Goal: Task Accomplishment & Management: Manage account settings

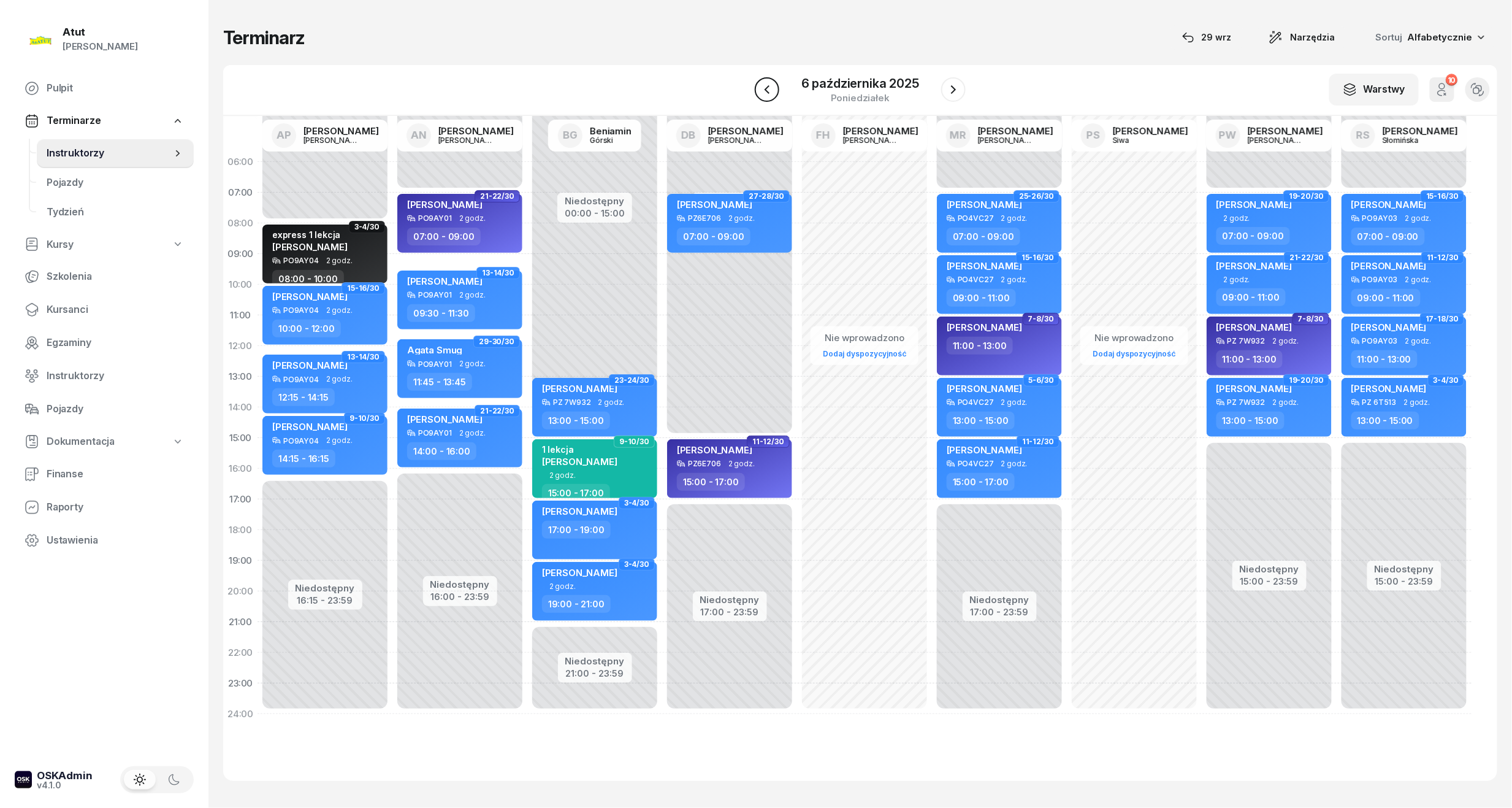
click at [769, 92] on icon "button" at bounding box center [767, 89] width 5 height 8
click at [776, 92] on icon "button" at bounding box center [778, 89] width 5 height 8
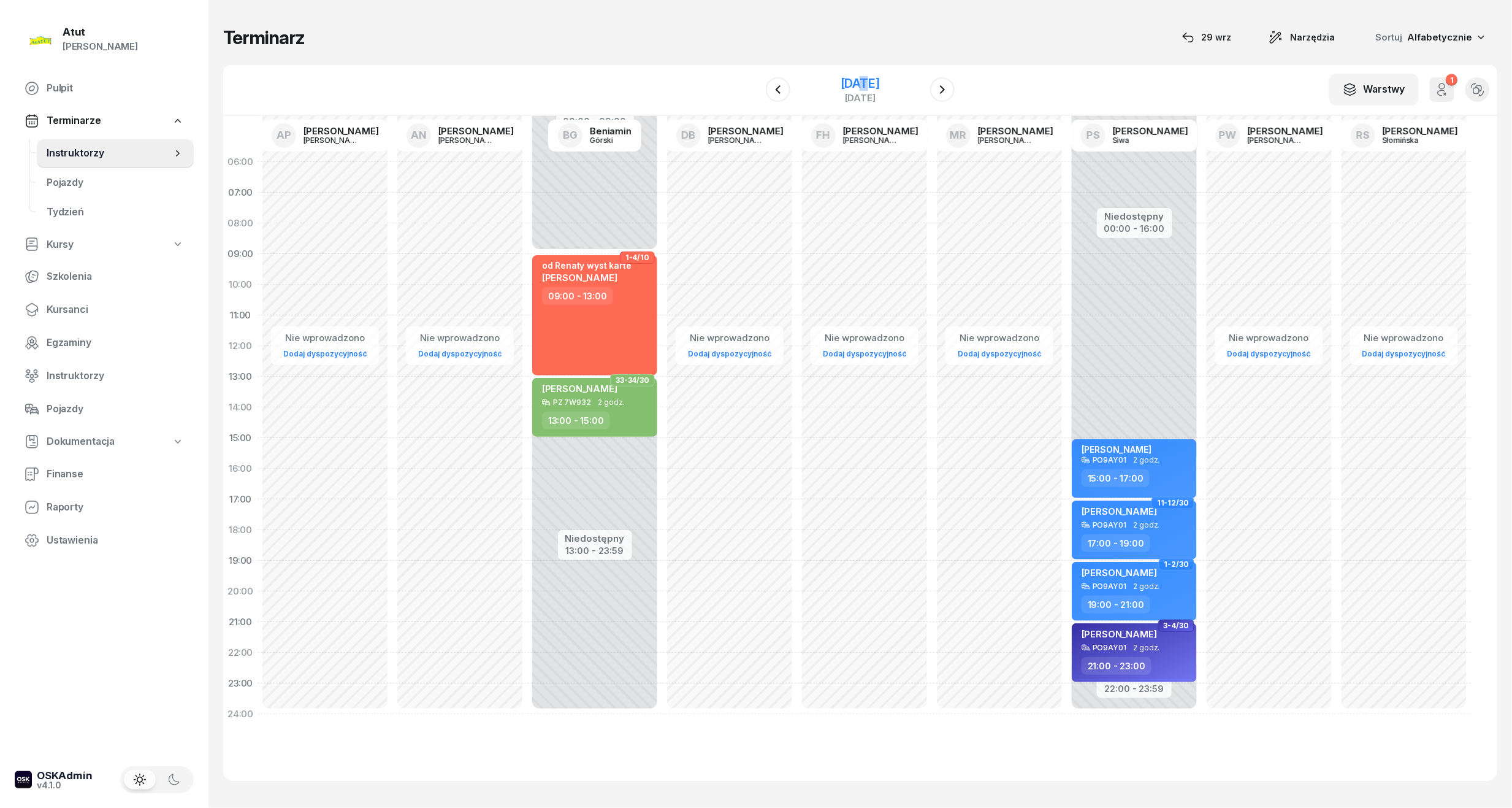
click at [841, 86] on div "4 października 2025" at bounding box center [860, 84] width 39 height 12
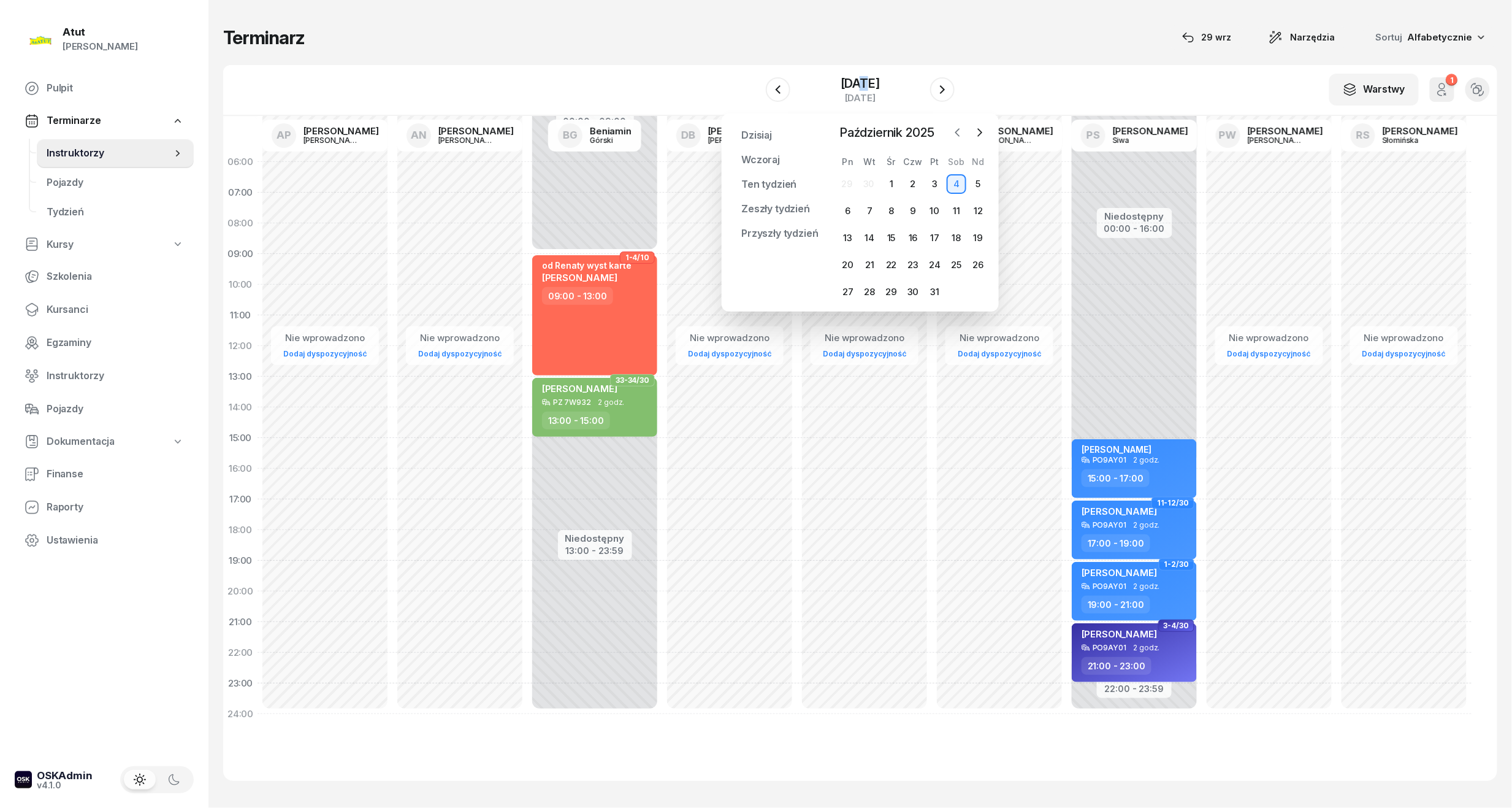
drag, startPoint x: 825, startPoint y: 86, endPoint x: 958, endPoint y: 131, distance: 140.4
click at [958, 131] on icon "button" at bounding box center [958, 132] width 12 height 12
click at [843, 291] on div "29" at bounding box center [848, 292] width 20 height 20
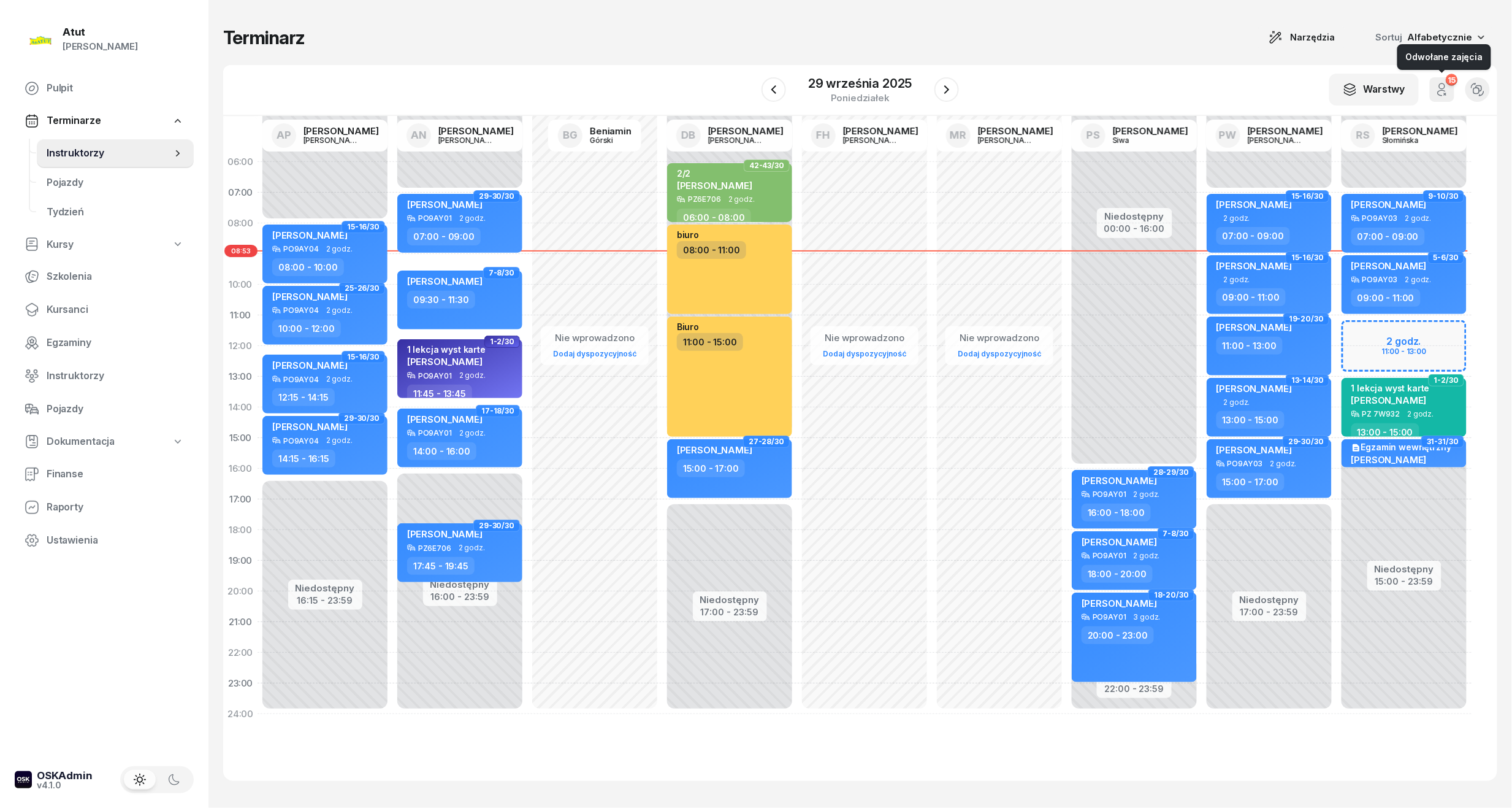
click at [1448, 84] on div "15" at bounding box center [1451, 80] width 11 height 11
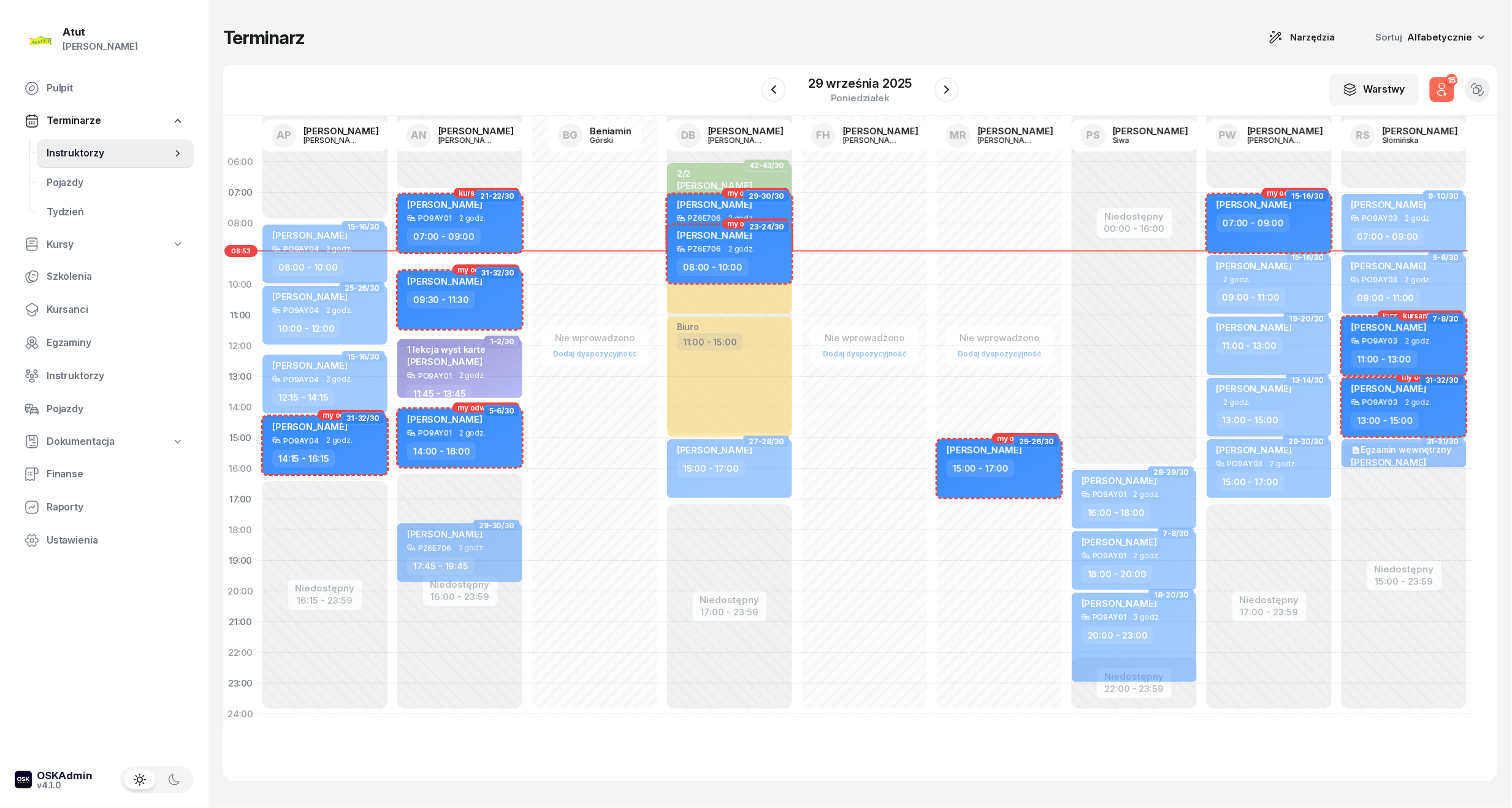
click at [1367, 327] on span "[PERSON_NAME]" at bounding box center [1389, 327] width 75 height 11
select select "11"
select select "13"
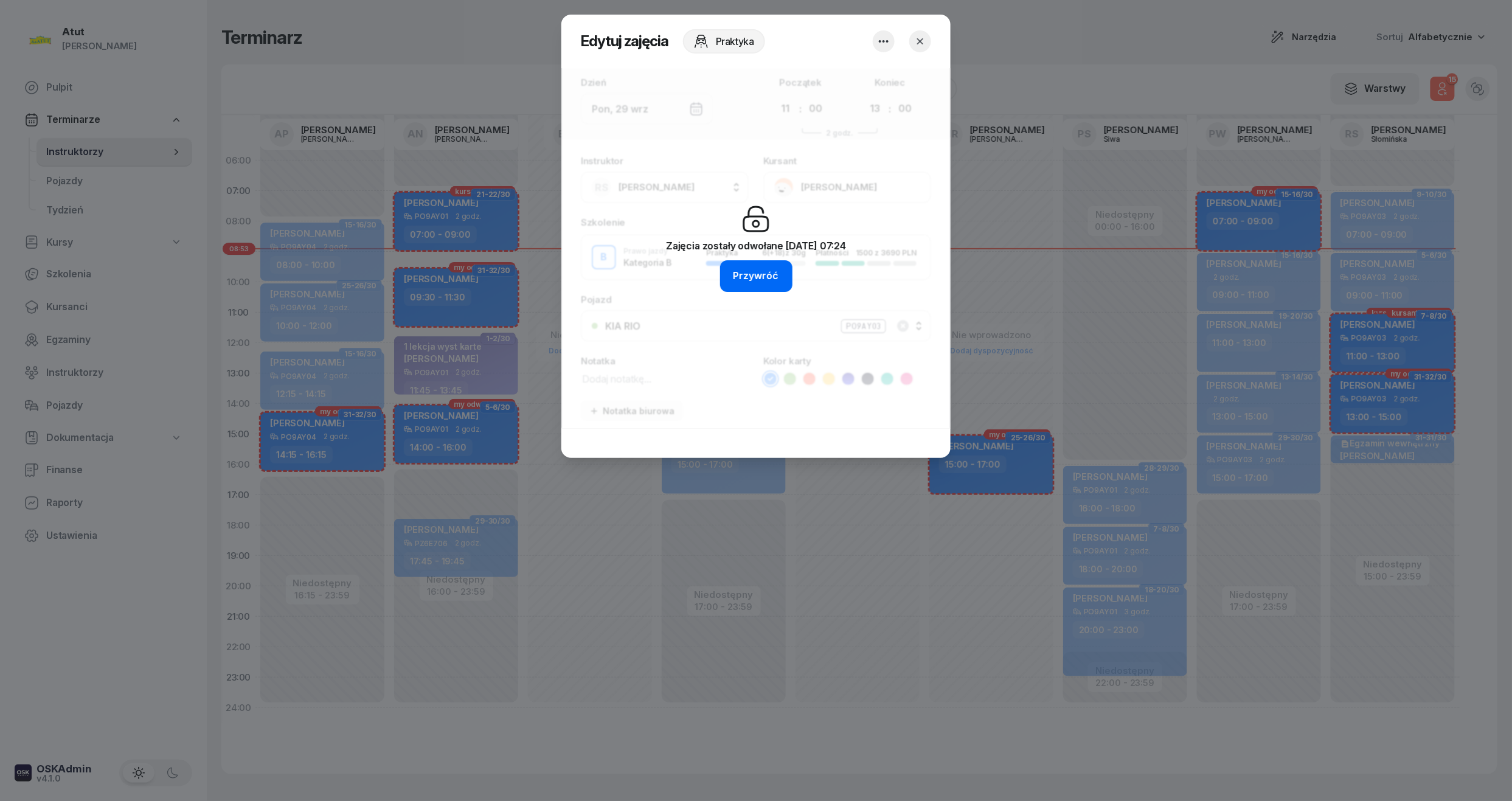
click at [758, 270] on div "Przywróć" at bounding box center [756, 276] width 46 height 16
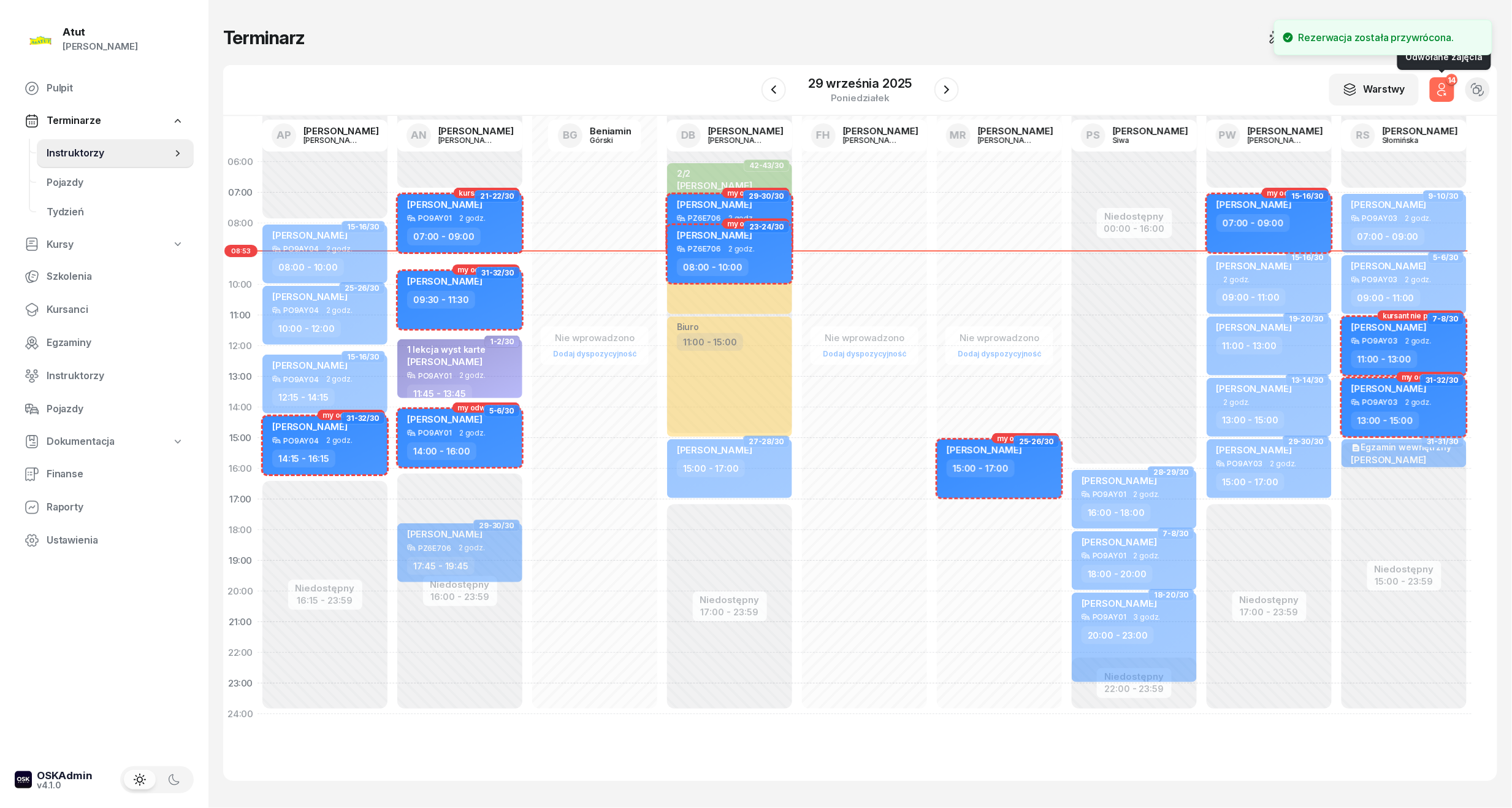
click at [1439, 89] on icon "button" at bounding box center [1442, 89] width 14 height 14
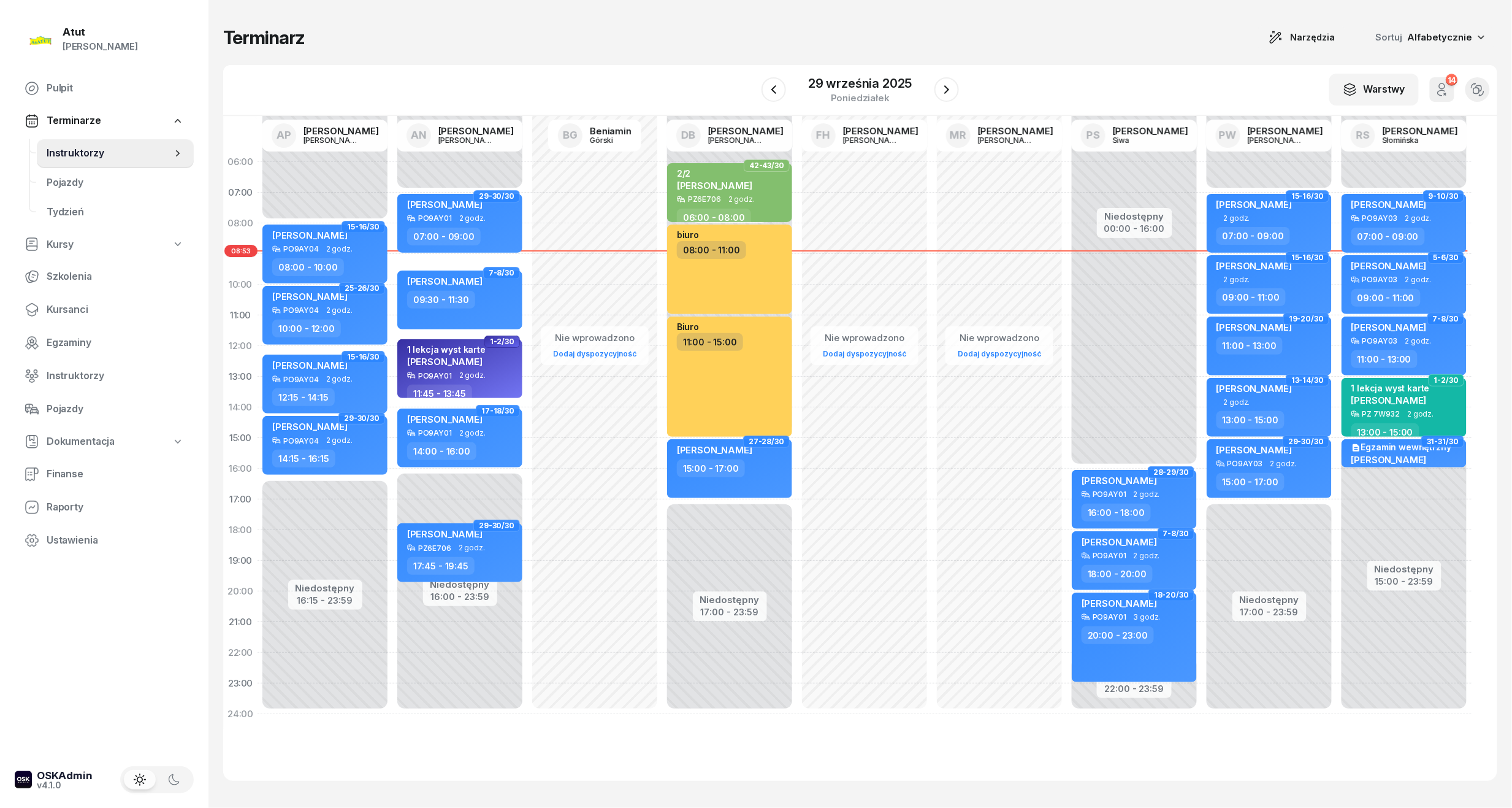
click at [1439, 89] on icon "button" at bounding box center [1442, 89] width 14 height 14
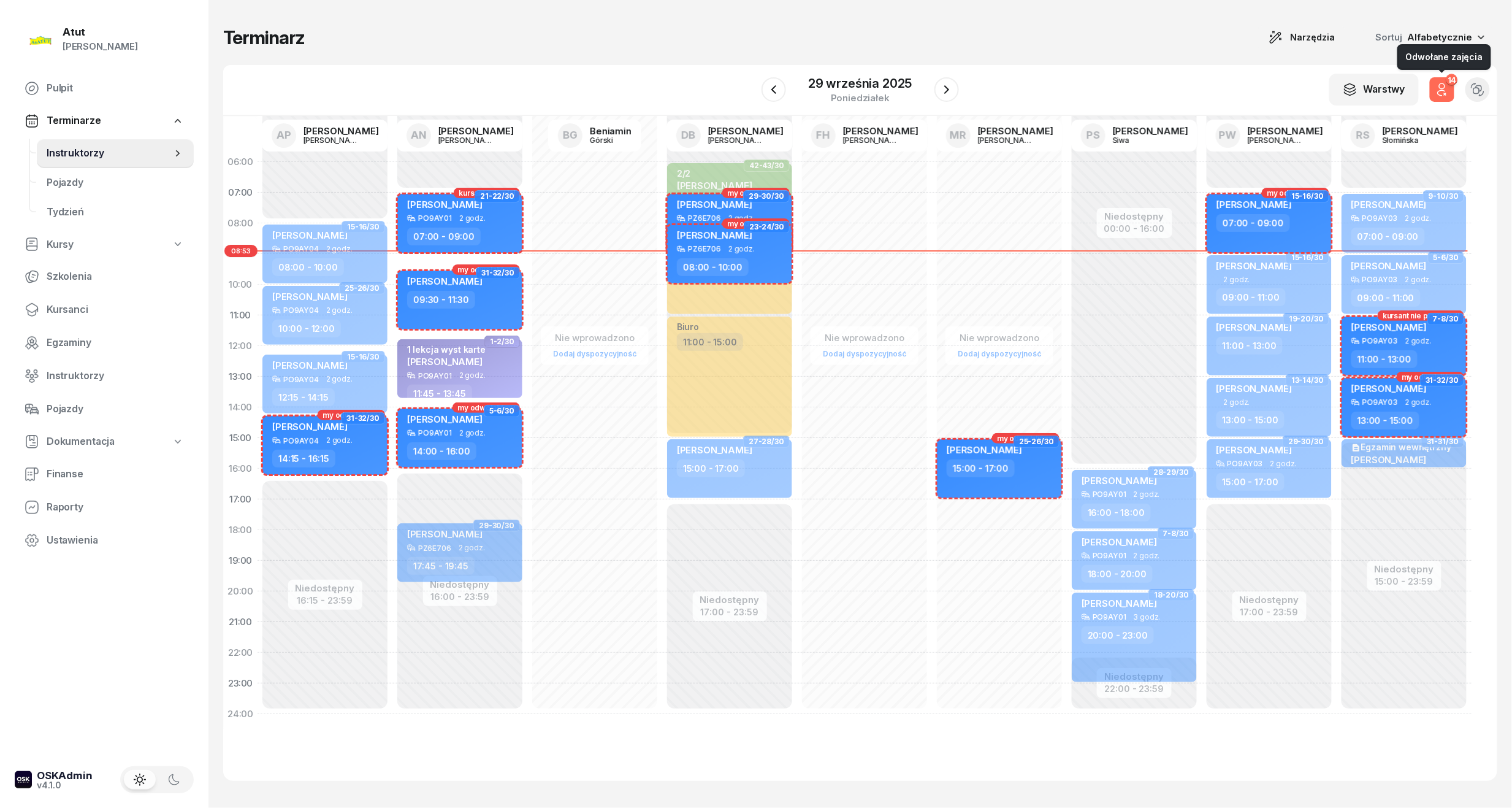
click at [1445, 89] on icon "button" at bounding box center [1442, 89] width 14 height 14
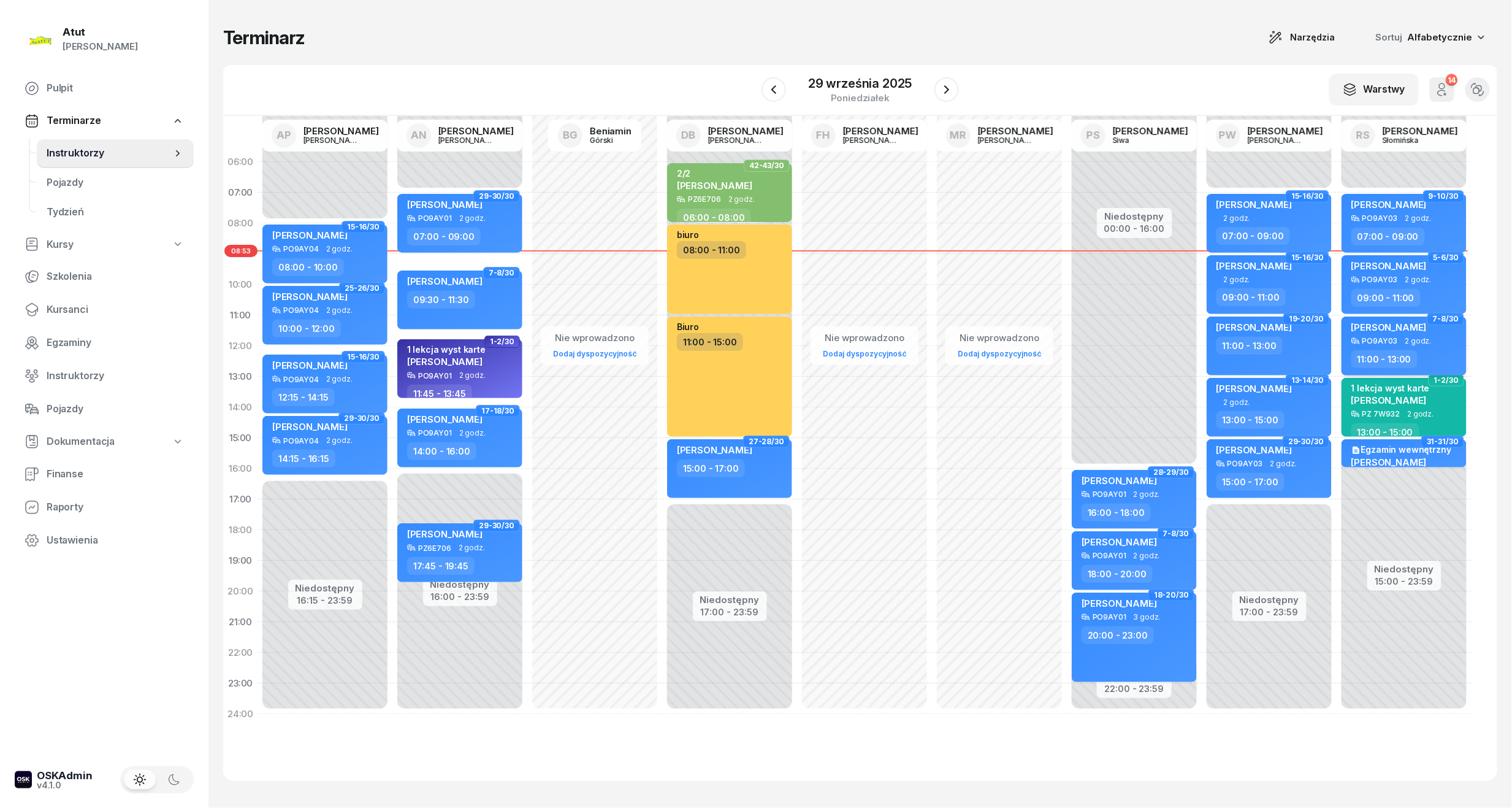
click at [1400, 342] on div "PO9AY03 2 godz." at bounding box center [1406, 340] width 108 height 8
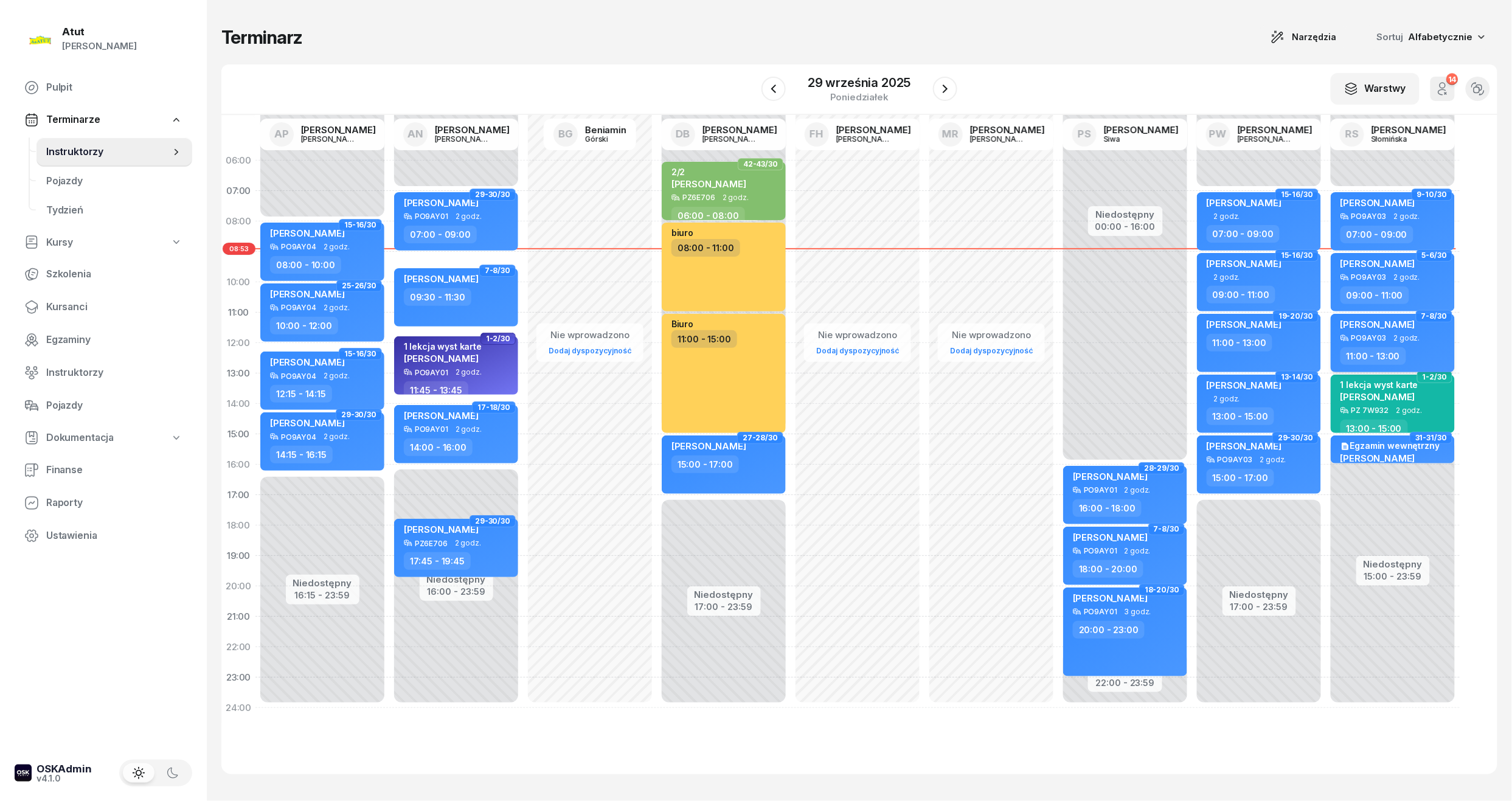
select select "11"
select select "13"
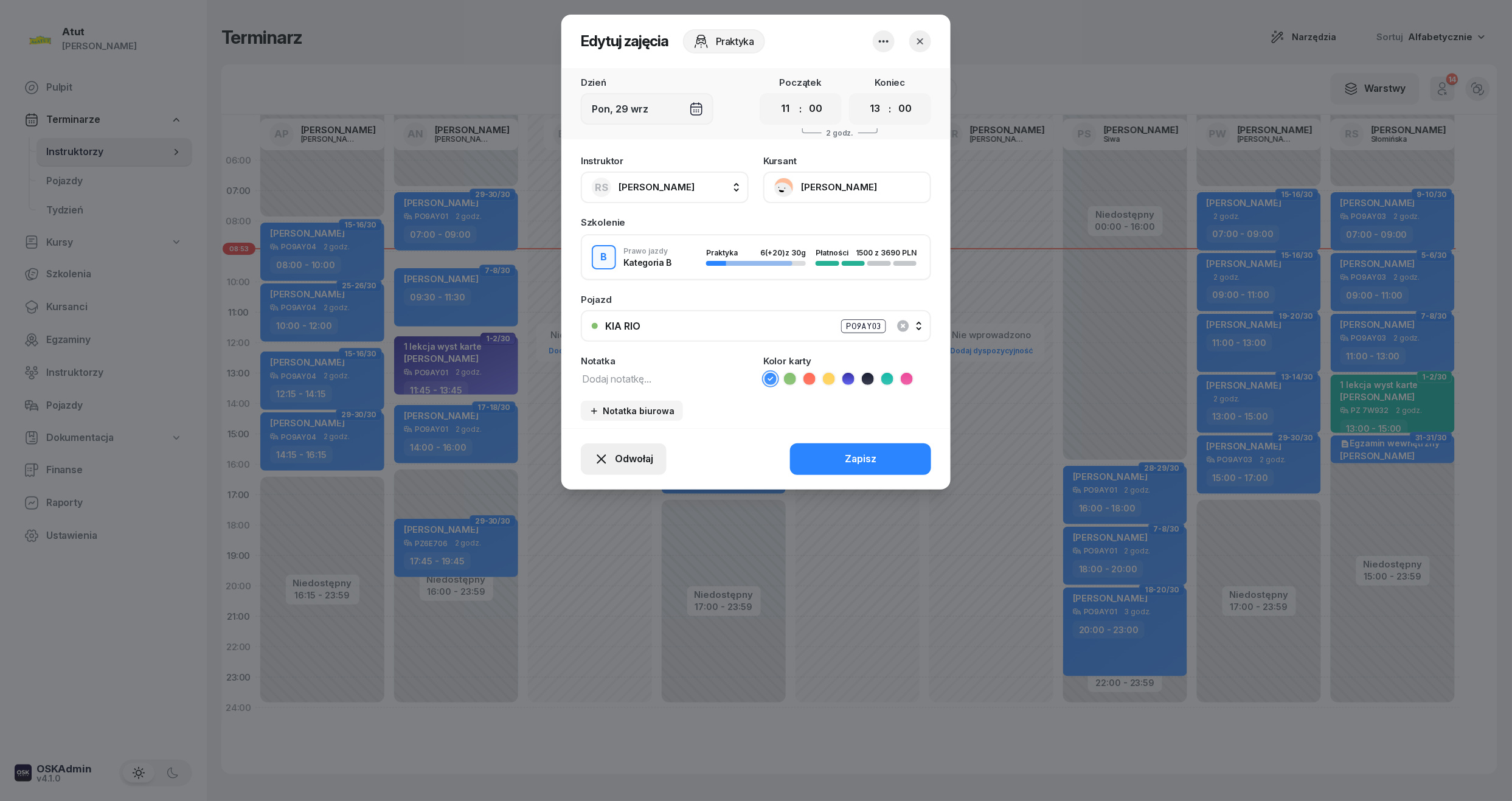
click at [643, 456] on span "Odwołaj" at bounding box center [633, 458] width 38 height 16
click at [641, 419] on div "Kursant nie przyszedł" at bounding box center [614, 415] width 97 height 16
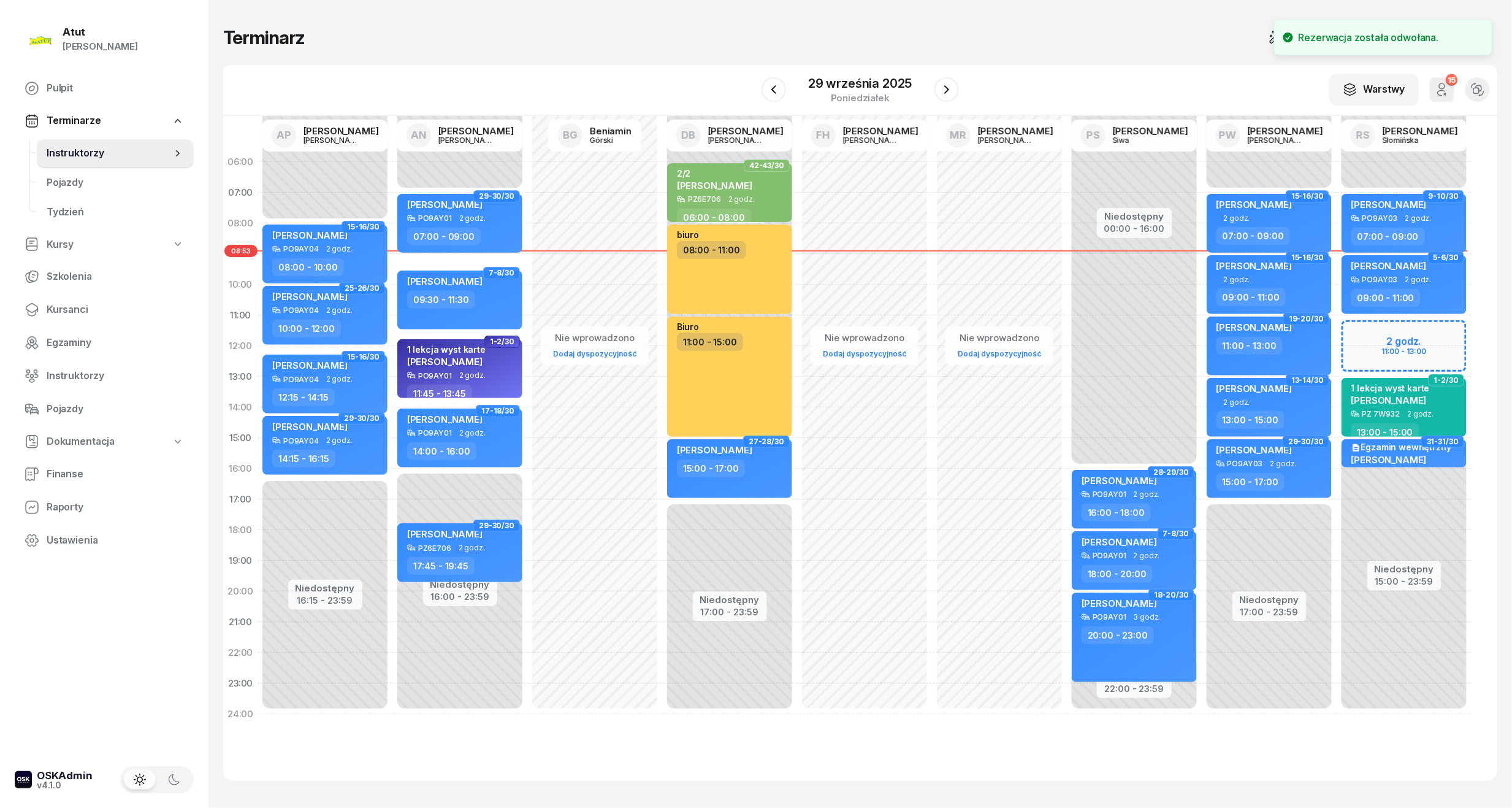
click at [1436, 94] on icon "button" at bounding box center [1442, 89] width 14 height 14
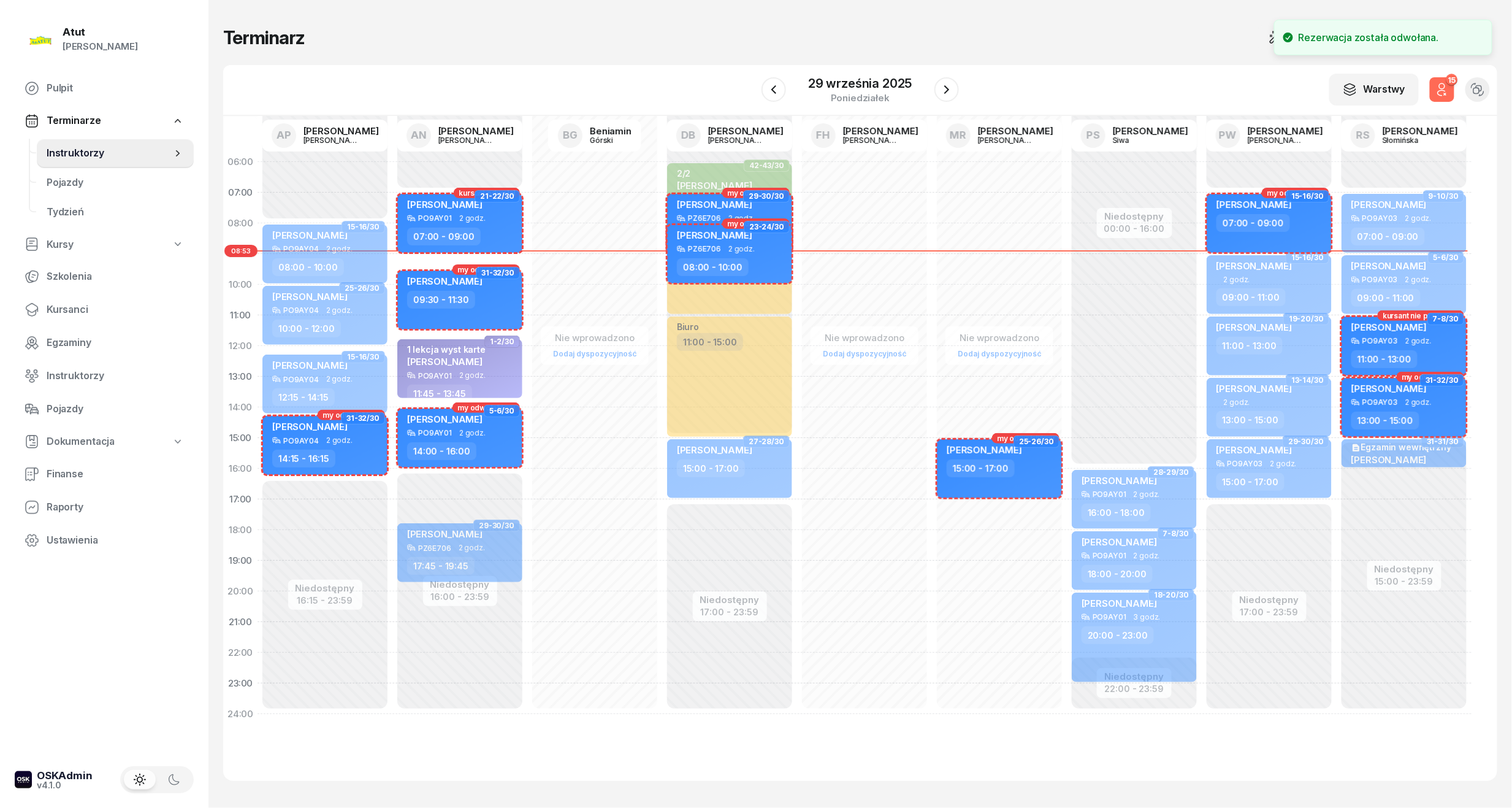
click at [1436, 94] on icon "button" at bounding box center [1442, 89] width 14 height 14
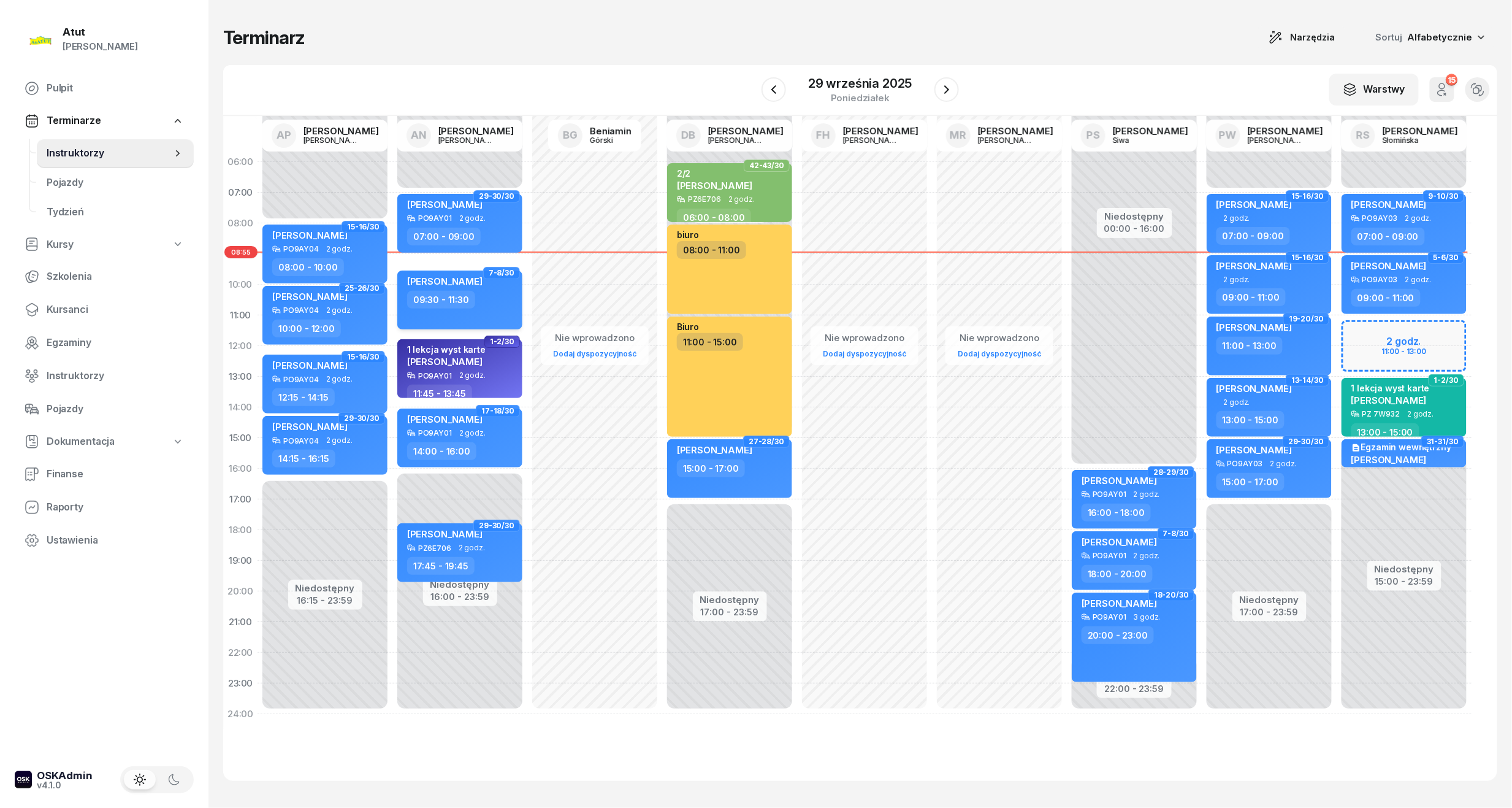
click at [489, 287] on div "[PERSON_NAME]" at bounding box center [461, 283] width 108 height 15
select select "09"
select select "30"
select select "11"
select select "30"
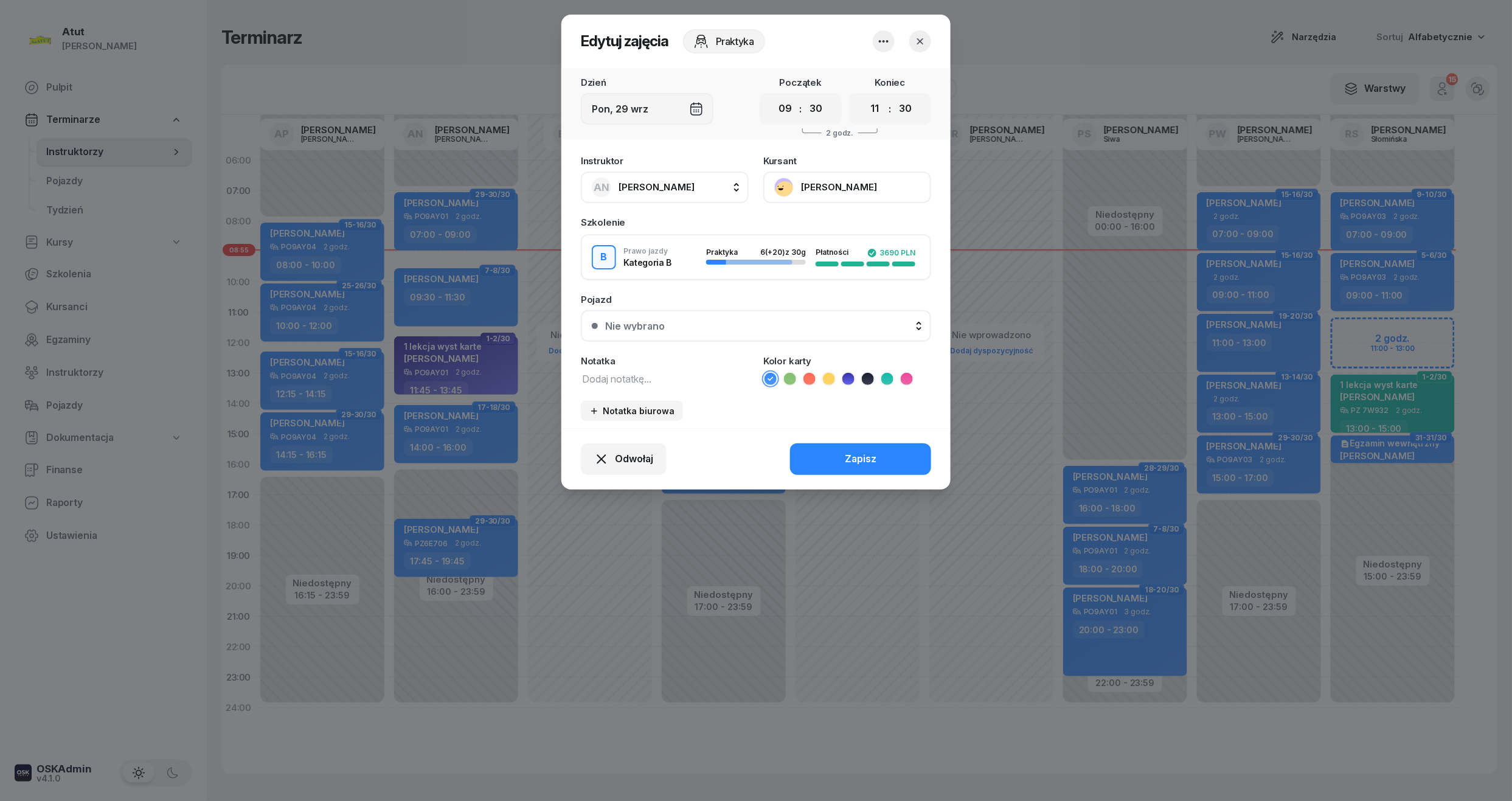
click at [662, 328] on div "Nie wybrano" at bounding box center [635, 325] width 59 height 10
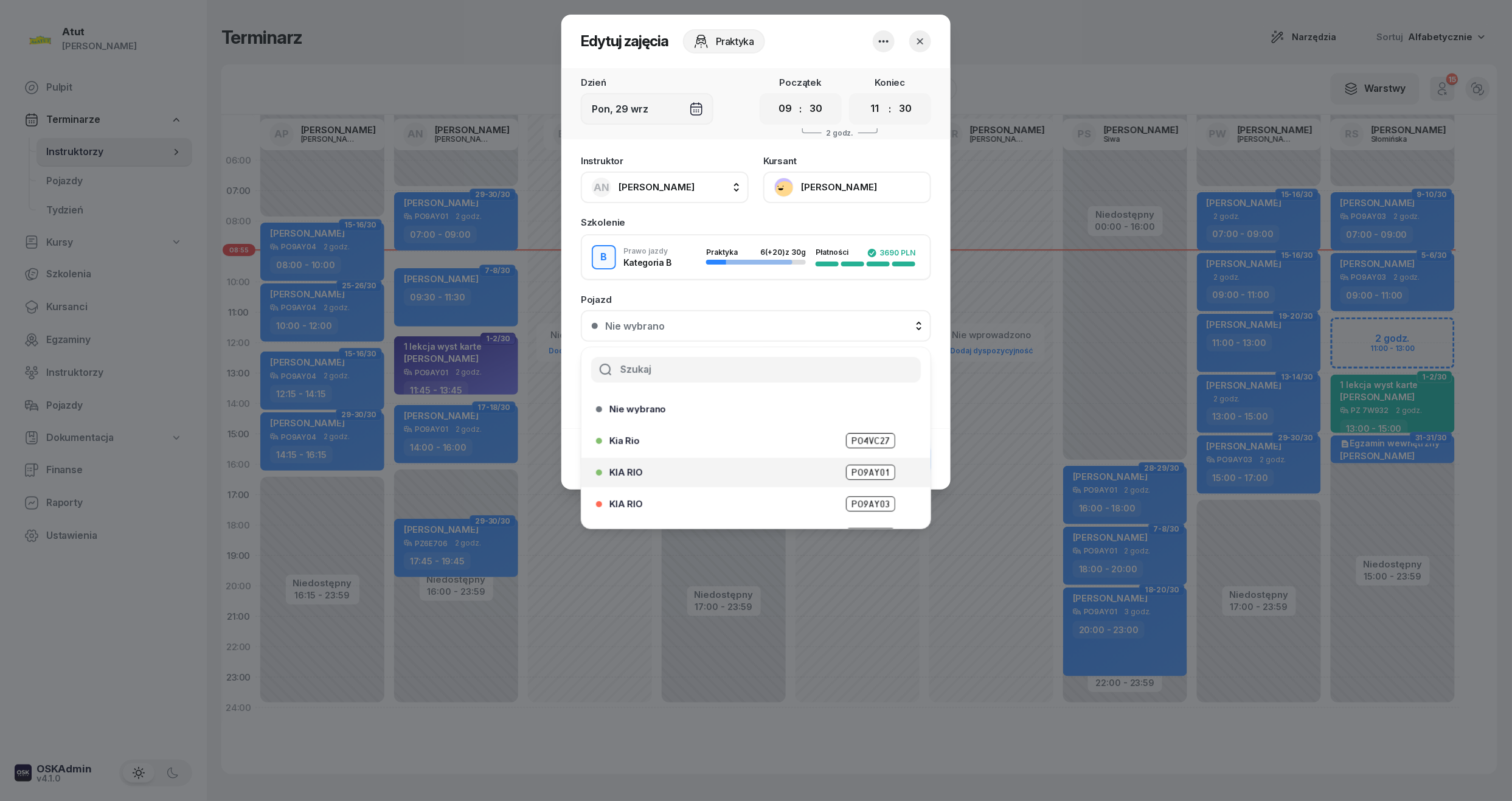
click at [846, 472] on span "PO9AY01" at bounding box center [870, 472] width 49 height 15
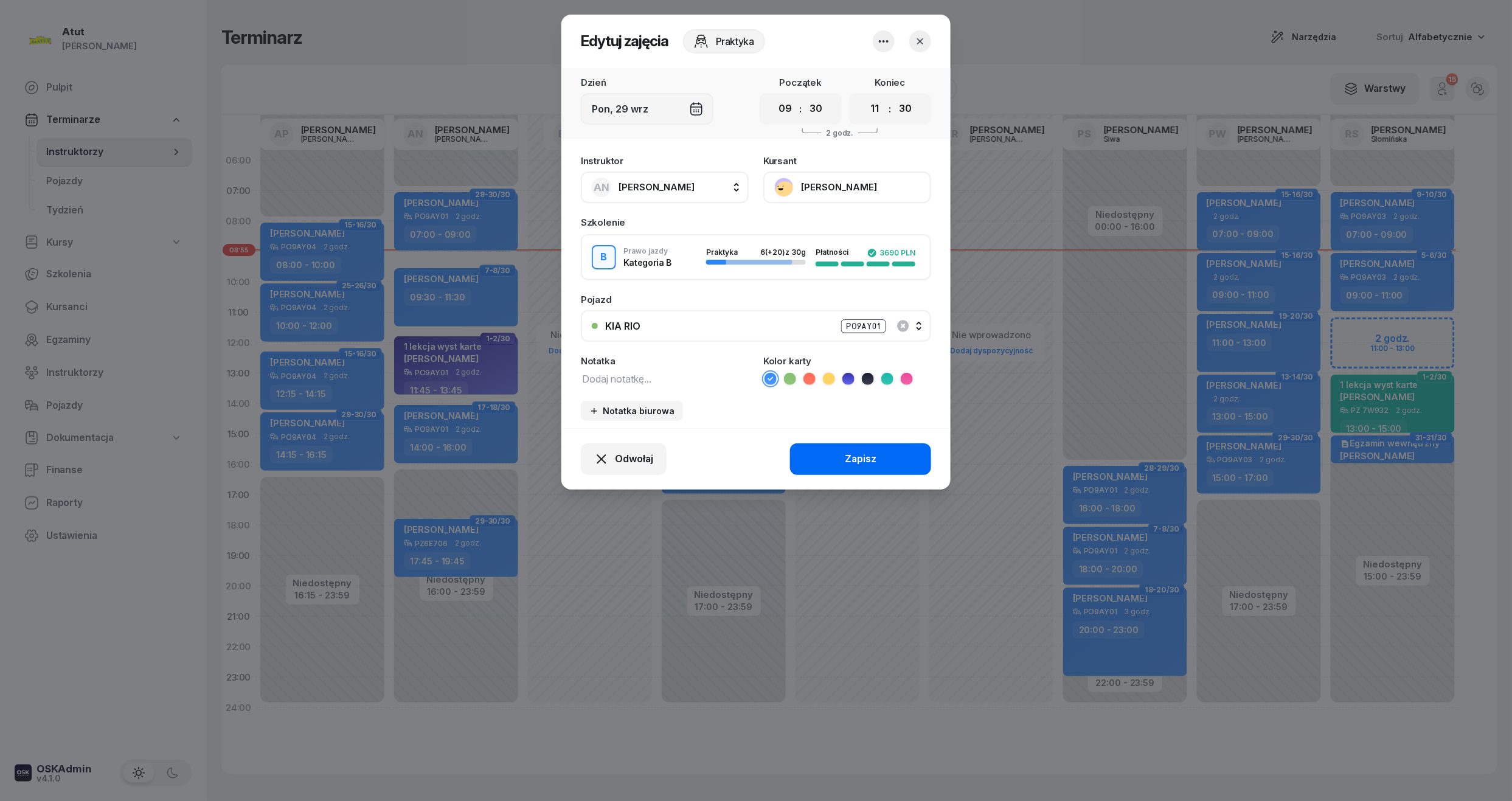
click at [847, 460] on div "Zapisz" at bounding box center [861, 458] width 32 height 16
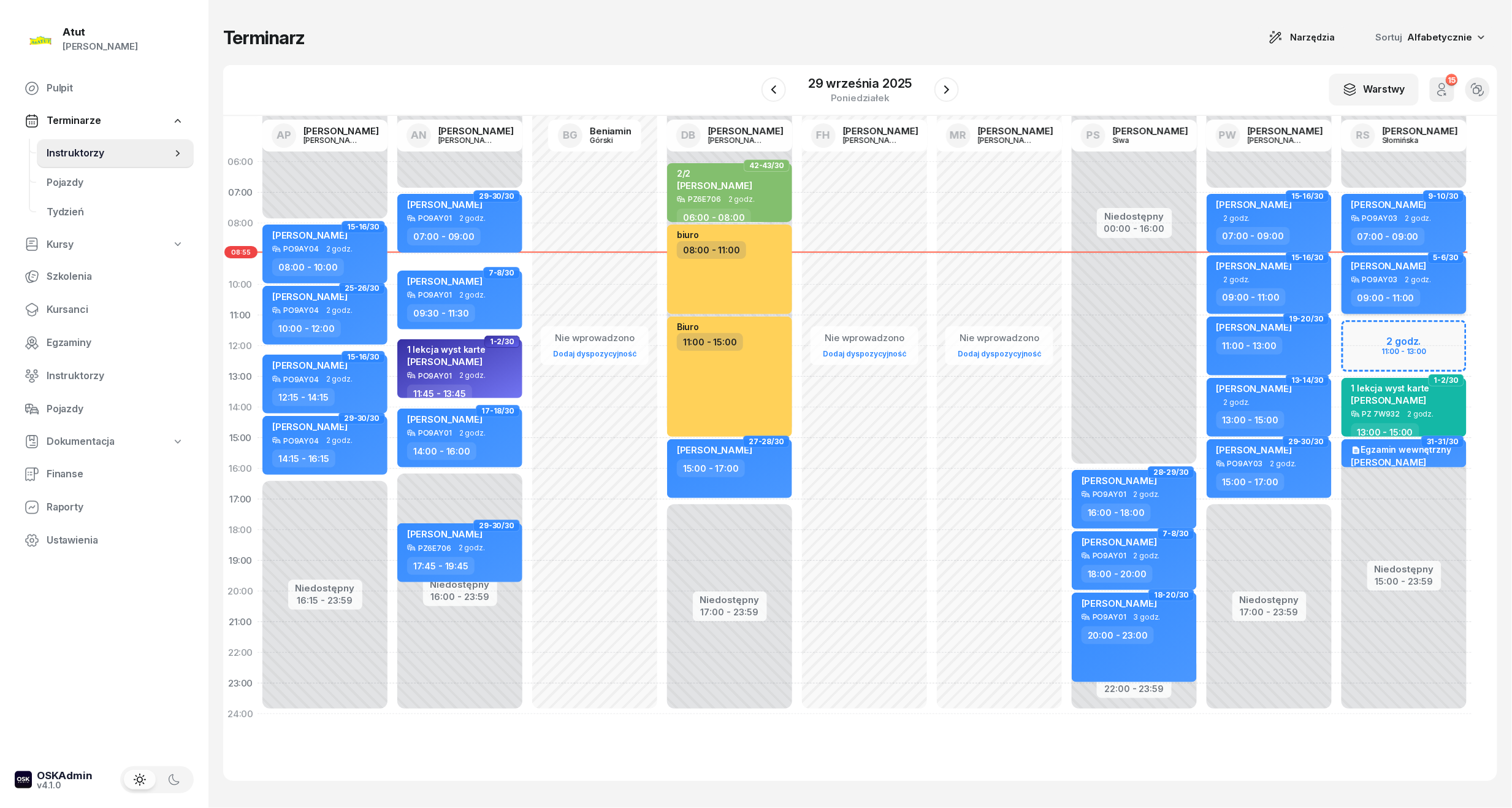
click at [1386, 265] on span "[PERSON_NAME]" at bounding box center [1389, 265] width 75 height 11
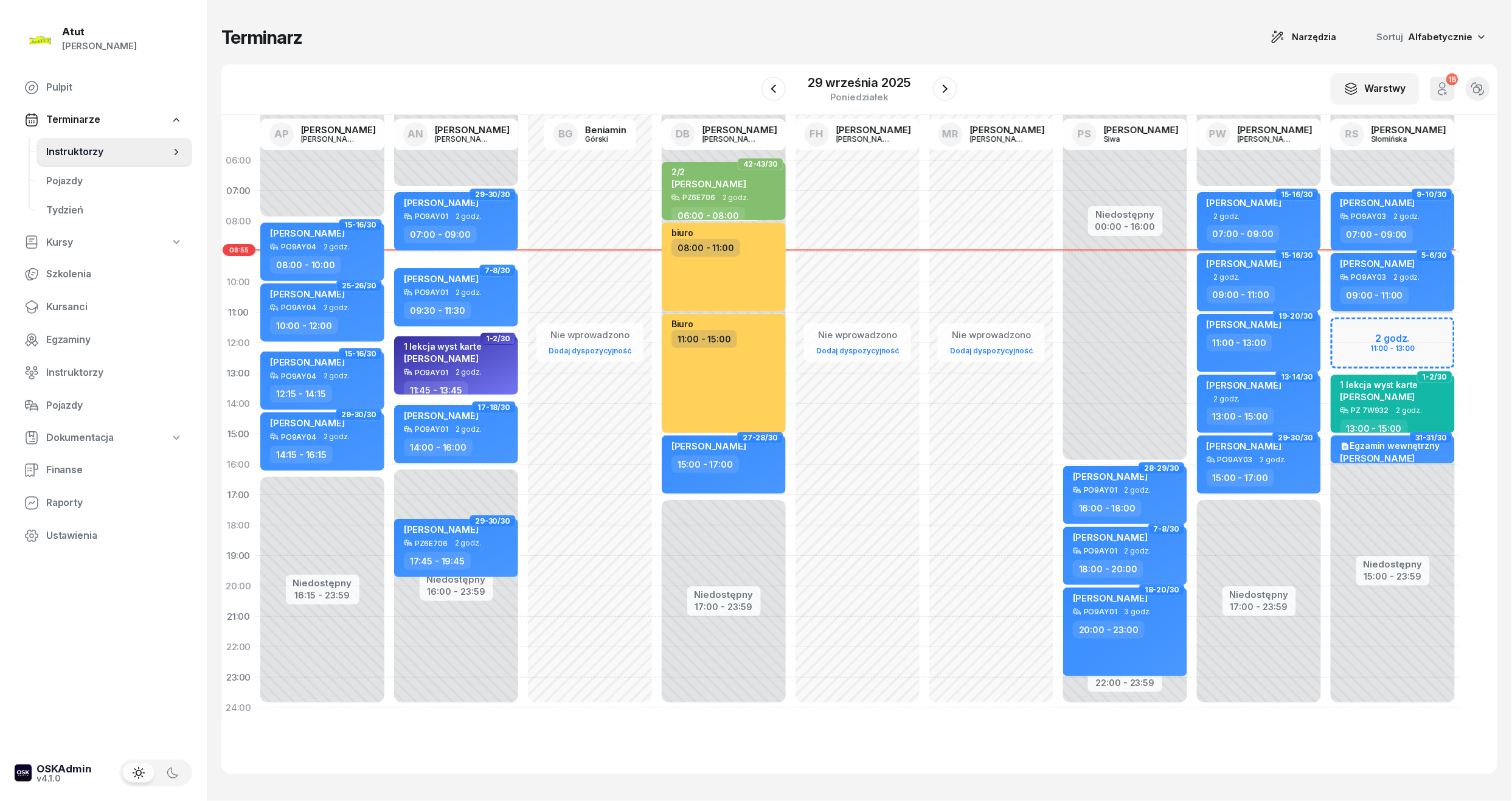
select select "09"
select select "11"
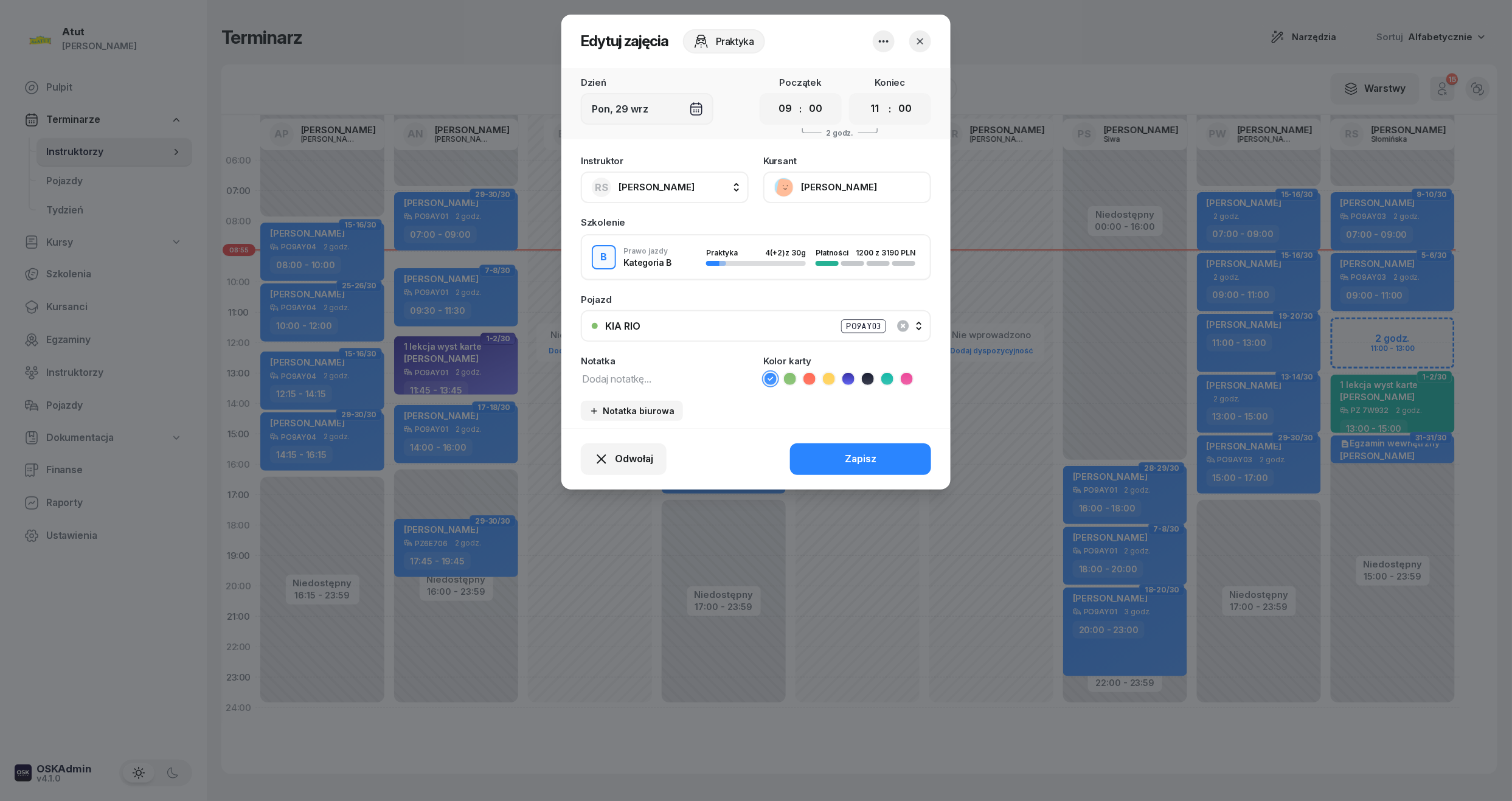
click at [805, 183] on button "[PERSON_NAME]" at bounding box center [846, 187] width 168 height 32
click at [783, 229] on div "Otwórz profil" at bounding box center [802, 228] width 59 height 16
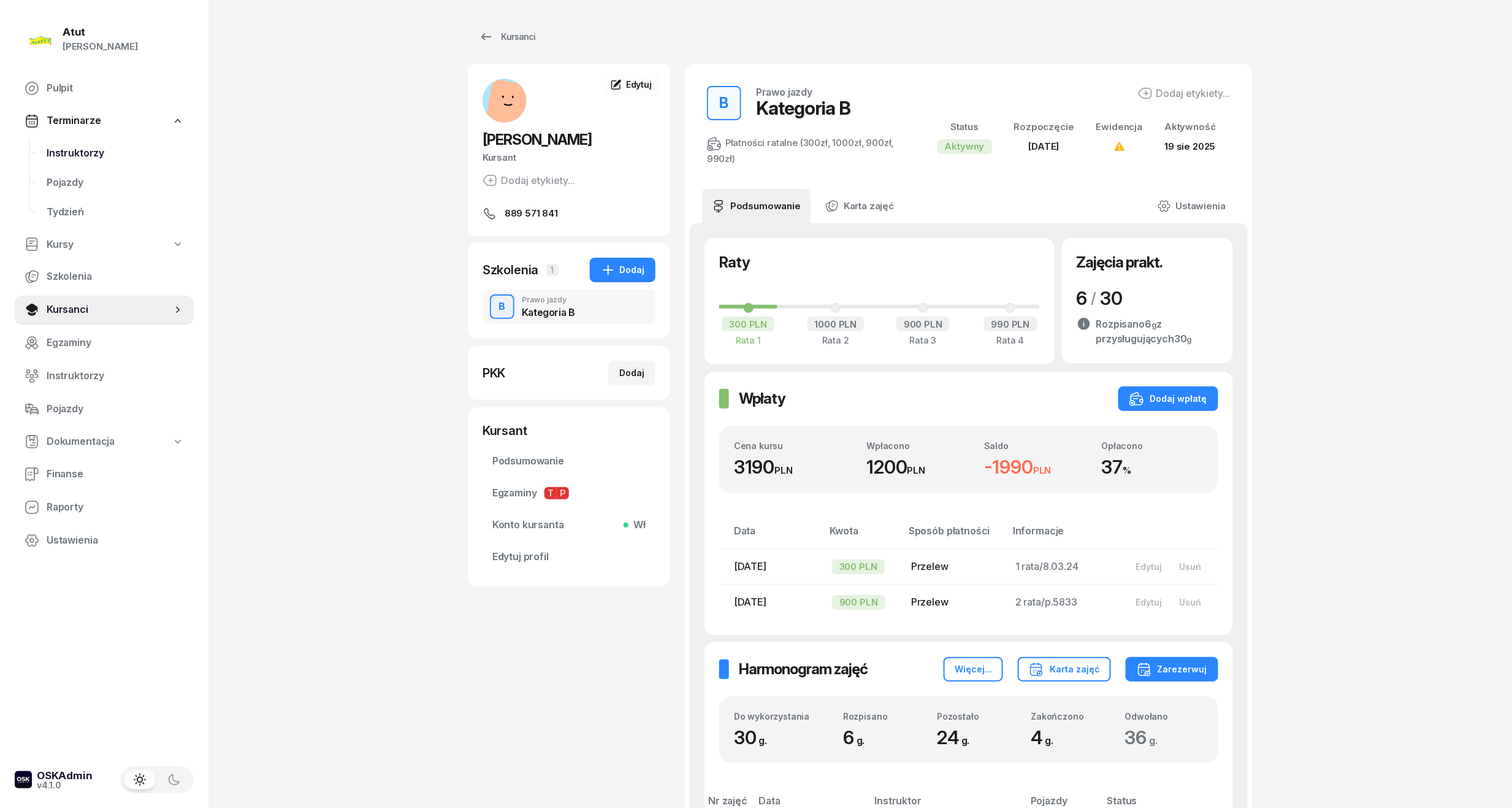
click at [90, 148] on span "Instruktorzy" at bounding box center [115, 153] width 137 height 16
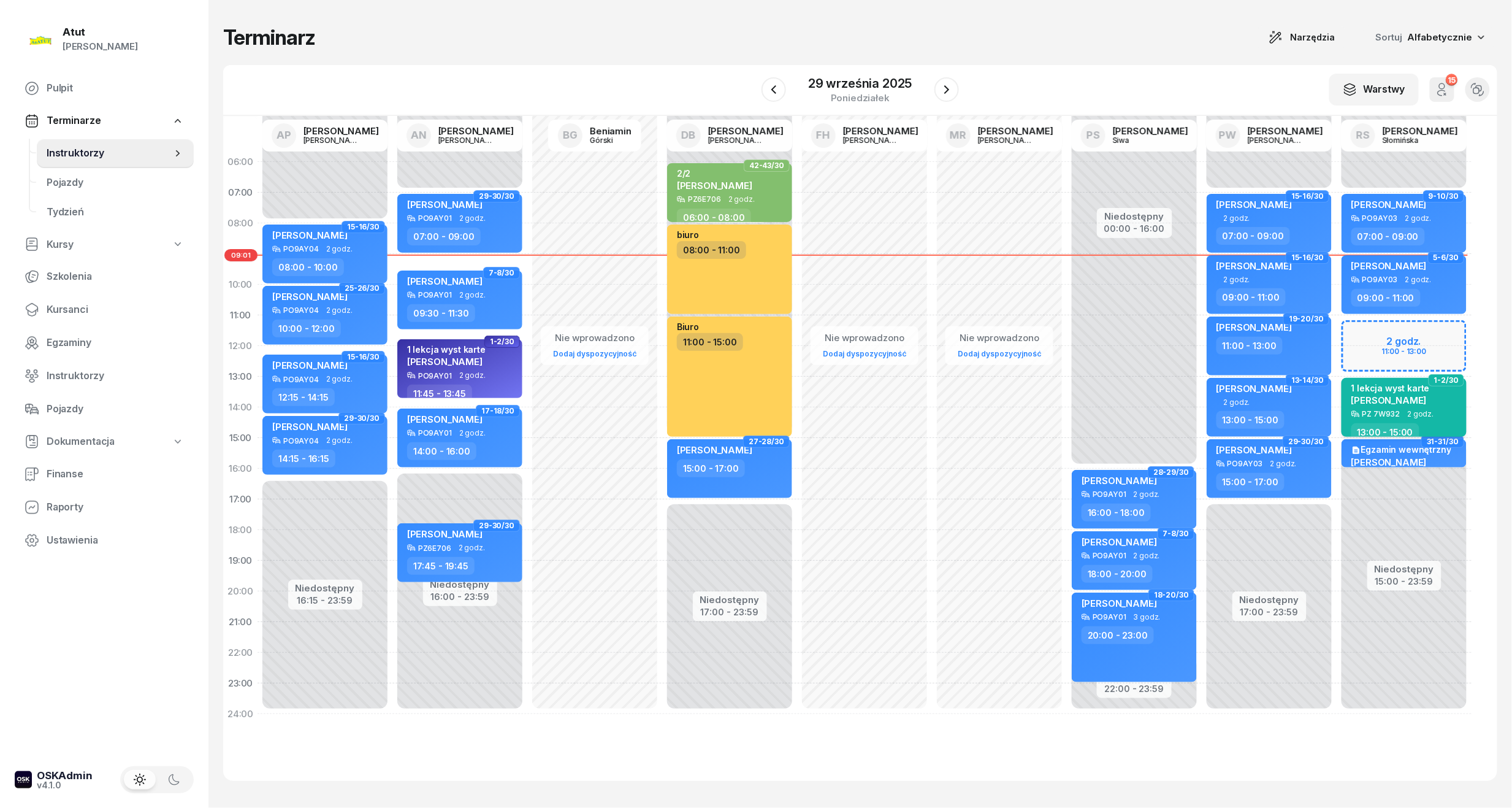
click at [1426, 393] on div "1 lekcja wyst karte Oryna Peretiatko" at bounding box center [1406, 396] width 108 height 27
select select "13"
select select "15"
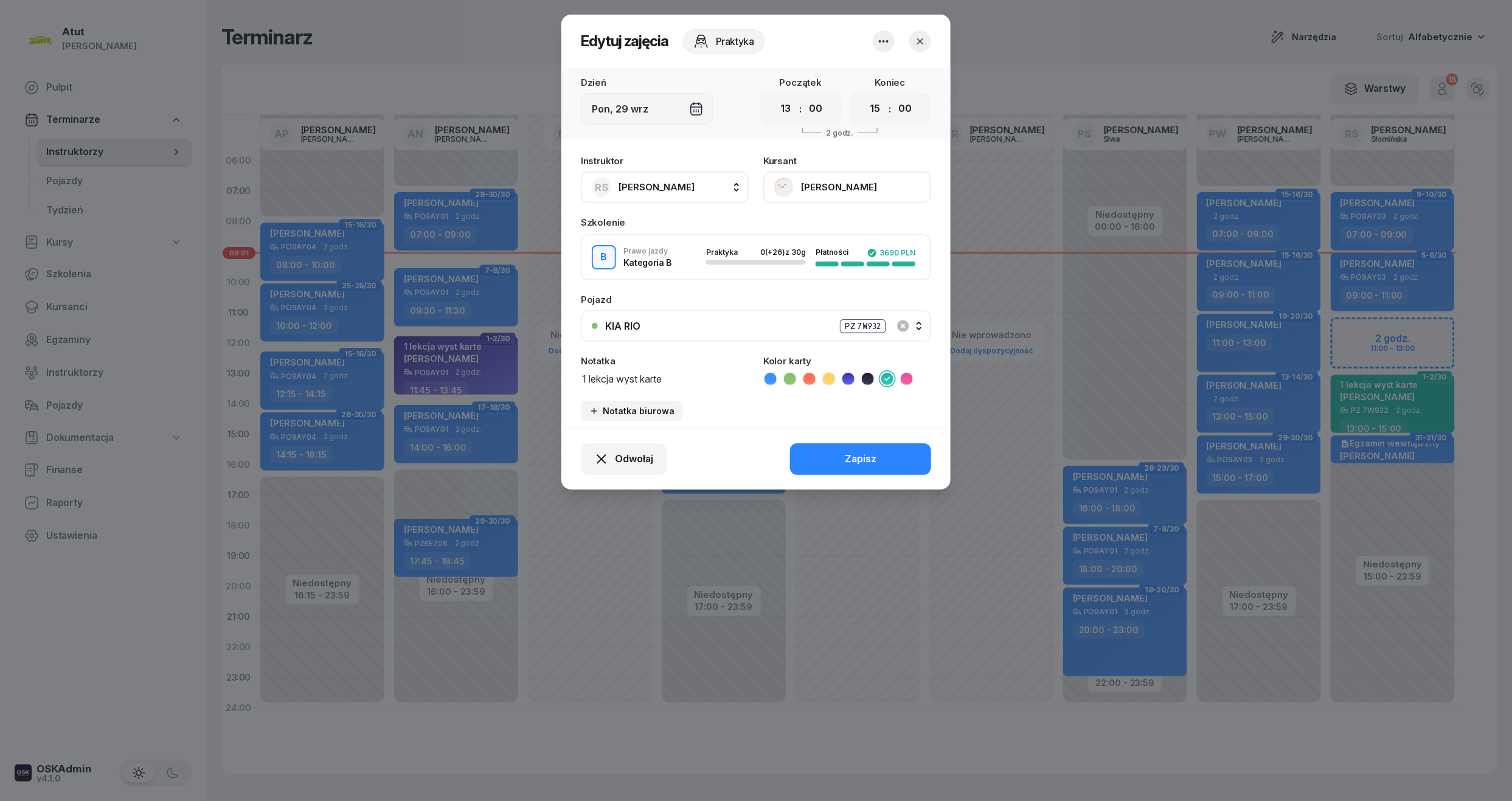
click at [834, 174] on button "[PERSON_NAME]" at bounding box center [846, 187] width 168 height 32
click at [922, 47] on button "button" at bounding box center [919, 41] width 22 height 22
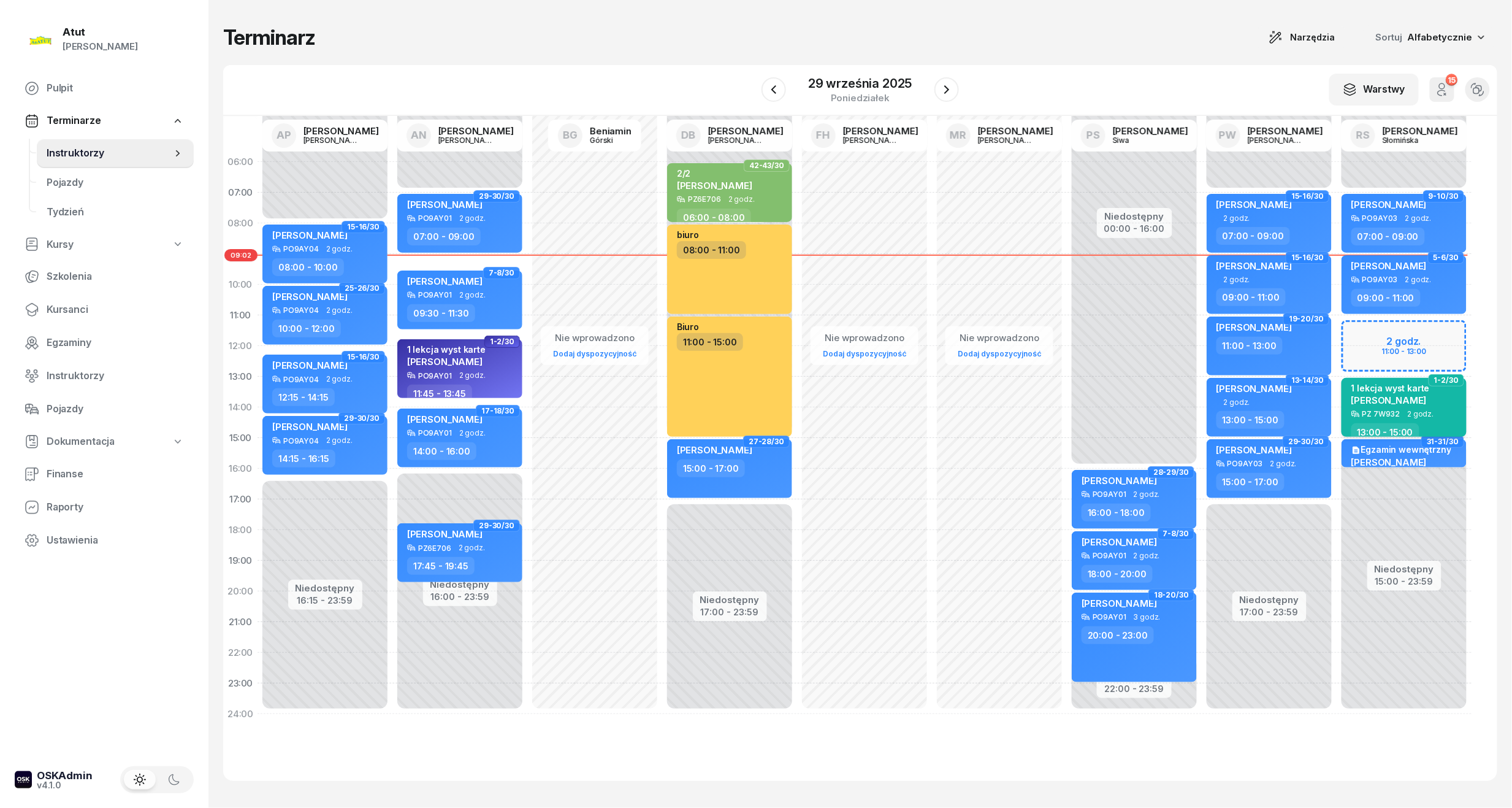
click at [1380, 399] on span "[PERSON_NAME]" at bounding box center [1389, 399] width 75 height 11
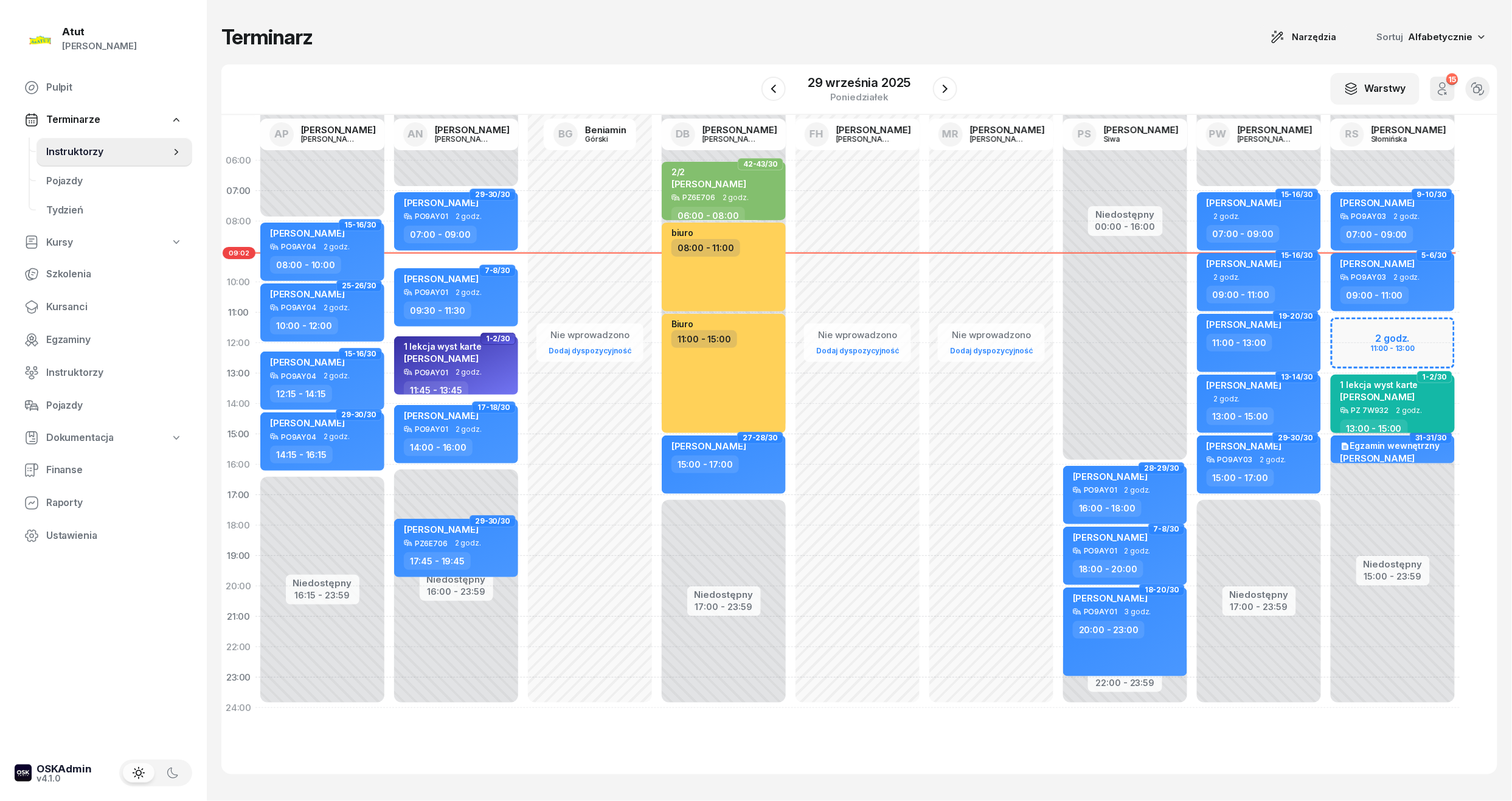
select select "13"
select select "15"
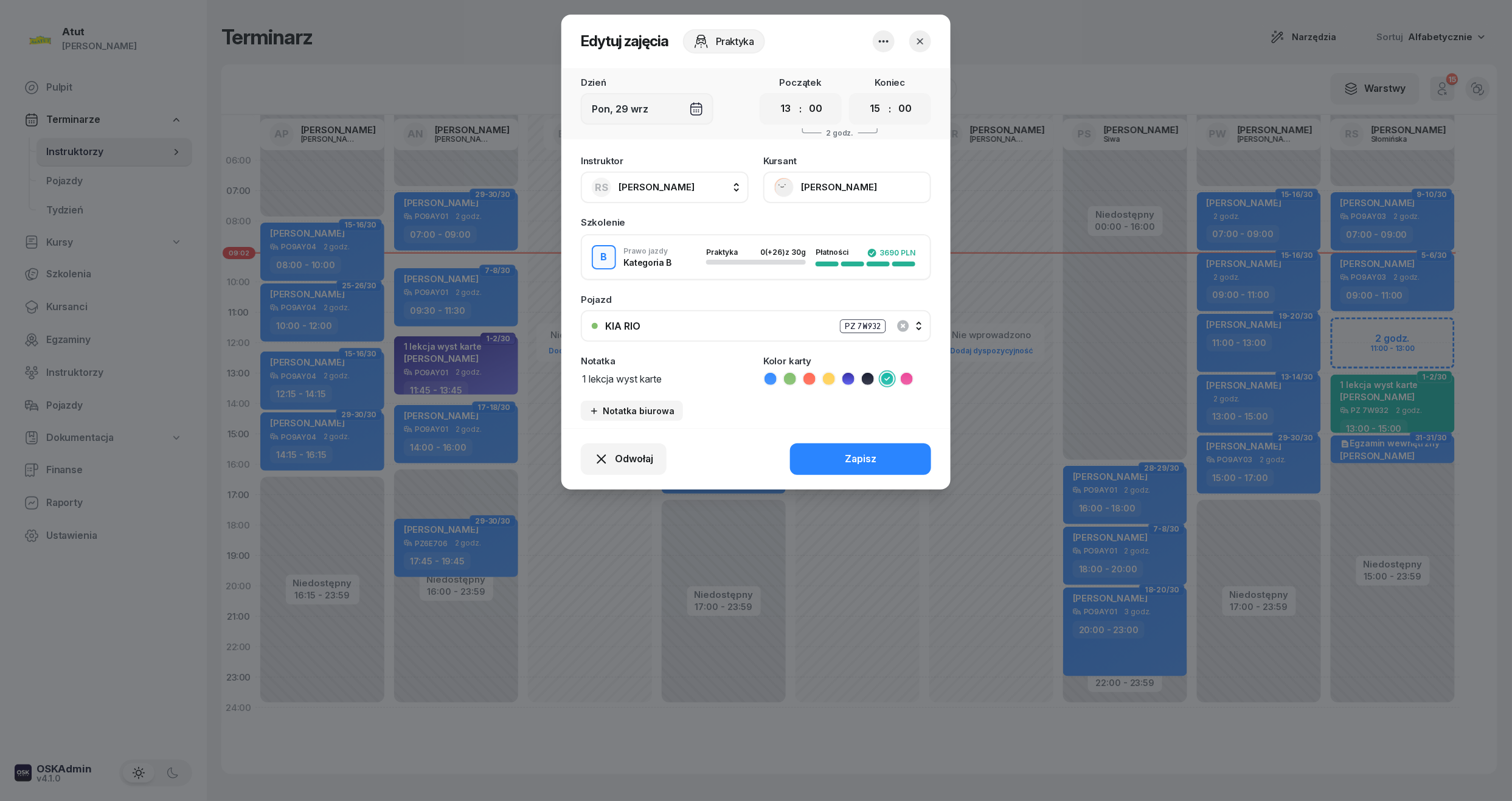
click at [803, 193] on button "[PERSON_NAME]" at bounding box center [846, 187] width 168 height 32
click at [918, 38] on icon "button" at bounding box center [920, 41] width 12 height 12
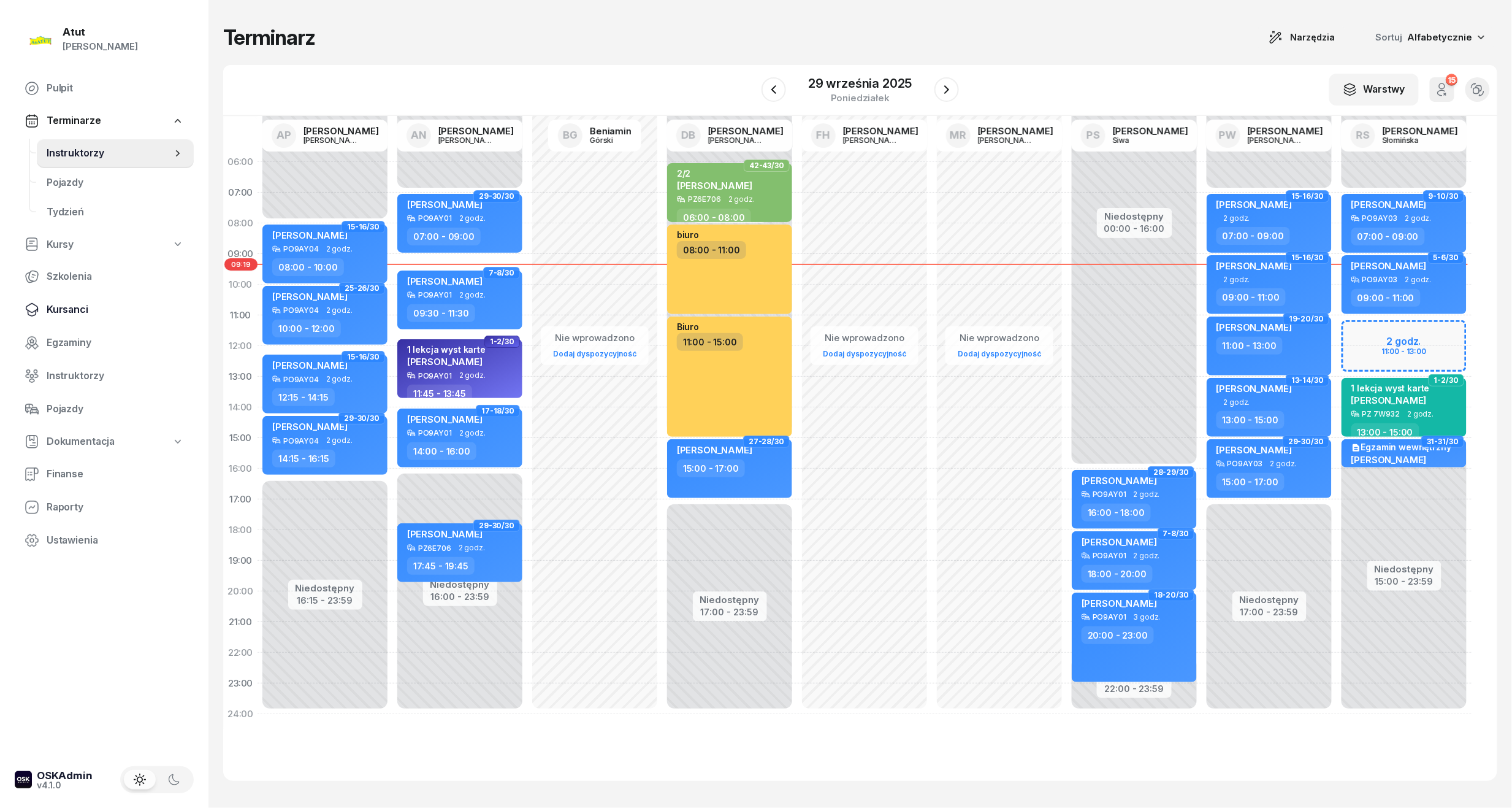
click at [60, 295] on link "Kursanci" at bounding box center [104, 309] width 179 height 30
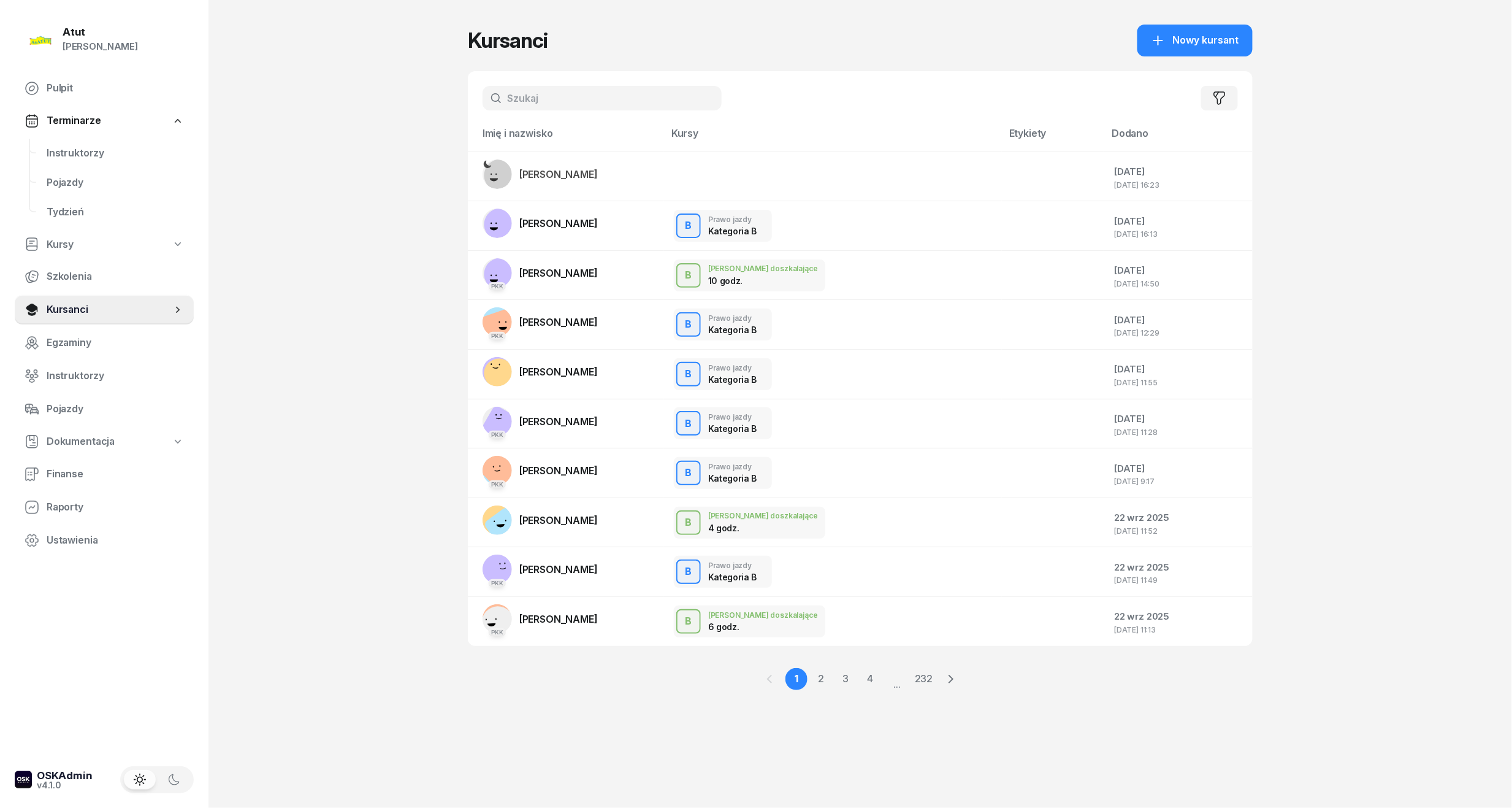
click at [537, 107] on input "text" at bounding box center [602, 98] width 239 height 24
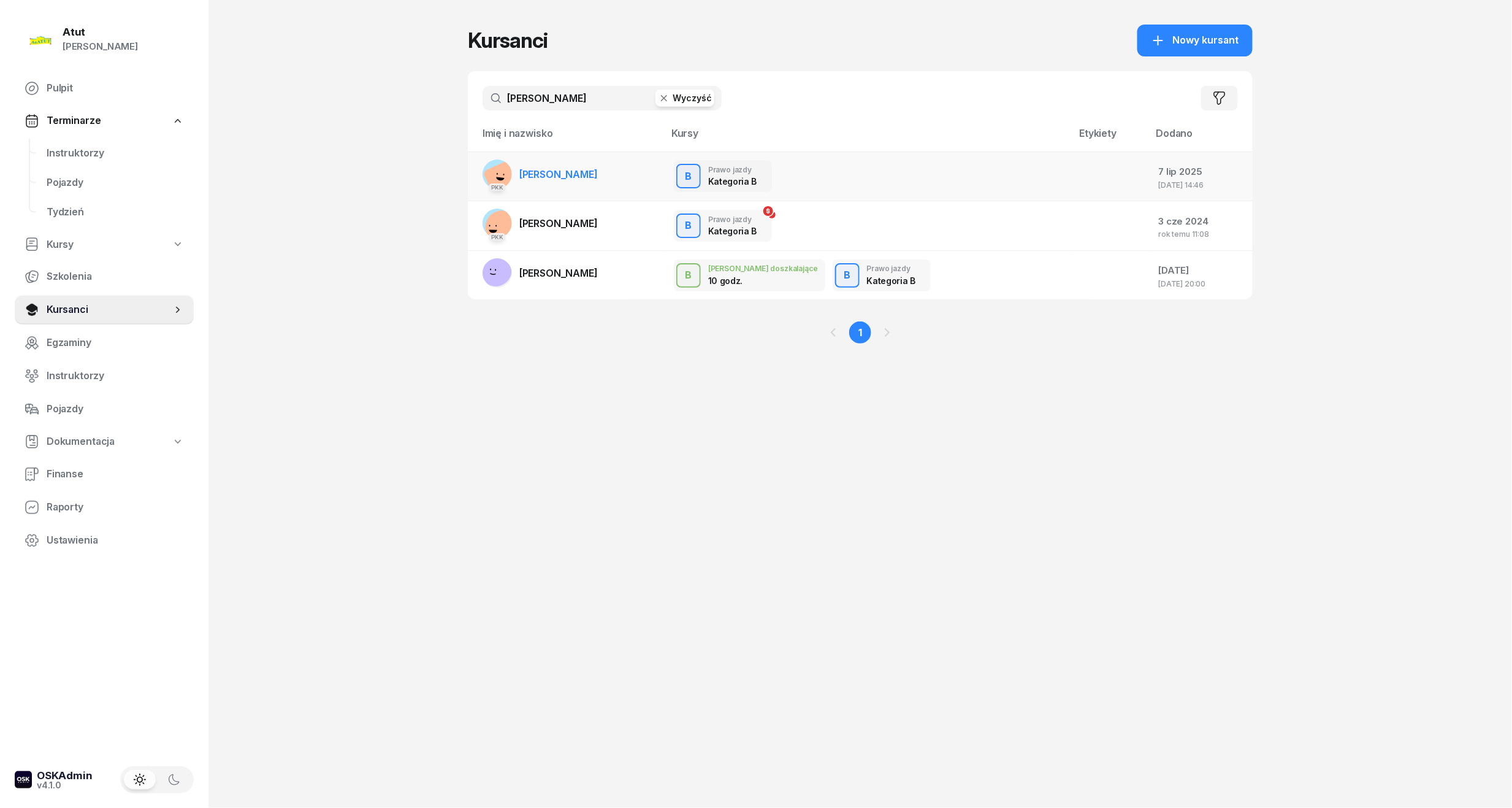
type input "kozłowski"
click at [604, 161] on td "PKK Oliver Kozłowski" at bounding box center [566, 175] width 196 height 49
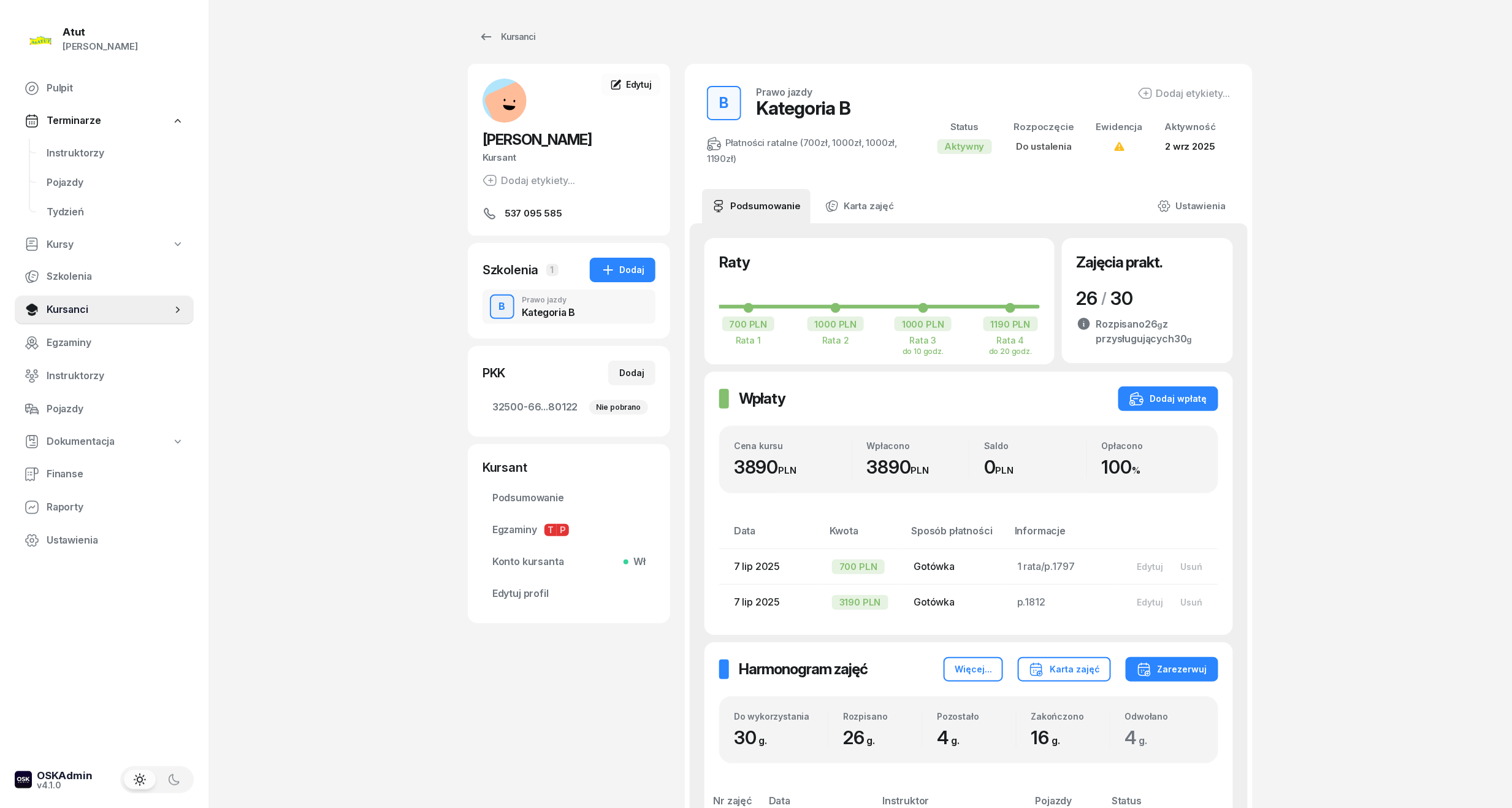
scroll to position [327, 0]
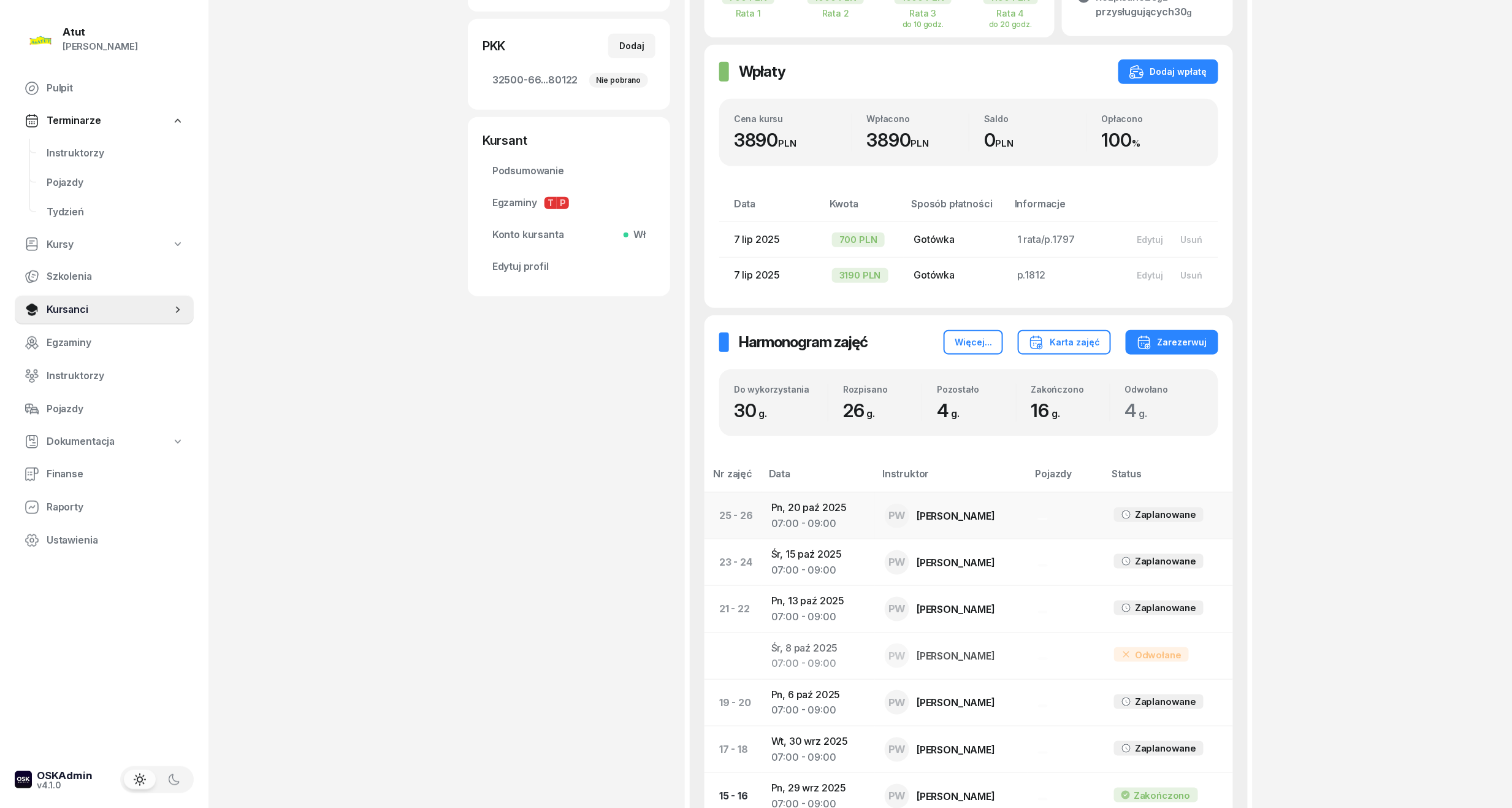
click at [816, 507] on td "Pn, 20 paź 2025 07:00 - 09:00" at bounding box center [818, 515] width 113 height 46
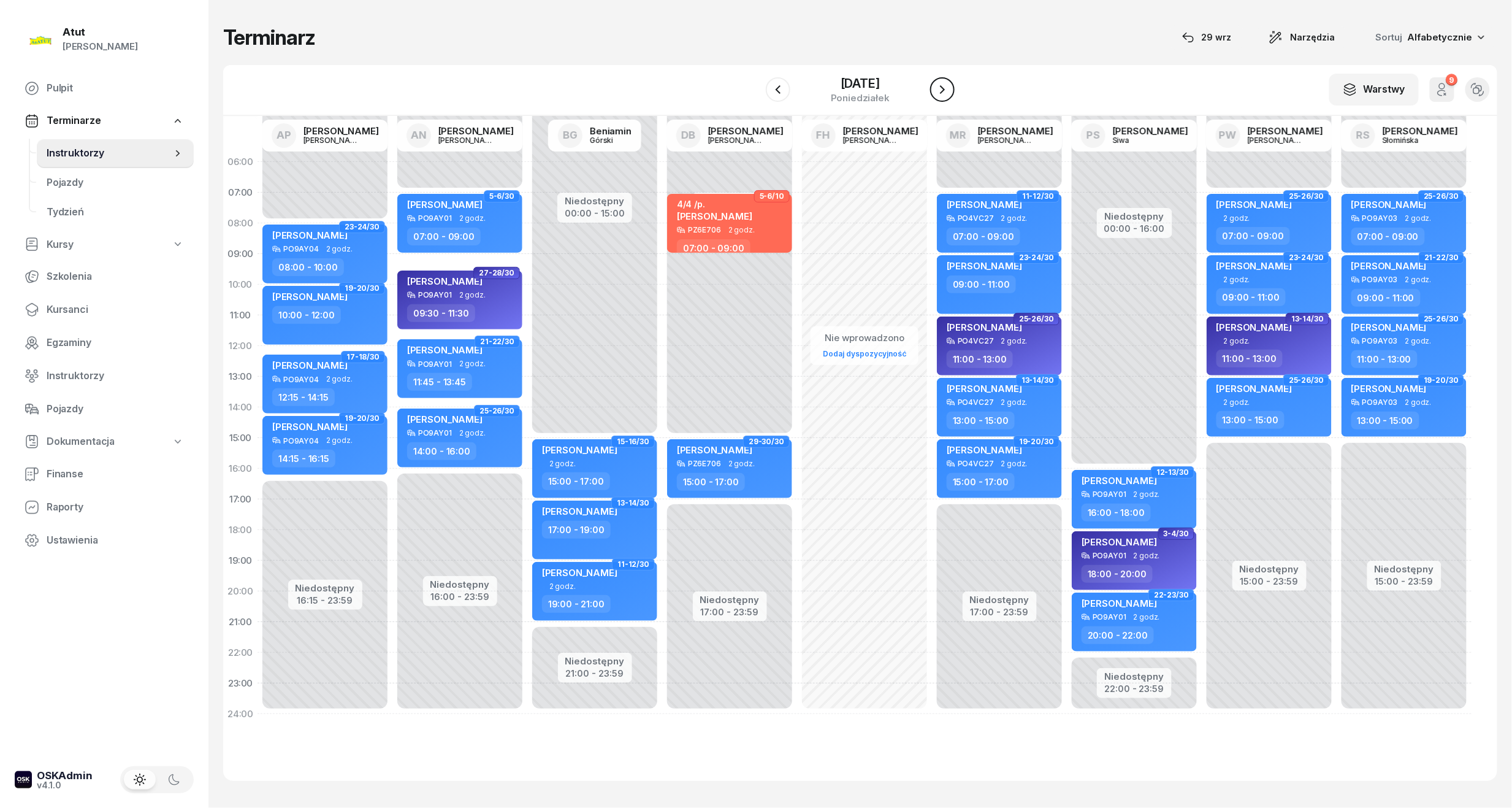
click at [945, 84] on button "button" at bounding box center [942, 90] width 24 height 24
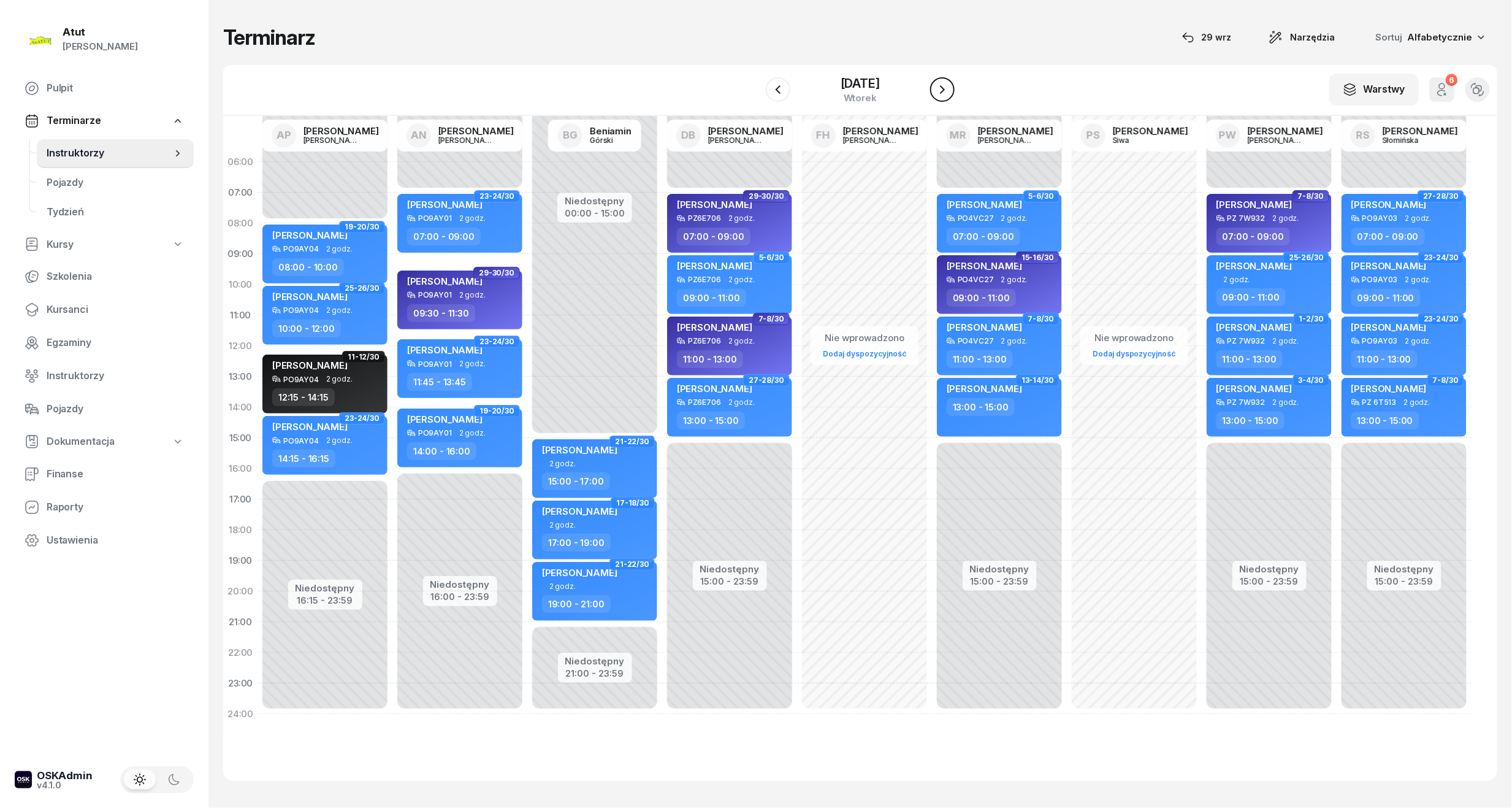
click at [950, 87] on icon "button" at bounding box center [942, 89] width 14 height 14
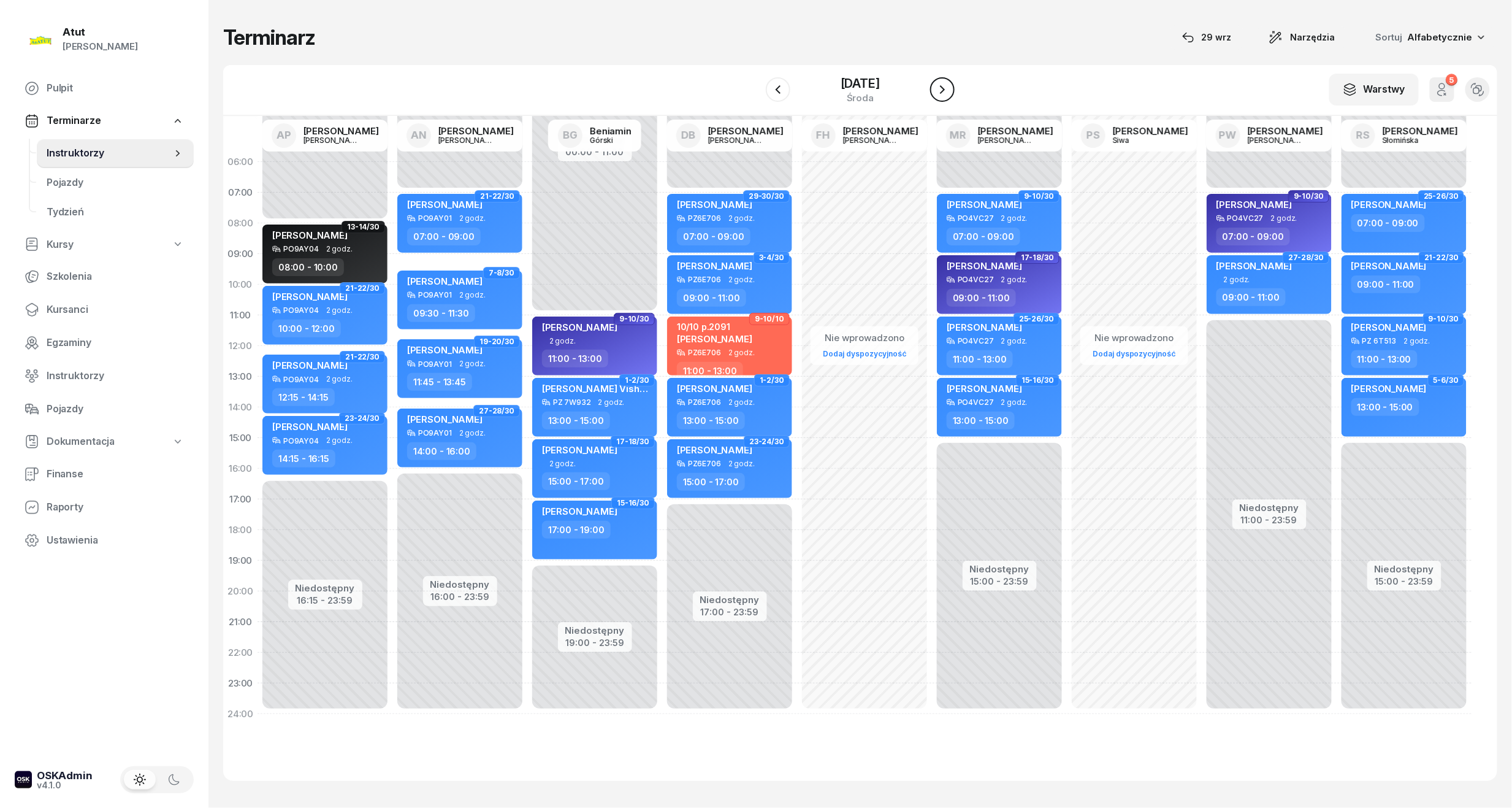
click at [950, 87] on icon "button" at bounding box center [942, 89] width 14 height 14
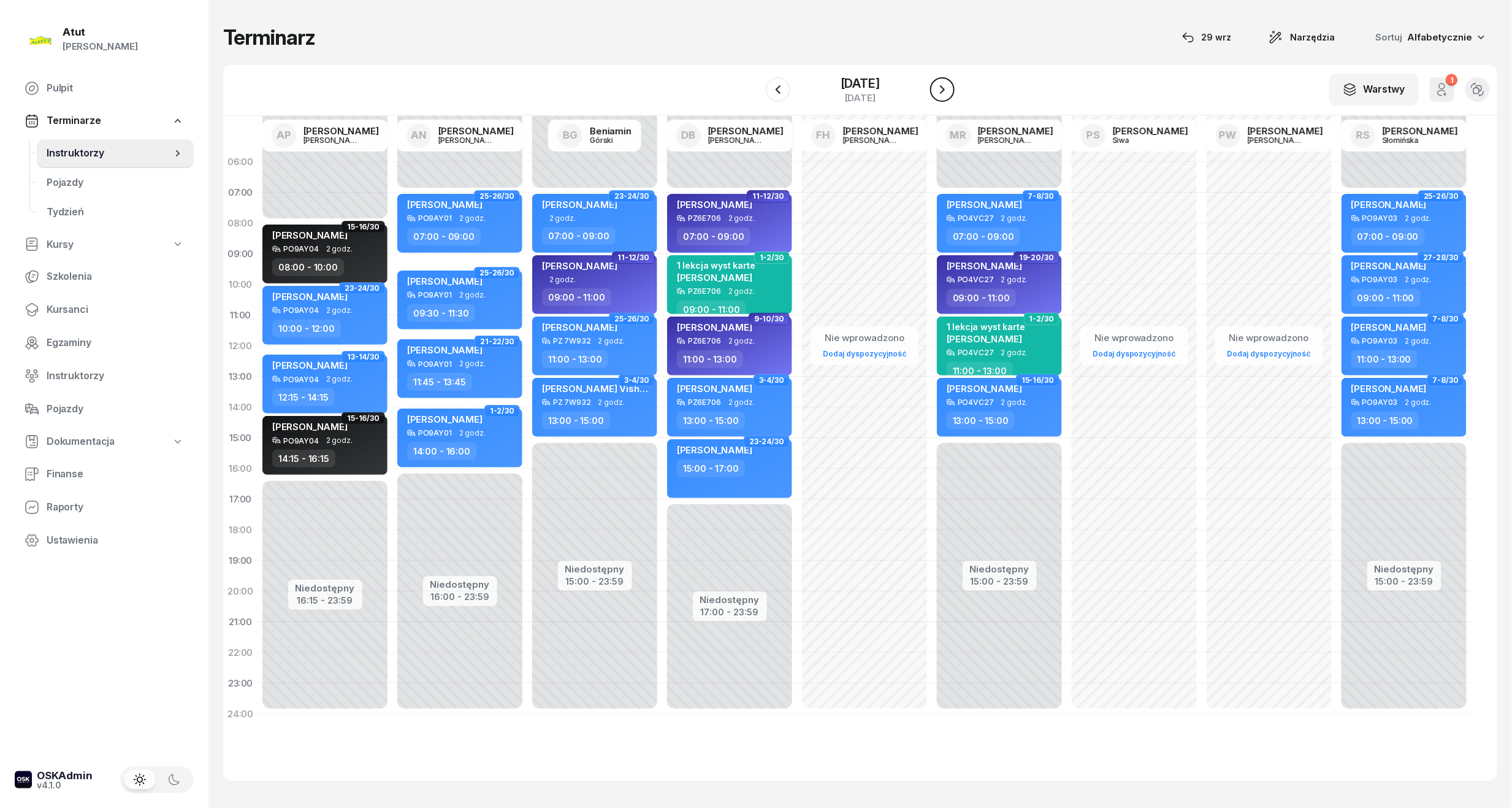
click at [950, 87] on icon "button" at bounding box center [942, 89] width 14 height 14
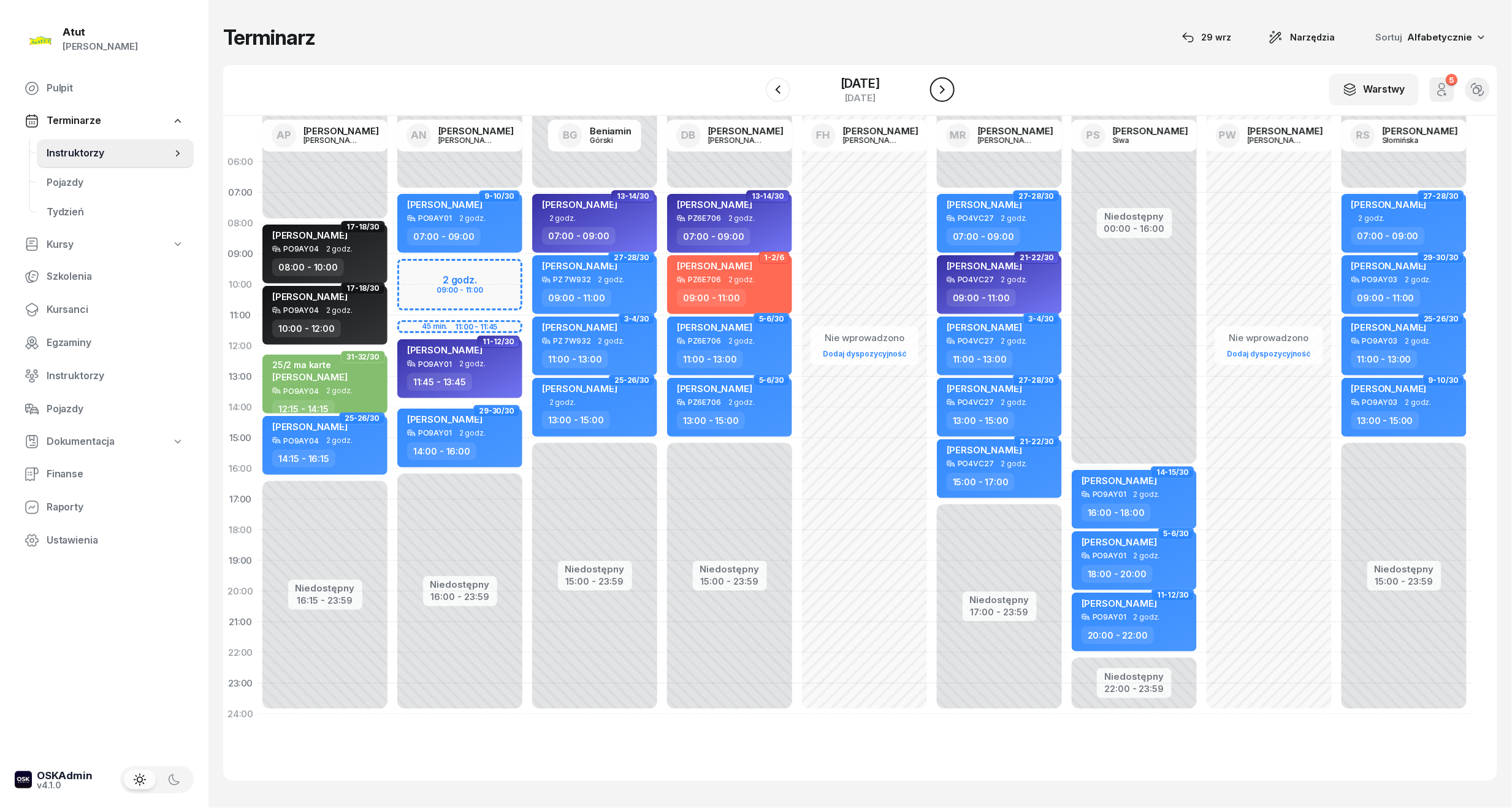
click at [950, 87] on icon "button" at bounding box center [942, 89] width 14 height 14
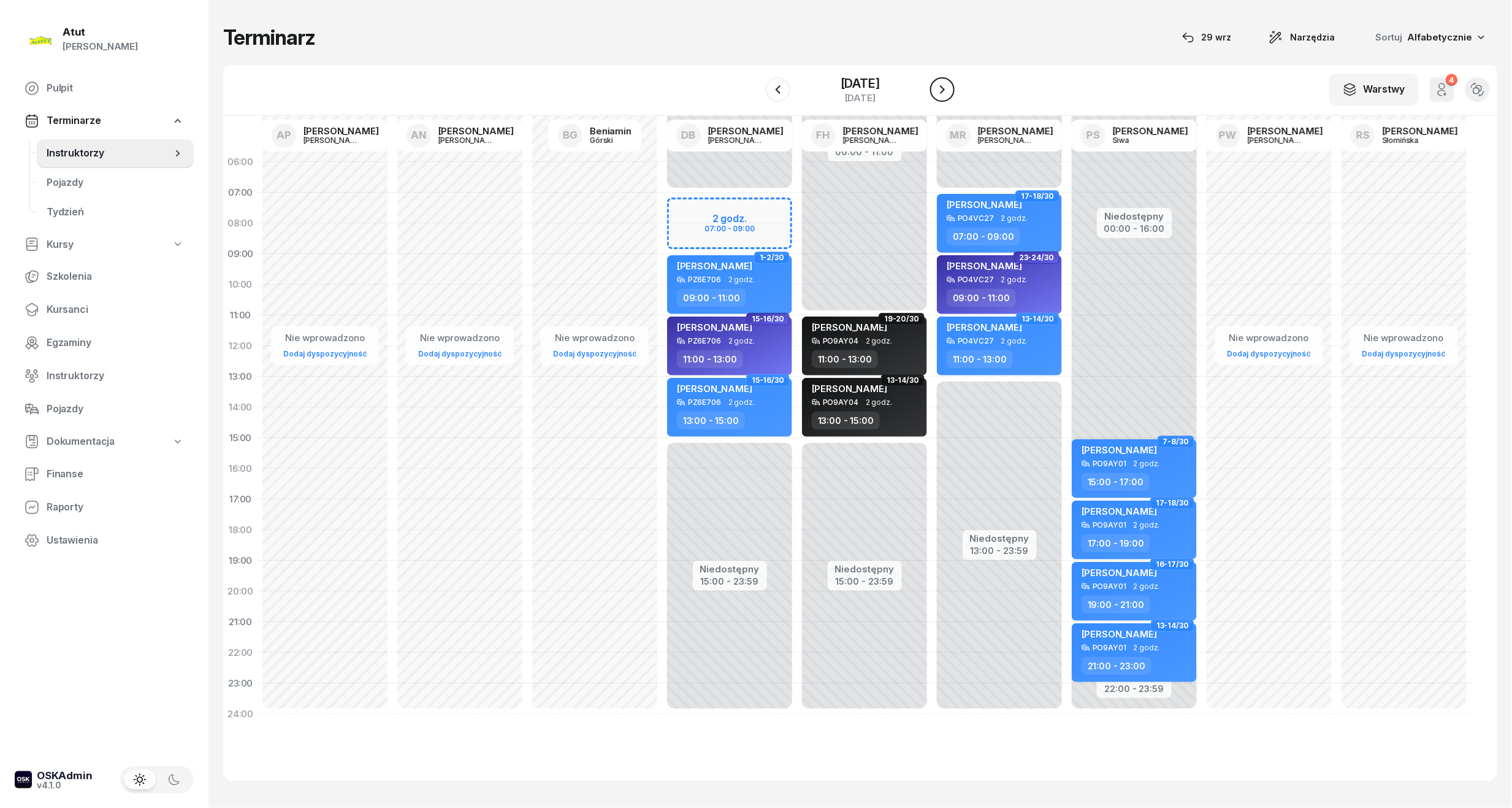
click at [950, 87] on icon "button" at bounding box center [942, 89] width 14 height 14
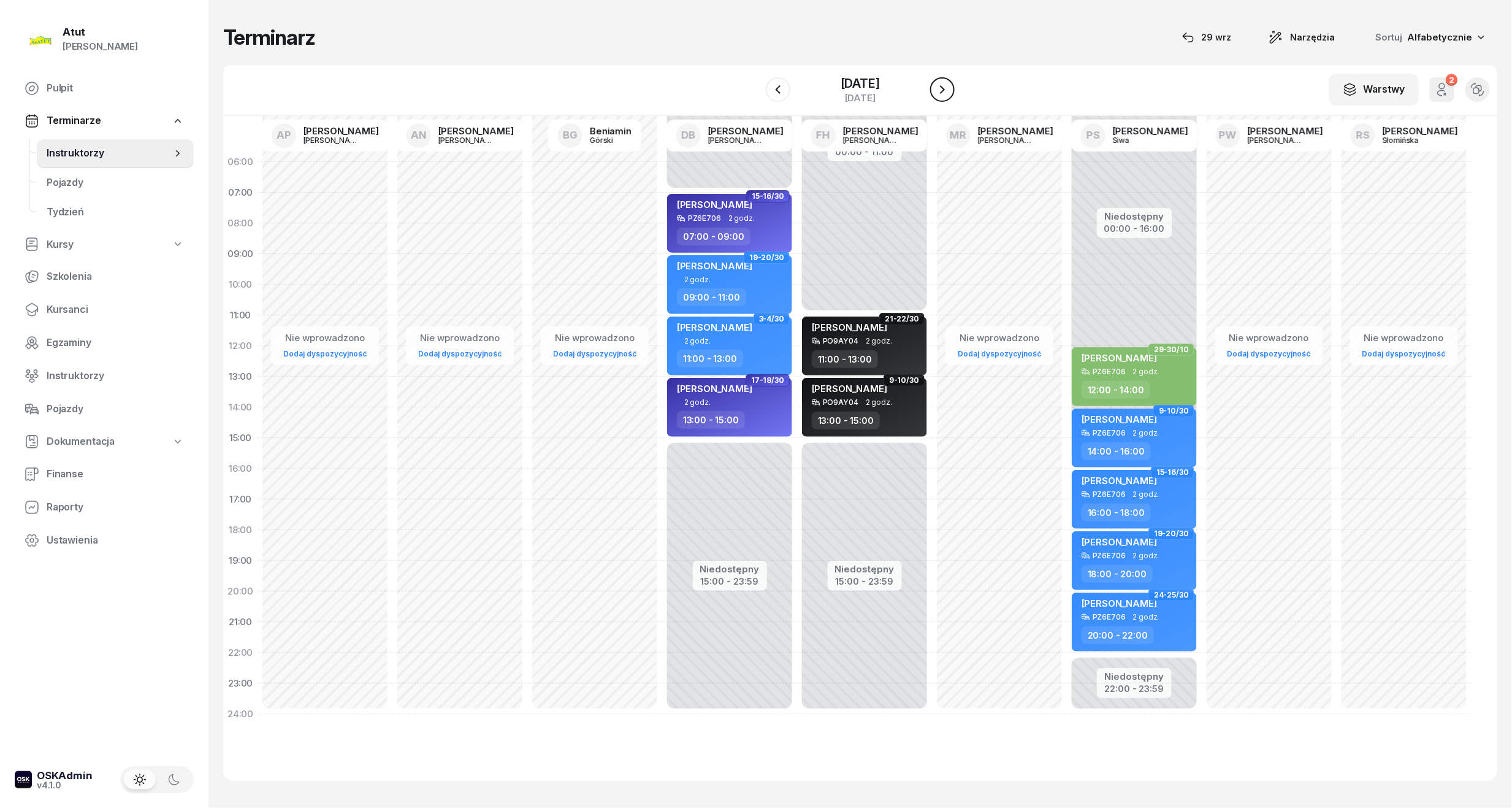
click at [950, 87] on icon "button" at bounding box center [942, 89] width 14 height 14
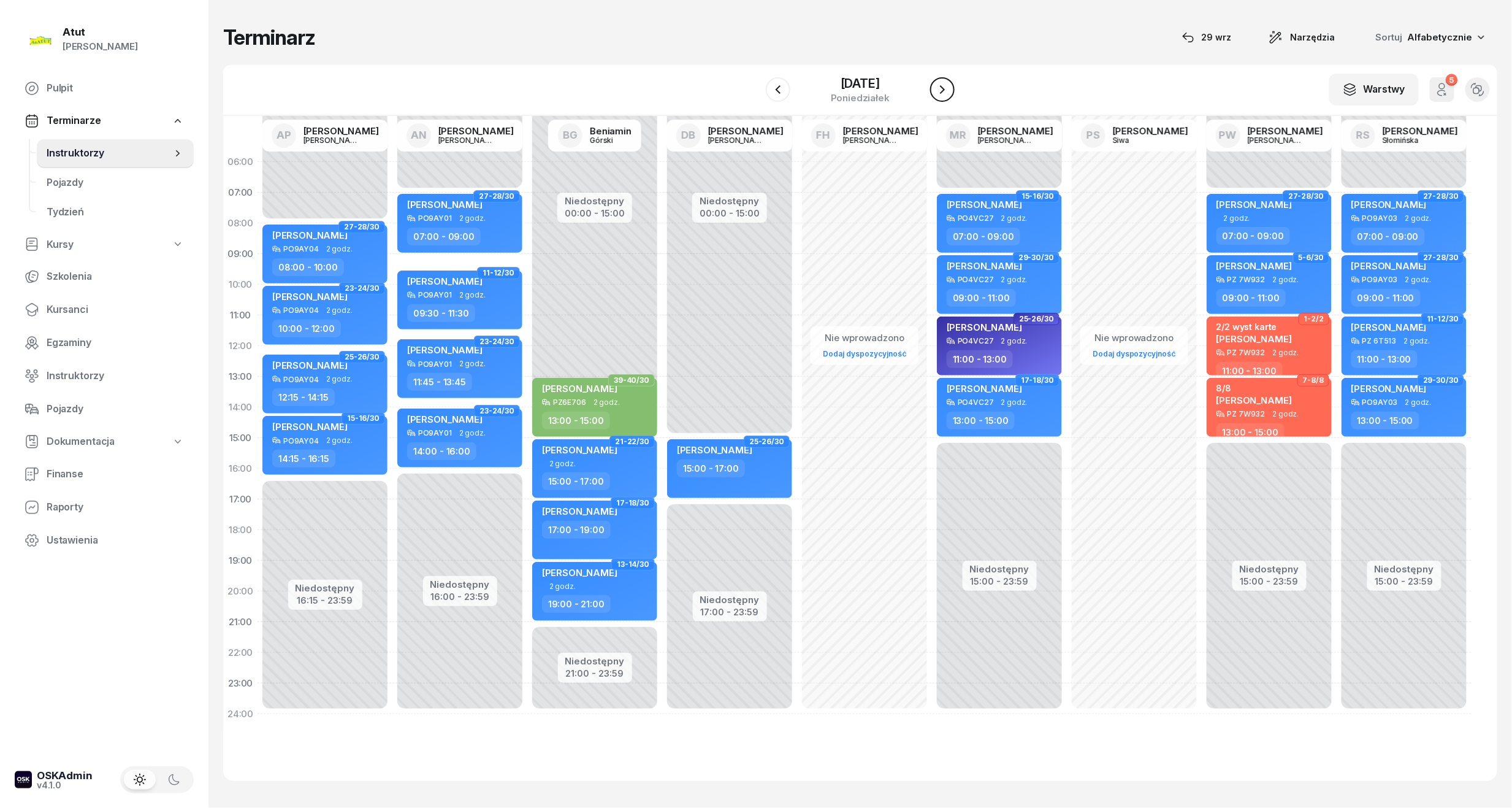
click at [950, 87] on icon "button" at bounding box center [942, 89] width 14 height 14
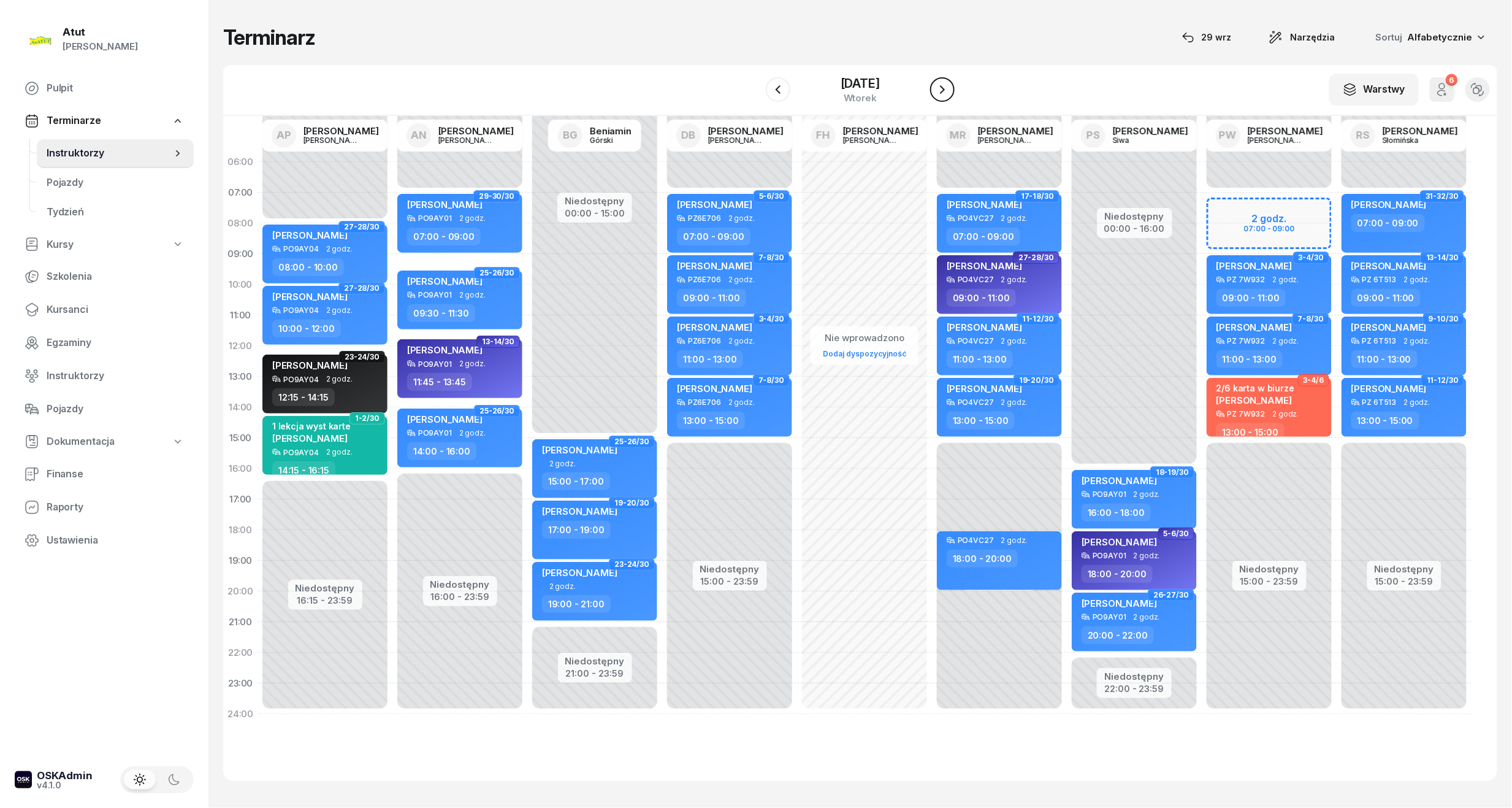
click at [950, 87] on icon "button" at bounding box center [942, 89] width 14 height 14
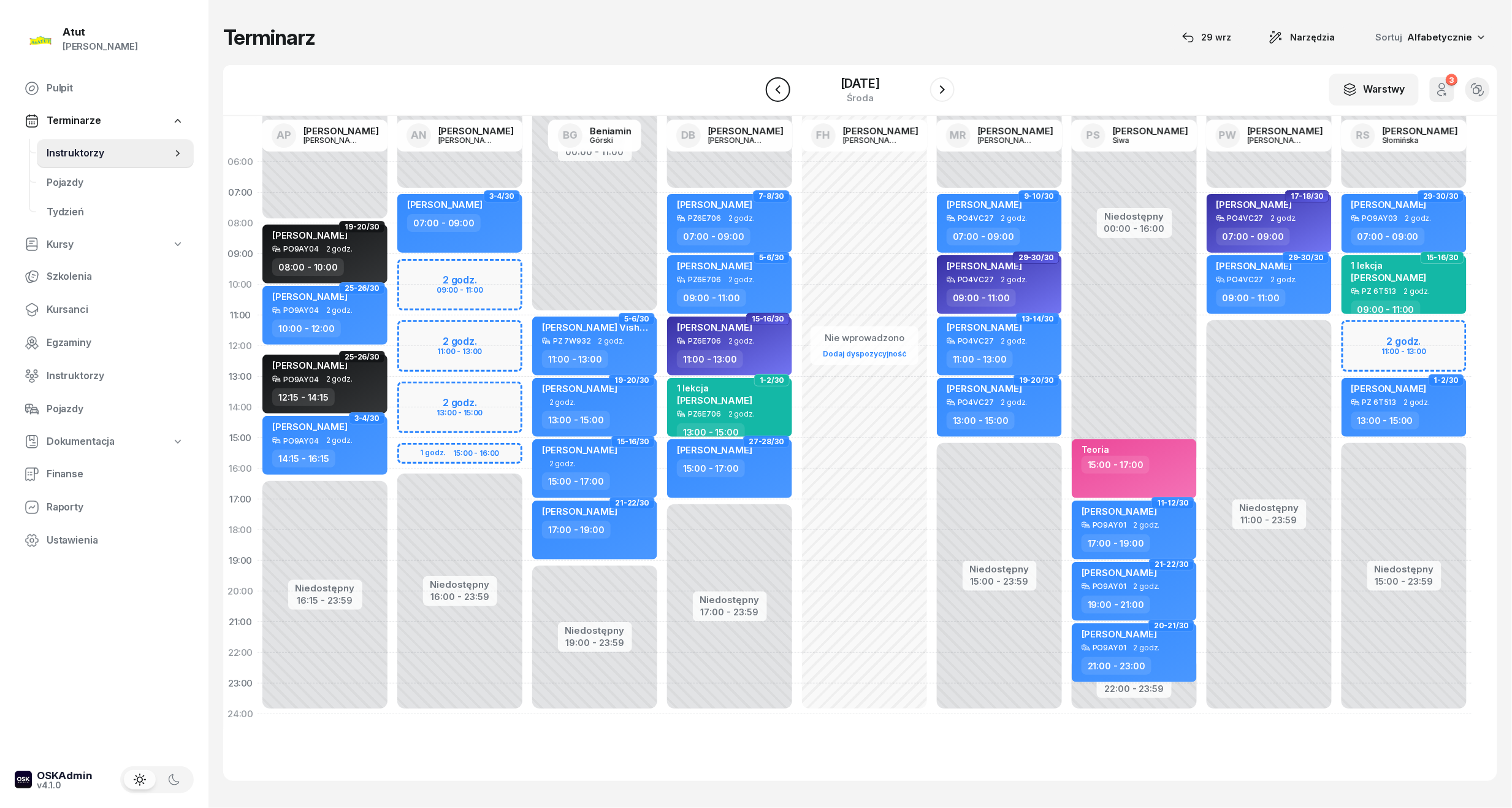
click at [771, 88] on icon "button" at bounding box center [778, 89] width 14 height 14
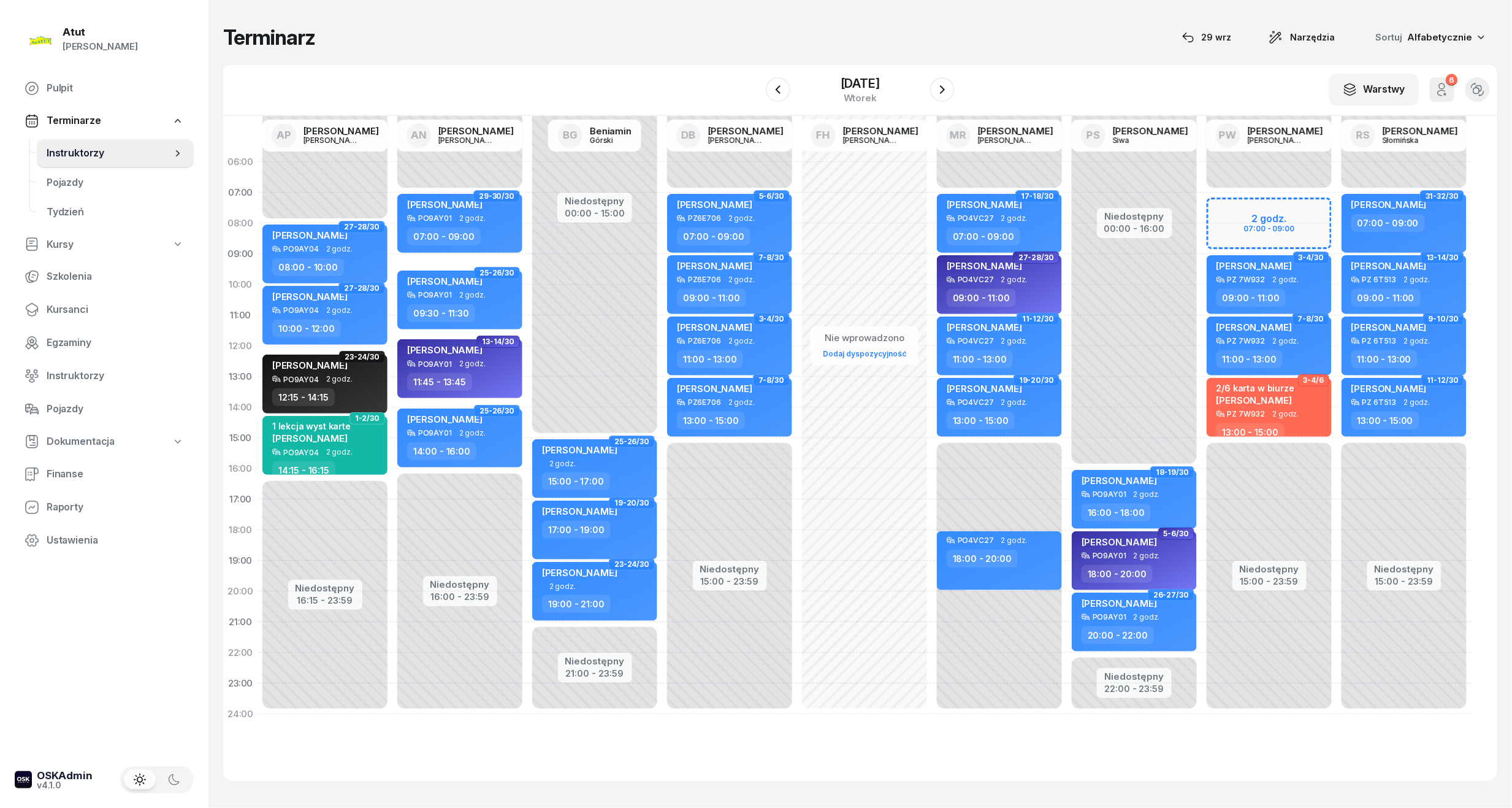
click at [1301, 226] on div "Niedostępny 00:00 - 07:00 Niedostępny 15:00 - 23:59 2 godz. 07:00 - 09:00 1-2/3…" at bounding box center [1270, 437] width 135 height 582
select select "08"
select select "09"
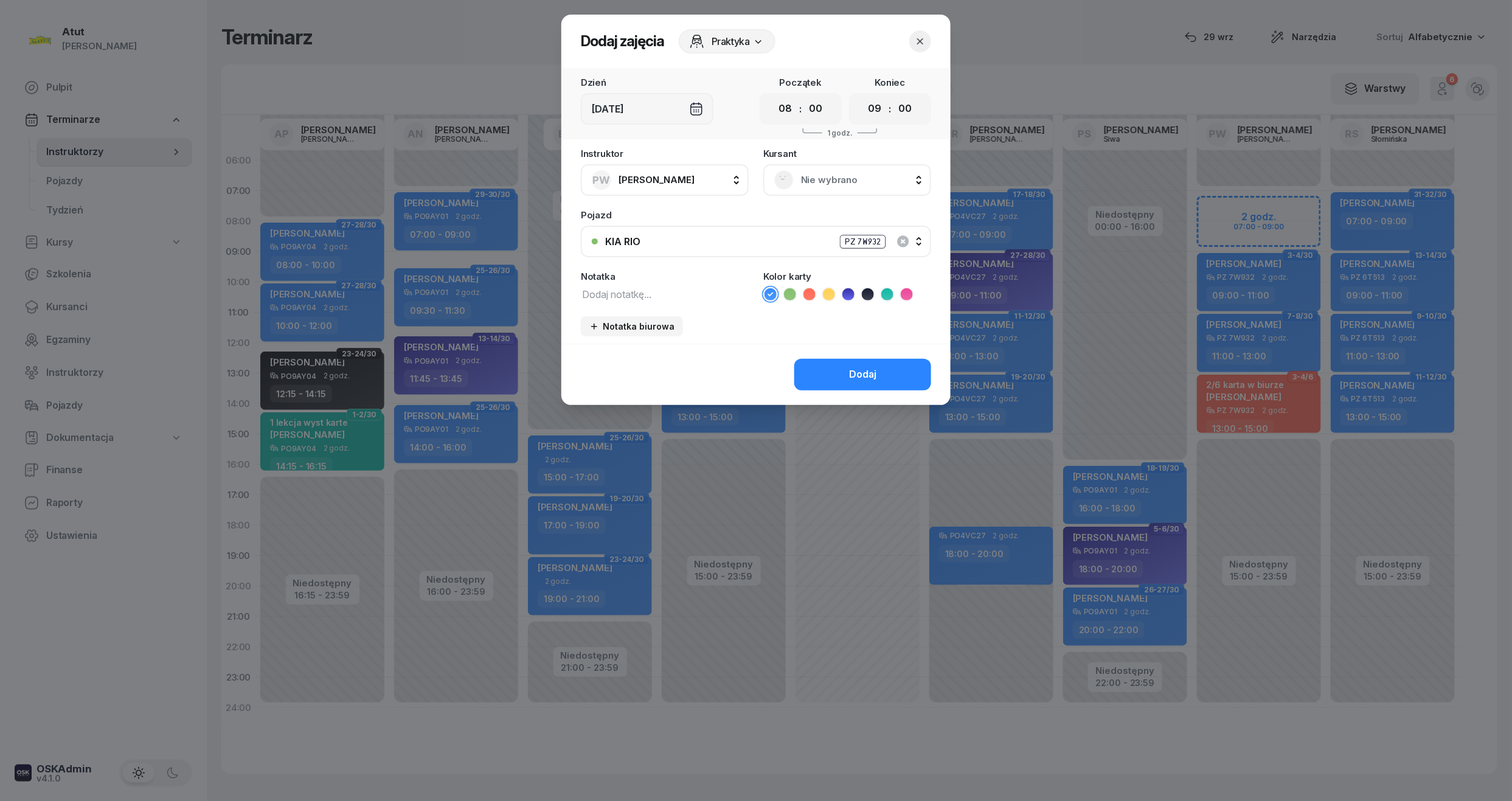
click at [806, 172] on span "Nie wybrano" at bounding box center [861, 180] width 119 height 16
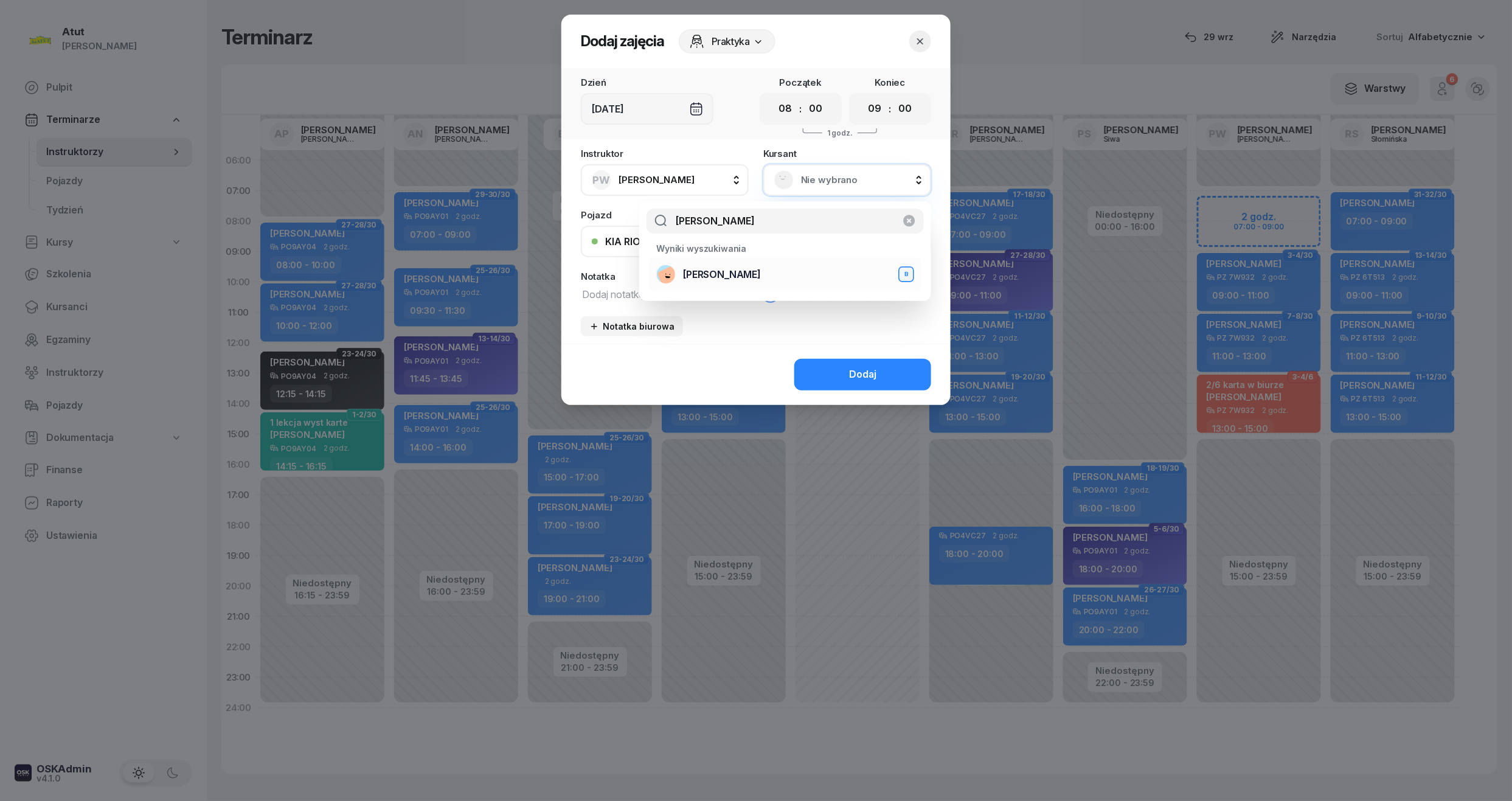
type input "oliver"
click at [716, 281] on span "[PERSON_NAME]" at bounding box center [721, 275] width 78 height 16
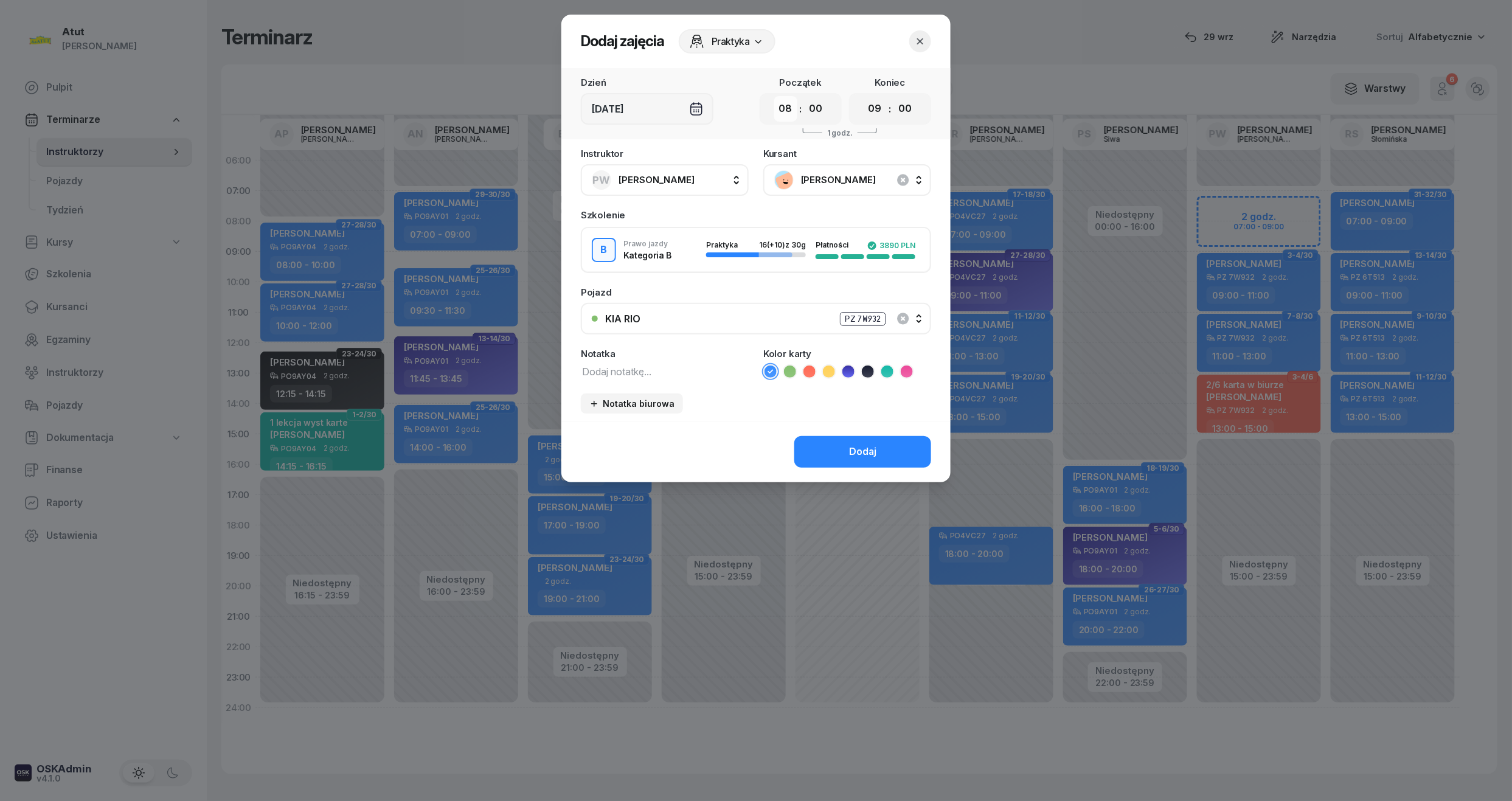
click at [785, 105] on select "00 01 02 03 04 05 06 07 08 09 10 11 12 13 14 15 16 17 18 19 20 21 22 23" at bounding box center [785, 109] width 23 height 26
select select "07"
click at [774, 96] on select "00 01 02 03 04 05 06 07 08 09 10 11 12 13 14 15 16 17 18 19 20 21 22 23" at bounding box center [785, 109] width 23 height 26
click at [874, 444] on div "Dodaj" at bounding box center [862, 452] width 27 height 16
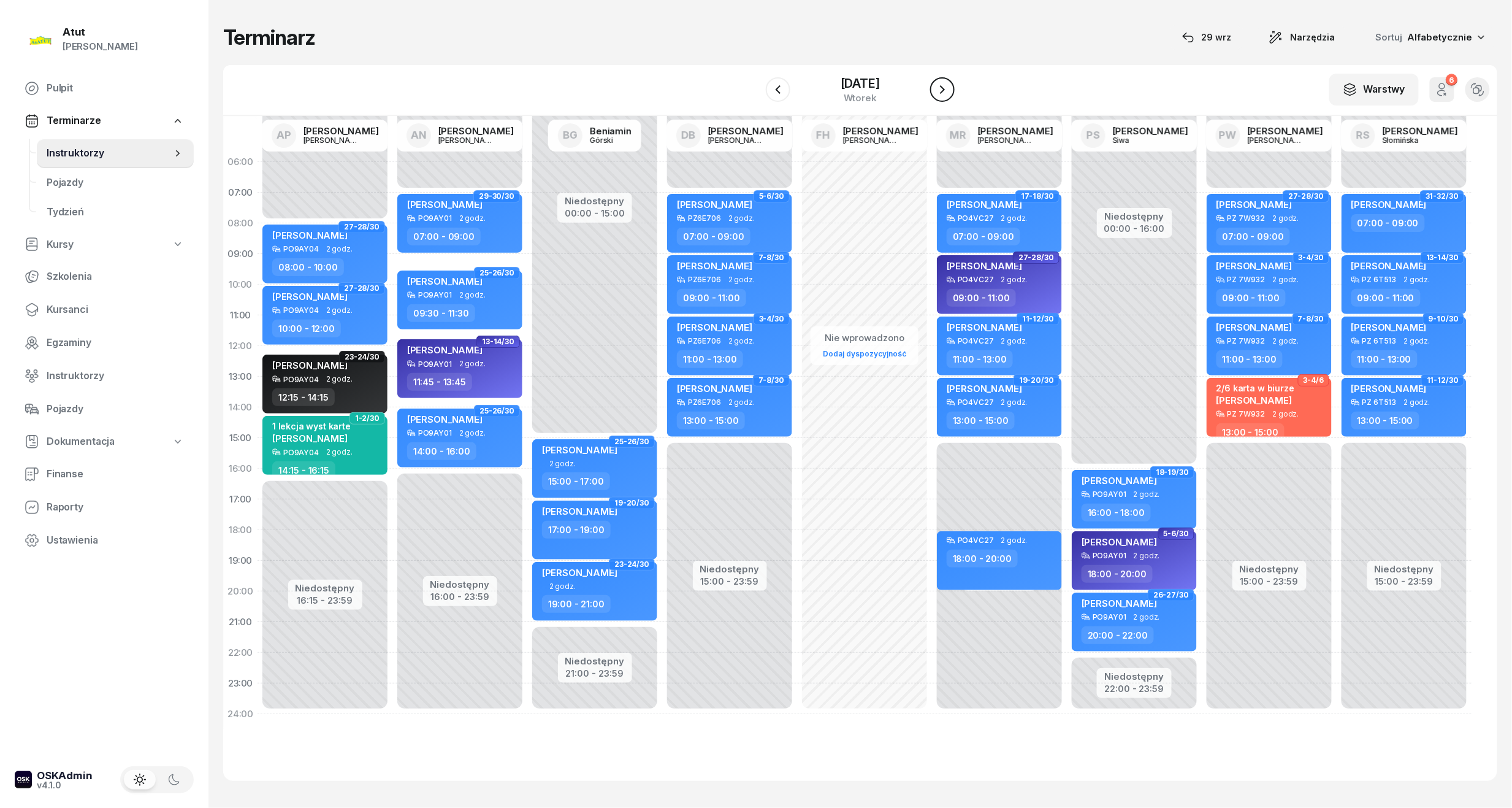
click at [952, 79] on button "button" at bounding box center [942, 90] width 24 height 24
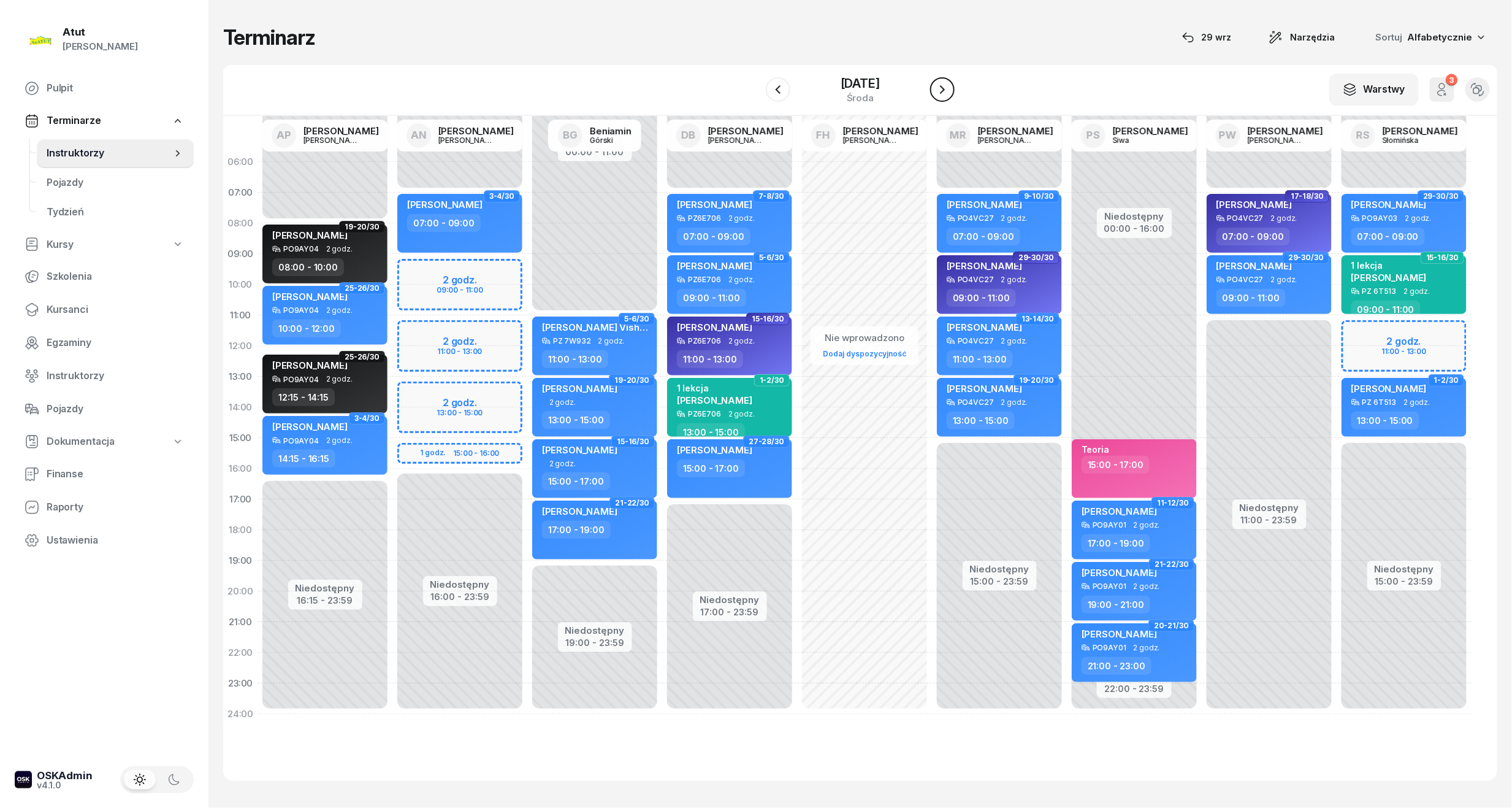
click at [949, 86] on icon "button" at bounding box center [942, 89] width 14 height 14
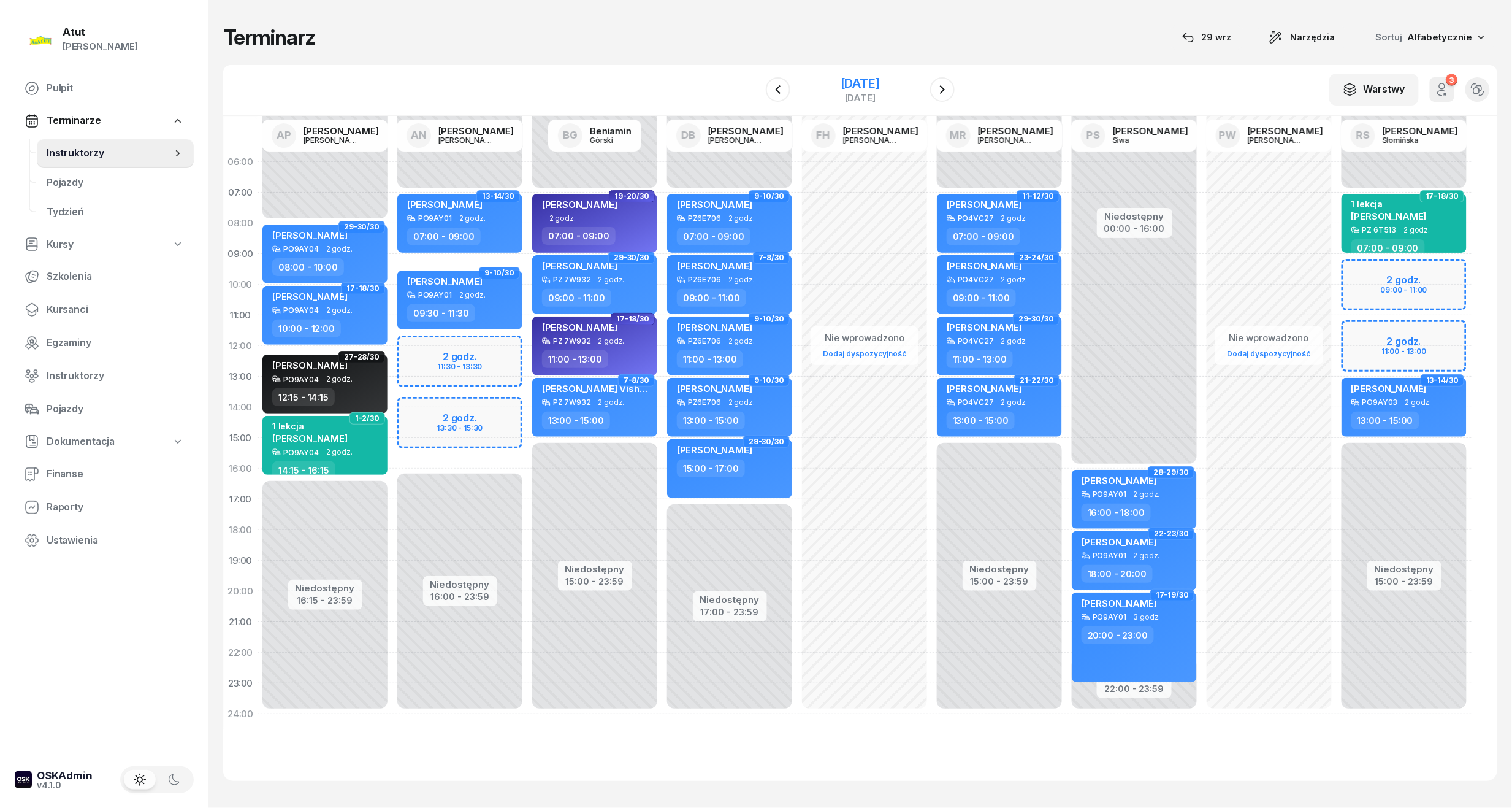
click at [841, 78] on div "30 października 2025" at bounding box center [860, 84] width 39 height 12
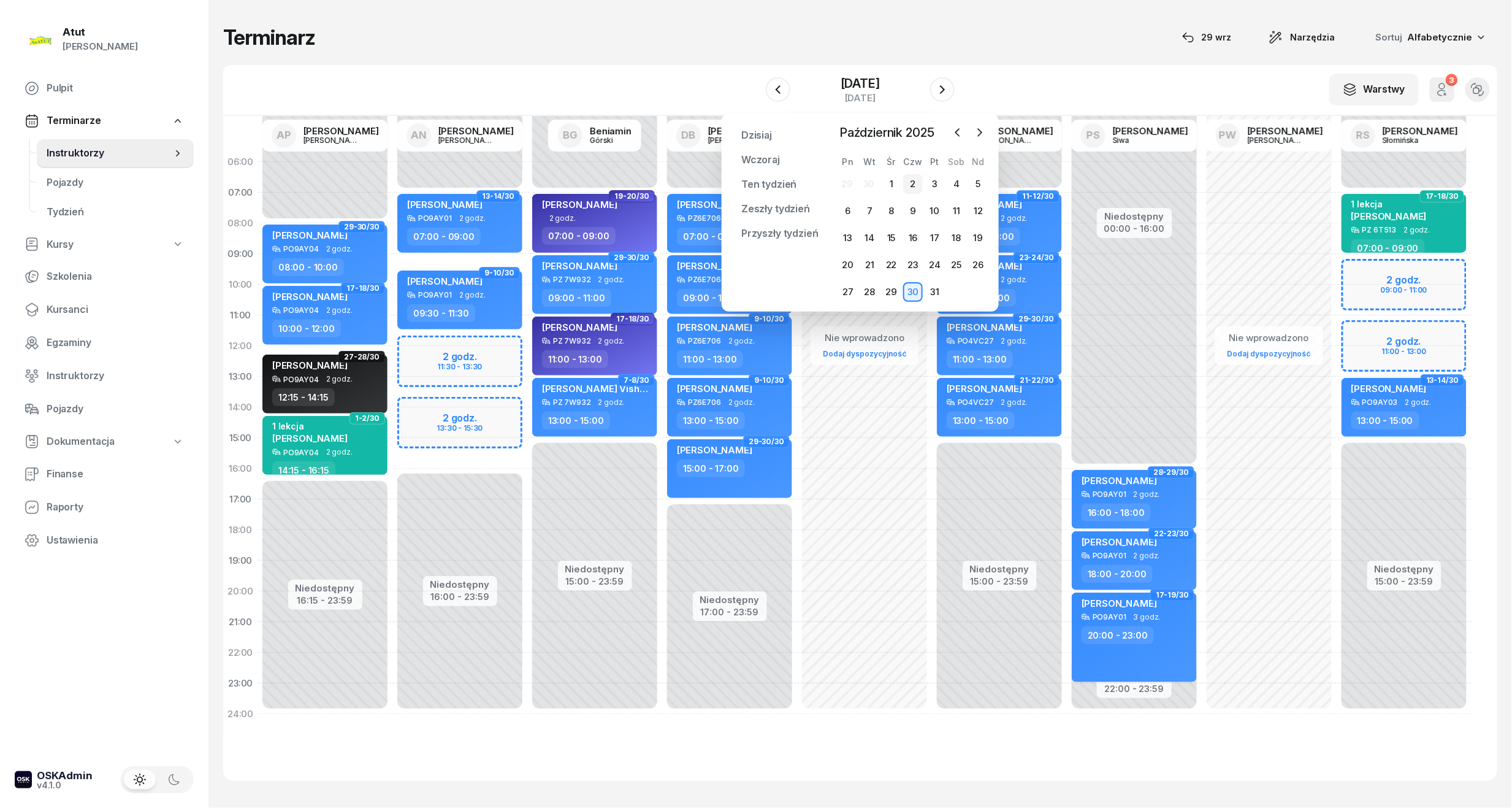
click at [904, 180] on div "2" at bounding box center [914, 184] width 20 height 20
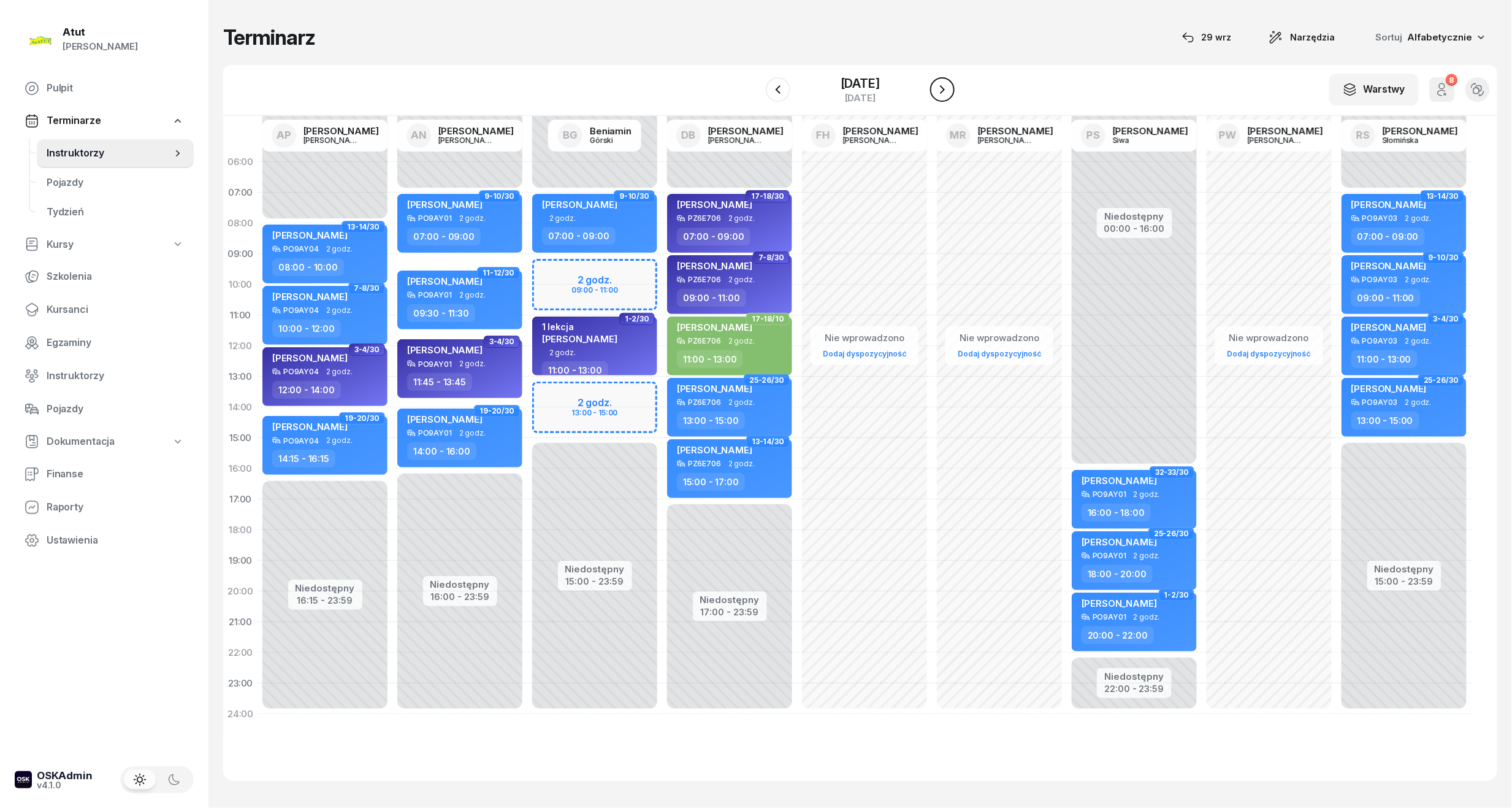
click at [950, 84] on icon "button" at bounding box center [942, 89] width 14 height 14
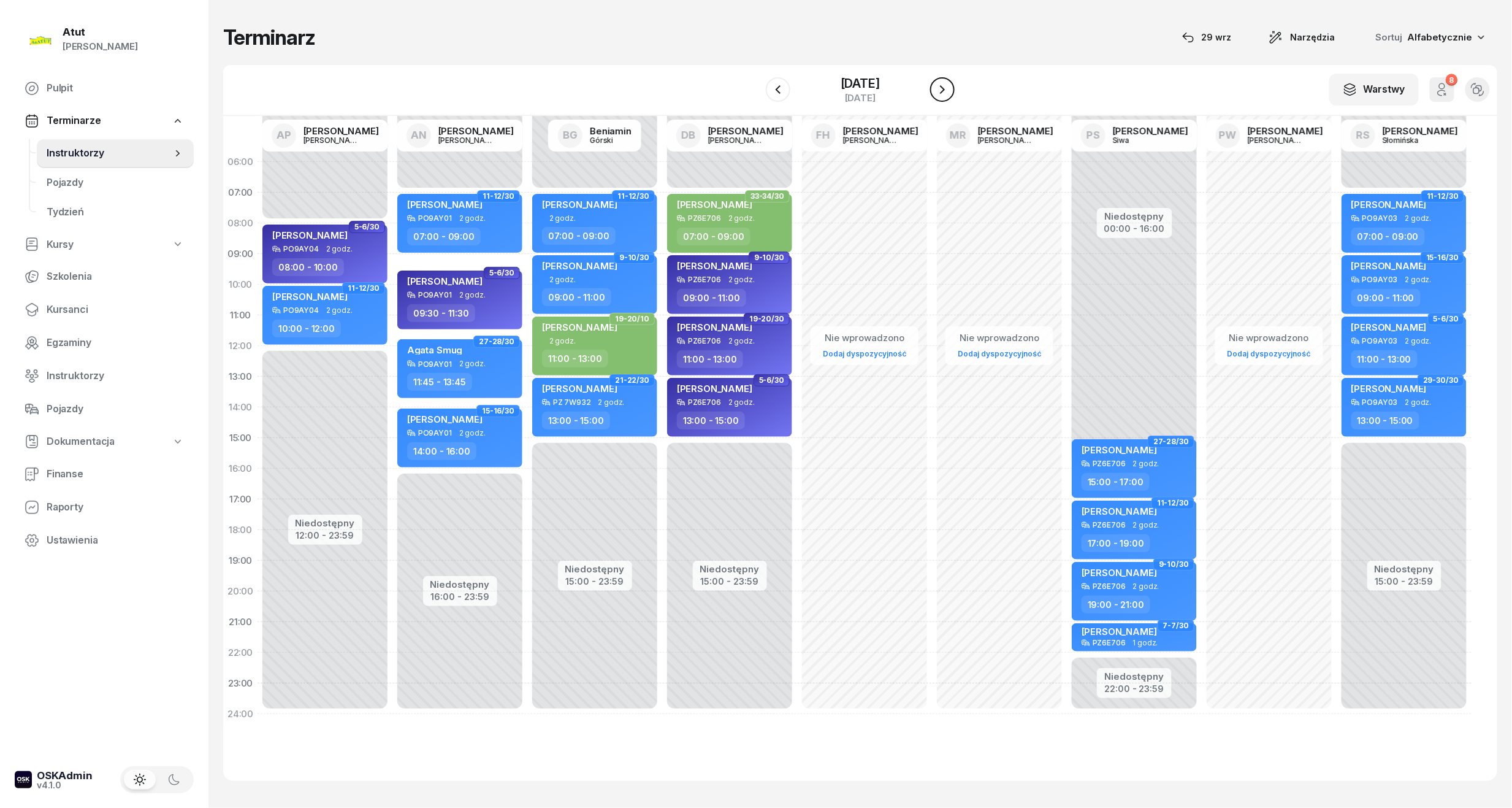
click at [950, 84] on icon "button" at bounding box center [942, 89] width 14 height 14
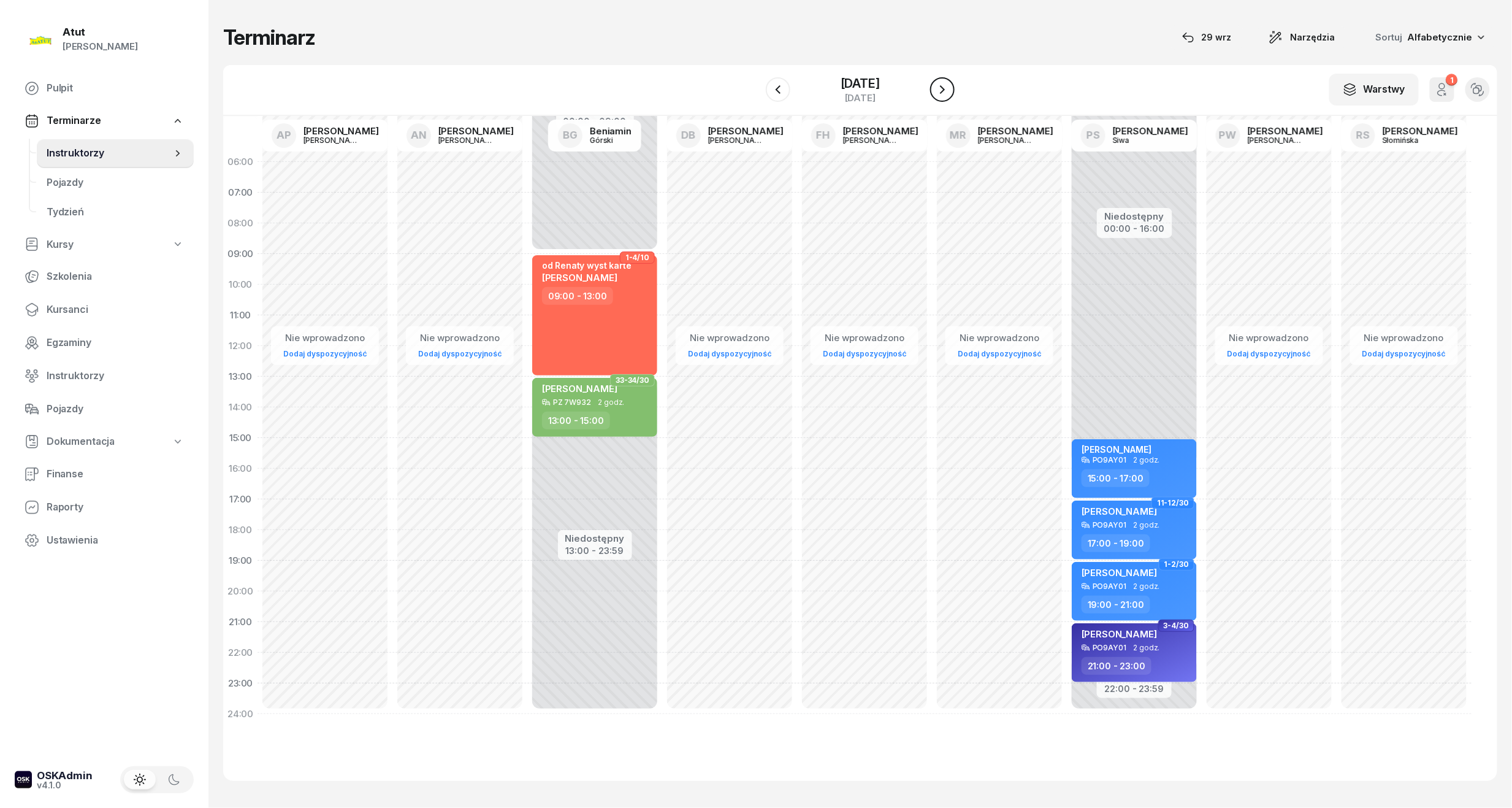
click at [950, 84] on icon "button" at bounding box center [942, 89] width 14 height 14
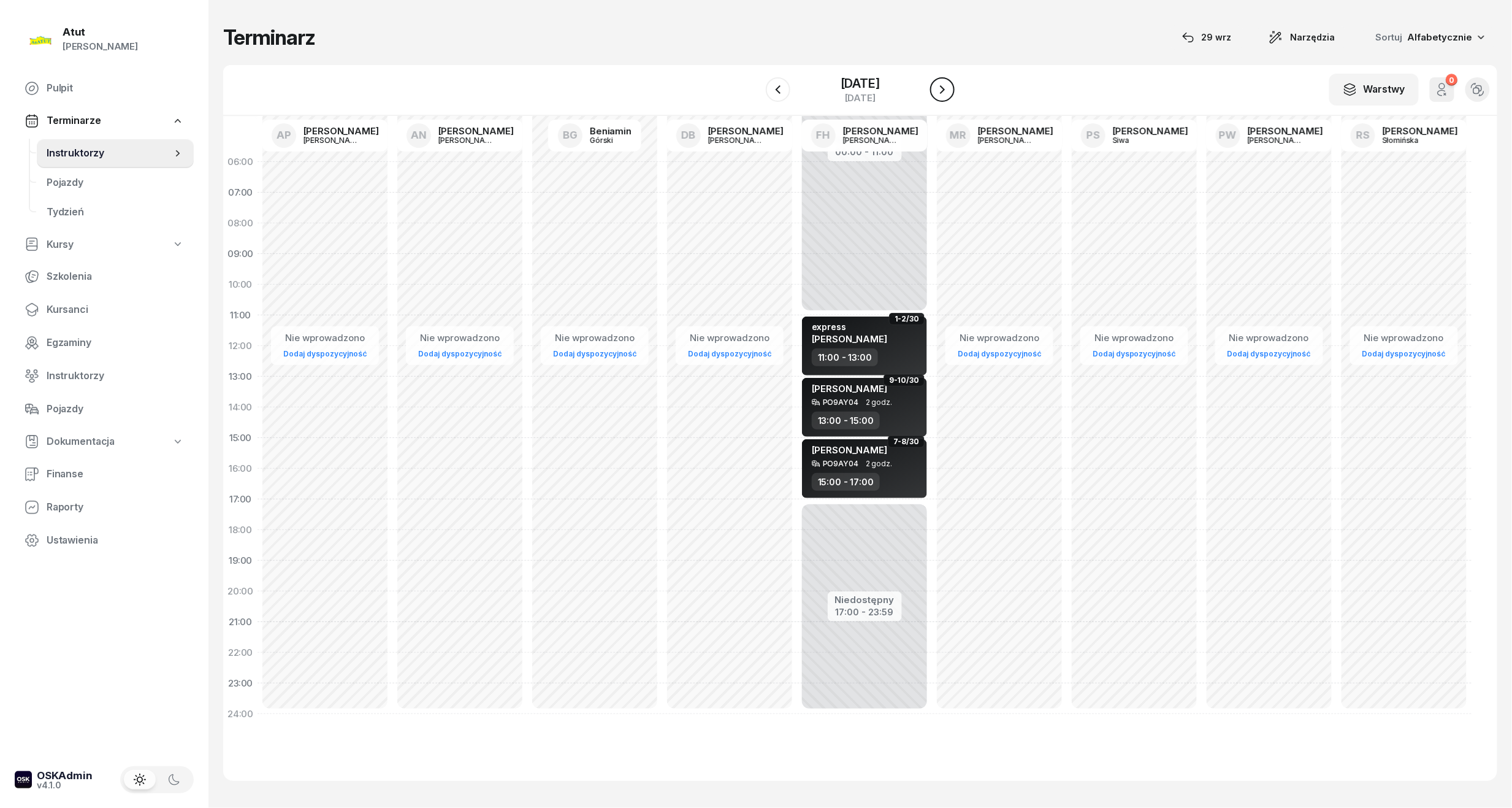
click at [950, 84] on icon "button" at bounding box center [942, 89] width 14 height 14
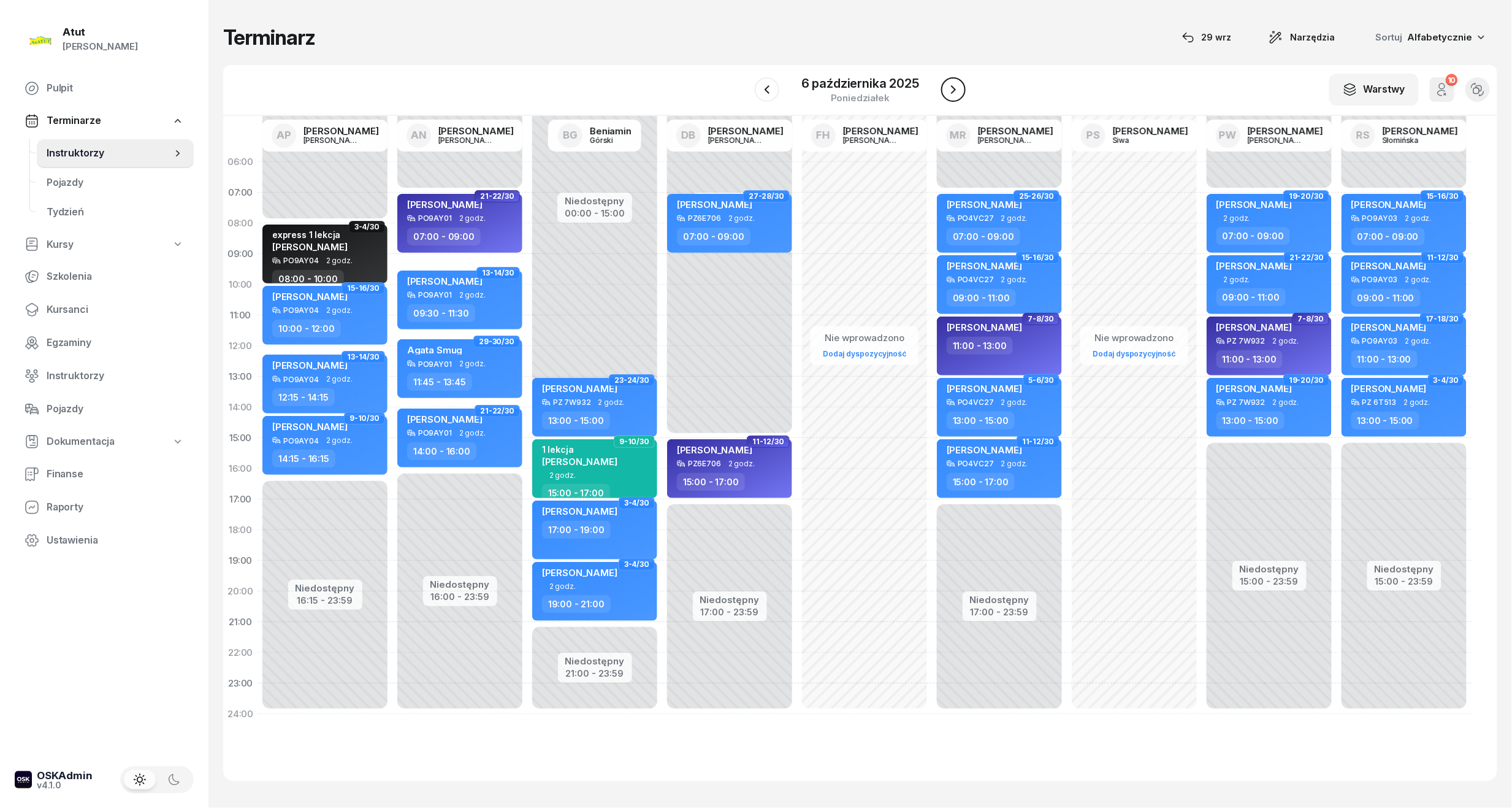
click at [957, 84] on icon "button" at bounding box center [953, 89] width 14 height 14
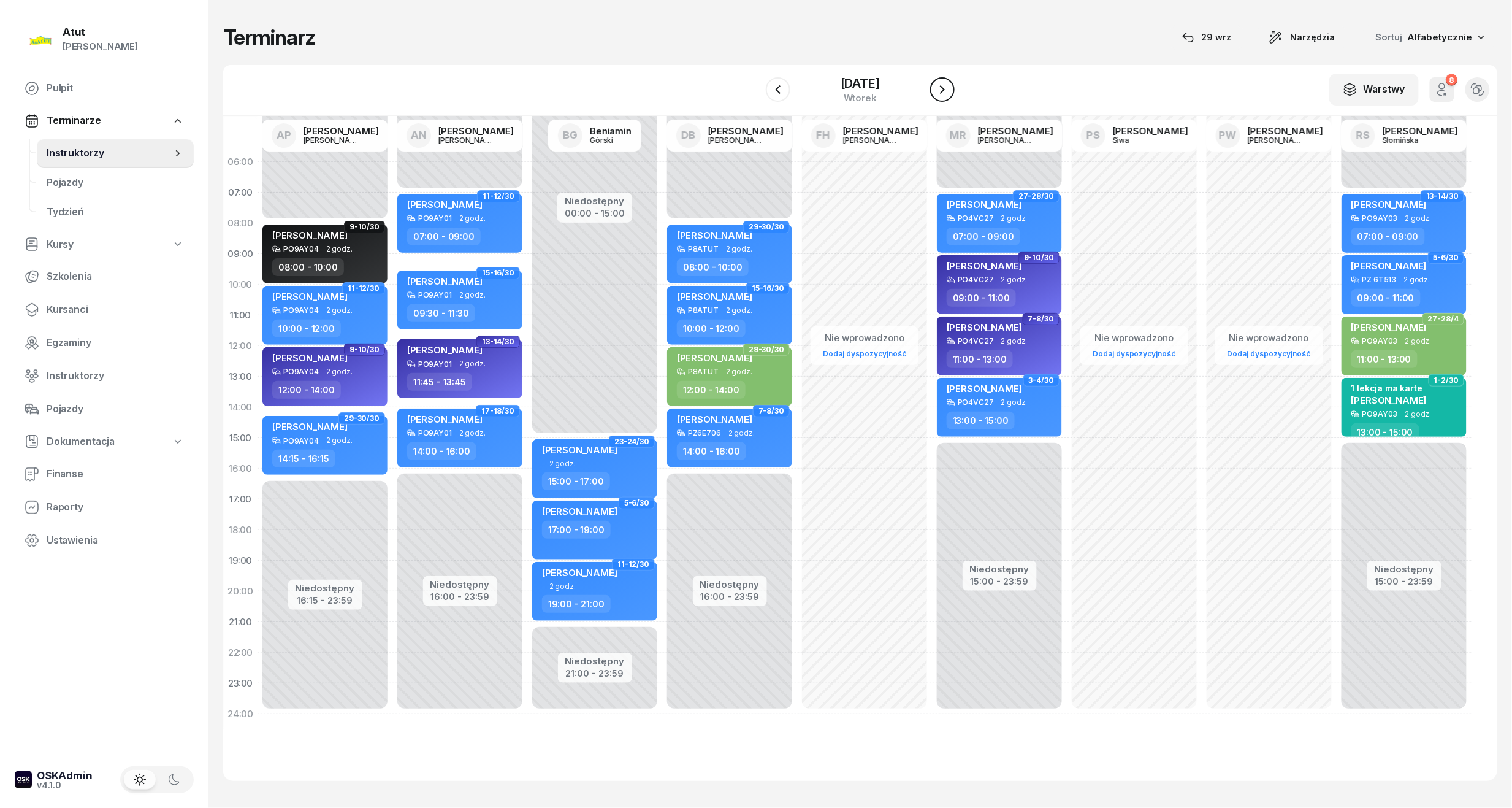
click at [950, 84] on icon "button" at bounding box center [942, 89] width 14 height 14
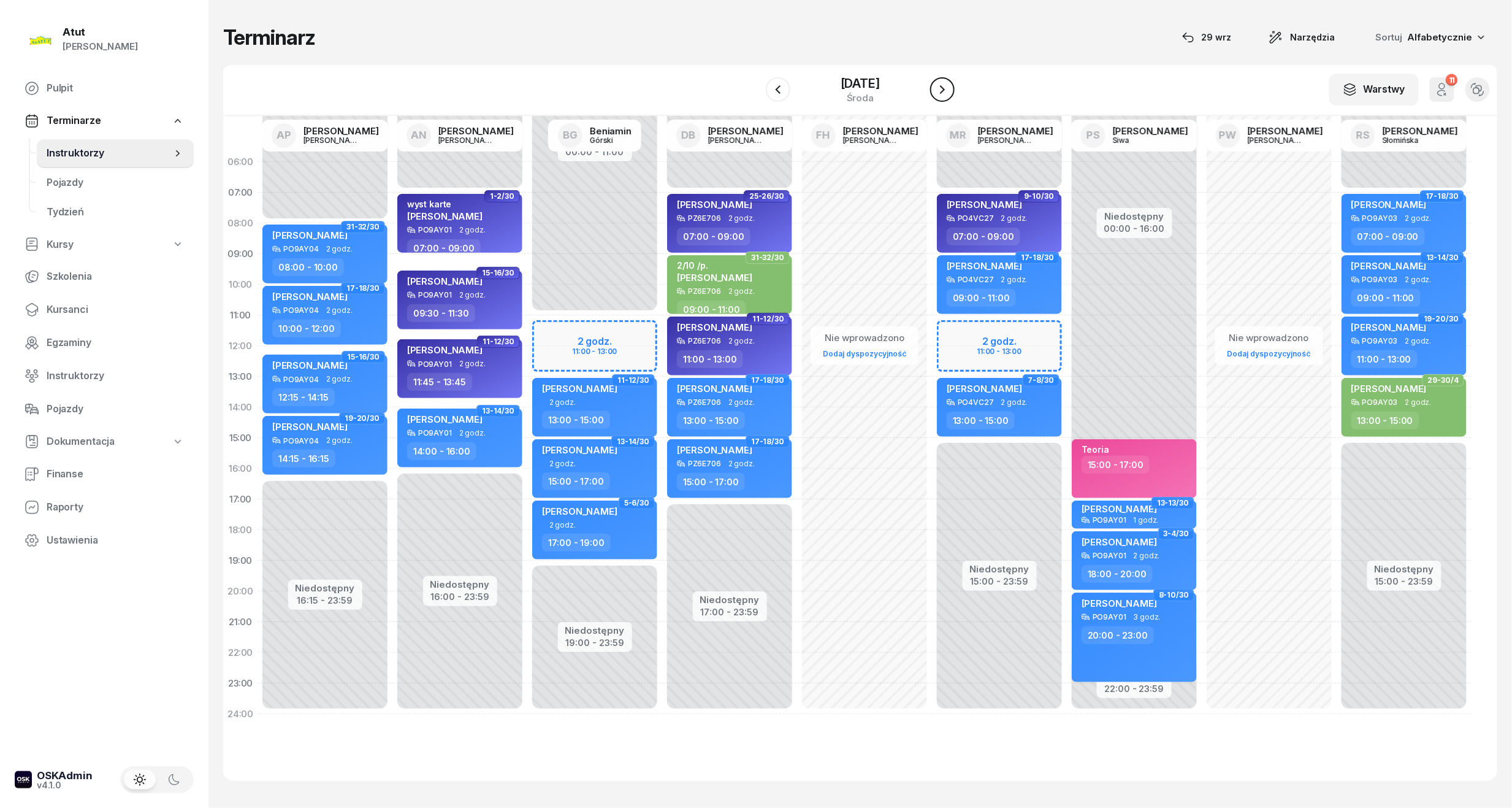
click at [950, 84] on icon "button" at bounding box center [942, 89] width 14 height 14
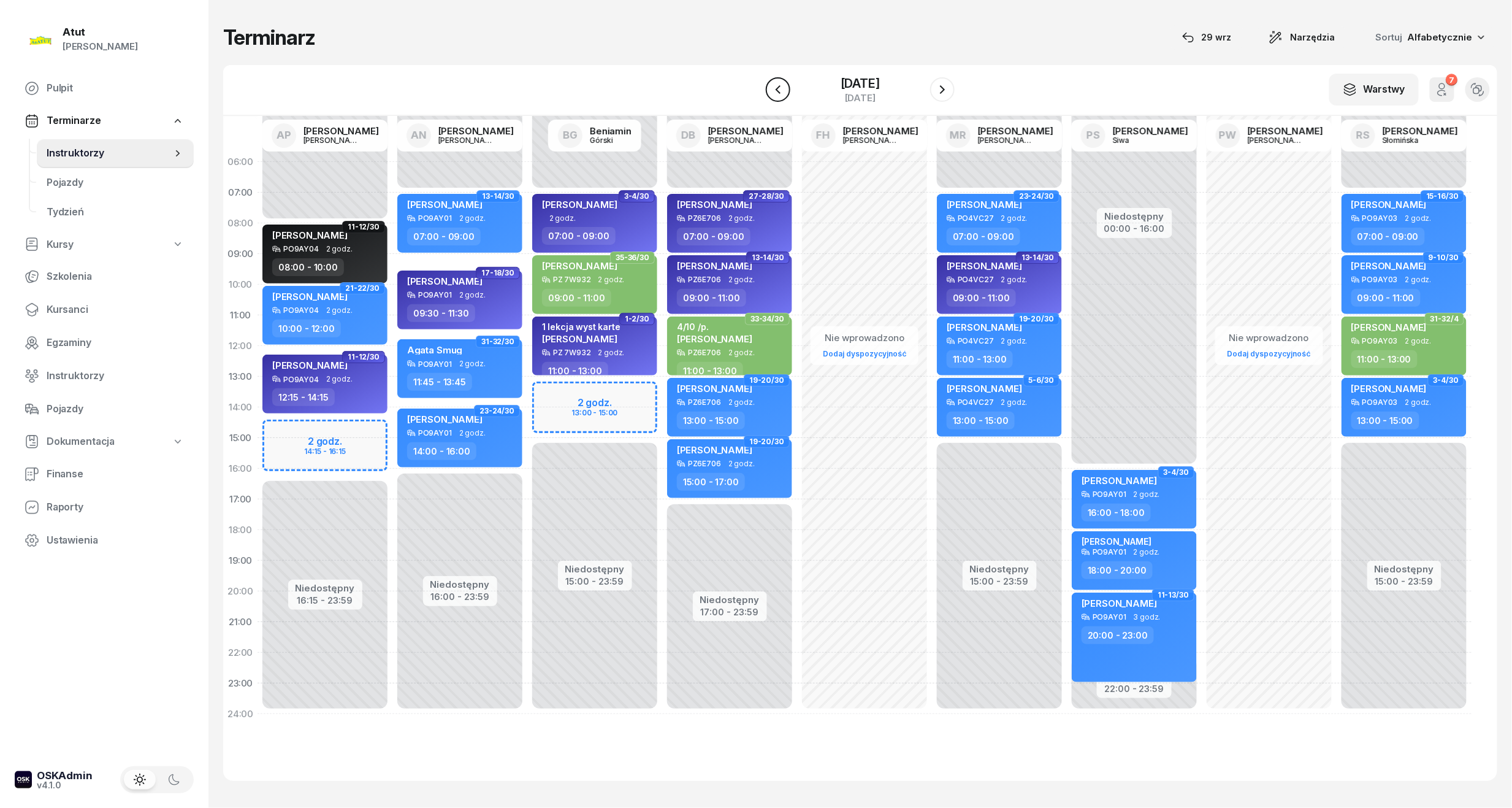
click at [771, 86] on icon "button" at bounding box center [778, 89] width 14 height 14
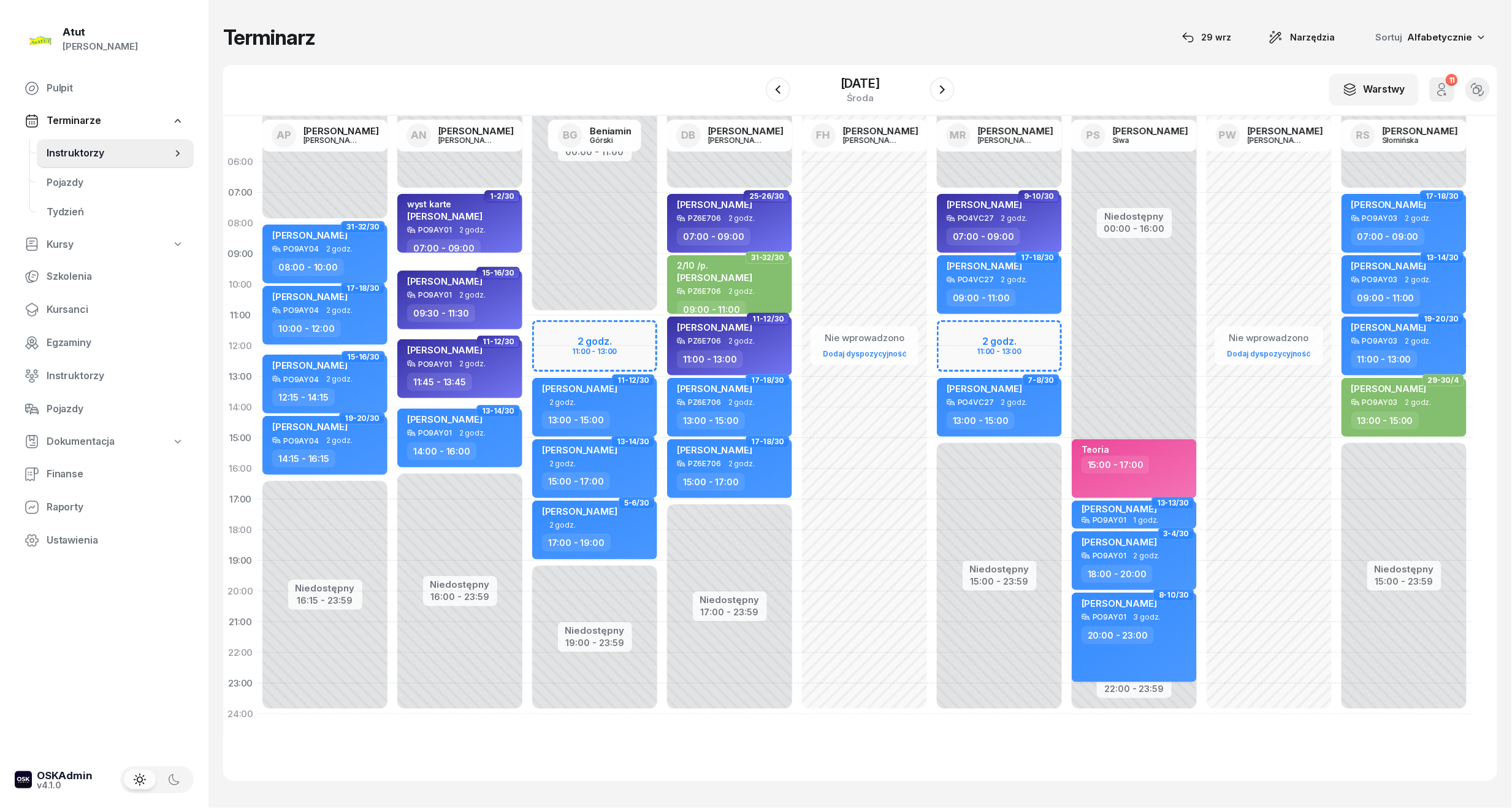
click at [1005, 342] on div "Niedostępny 00:00 - 07:00 Niedostępny 15:00 - 23:59 2 godz. 11:00 - 13:00 17-18…" at bounding box center [999, 437] width 135 height 582
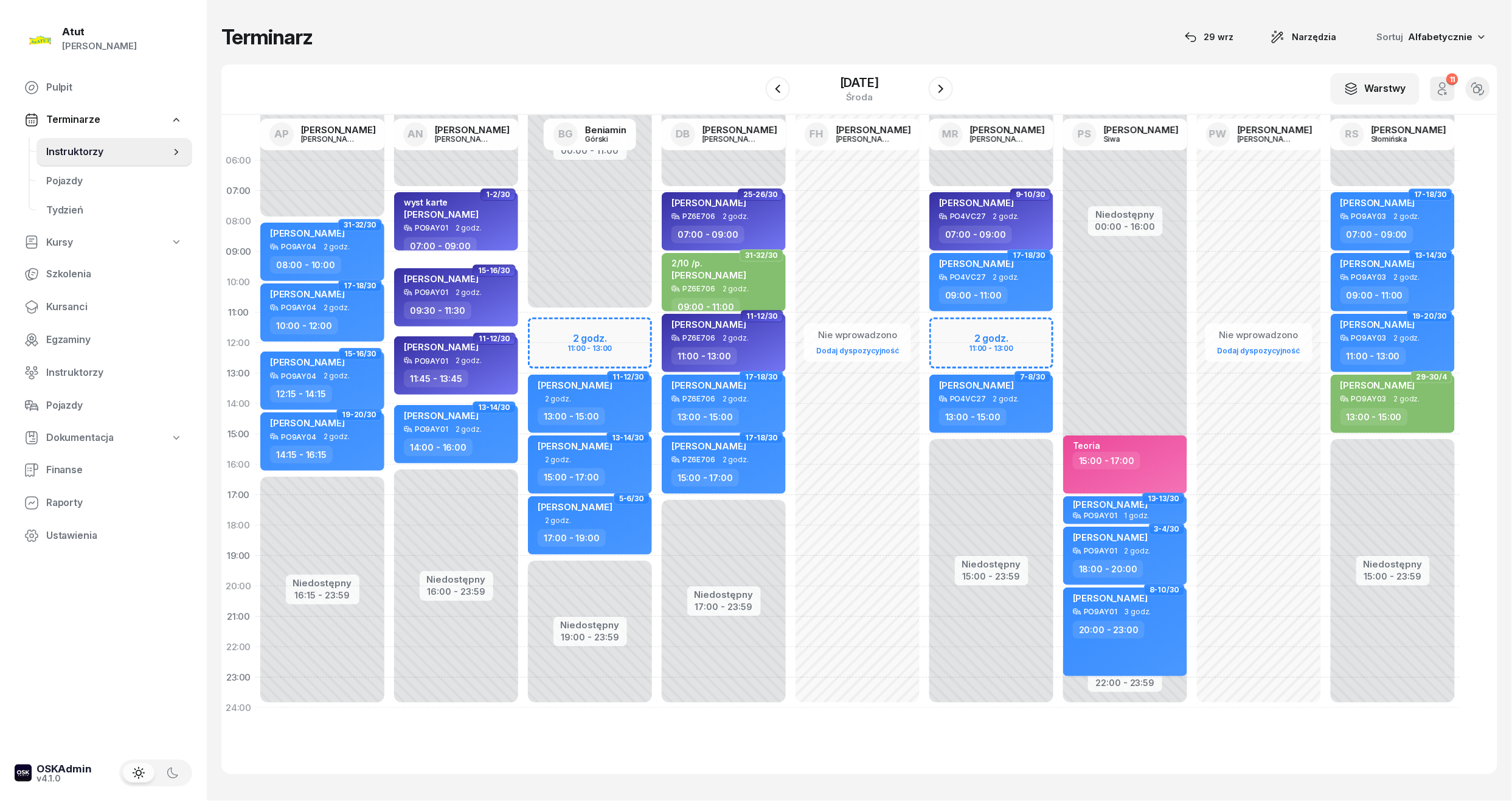
select select "11"
select select "13"
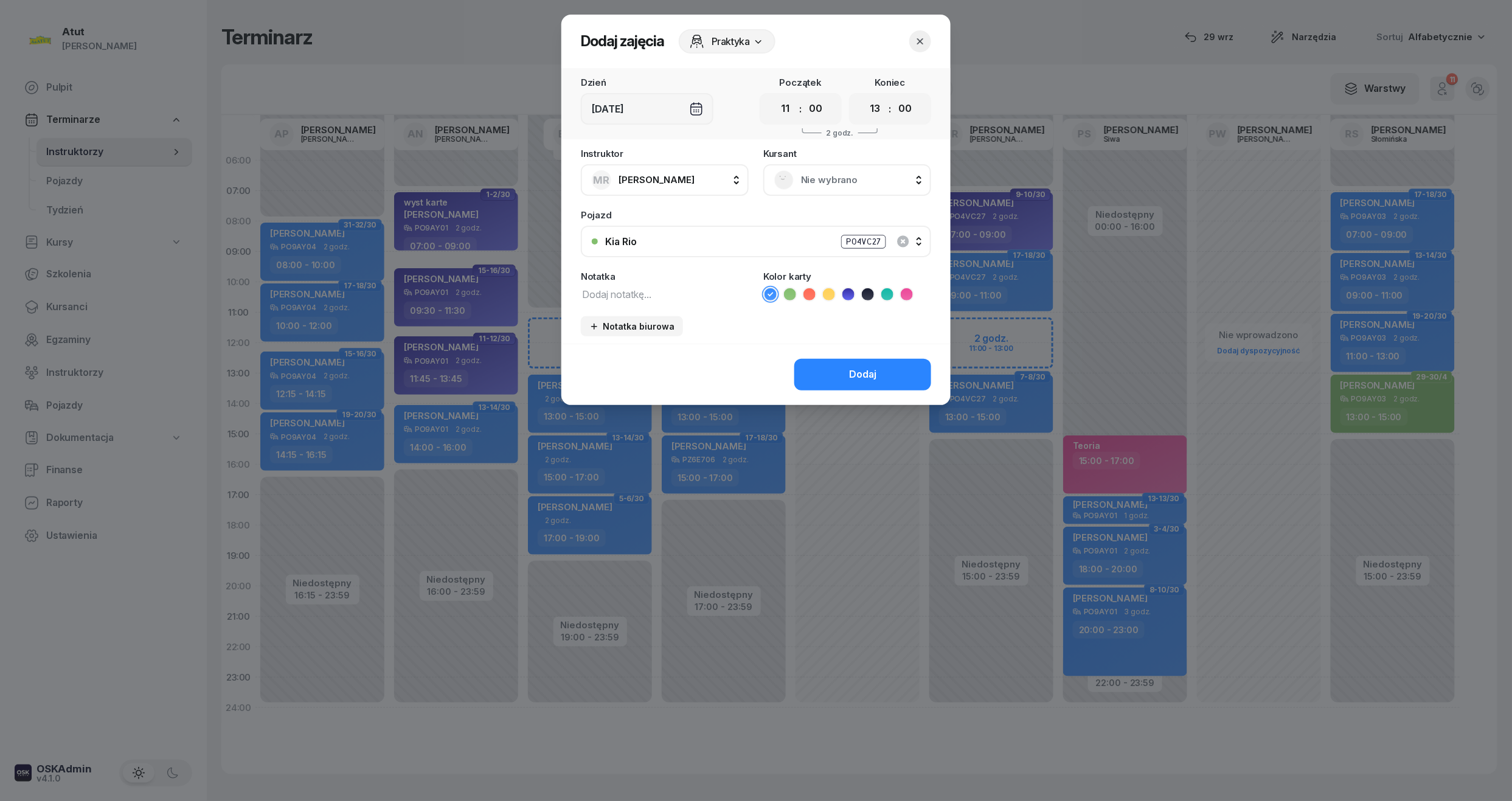
drag, startPoint x: 844, startPoint y: 178, endPoint x: 839, endPoint y: 184, distance: 7.8
click at [844, 180] on span "Nie wybrano" at bounding box center [861, 180] width 119 height 16
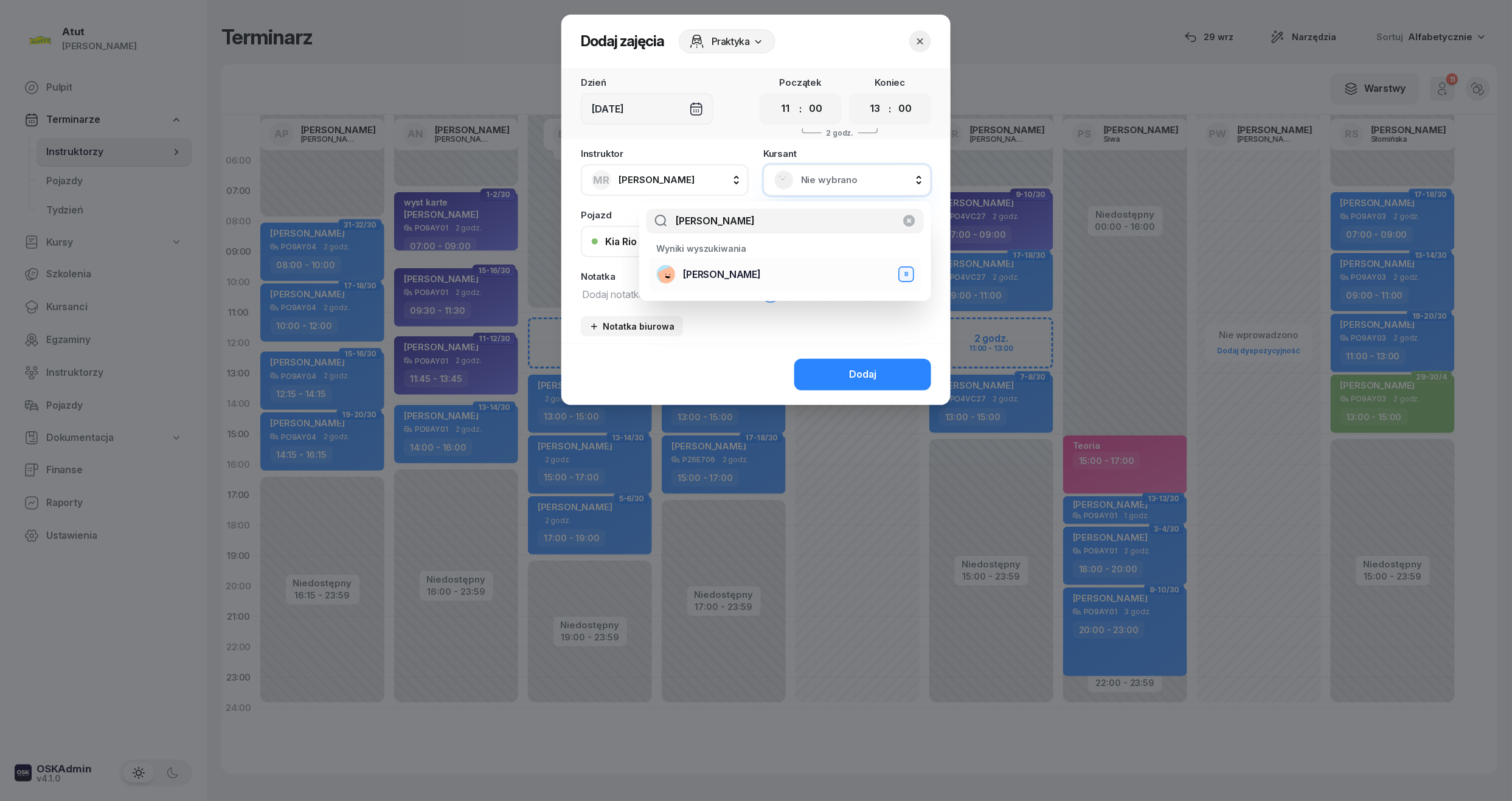
type input "oliver"
click at [750, 273] on span "[PERSON_NAME]" at bounding box center [721, 275] width 78 height 16
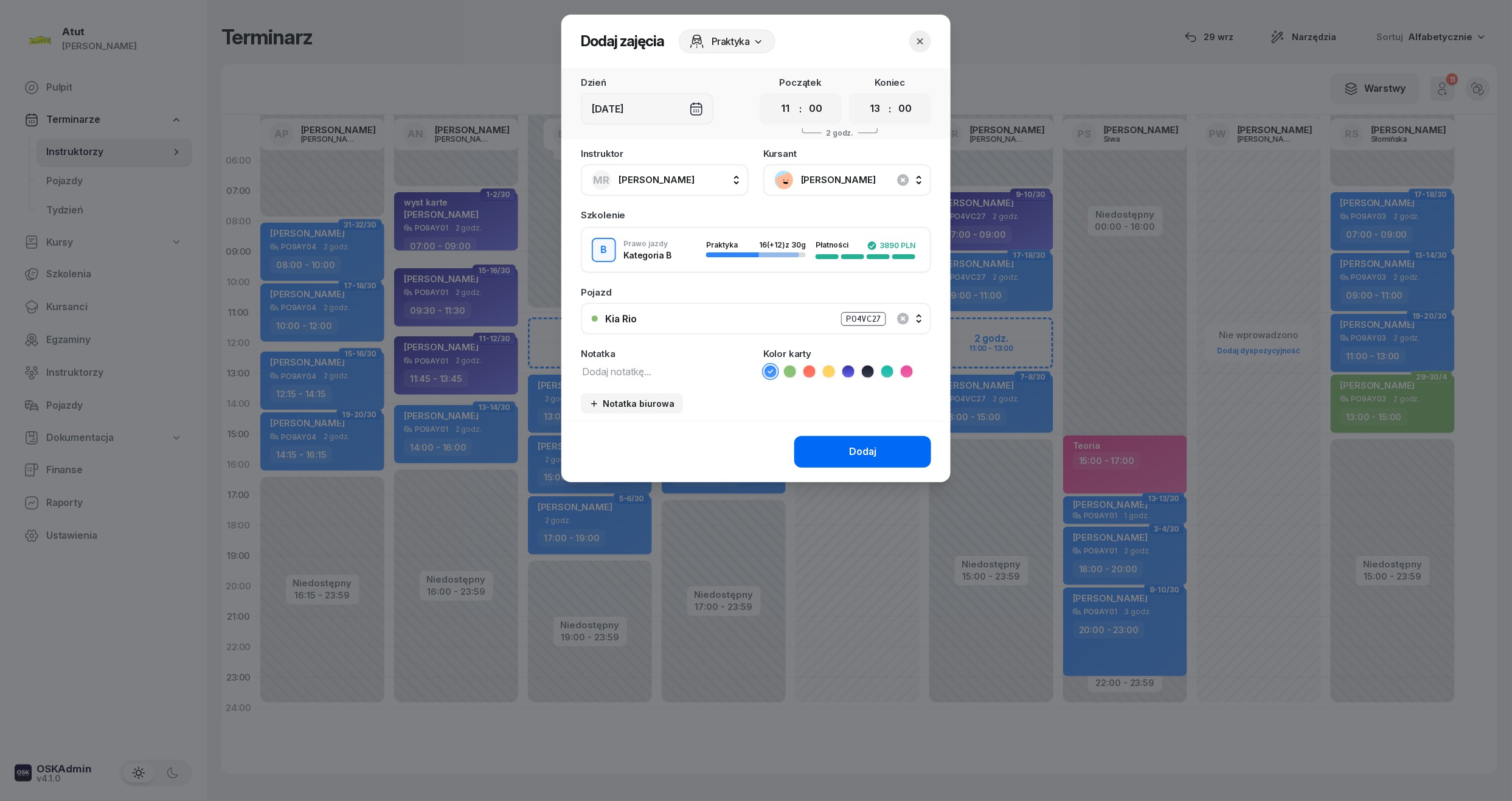
click at [855, 444] on div "Dodaj" at bounding box center [862, 452] width 27 height 16
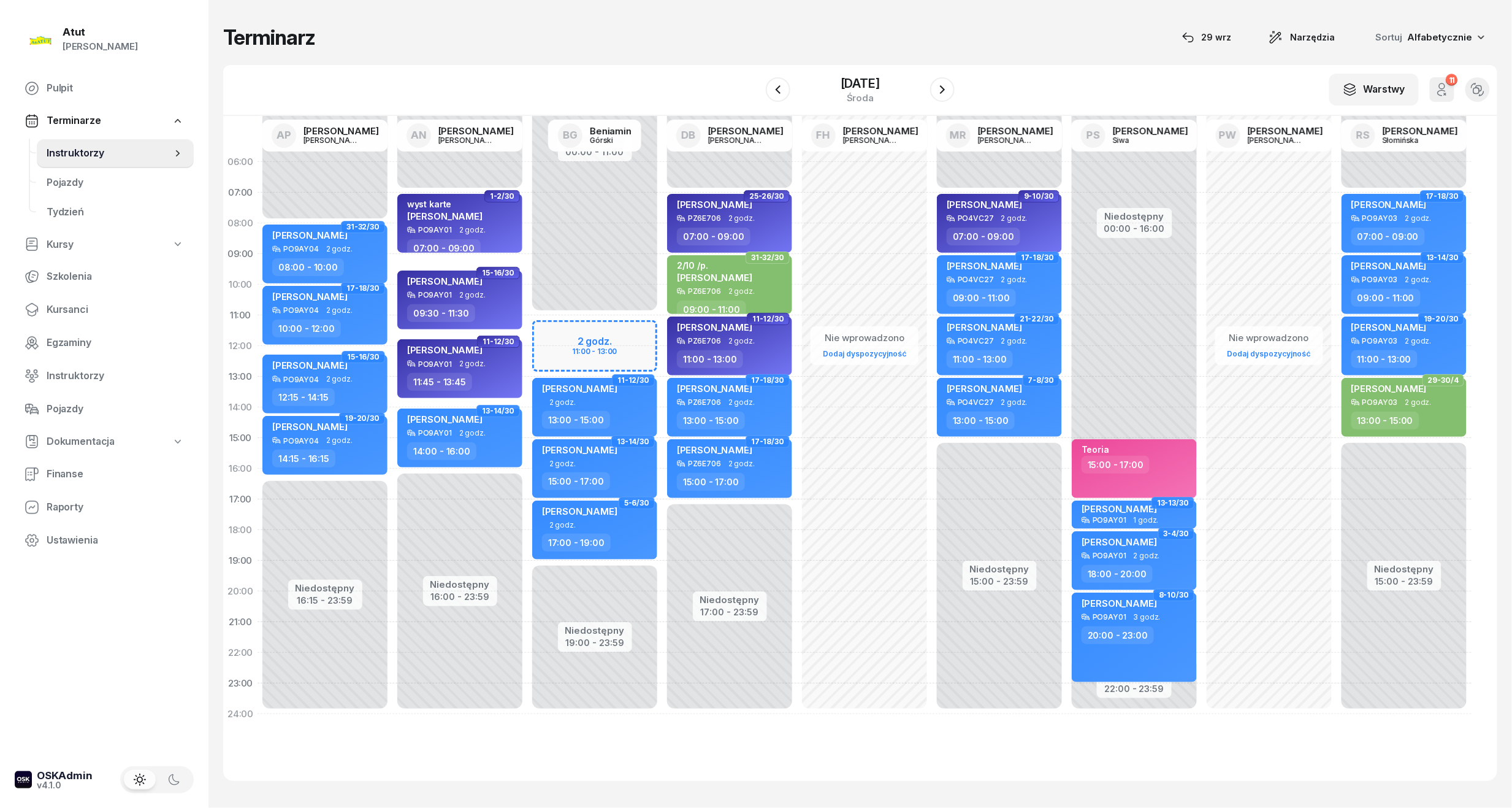
click at [49, 297] on link "Kursanci" at bounding box center [104, 309] width 179 height 30
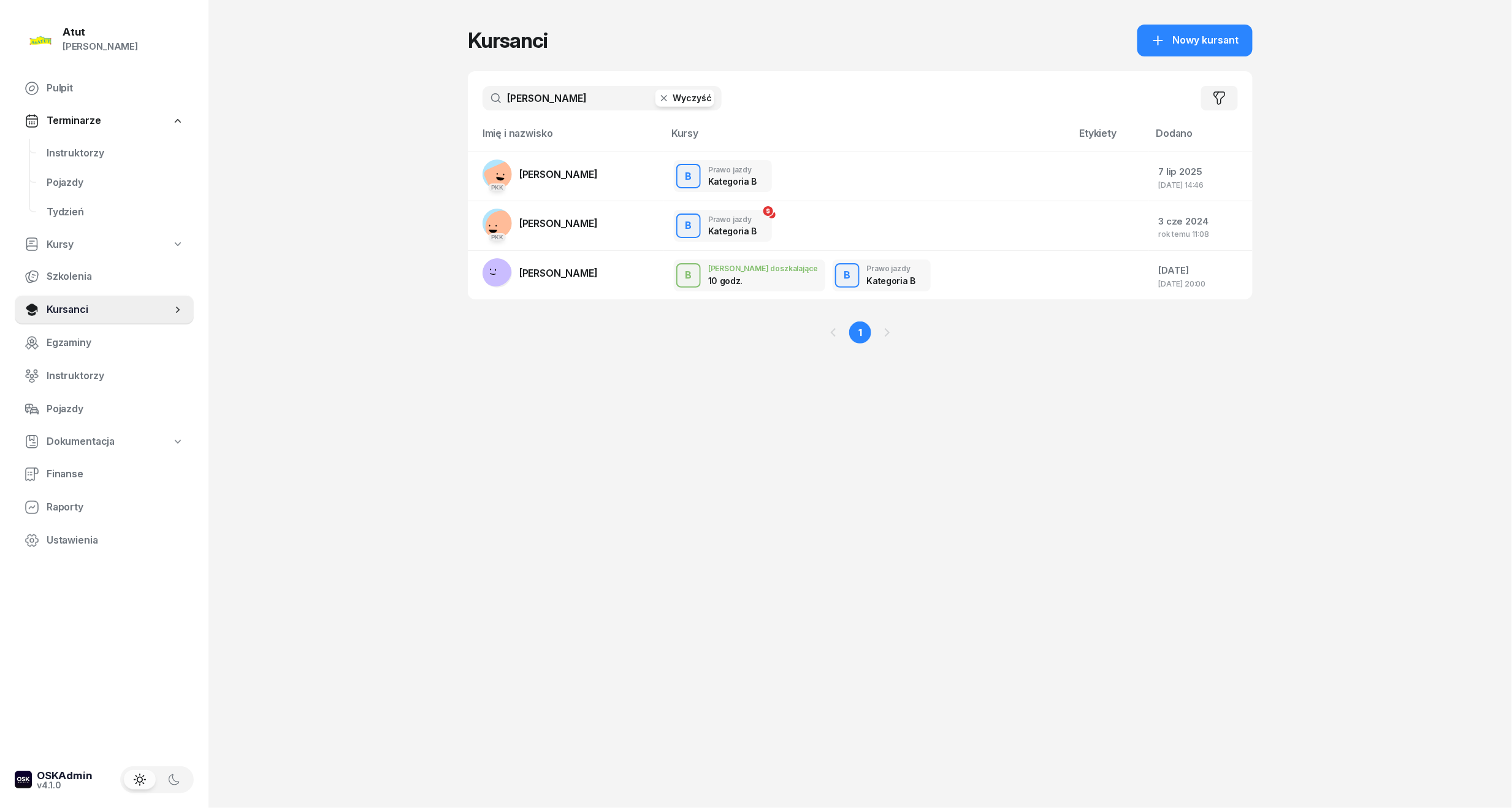
drag, startPoint x: 580, startPoint y: 100, endPoint x: 59, endPoint y: 112, distance: 521.1
click at [60, 109] on div "Atut Paulina Lis Pulpit Terminarze Instruktorzy Pojazdy Tydzień Kursy Szkolenia…" at bounding box center [756, 404] width 1512 height 808
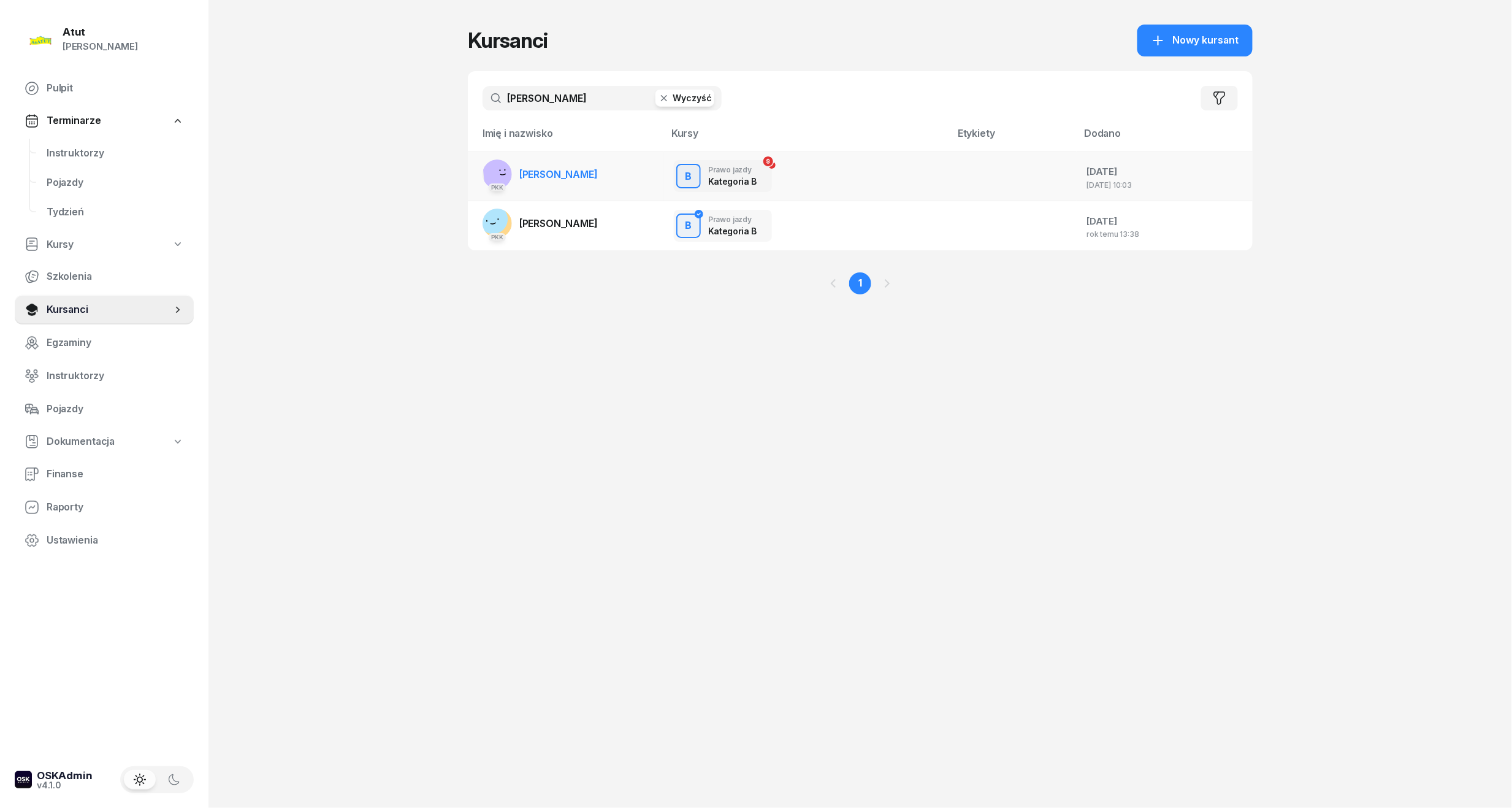
type input "chojnacki"
click at [554, 168] on span "Igor Chojnacki" at bounding box center [558, 174] width 78 height 12
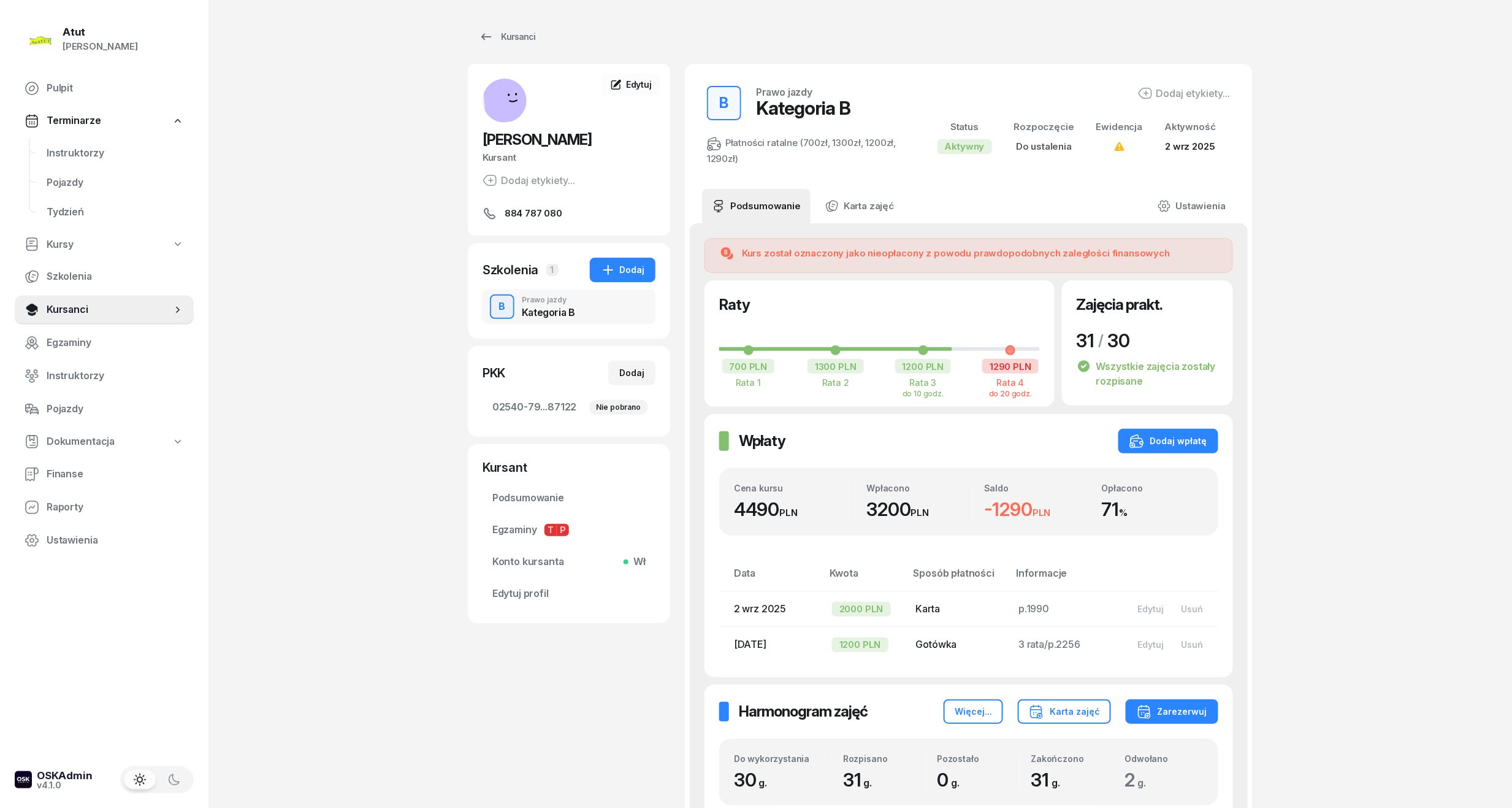
drag, startPoint x: 62, startPoint y: 302, endPoint x: 263, endPoint y: 251, distance: 207.4
click at [62, 302] on span "Kursanci" at bounding box center [109, 309] width 125 height 16
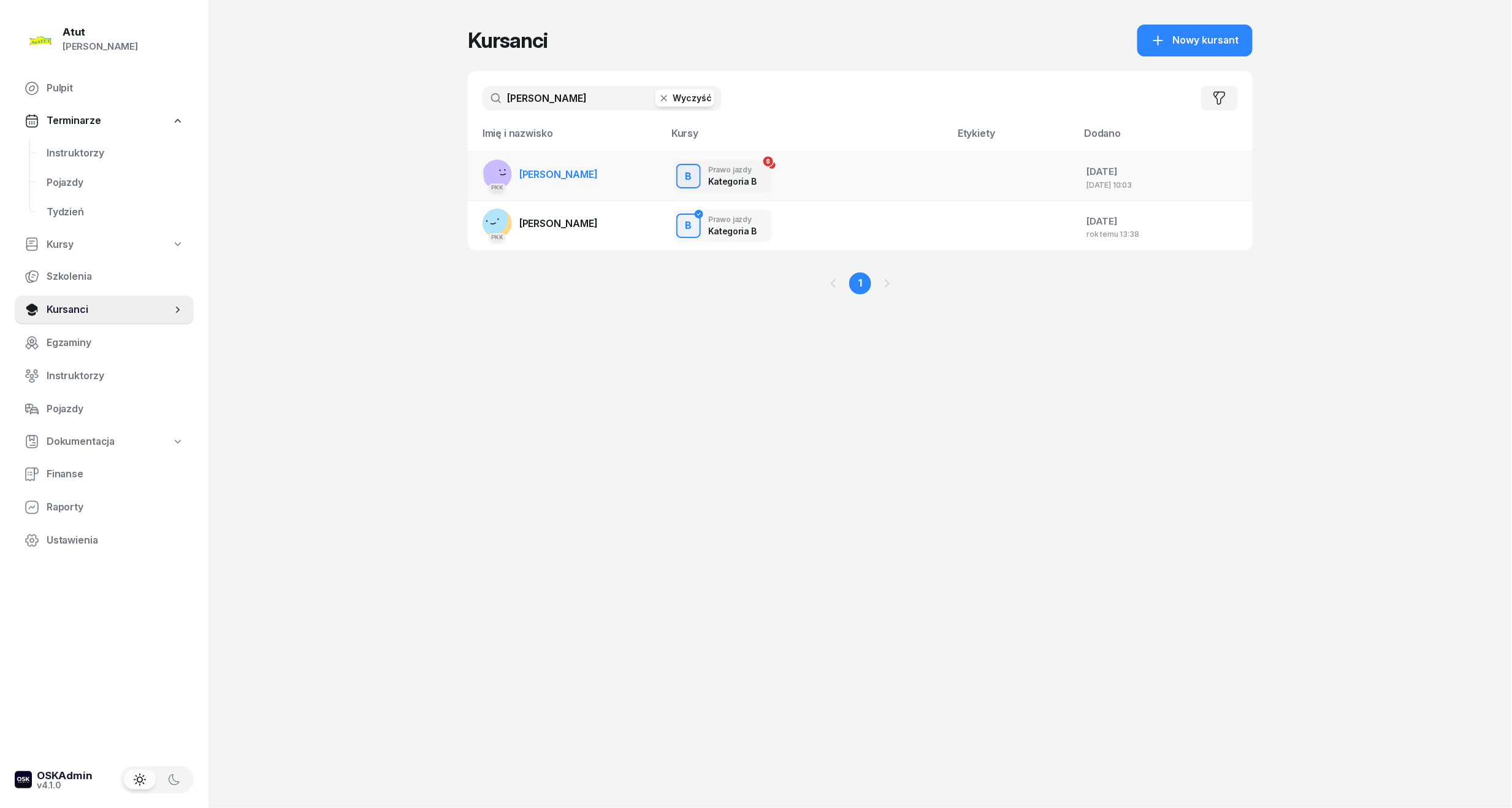
click at [570, 173] on span "Igor Chojnacki" at bounding box center [558, 174] width 78 height 12
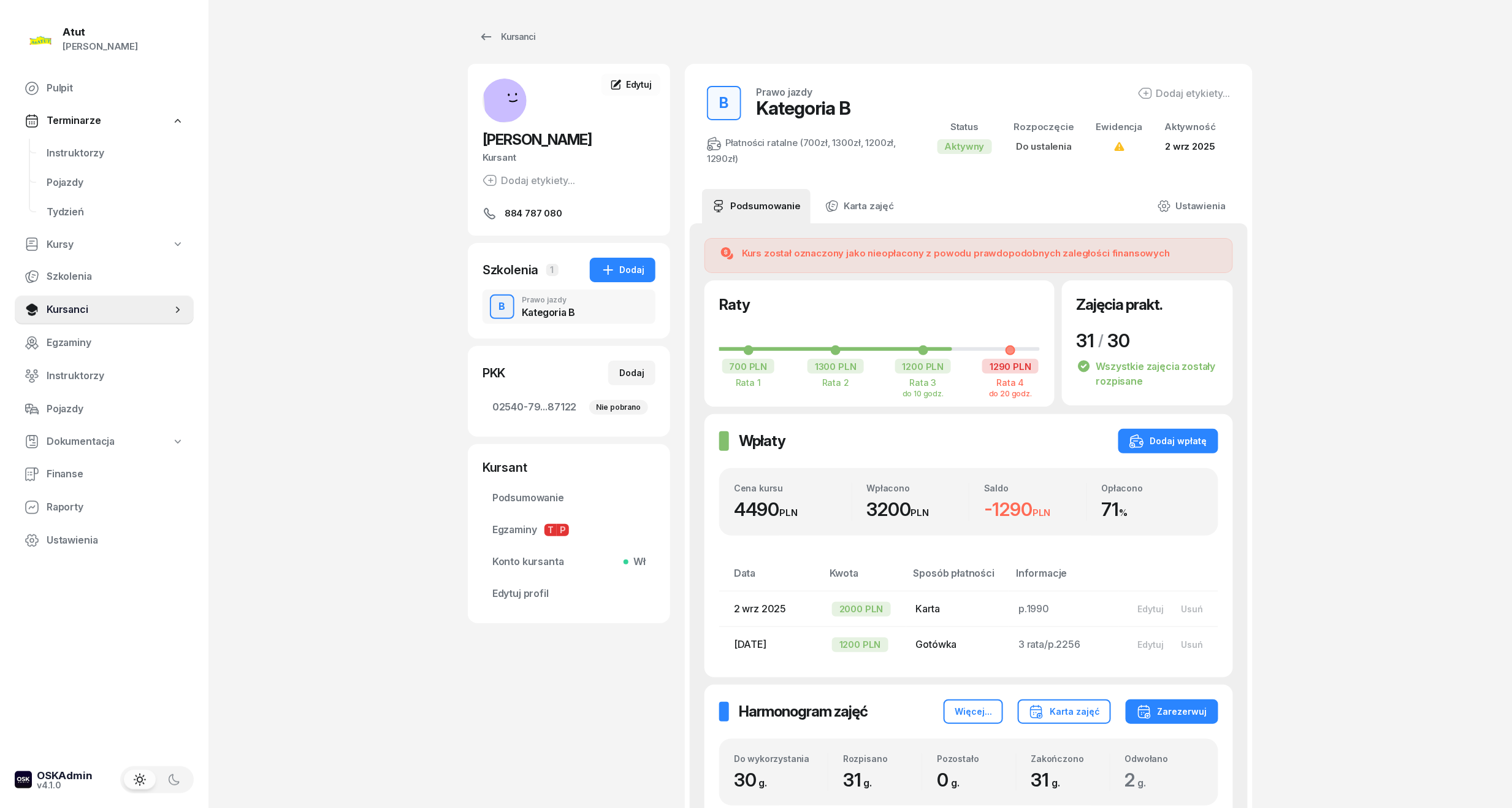
drag, startPoint x: 99, startPoint y: 153, endPoint x: 222, endPoint y: 144, distance: 123.3
click at [99, 153] on span "Instruktorzy" at bounding box center [115, 153] width 137 height 16
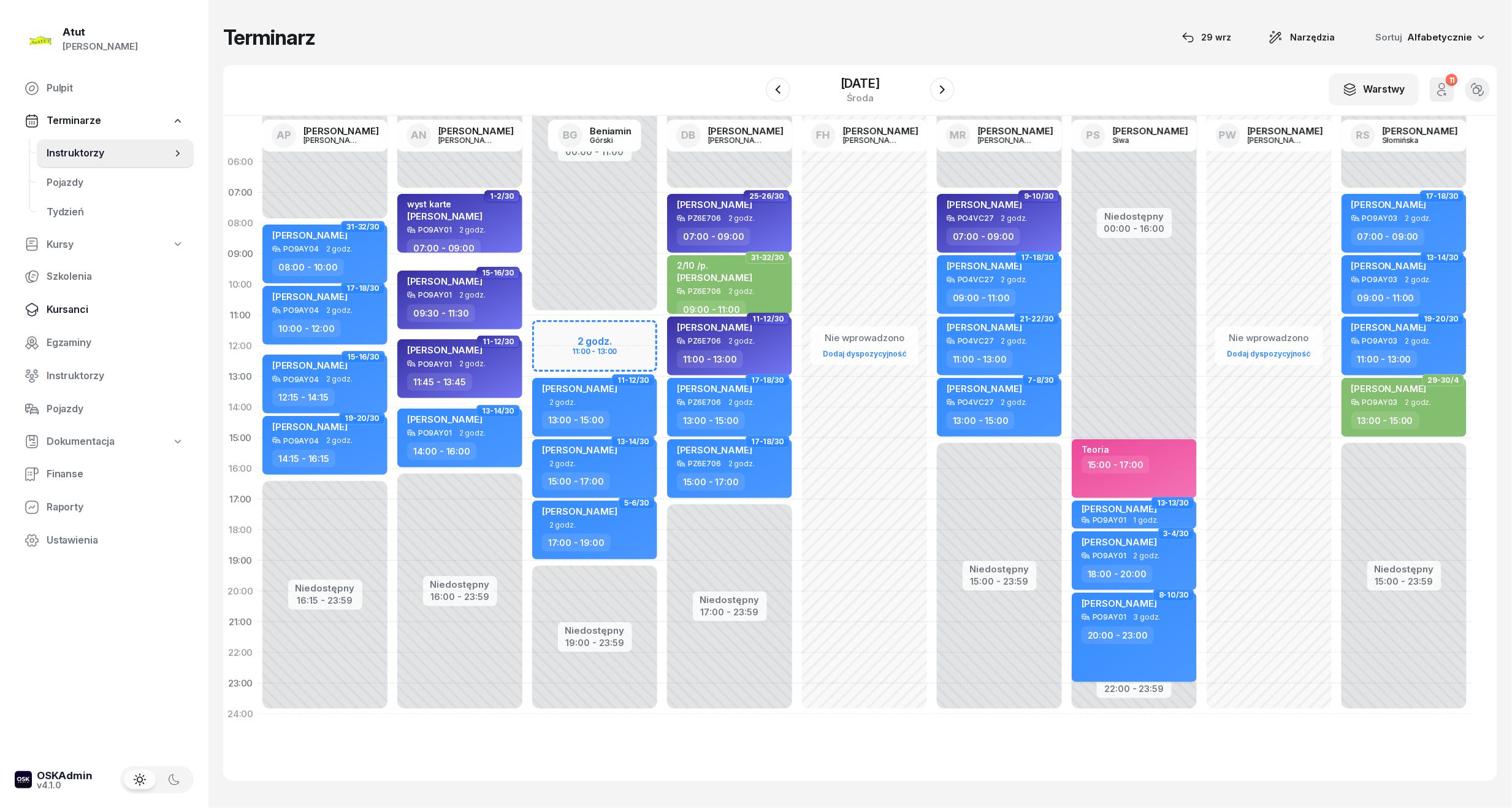
click at [72, 314] on span "Kursanci" at bounding box center [115, 309] width 137 height 16
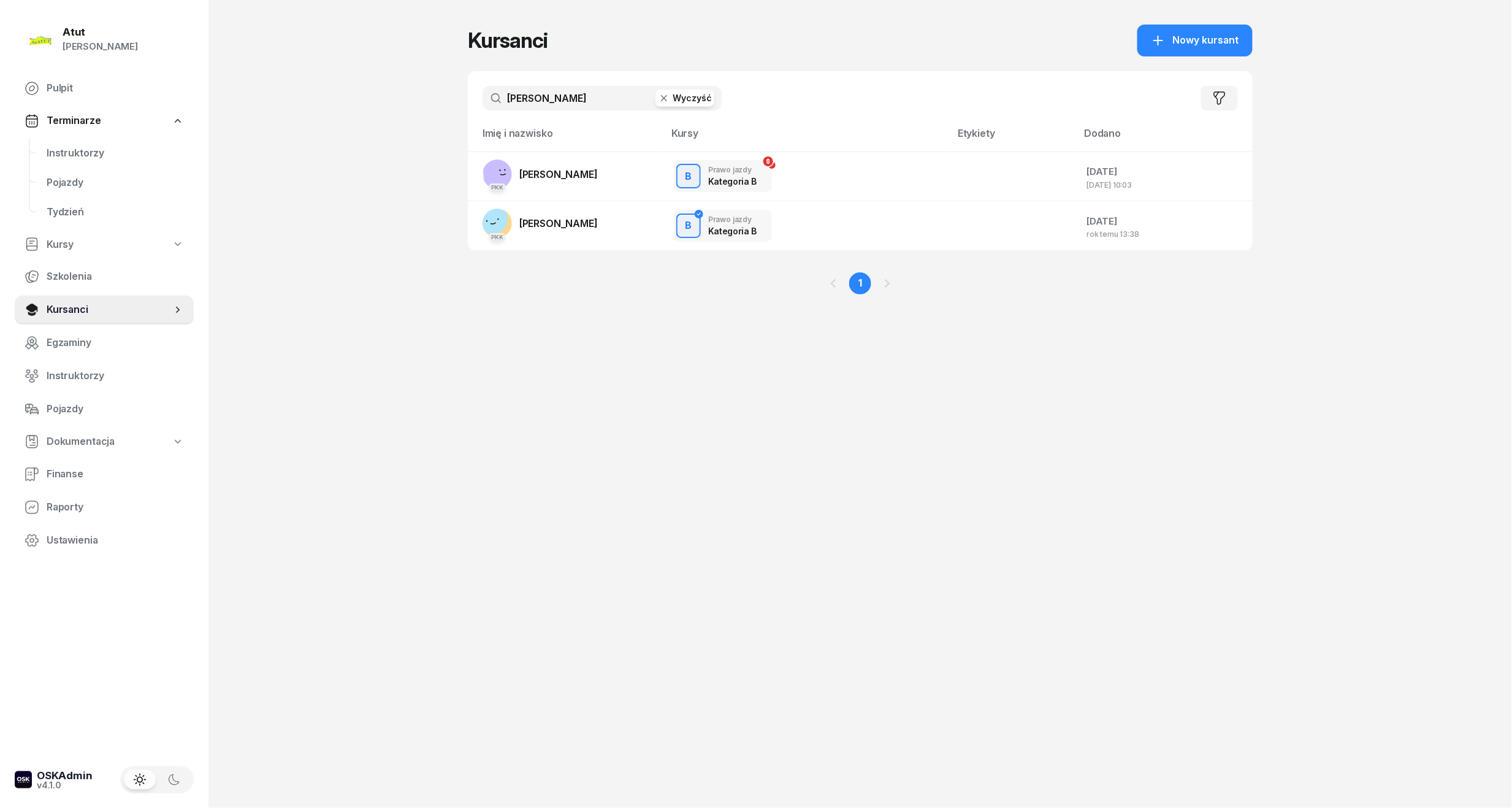
drag, startPoint x: 336, startPoint y: 140, endPoint x: 238, endPoint y: 153, distance: 98.9
click at [238, 153] on div "Atut Paulina Lis Pulpit Terminarze Instruktorzy Pojazdy Tydzień Kursy Szkolenia…" at bounding box center [756, 404] width 1512 height 808
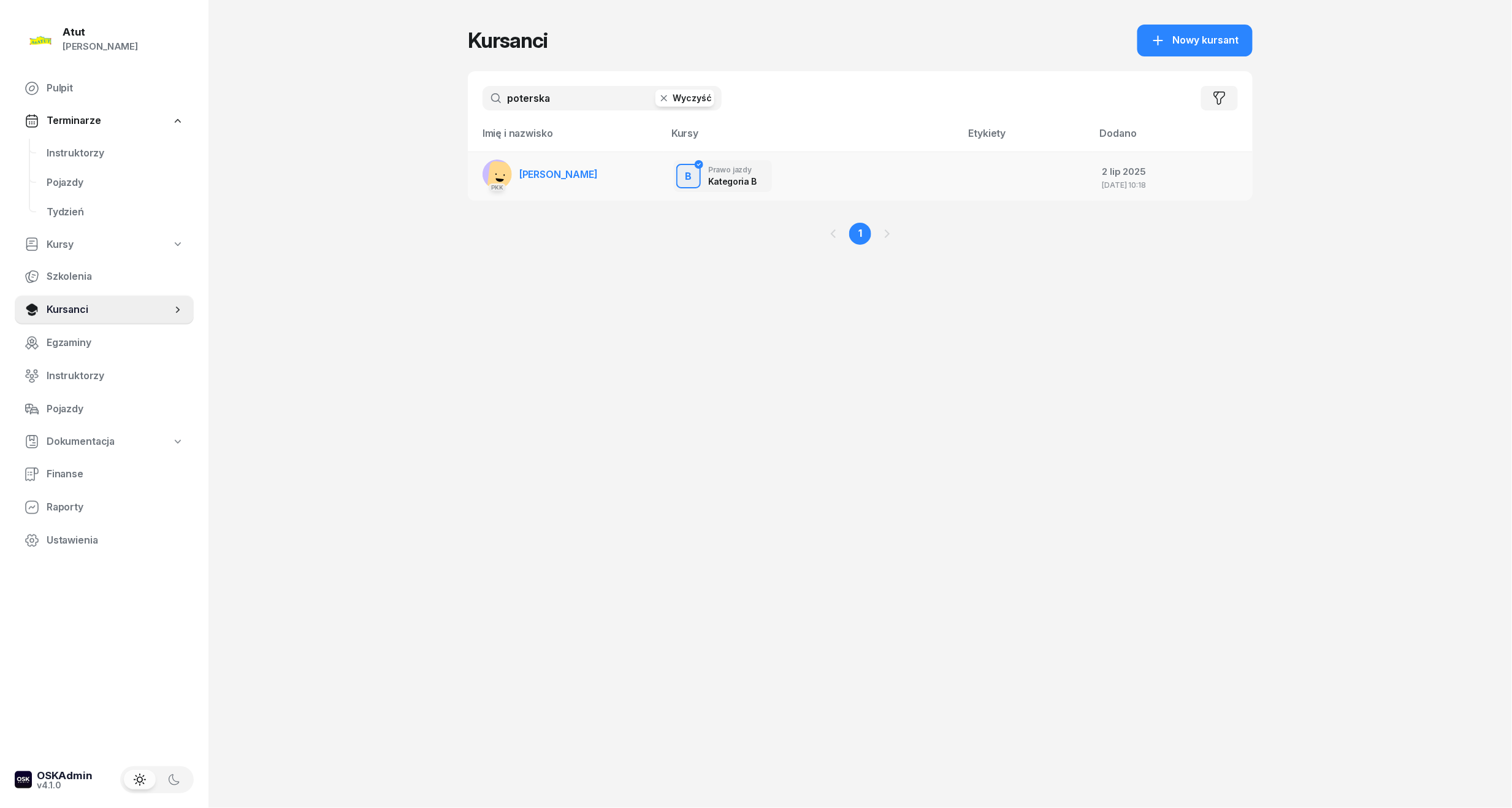
type input "poterska"
click at [560, 168] on span "Weronika Poterska" at bounding box center [558, 174] width 78 height 12
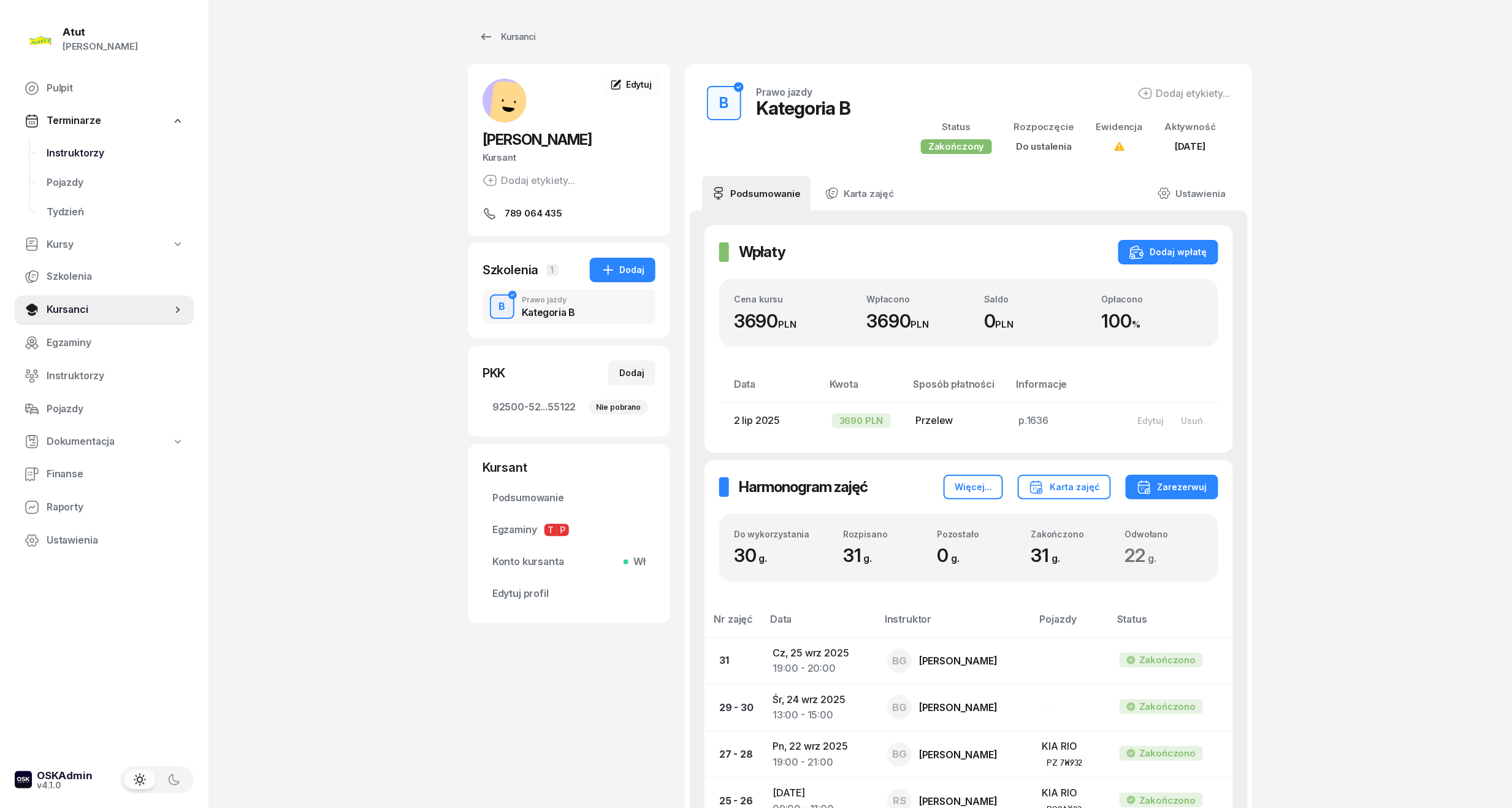
click at [40, 156] on link "Instruktorzy" at bounding box center [115, 153] width 157 height 30
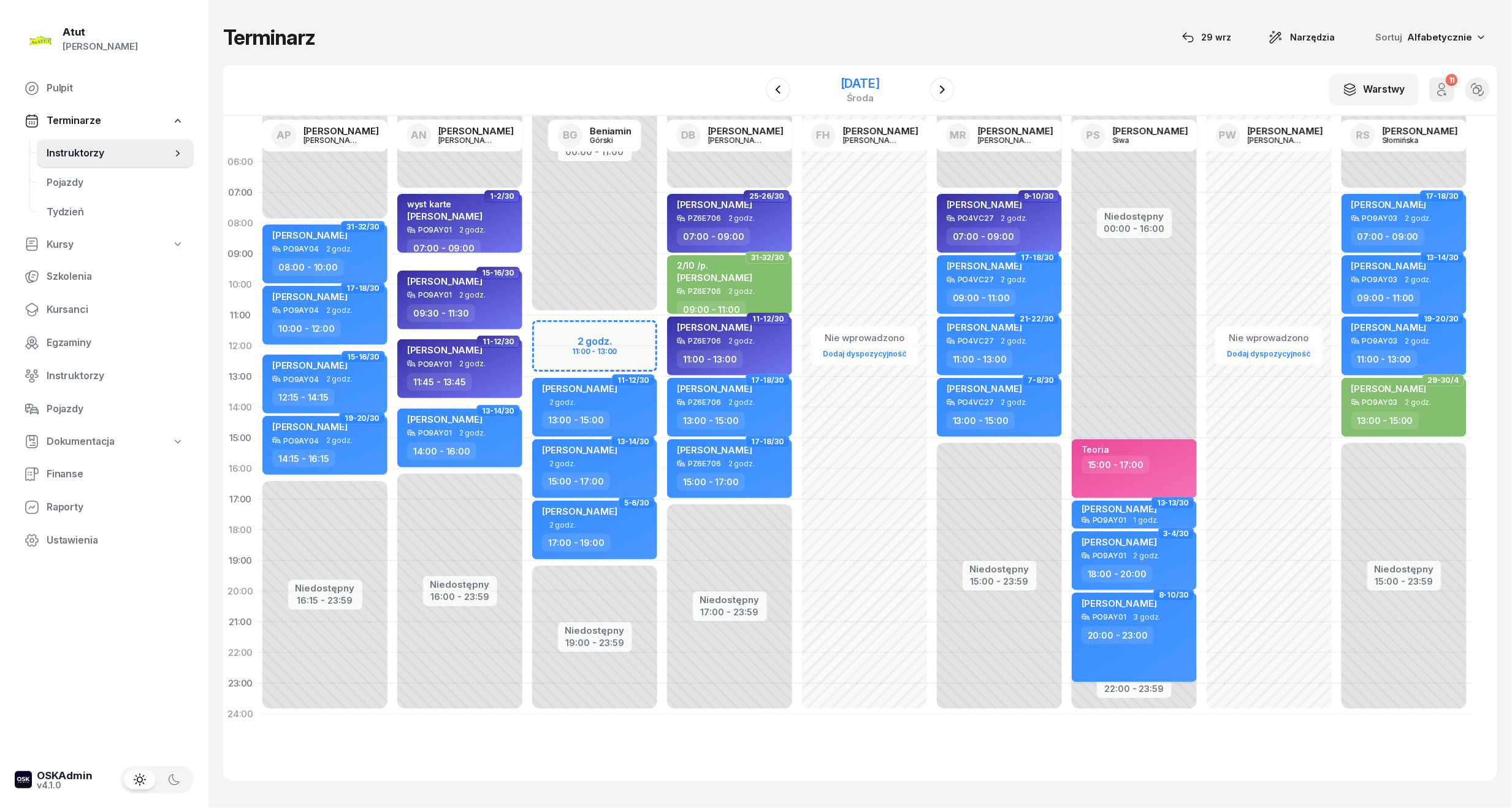
click at [849, 81] on div "8 października 2025" at bounding box center [860, 84] width 39 height 12
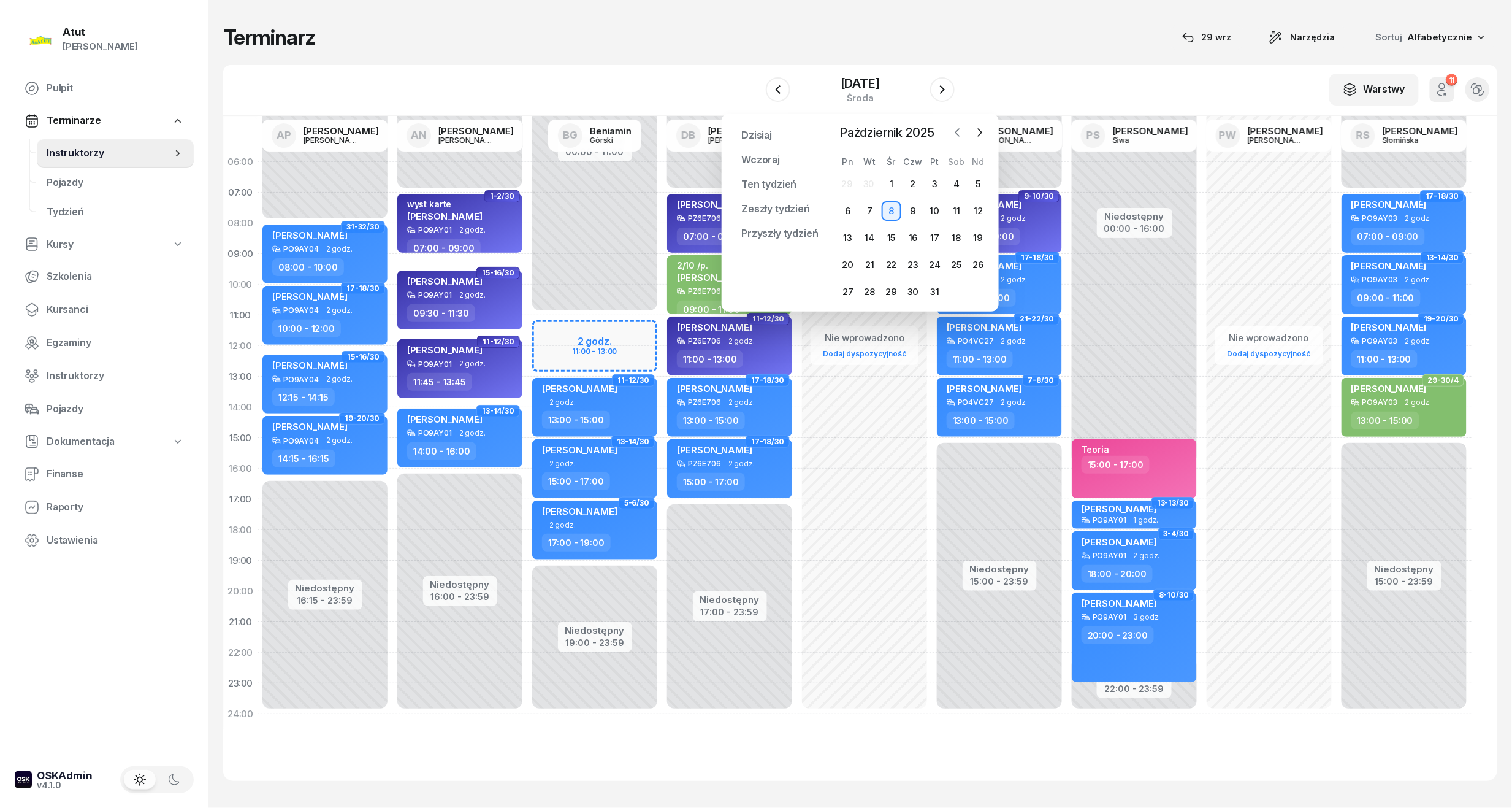
click at [958, 131] on icon "button" at bounding box center [958, 133] width 4 height 8
click at [844, 298] on div "29" at bounding box center [848, 292] width 20 height 20
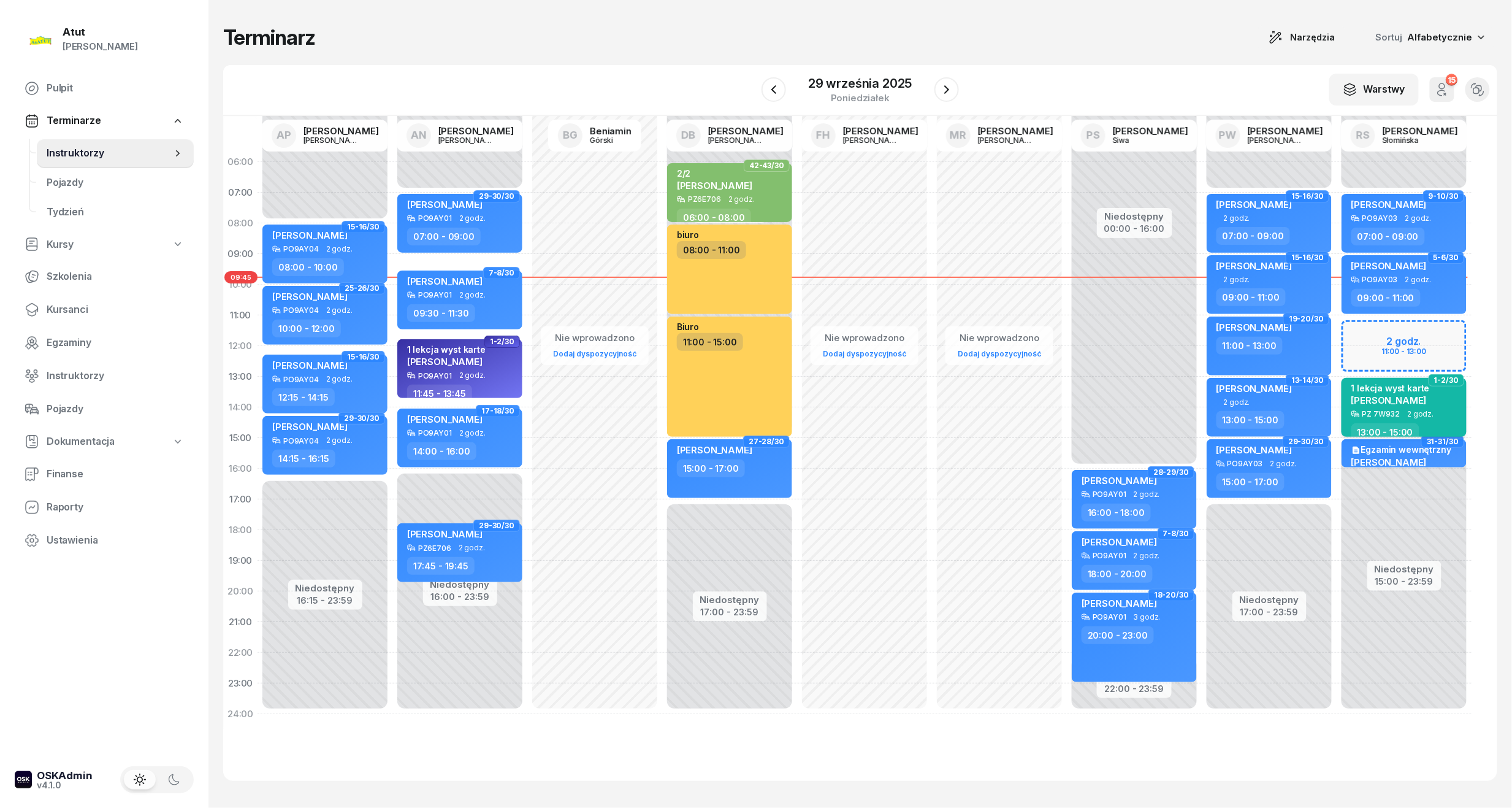
click at [1435, 416] on div "PZ 7W932 2 godz." at bounding box center [1406, 413] width 108 height 8
select select "13"
select select "15"
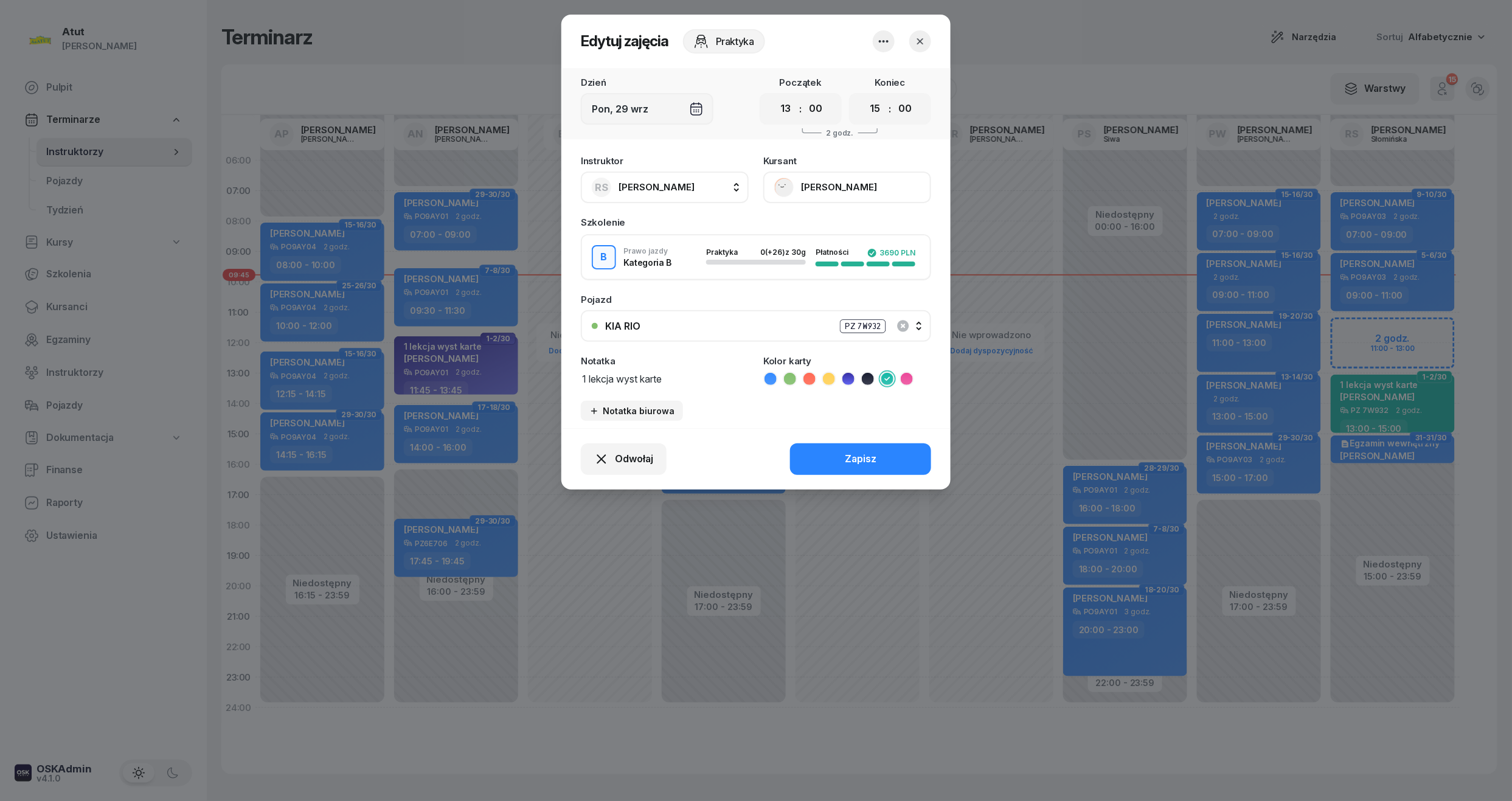
click at [876, 184] on button "[PERSON_NAME]" at bounding box center [846, 187] width 168 height 32
click at [859, 232] on link "Otwórz profil" at bounding box center [846, 228] width 160 height 30
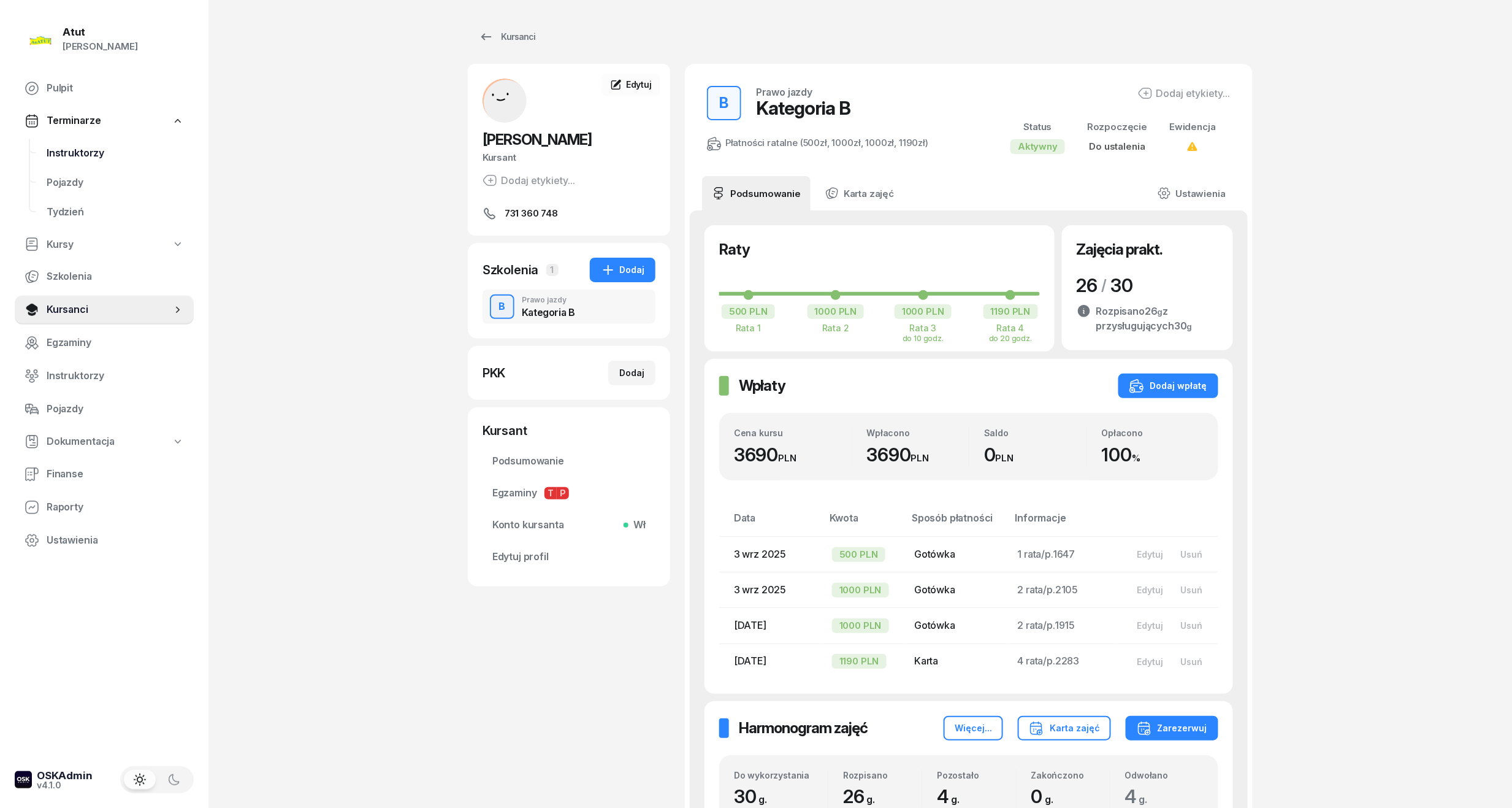
drag, startPoint x: 80, startPoint y: 158, endPoint x: 110, endPoint y: 161, distance: 30.1
click at [80, 158] on span "Instruktorzy" at bounding box center [115, 153] width 137 height 16
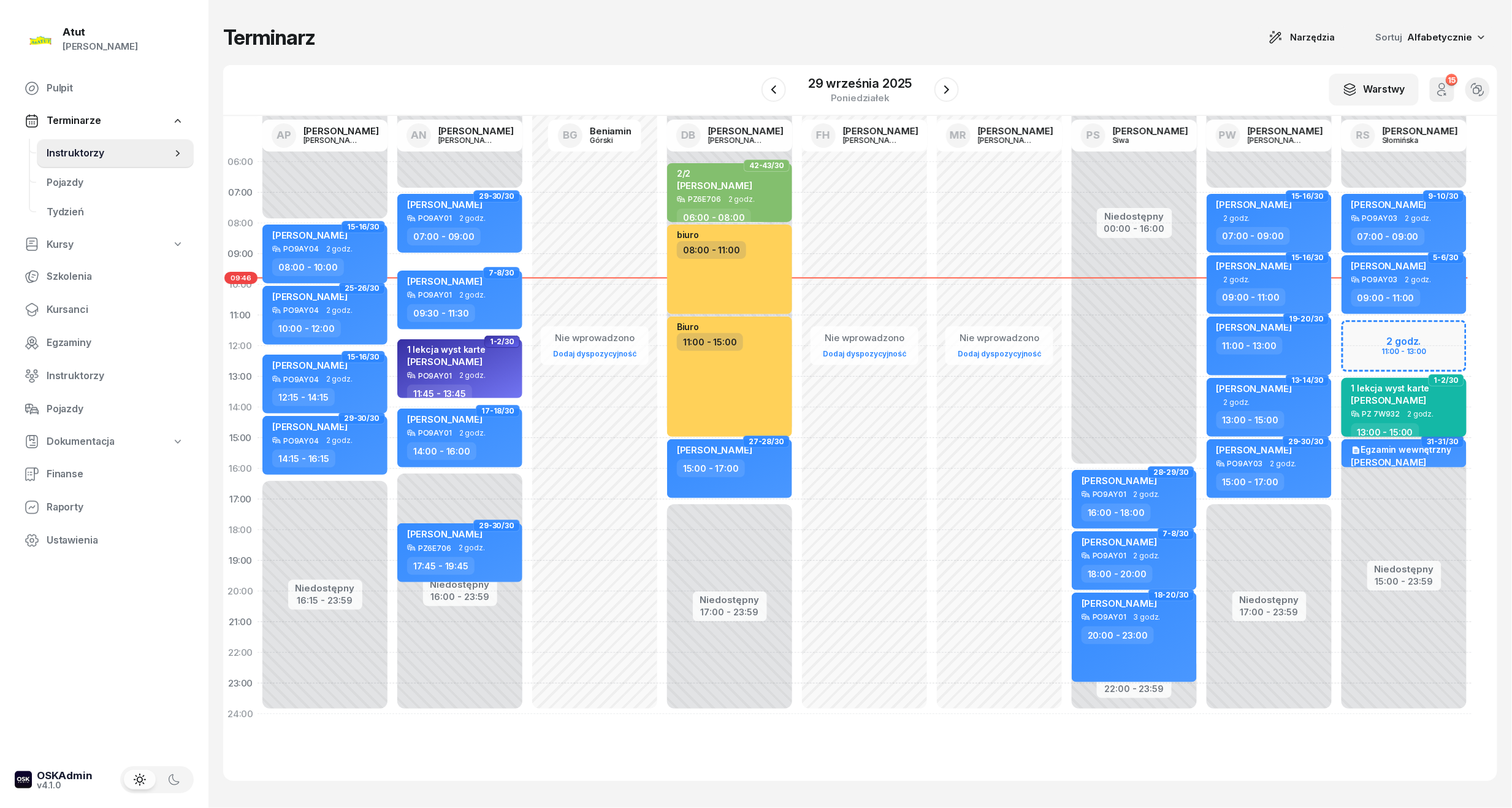
click at [1419, 400] on span "[PERSON_NAME]" at bounding box center [1389, 399] width 75 height 11
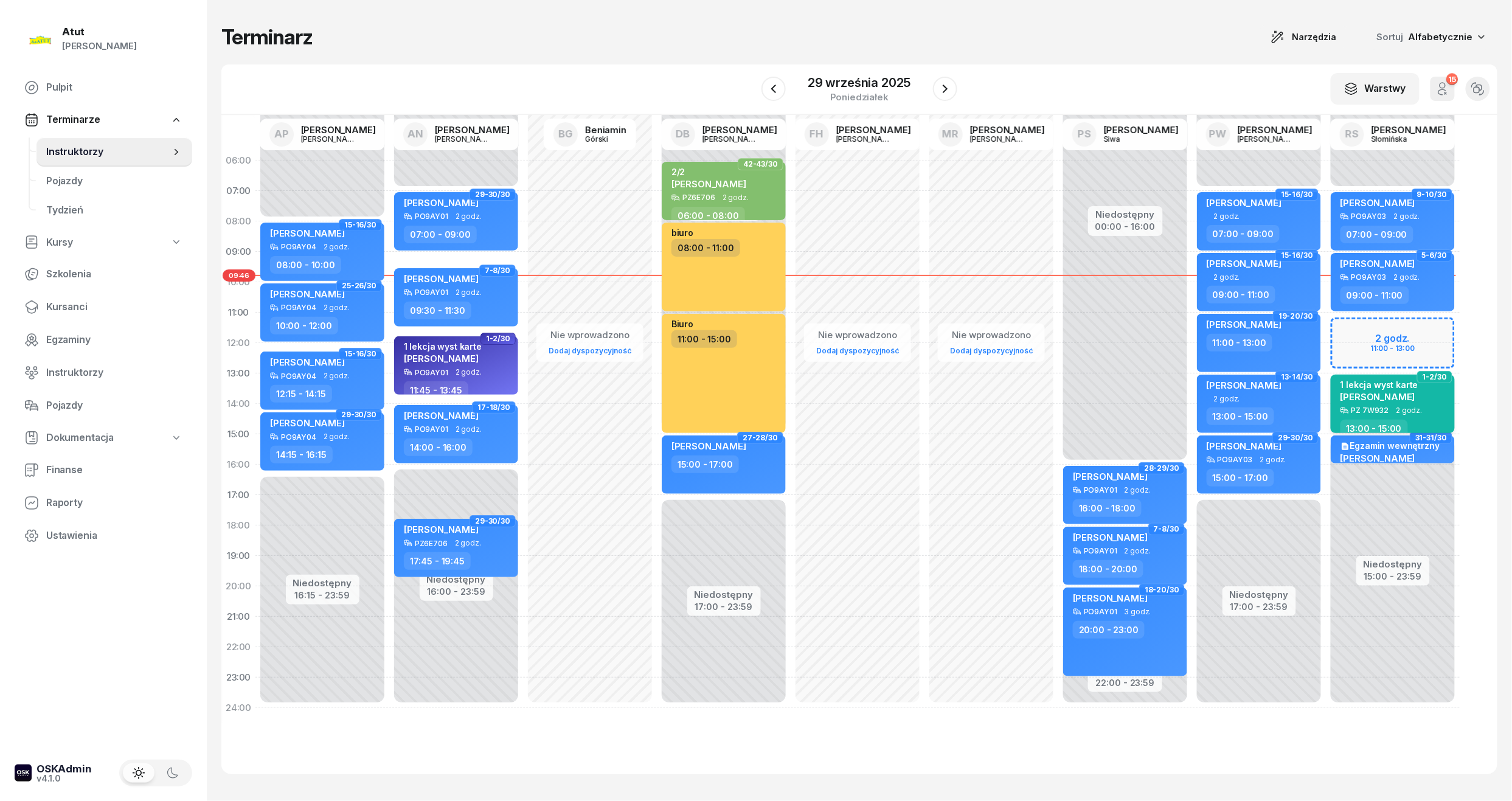
select select "13"
select select "15"
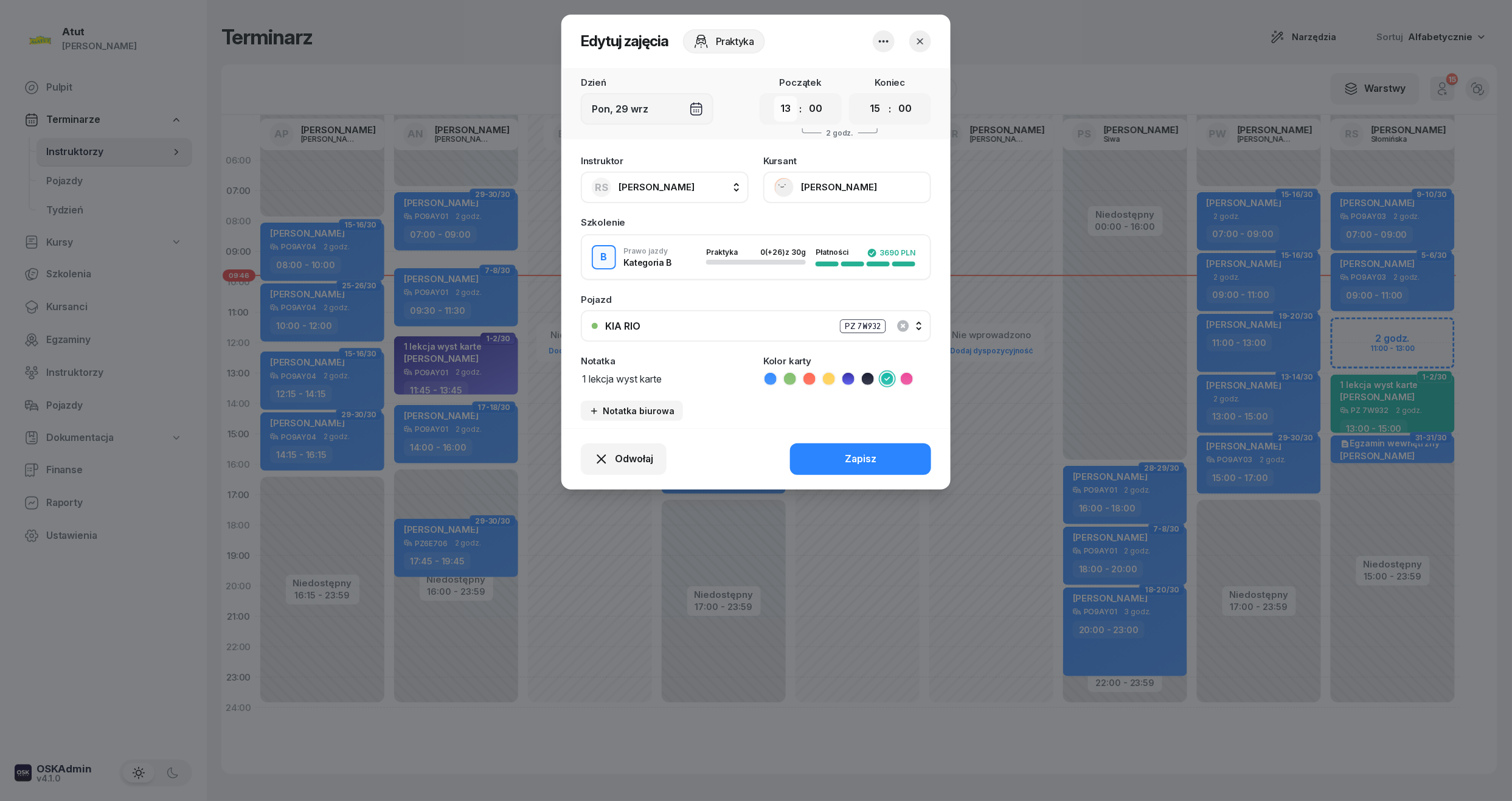
click at [786, 115] on select "00 01 02 03 04 05 06 07 08 09 10 11 12 13 14 15 16 17 18 19 20 21 22 23" at bounding box center [785, 109] width 23 height 26
select select "12"
click at [774, 96] on select "00 01 02 03 04 05 06 07 08 09 10 11 12 13 14 15 16 17 18 19 20 21 22 23" at bounding box center [785, 109] width 23 height 26
drag, startPoint x: 879, startPoint y: 107, endPoint x: 876, endPoint y: 122, distance: 15.3
click at [879, 107] on select "00 01 02 03 04 05 06 07 08 09 10 11 12 13 14 15 16 17 18 19 20 21 22 23" at bounding box center [875, 109] width 23 height 26
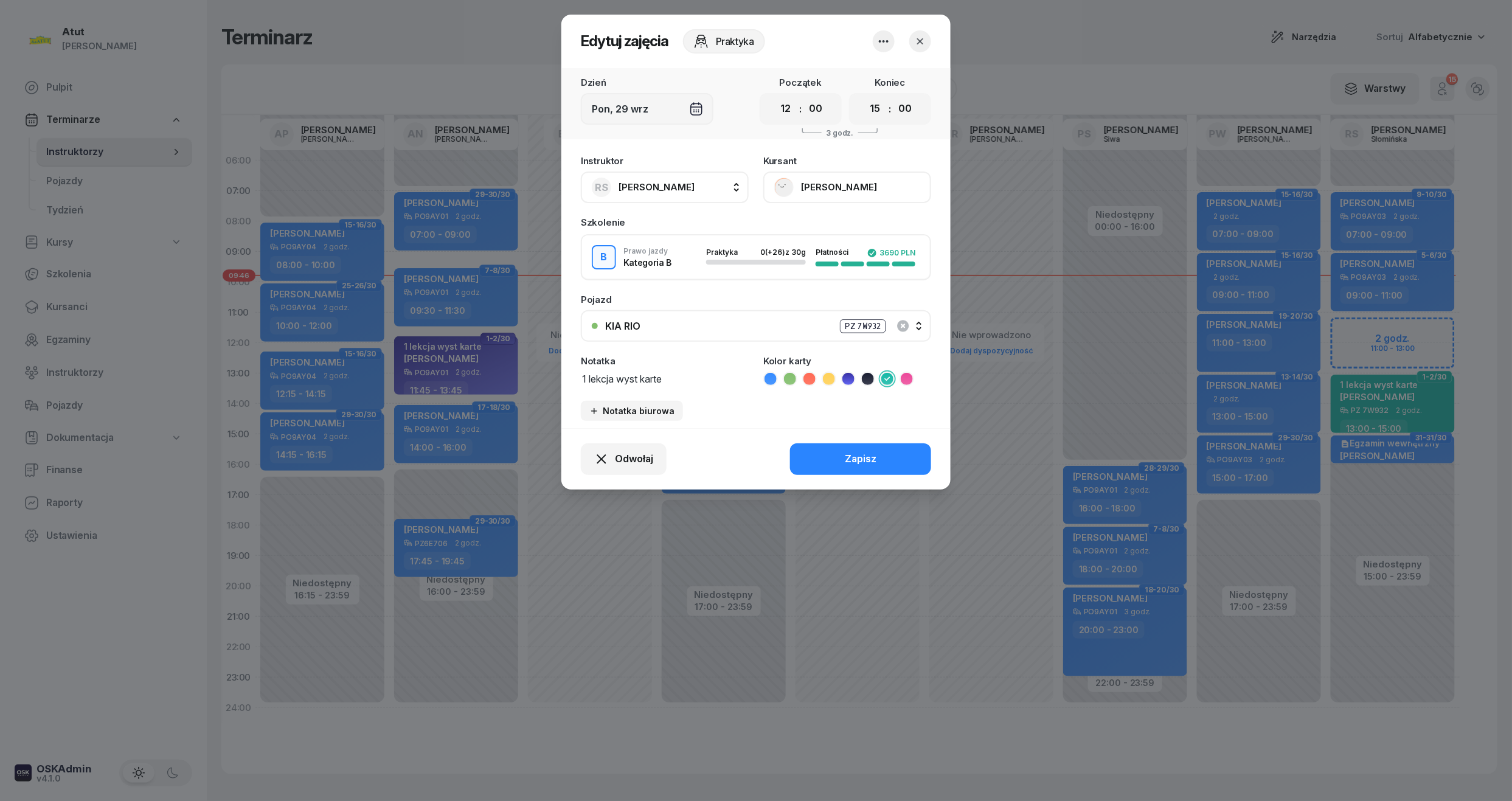
select select "14"
click at [864, 96] on select "00 01 02 03 04 05 06 07 08 09 10 11 12 13 14 15 16 17 18 19 20 21 22 23" at bounding box center [875, 109] width 23 height 26
click at [876, 456] on div "Zapisz" at bounding box center [861, 458] width 32 height 16
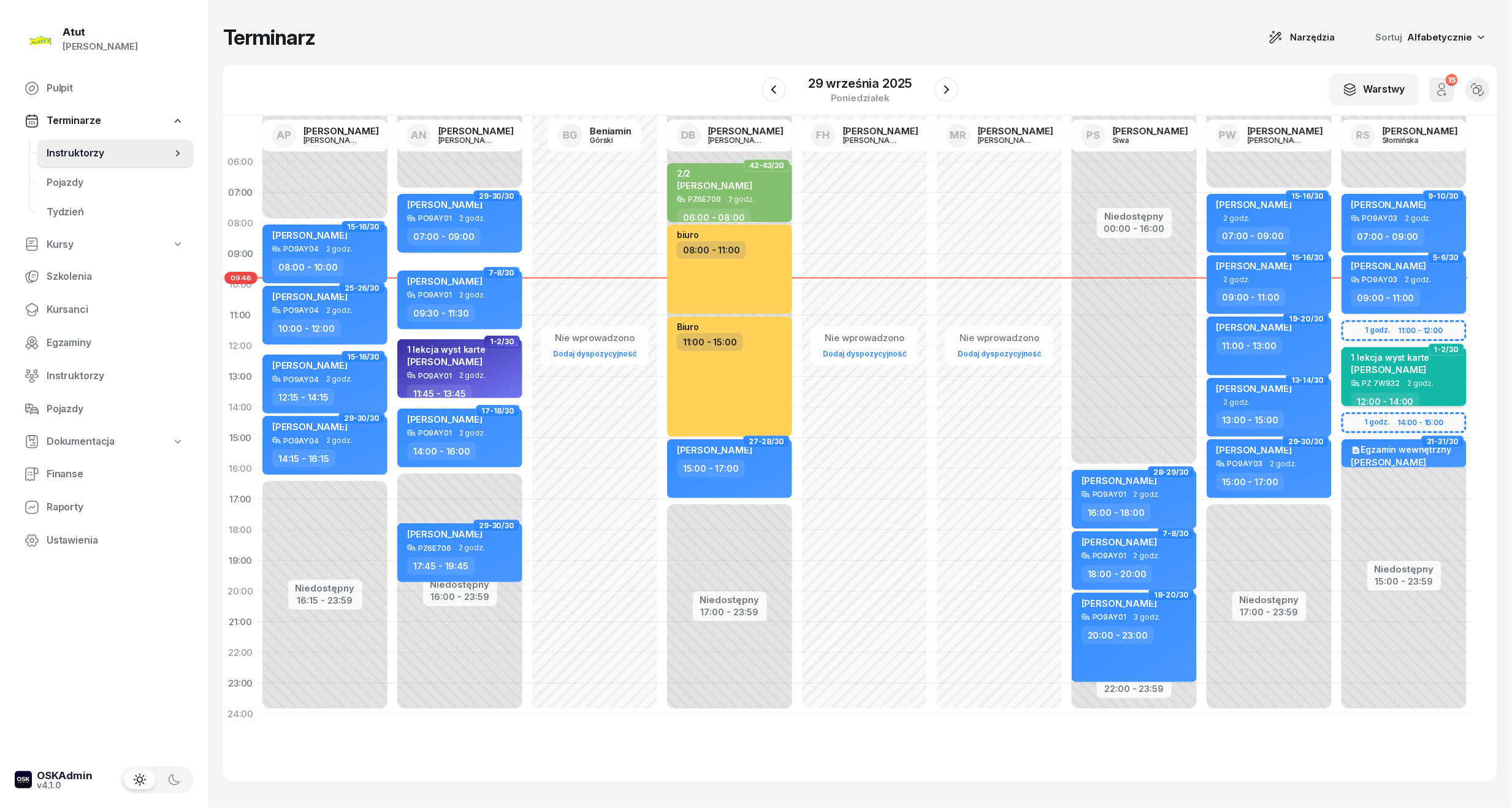
click at [1397, 371] on span "[PERSON_NAME]" at bounding box center [1389, 369] width 75 height 11
select select "12"
select select "14"
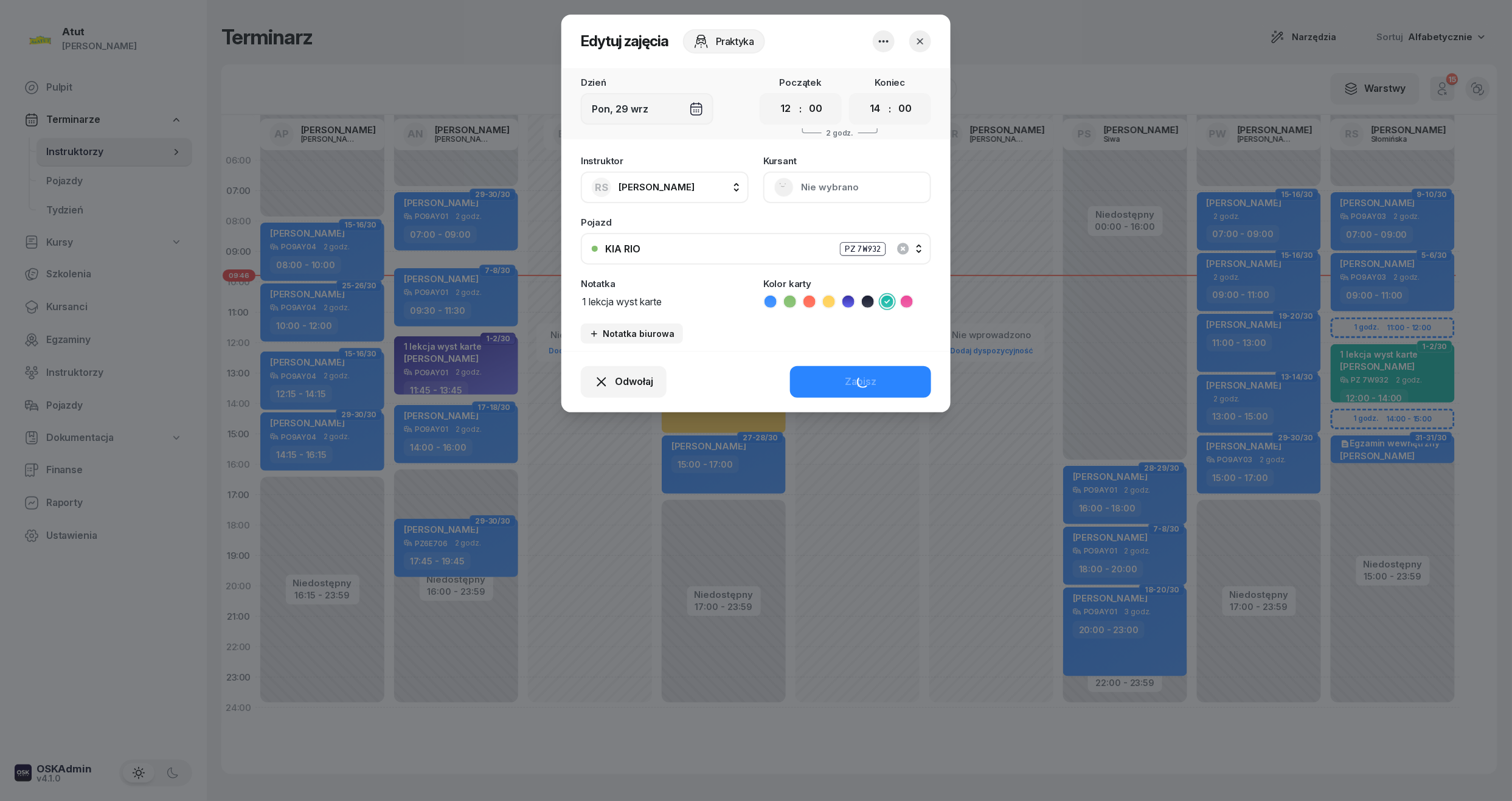
click at [827, 192] on button "Nie wybrano" at bounding box center [846, 187] width 168 height 32
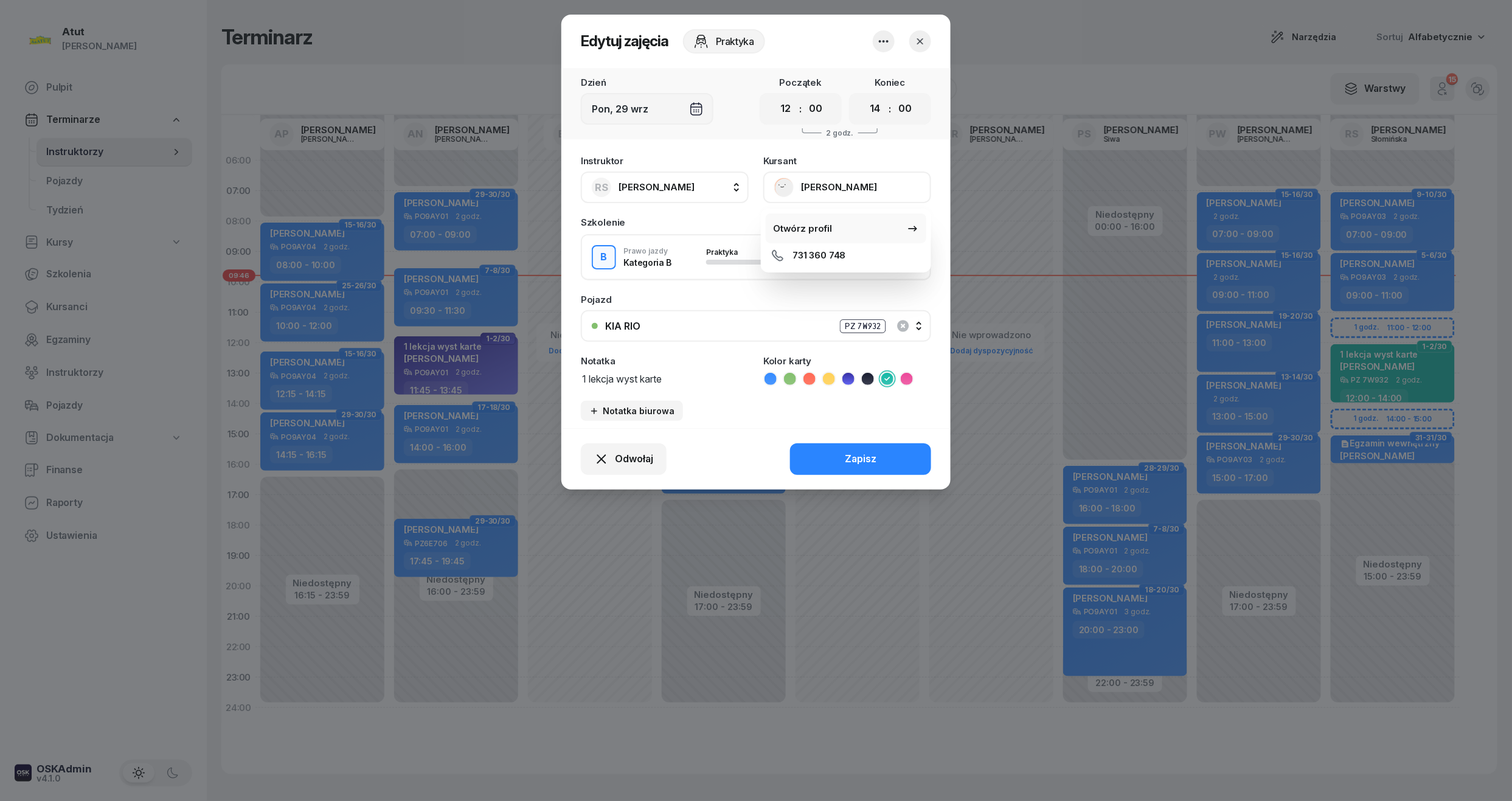
click at [815, 227] on div "Otwórz profil" at bounding box center [802, 228] width 59 height 16
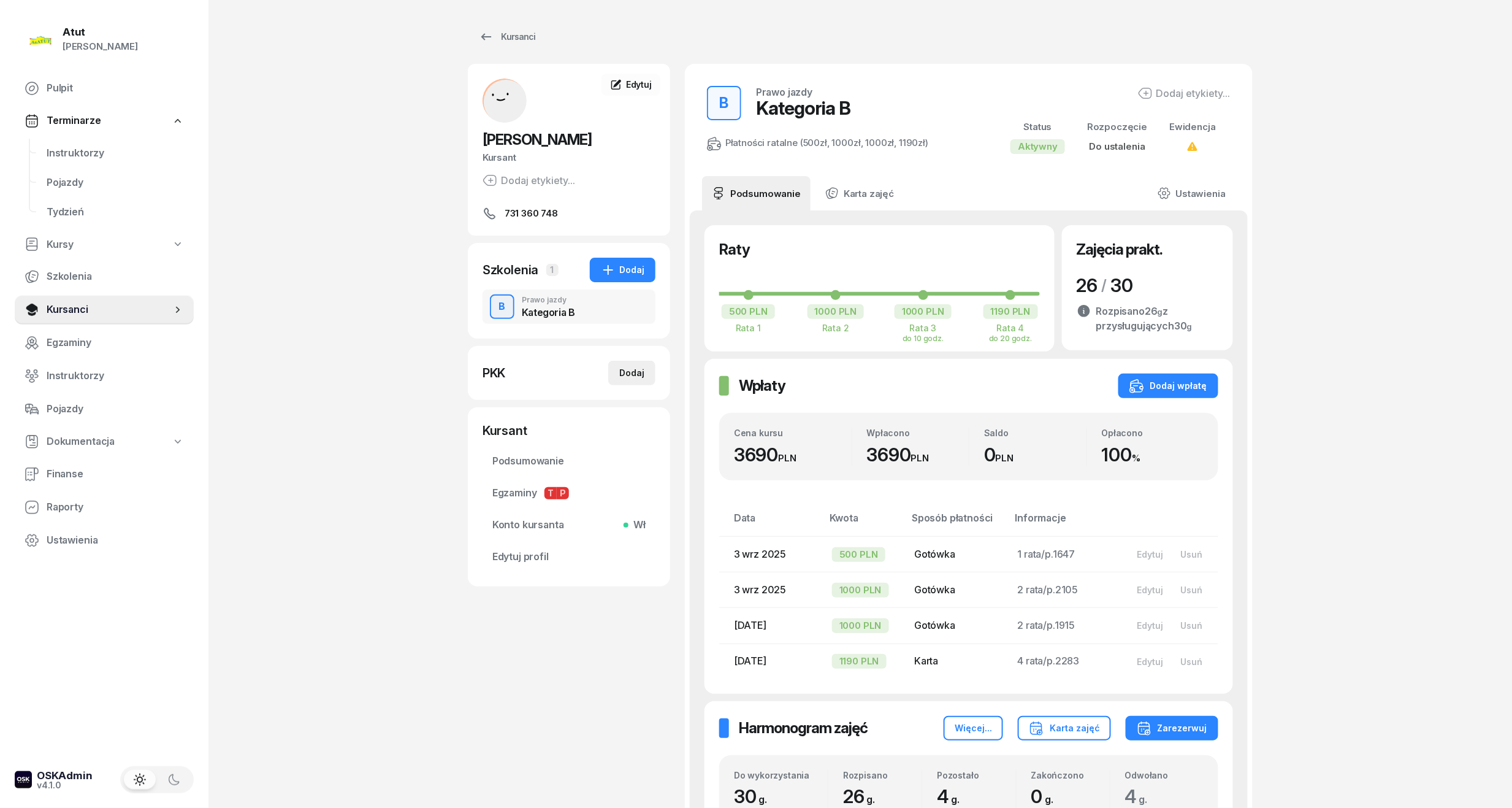
click at [631, 377] on div "Dodaj" at bounding box center [632, 372] width 25 height 14
select select
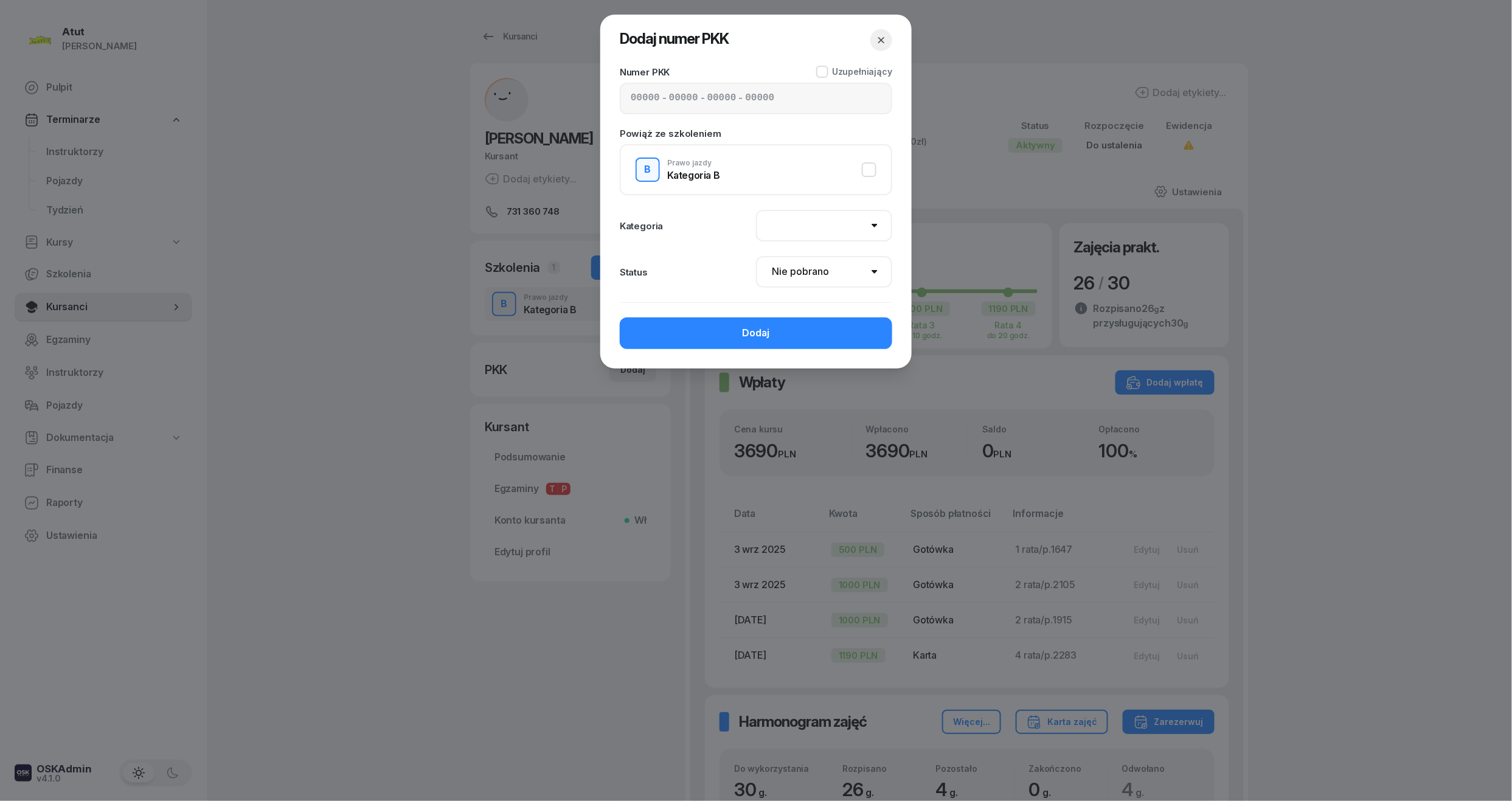
click at [628, 85] on div "- - -" at bounding box center [756, 99] width 273 height 32
click at [629, 98] on div "- - -" at bounding box center [756, 99] width 273 height 32
click at [636, 98] on input at bounding box center [645, 98] width 29 height 16
type input "62540"
type input "52297"
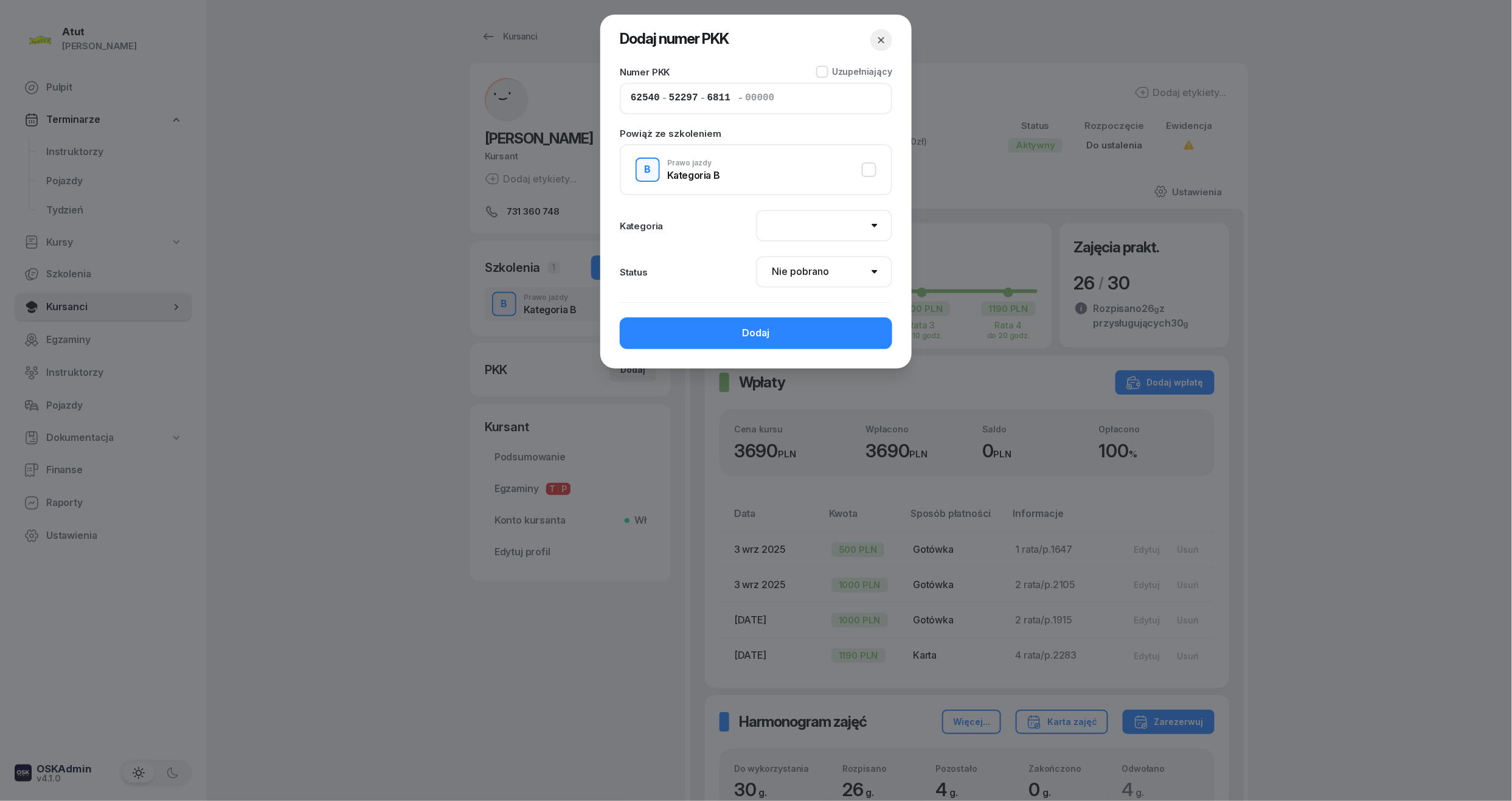
type input "68113"
type input "87122"
click at [738, 349] on div "Numer PKK Uzupełniający 62540 - 52297 - 68113 - 87122 Powiąż ze szkoleniem B Pr…" at bounding box center [755, 217] width 311 height 303
click at [730, 337] on button "Dodaj" at bounding box center [756, 333] width 273 height 32
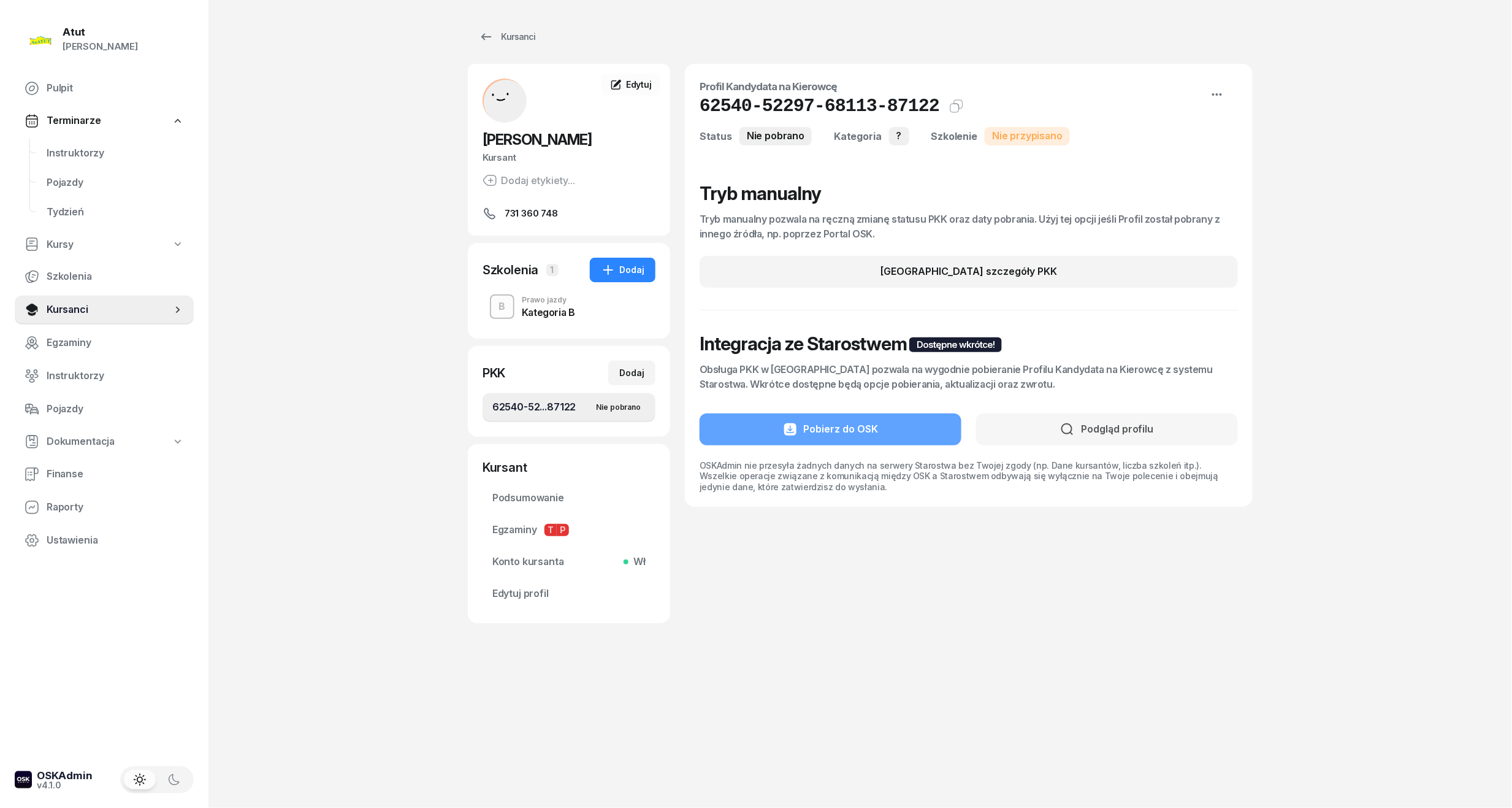
click at [534, 397] on link "62540-52...87122 Nie pobrano" at bounding box center [570, 407] width 173 height 30
drag, startPoint x: 920, startPoint y: 113, endPoint x: 702, endPoint y: 113, distance: 218.0
click at [702, 113] on div "62540-52297-68113-87122 Kat.?" at bounding box center [968, 106] width 538 height 22
copy h1 "62540-52297-68113-87122"
click at [521, 606] on link "Edytuj profil" at bounding box center [570, 593] width 173 height 30
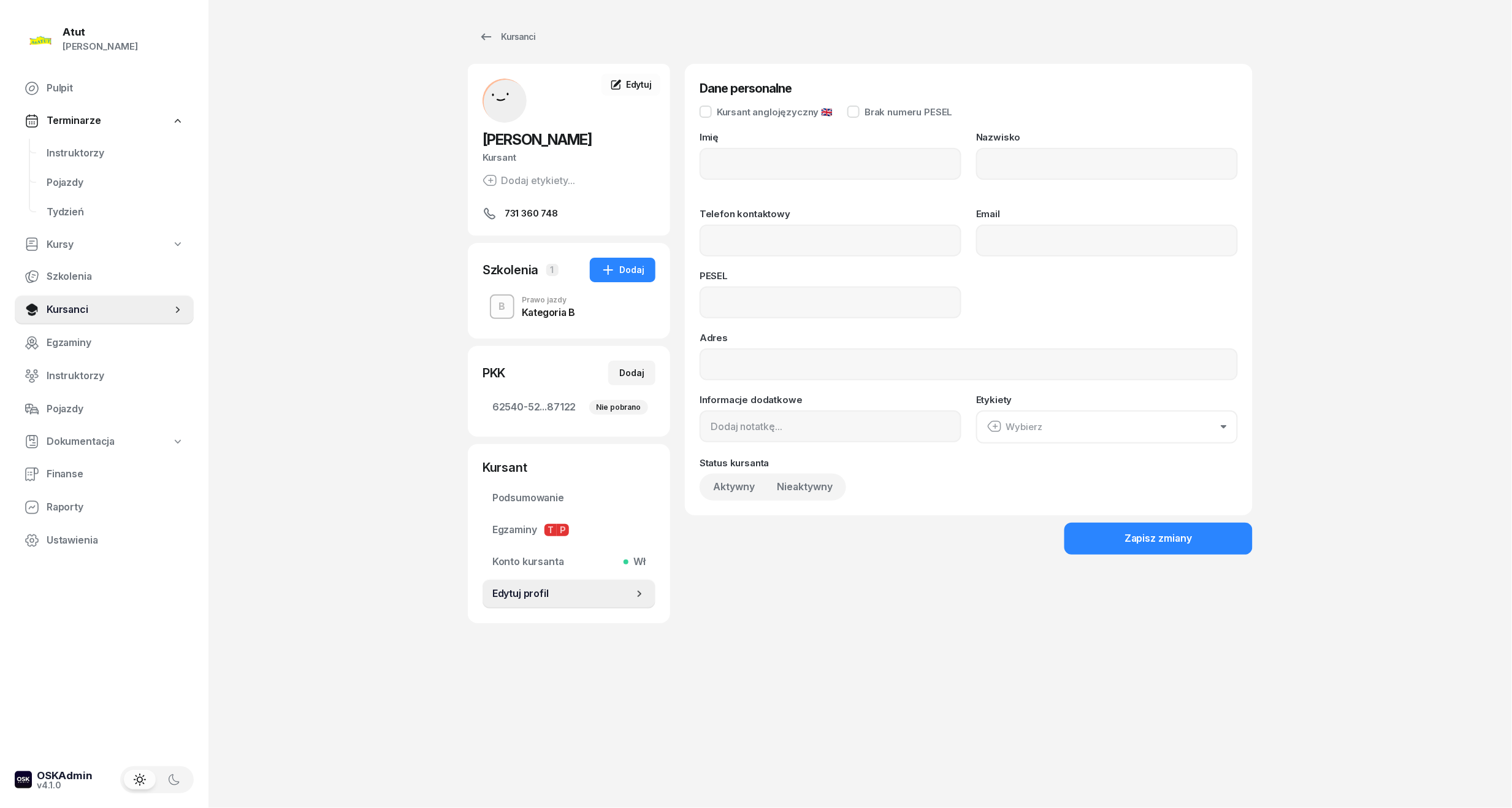
type input "Oryna"
type input "Peretiatko"
type input "731360748"
type input "07260112386"
drag, startPoint x: 829, startPoint y: 305, endPoint x: 567, endPoint y: 303, distance: 262.0
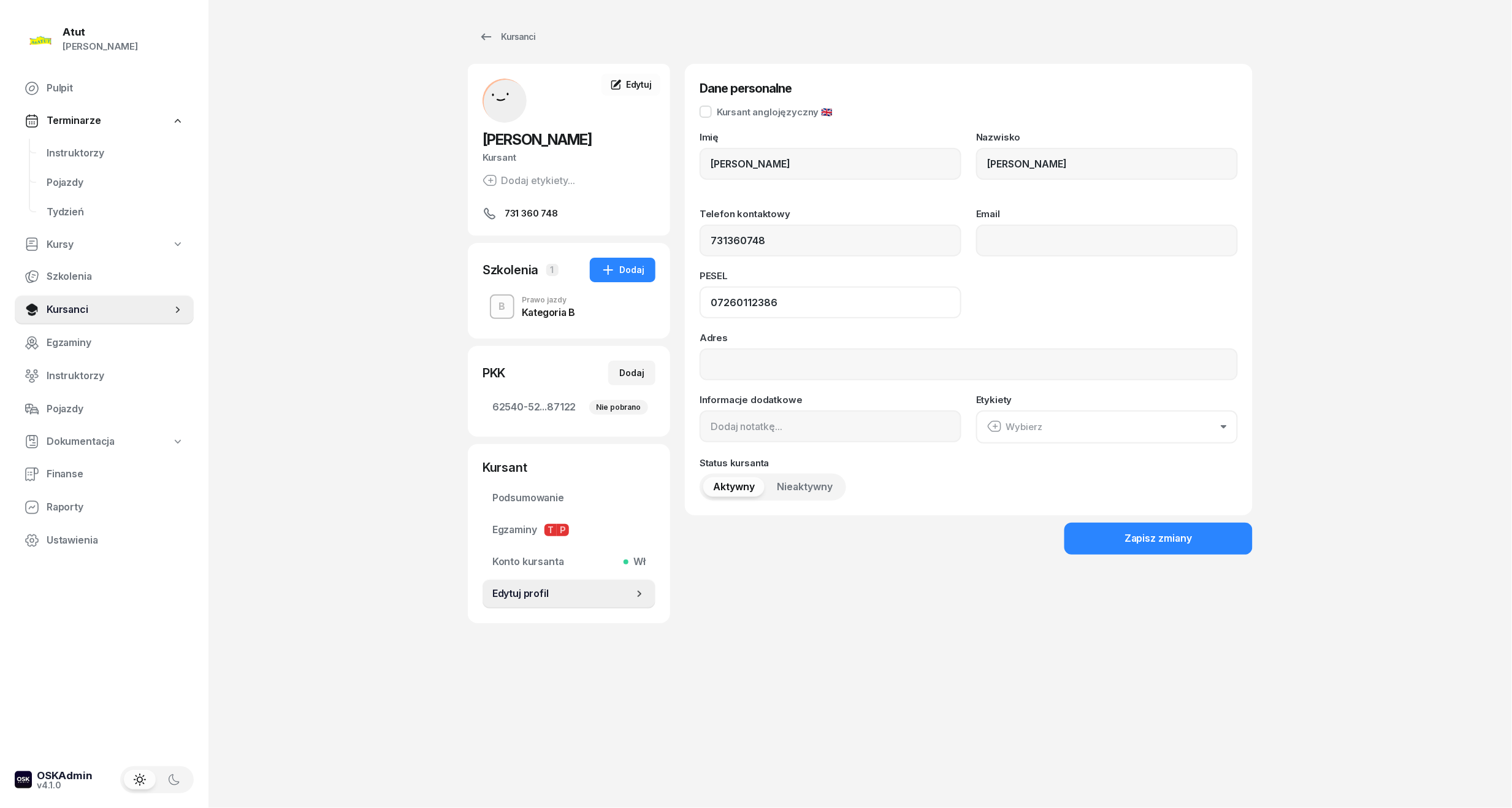
click at [567, 303] on div "Oryna Peretiatko Kursant Dodaj etykiety... 731 360 748 OP Oryna Peretiatko Kurs…" at bounding box center [860, 343] width 785 height 559
click at [62, 317] on link "Kursanci" at bounding box center [104, 309] width 179 height 30
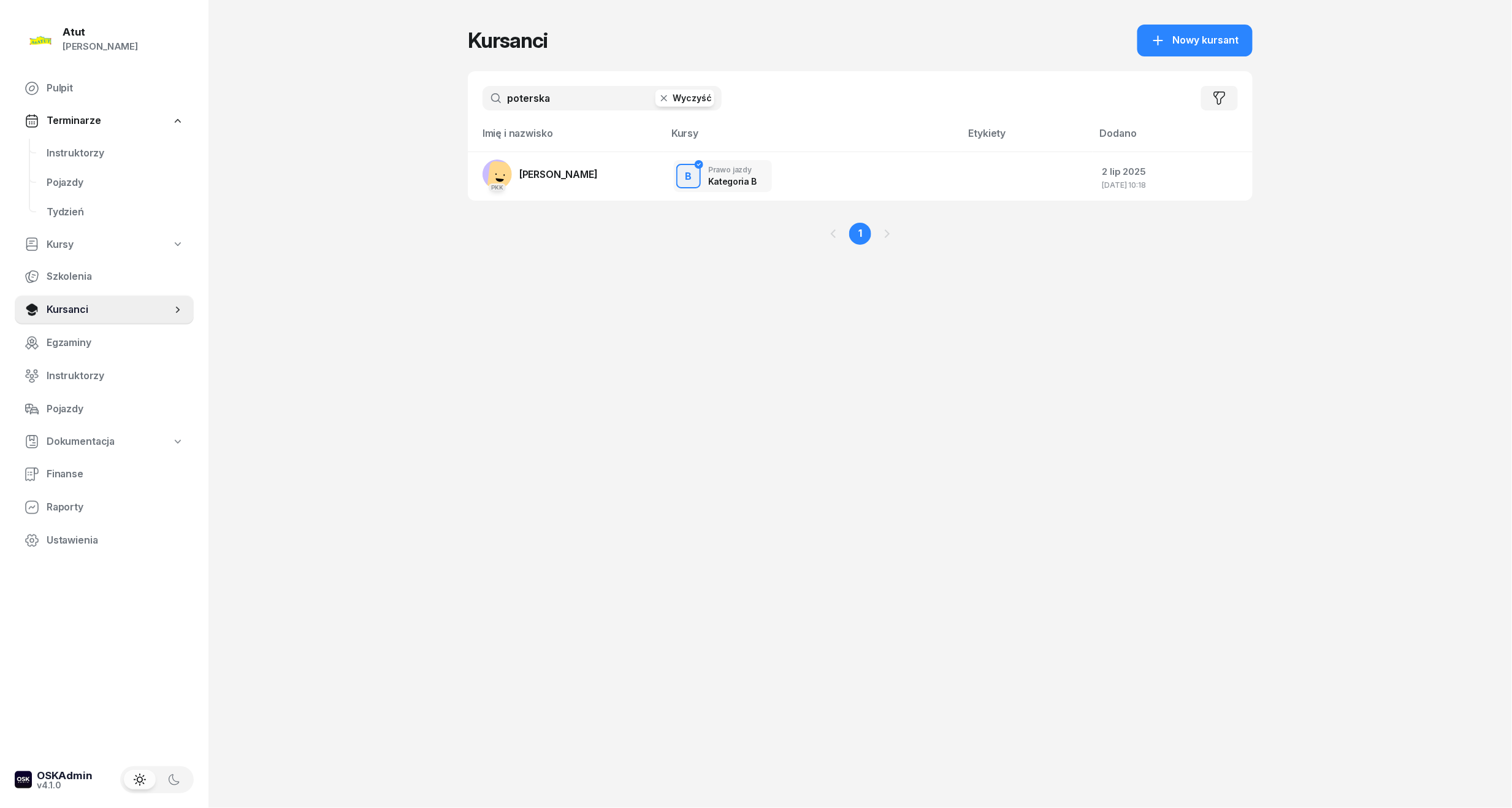
drag, startPoint x: 614, startPoint y: 99, endPoint x: -39, endPoint y: 174, distance: 657.3
click at [0, 174] on html "Paulina Atut Paulina Lis Pulpit Terminarze Instruktorzy Pojazdy Tydzień Kursy S…" at bounding box center [756, 404] width 1512 height 808
type input "szamborski"
click at [578, 180] on link "PKK Mateusz Szamborski" at bounding box center [541, 174] width 115 height 30
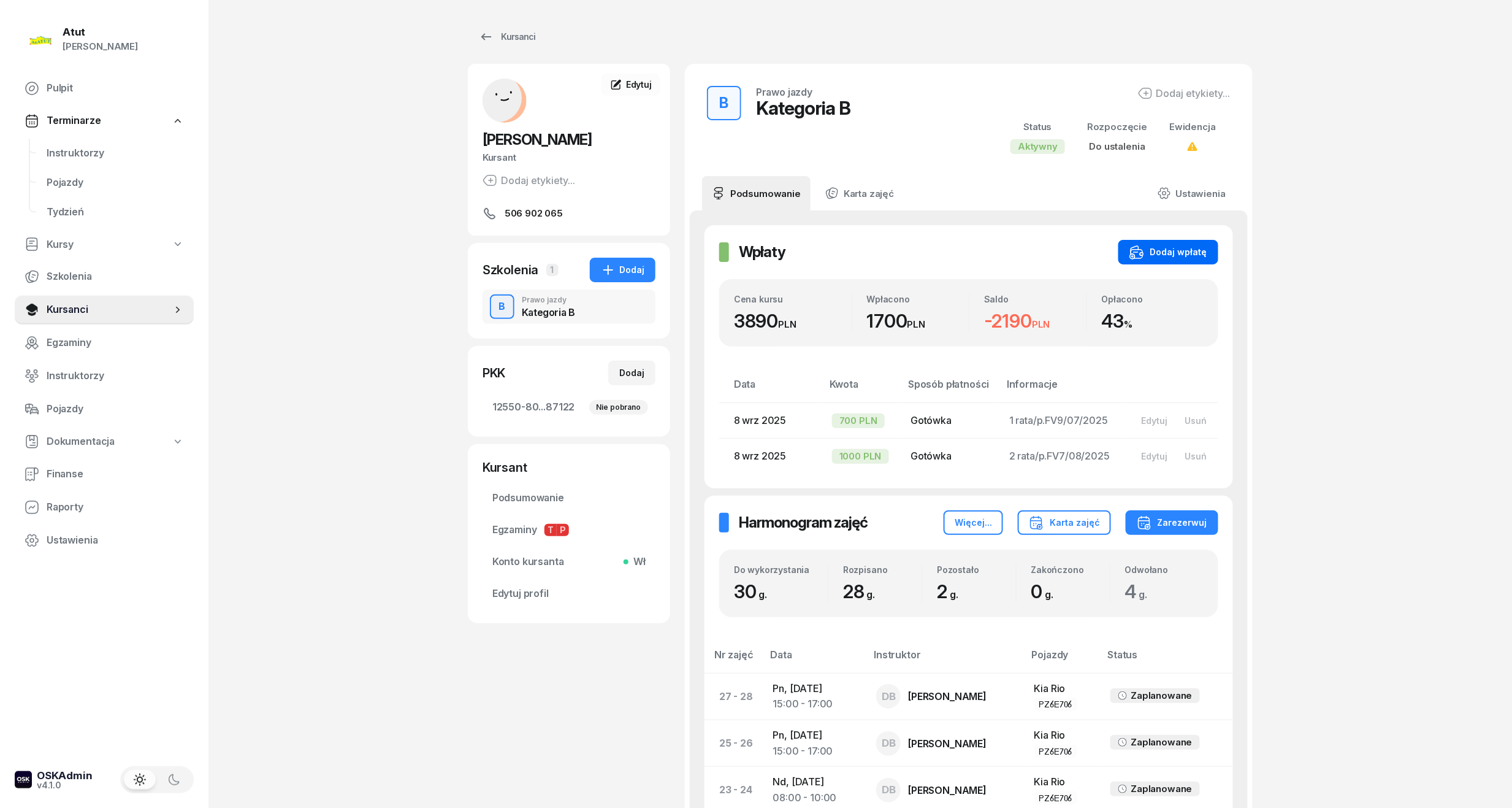
click at [1144, 255] on icon "button" at bounding box center [1137, 251] width 14 height 14
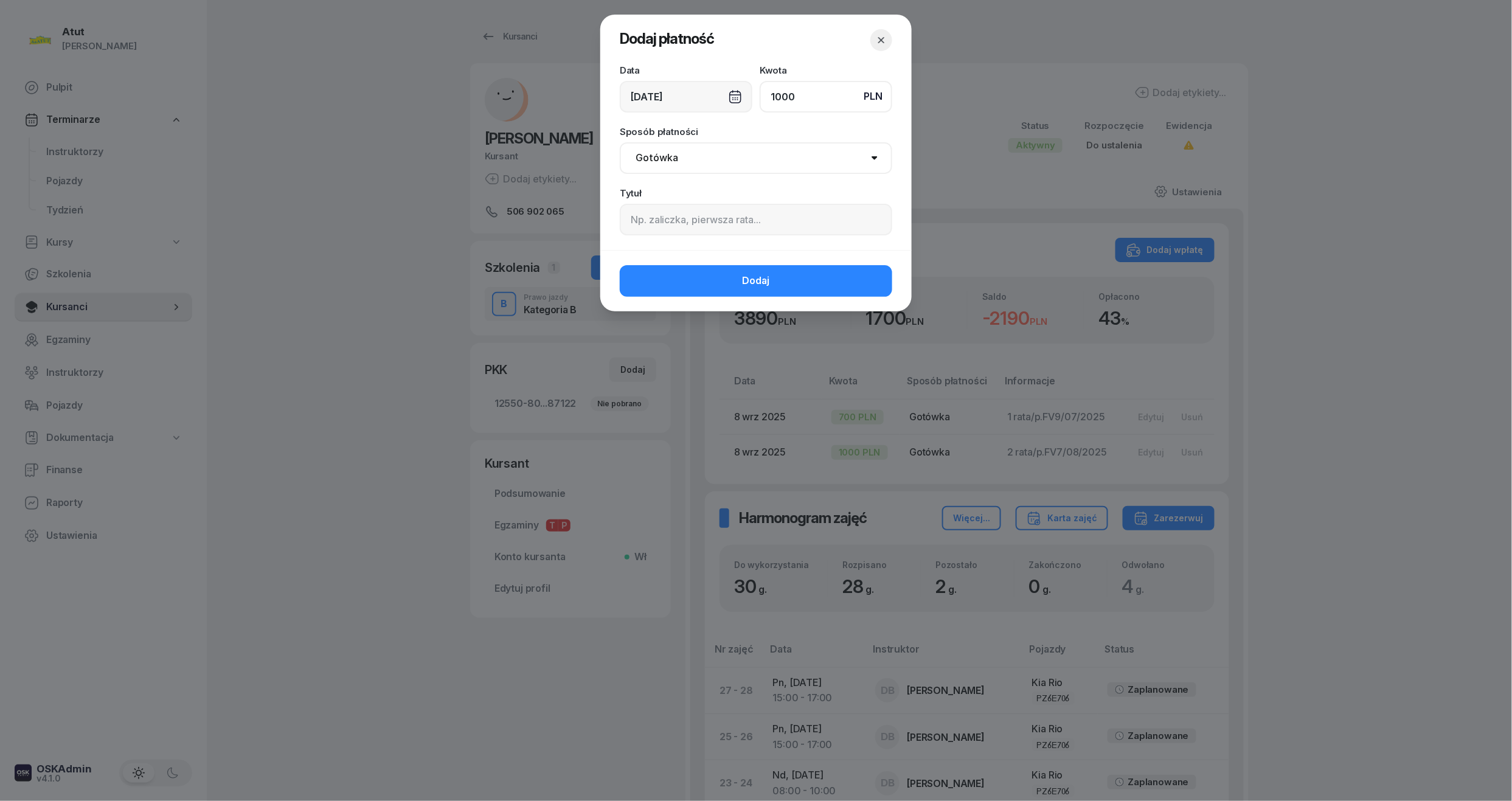
type input "1000"
click at [728, 222] on input at bounding box center [756, 220] width 273 height 32
click at [884, 44] on icon "button" at bounding box center [881, 40] width 12 height 12
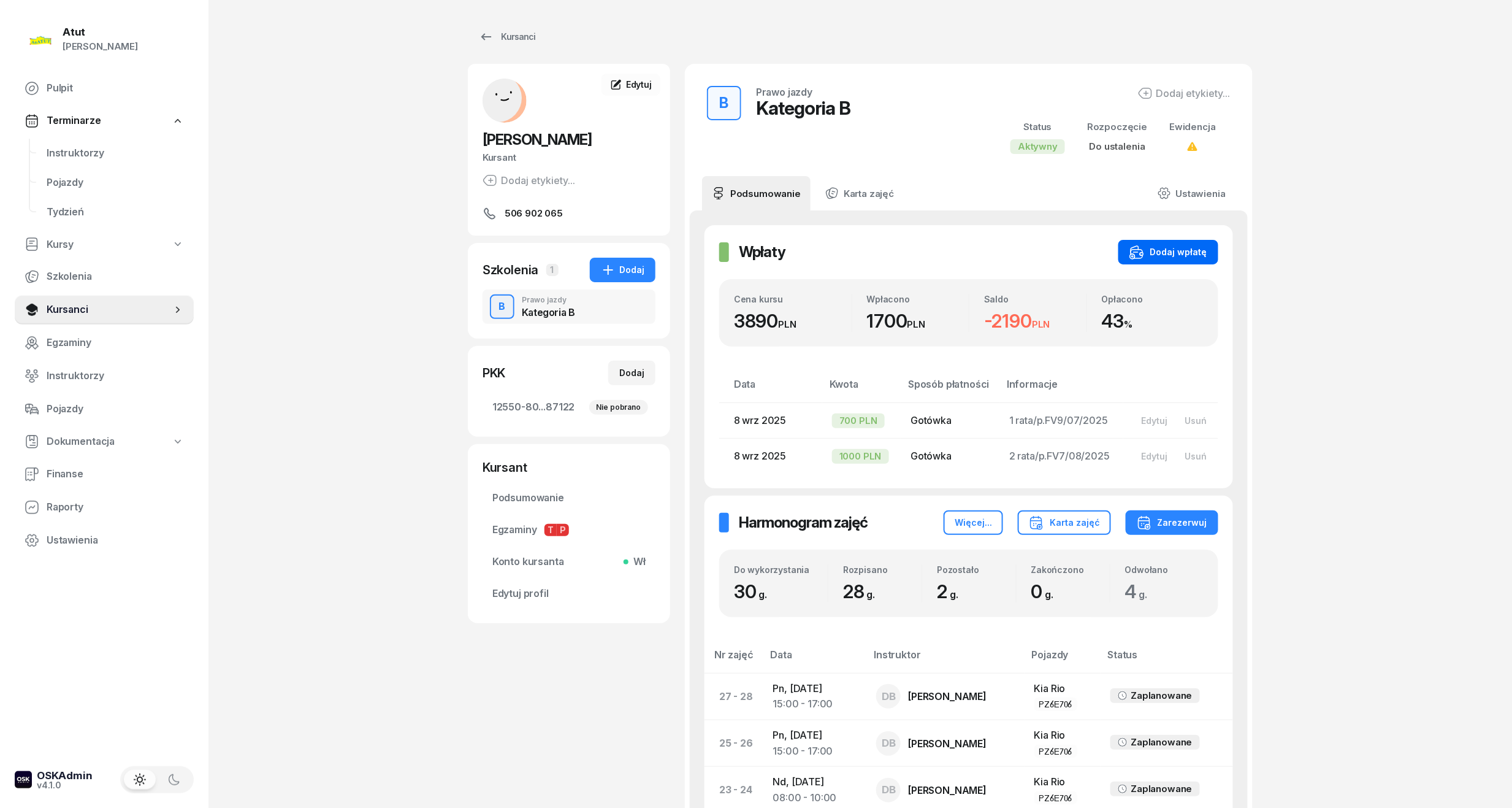
click at [1190, 261] on button "Dodaj wpłatę" at bounding box center [1169, 252] width 100 height 24
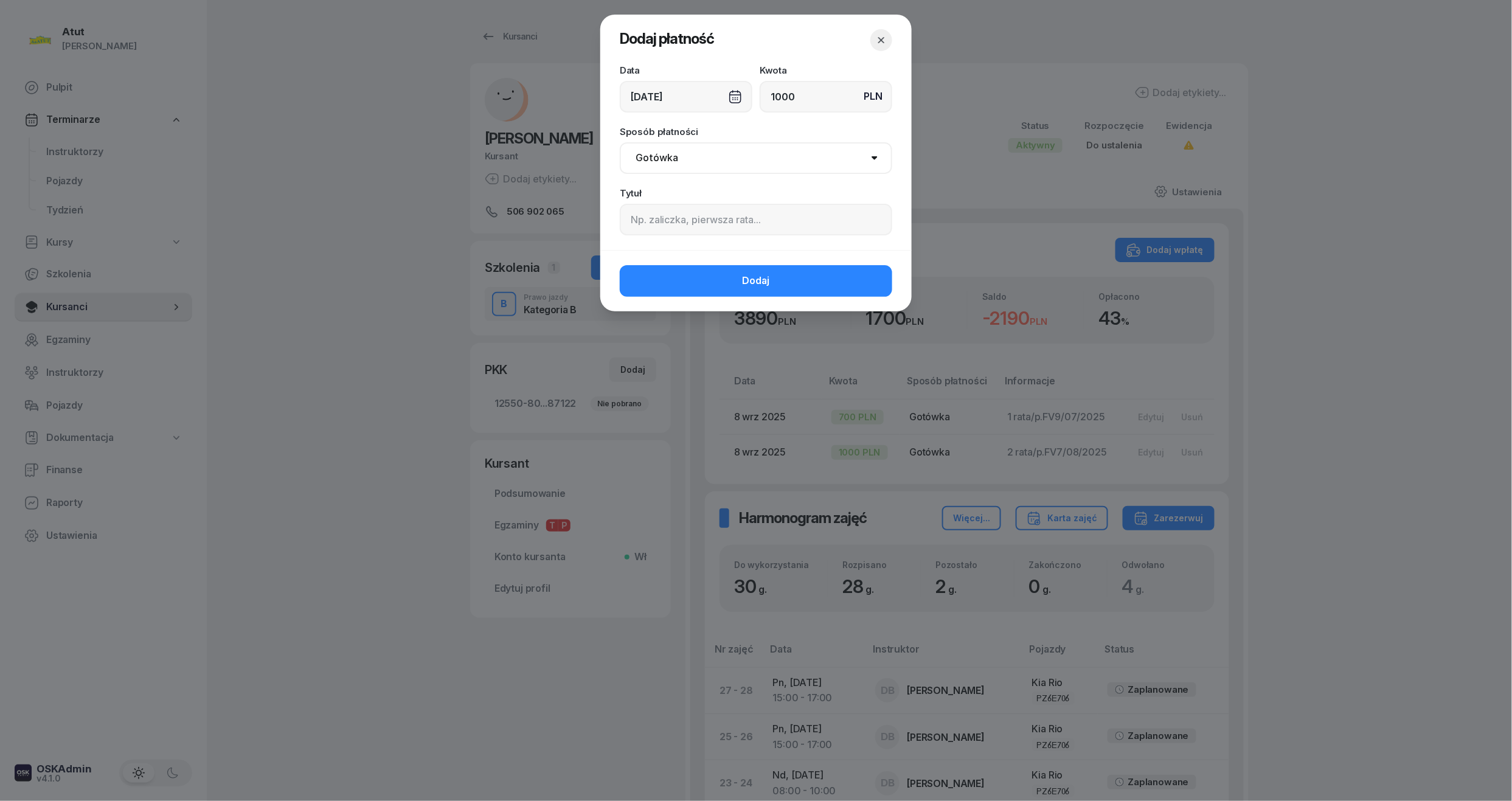
type input "1000"
click at [662, 215] on input at bounding box center [756, 220] width 273 height 32
type input "3 rata/FV9/09/2025"
click at [704, 279] on button "Dodaj" at bounding box center [756, 281] width 273 height 32
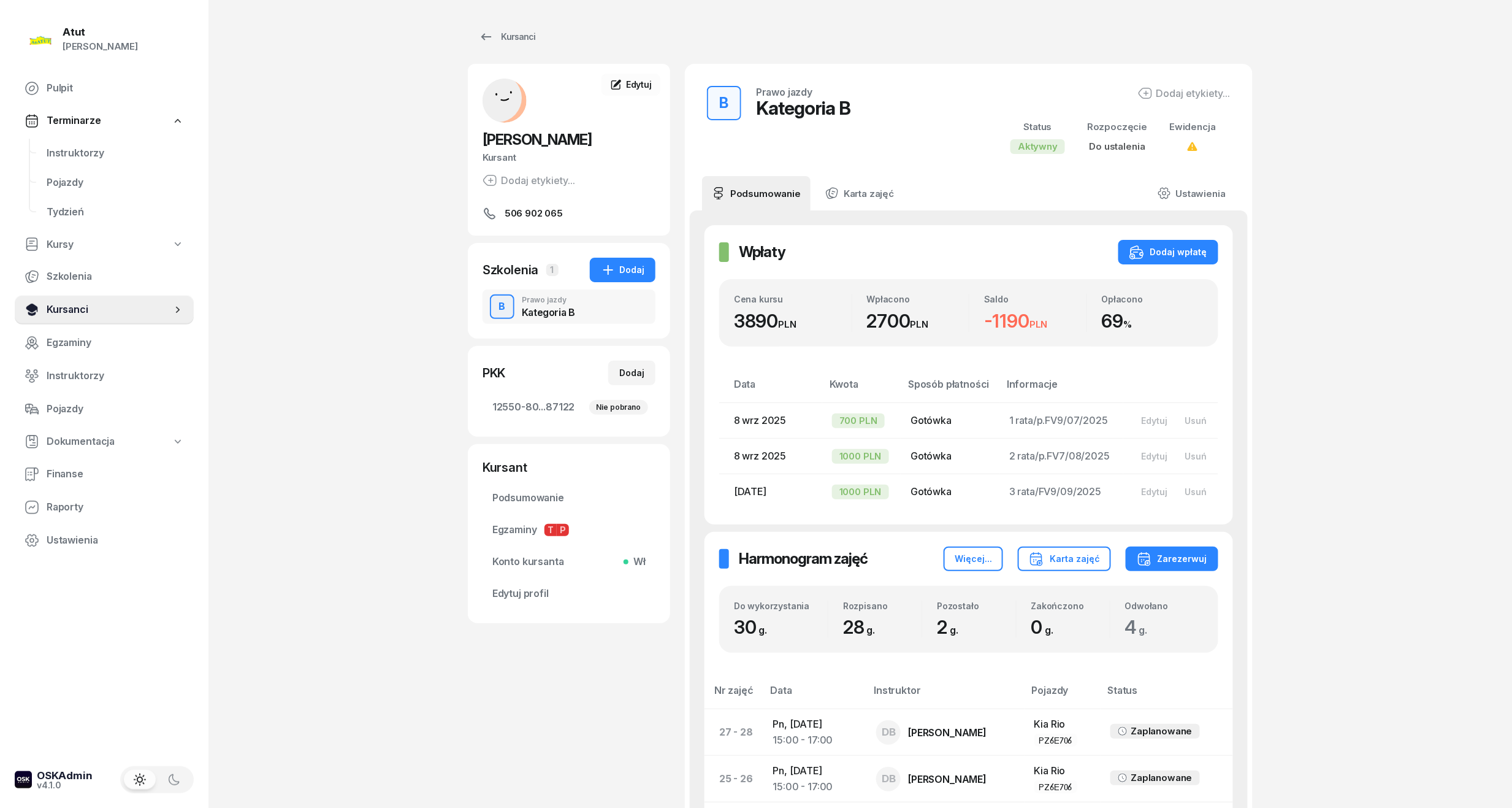
click at [62, 305] on span "Kursanci" at bounding box center [109, 309] width 125 height 16
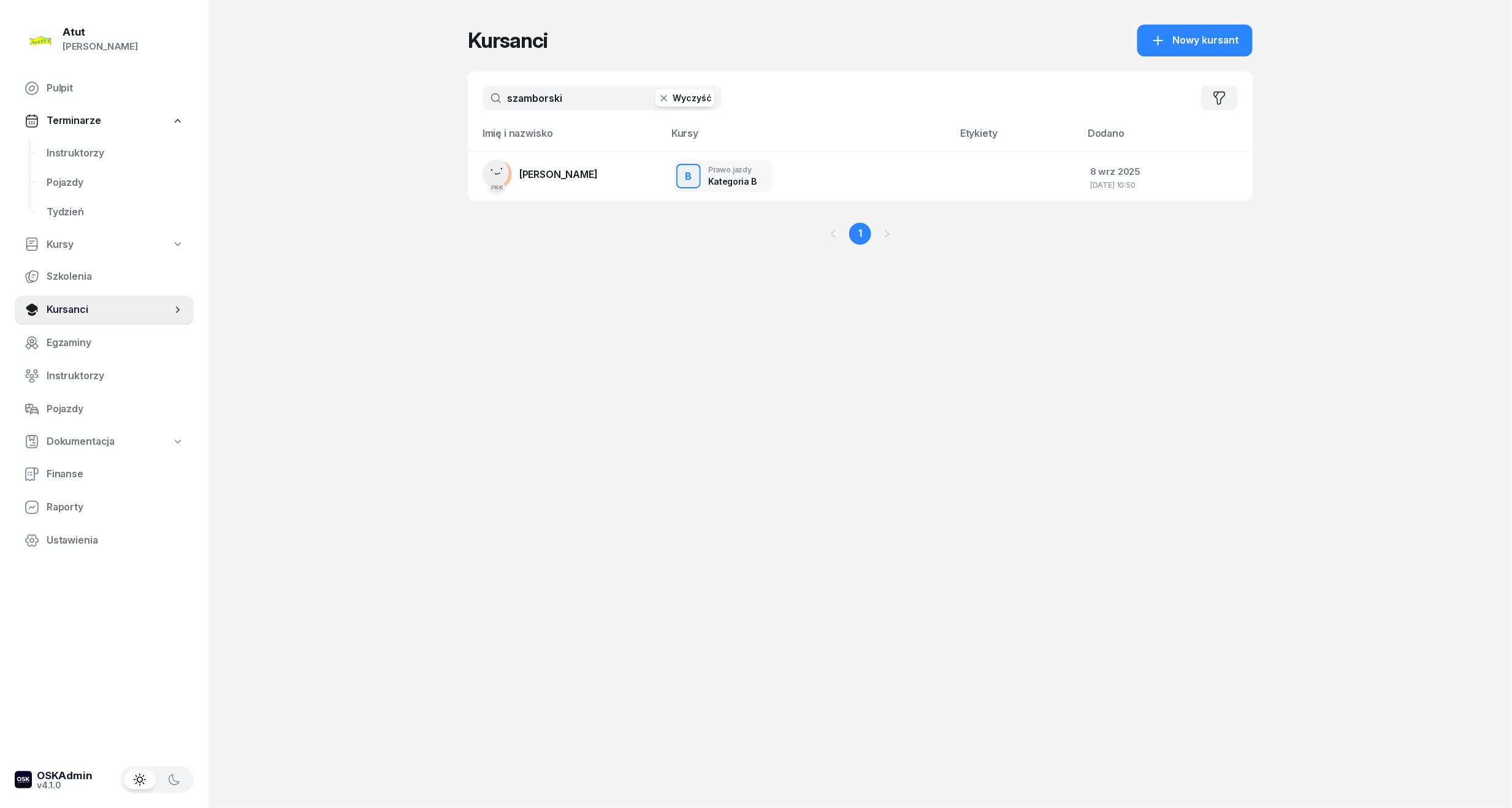
drag, startPoint x: 465, startPoint y: 128, endPoint x: -42, endPoint y: 205, distance: 512.8
click at [0, 205] on html "Paulina Atut Paulina Lis Pulpit Terminarze Instruktorzy Pojazdy Tydzień Kursy S…" at bounding box center [756, 404] width 1512 height 808
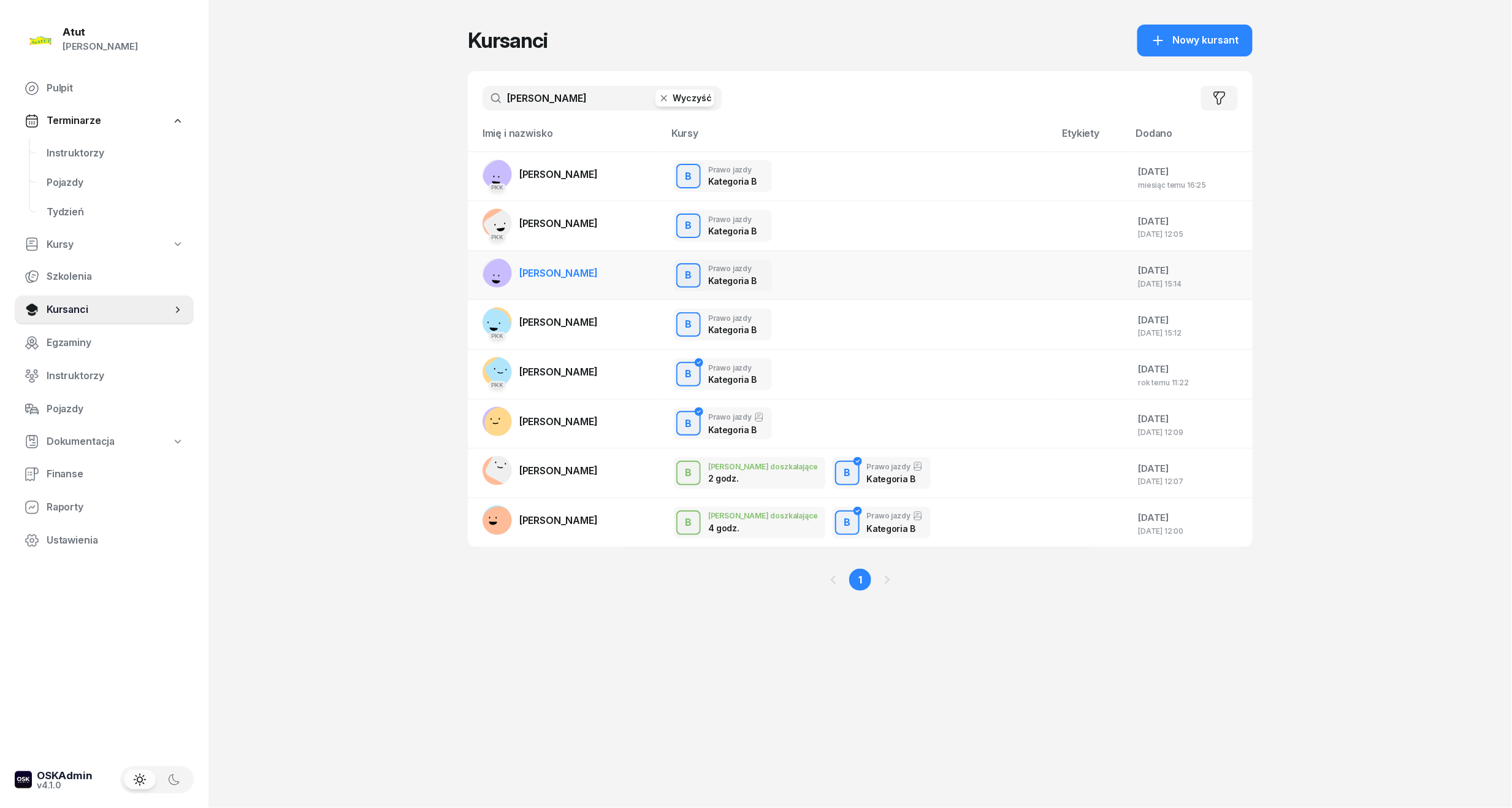
type input "walczak"
click at [553, 276] on span "[PERSON_NAME]" at bounding box center [558, 273] width 78 height 12
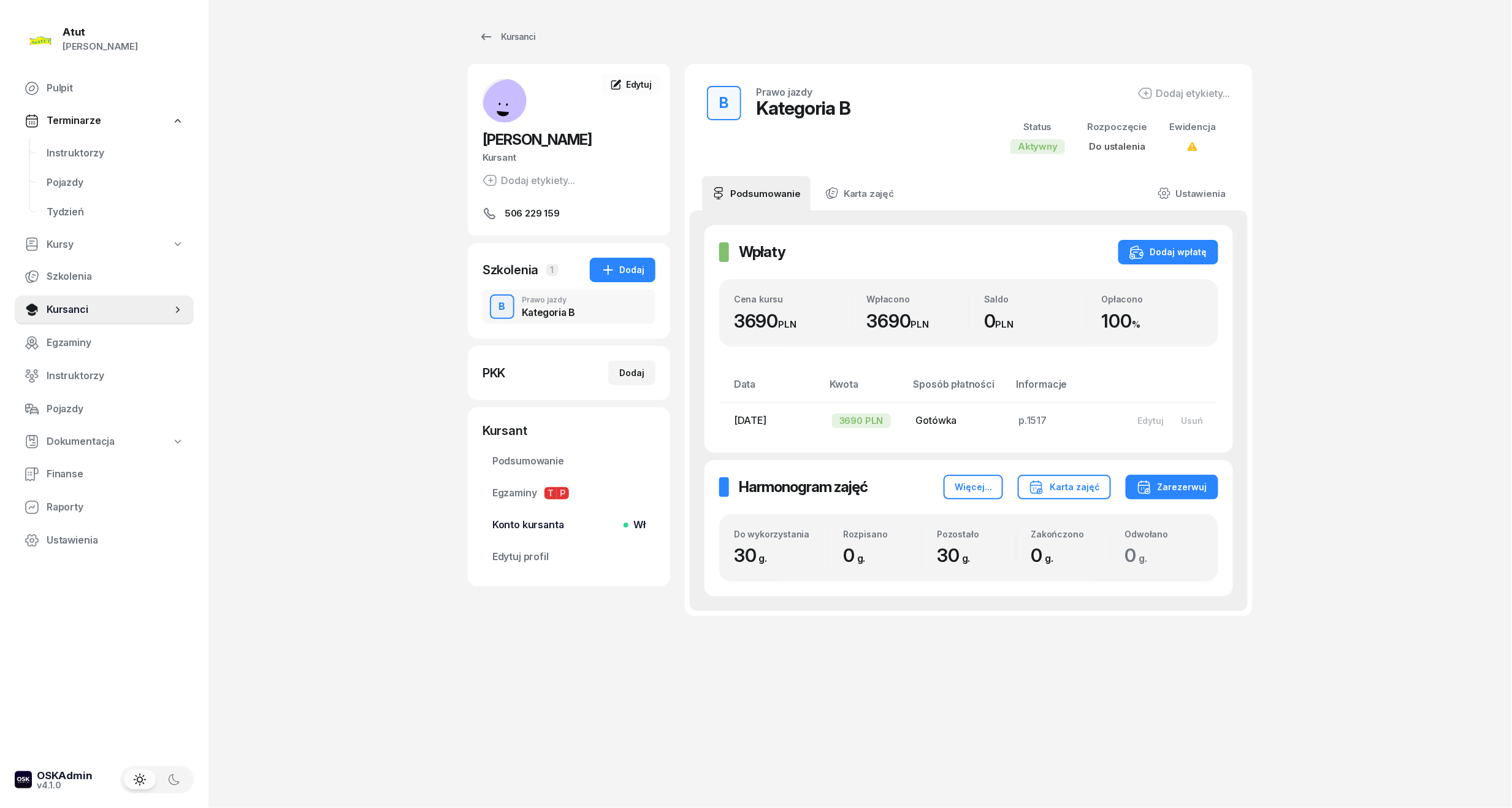
click at [552, 515] on link "Konto kursanta Wł" at bounding box center [570, 525] width 173 height 30
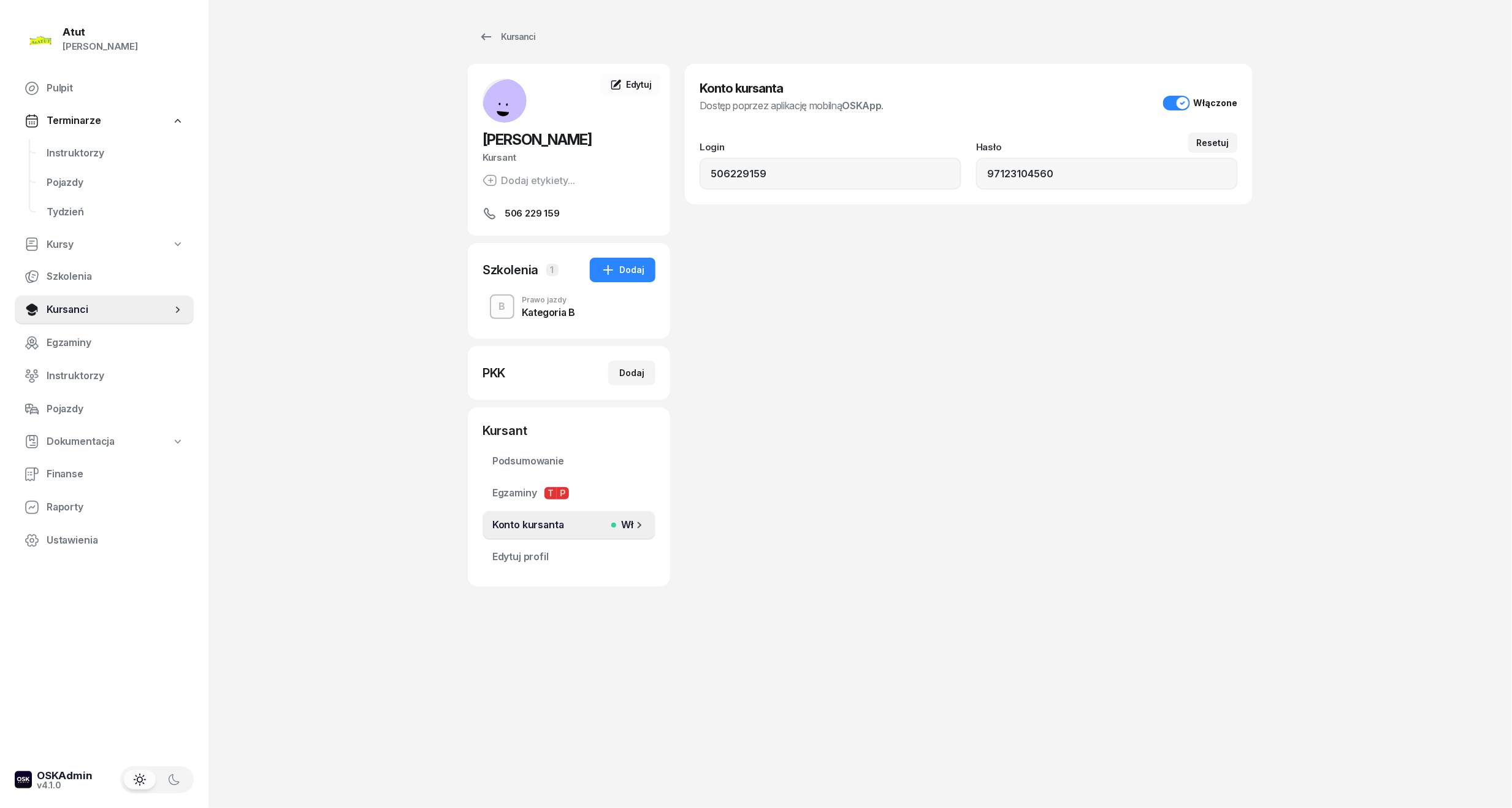
click at [1178, 103] on button "Włączone" at bounding box center [1201, 103] width 75 height 14
drag, startPoint x: 525, startPoint y: 540, endPoint x: 534, endPoint y: 523, distance: 19.2
click at [526, 540] on div "Podsumowanie Egzaminy T P Konto kursanta Wył Edytuj profil" at bounding box center [570, 509] width 173 height 125
click at [862, 589] on div "Kursanci Natalia Walczak Kursant Dodaj etykiety... 506 229 159 NW Natalia Walcz…" at bounding box center [860, 305] width 785 height 611
click at [77, 147] on span "Instruktorzy" at bounding box center [115, 153] width 137 height 16
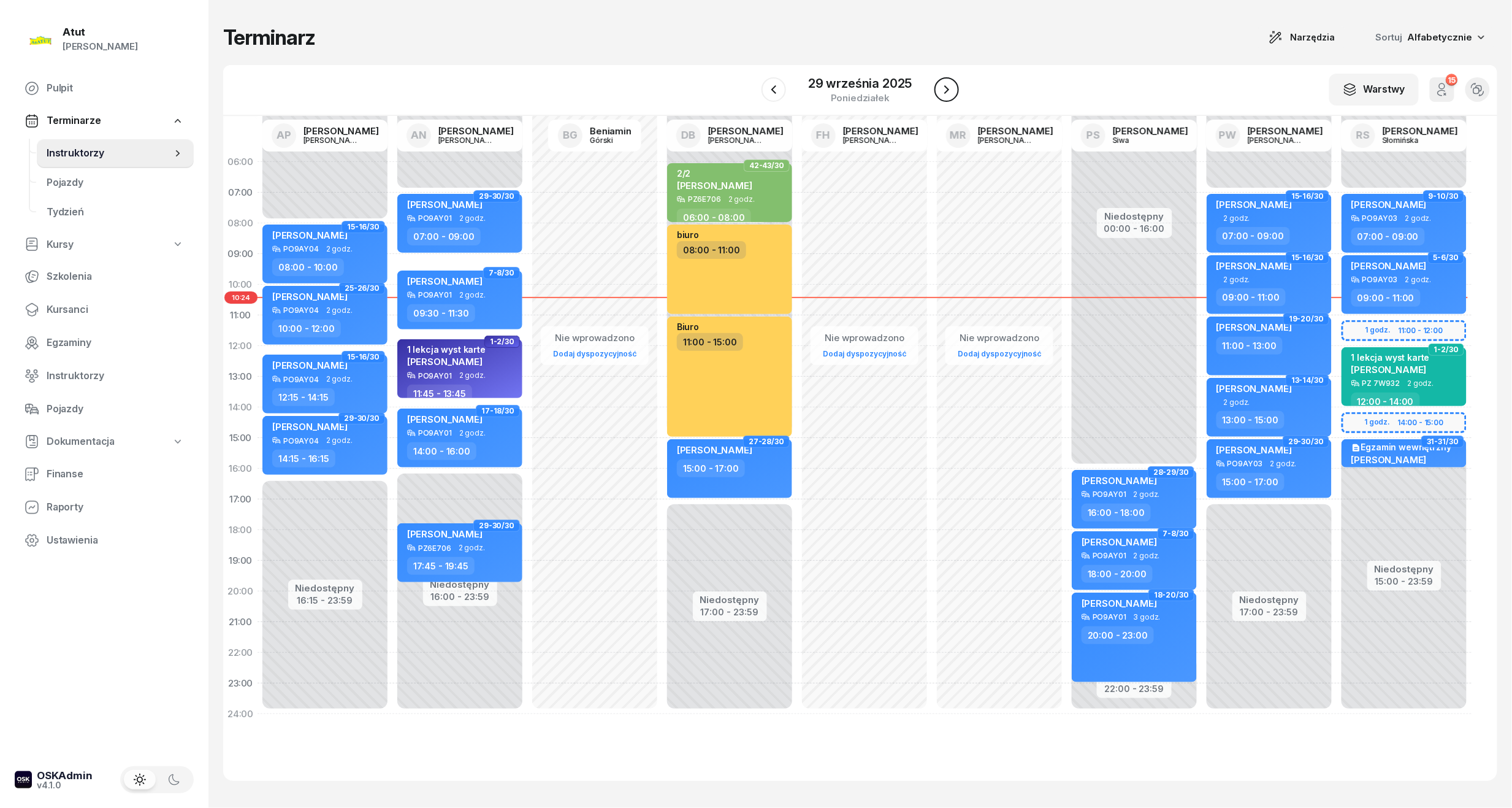
click at [948, 86] on icon "button" at bounding box center [946, 89] width 14 height 14
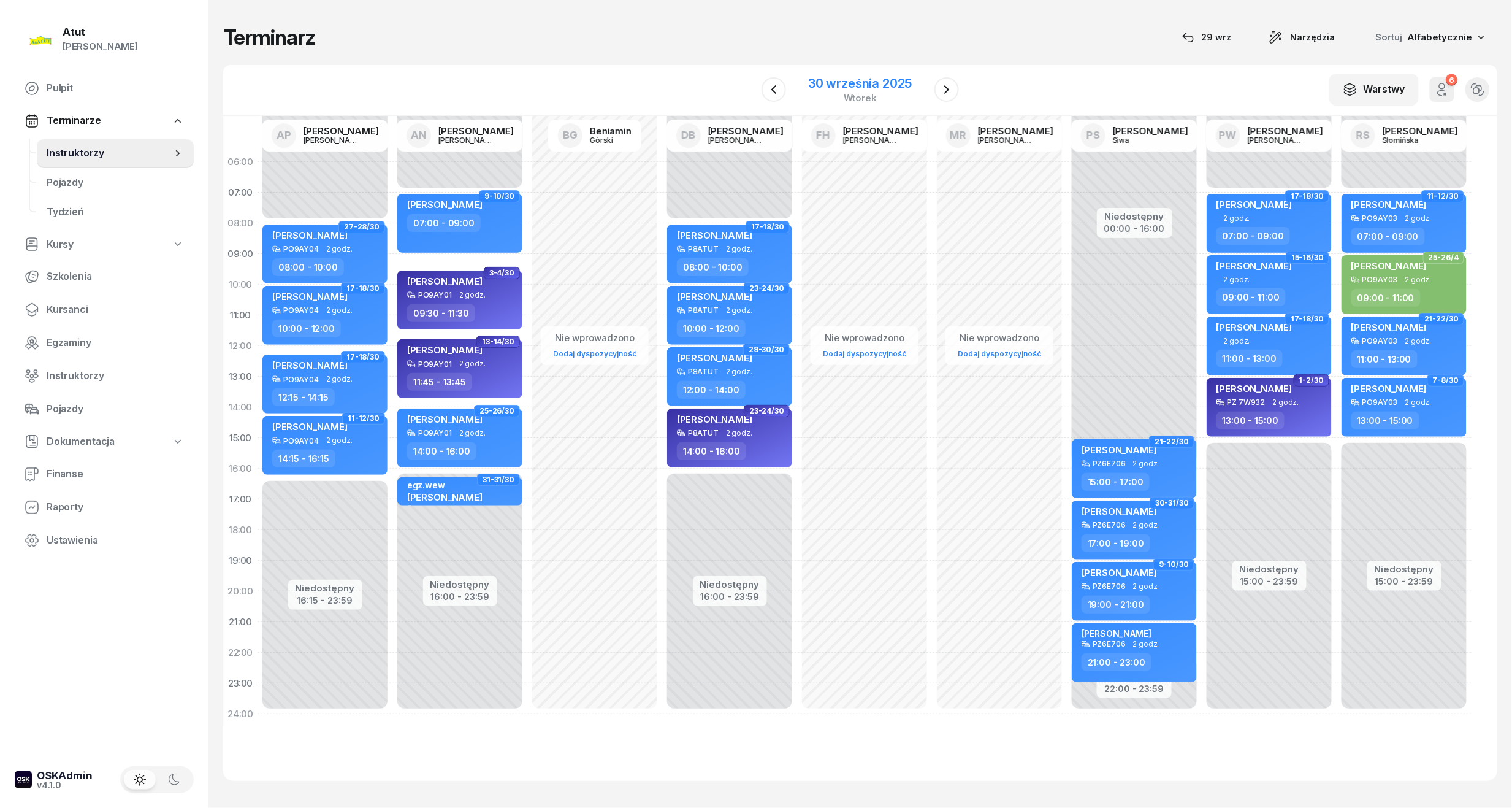
click at [850, 89] on div "30 września 2025" at bounding box center [860, 84] width 103 height 12
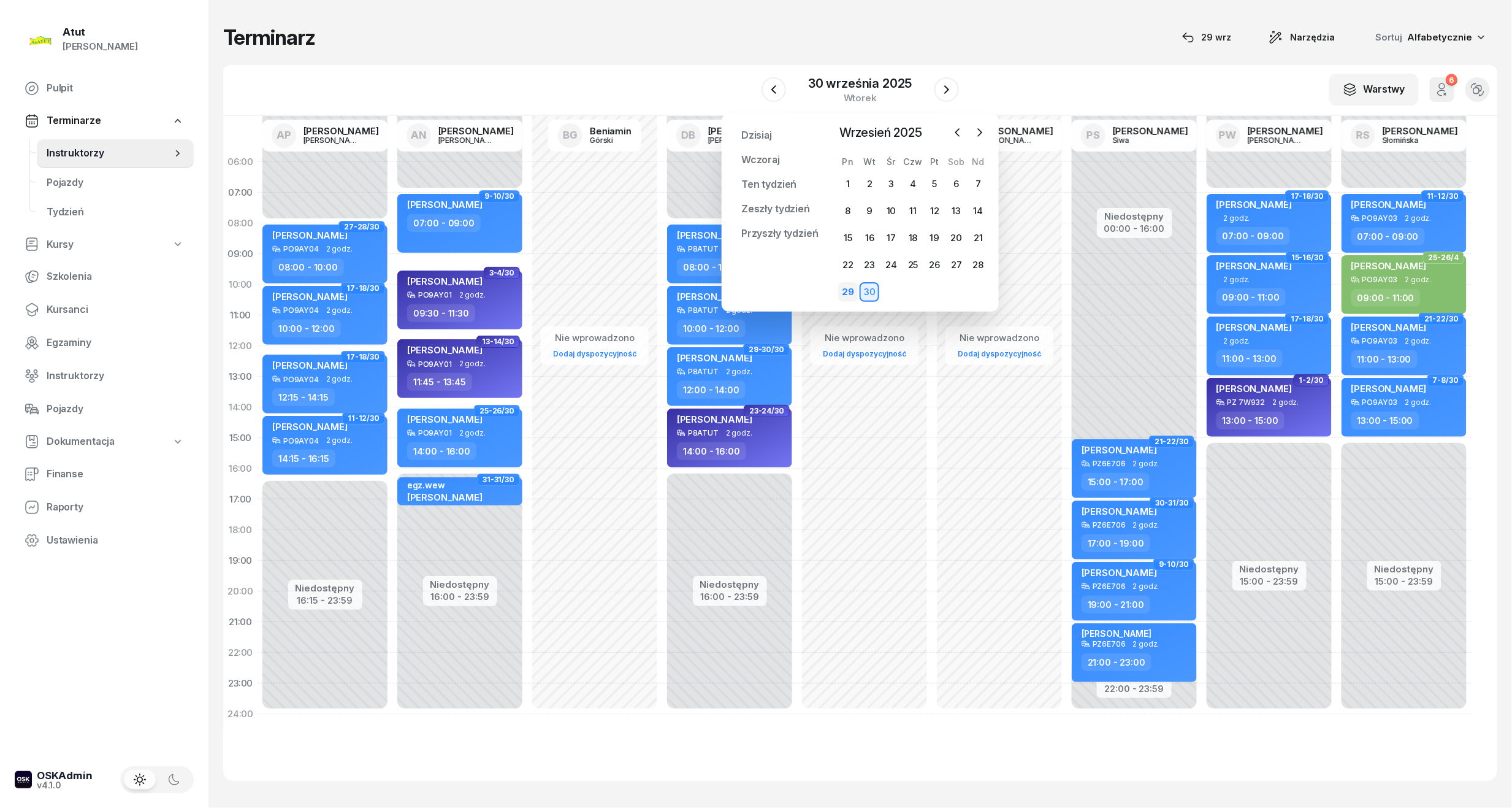
click at [848, 291] on div "29" at bounding box center [848, 292] width 20 height 20
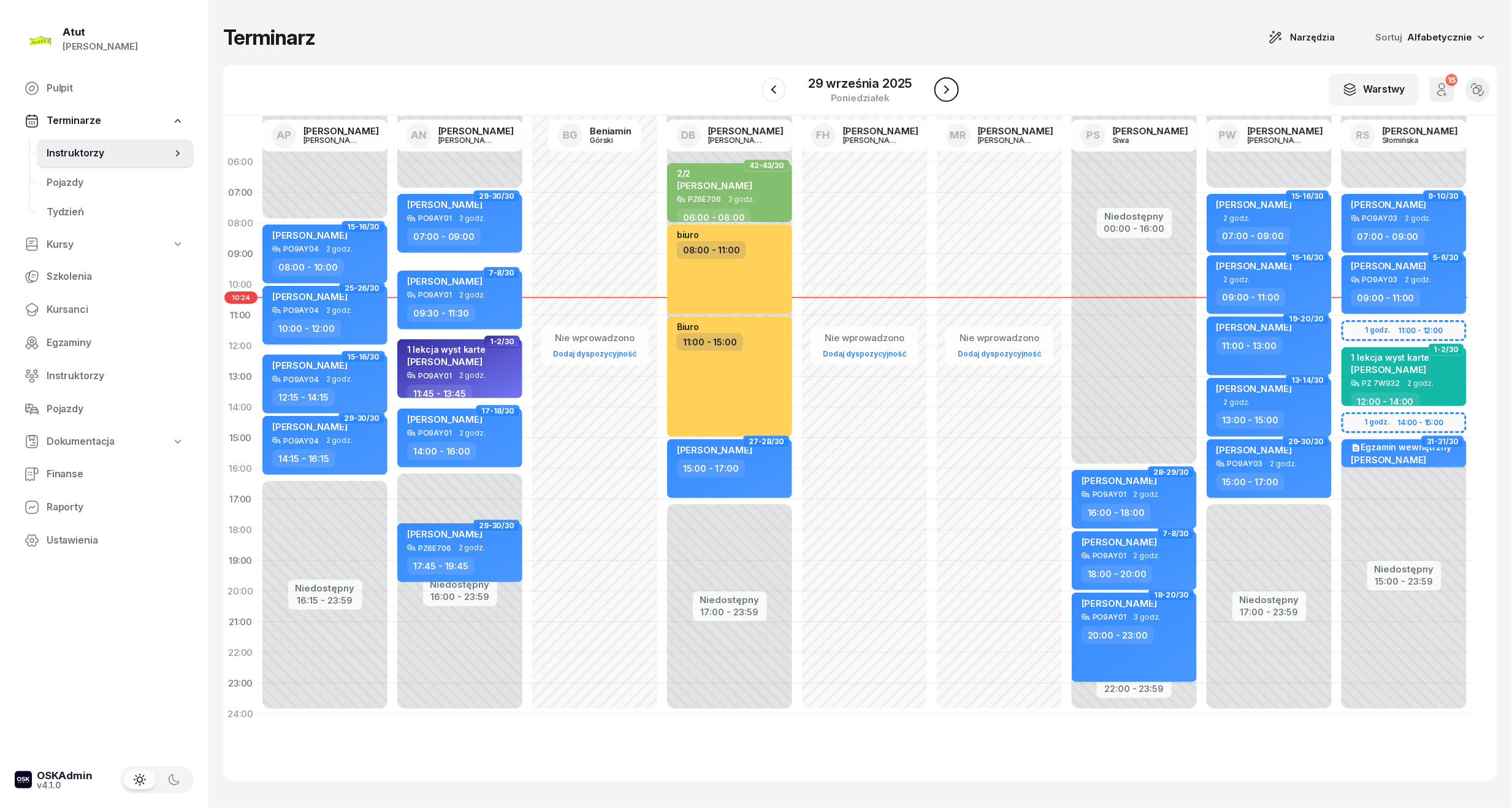
click at [942, 99] on button "button" at bounding box center [947, 90] width 24 height 24
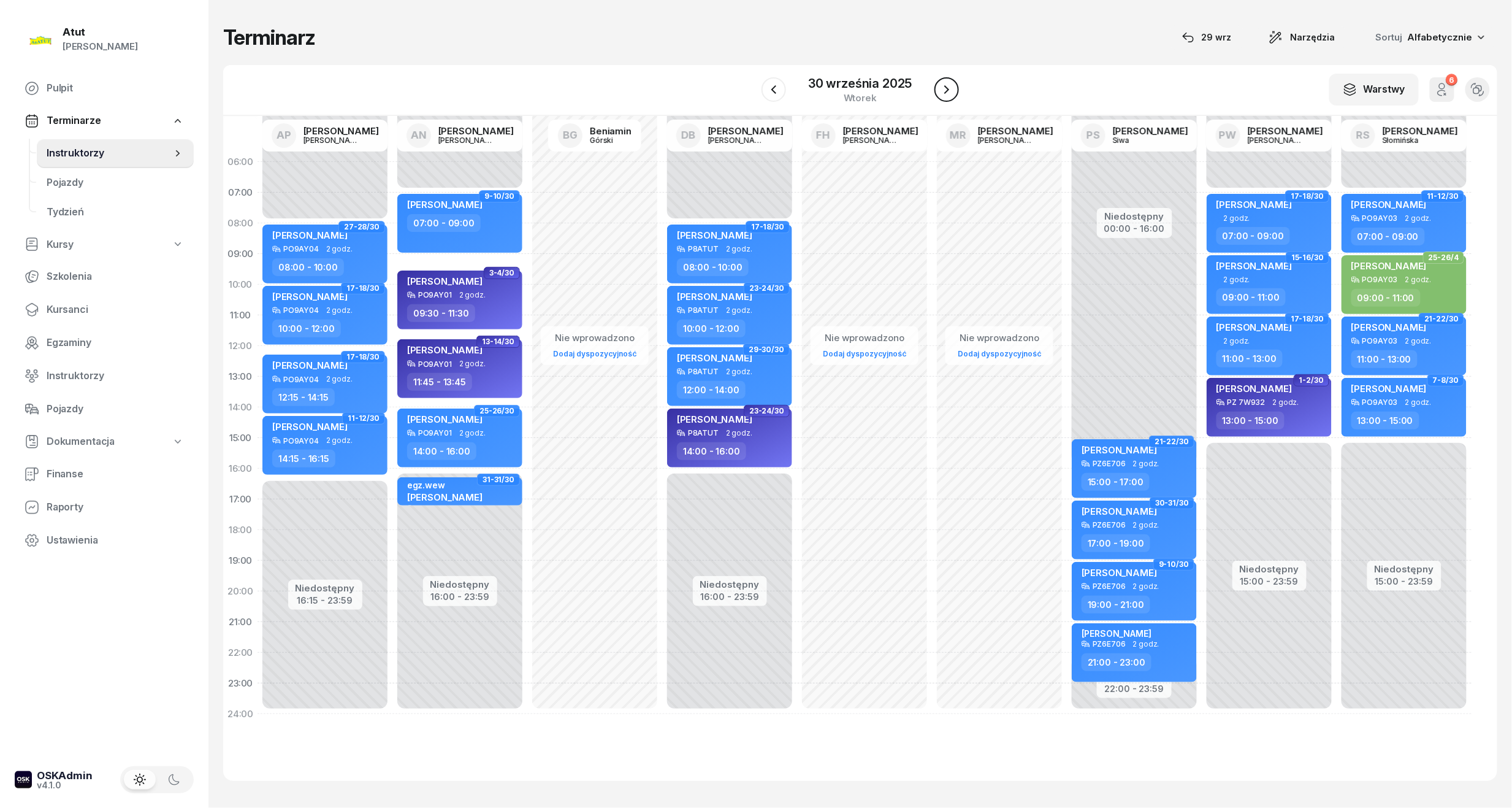
click at [941, 99] on button "button" at bounding box center [947, 90] width 24 height 24
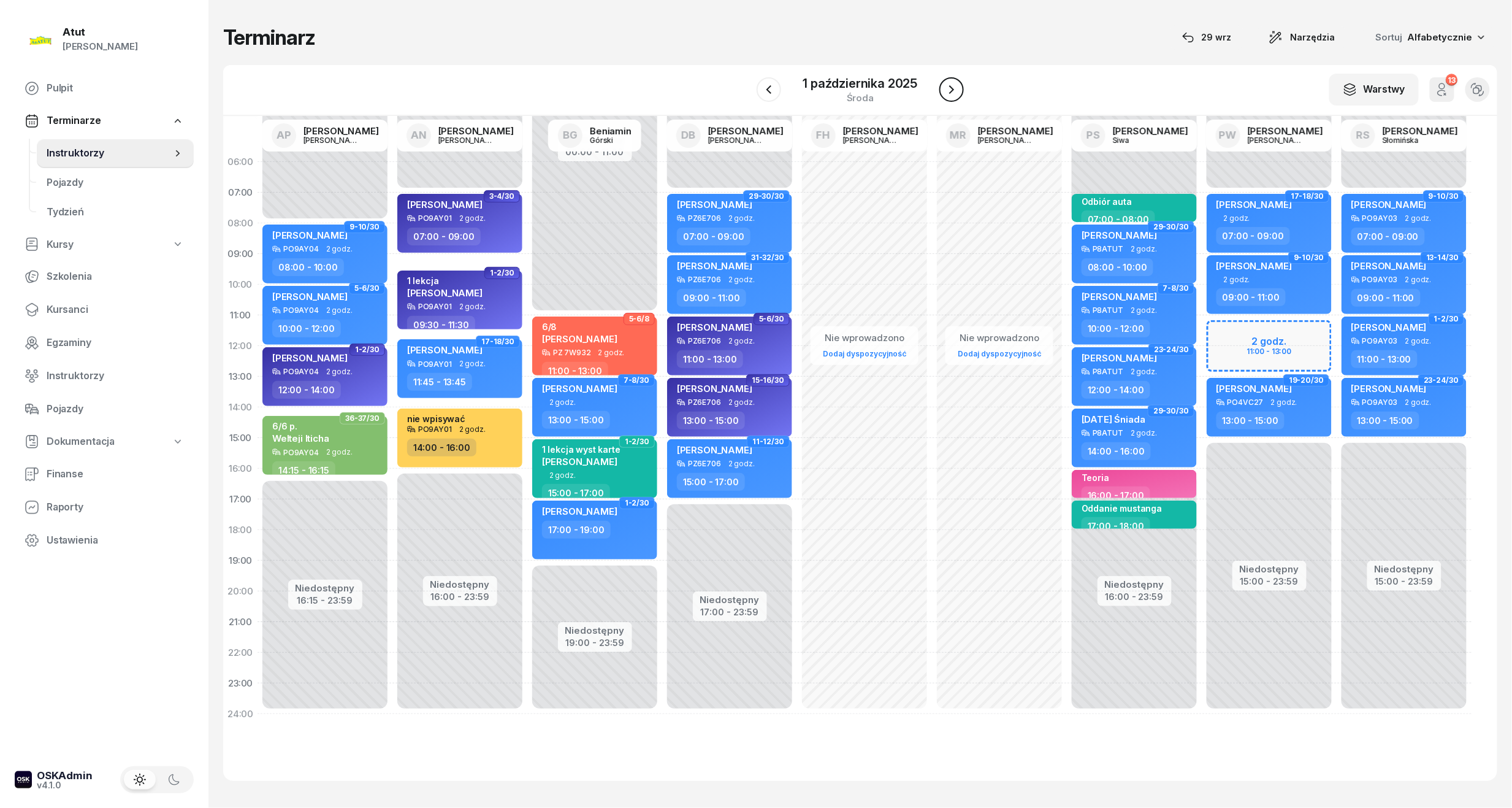
click at [947, 87] on icon "button" at bounding box center [952, 89] width 14 height 14
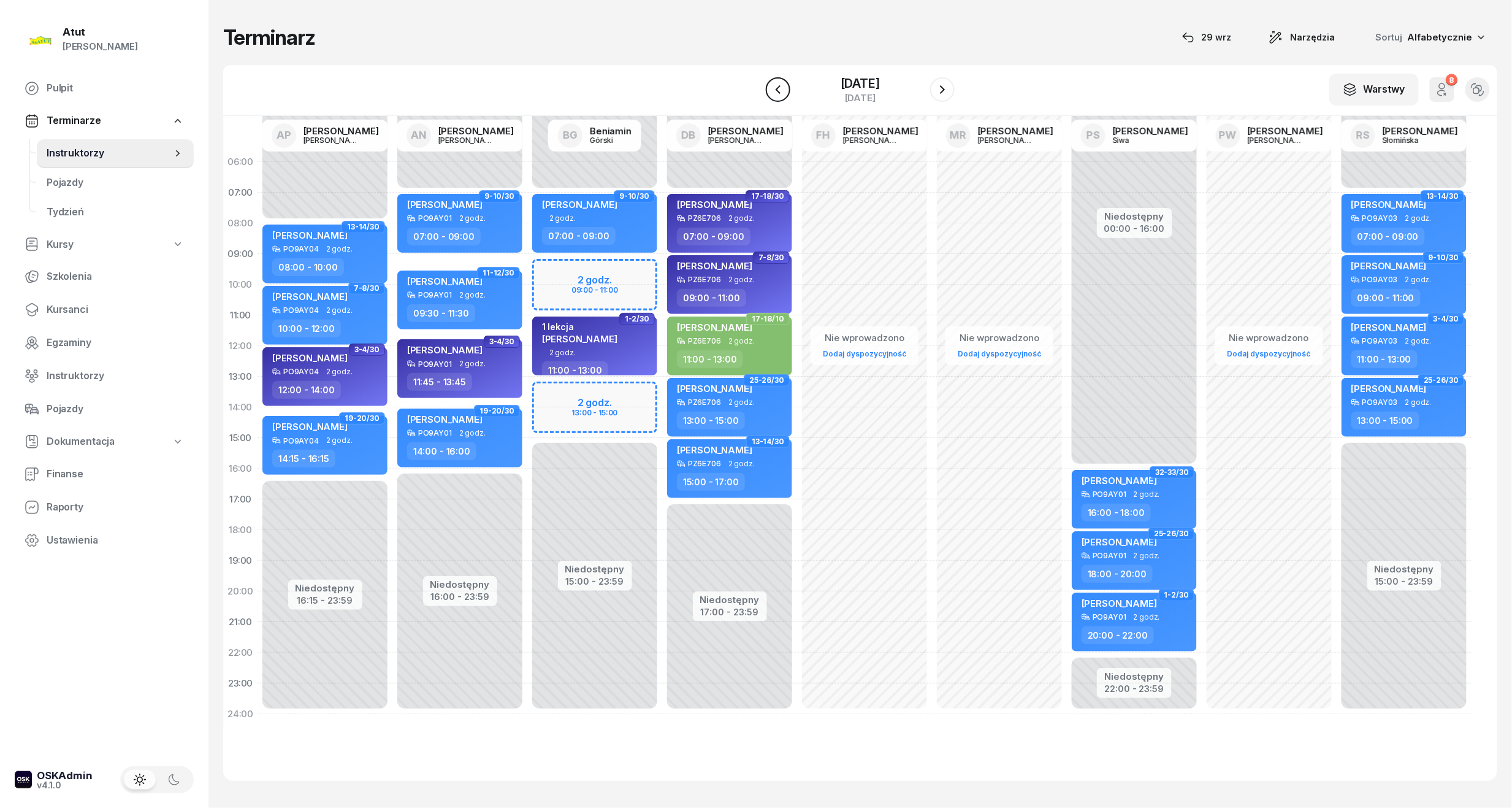
click at [771, 94] on icon "button" at bounding box center [778, 89] width 14 height 14
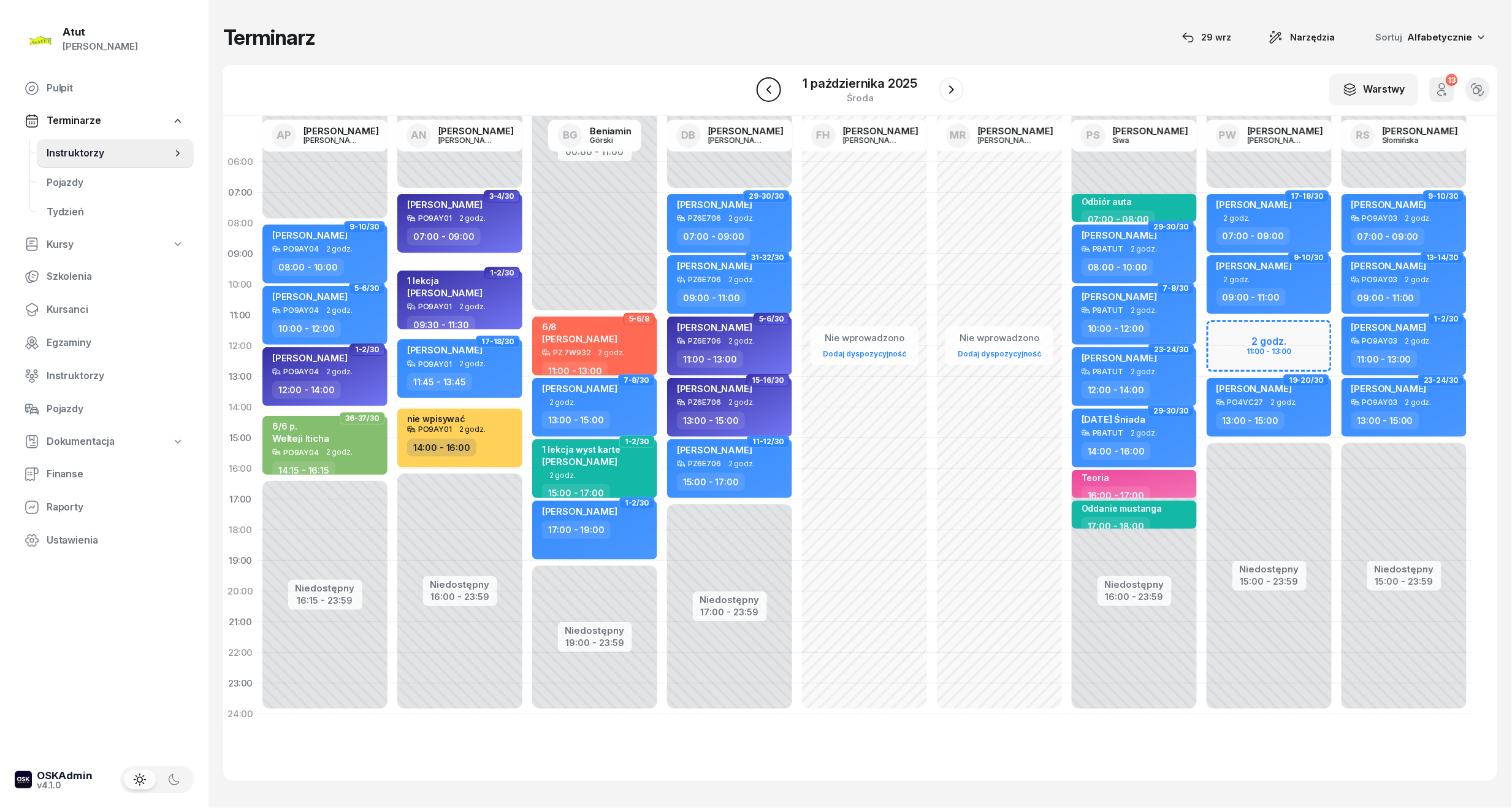
click at [758, 87] on button "button" at bounding box center [769, 90] width 24 height 24
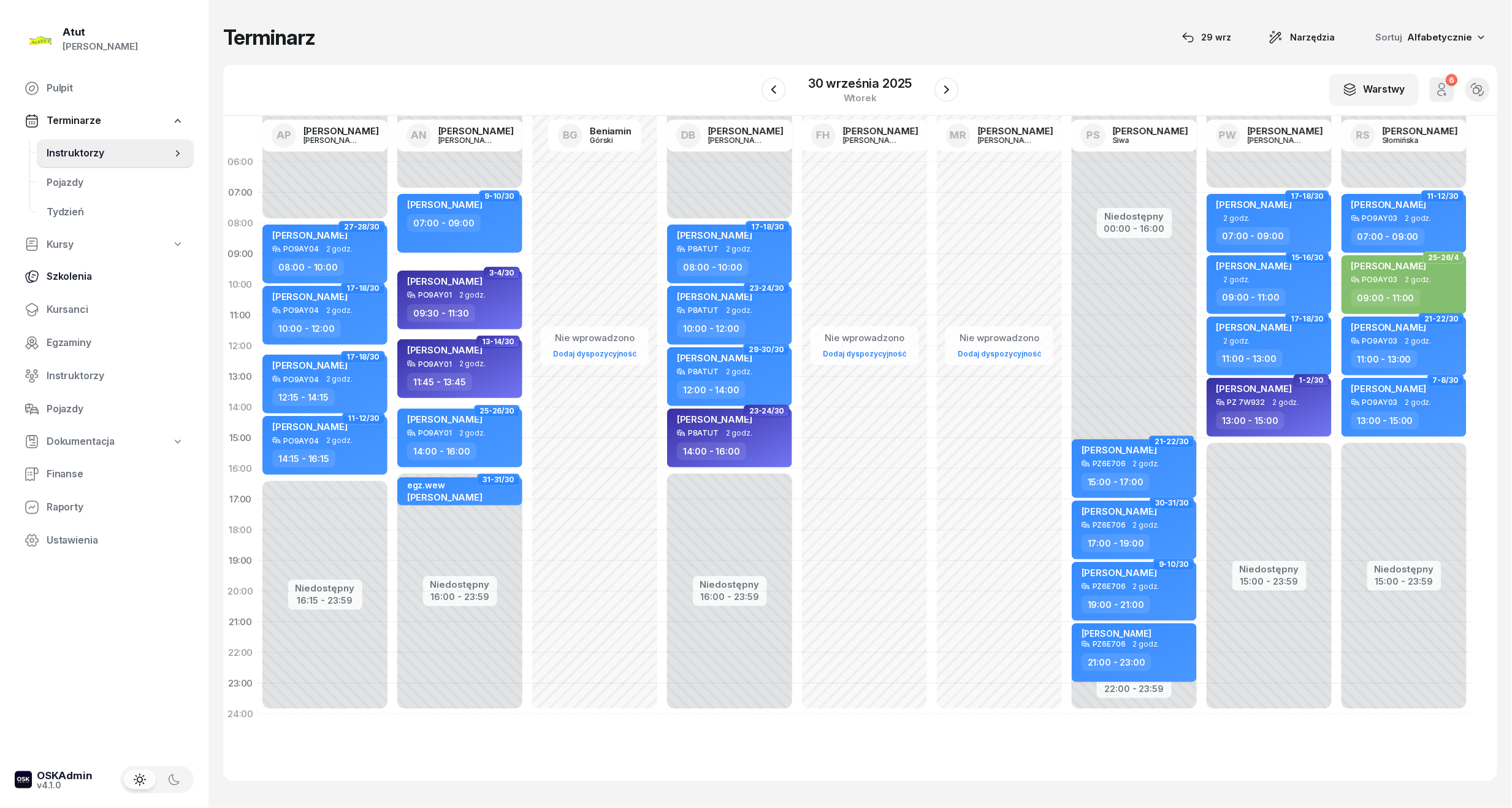
drag, startPoint x: 62, startPoint y: 302, endPoint x: 132, endPoint y: 279, distance: 73.7
click at [62, 302] on span "Kursanci" at bounding box center [115, 309] width 137 height 16
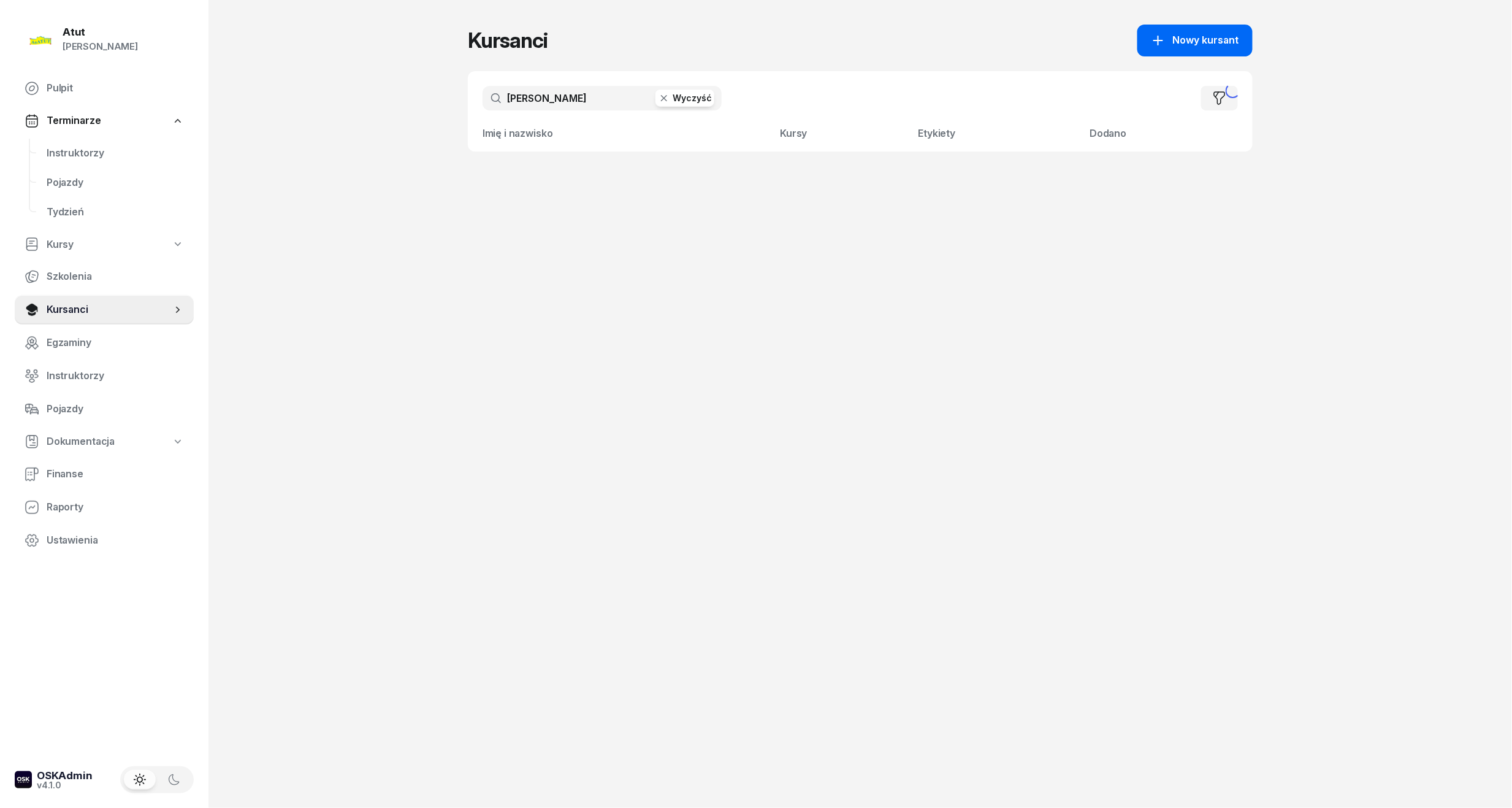
click at [1217, 49] on button "Nowy kursant" at bounding box center [1195, 40] width 115 height 32
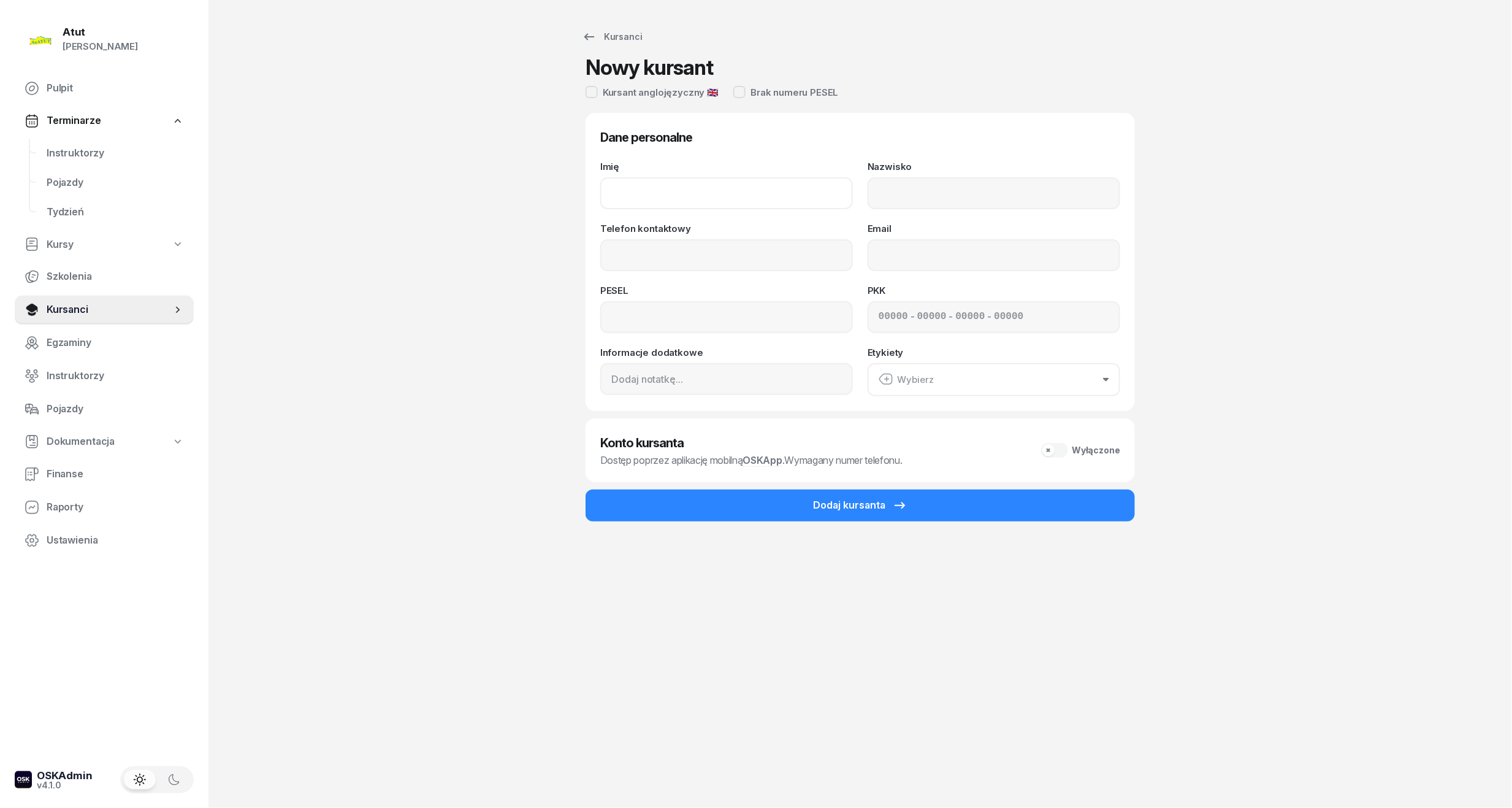
click at [649, 181] on input "Imię" at bounding box center [727, 193] width 253 height 32
type input "Mateusz"
drag, startPoint x: 962, startPoint y: 181, endPoint x: 962, endPoint y: 173, distance: 8.0
click at [962, 181] on input "Nazwisko" at bounding box center [994, 193] width 253 height 32
type input "Rudny"
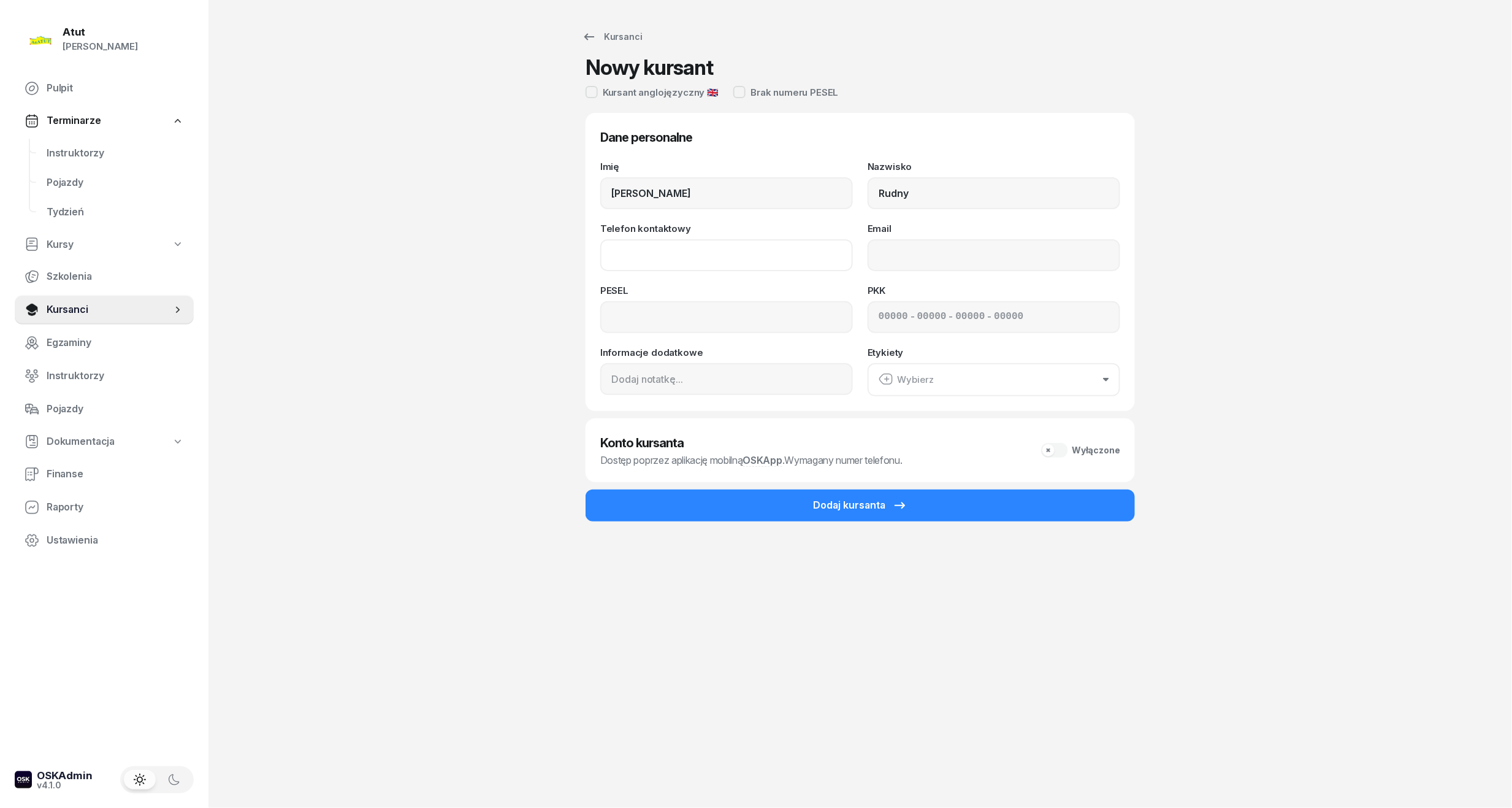
click at [747, 250] on input "Telefon kontaktowy" at bounding box center [727, 255] width 253 height 32
click at [586, 489] on button "Dodaj kursanta" at bounding box center [860, 505] width 550 height 32
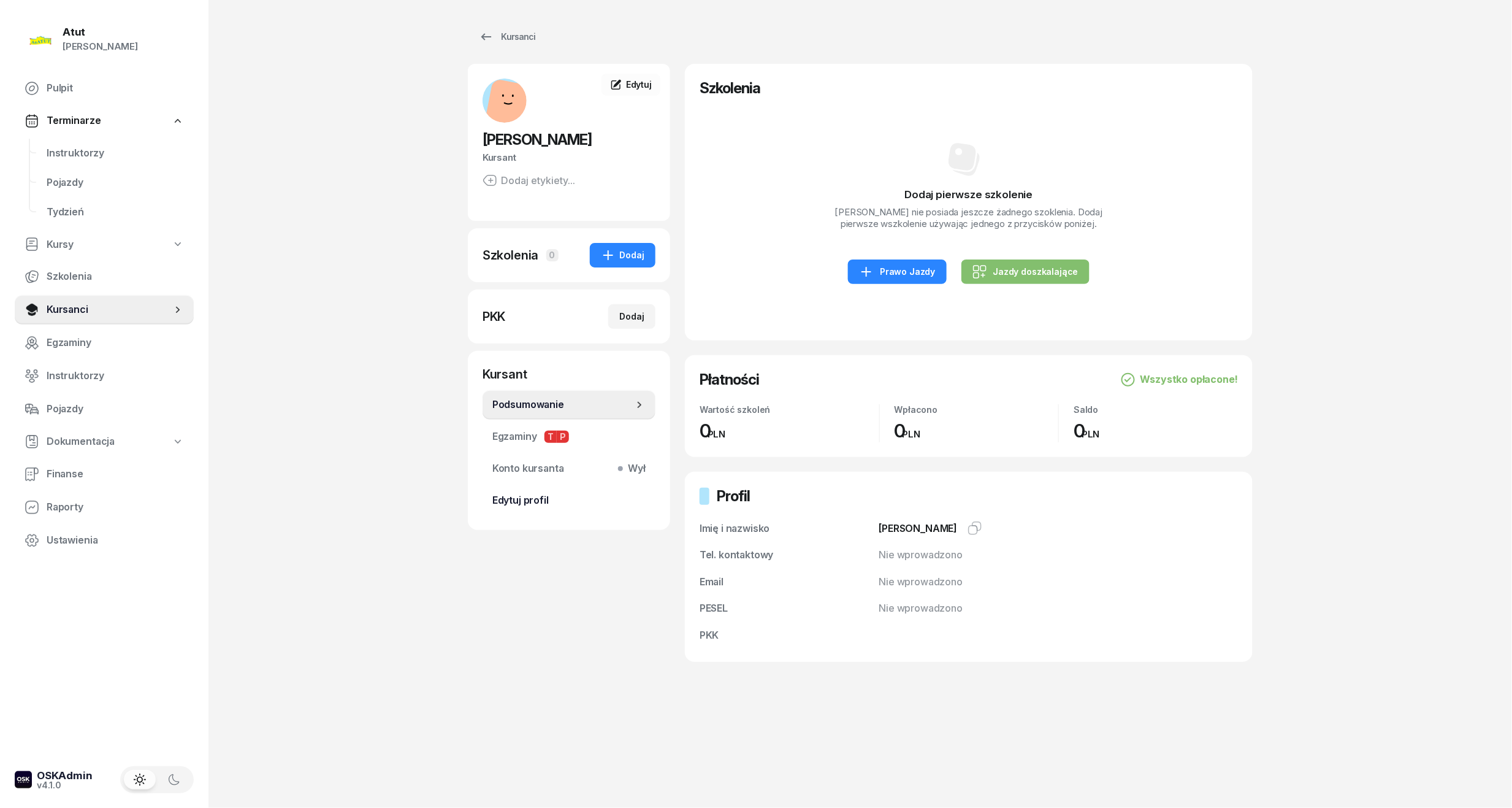
click at [533, 508] on link "Edytuj profil" at bounding box center [570, 500] width 173 height 30
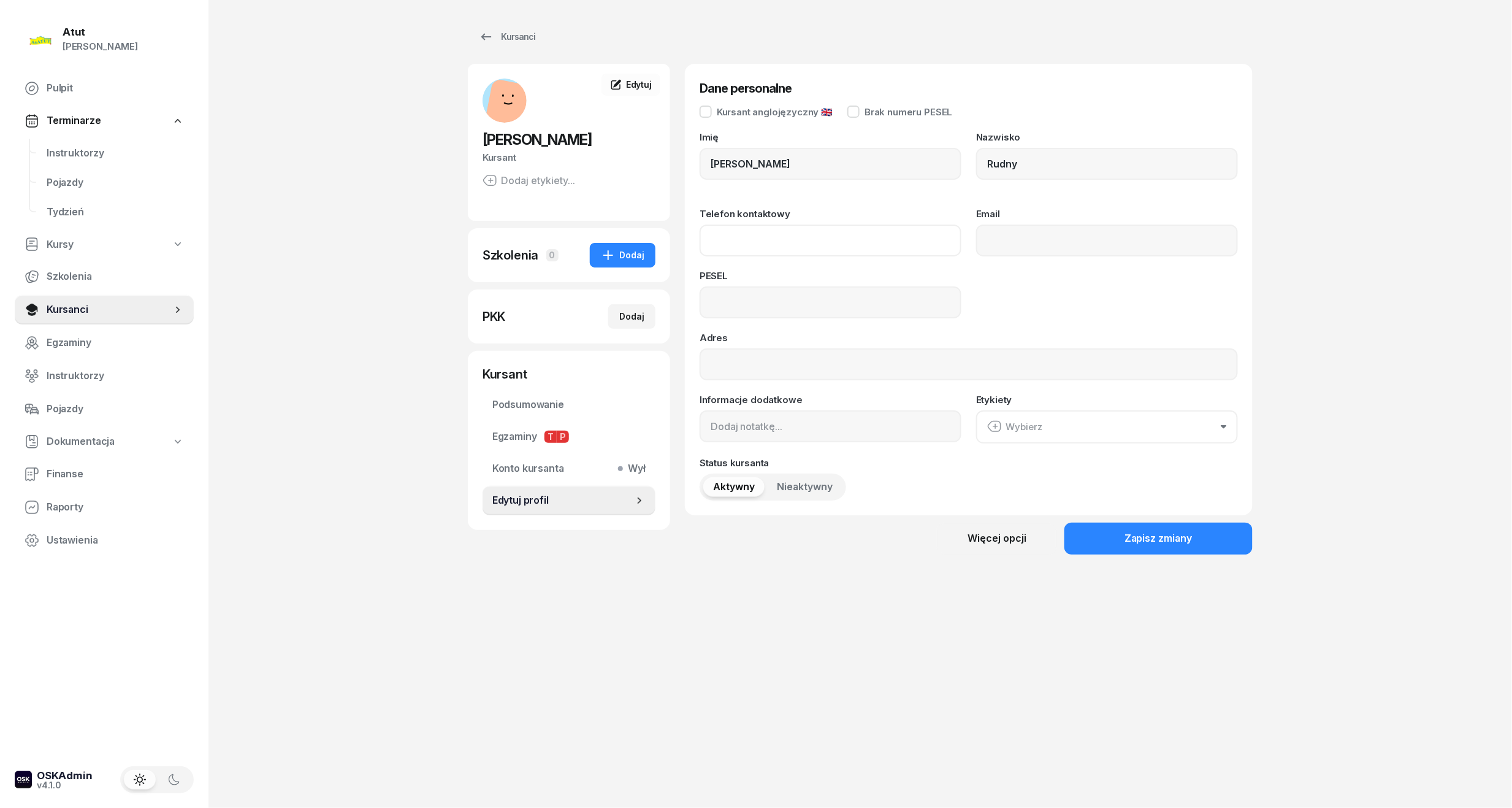
click at [750, 241] on input "Telefon kontaktowy" at bounding box center [830, 241] width 262 height 32
type input "533 819 700"
click at [741, 308] on input at bounding box center [830, 302] width 262 height 32
type input "06232401497"
click at [639, 314] on div "Dodaj" at bounding box center [632, 316] width 25 height 14
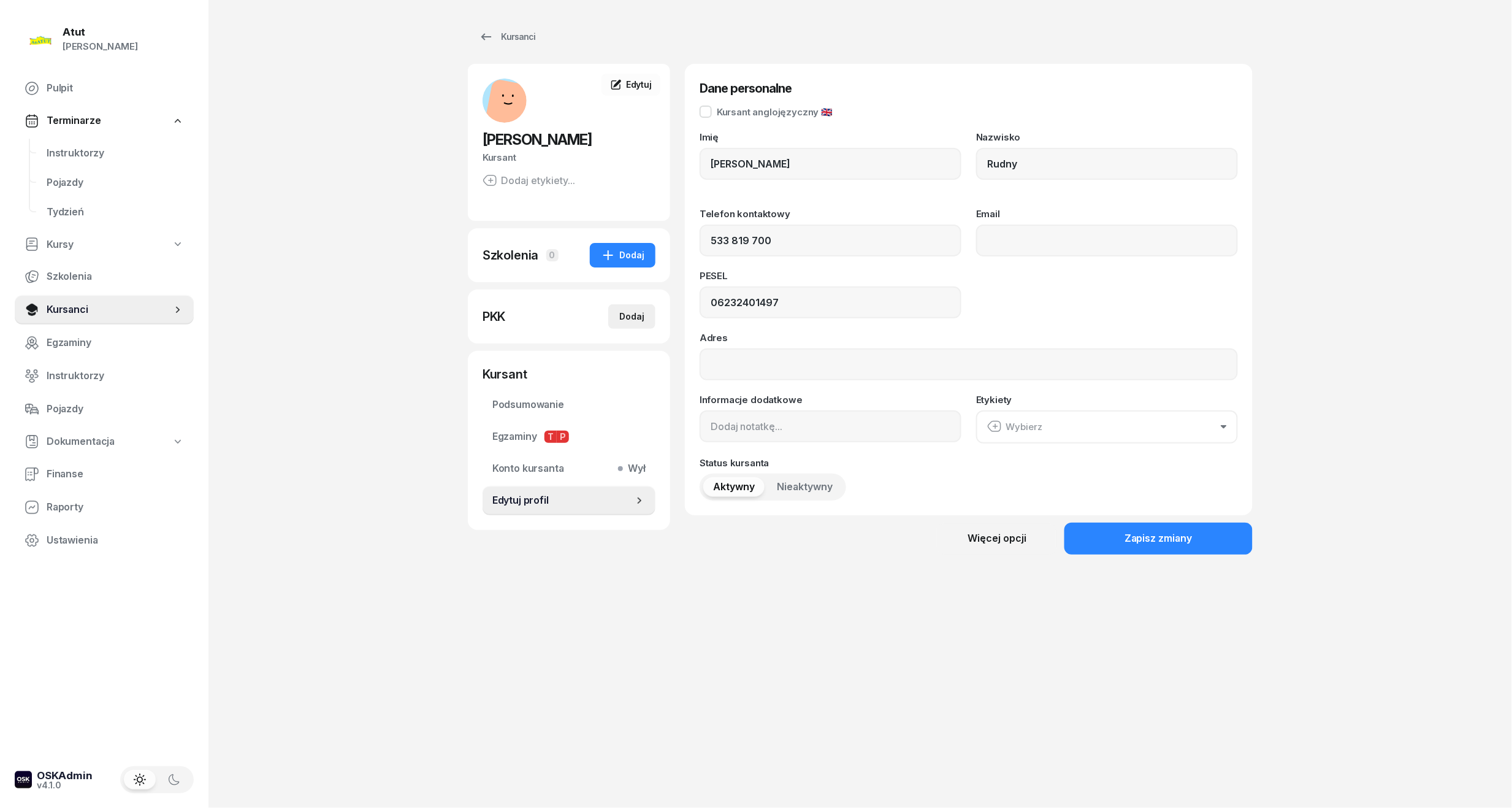
select select
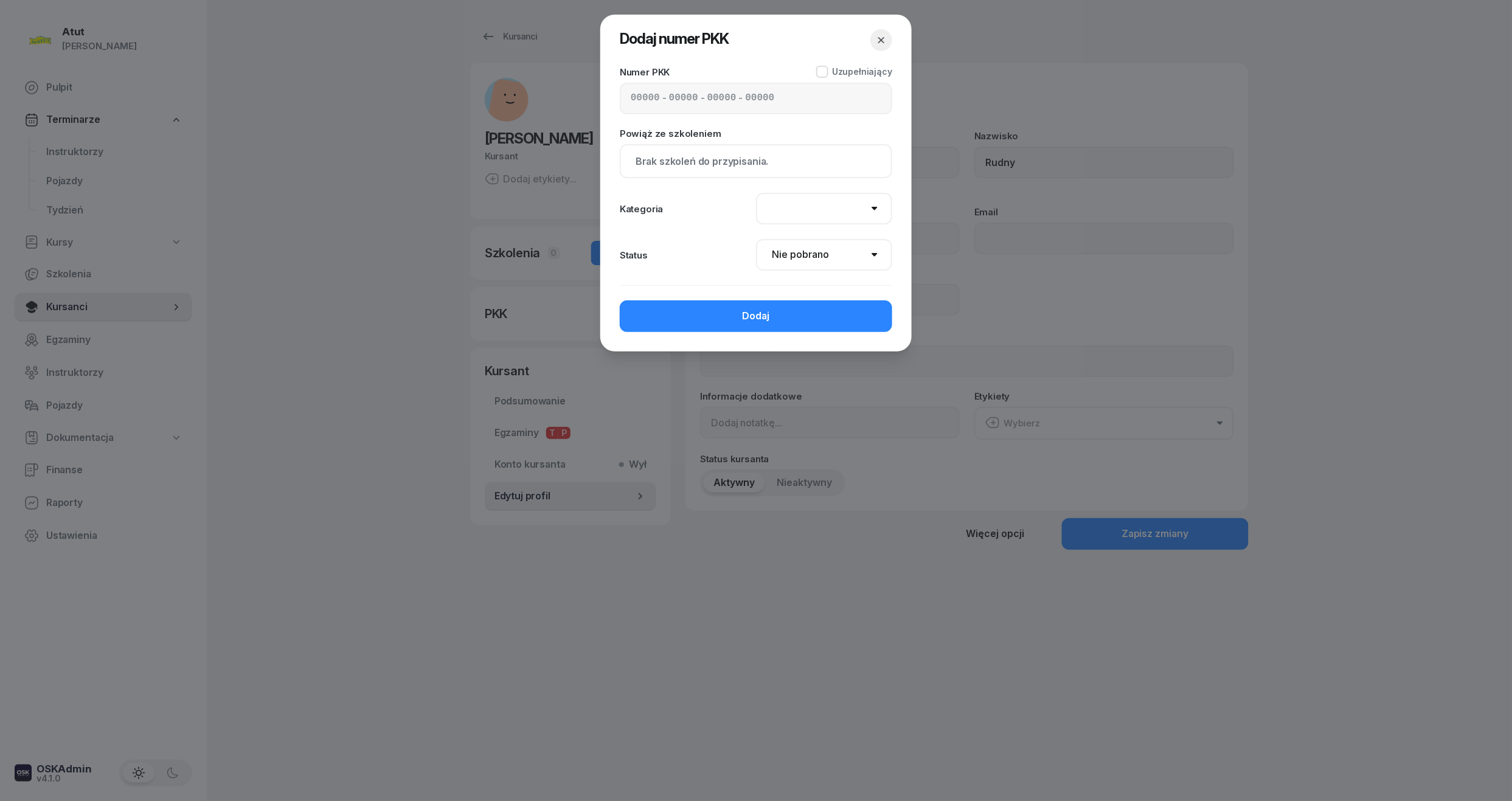
click at [636, 91] on input at bounding box center [645, 98] width 29 height 16
type input "22510"
type input "74280"
type input "47323"
type input "87122"
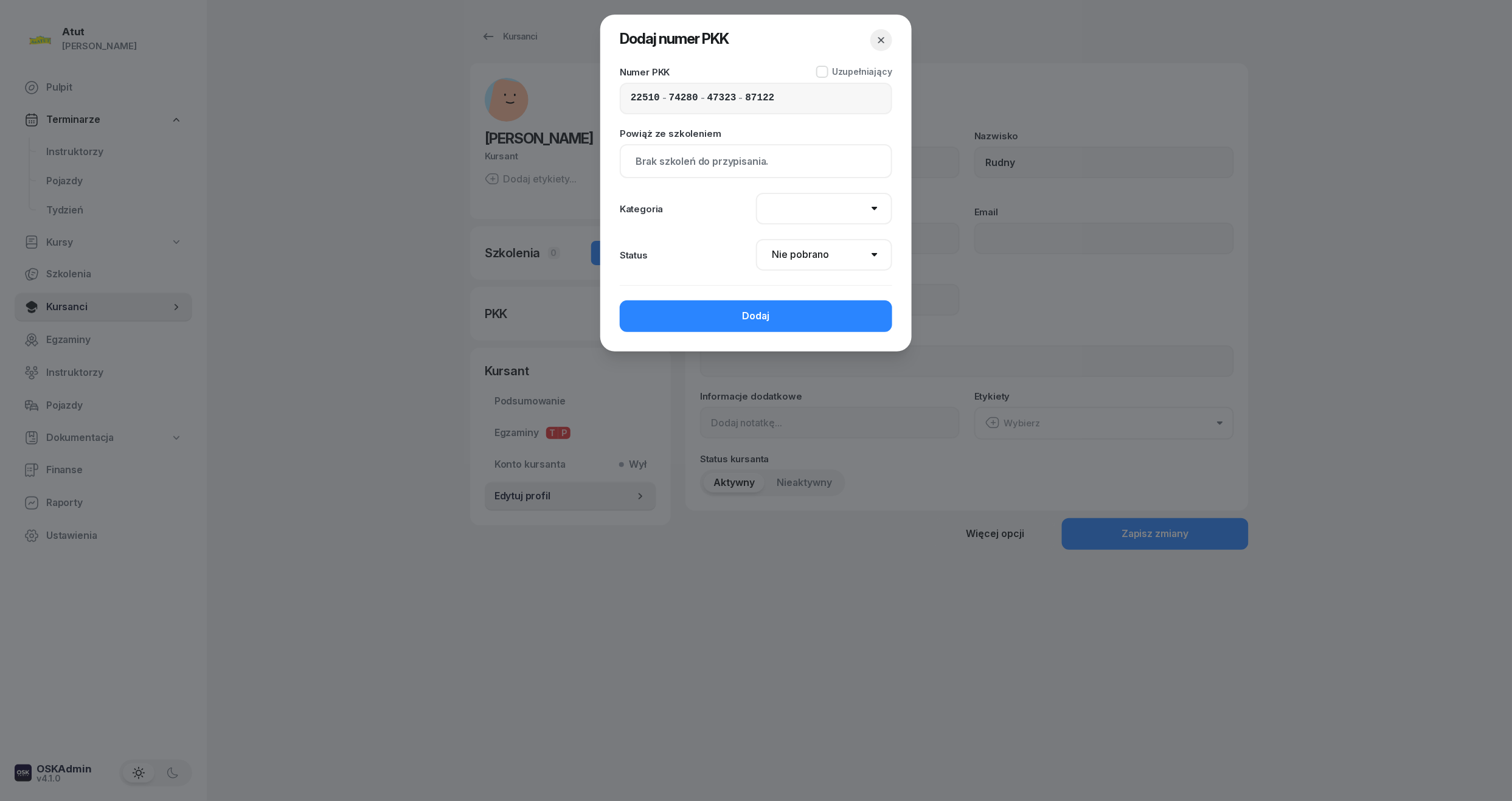
click at [810, 209] on select "AM A1 A2 A B1 B B+E C1 C1+E C C+E D1 D1+E D D+E T Tram C+CE C+D" at bounding box center [824, 209] width 136 height 32
select select "B"
click at [756, 193] on select "AM A1 A2 A B1 B B+E C1 C1+E C C+E D1 D1+E D D+E T Tram C+CE C+D" at bounding box center [824, 209] width 136 height 32
click at [775, 321] on button "Dodaj" at bounding box center [756, 316] width 273 height 32
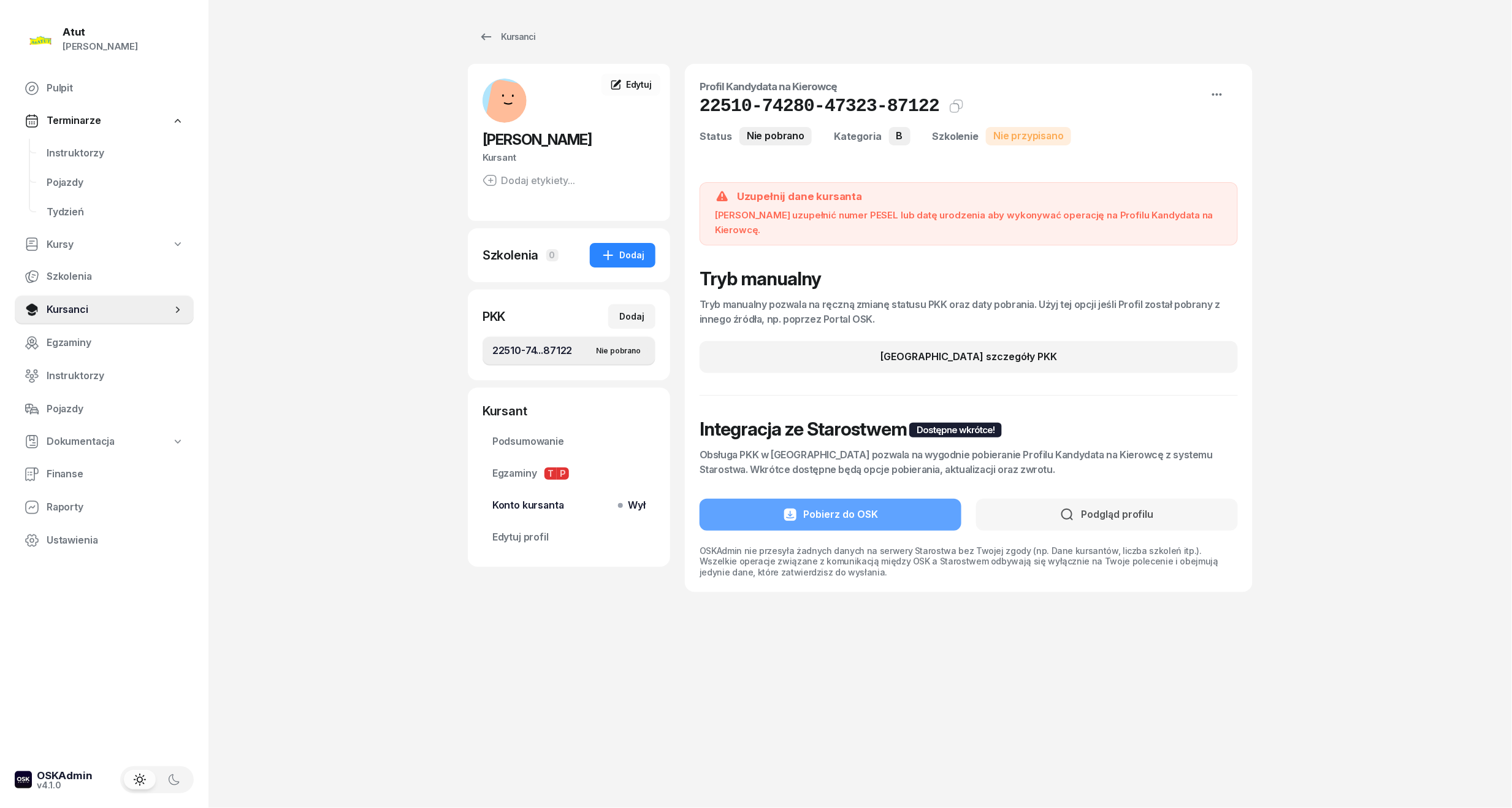
click at [553, 518] on link "Konto kursanta Wył" at bounding box center [570, 505] width 173 height 30
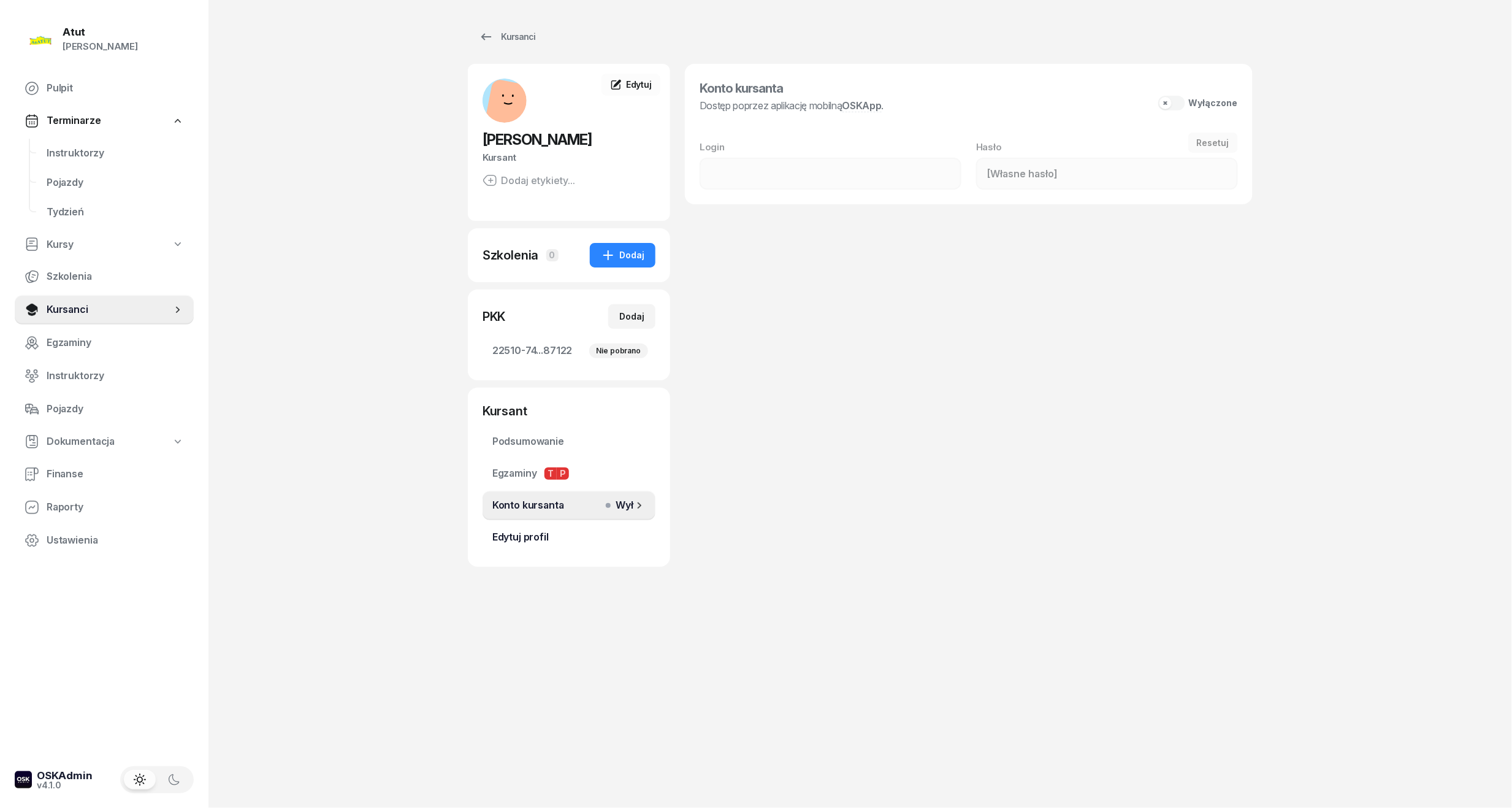
click at [538, 535] on span "Edytuj profil" at bounding box center [569, 537] width 153 height 16
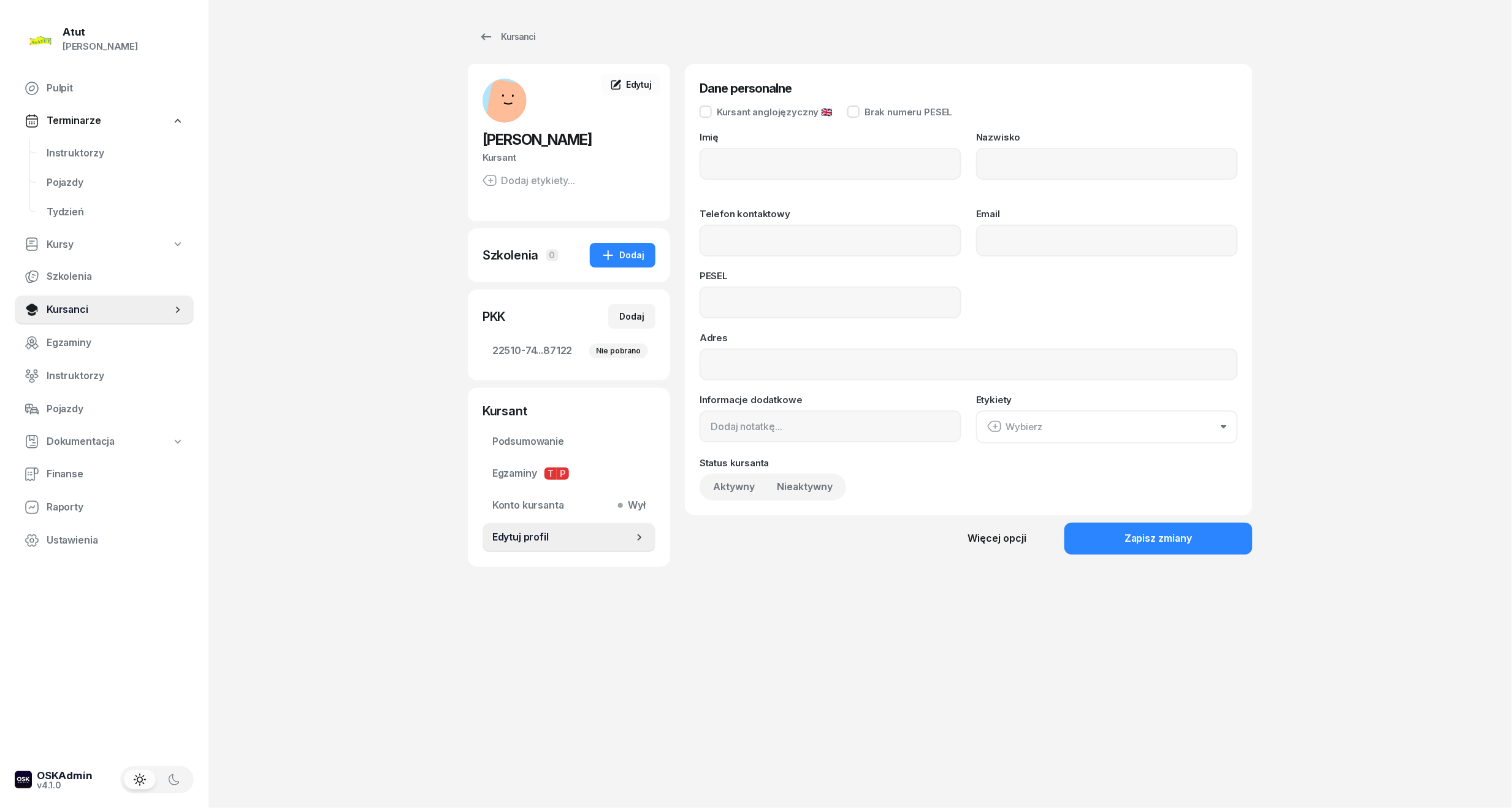
type input "Mateusz"
type input "Rudny"
click at [738, 288] on input at bounding box center [830, 302] width 262 height 32
click at [749, 225] on input "Telefon kontaktowy" at bounding box center [830, 241] width 262 height 32
type input "533 819 700"
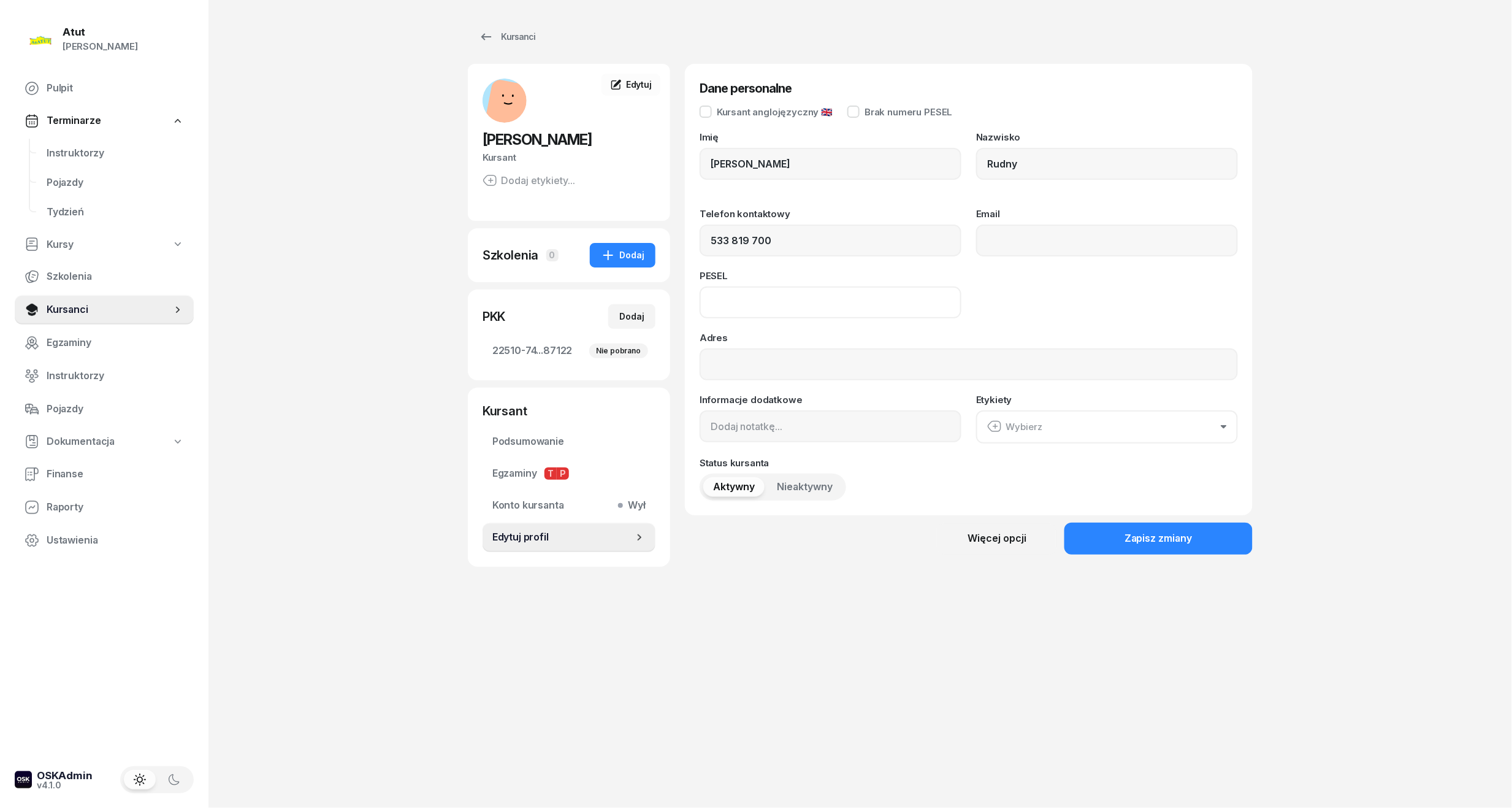
click at [791, 295] on input at bounding box center [830, 302] width 262 height 32
type input "06232401497"
click at [1134, 528] on button "Zapisz zmiany" at bounding box center [1159, 538] width 188 height 32
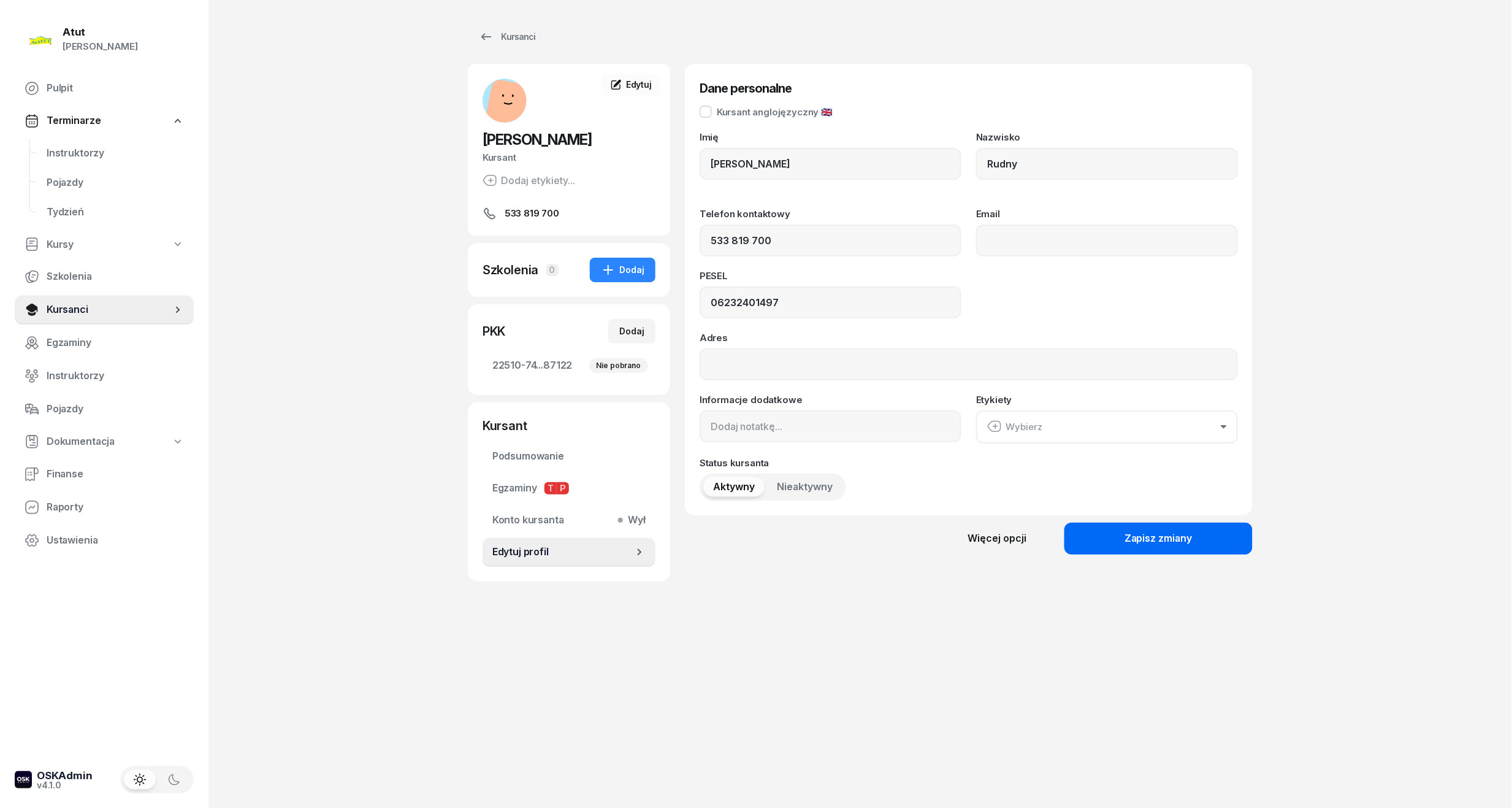
click at [1154, 543] on div "Zapisz zmiany" at bounding box center [1159, 538] width 68 height 16
click at [508, 560] on link "Edytuj profil" at bounding box center [570, 551] width 173 height 30
click at [1182, 528] on button "Zapisz zmiany" at bounding box center [1159, 538] width 188 height 32
click at [59, 311] on span "Kursanci" at bounding box center [109, 309] width 125 height 16
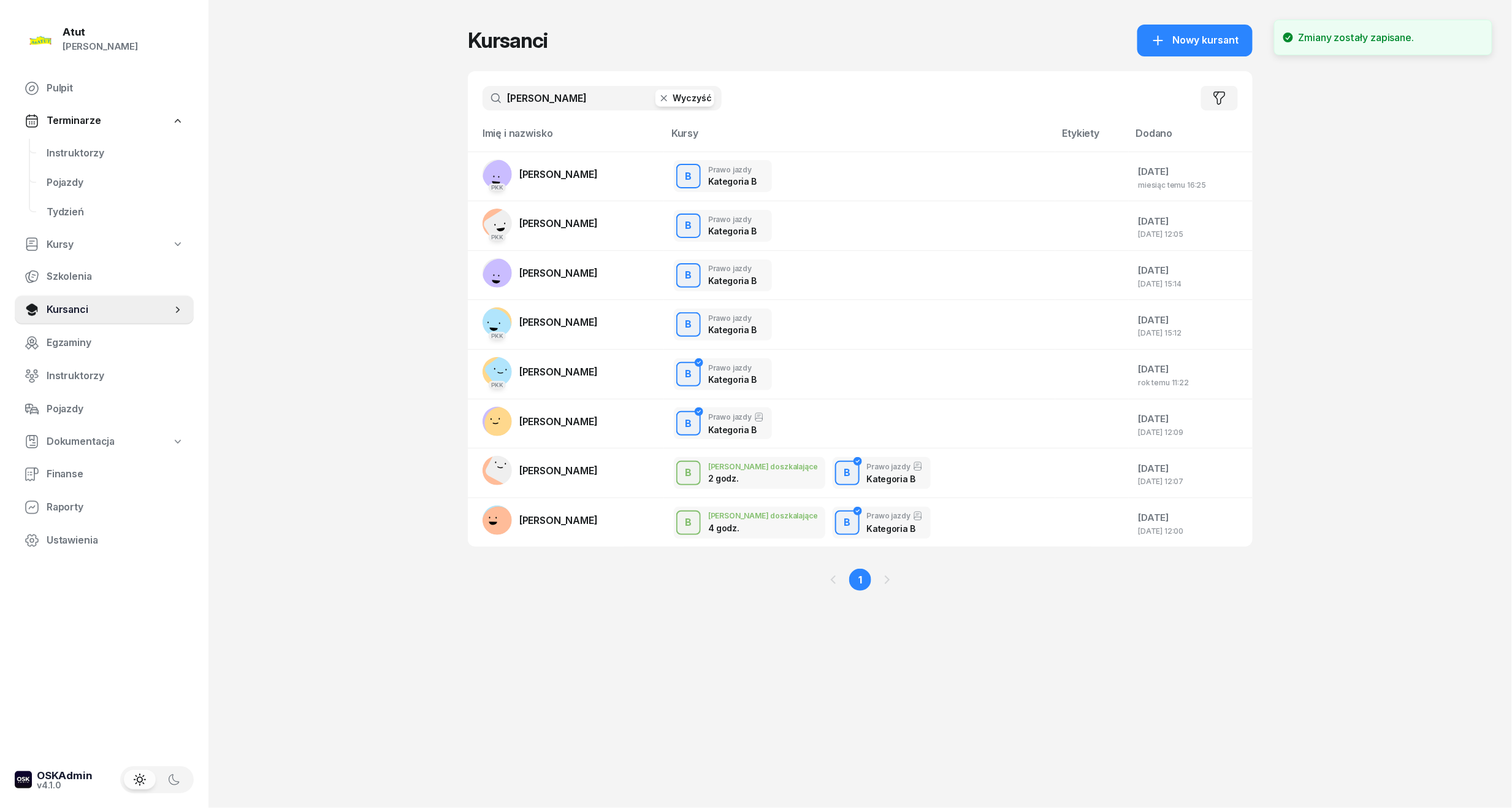
drag, startPoint x: 619, startPoint y: 94, endPoint x: 91, endPoint y: 112, distance: 528.3
click at [92, 111] on div "Atut Paulina Lis Pulpit Terminarze Instruktorzy Pojazdy Tydzień Kursy Szkolenia…" at bounding box center [756, 404] width 1512 height 808
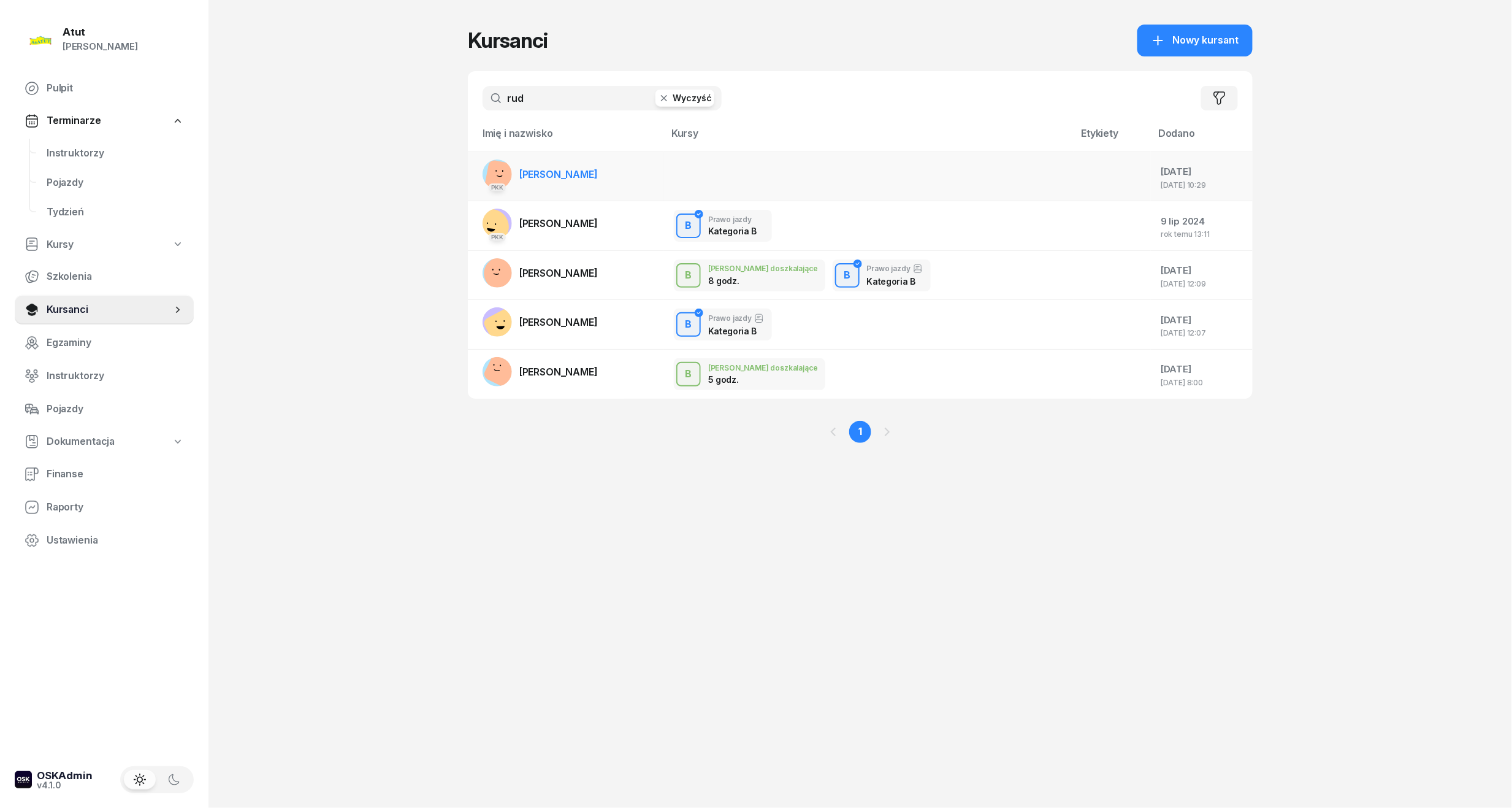
type input "rud"
click at [563, 180] on link "PKK Mateusz Rudny" at bounding box center [541, 174] width 115 height 30
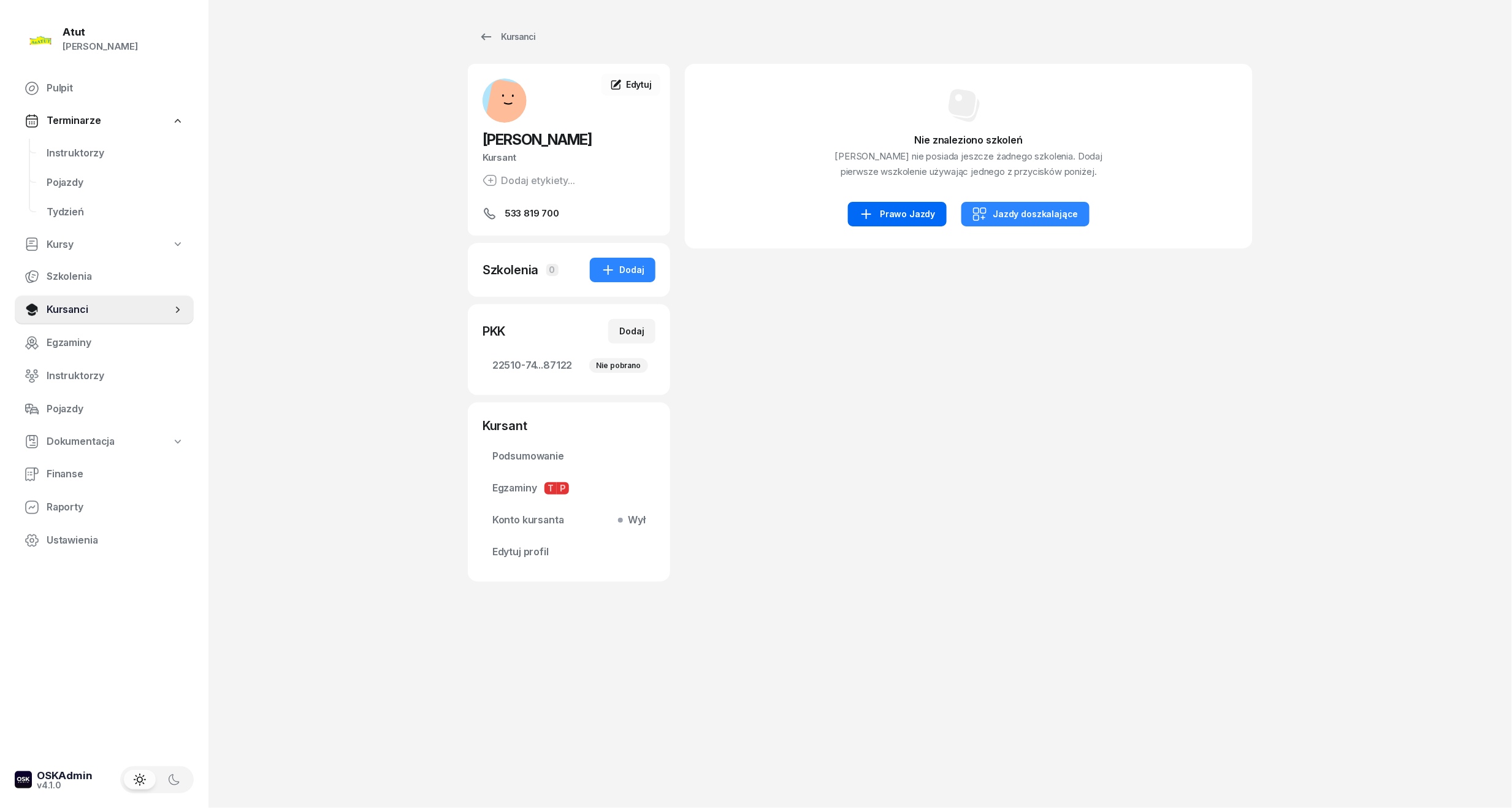
click at [894, 213] on div "Prawo Jazdy" at bounding box center [897, 213] width 76 height 14
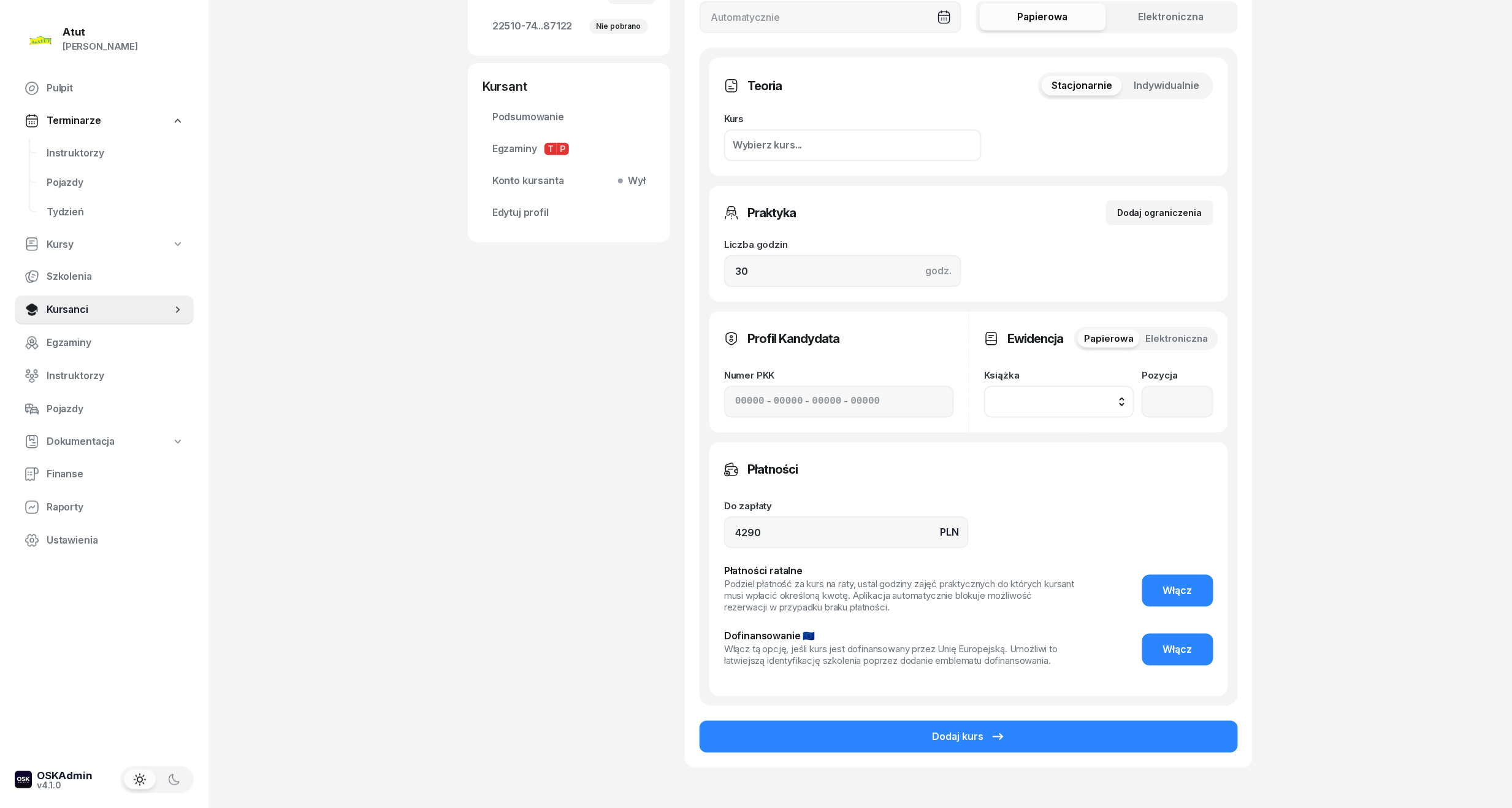
scroll to position [409, 0]
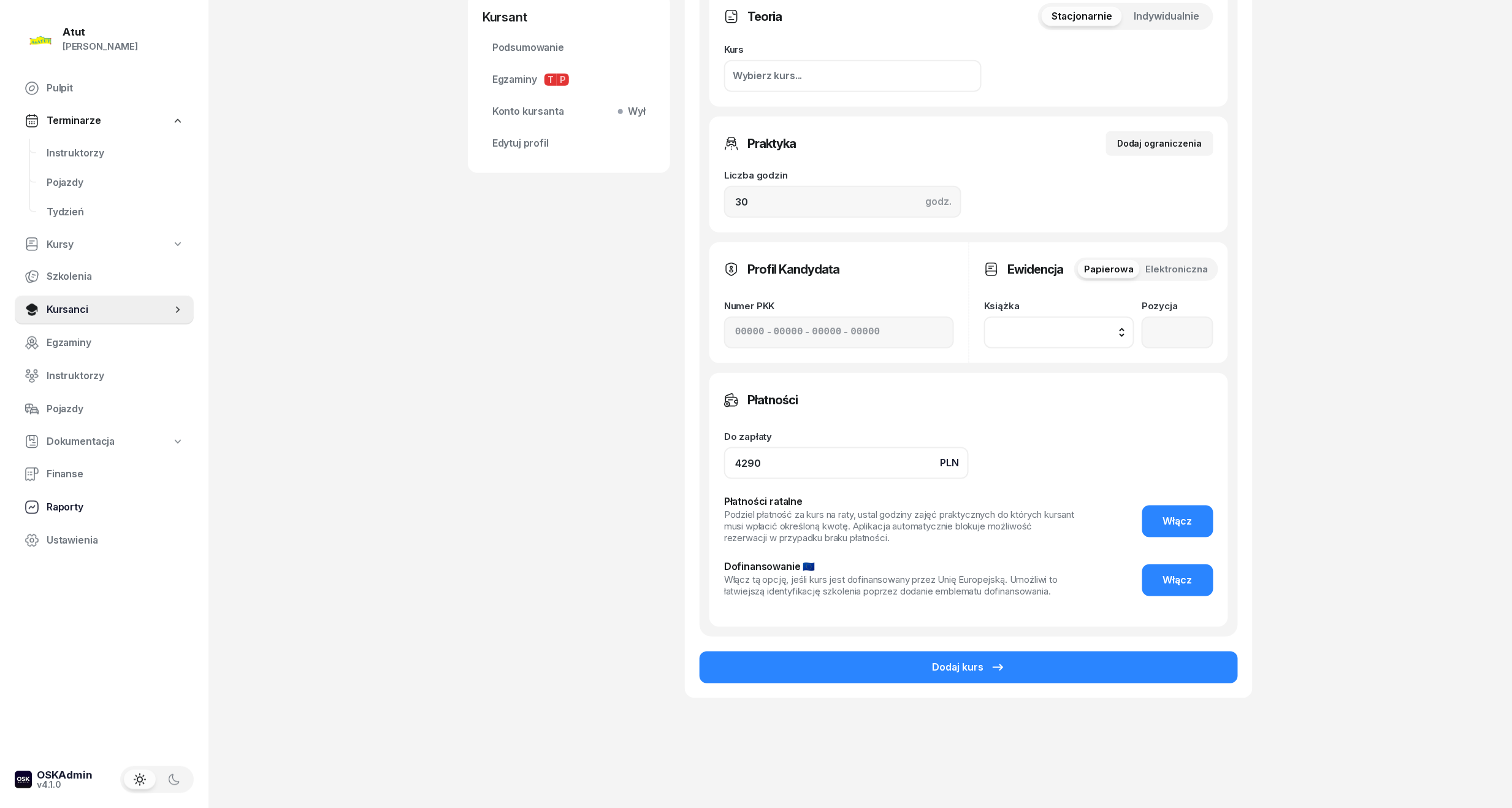
drag, startPoint x: 785, startPoint y: 448, endPoint x: 175, endPoint y: 516, distance: 613.8
click at [188, 515] on div "Atut Paulina Lis Pulpit Terminarze Instruktorzy Pojazdy Tydzień Kursy Szkolenia…" at bounding box center [756, 200] width 1512 height 1219
type input "3890"
click at [974, 653] on button "Dodaj kurs" at bounding box center [968, 668] width 538 height 32
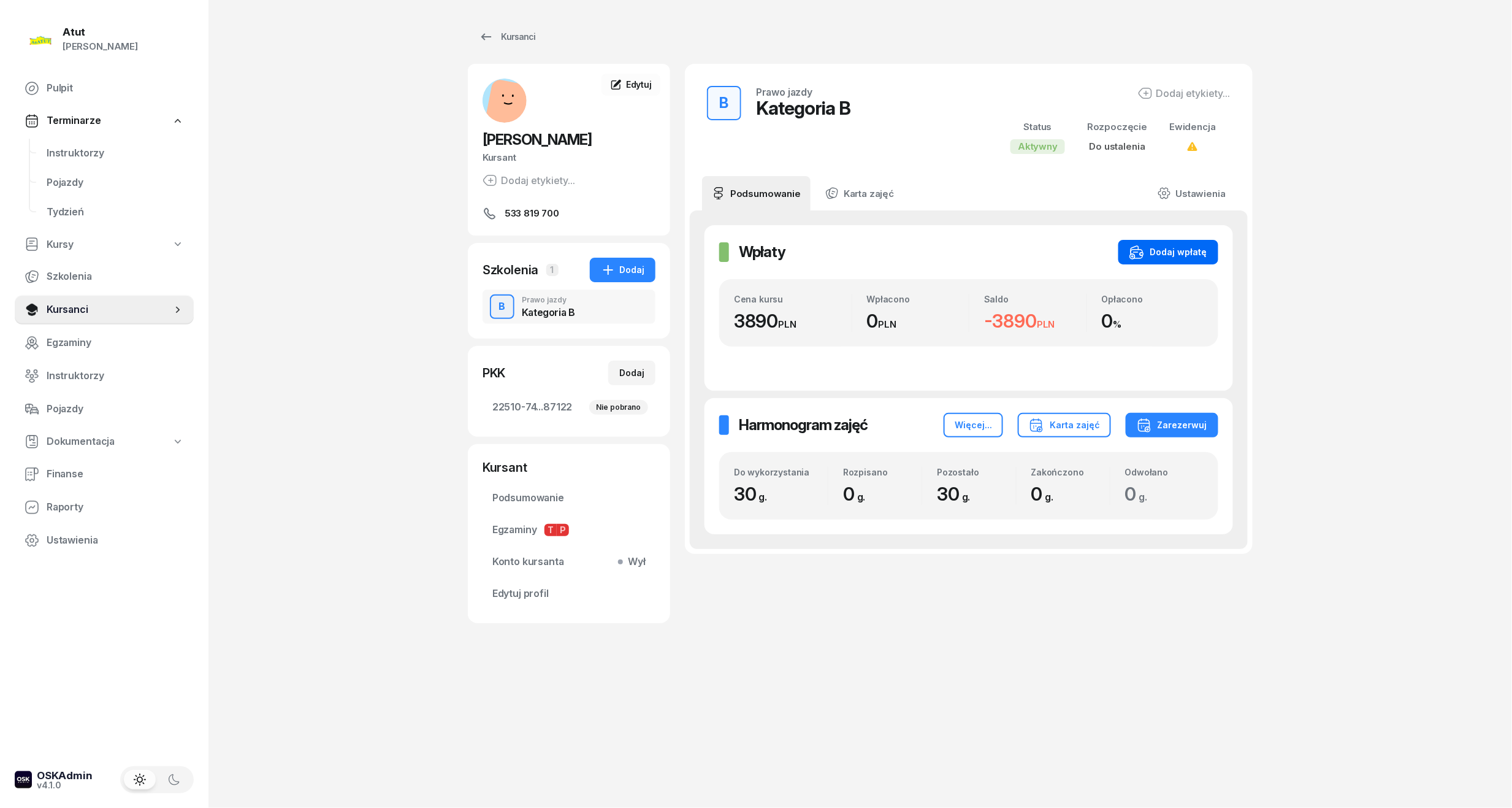
click at [1160, 248] on div "Dodaj wpłatę" at bounding box center [1169, 251] width 78 height 14
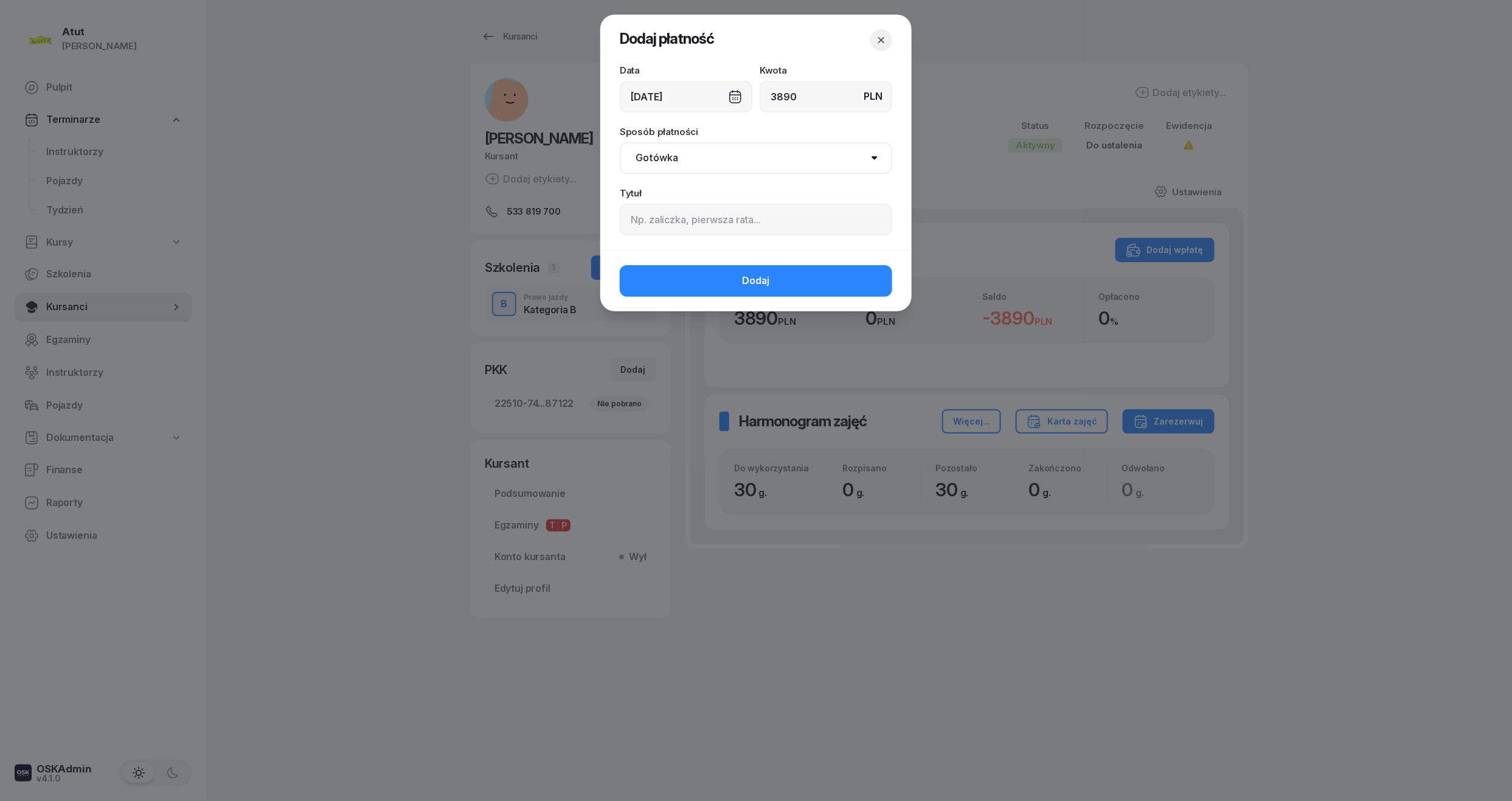
type input "3890"
click at [806, 208] on input at bounding box center [756, 220] width 273 height 32
paste input "2071"
type input "p.2071"
click at [776, 282] on button "Dodaj" at bounding box center [756, 281] width 273 height 32
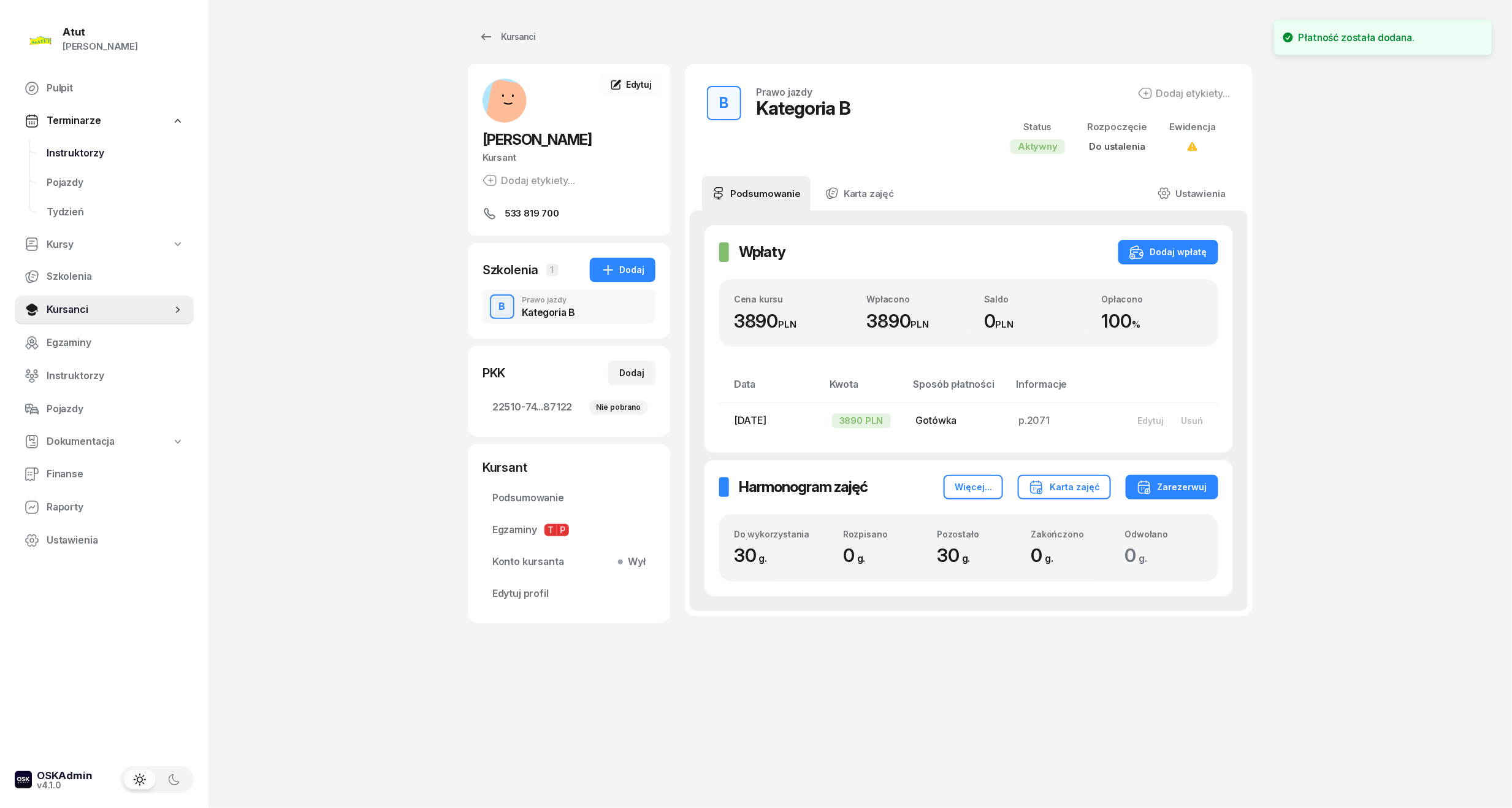
click at [65, 146] on span "Instruktorzy" at bounding box center [115, 153] width 137 height 16
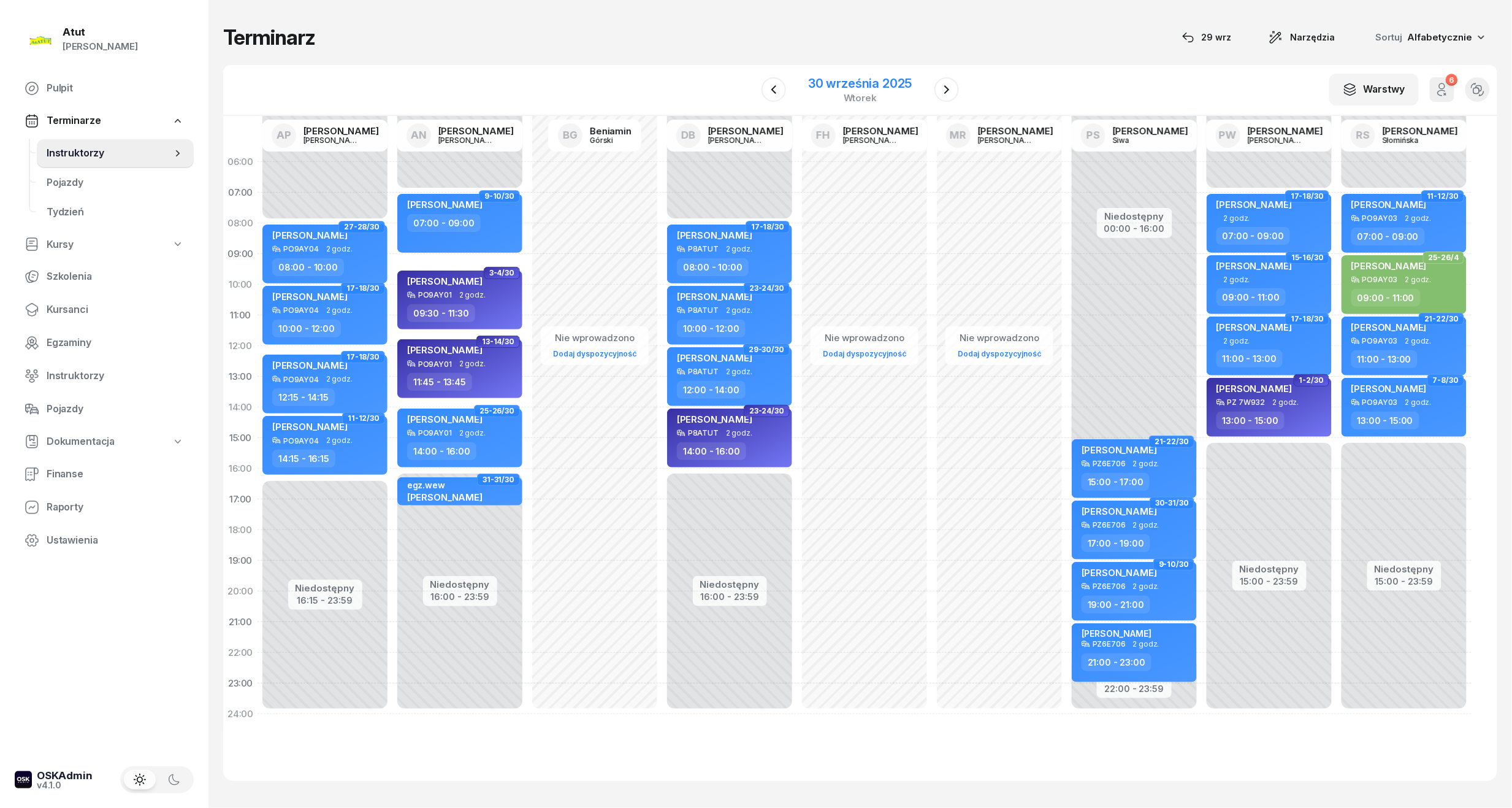
click at [862, 84] on div "30 września 2025" at bounding box center [860, 84] width 103 height 12
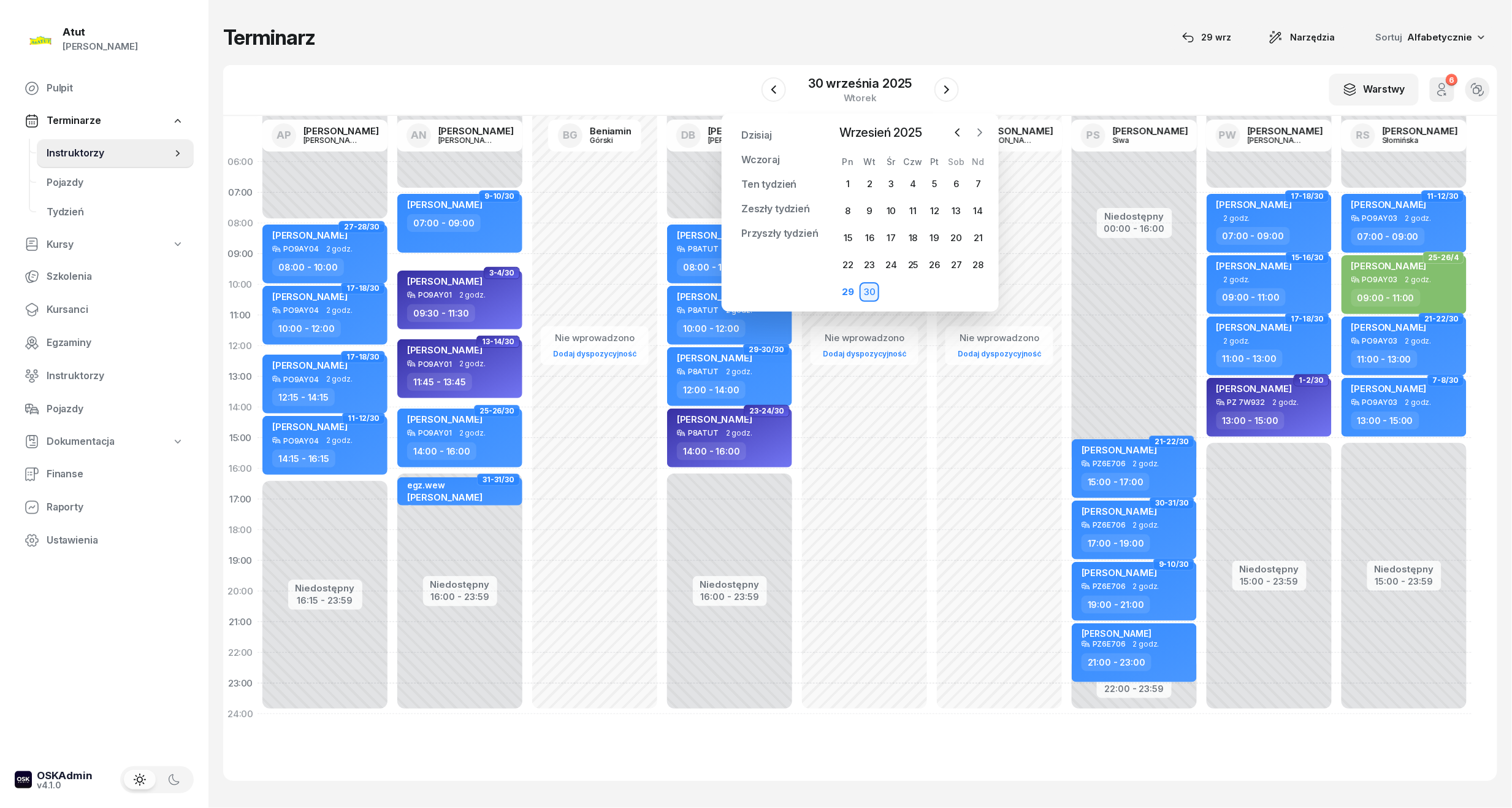
click at [977, 131] on icon "button" at bounding box center [980, 132] width 12 height 12
click at [847, 205] on div "3" at bounding box center [848, 211] width 20 height 20
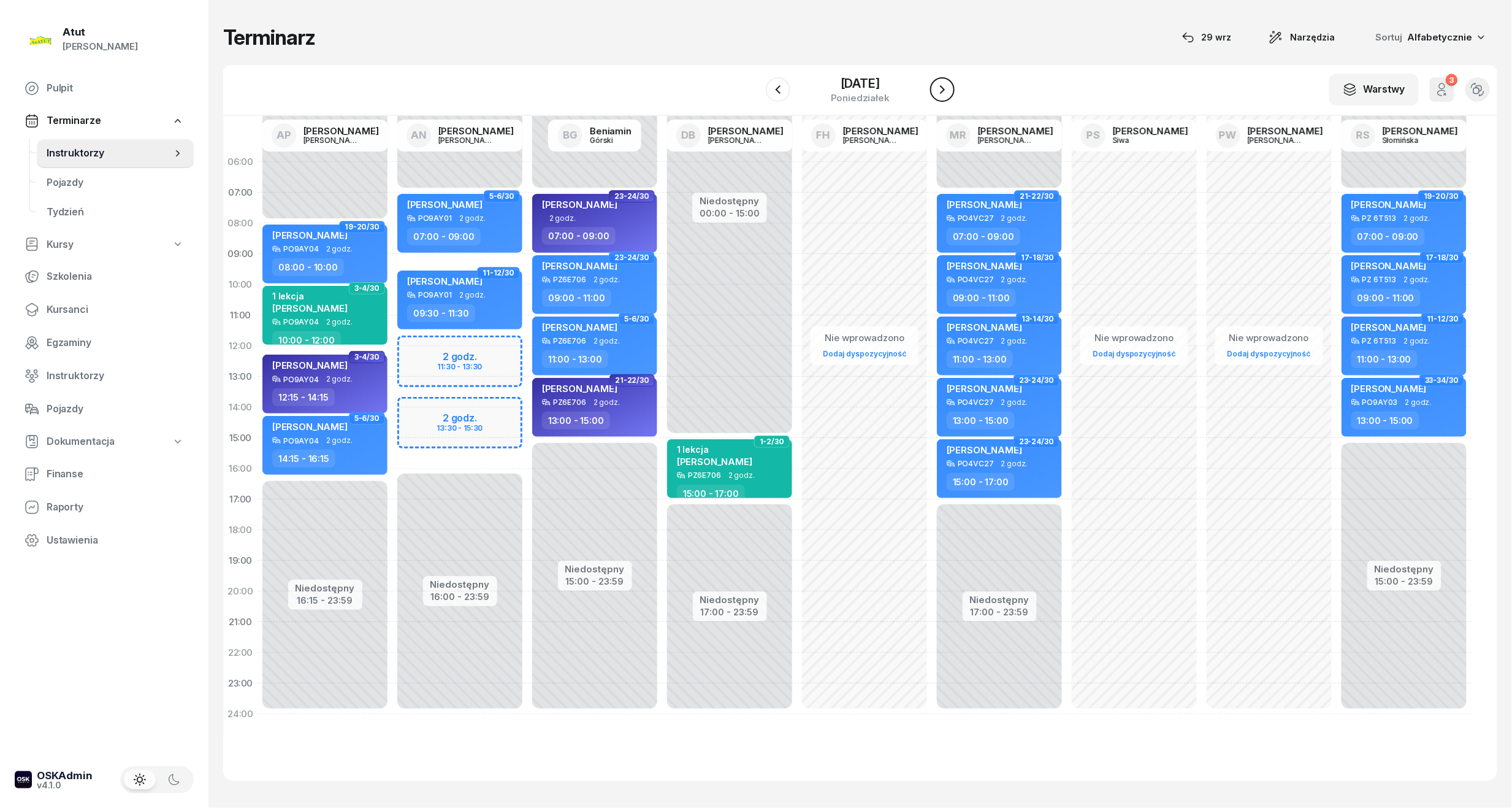
click at [947, 98] on button "button" at bounding box center [942, 90] width 24 height 24
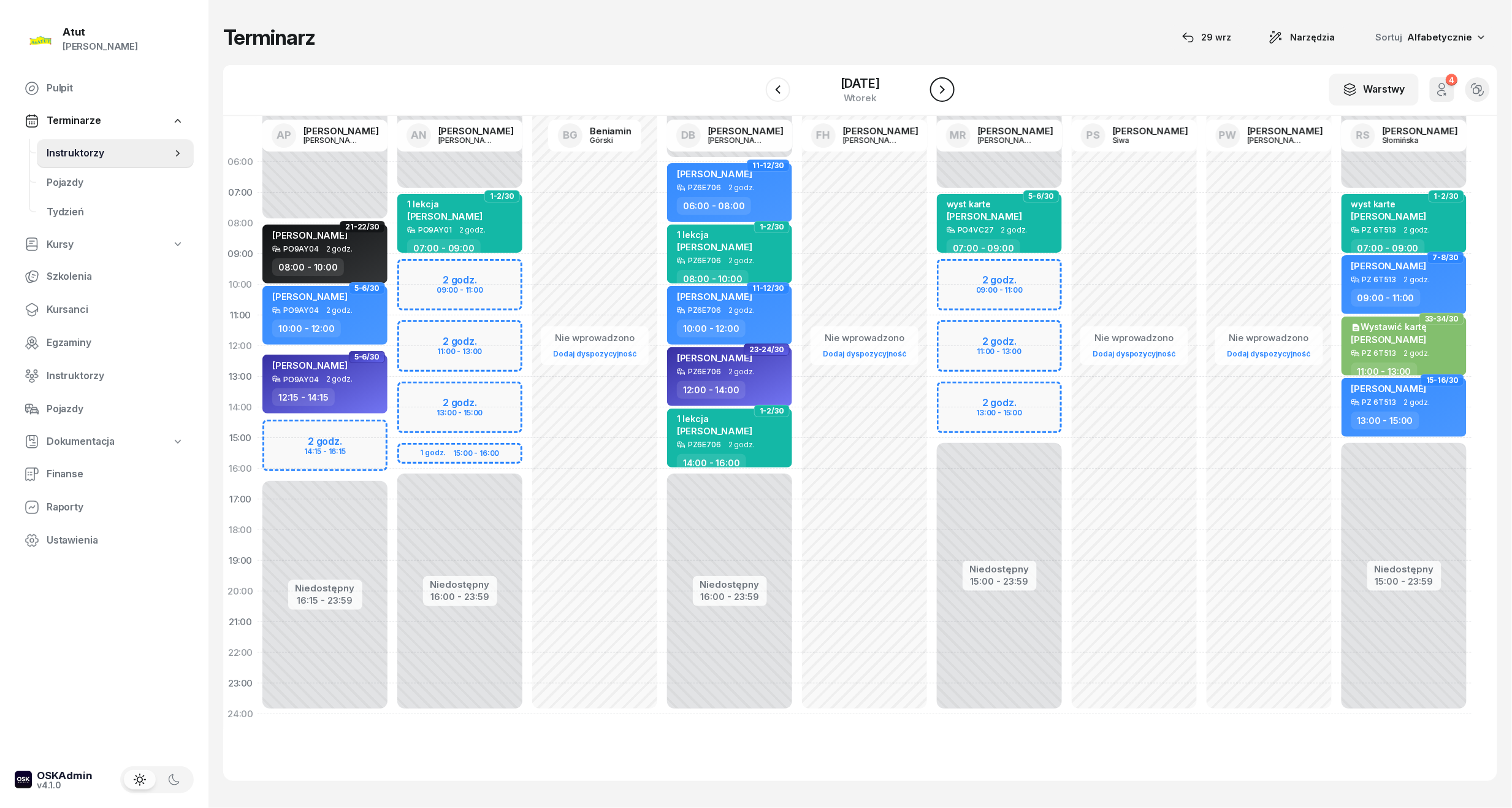
click at [945, 84] on icon "button" at bounding box center [942, 89] width 14 height 14
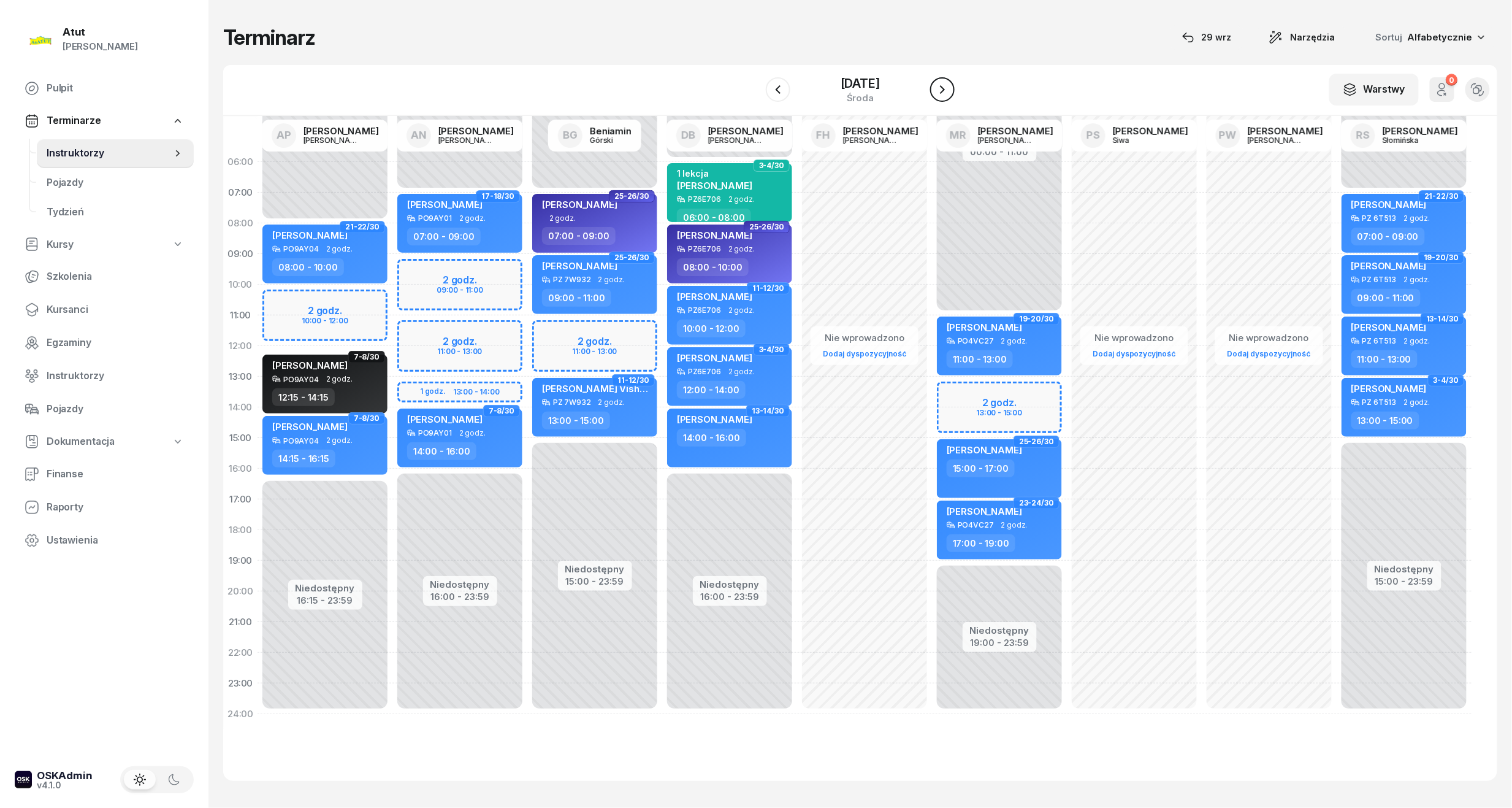
click at [945, 84] on icon "button" at bounding box center [942, 89] width 14 height 14
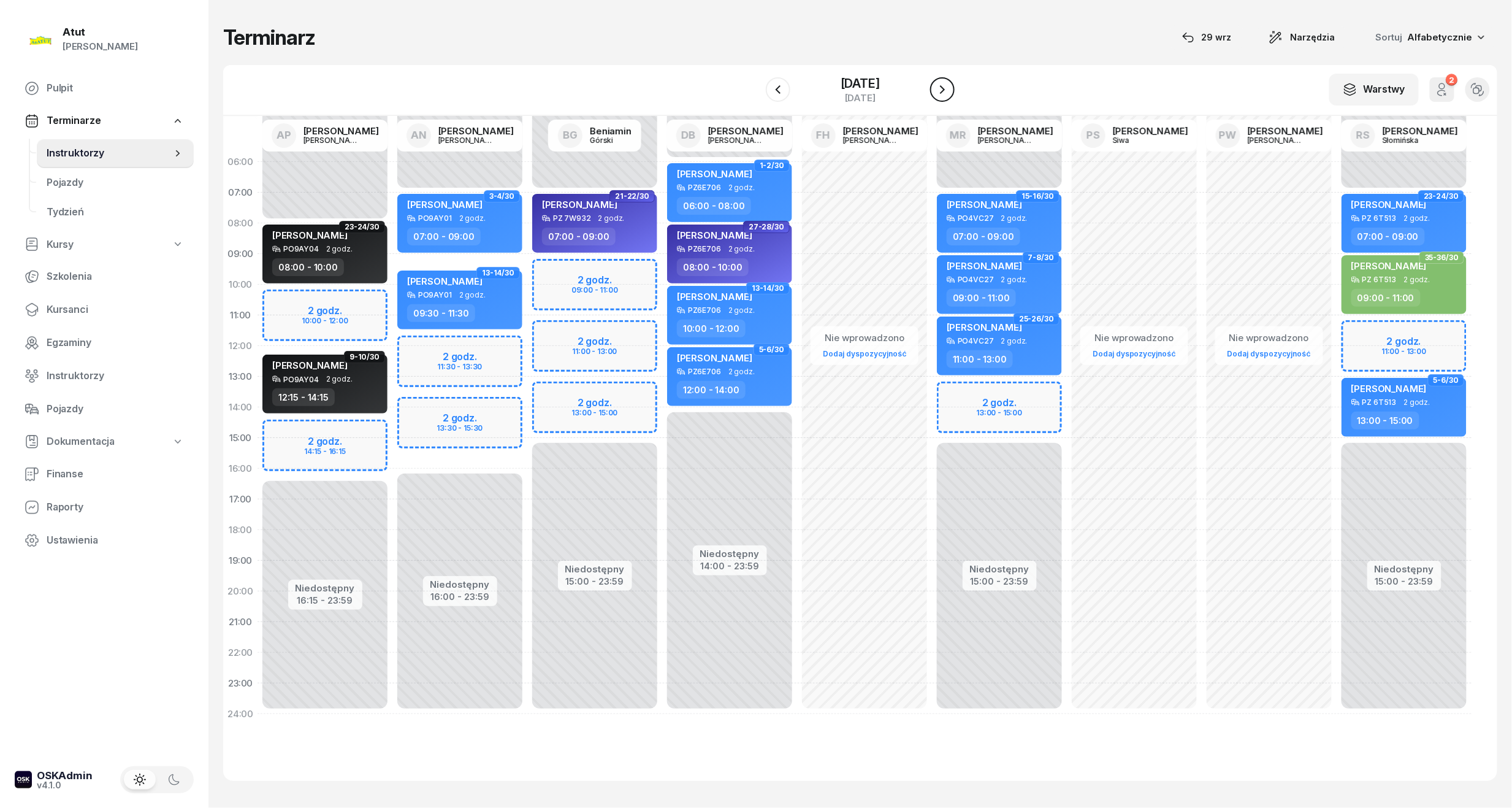
click at [945, 84] on icon "button" at bounding box center [942, 89] width 14 height 14
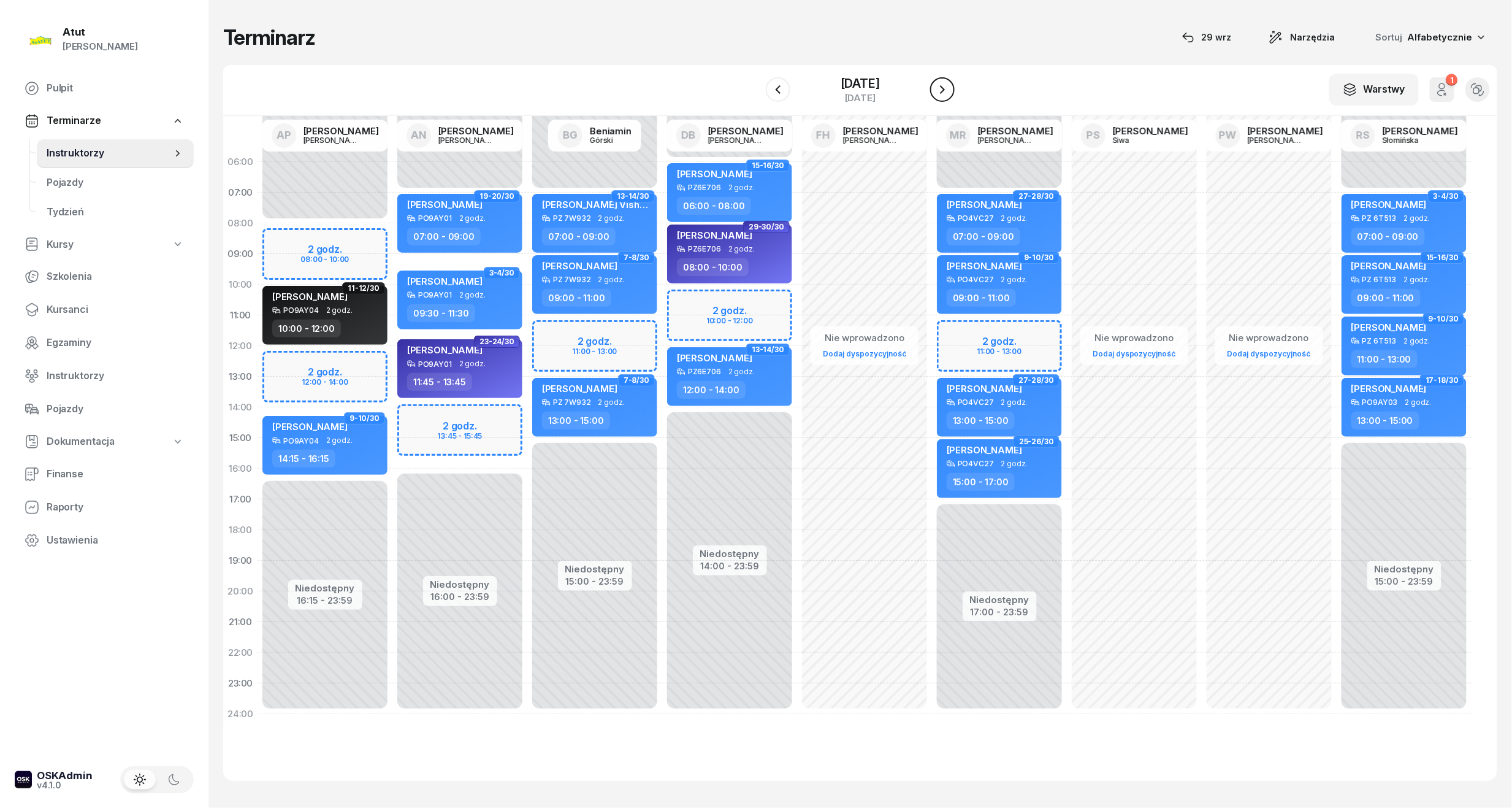
click at [945, 84] on icon "button" at bounding box center [942, 89] width 14 height 14
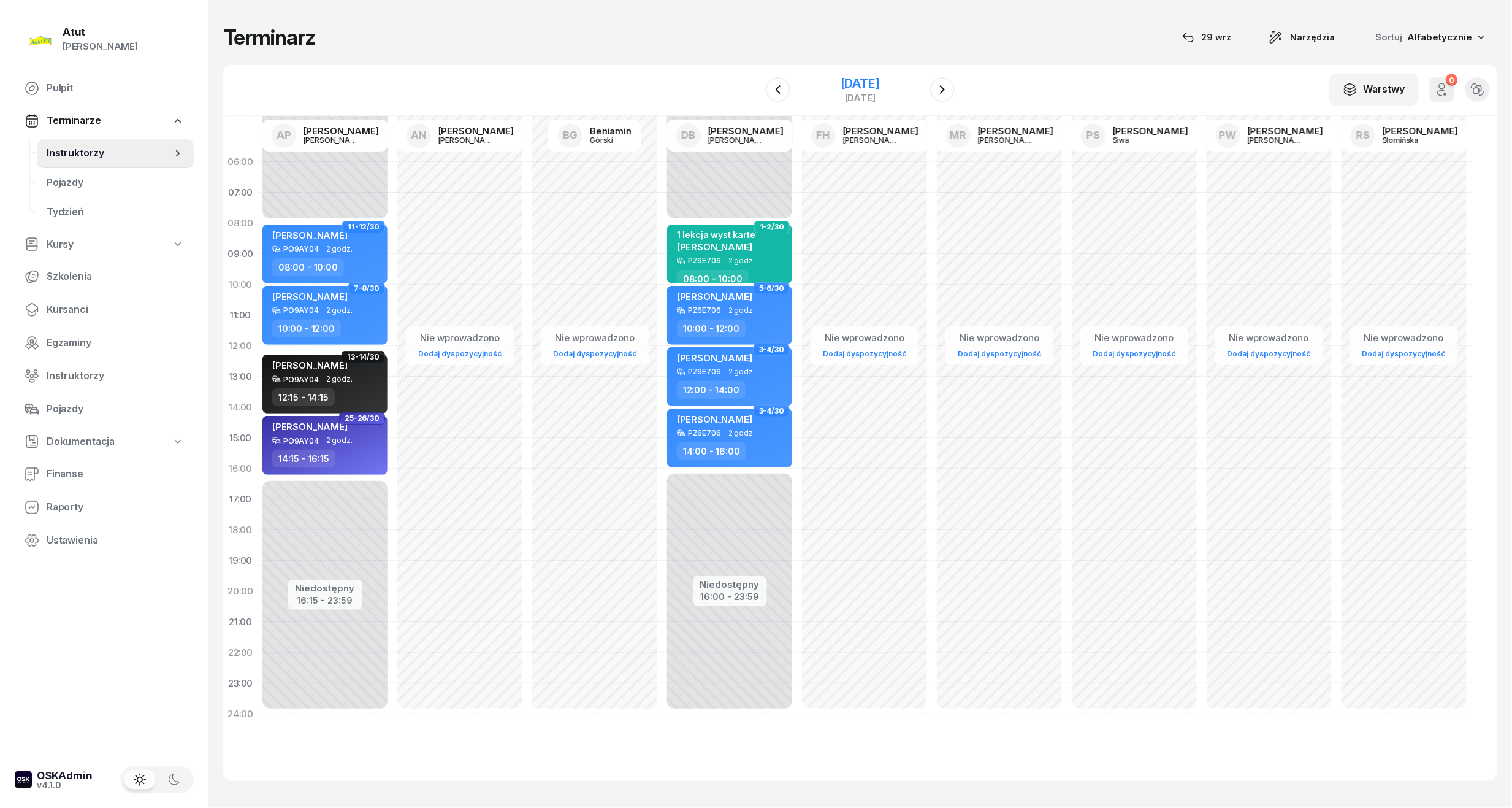
click at [853, 81] on div "8 listopada 2025" at bounding box center [860, 84] width 39 height 12
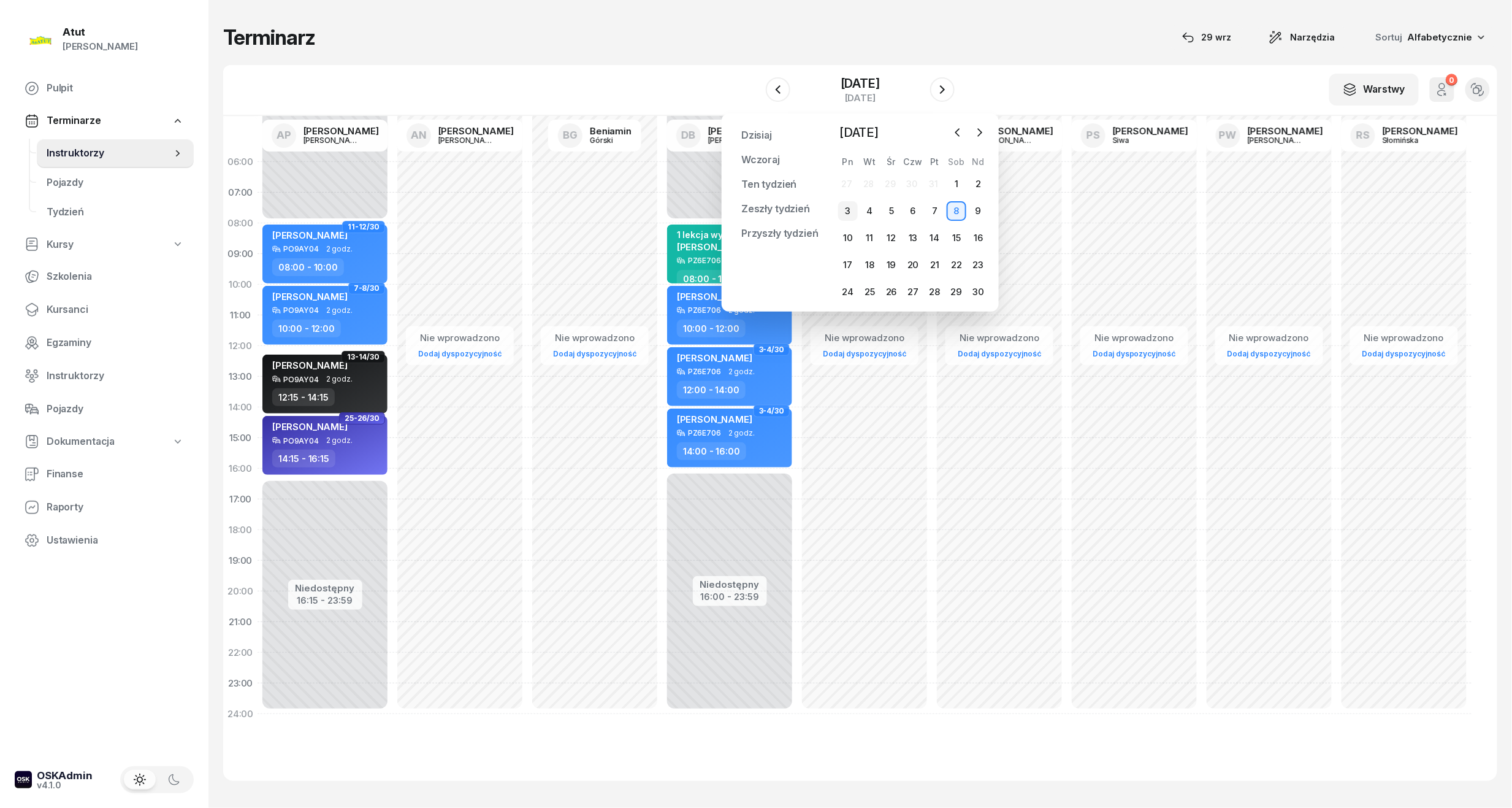
click at [848, 215] on div "3" at bounding box center [848, 211] width 20 height 20
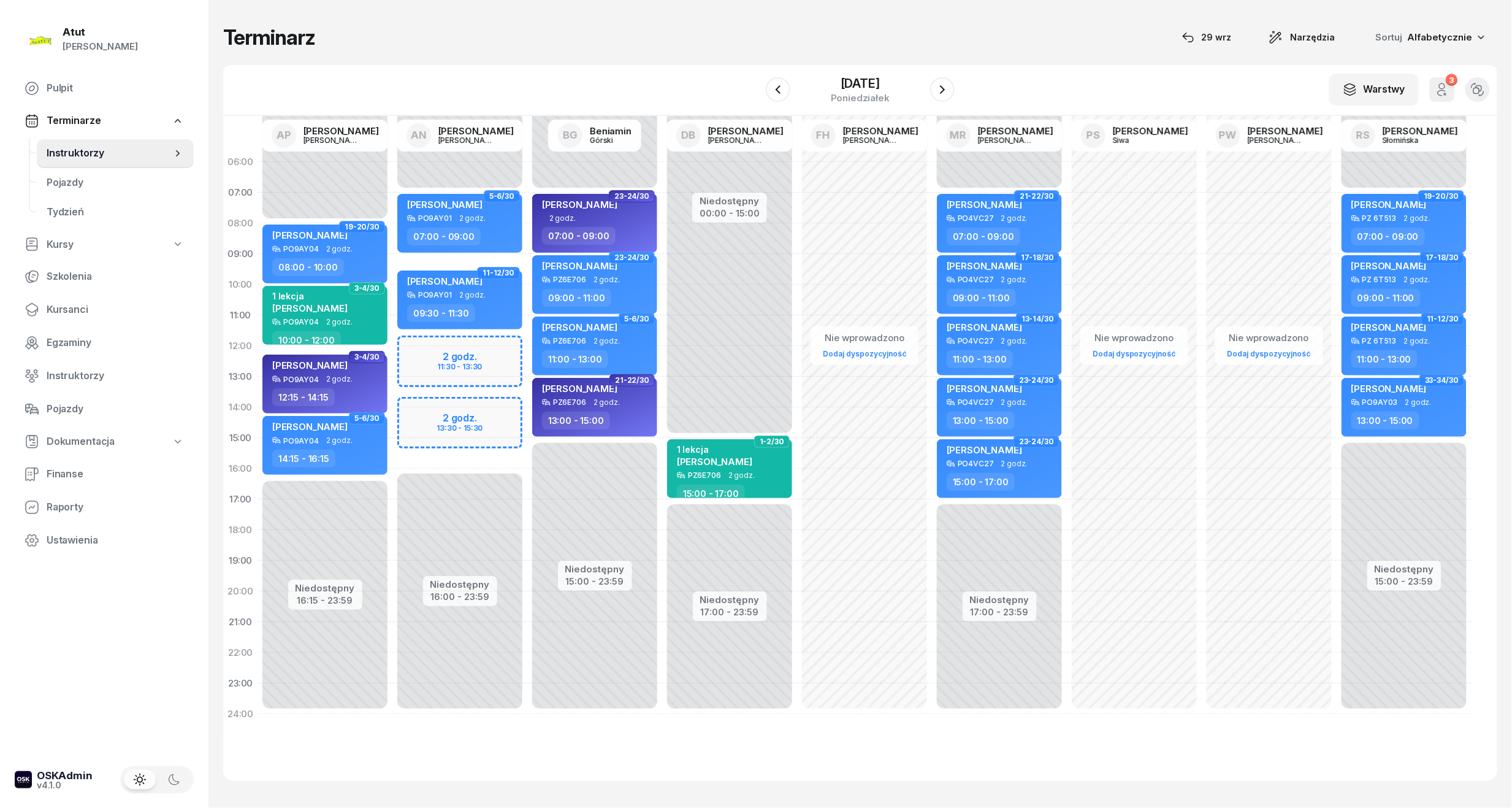
click at [442, 365] on div "Niedostępny 00:00 - 07:00 Niedostępny 16:00 - 23:59 2 godz. 11:30 - 13:30 2 god…" at bounding box center [460, 437] width 135 height 582
select select "12"
select select "14"
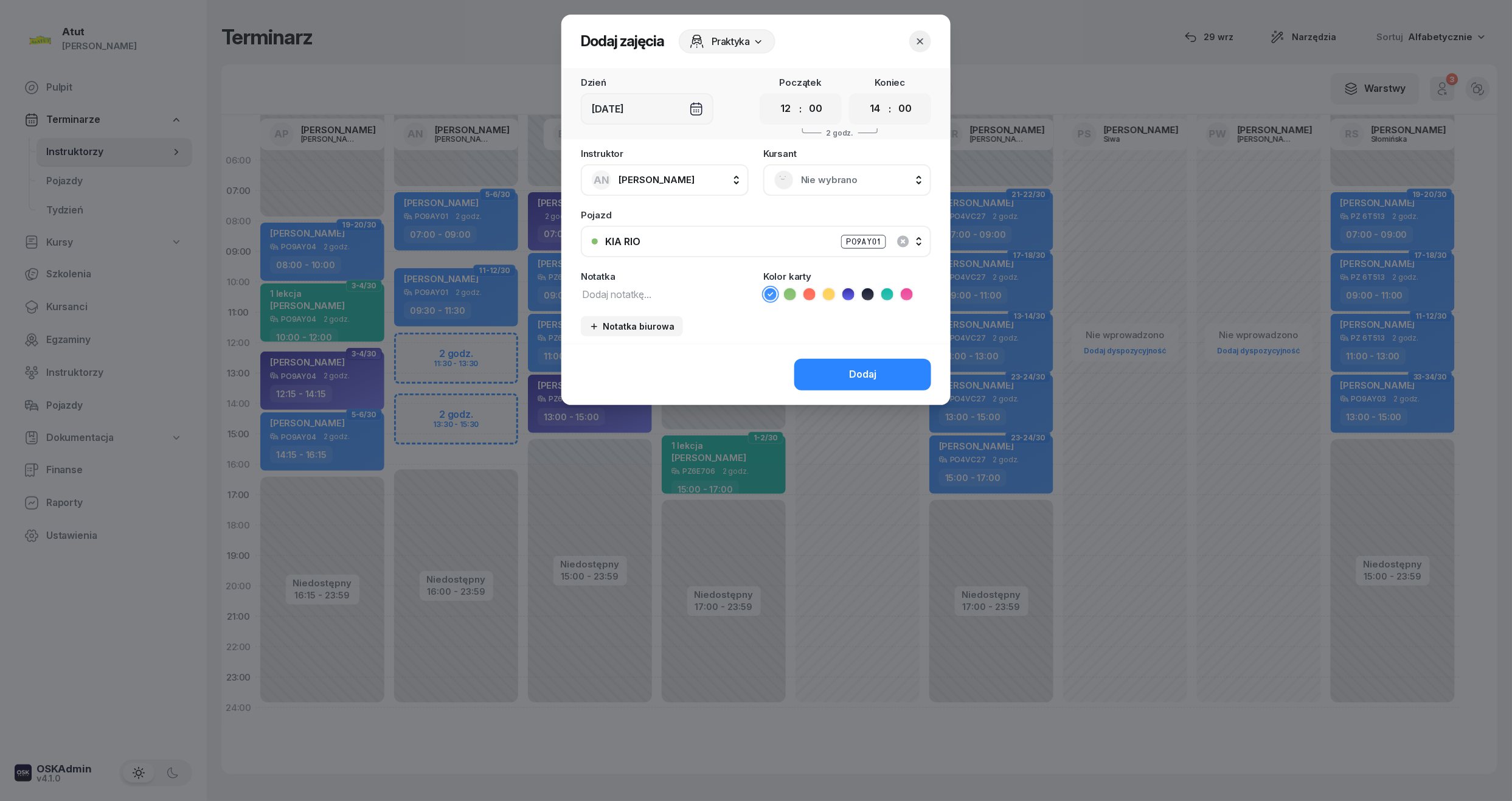
click at [858, 186] on span "Nie wybrano" at bounding box center [861, 180] width 119 height 16
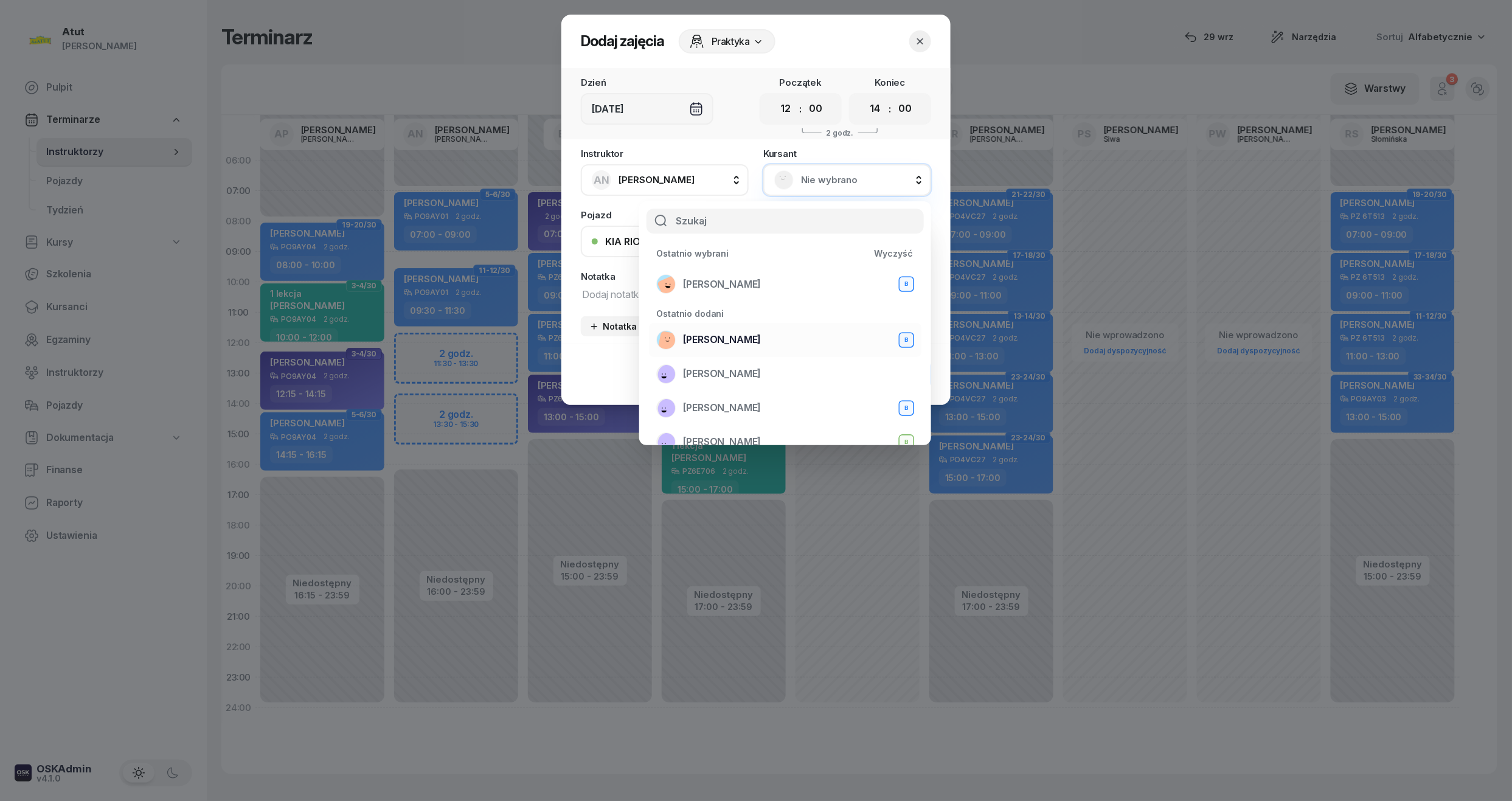
click at [736, 328] on li "Mateusz Rudny B" at bounding box center [785, 340] width 273 height 34
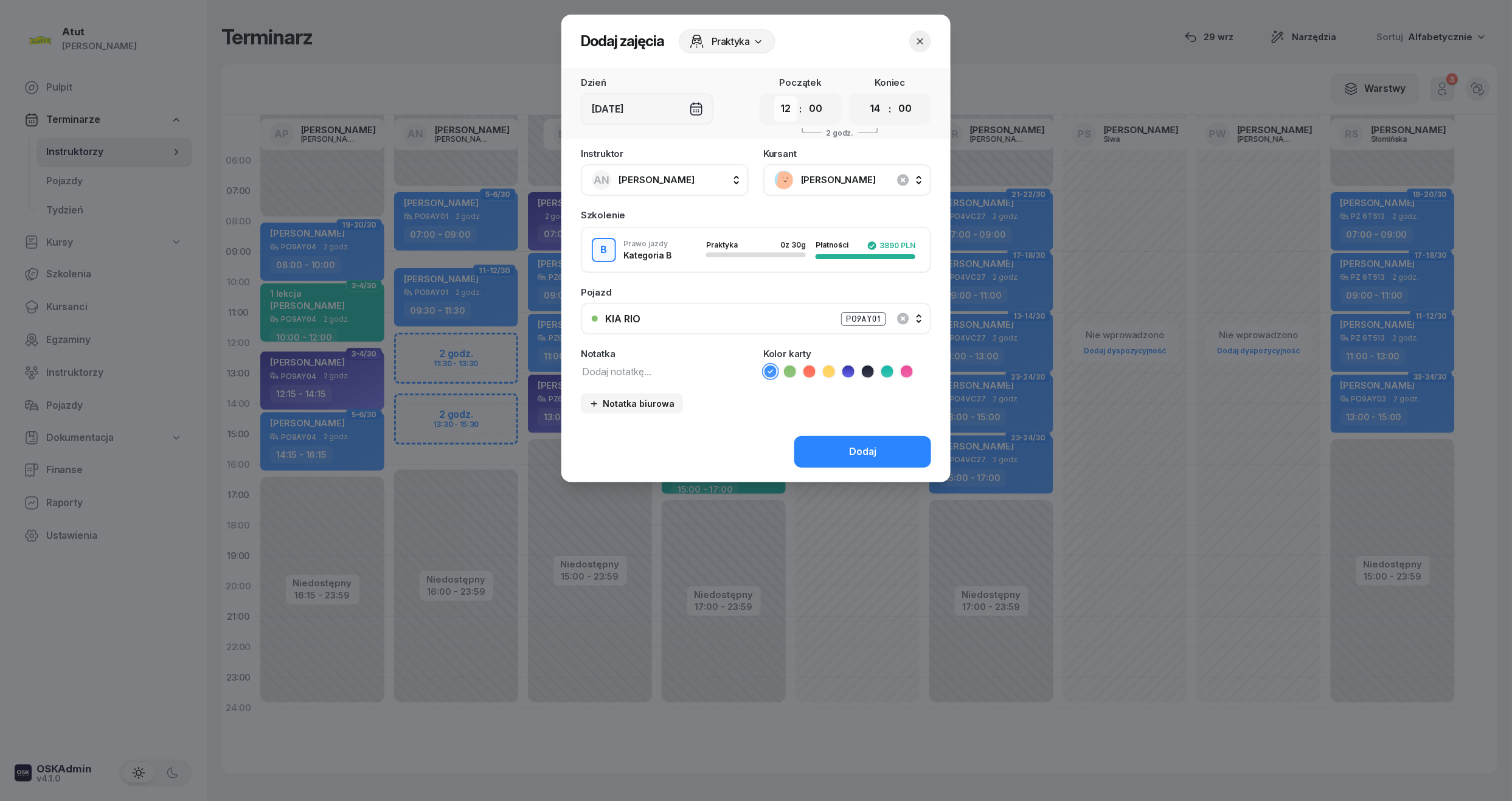
click at [779, 112] on select "00 01 02 03 04 05 06 07 08 09 10 11 12 13 14 15 16 17 18 19 20 21 22 23" at bounding box center [785, 109] width 23 height 26
select select "11"
click at [774, 96] on select "00 01 02 03 04 05 06 07 08 09 10 11 12 13 14 15 16 17 18 19 20 21 22 23" at bounding box center [785, 109] width 23 height 26
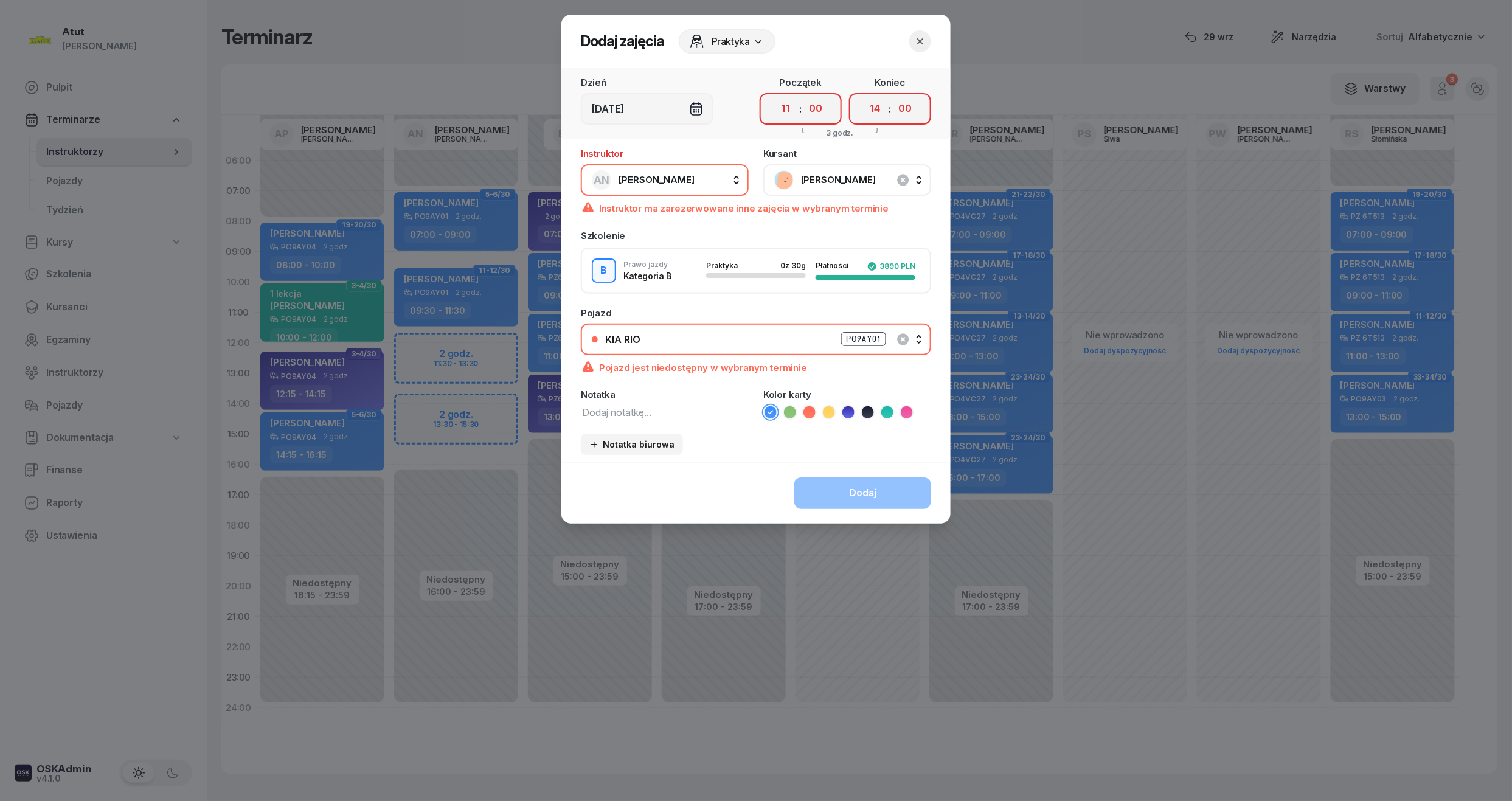
drag, startPoint x: 818, startPoint y: 113, endPoint x: 818, endPoint y: 120, distance: 7.0
click at [818, 113] on select "00 05 10 15 20 25 30 35 40 45 50 55" at bounding box center [815, 109] width 23 height 26
select select "45"
click at [804, 96] on select "00 05 10 15 20 25 30 35 40 45 50 55" at bounding box center [815, 109] width 23 height 26
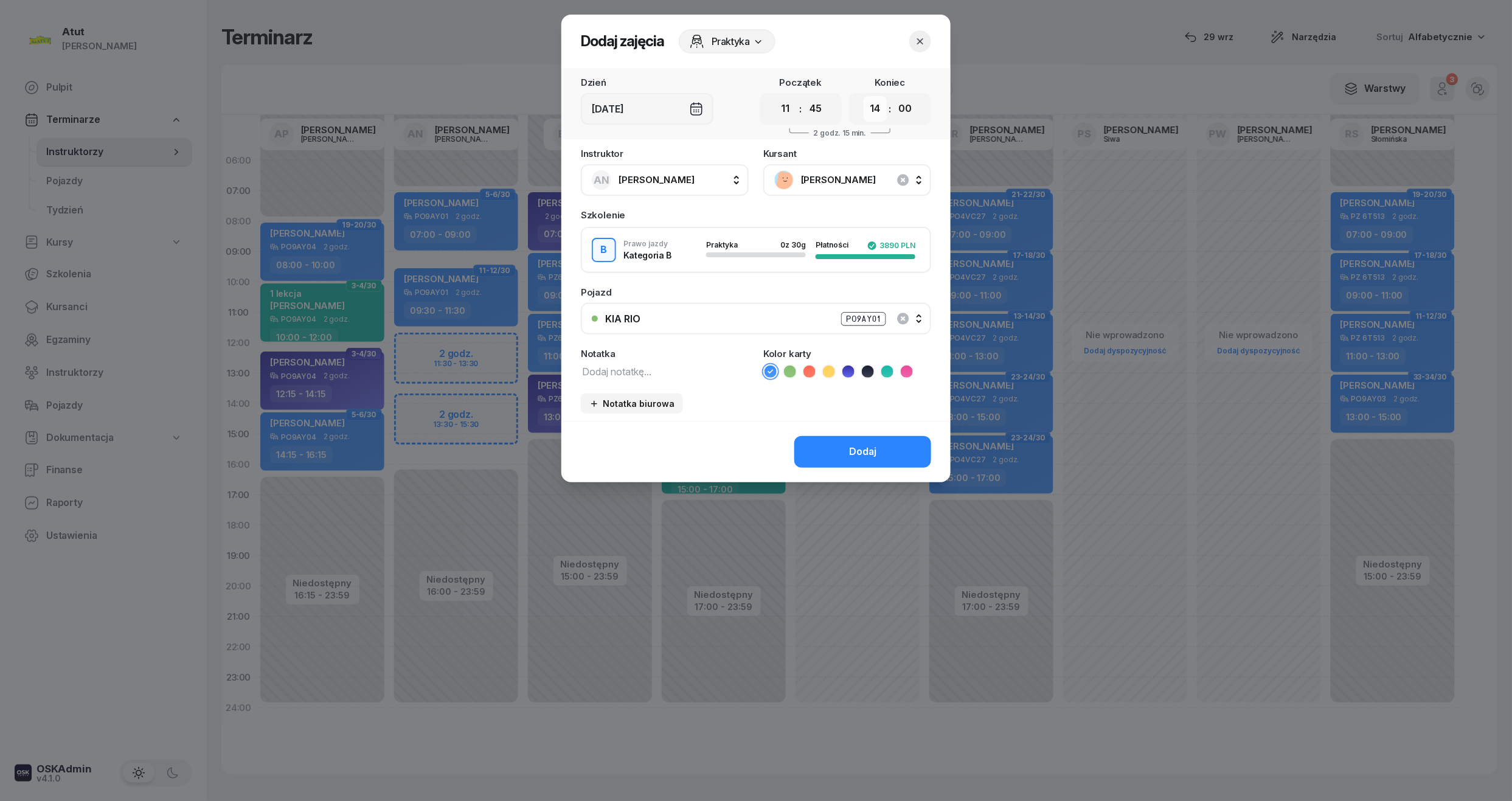
click at [886, 114] on select "00 01 02 03 04 05 06 07 08 09 10 11 12 13 14 15 16 17 18 19 20 21 22 23" at bounding box center [875, 109] width 23 height 26
select select "13"
click at [864, 96] on select "00 01 02 03 04 05 06 07 08 09 10 11 12 13 14 15 16 17 18 19 20 21 22 23" at bounding box center [875, 109] width 23 height 26
click at [902, 112] on select "00 05 10 15 20 25 30 35 40 45 50 55" at bounding box center [904, 109] width 23 height 26
select select "45"
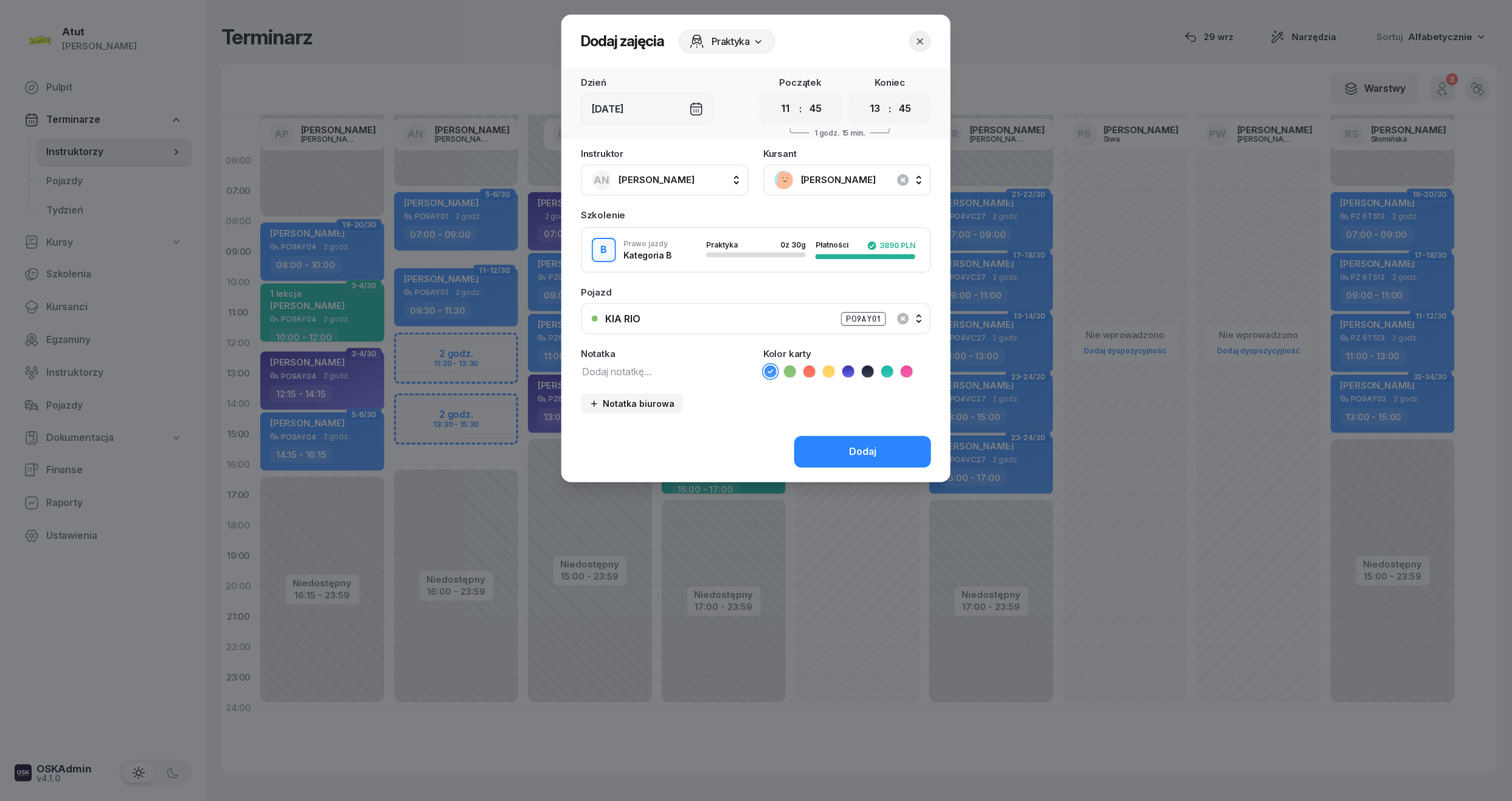
click at [894, 96] on select "00 05 10 15 20 25 30 35 40 45 50 55" at bounding box center [904, 109] width 23 height 26
click at [645, 373] on textarea at bounding box center [664, 370] width 168 height 16
type textarea "1 lekcja wyst karte"
click at [888, 370] on icon at bounding box center [887, 371] width 12 height 12
click at [864, 436] on button "Dodaj" at bounding box center [863, 452] width 137 height 32
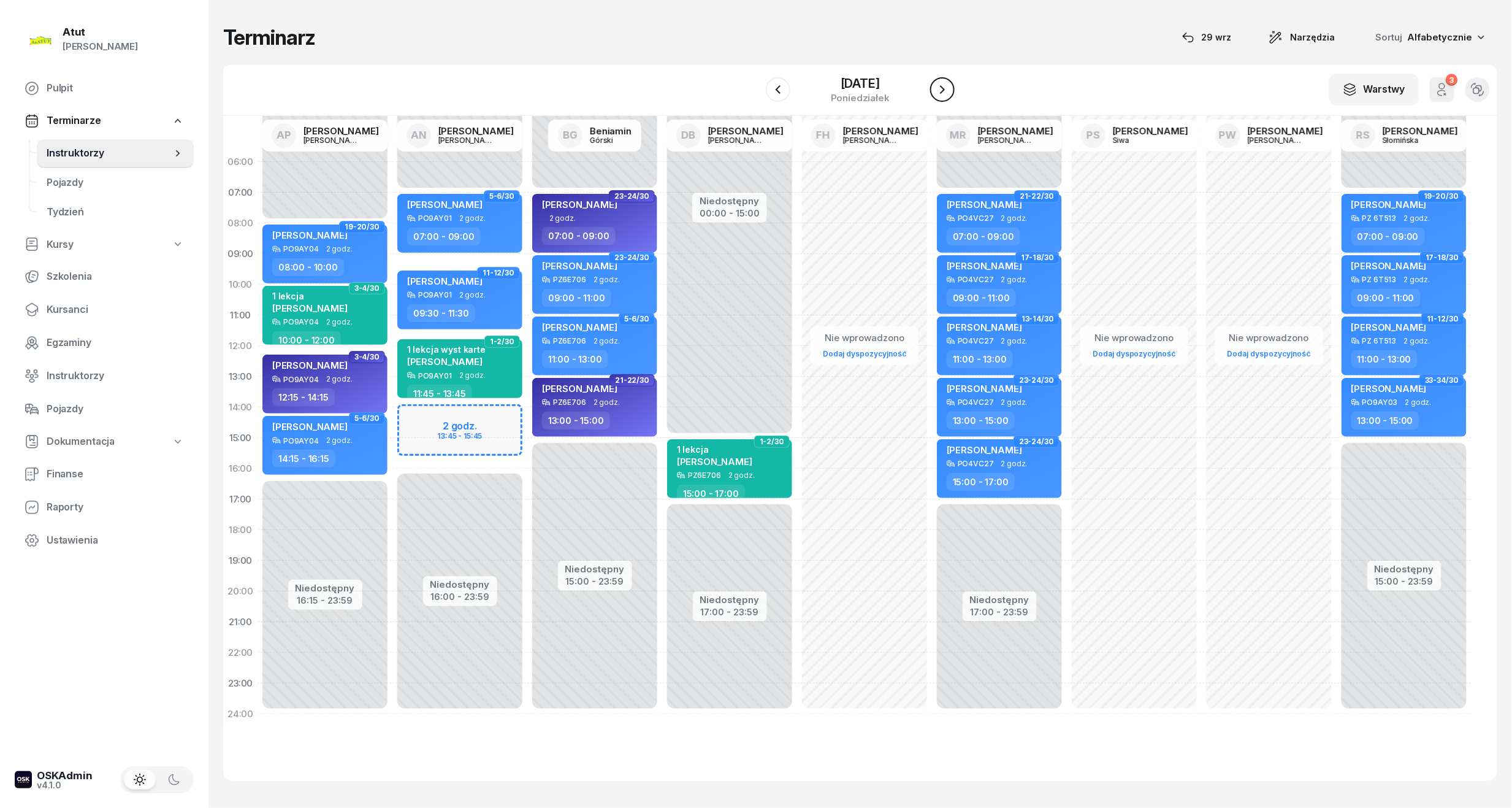
click at [943, 87] on icon "button" at bounding box center [942, 89] width 14 height 14
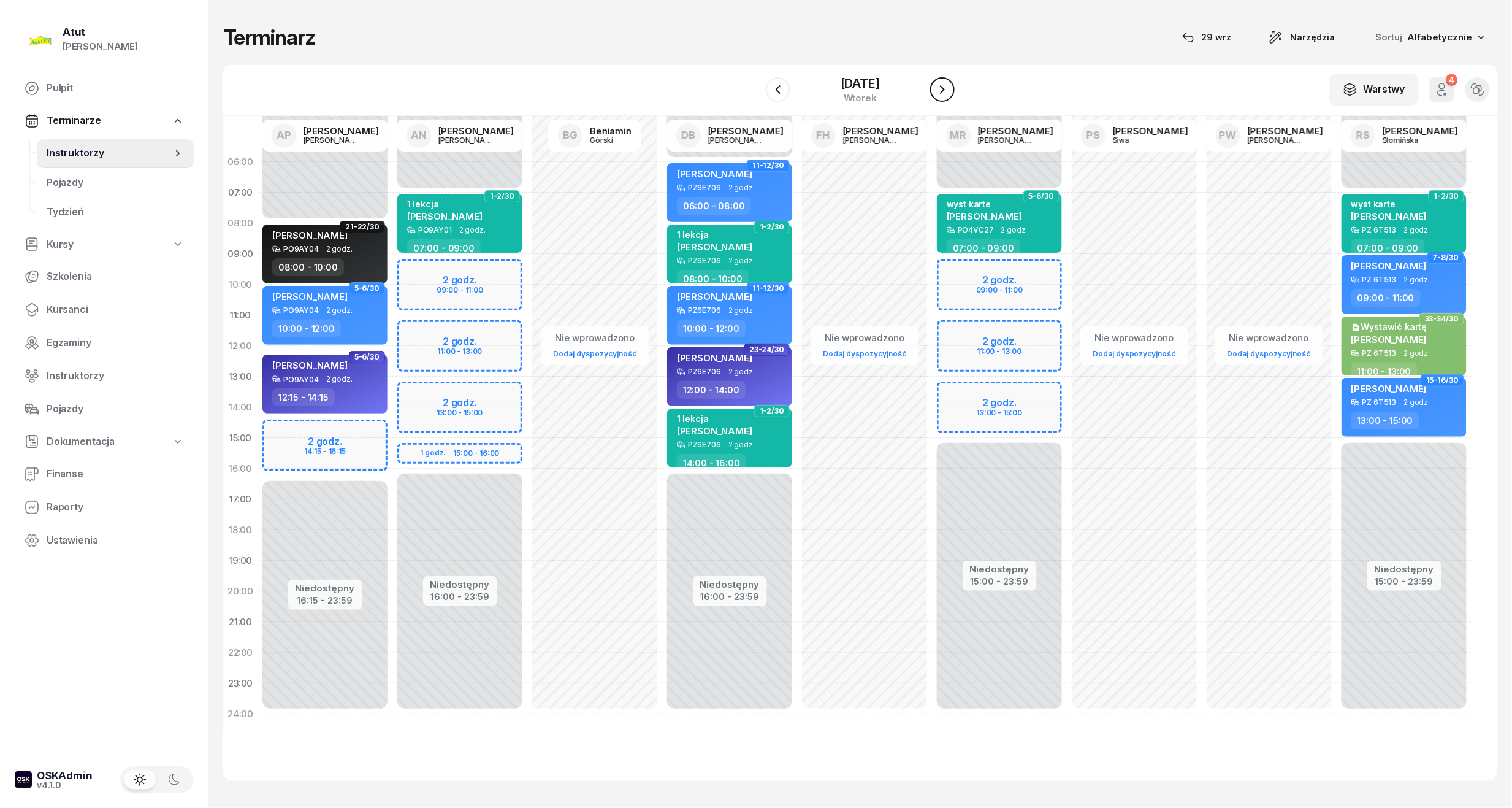
click at [943, 87] on icon "button" at bounding box center [942, 89] width 14 height 14
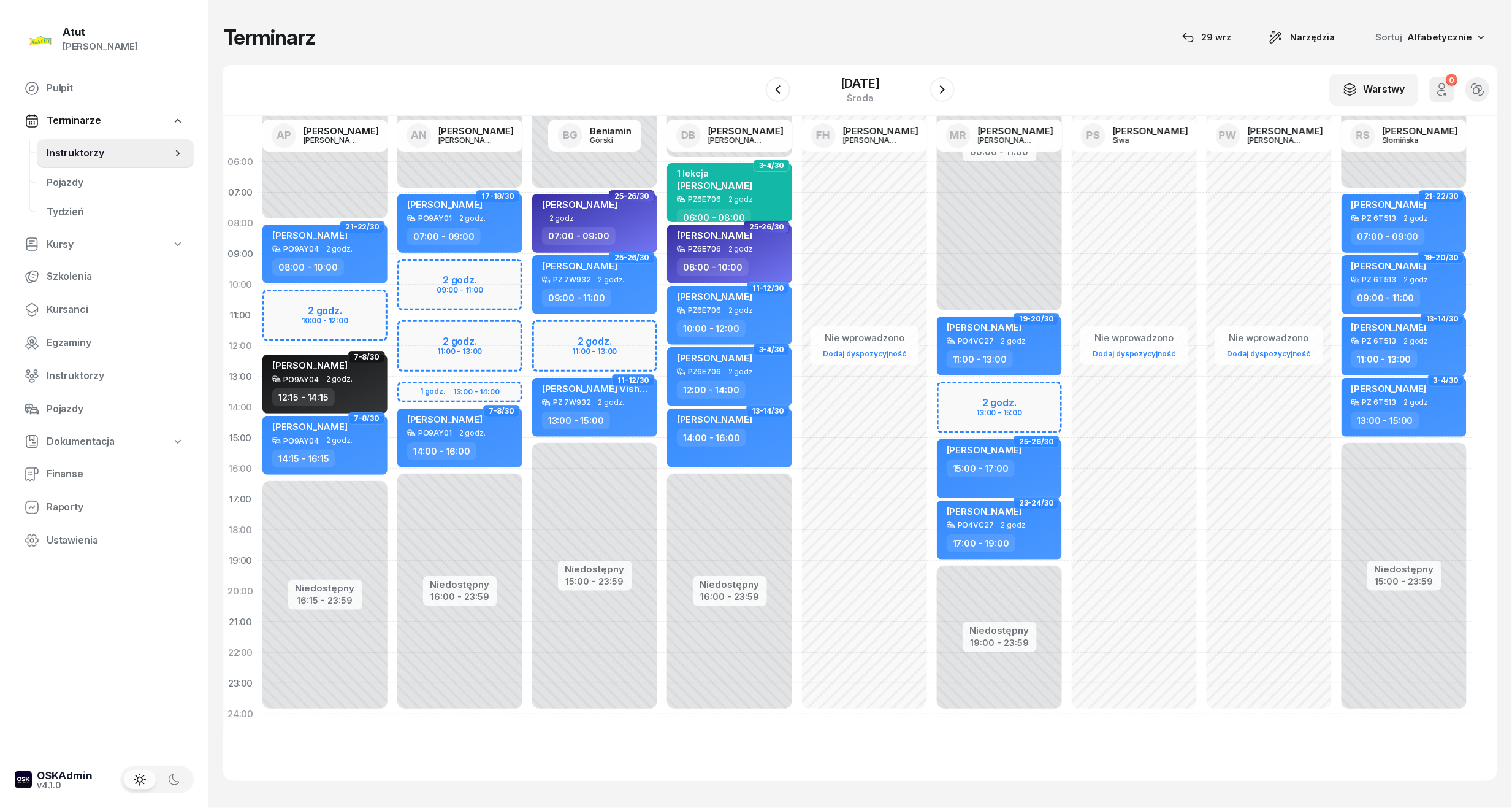
click at [465, 301] on div "Niedostępny 00:00 - 07:00 Niedostępny 16:00 - 23:59 2 godz. 09:00 - 11:00 2 god…" at bounding box center [460, 437] width 135 height 582
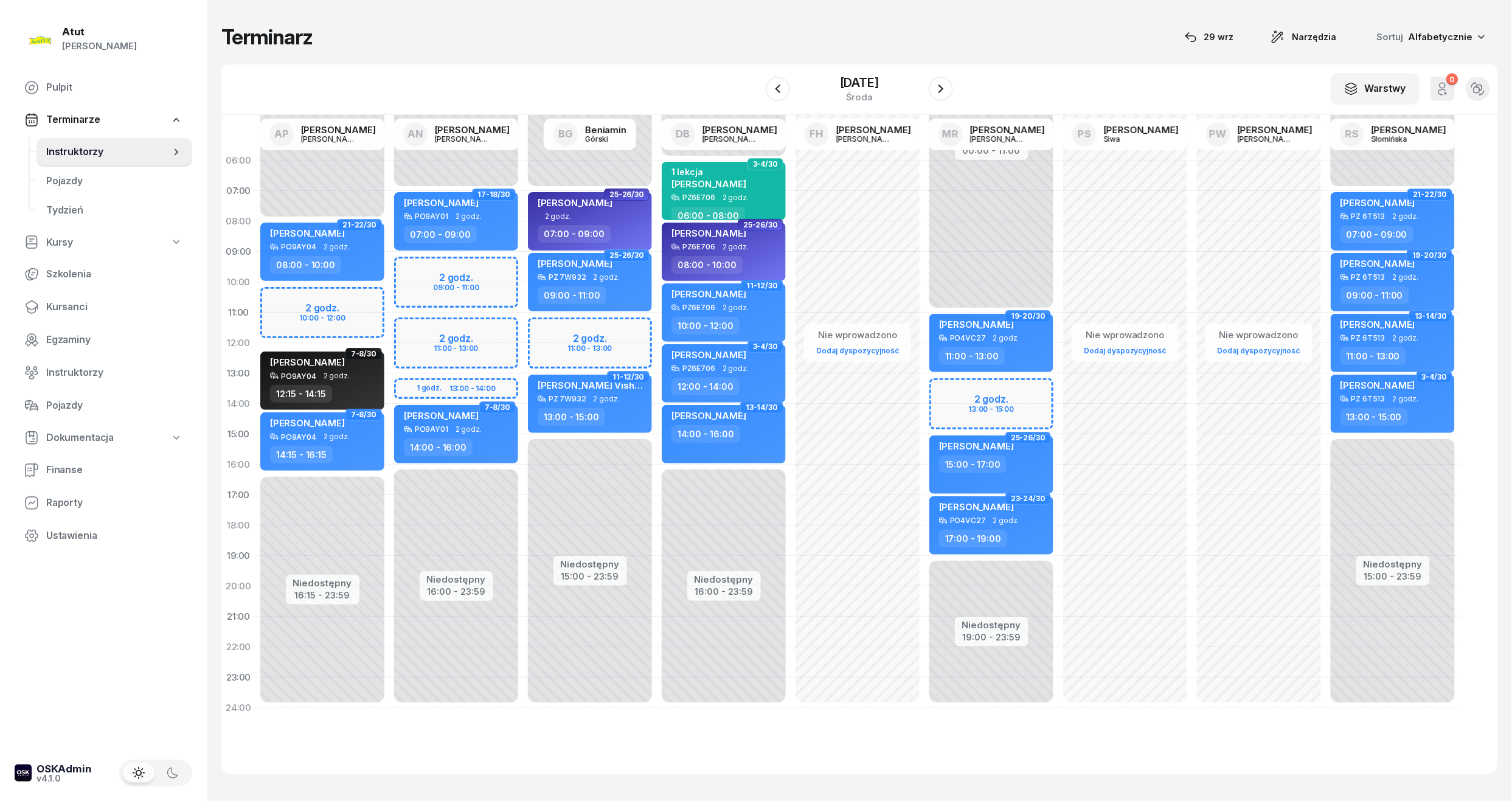
select select "10"
select select "12"
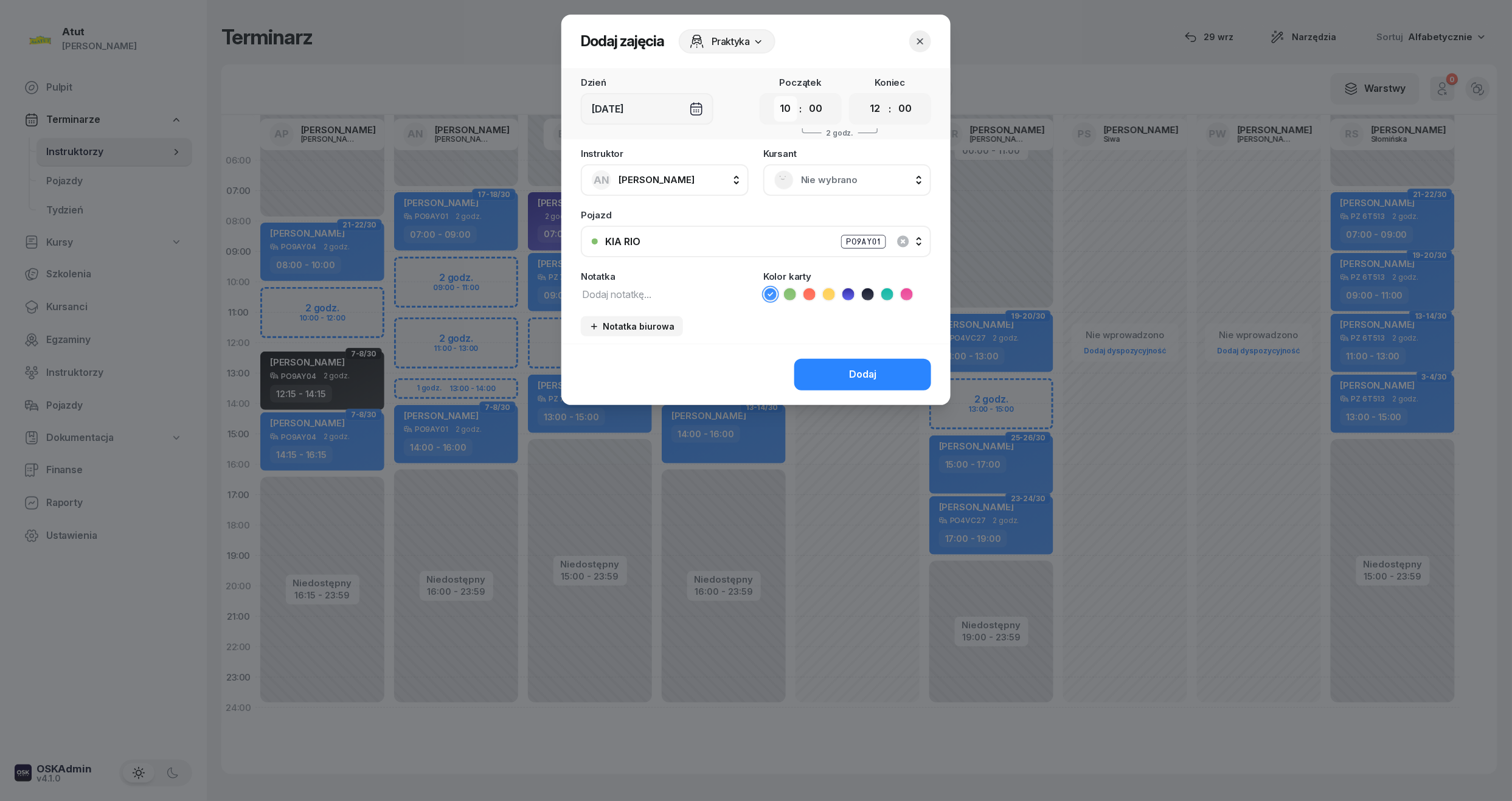
click at [791, 108] on select "00 01 02 03 04 05 06 07 08 09 10 11 12 13 14 15 16 17 18 19 20 21 22 23" at bounding box center [785, 109] width 23 height 26
select select "09"
click at [774, 96] on select "00 01 02 03 04 05 06 07 08 09 10 11 12 13 14 15 16 17 18 19 20 21 22 23" at bounding box center [785, 109] width 23 height 26
drag, startPoint x: 818, startPoint y: 102, endPoint x: 816, endPoint y: 112, distance: 10.2
click at [818, 102] on select "00 05 10 15 20 25 30 35 40 45 50 55" at bounding box center [815, 109] width 23 height 26
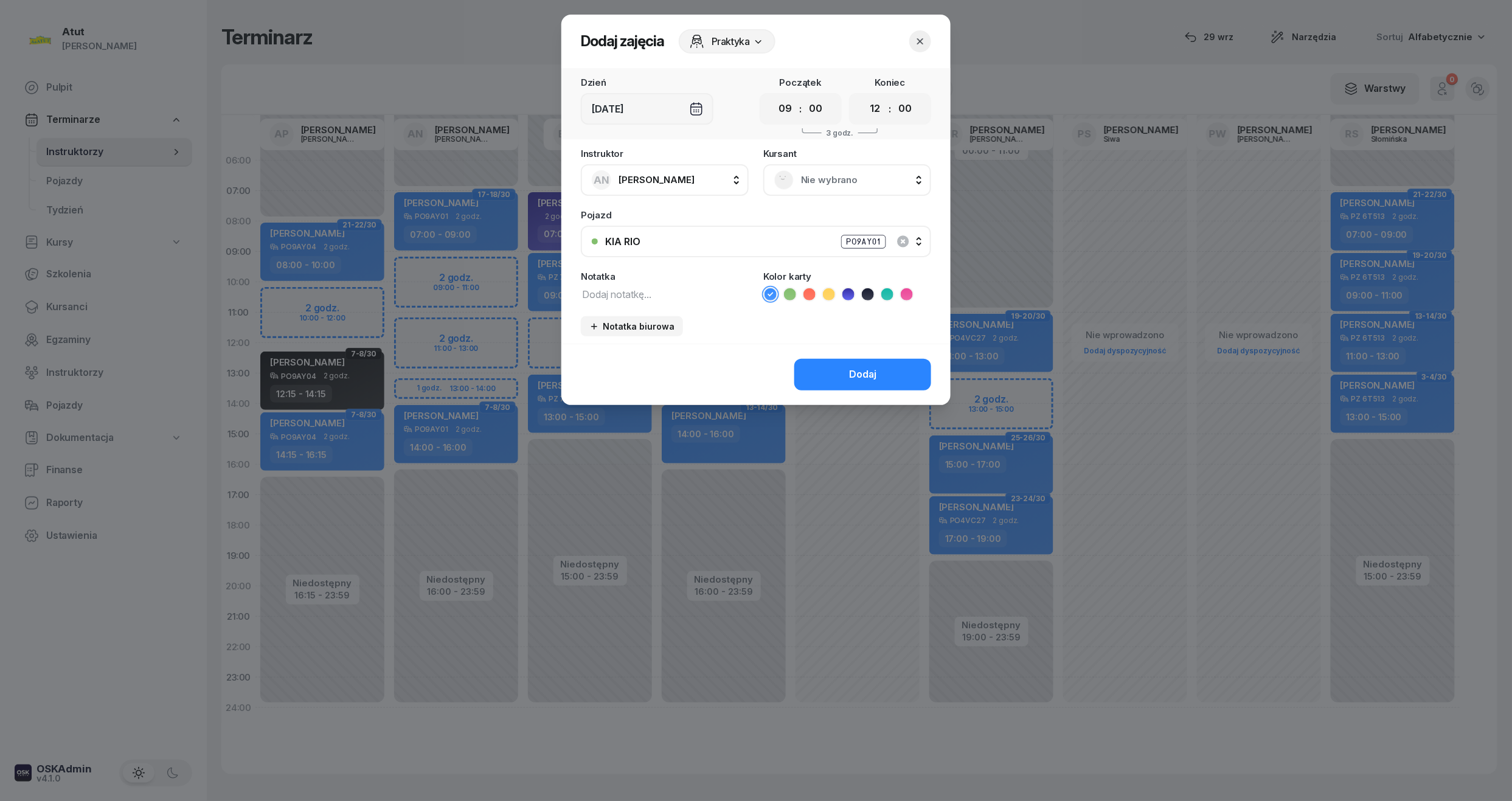
select select "30"
click at [804, 96] on select "00 05 10 15 20 25 30 35 40 45 50 55" at bounding box center [815, 109] width 23 height 26
click at [871, 110] on select "00 01 02 03 04 05 06 07 08 09 10 11 12 13 14 15 16 17 18 19 20 21 22 23" at bounding box center [875, 109] width 23 height 26
select select "11"
click at [864, 96] on select "00 01 02 03 04 05 06 07 08 09 10 11 12 13 14 15 16 17 18 19 20 21 22 23" at bounding box center [875, 109] width 23 height 26
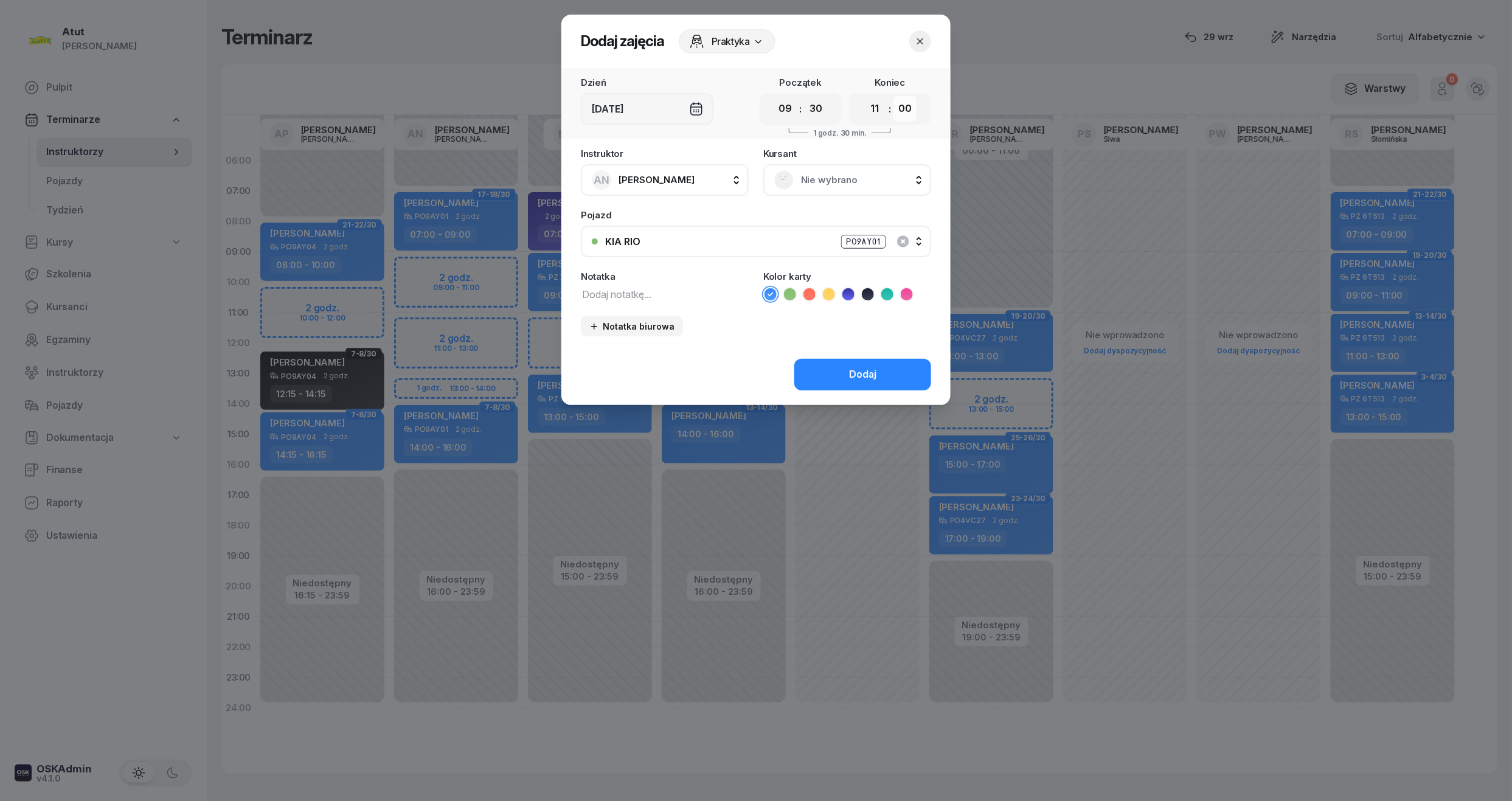
click at [906, 109] on select "00 05 10 15 20 25 30 35 40 45 50 55" at bounding box center [904, 109] width 23 height 26
select select "30"
click at [894, 96] on select "00 05 10 15 20 25 30 35 40 45 50 55" at bounding box center [904, 109] width 23 height 26
click at [806, 174] on span "Nie wybrano" at bounding box center [861, 180] width 119 height 16
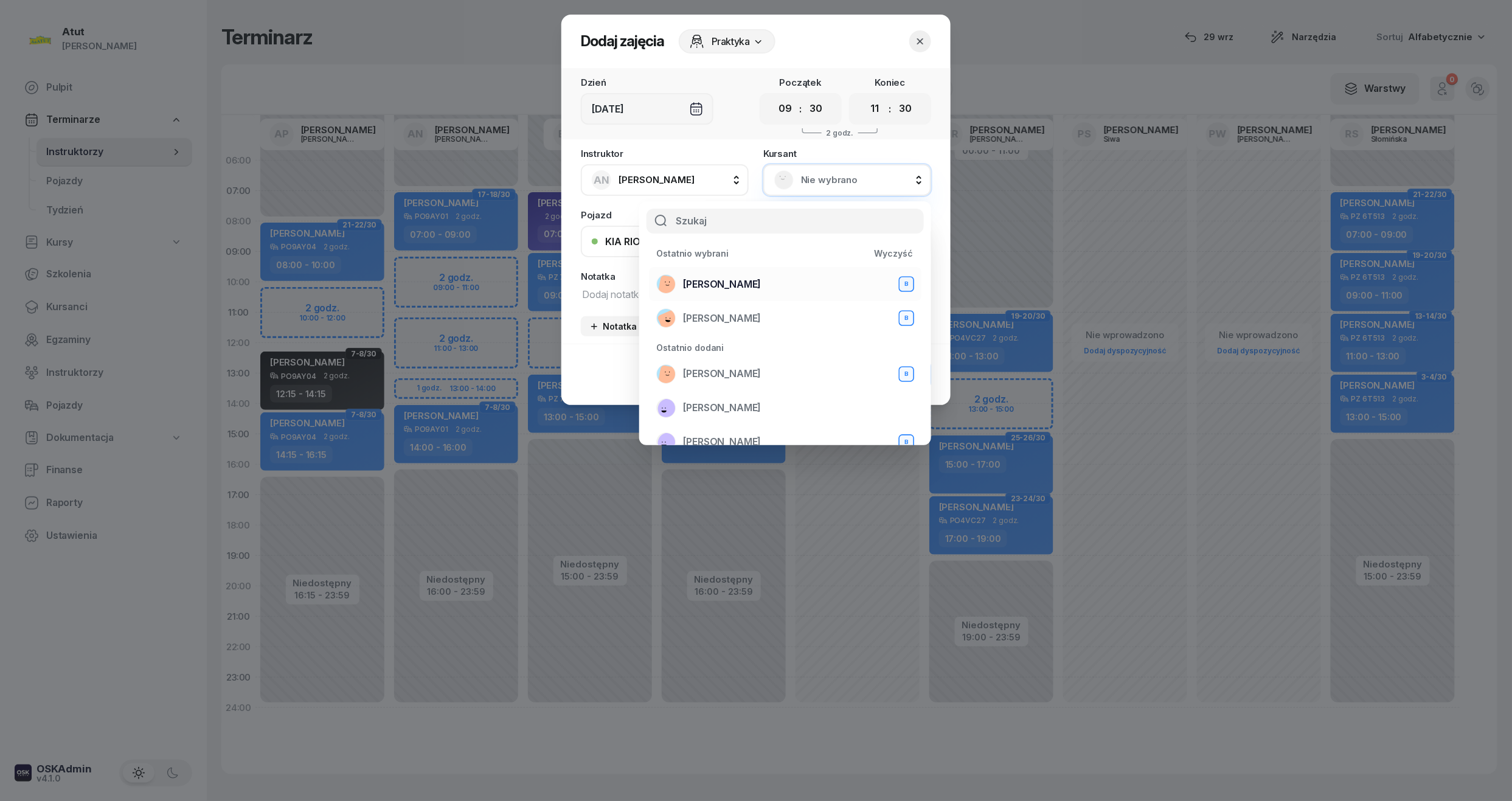
click at [722, 287] on span "Mateusz Rudny" at bounding box center [721, 284] width 78 height 16
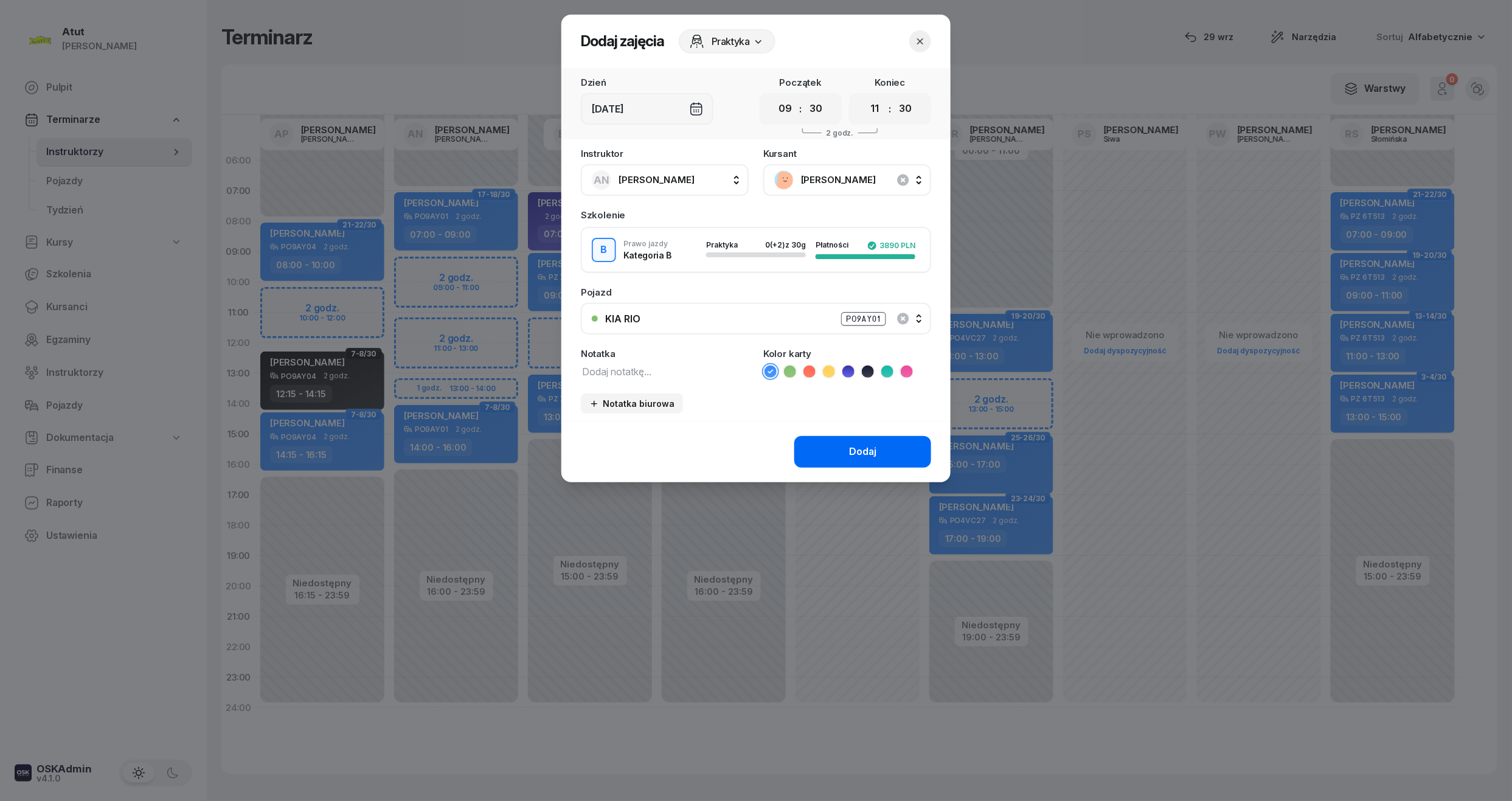
click at [862, 450] on div "Dodaj" at bounding box center [862, 452] width 27 height 16
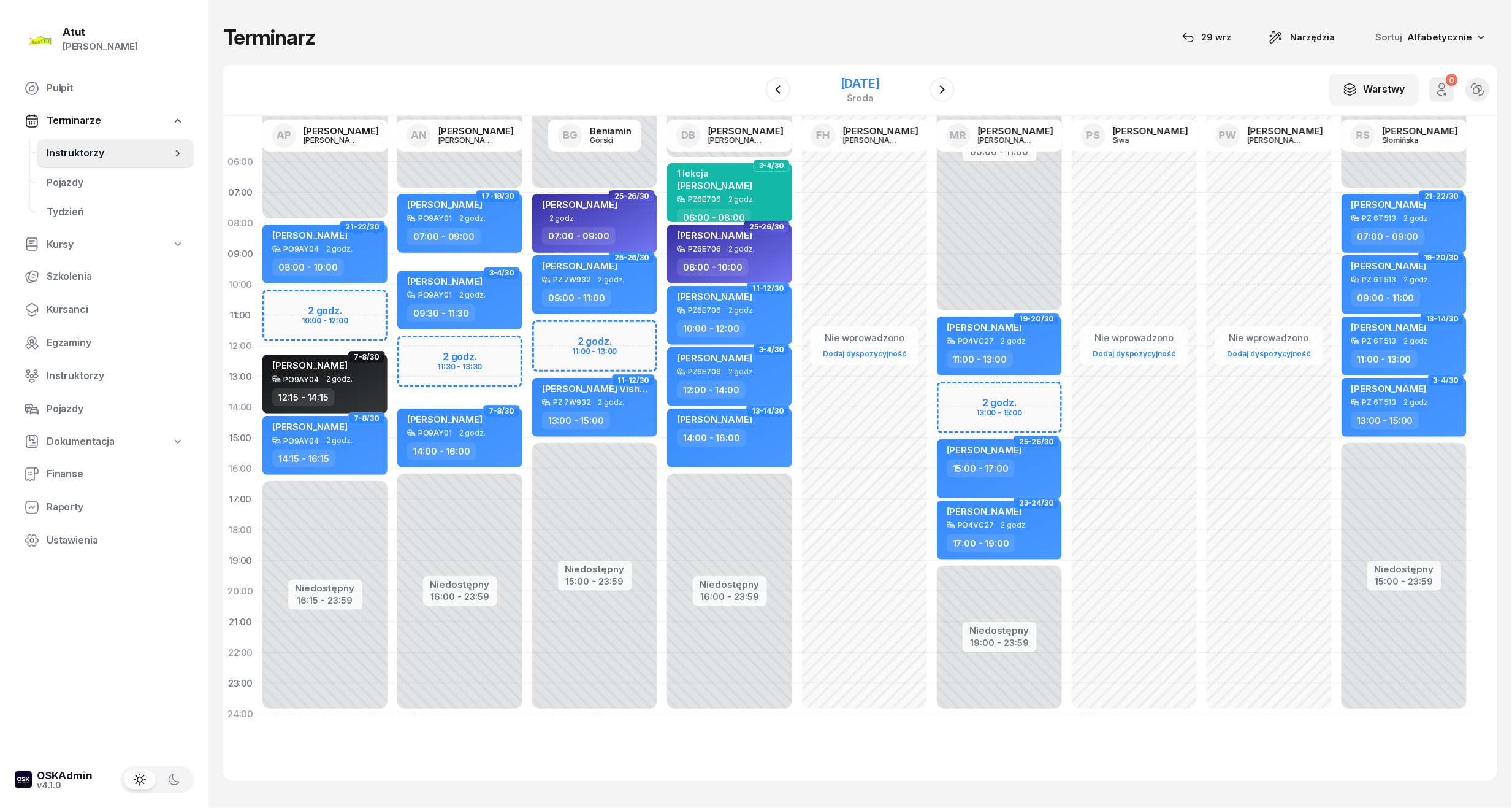
click at [841, 88] on div "5 listopada 2025" at bounding box center [860, 84] width 39 height 12
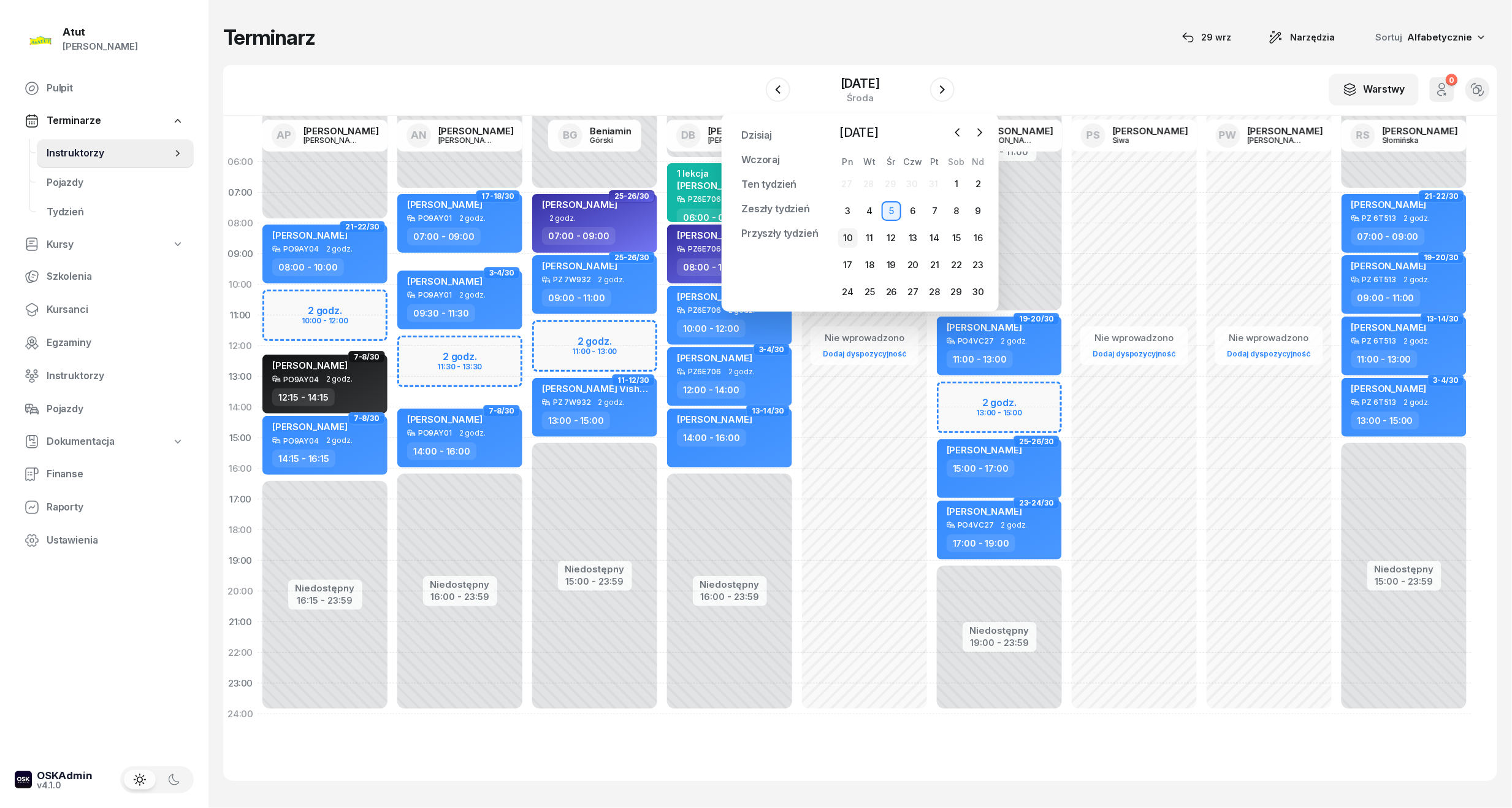
click at [849, 234] on div "10" at bounding box center [848, 238] width 20 height 20
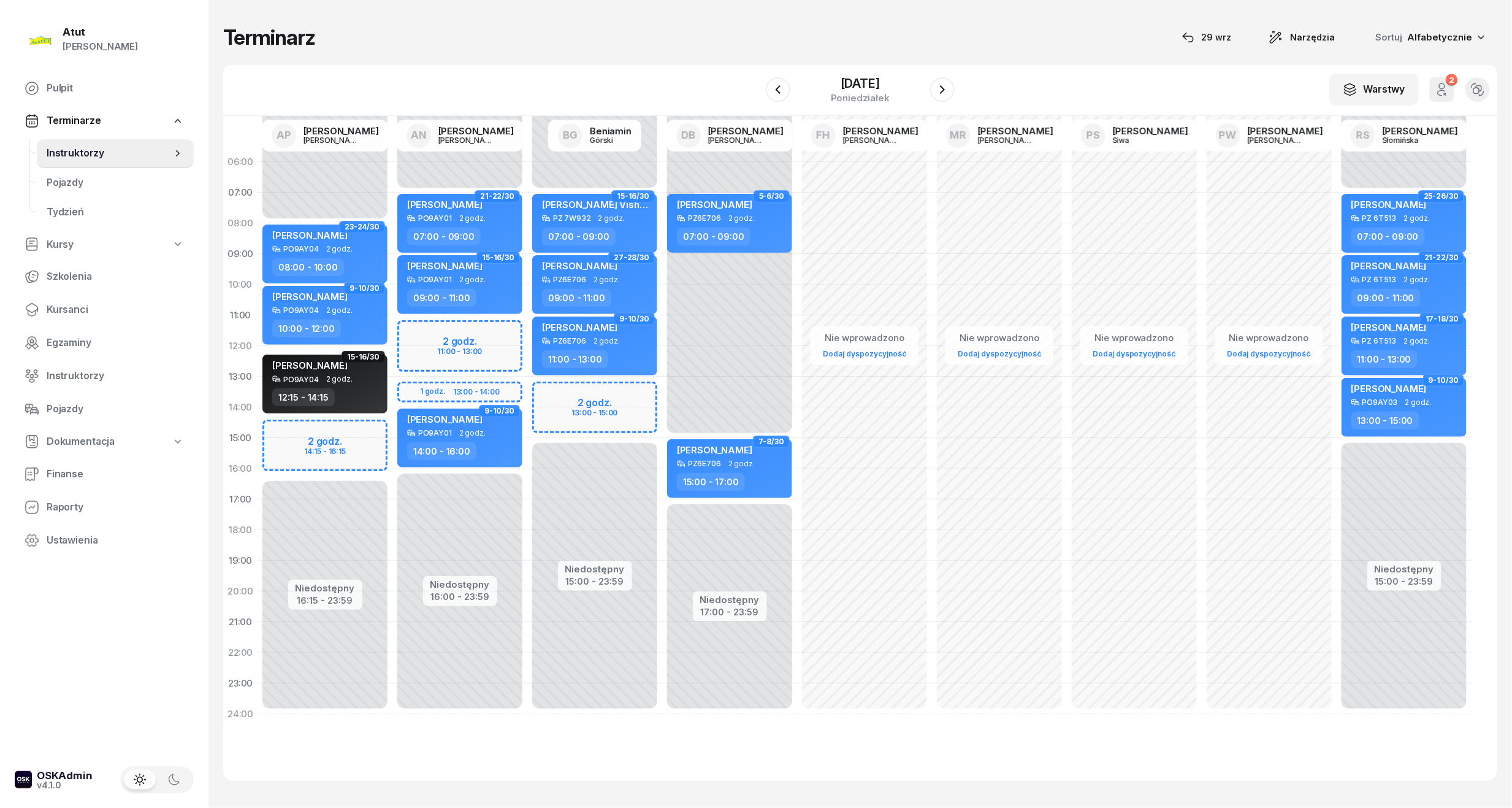
click at [464, 325] on div "Niedostępny 00:00 - 07:00 Niedostępny 16:00 - 23:59 2 godz. 11:00 - 13:00 1 god…" at bounding box center [460, 437] width 135 height 582
select select "11"
select select "13"
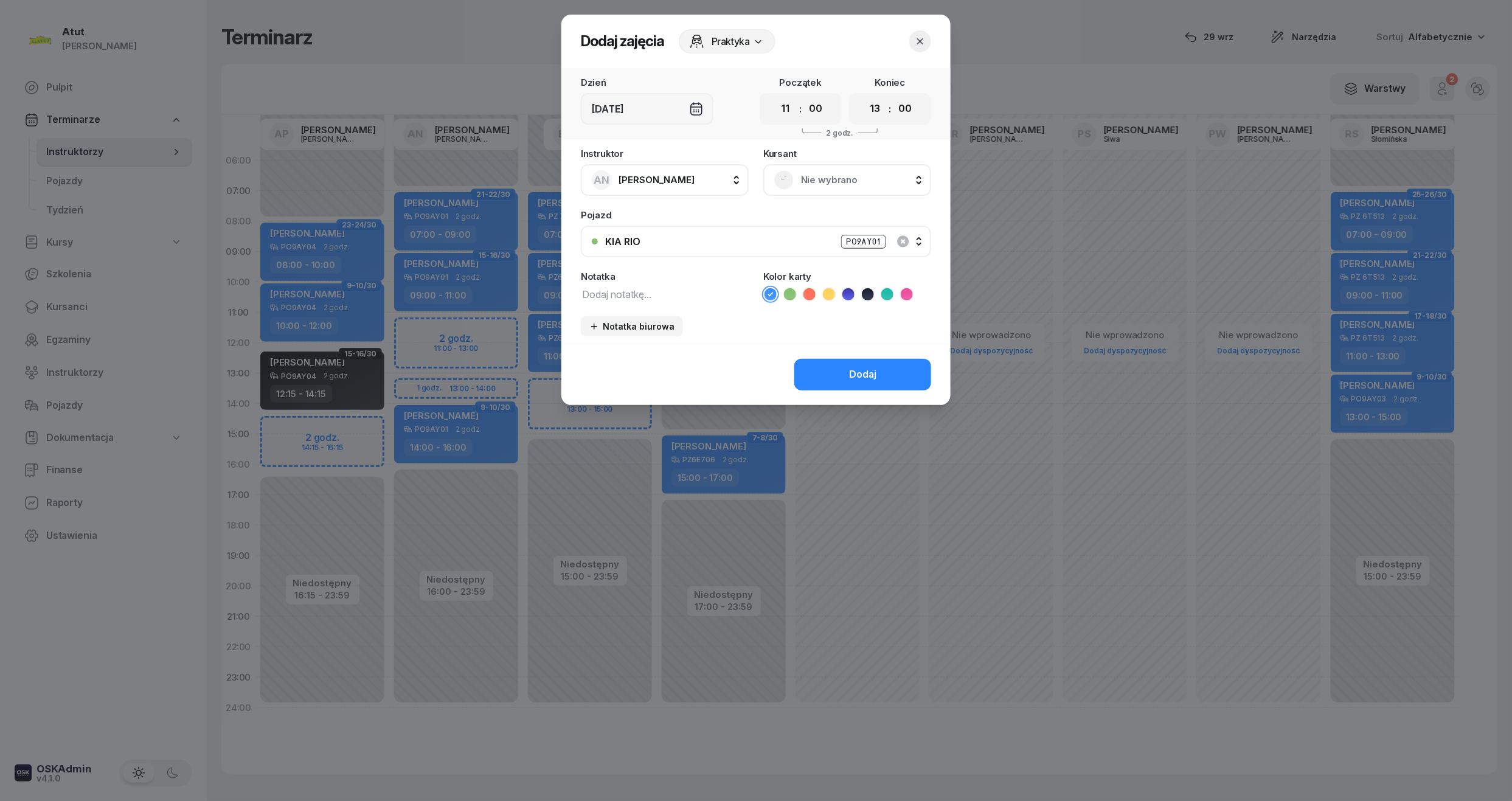
drag, startPoint x: 825, startPoint y: 109, endPoint x: 818, endPoint y: 123, distance: 15.7
click at [825, 109] on select "00 05 10 15 20 25 30 35 40 45 50 55" at bounding box center [815, 109] width 23 height 26
select select "45"
click at [804, 96] on select "00 05 10 15 20 25 30 35 40 45 50 55" at bounding box center [815, 109] width 23 height 26
drag, startPoint x: 896, startPoint y: 109, endPoint x: 906, endPoint y: 111, distance: 10.2
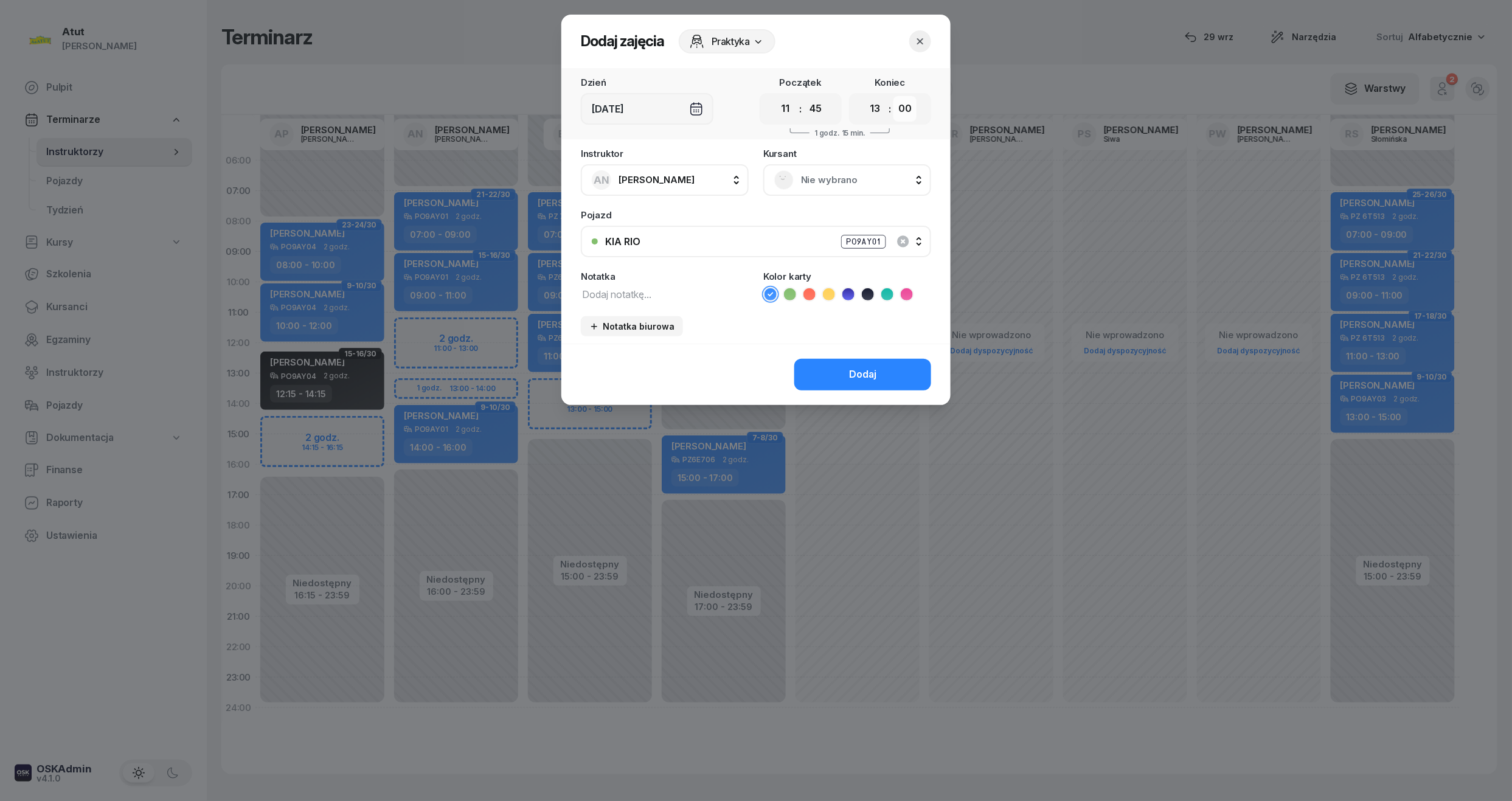
click at [896, 109] on select "00 05 10 15 20 25 30 35 40 45 50 55" at bounding box center [904, 109] width 23 height 26
select select "45"
click at [894, 96] on select "00 05 10 15 20 25 30 35 40 45 50 55" at bounding box center [904, 109] width 23 height 26
click at [820, 187] on div "Nie wybrano" at bounding box center [847, 180] width 146 height 20
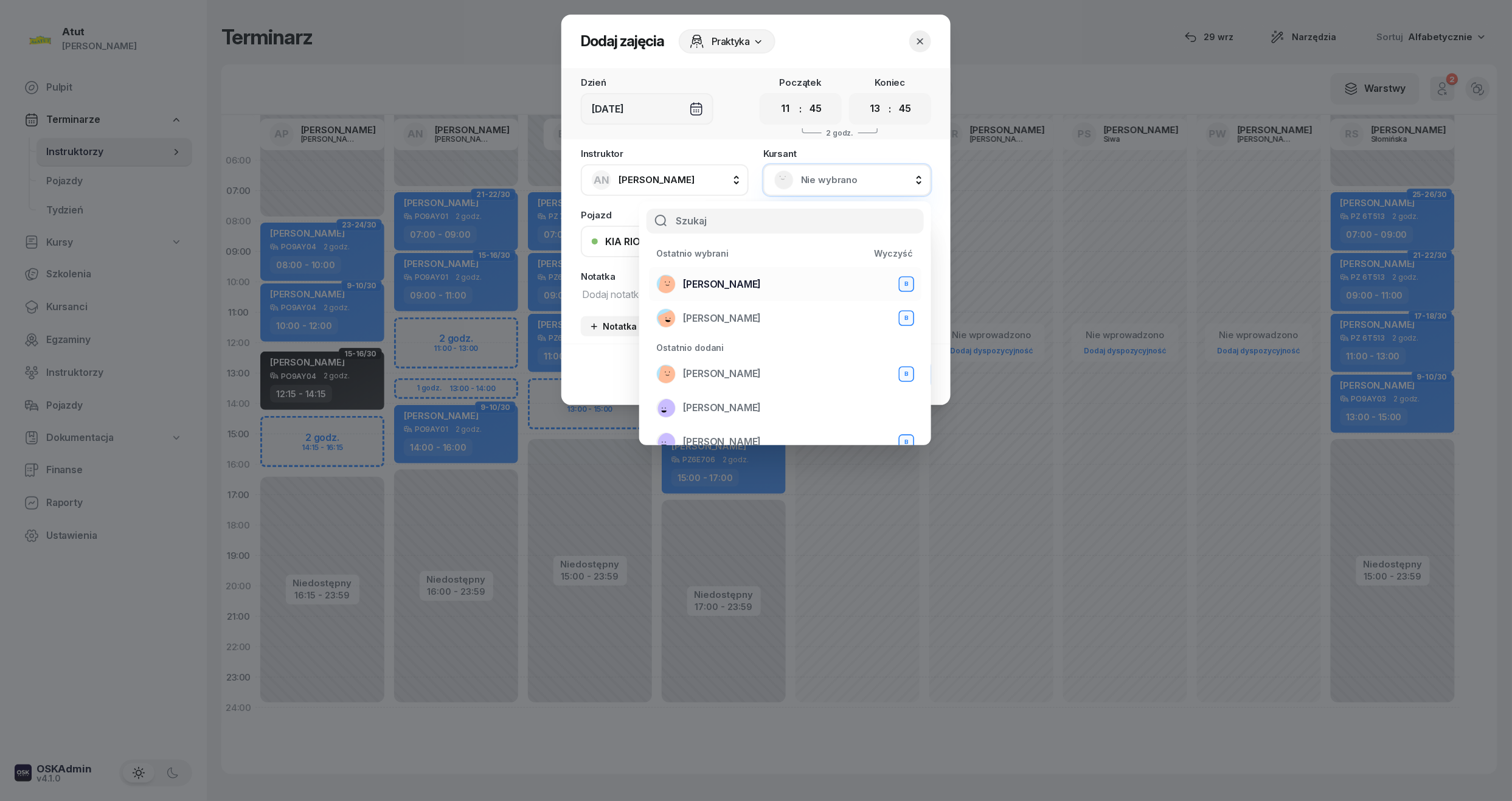
click at [749, 279] on span "Mateusz Rudny" at bounding box center [721, 284] width 78 height 16
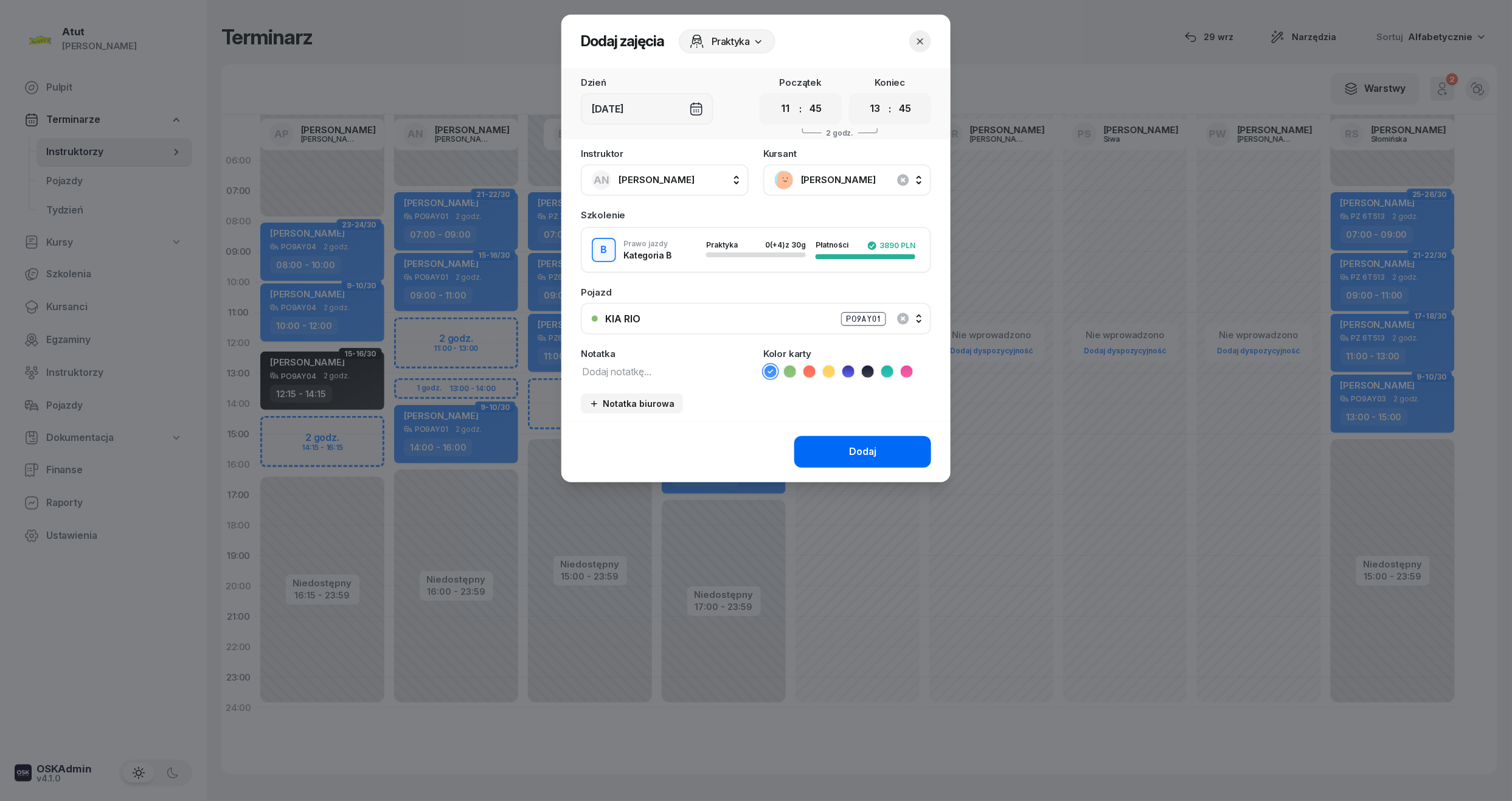
click at [864, 451] on div "Dodaj" at bounding box center [862, 452] width 27 height 16
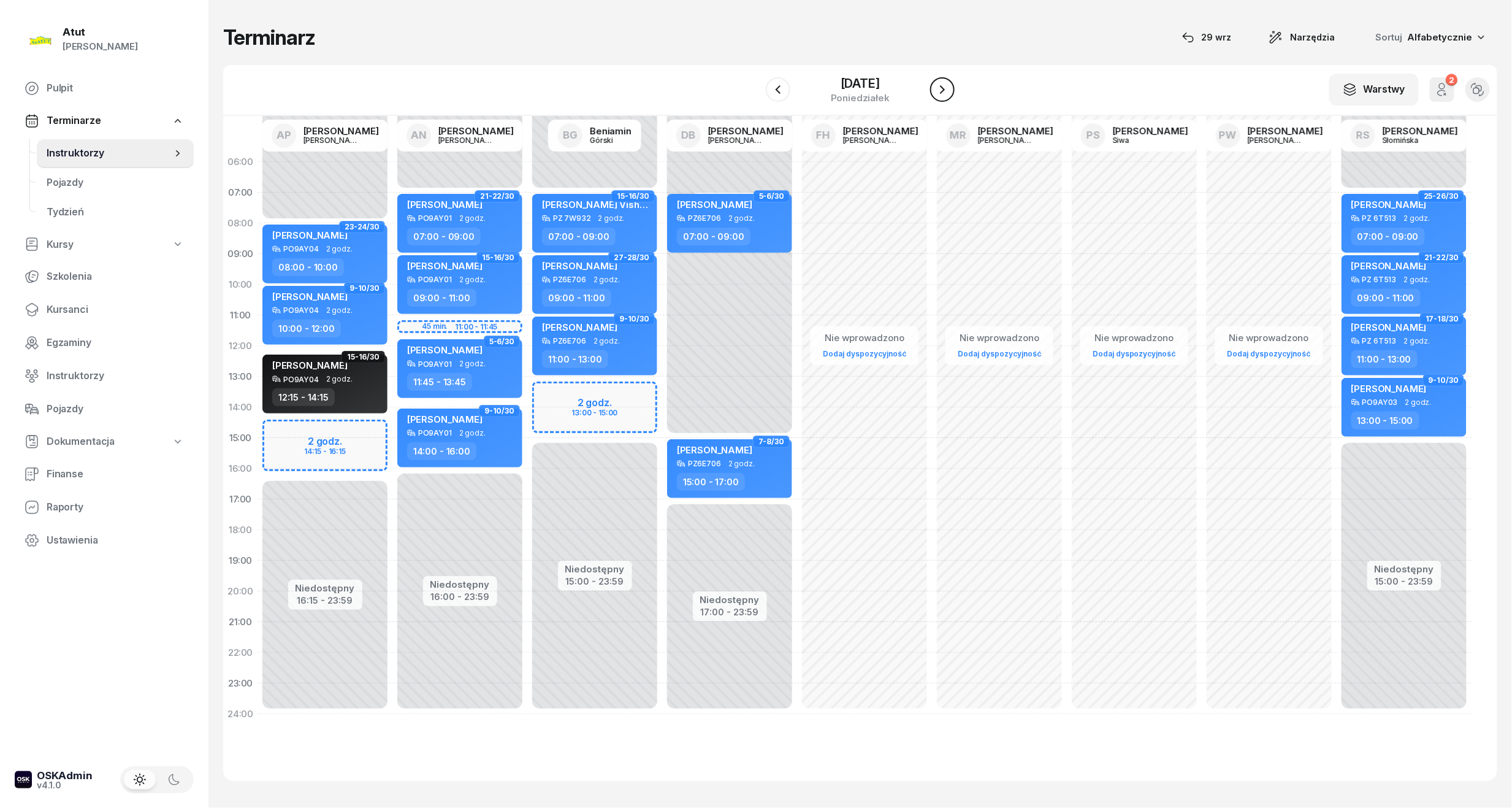
click at [948, 91] on icon "button" at bounding box center [942, 89] width 14 height 14
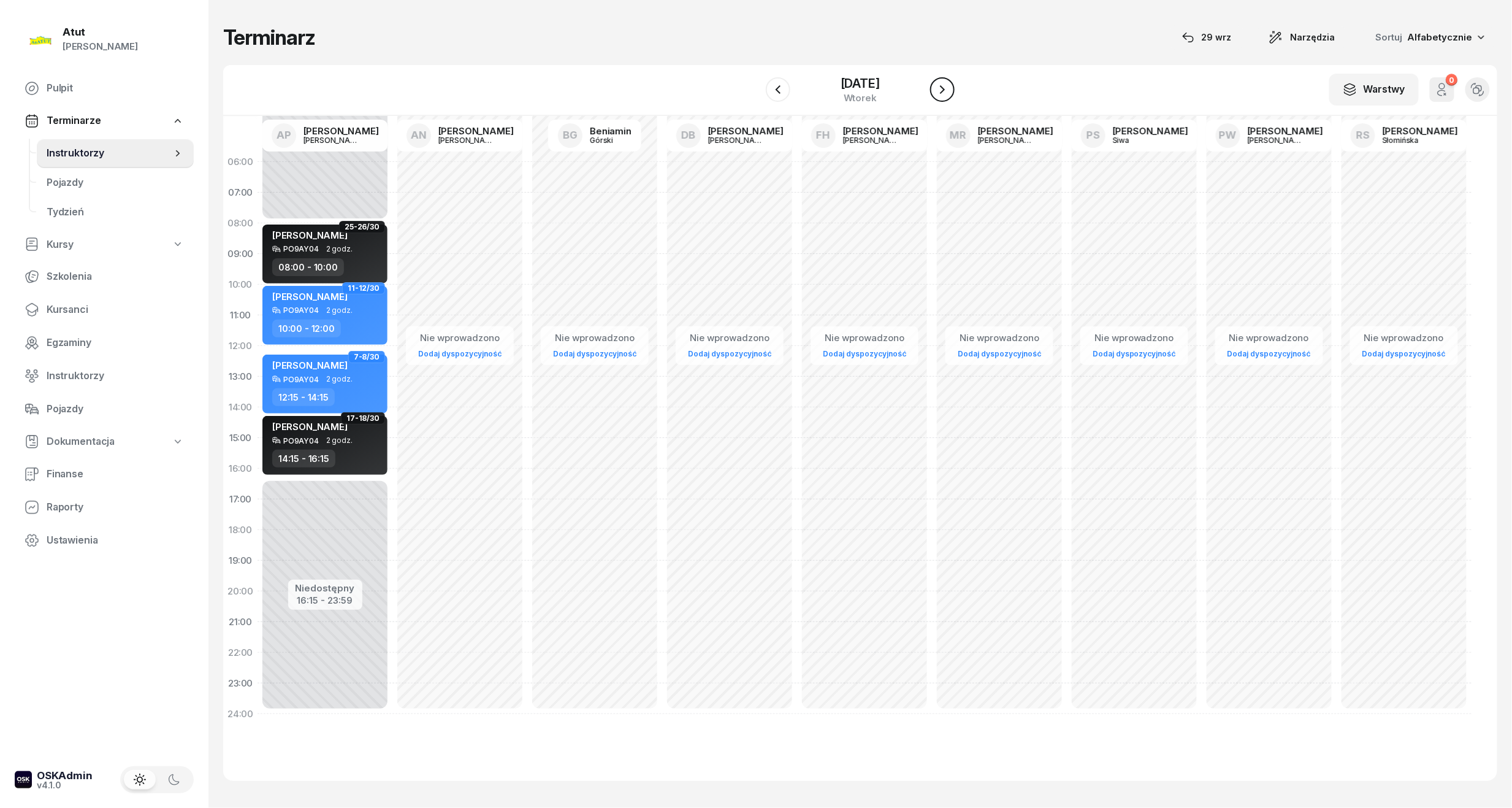
click at [948, 91] on icon "button" at bounding box center [942, 89] width 14 height 14
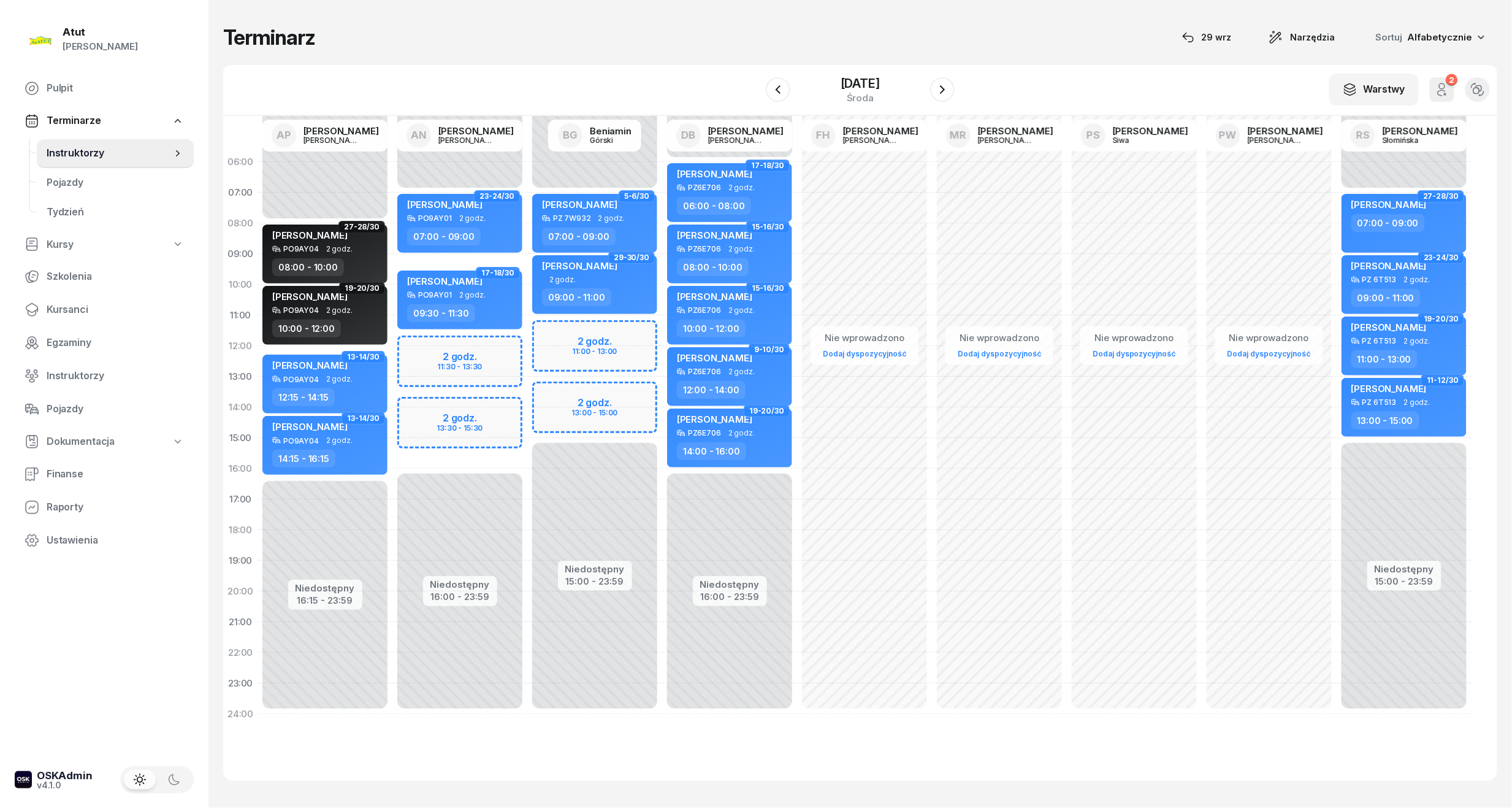
click at [476, 349] on div "Niedostępny 00:00 - 07:00 Niedostępny 16:00 - 23:59 2 godz. 11:30 - 13:30 2 god…" at bounding box center [460, 437] width 135 height 582
select select "12"
select select "14"
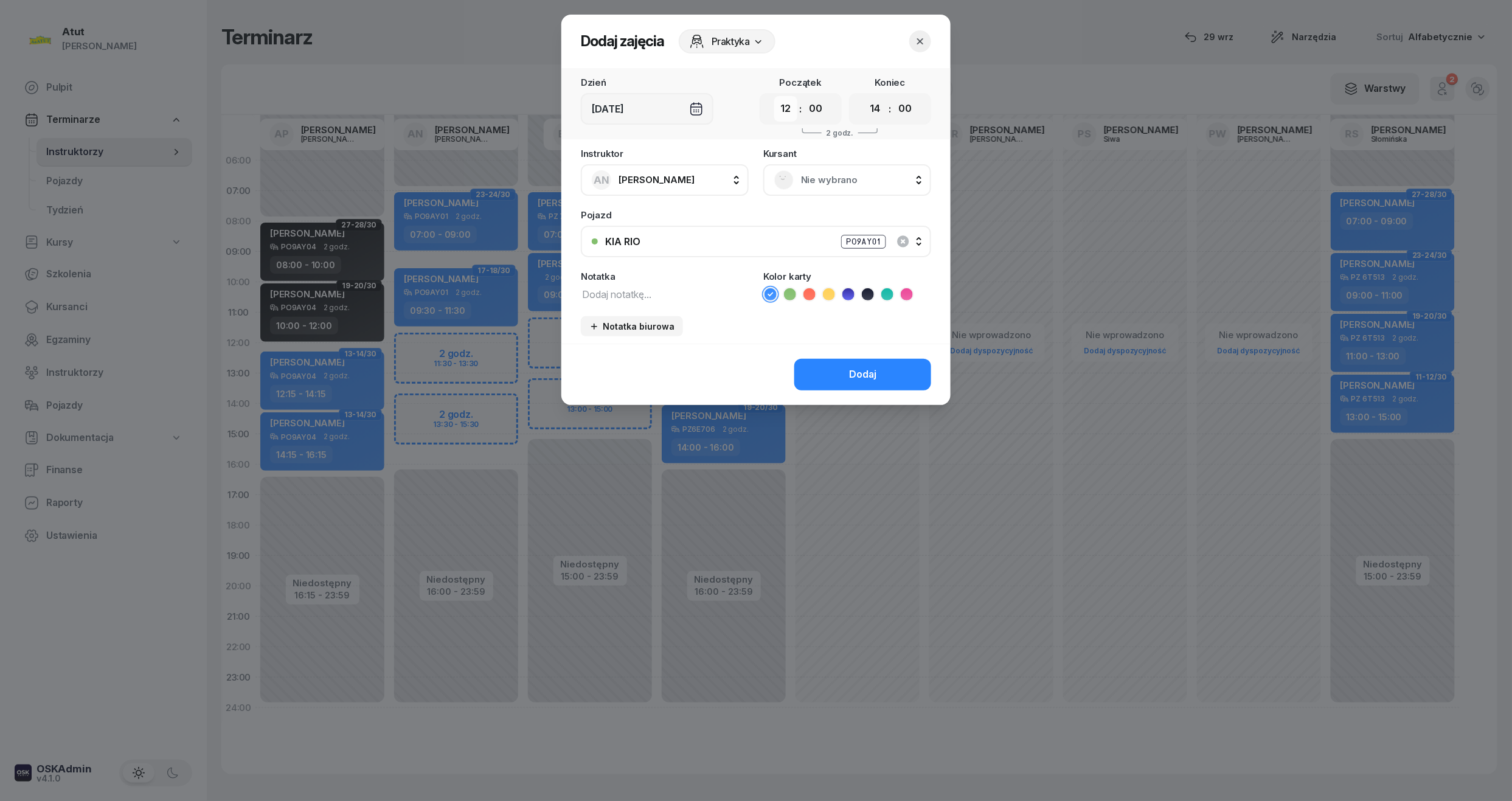
click at [787, 110] on select "00 01 02 03 04 05 06 07 08 09 10 11 12 13 14 15 16 17 18 19 20 21 22 23" at bounding box center [785, 109] width 23 height 26
select select "11"
click at [774, 96] on select "00 01 02 03 04 05 06 07 08 09 10 11 12 13 14 15 16 17 18 19 20 21 22 23" at bounding box center [785, 109] width 23 height 26
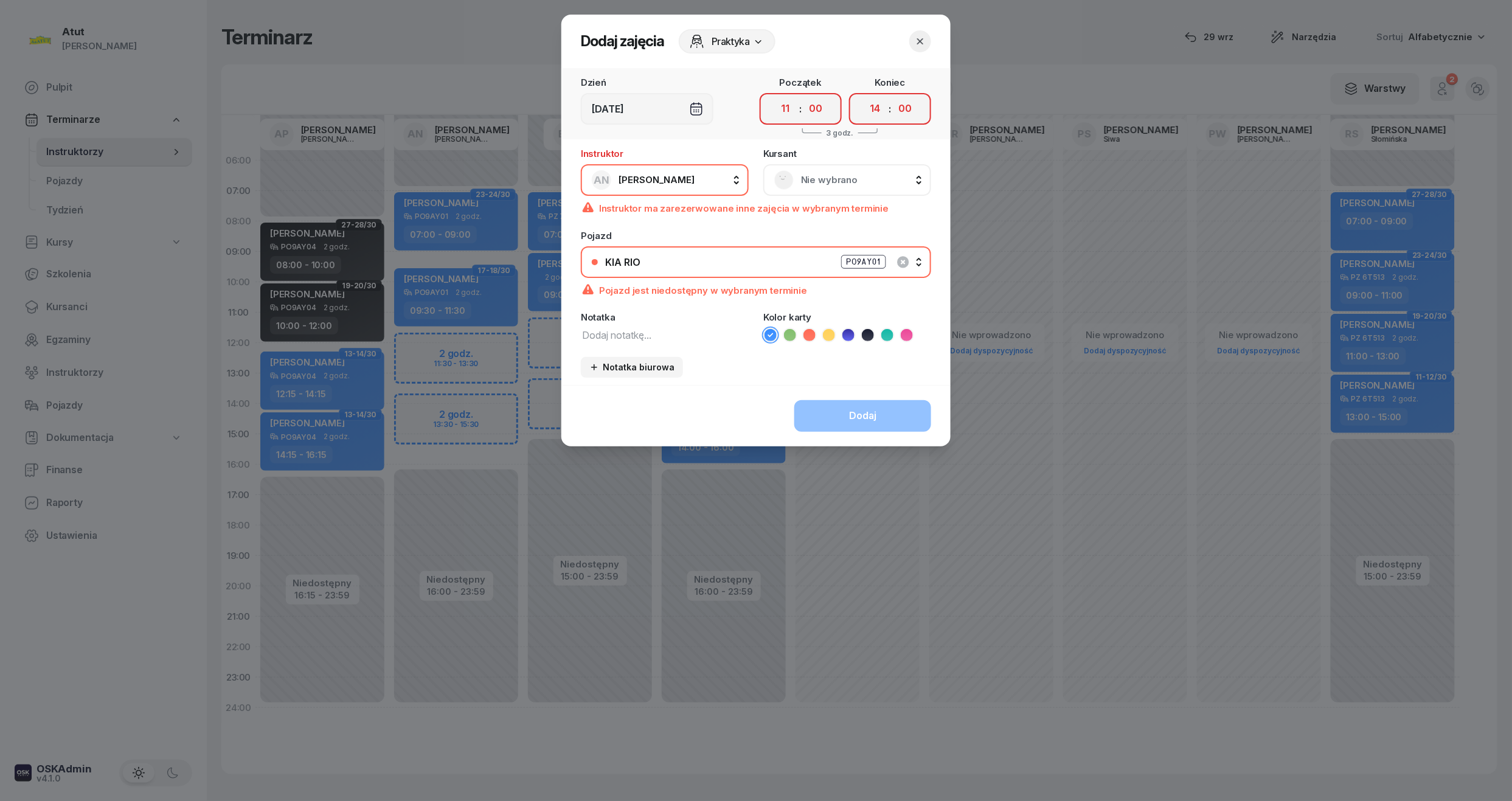
click at [810, 120] on div "00 01 02 03 04 05 06 07 08 09 10 11 12 13 14 15 16 17 18 19 20 21 22 23 : 00 05…" at bounding box center [800, 109] width 82 height 32
drag, startPoint x: 811, startPoint y: 110, endPoint x: 812, endPoint y: 119, distance: 9.1
click at [811, 110] on select "00 05 10 15 20 25 30 35 40 45 50 55" at bounding box center [815, 109] width 23 height 26
select select "45"
click at [804, 96] on select "00 05 10 15 20 25 30 35 40 45 50 55" at bounding box center [815, 109] width 23 height 26
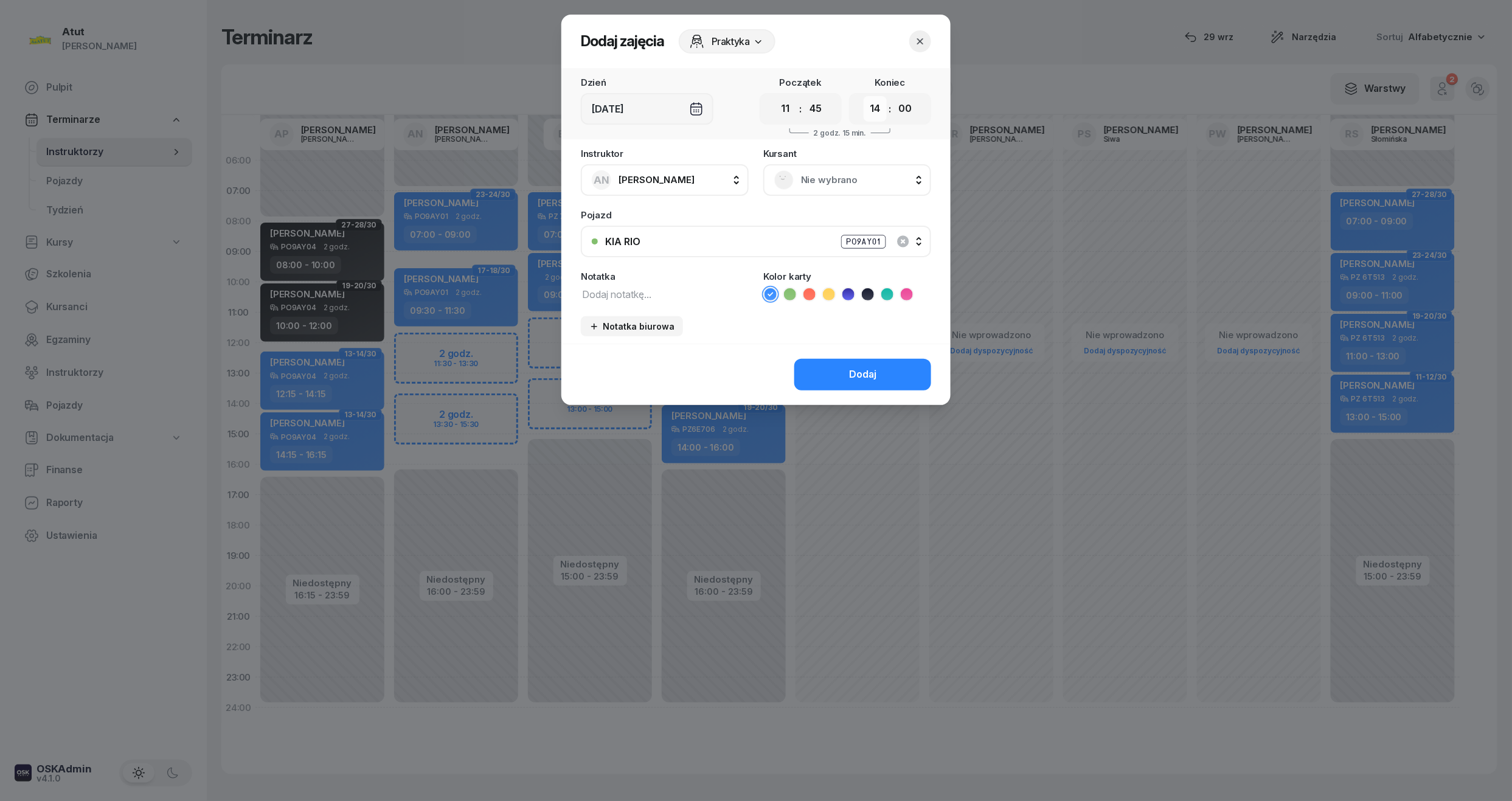
click at [869, 112] on select "00 01 02 03 04 05 06 07 08 09 10 11 12 13 14 15 16 17 18 19 20 21 22 23" at bounding box center [875, 109] width 23 height 26
select select "13"
click at [864, 96] on select "00 01 02 03 04 05 06 07 08 09 10 11 12 13 14 15 16 17 18 19 20 21 22 23" at bounding box center [875, 109] width 23 height 26
click at [903, 97] on select "00 05 10 15 20 25 30 35 40 45 50 55" at bounding box center [904, 109] width 23 height 26
select select "45"
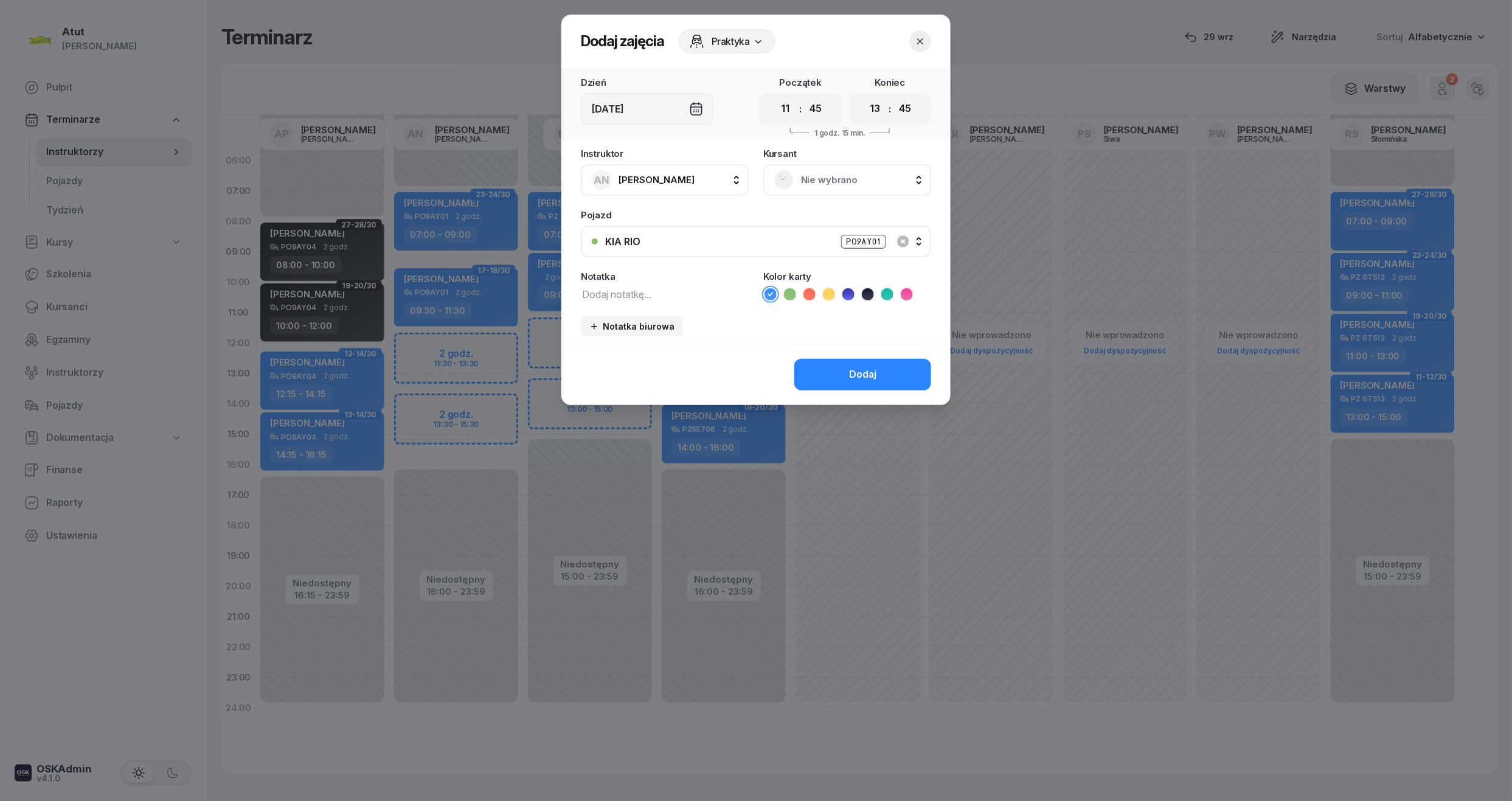
click at [894, 96] on select "00 05 10 15 20 25 30 35 40 45 50 55" at bounding box center [904, 109] width 23 height 26
click at [812, 166] on div "Nie wybrano" at bounding box center [846, 180] width 168 height 32
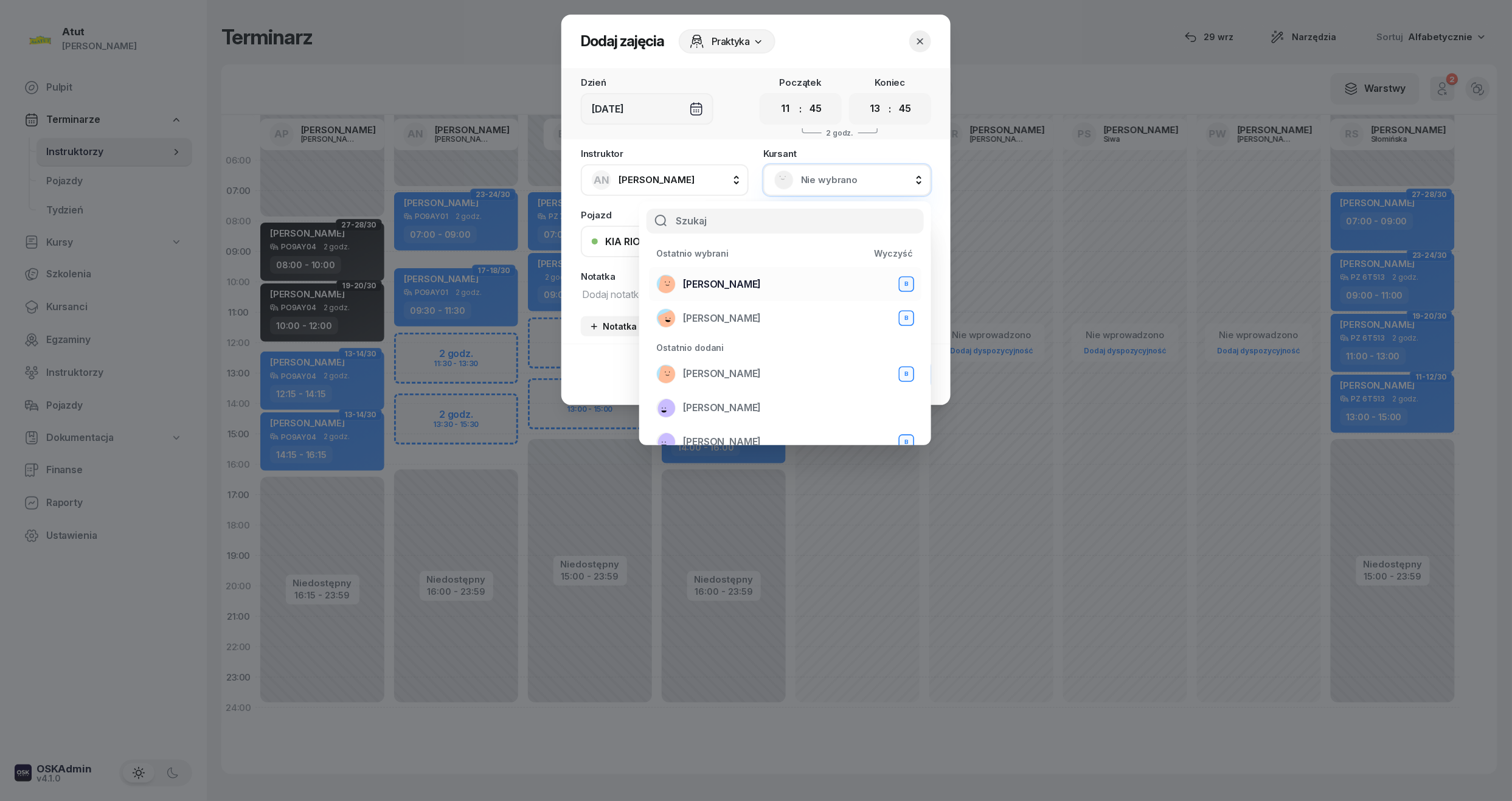
click at [760, 282] on div "Mateusz Rudny B" at bounding box center [785, 284] width 258 height 20
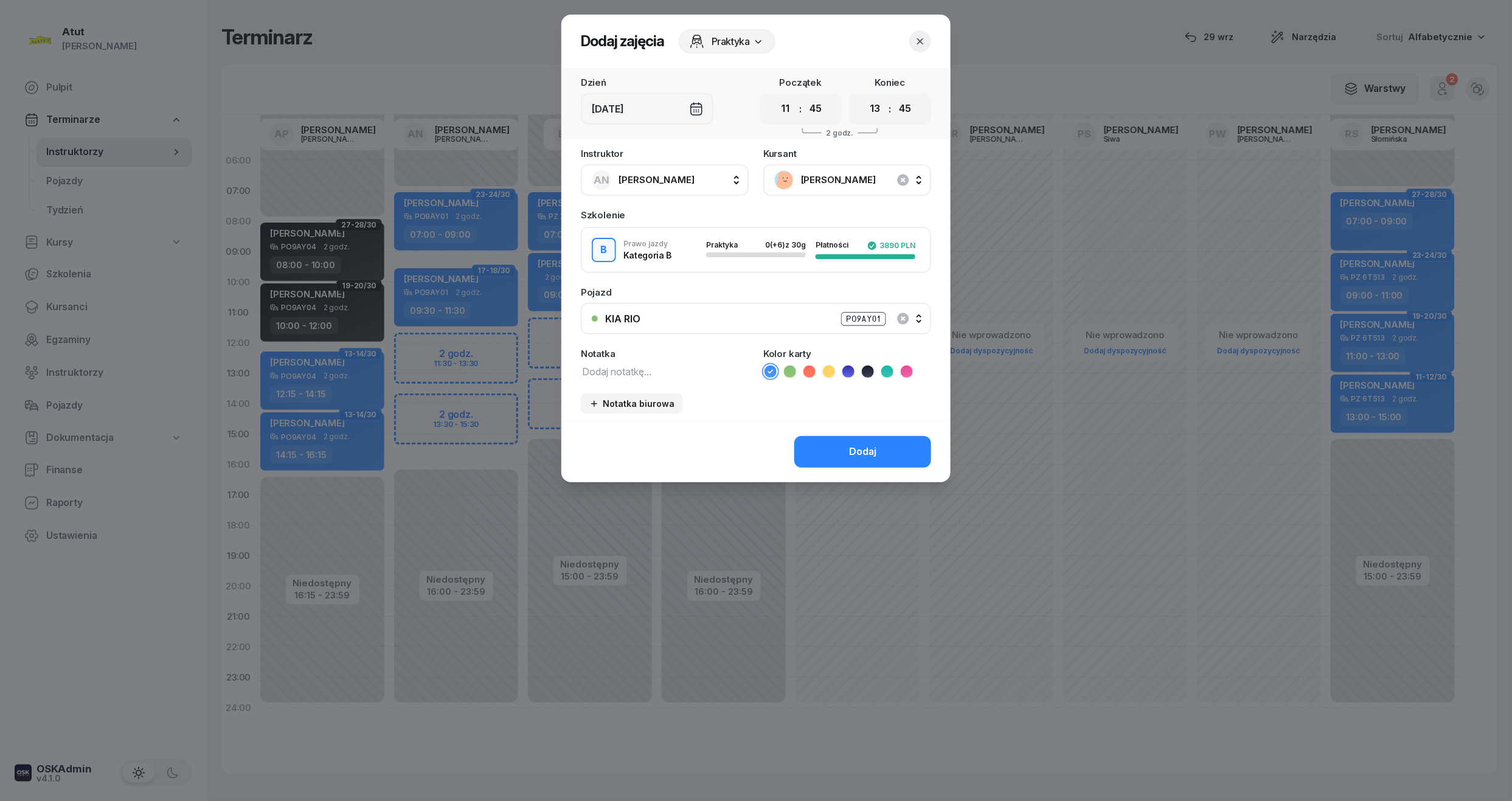
click at [872, 456] on div "Dodaj" at bounding box center [862, 452] width 27 height 16
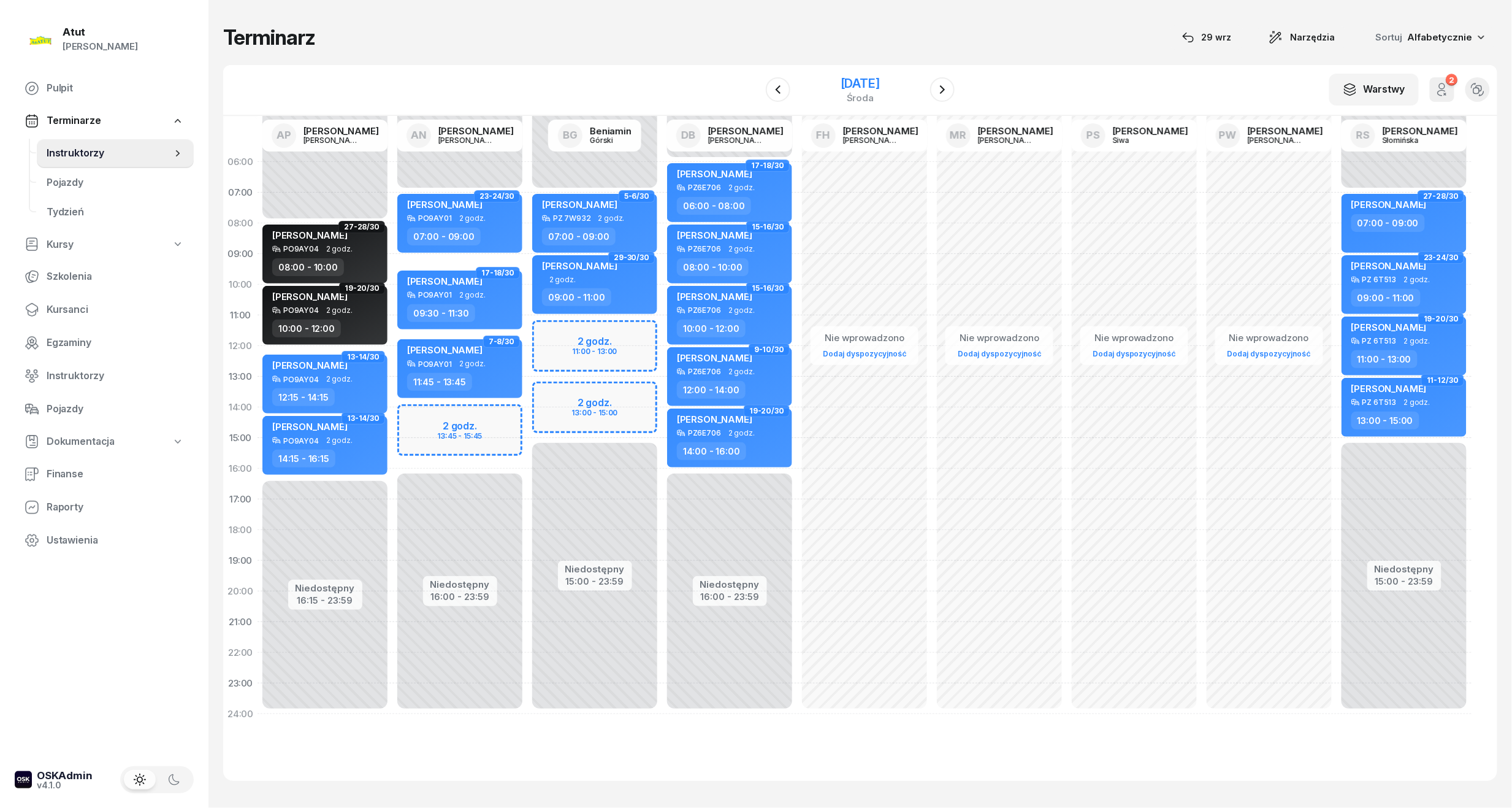
click at [865, 77] on div "12 listopada 2025" at bounding box center [860, 84] width 39 height 12
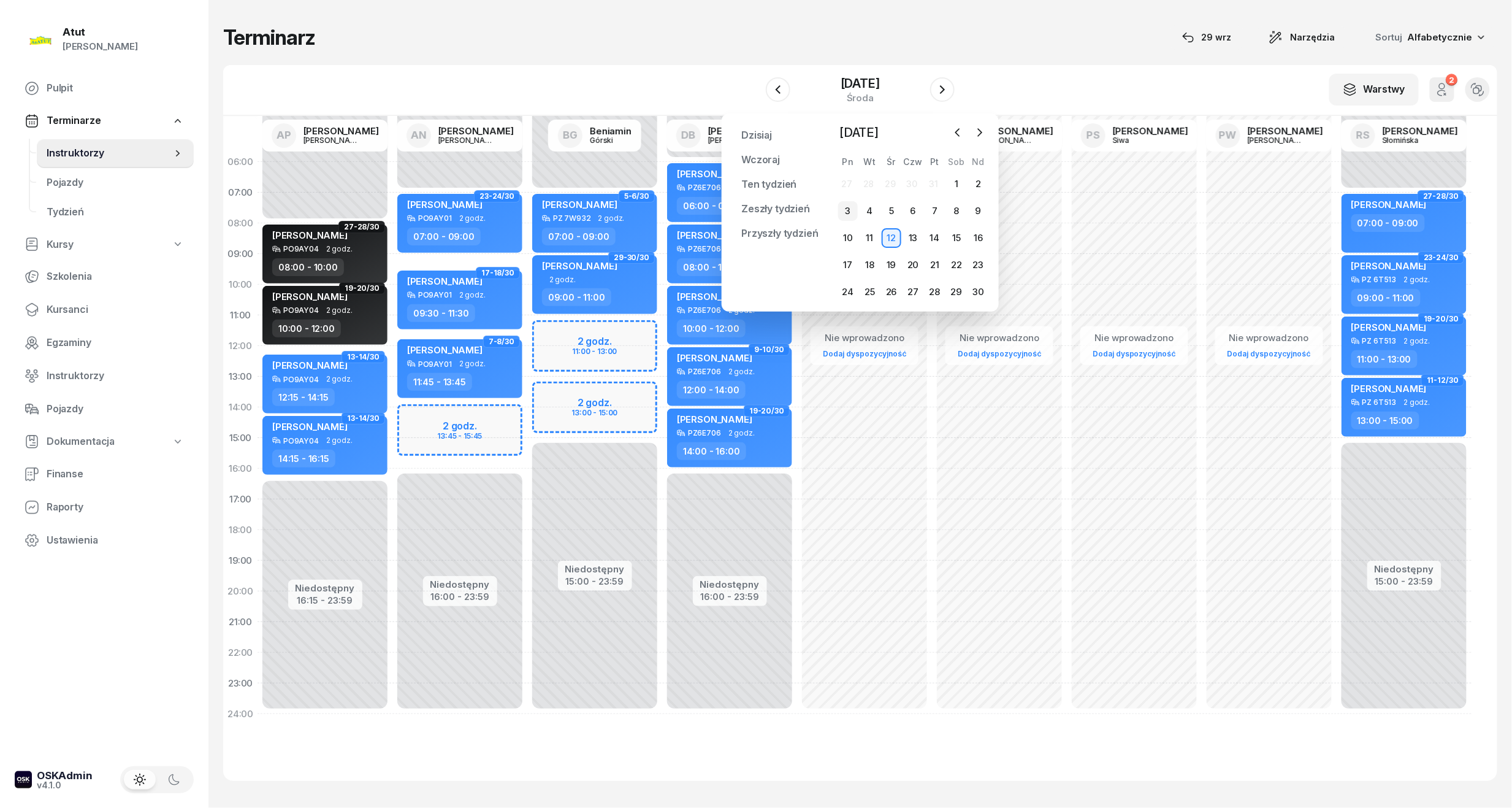
click at [850, 209] on div "3" at bounding box center [848, 211] width 20 height 20
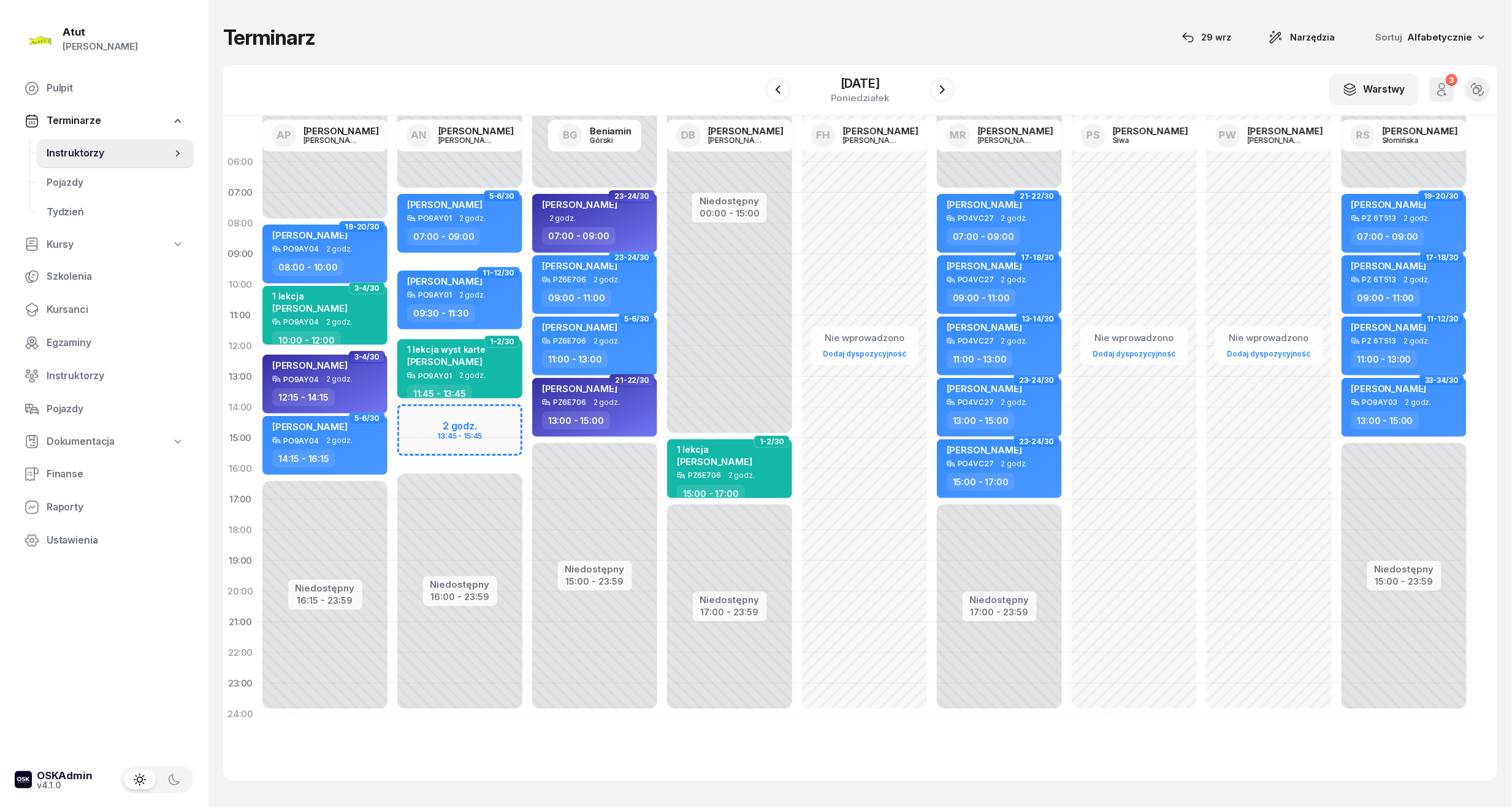
click at [473, 363] on span "Mateusz Rudny" at bounding box center [444, 361] width 75 height 11
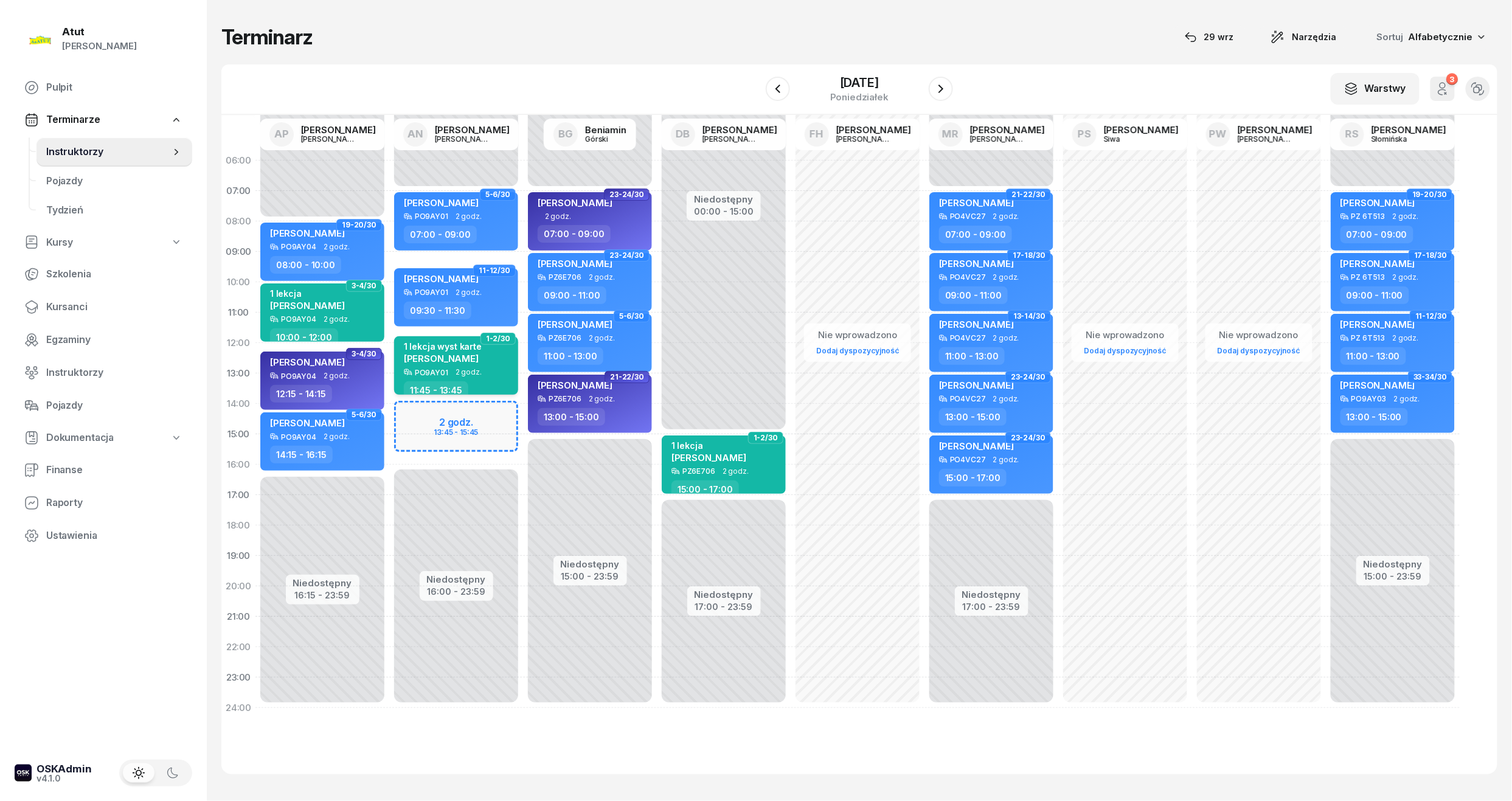
select select "11"
select select "45"
select select "13"
select select "45"
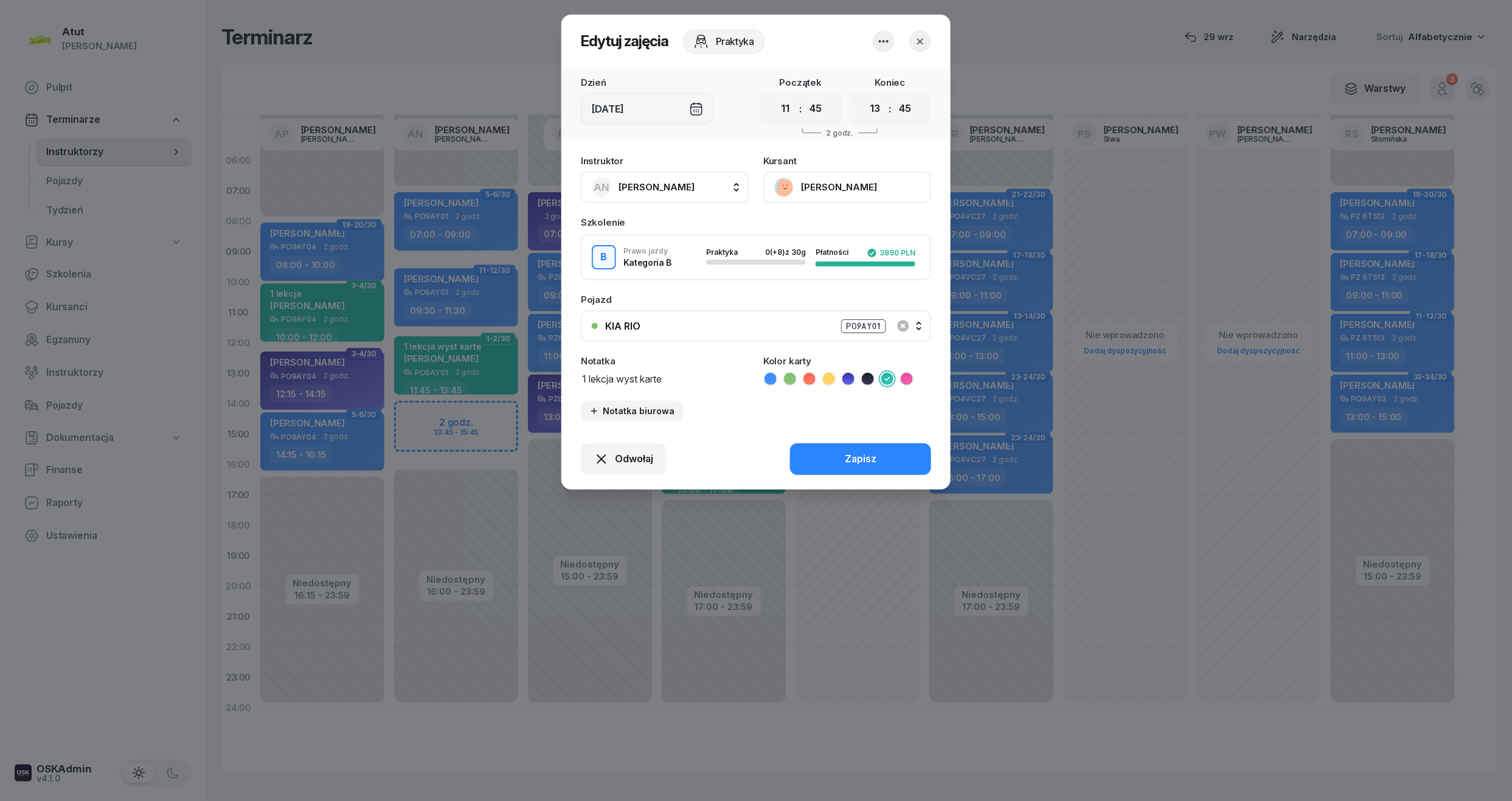
click at [892, 41] on button "button" at bounding box center [883, 41] width 22 height 22
click at [827, 84] on div "Usuń" at bounding box center [837, 78] width 23 height 16
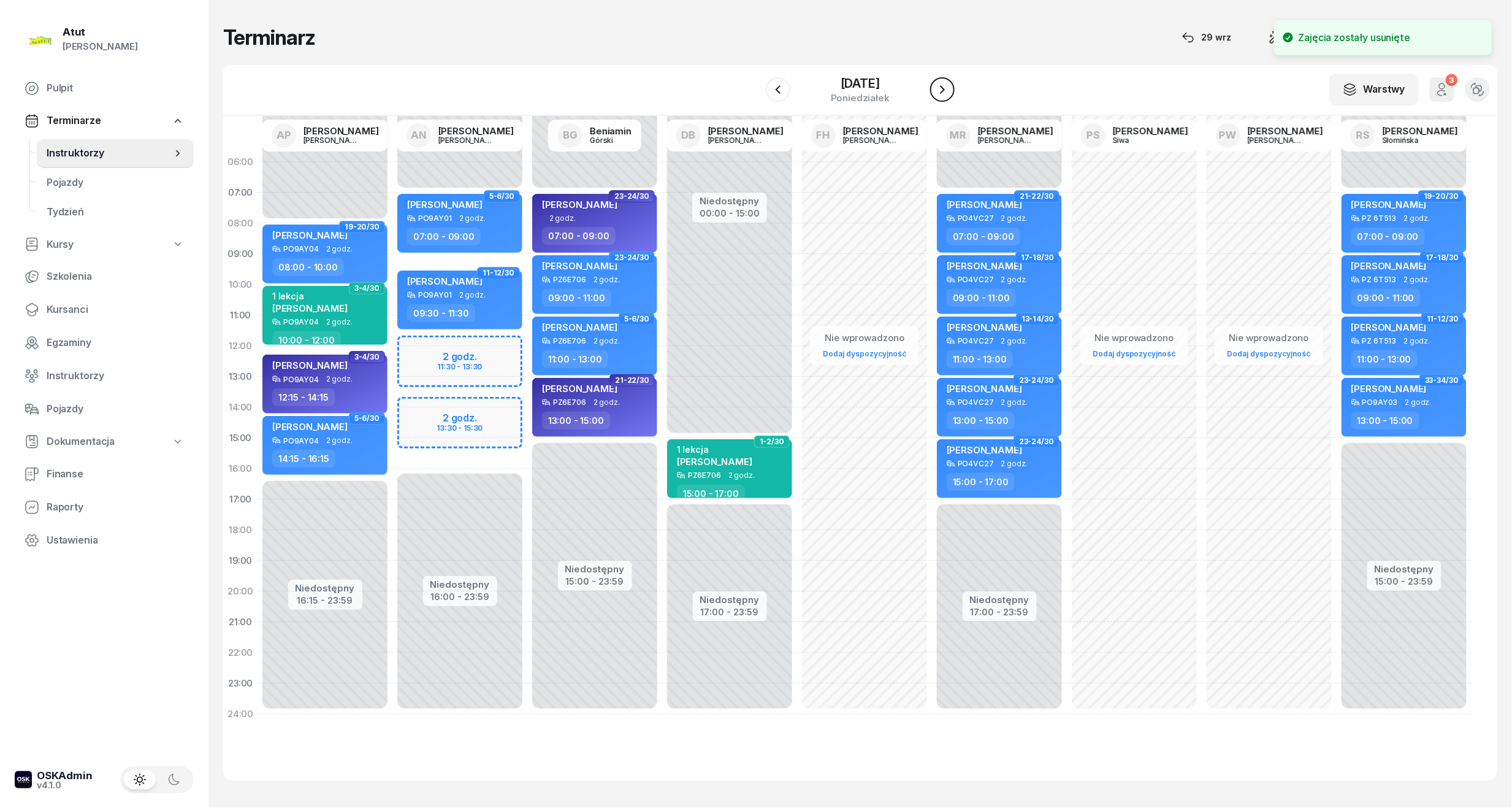
click at [942, 94] on icon "button" at bounding box center [942, 89] width 14 height 14
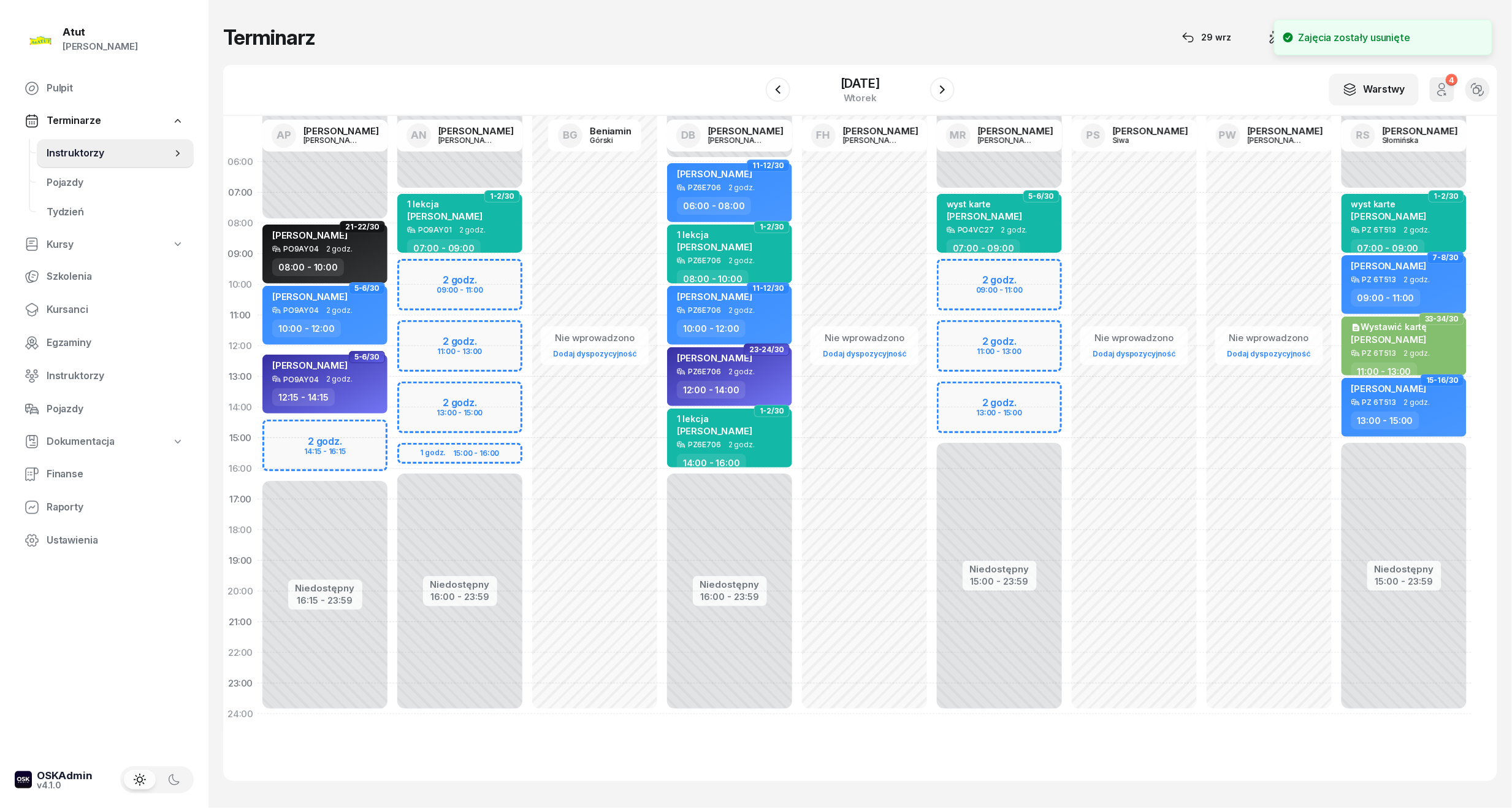
click at [462, 286] on div "Niedostępny 00:00 - 07:00 Niedostępny 16:00 - 23:59 2 godz. 09:00 - 11:00 2 god…" at bounding box center [460, 437] width 135 height 582
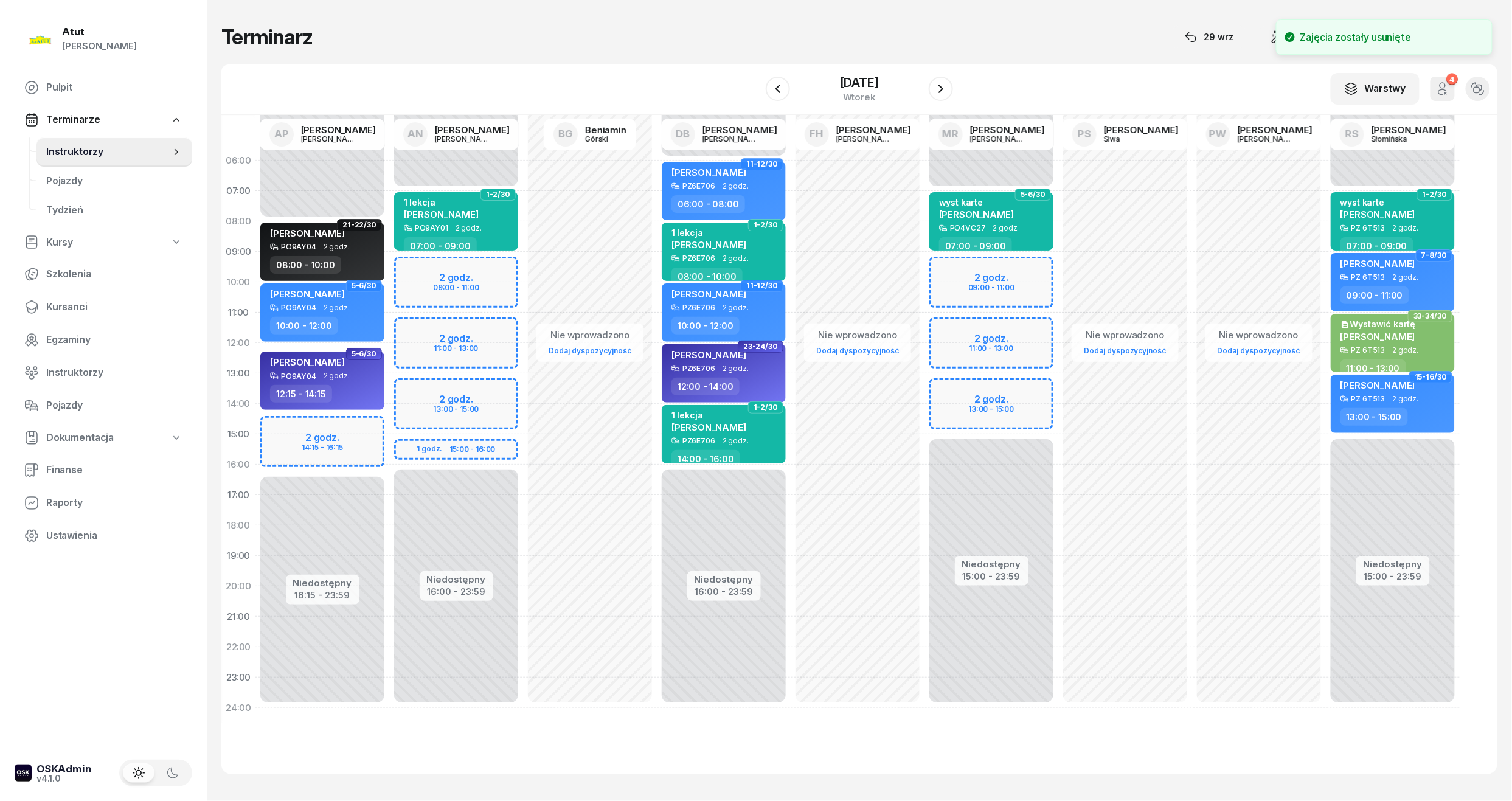
select select "10"
select select "12"
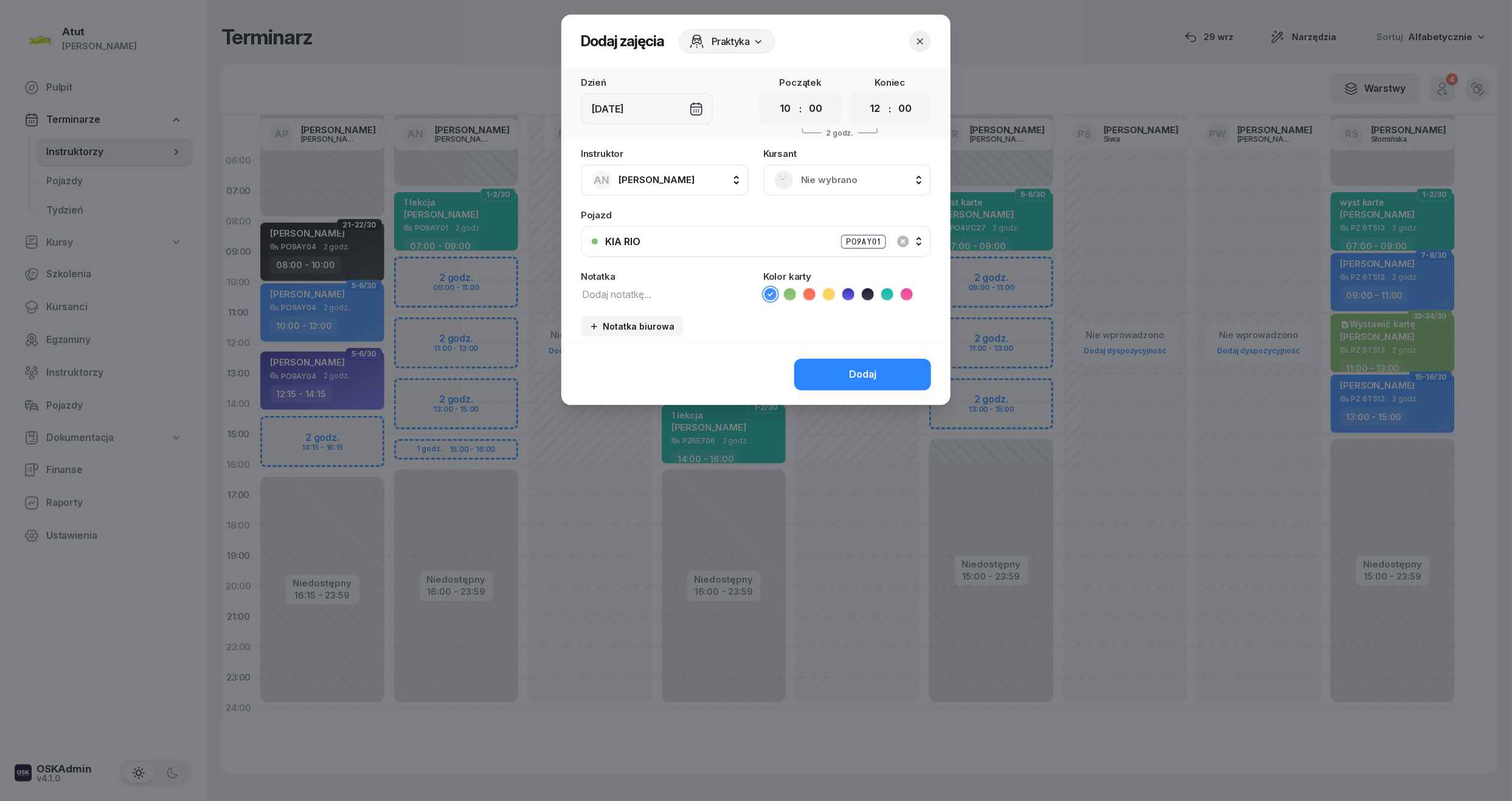
click at [925, 34] on button "button" at bounding box center [919, 41] width 22 height 22
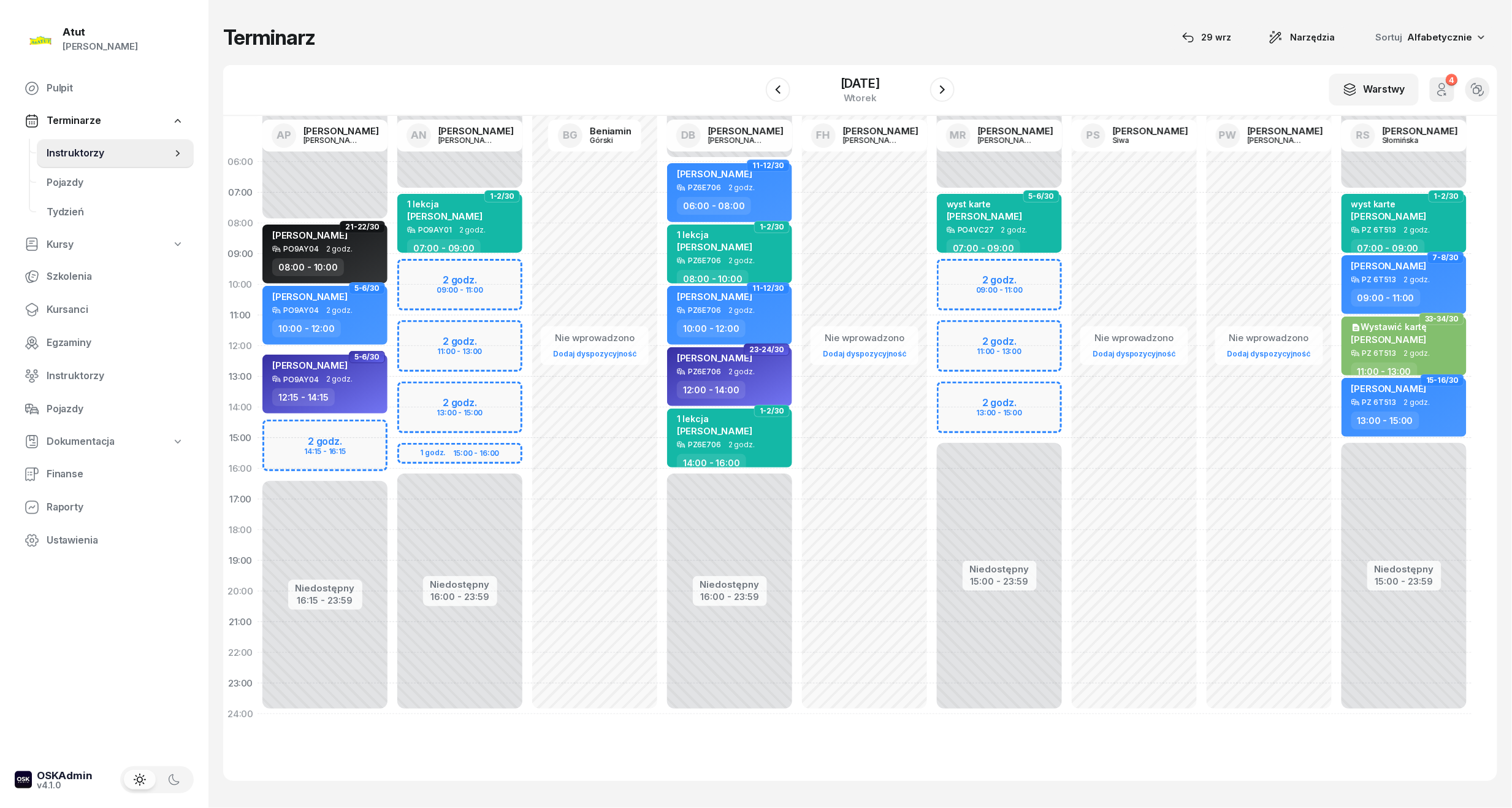
click at [464, 342] on div "Niedostępny 00:00 - 07:00 Niedostępny 16:00 - 23:59 2 godz. 09:00 - 11:00 2 god…" at bounding box center [460, 437] width 135 height 582
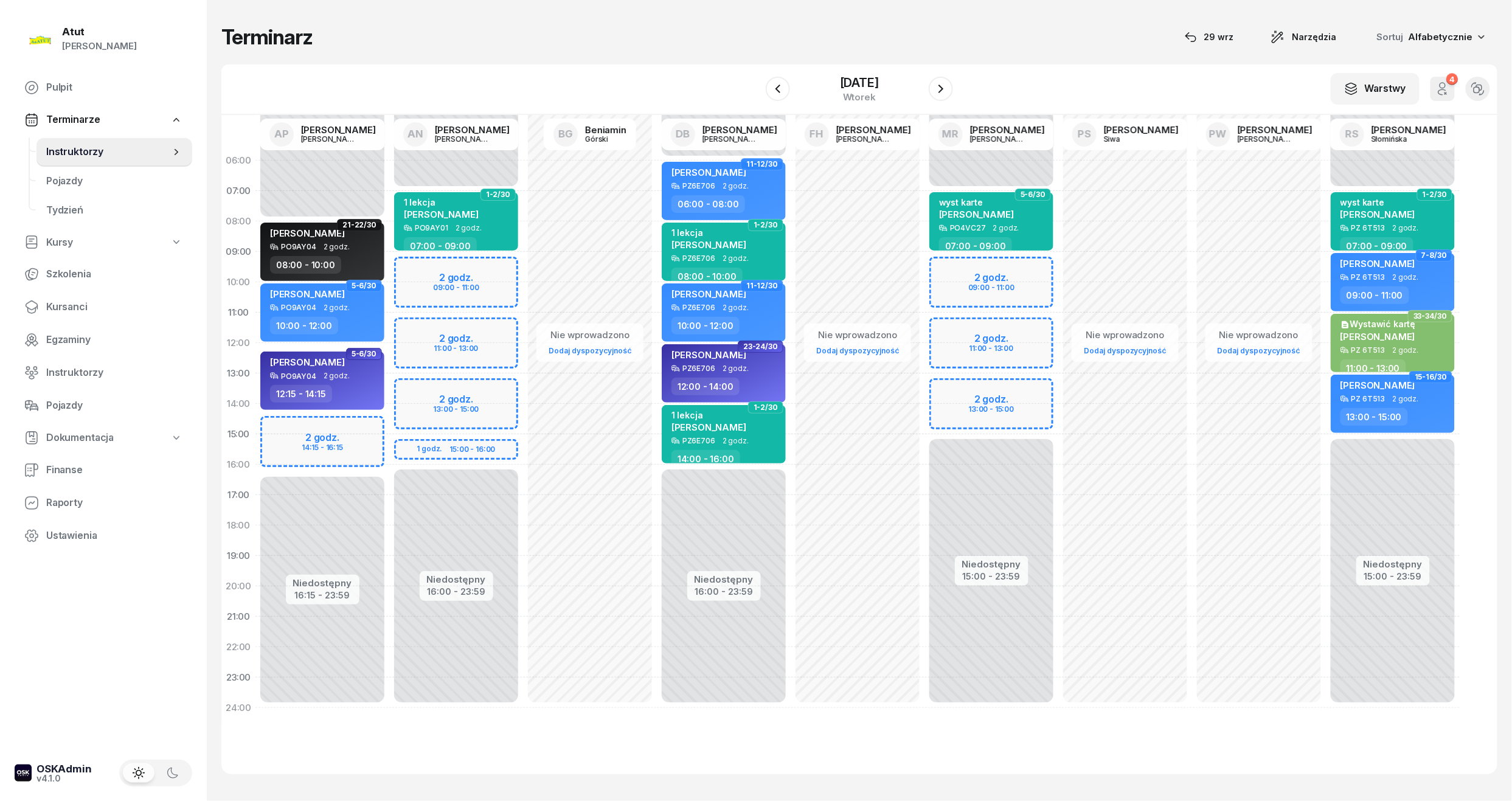
select select "11"
select select "13"
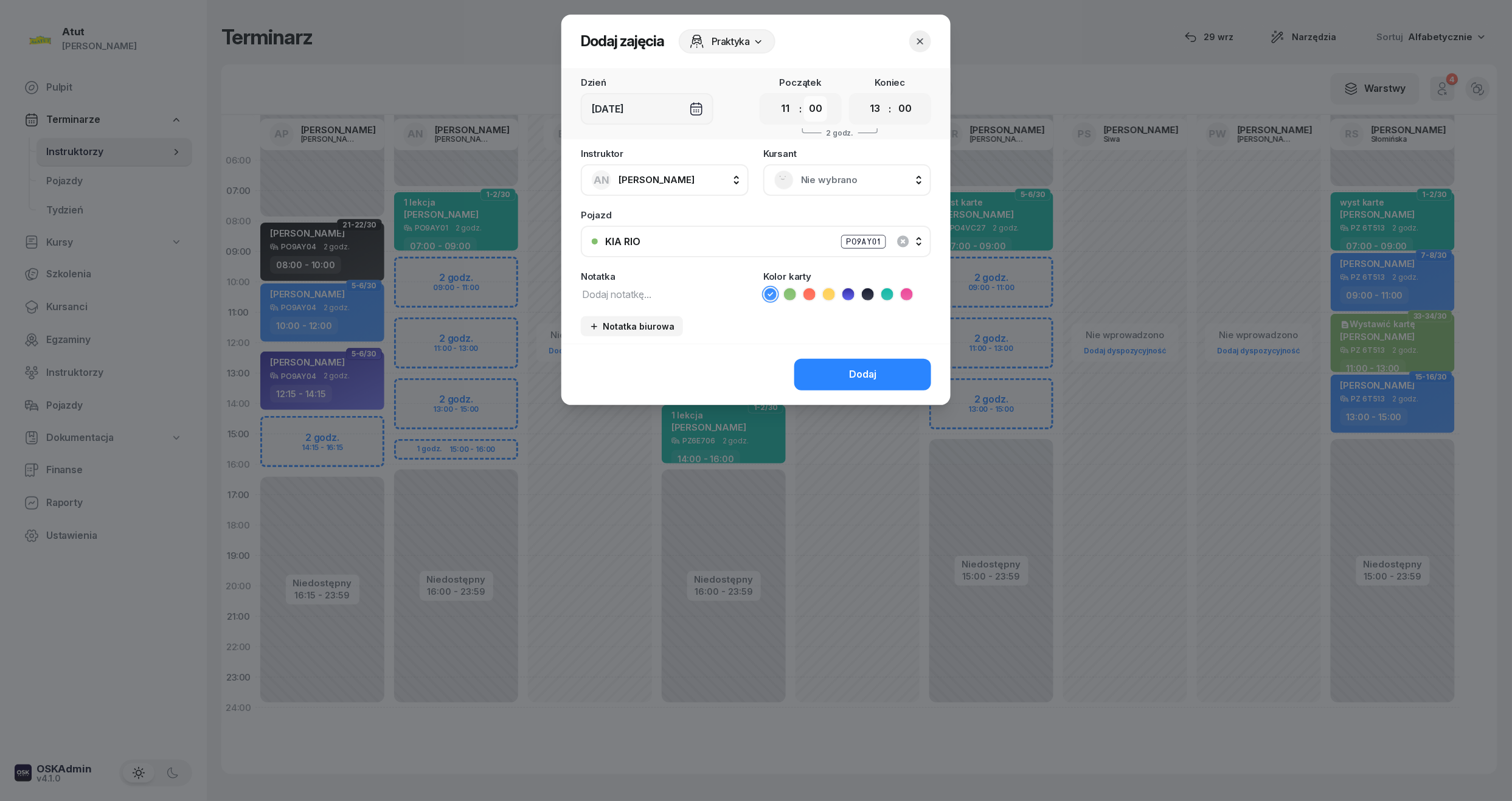
drag, startPoint x: 817, startPoint y: 111, endPoint x: 827, endPoint y: 113, distance: 10.2
click at [817, 111] on select "00 05 10 15 20 25 30 35 40 45 50 55" at bounding box center [815, 109] width 23 height 26
select select "45"
click at [804, 96] on select "00 05 10 15 20 25 30 35 40 45 50 55" at bounding box center [815, 109] width 23 height 26
click at [904, 112] on select "00 05 10 15 20 25 30 35 40 45 50 55" at bounding box center [904, 109] width 23 height 26
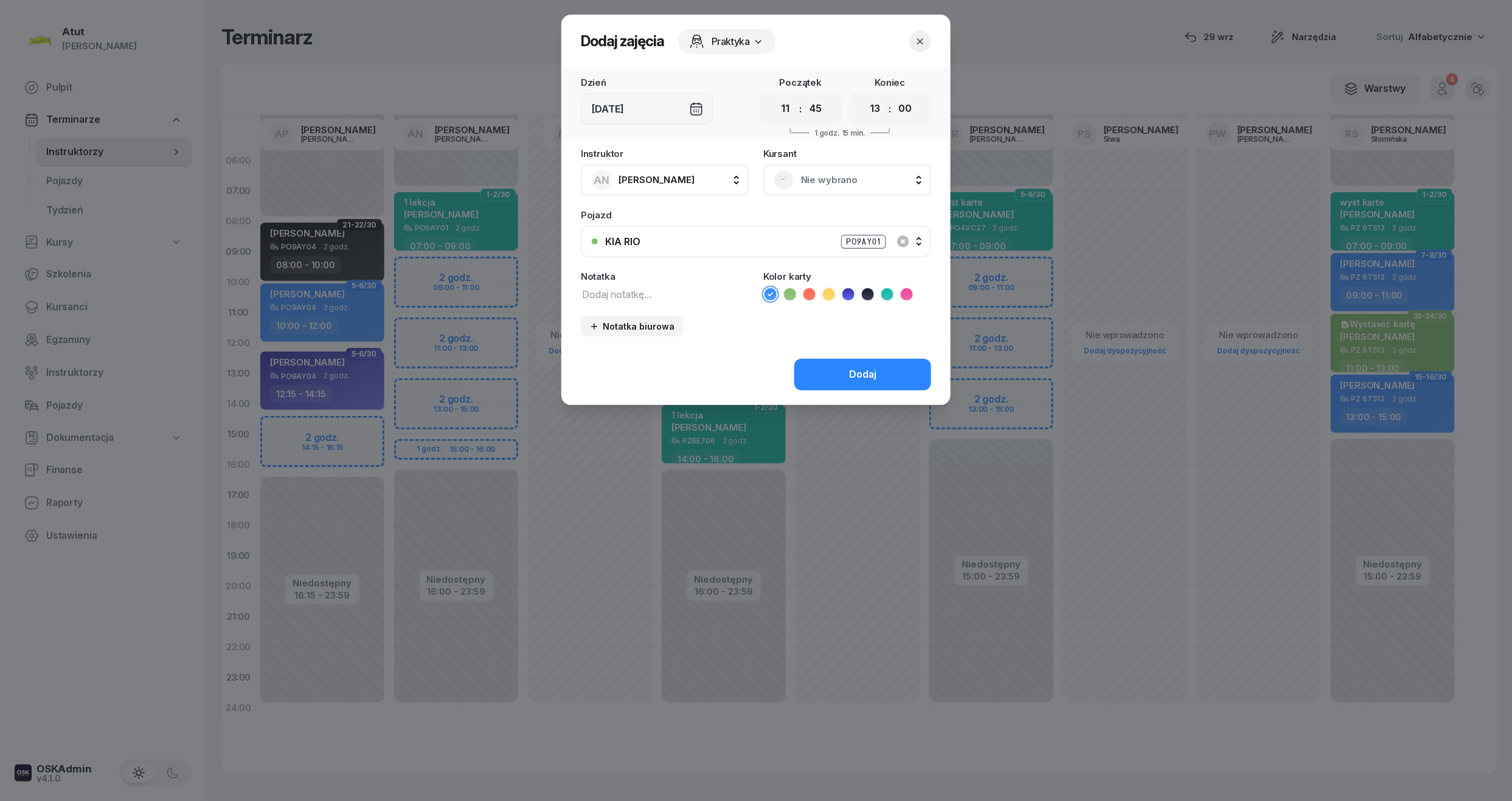
select select "45"
click at [894, 96] on select "00 05 10 15 20 25 30 35 40 45 50 55" at bounding box center [904, 109] width 23 height 26
click at [800, 188] on div "Nie wybrano" at bounding box center [847, 180] width 146 height 20
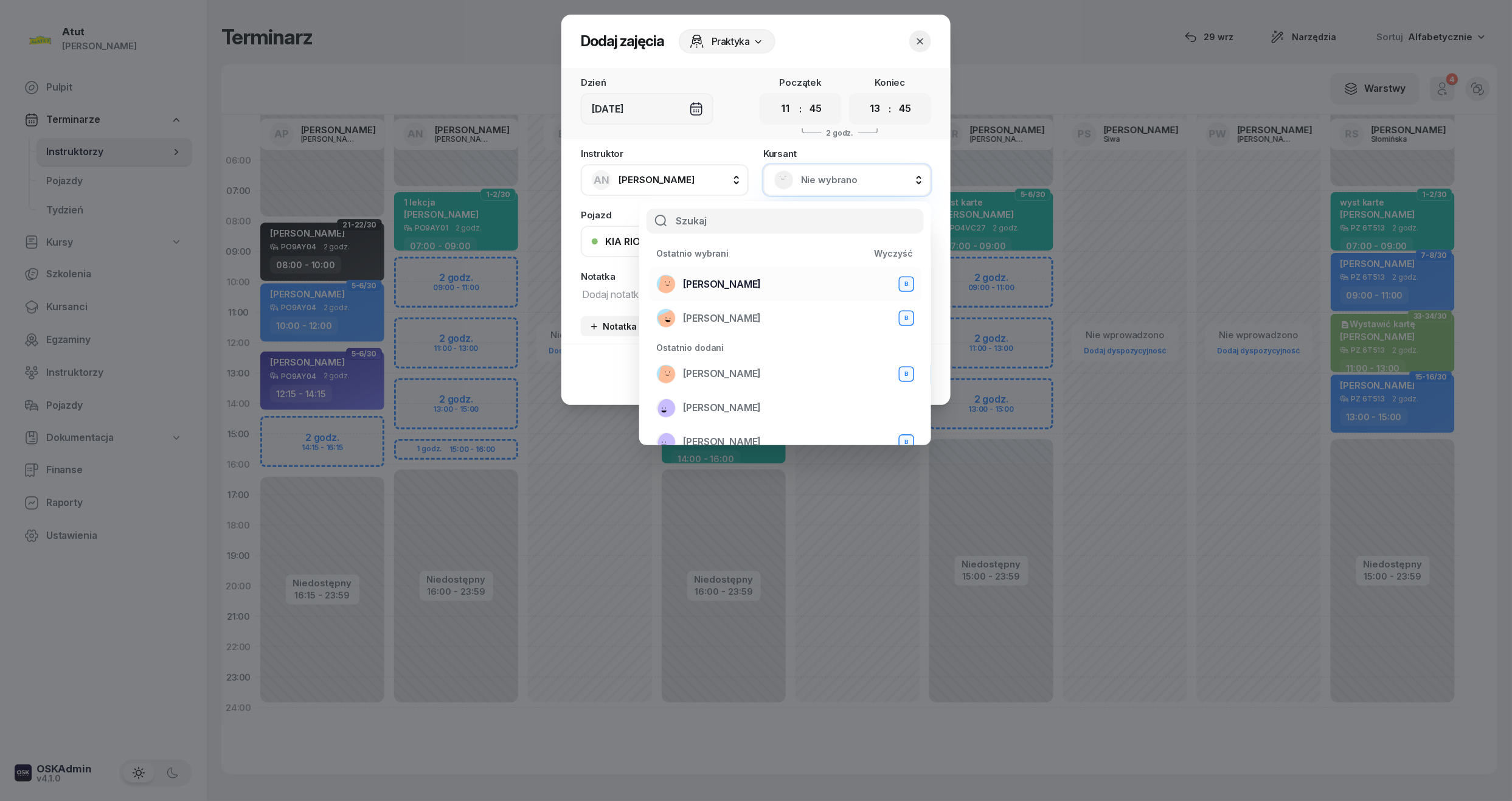
click at [712, 276] on span "Mateusz Rudny" at bounding box center [721, 284] width 78 height 16
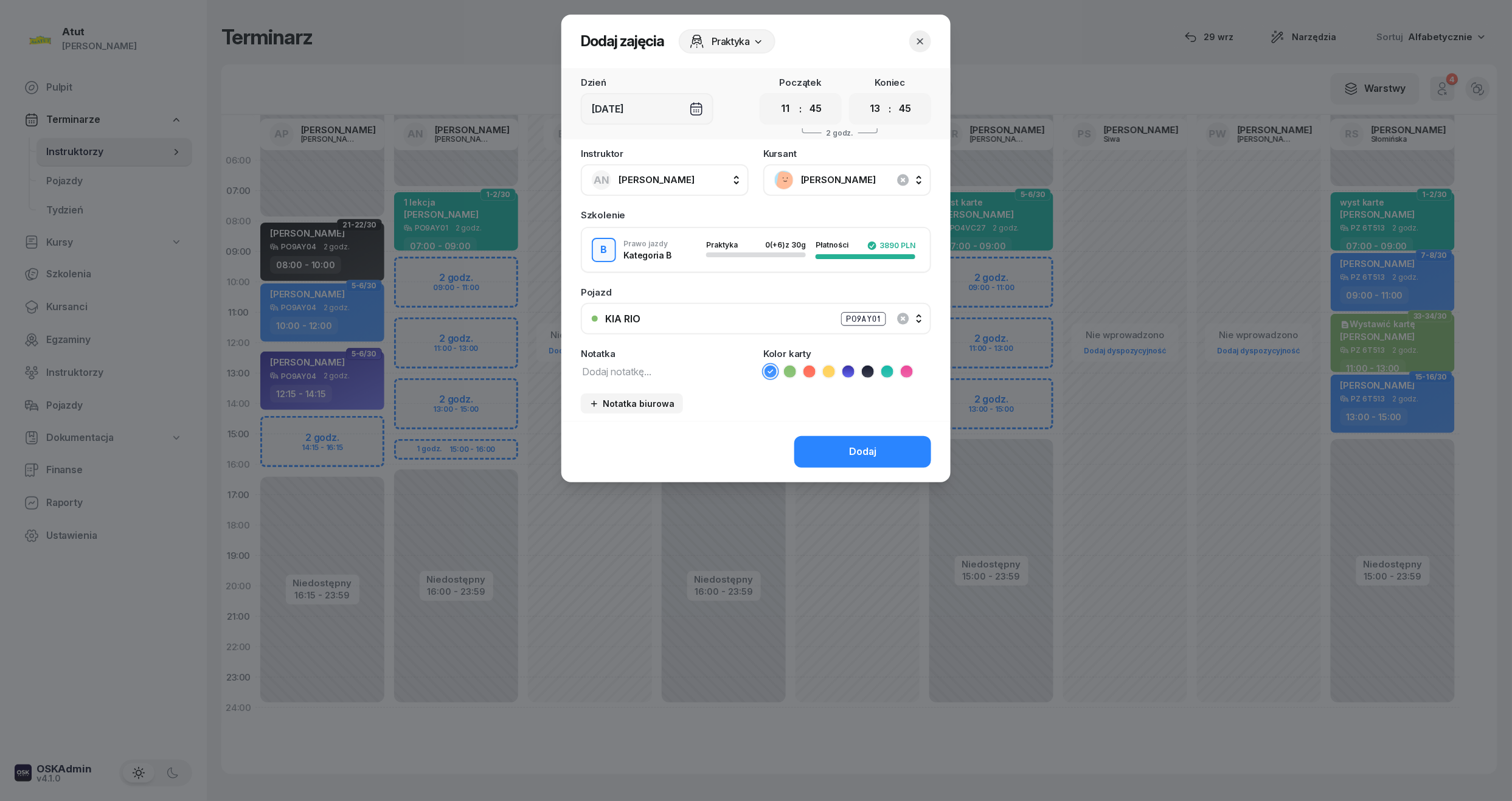
click at [891, 367] on icon at bounding box center [887, 371] width 12 height 12
click at [662, 370] on textarea at bounding box center [664, 370] width 168 height 16
type textarea "1 lekcja wyst karte"
click at [900, 446] on button "Dodaj" at bounding box center [863, 452] width 137 height 32
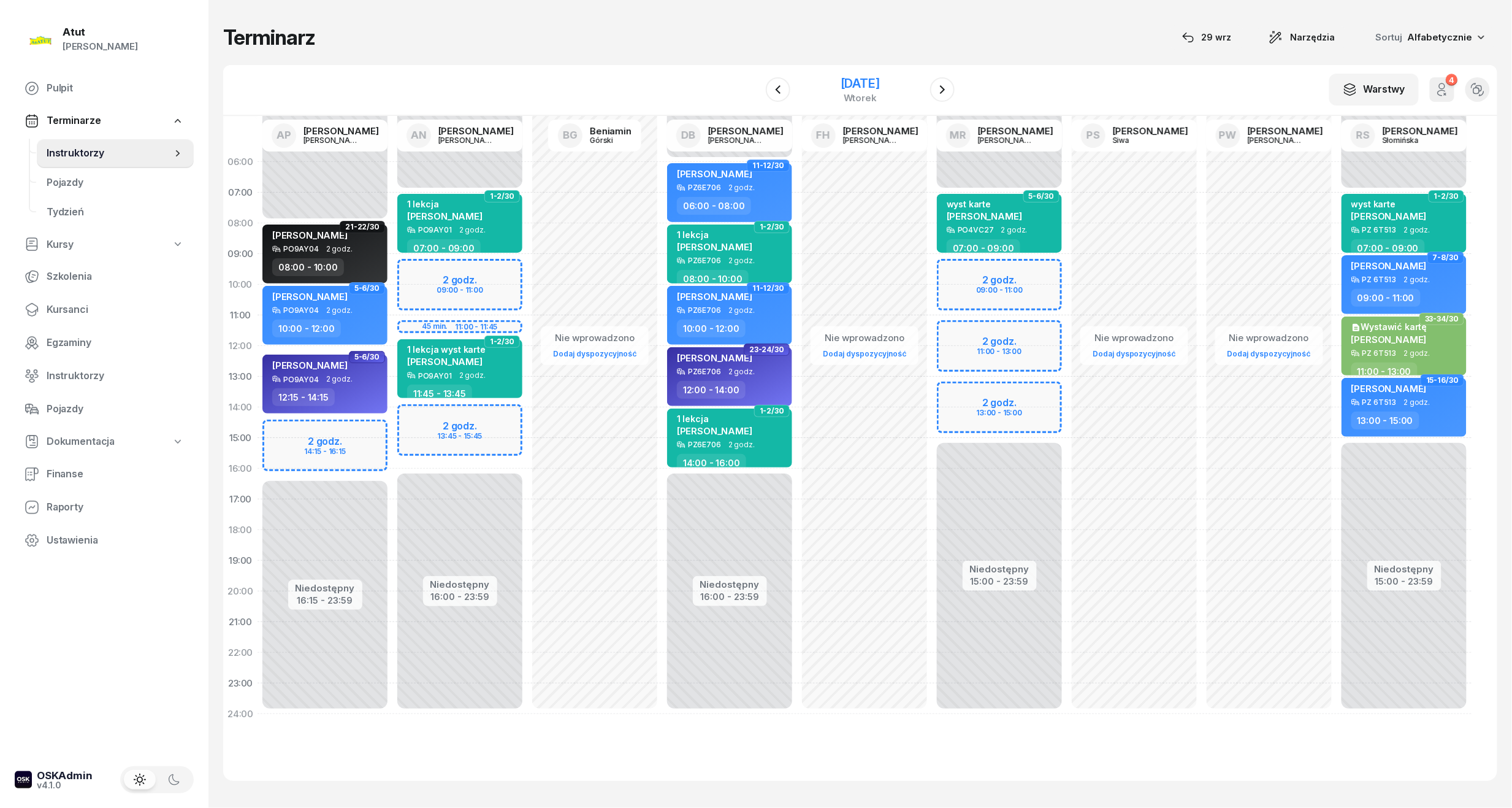
click at [880, 87] on div "4 listopada 2025" at bounding box center [860, 84] width 39 height 12
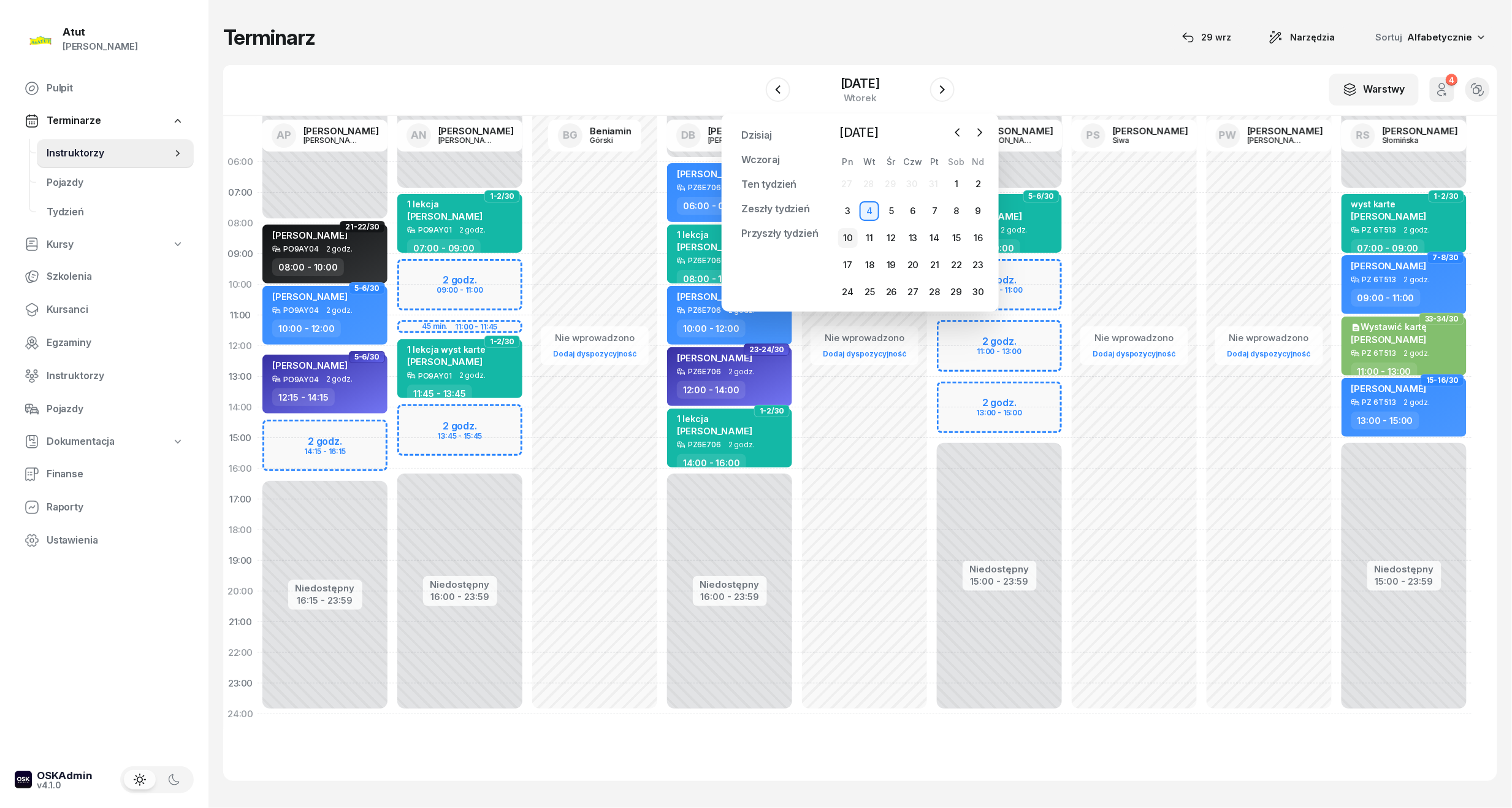
click at [850, 237] on div "10" at bounding box center [848, 238] width 20 height 20
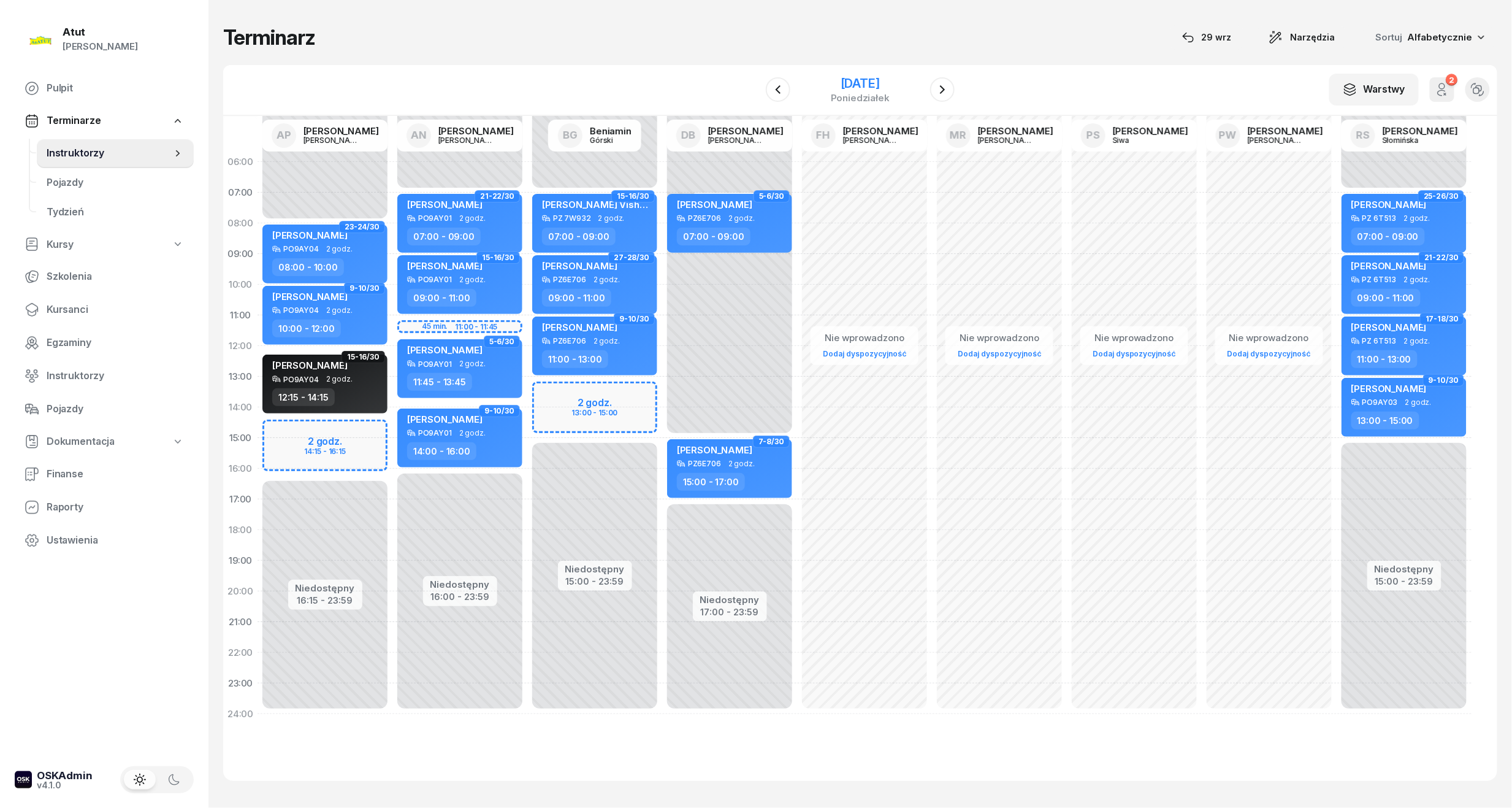
click at [851, 81] on div "10 listopada 2025" at bounding box center [860, 84] width 59 height 12
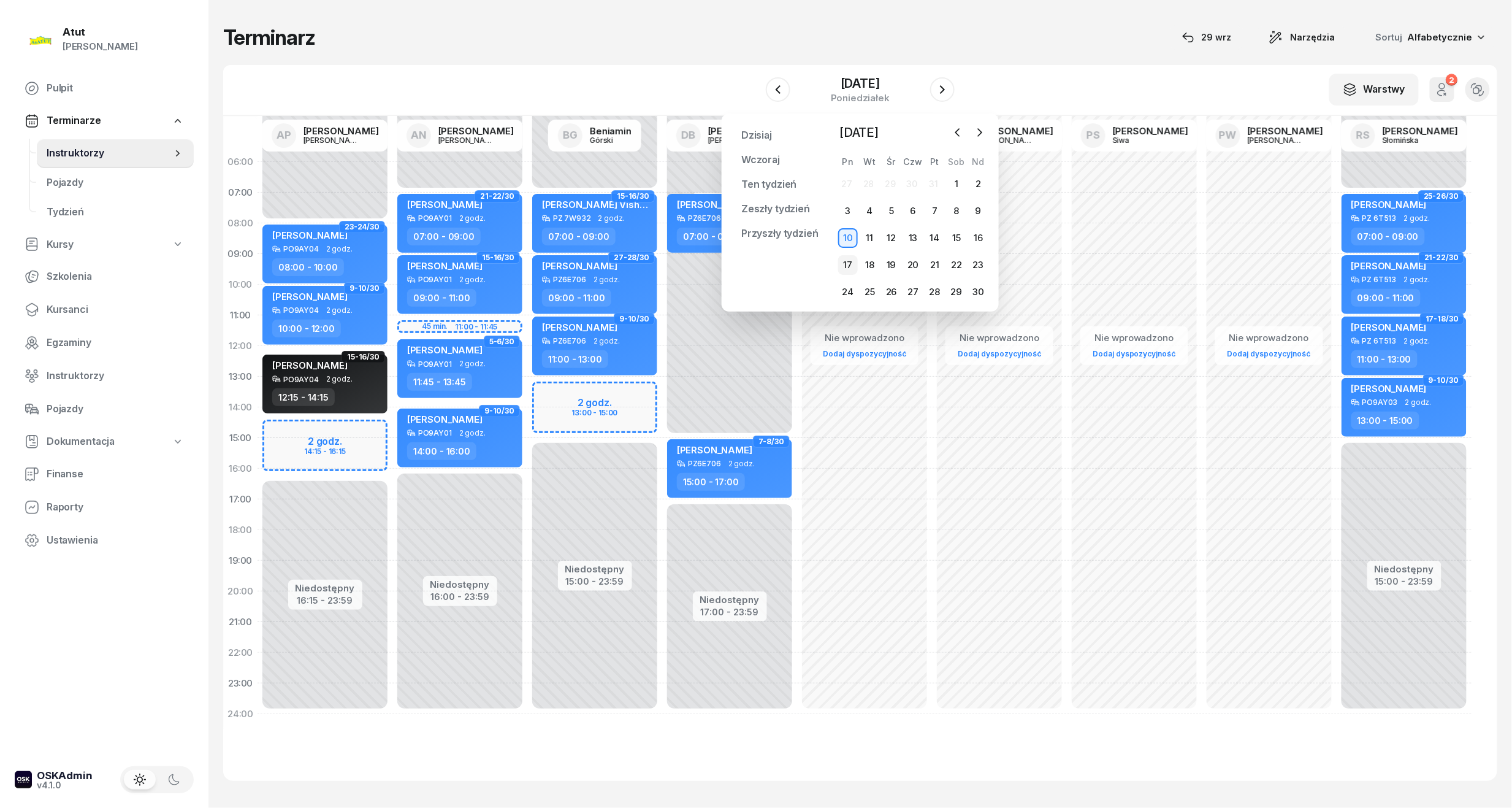
click at [849, 263] on div "17" at bounding box center [848, 265] width 20 height 20
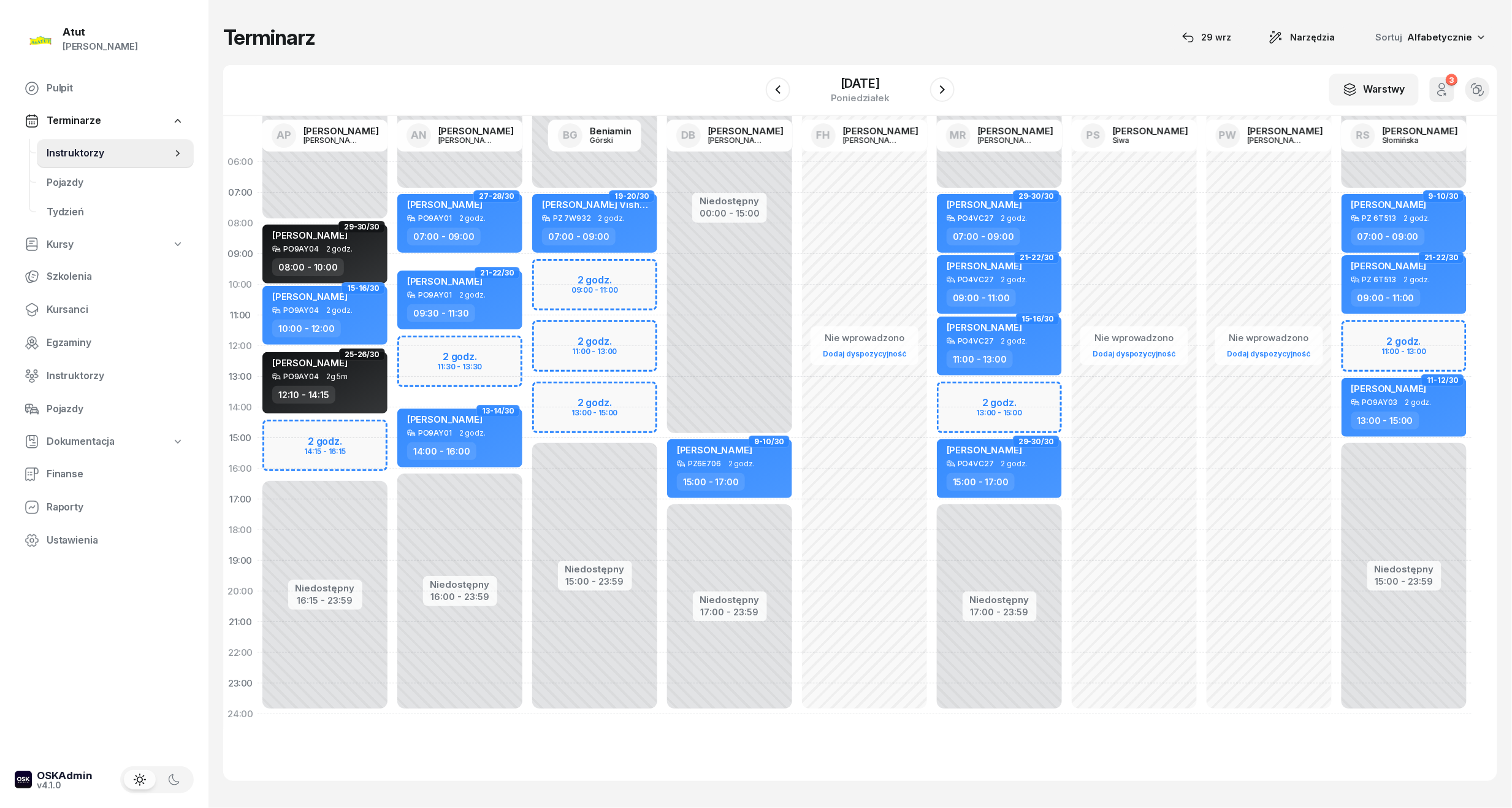
click at [476, 354] on div "Niedostępny 00:00 - 07:00 Niedostępny 16:00 - 23:59 2 godz. 11:30 - 13:30 27-28…" at bounding box center [460, 437] width 135 height 582
select select "12"
select select "14"
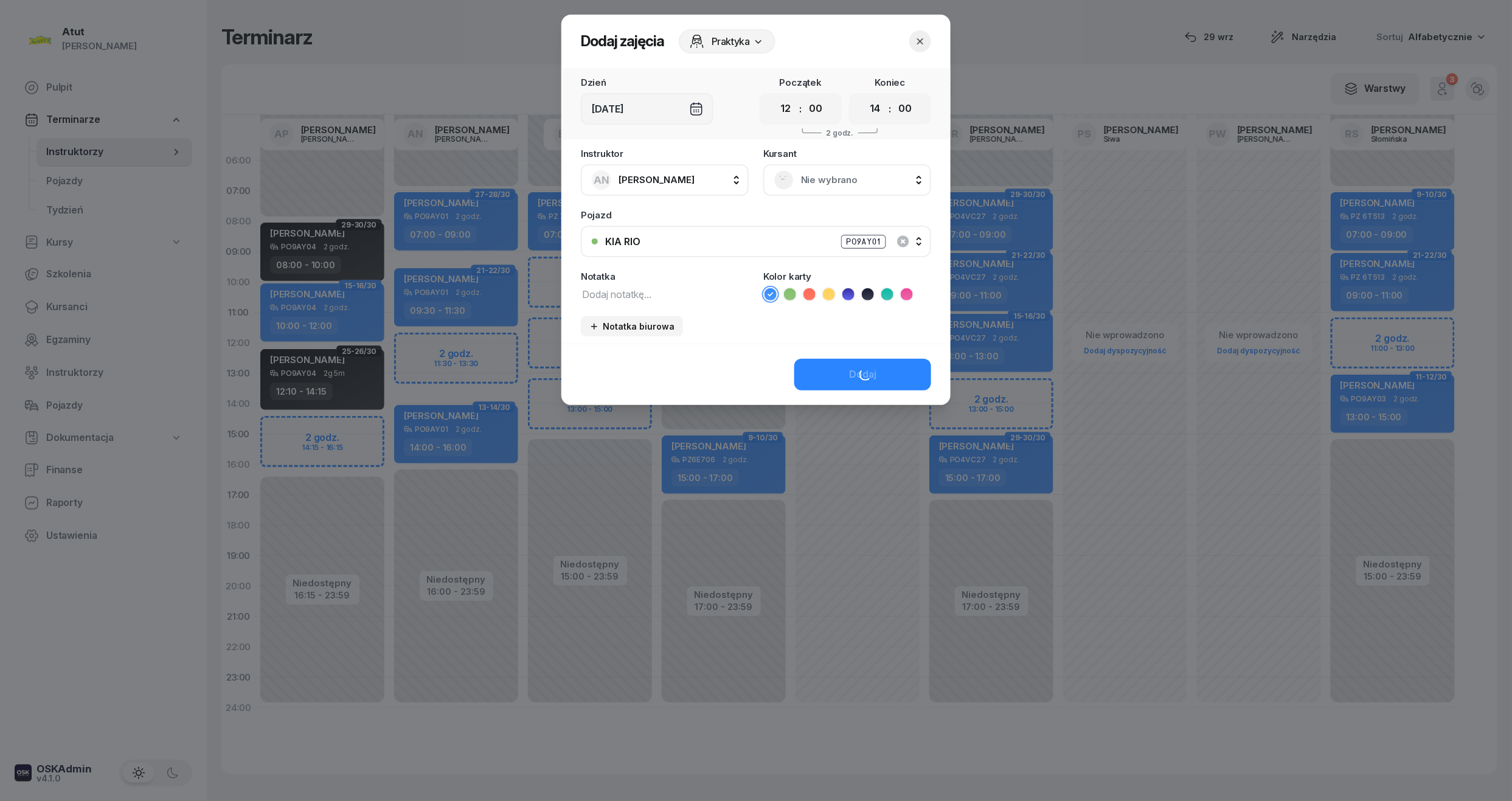
click at [810, 184] on span "Nie wybrano" at bounding box center [861, 180] width 119 height 16
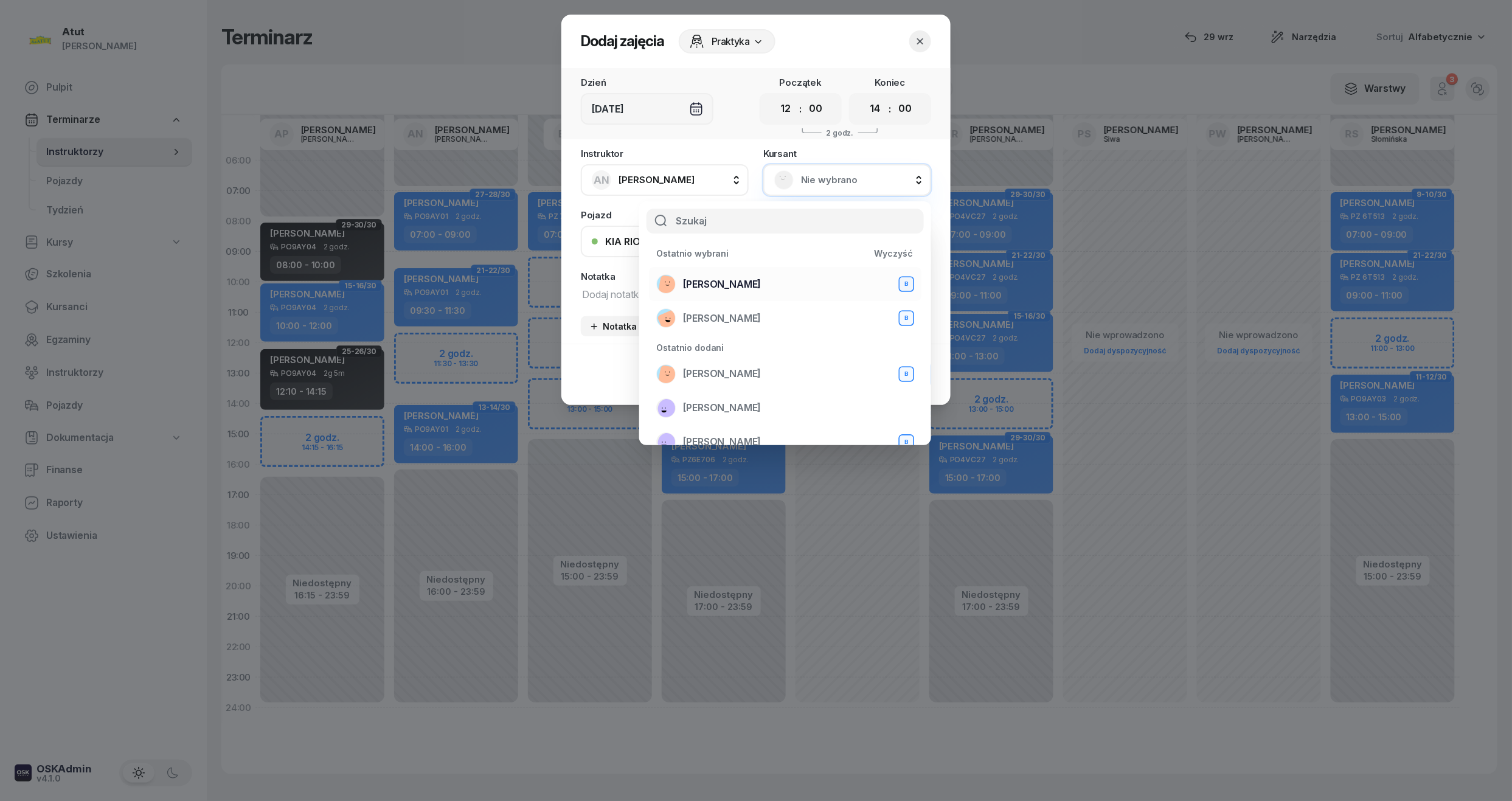
click at [724, 276] on span "Mateusz Rudny" at bounding box center [721, 284] width 78 height 16
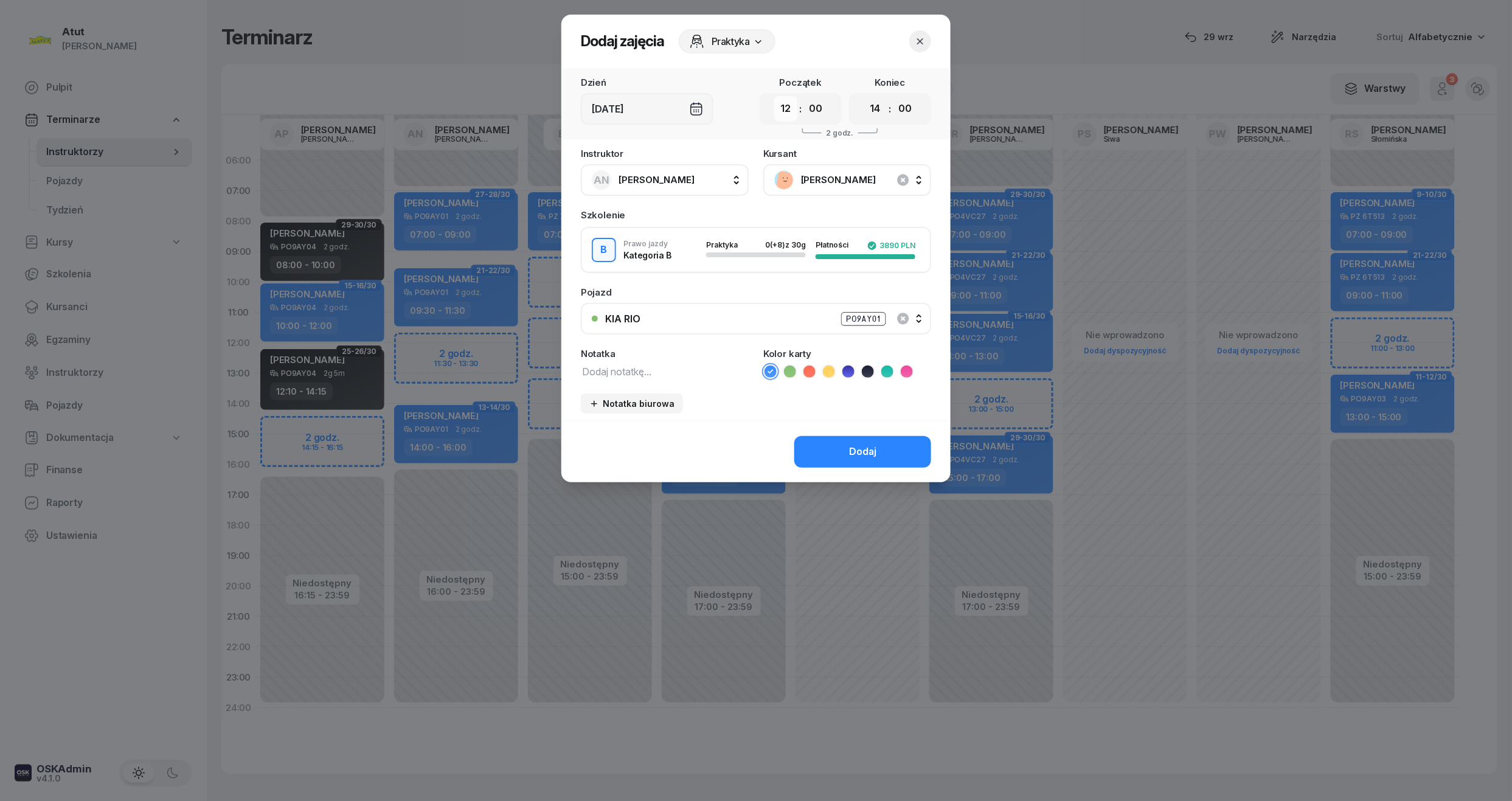
click at [779, 108] on select "00 01 02 03 04 05 06 07 08 09 10 11 12 13 14 15 16 17 18 19 20 21 22 23" at bounding box center [785, 109] width 23 height 26
select select "11"
click at [774, 96] on select "00 01 02 03 04 05 06 07 08 09 10 11 12 13 14 15 16 17 18 19 20 21 22 23" at bounding box center [785, 109] width 23 height 26
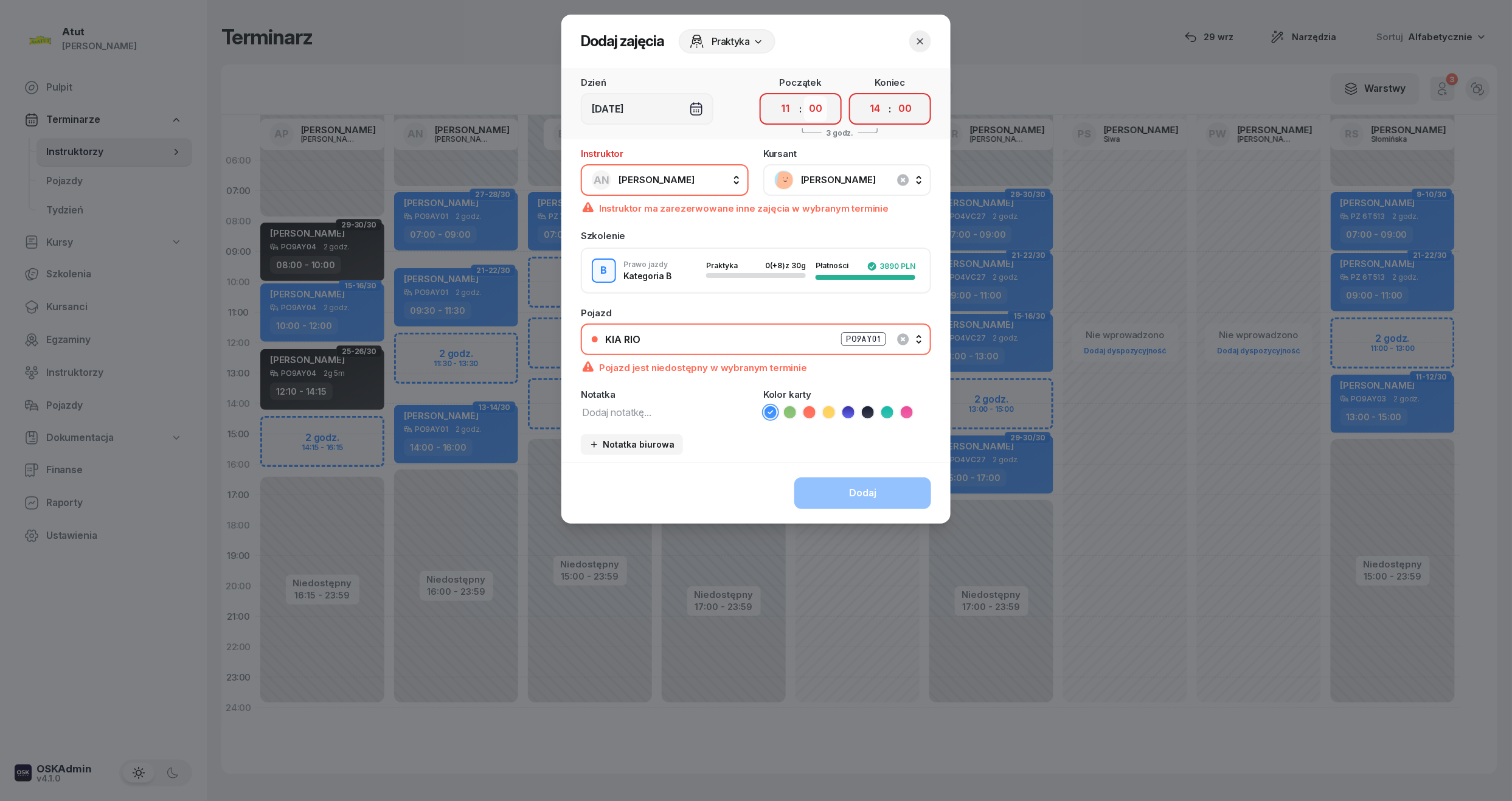
drag, startPoint x: 814, startPoint y: 108, endPoint x: 811, endPoint y: 120, distance: 12.4
click at [814, 108] on select "00 05 10 15 20 25 30 35 40 45 50 55" at bounding box center [815, 109] width 23 height 26
select select "45"
click at [804, 96] on select "00 05 10 15 20 25 30 35 40 45 50 55" at bounding box center [815, 109] width 23 height 26
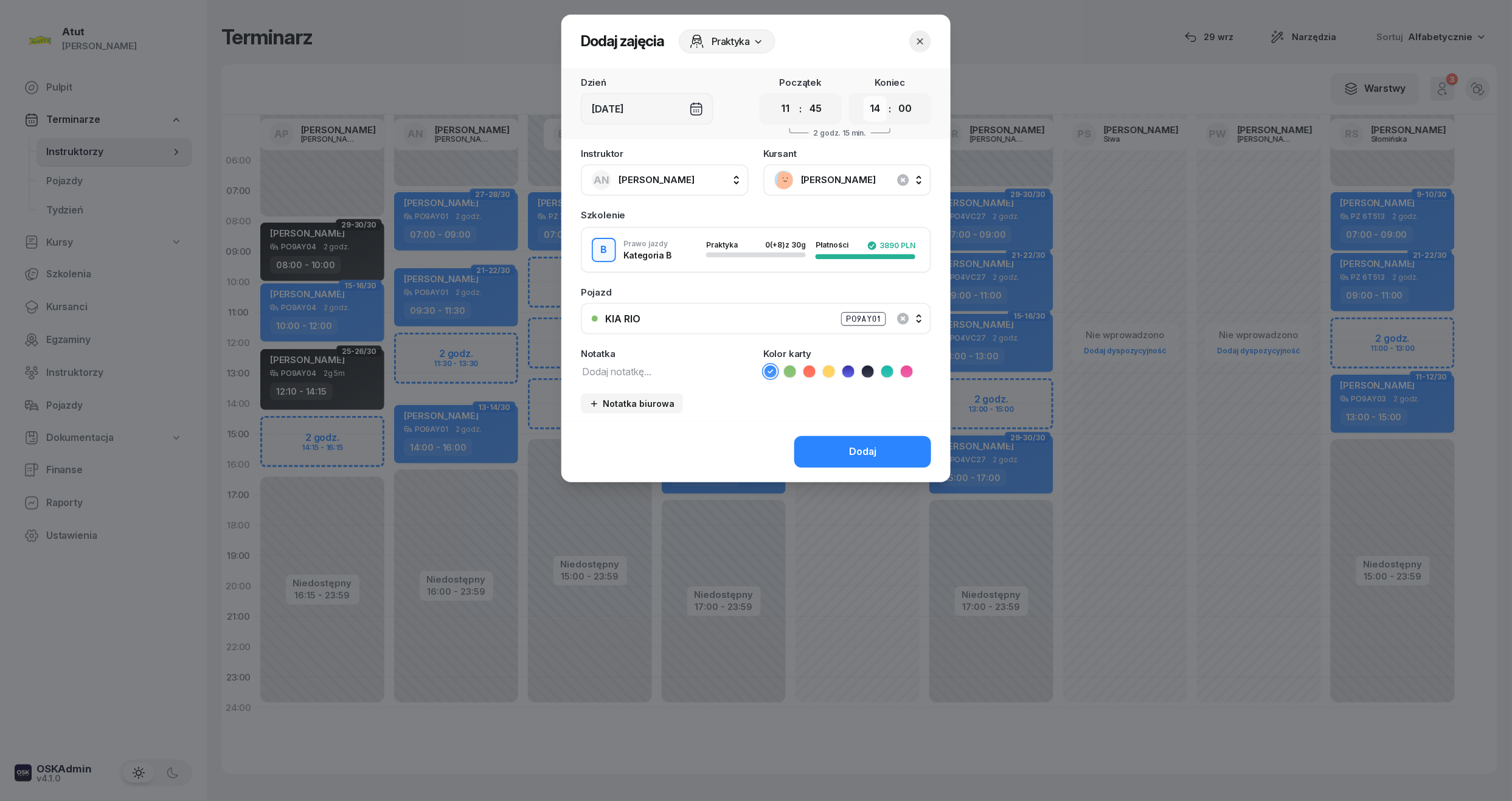
click at [873, 106] on select "00 01 02 03 04 05 06 07 08 09 10 11 12 13 14 15 16 17 18 19 20 21 22 23" at bounding box center [875, 109] width 23 height 26
select select "13"
click at [864, 96] on select "00 01 02 03 04 05 06 07 08 09 10 11 12 13 14 15 16 17 18 19 20 21 22 23" at bounding box center [875, 109] width 23 height 26
click at [906, 109] on select "00 05 10 15 20 25 30 35 40 45 50 55" at bounding box center [904, 109] width 23 height 26
select select "45"
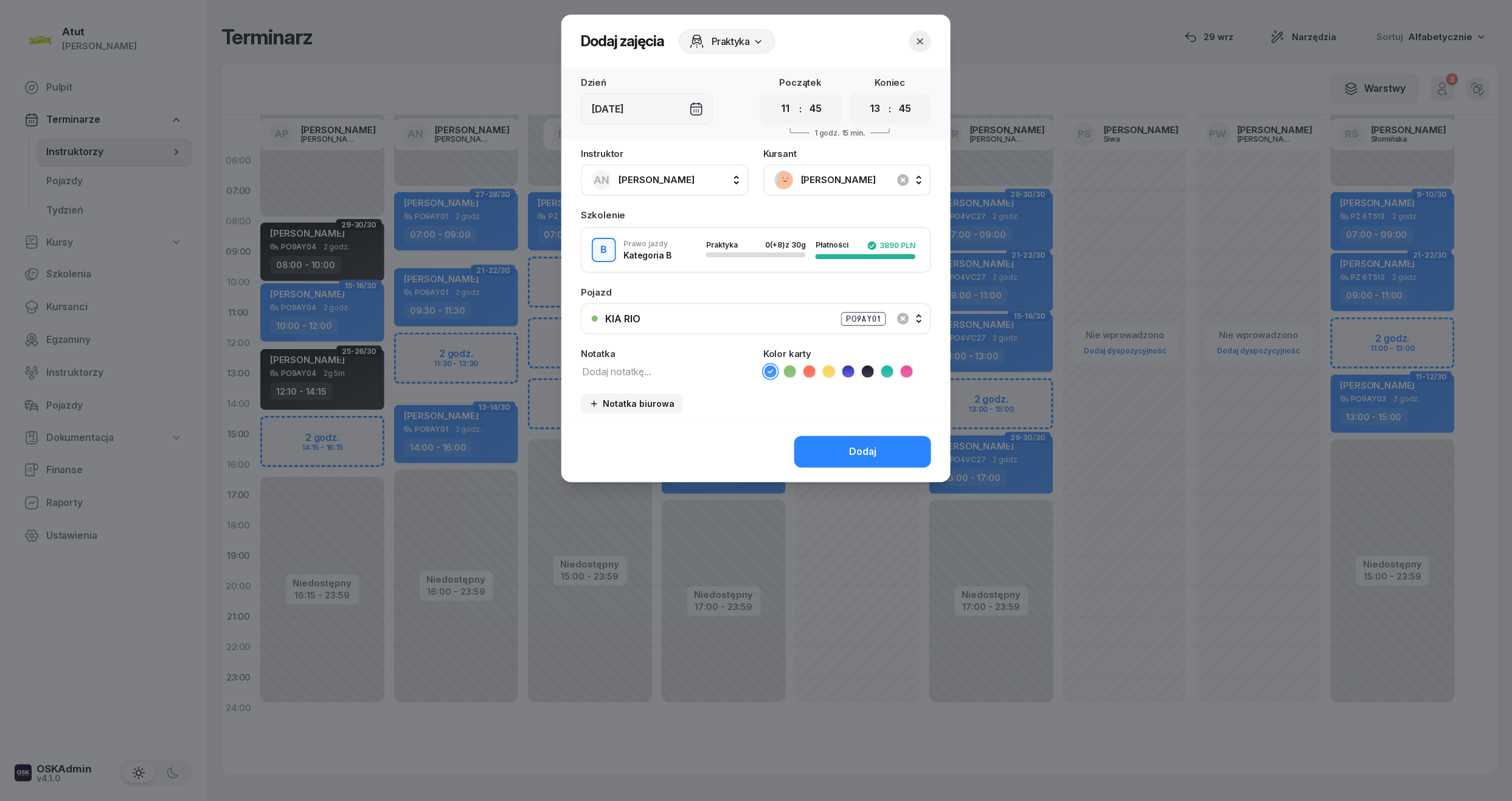
click at [894, 96] on select "00 05 10 15 20 25 30 35 40 45 50 55" at bounding box center [904, 109] width 23 height 26
click at [857, 456] on div "Dodaj" at bounding box center [862, 452] width 27 height 16
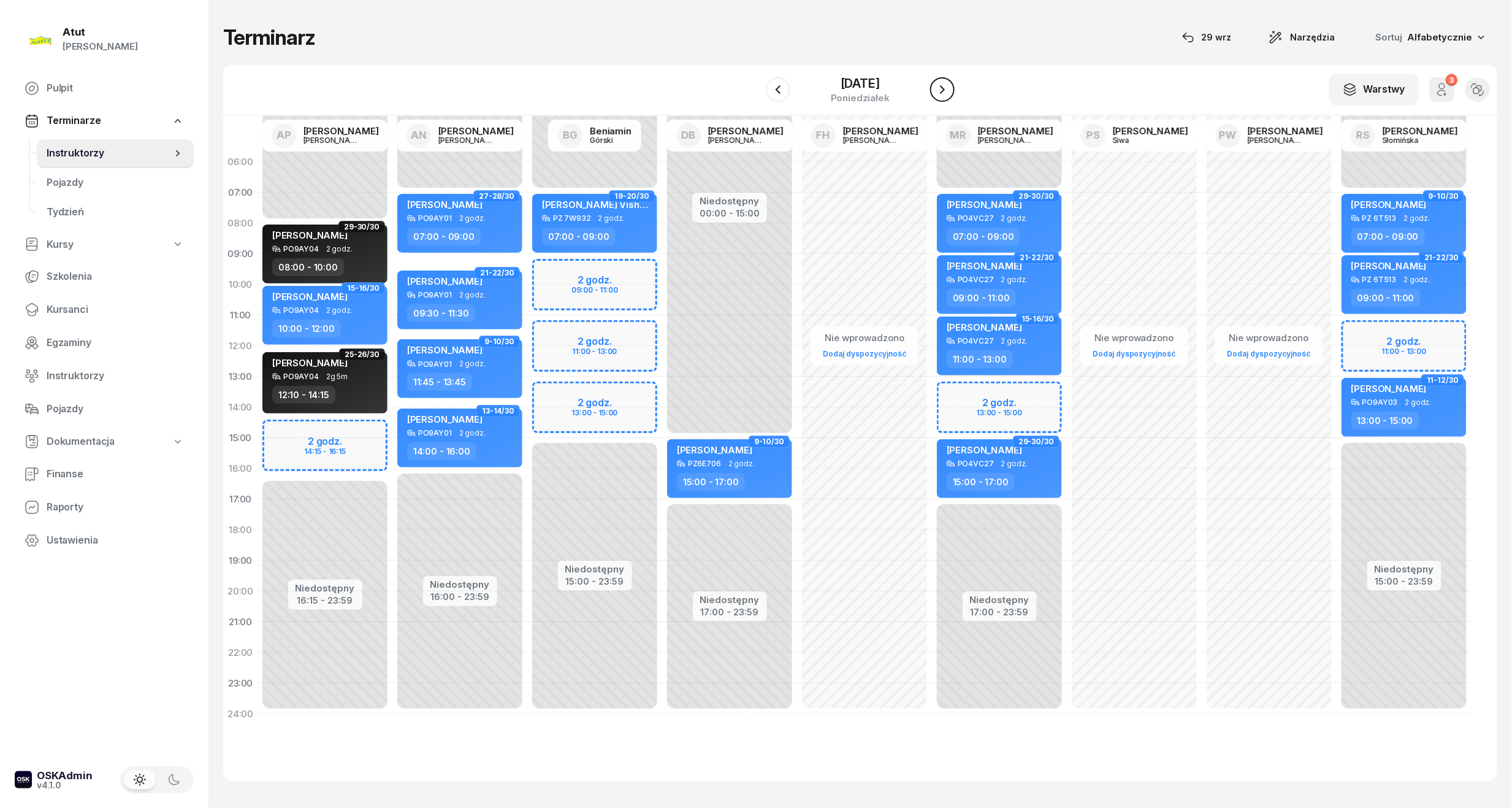
click at [948, 87] on icon "button" at bounding box center [942, 89] width 14 height 14
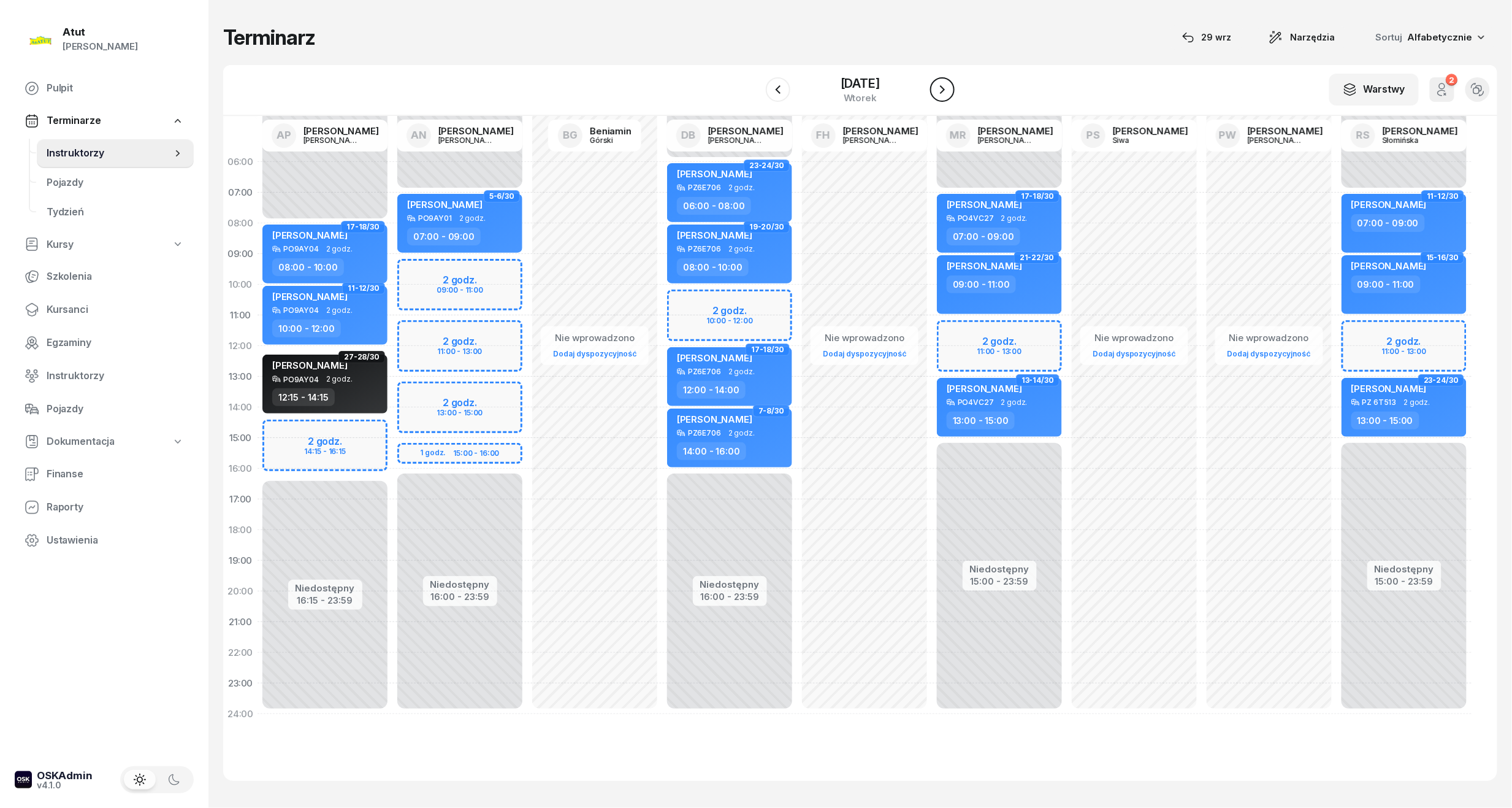
click at [948, 87] on icon "button" at bounding box center [942, 89] width 14 height 14
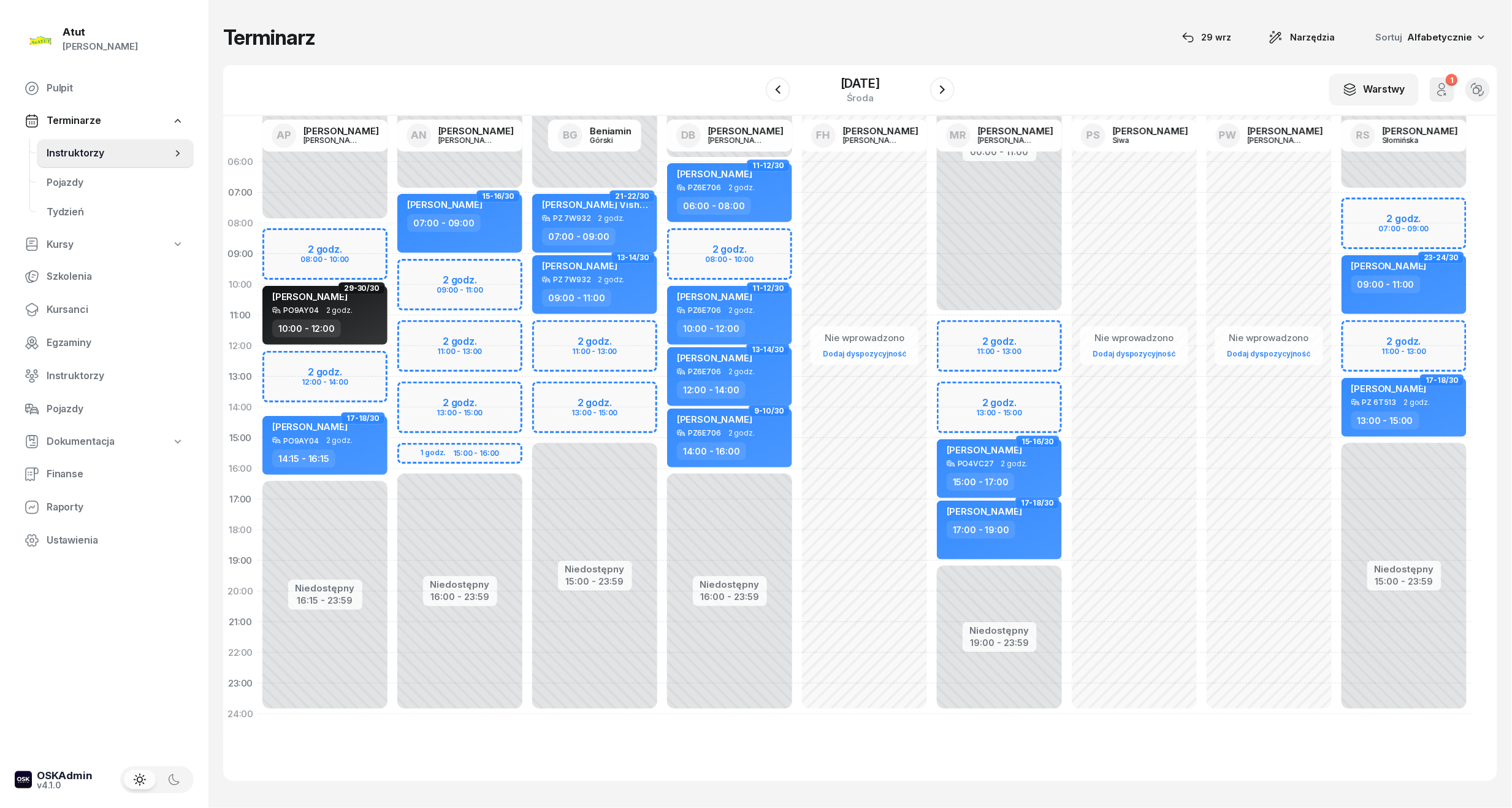
click at [417, 357] on div "Niedostępny 00:00 - 07:00 Niedostępny 16:00 - 23:59 2 godz. 09:00 - 11:00 2 god…" at bounding box center [460, 437] width 135 height 582
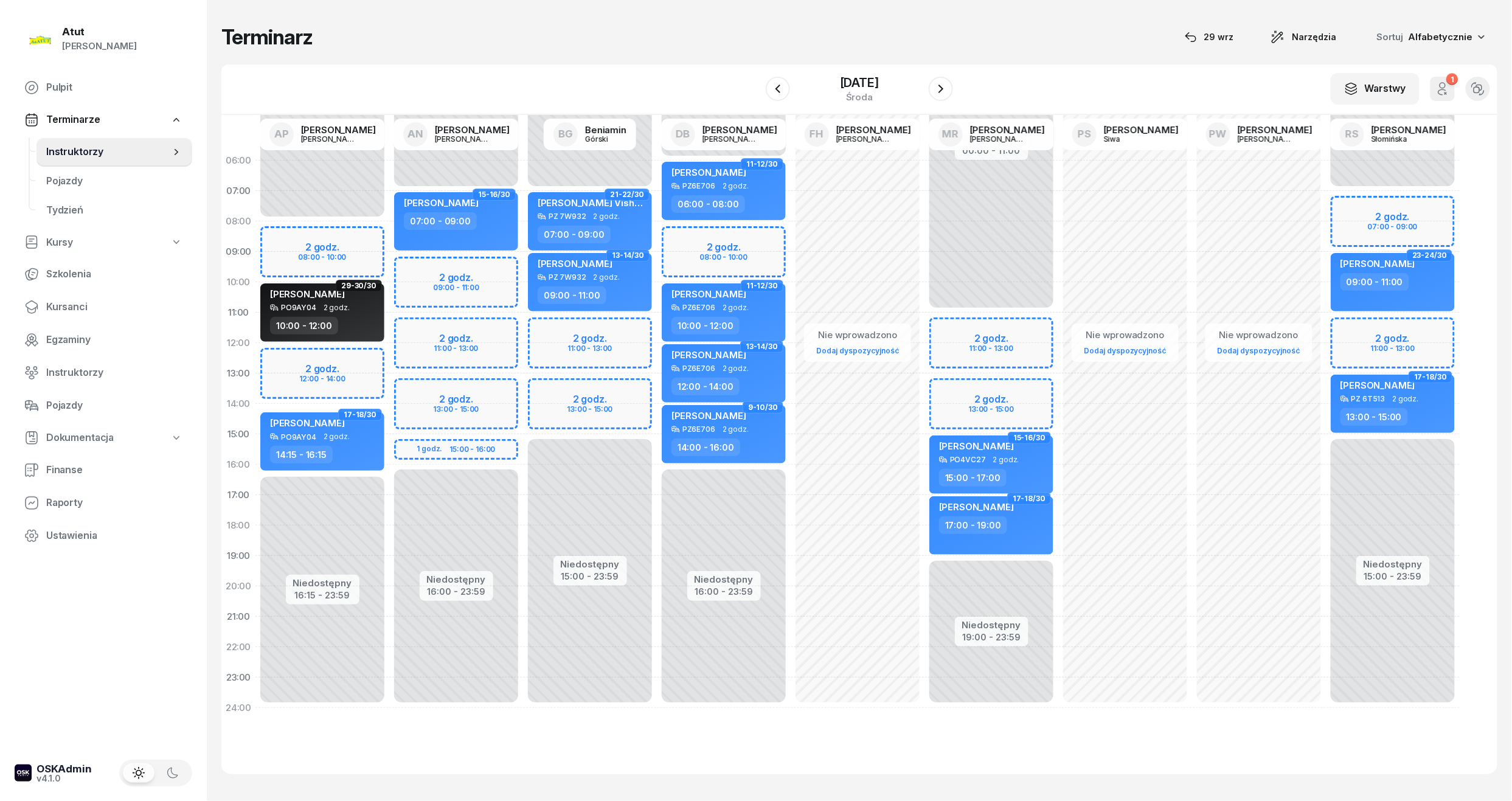
select select "12"
select select "14"
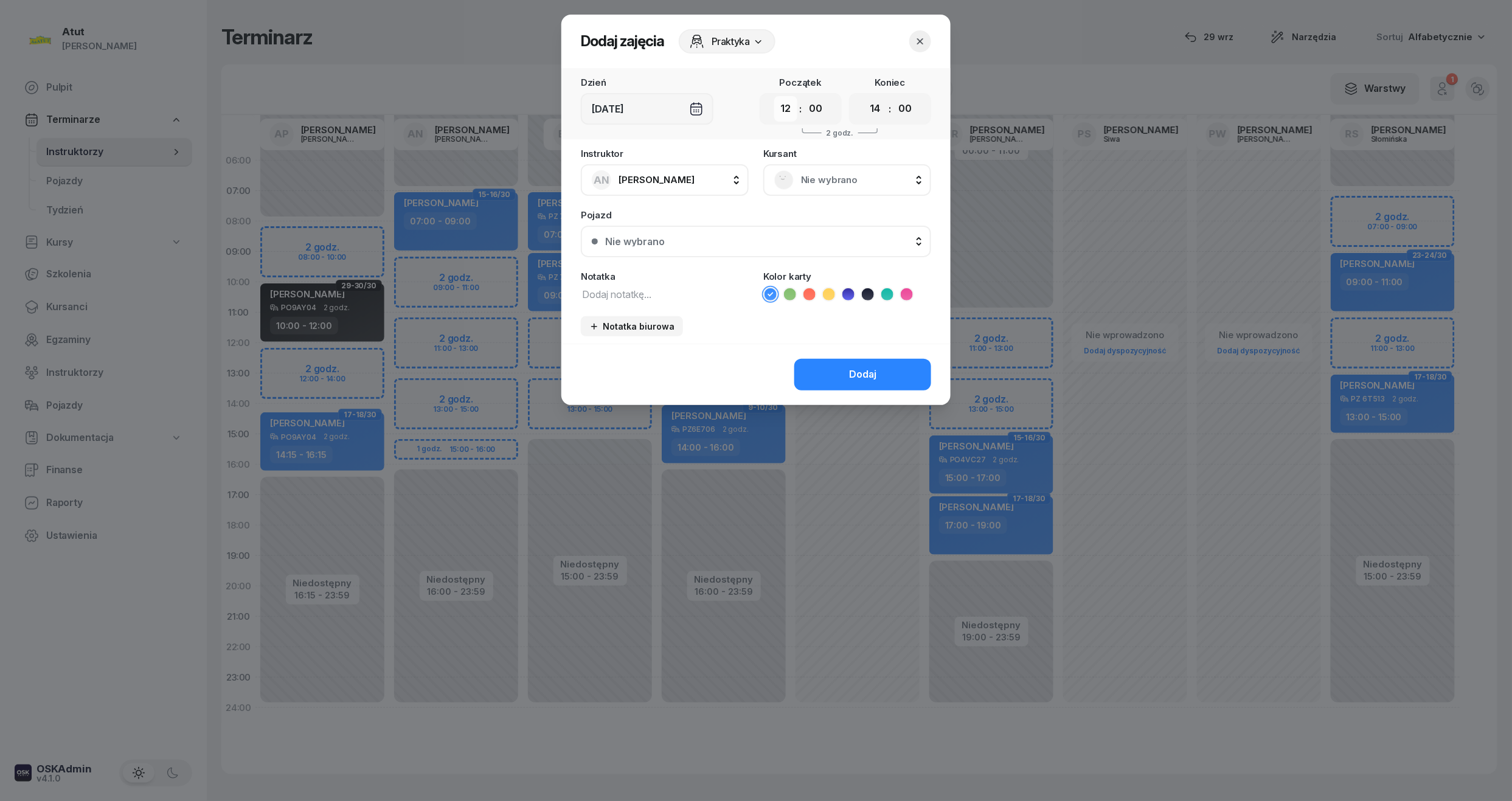
click at [788, 99] on select "00 01 02 03 04 05 06 07 08 09 10 11 12 13 14 15 16 17 18 19 20 21 22 23" at bounding box center [785, 109] width 23 height 26
select select "11"
click at [774, 96] on select "00 01 02 03 04 05 06 07 08 09 10 11 12 13 14 15 16 17 18 19 20 21 22 23" at bounding box center [785, 109] width 23 height 26
click at [818, 103] on select "00 05 10 15 20 25 30 35 40 45 50 55" at bounding box center [815, 109] width 23 height 26
select select "45"
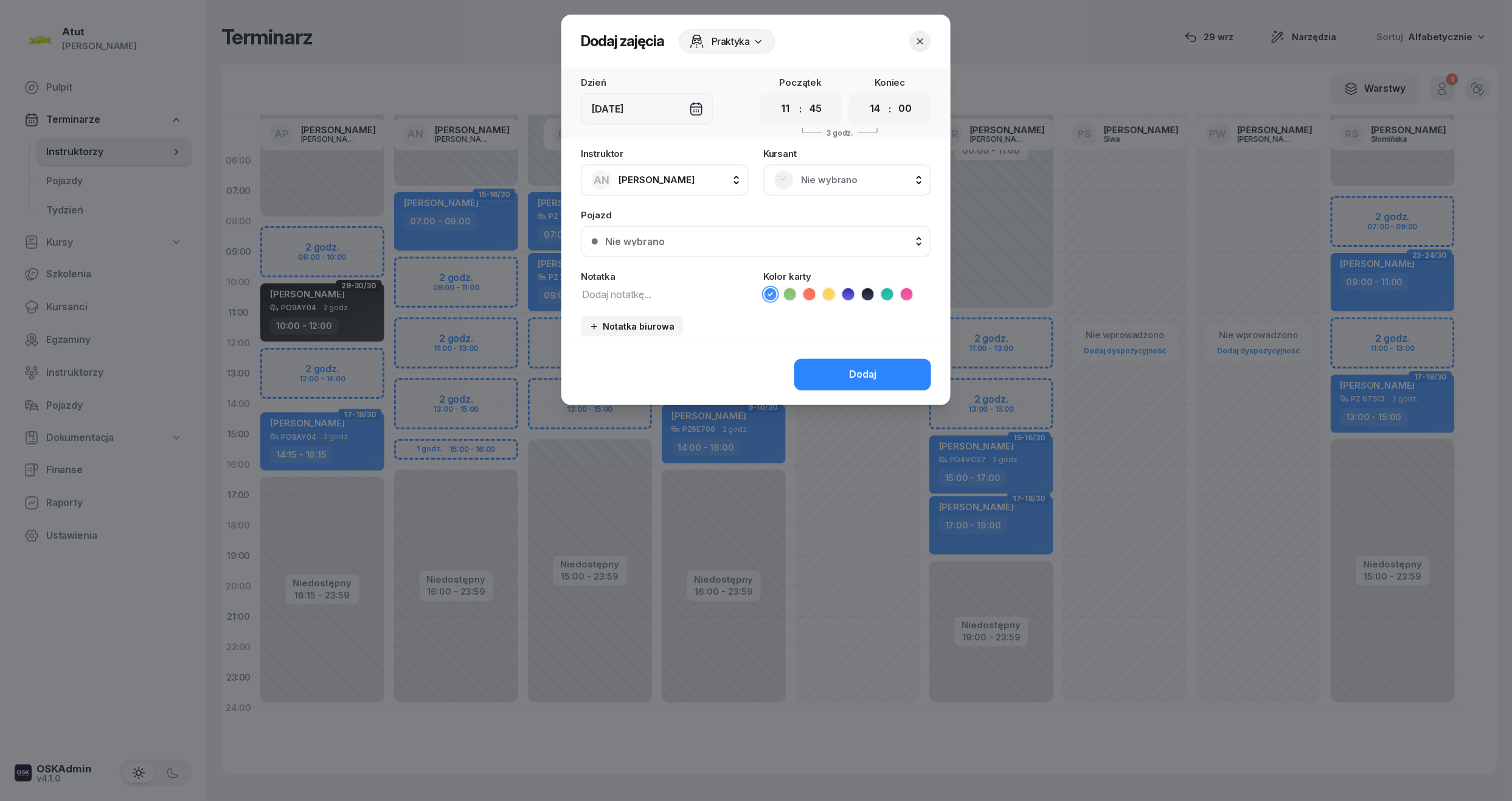
click at [804, 96] on select "00 05 10 15 20 25 30 35 40 45 50 55" at bounding box center [815, 109] width 23 height 26
drag, startPoint x: 878, startPoint y: 108, endPoint x: 876, endPoint y: 120, distance: 12.2
click at [878, 108] on select "00 01 02 03 04 05 06 07 08 09 10 11 12 13 14 15 16 17 18 19 20 21 22 23" at bounding box center [875, 109] width 23 height 26
select select "13"
click at [864, 96] on select "00 01 02 03 04 05 06 07 08 09 10 11 12 13 14 15 16 17 18 19 20 21 22 23" at bounding box center [875, 109] width 23 height 26
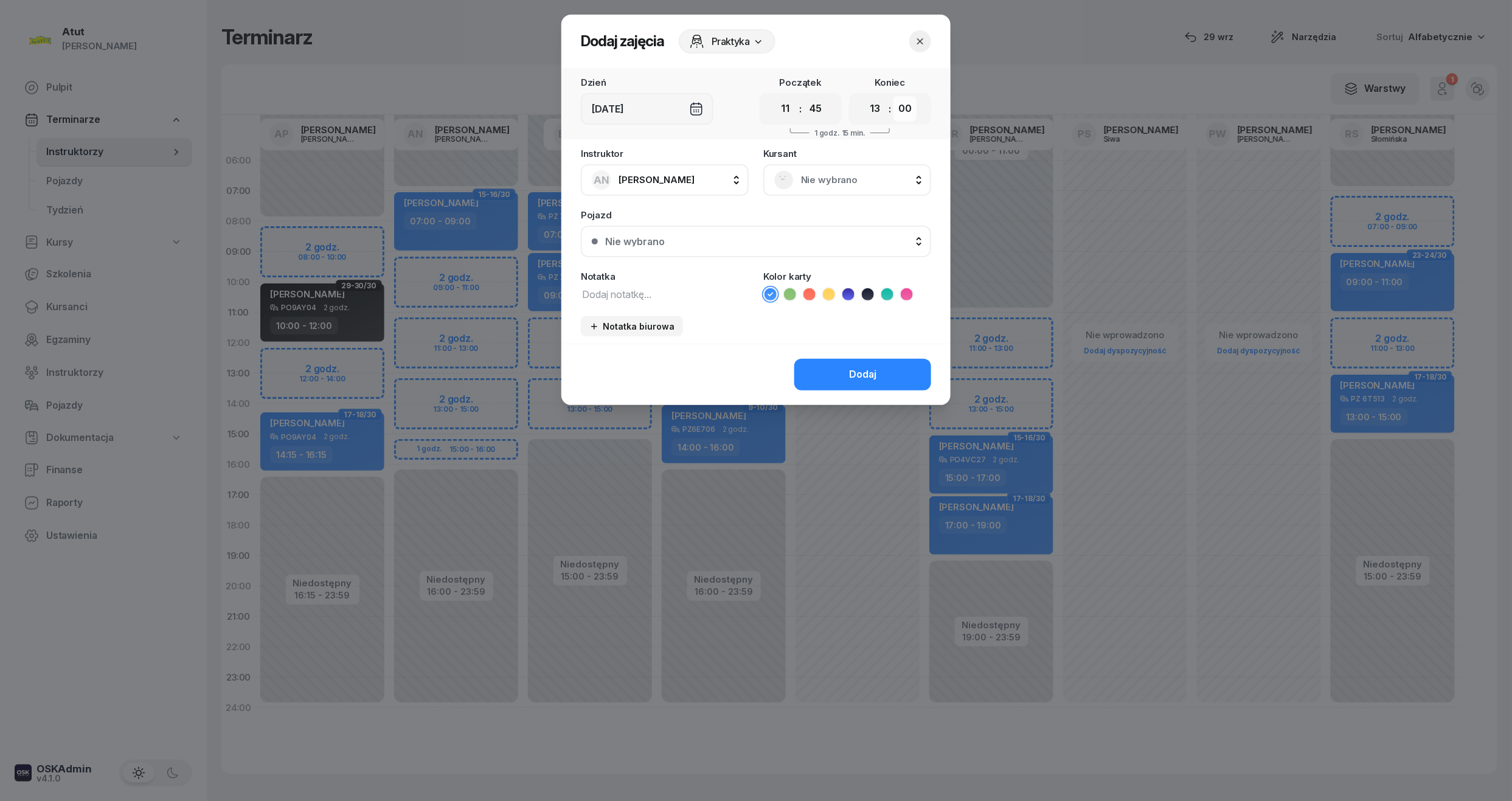
click at [904, 107] on select "00 05 10 15 20 25 30 35 40 45 50 55" at bounding box center [904, 109] width 23 height 26
select select "45"
click at [894, 96] on select "00 05 10 15 20 25 30 35 40 45 50 55" at bounding box center [904, 109] width 23 height 26
click at [828, 178] on span "Nie wybrano" at bounding box center [861, 180] width 119 height 16
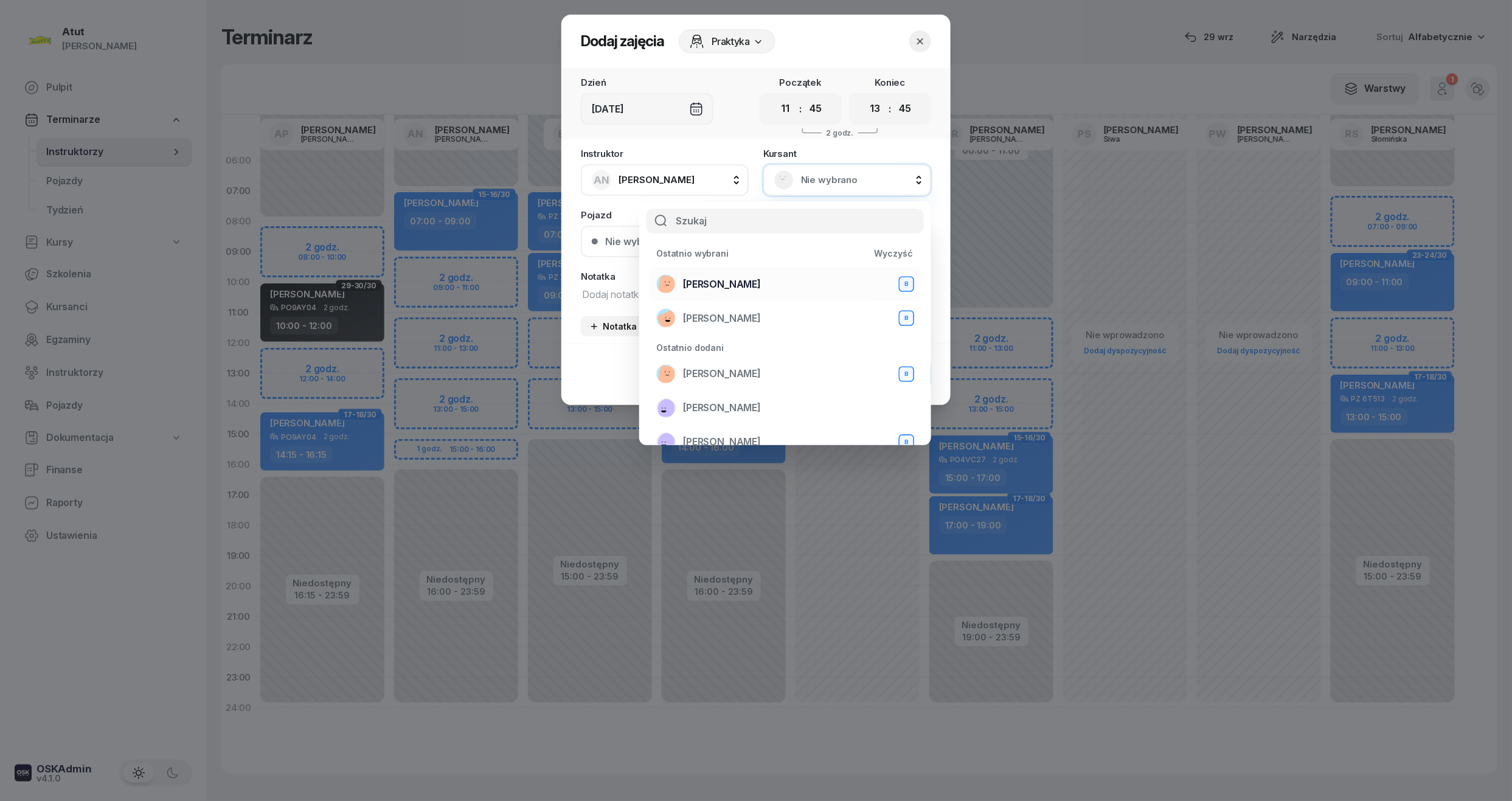
click at [730, 291] on span "Mateusz Rudny" at bounding box center [721, 284] width 78 height 16
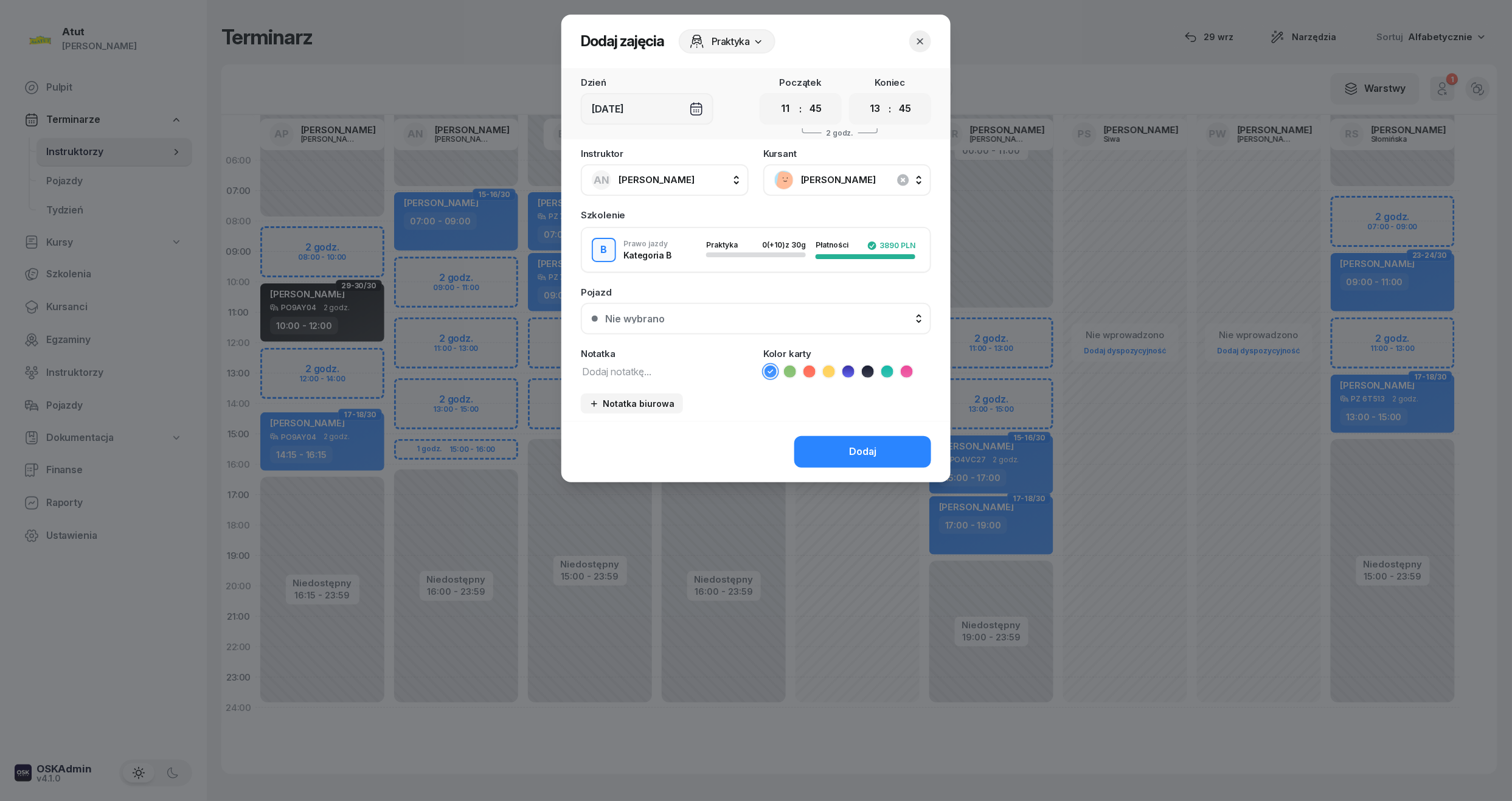
click at [646, 318] on div "Nie wybrano" at bounding box center [635, 318] width 59 height 10
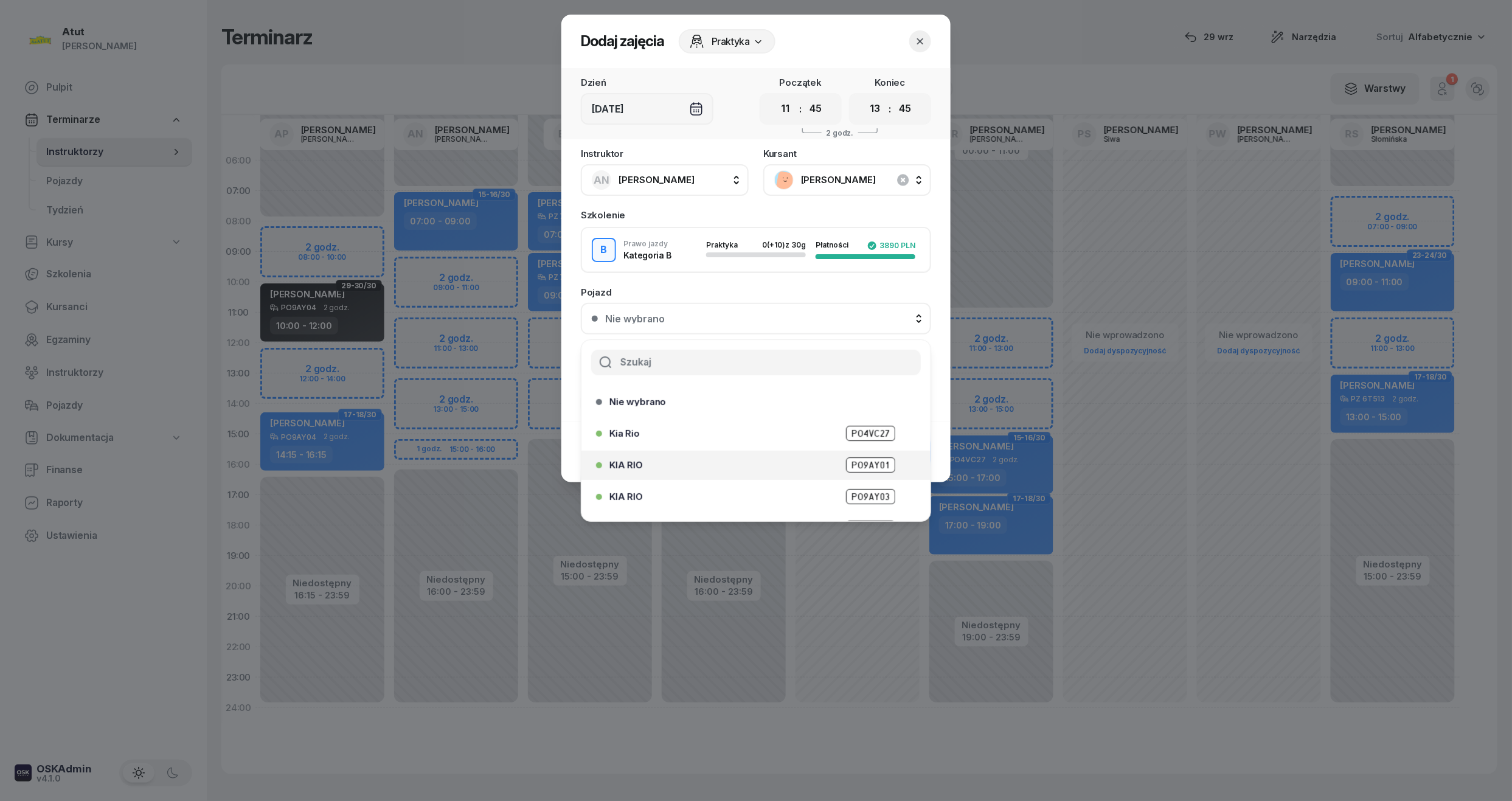
click at [869, 469] on span "PO9AY01" at bounding box center [870, 464] width 49 height 15
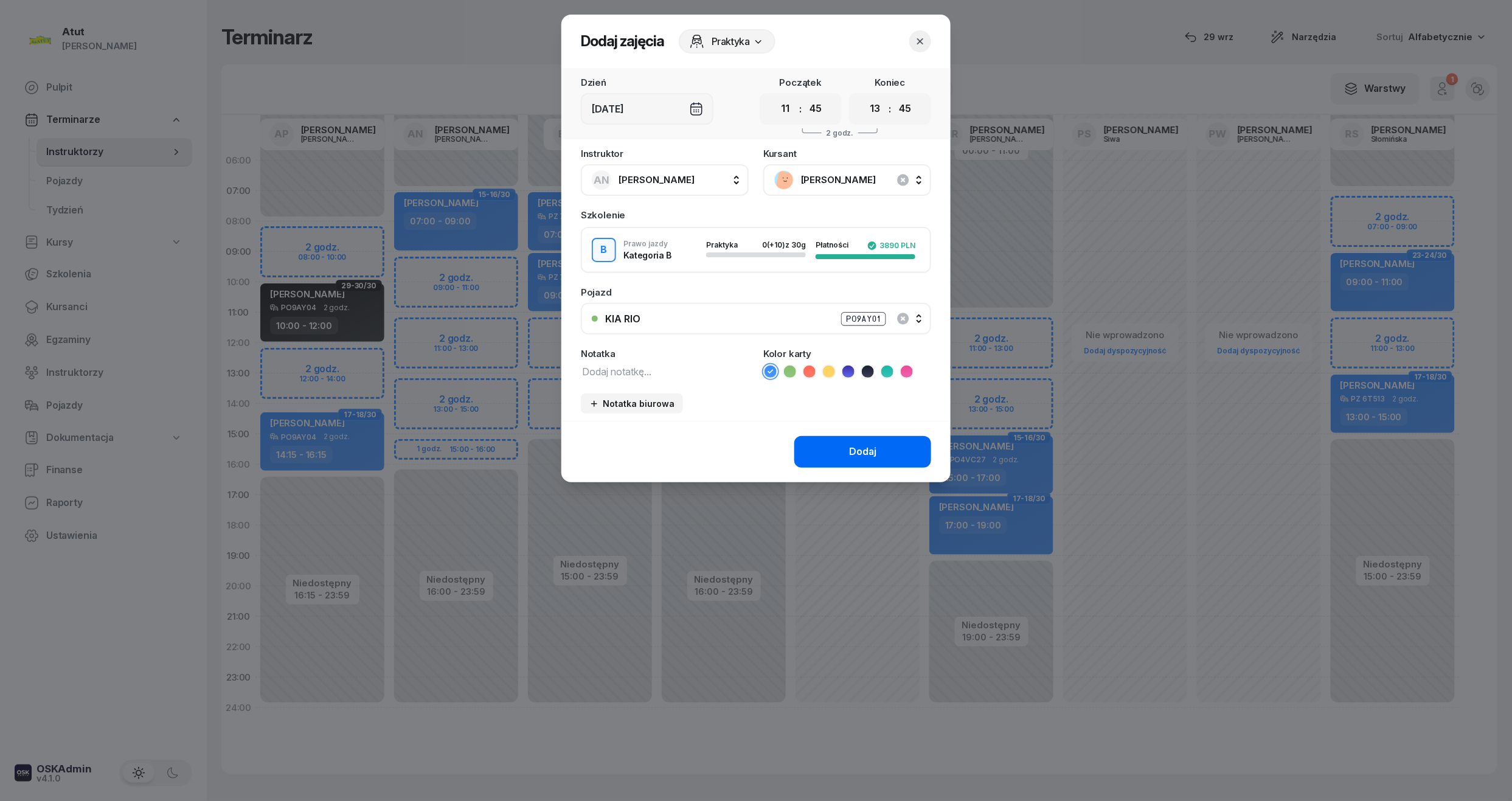
click at [866, 455] on div "Dodaj" at bounding box center [862, 452] width 27 height 16
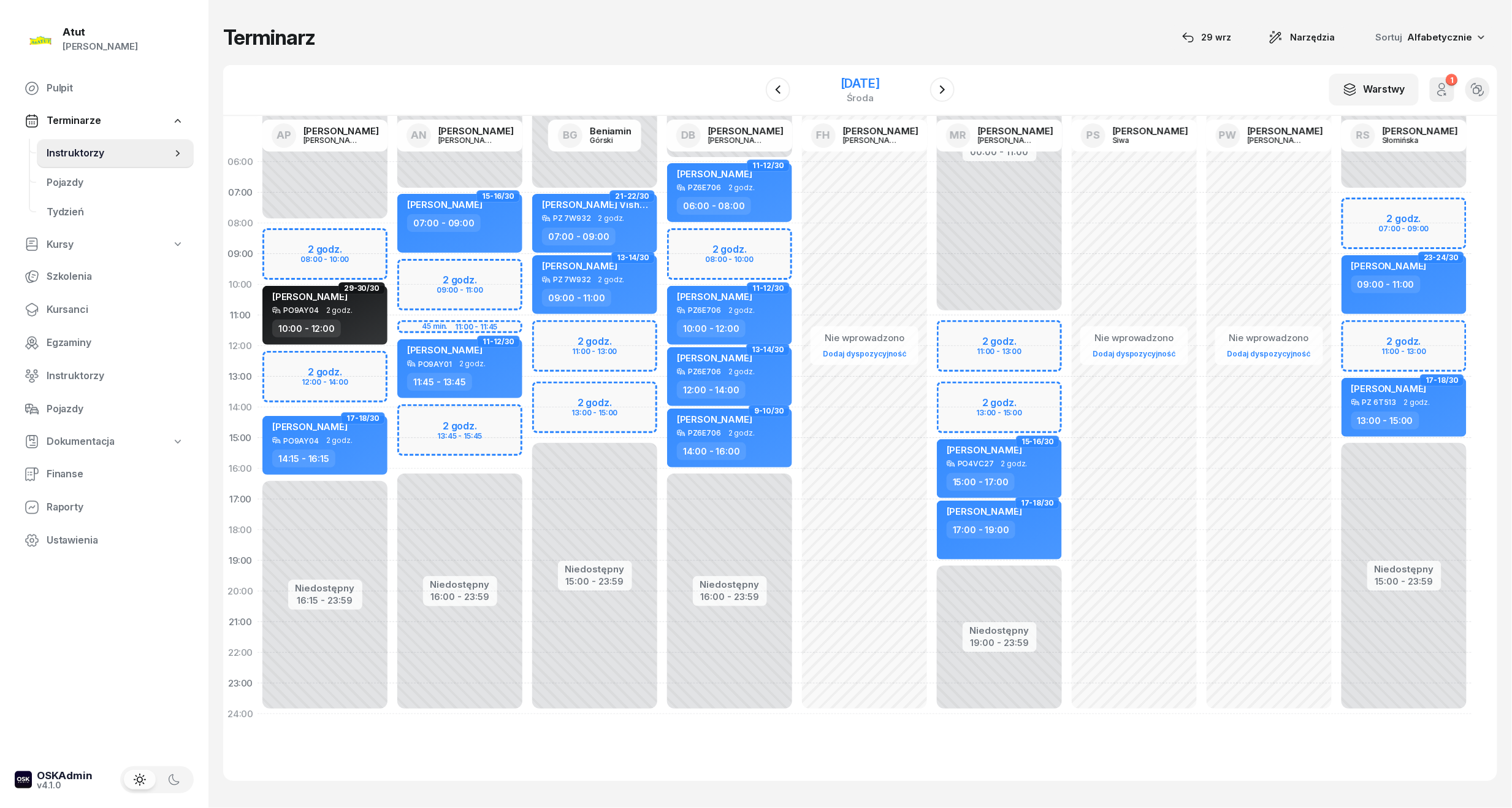
click at [848, 84] on div "19 listopada 2025" at bounding box center [860, 84] width 39 height 12
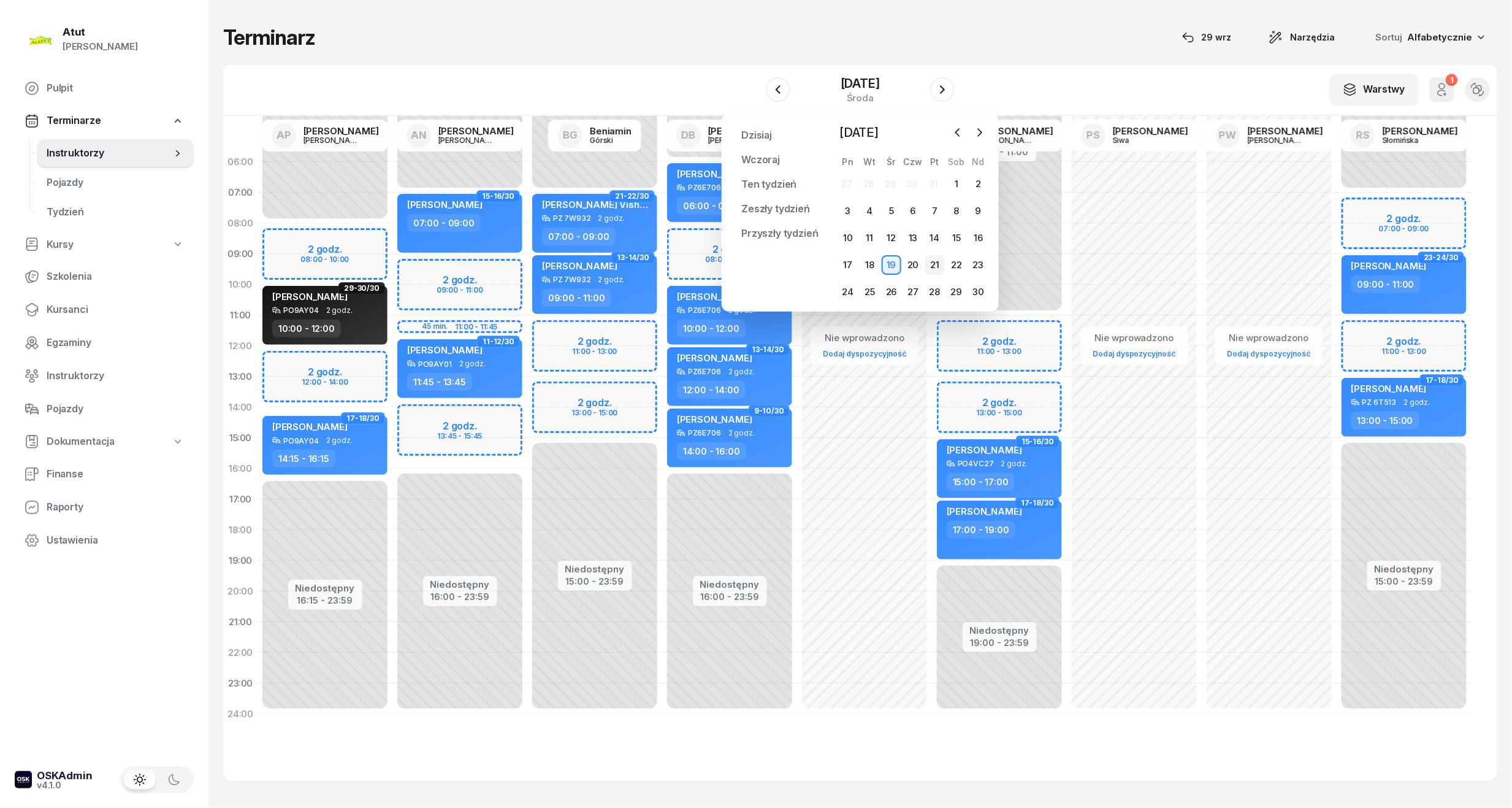
click at [939, 267] on div "21" at bounding box center [936, 265] width 20 height 20
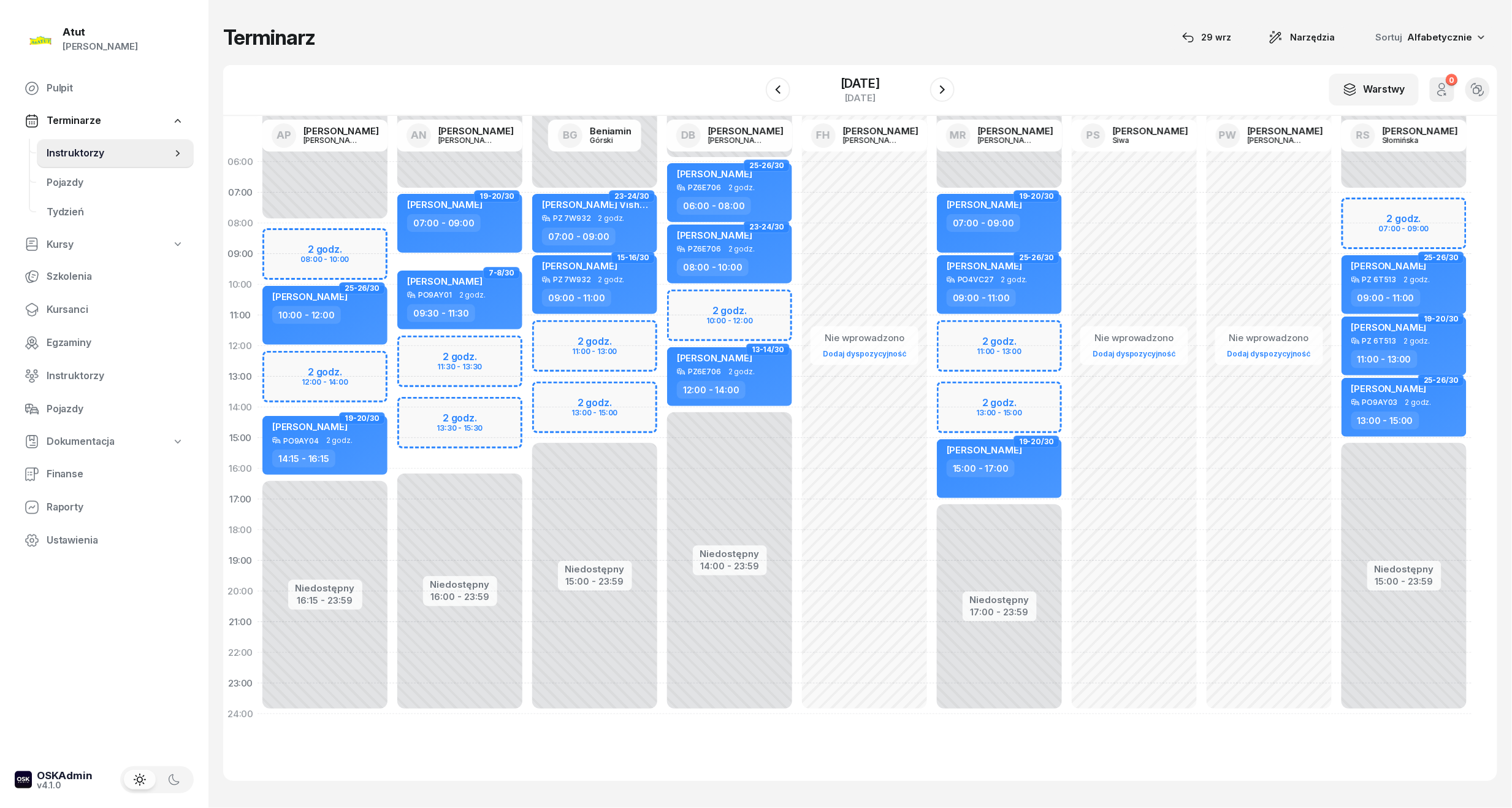
click at [450, 369] on div "Niedostępny 00:00 - 07:00 Niedostępny 16:00 - 23:59 2 godz. 11:30 - 13:30 2 god…" at bounding box center [460, 437] width 135 height 582
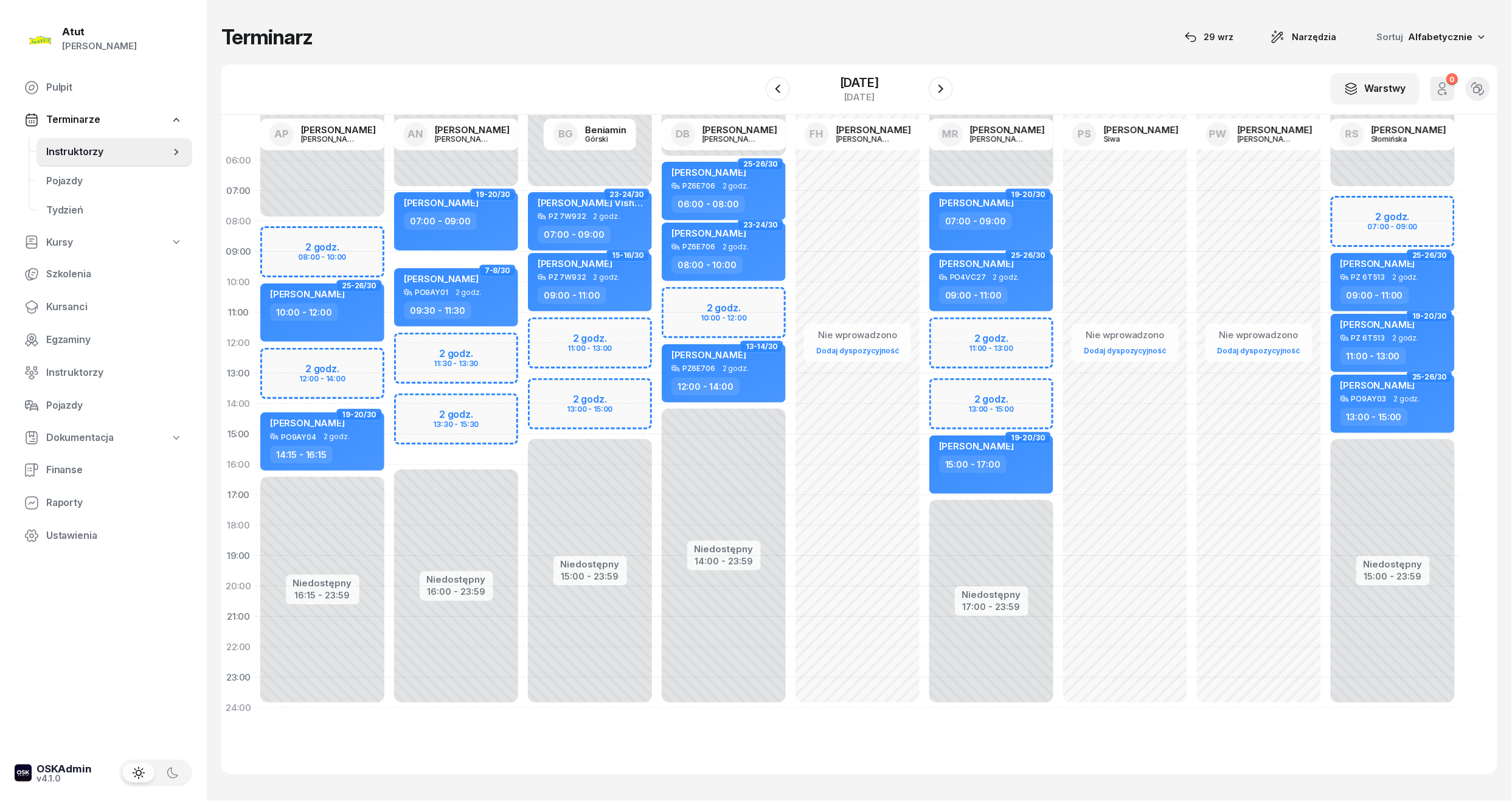
select select "12"
select select "14"
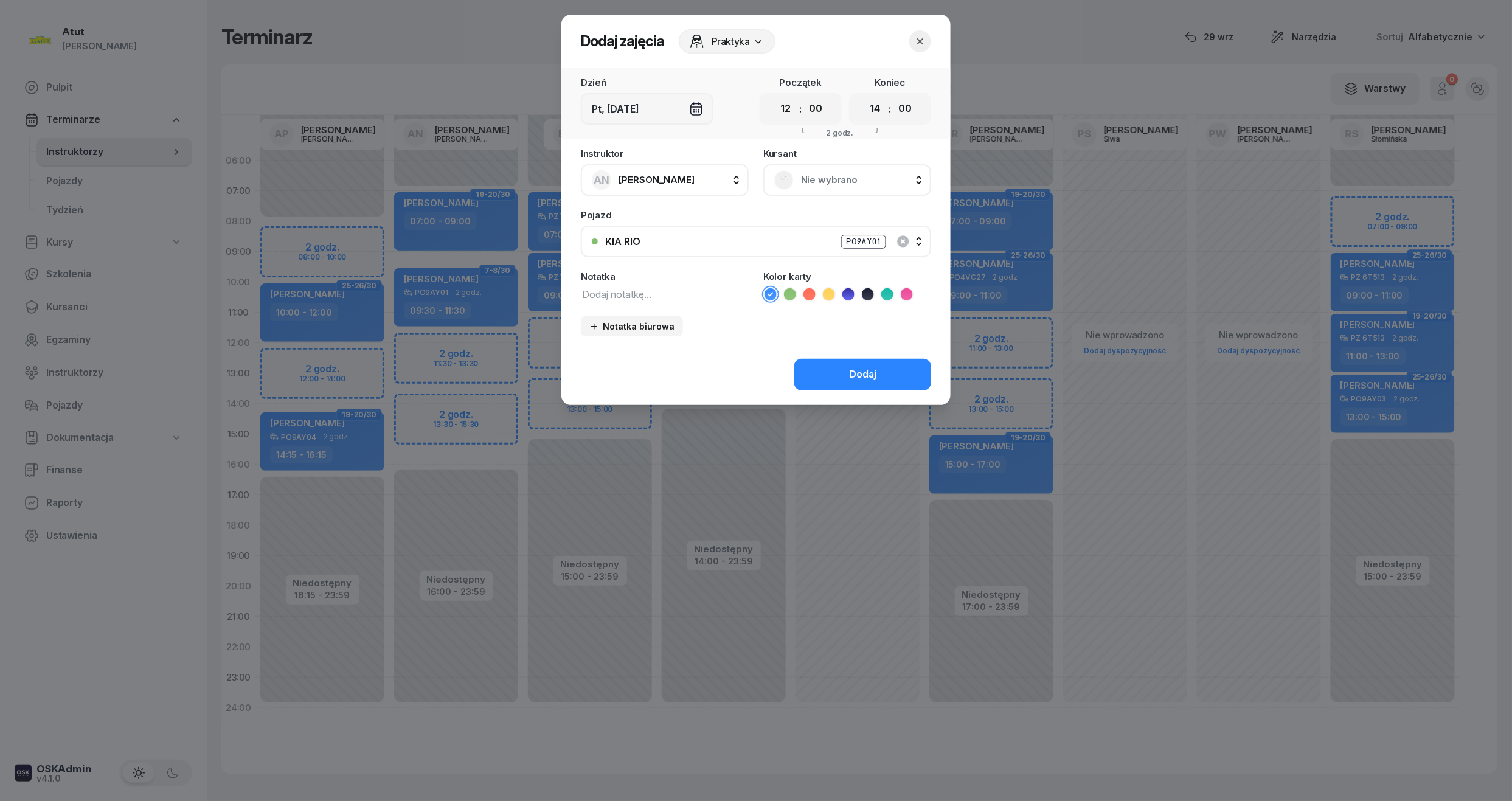
drag, startPoint x: 785, startPoint y: 112, endPoint x: 797, endPoint y: 113, distance: 12.0
click at [785, 112] on select "00 01 02 03 04 05 06 07 08 09 10 11 12 13 14 15 16 17 18 19 20 21 22 23" at bounding box center [785, 109] width 23 height 26
select select "11"
click at [774, 96] on select "00 01 02 03 04 05 06 07 08 09 10 11 12 13 14 15 16 17 18 19 20 21 22 23" at bounding box center [785, 109] width 23 height 26
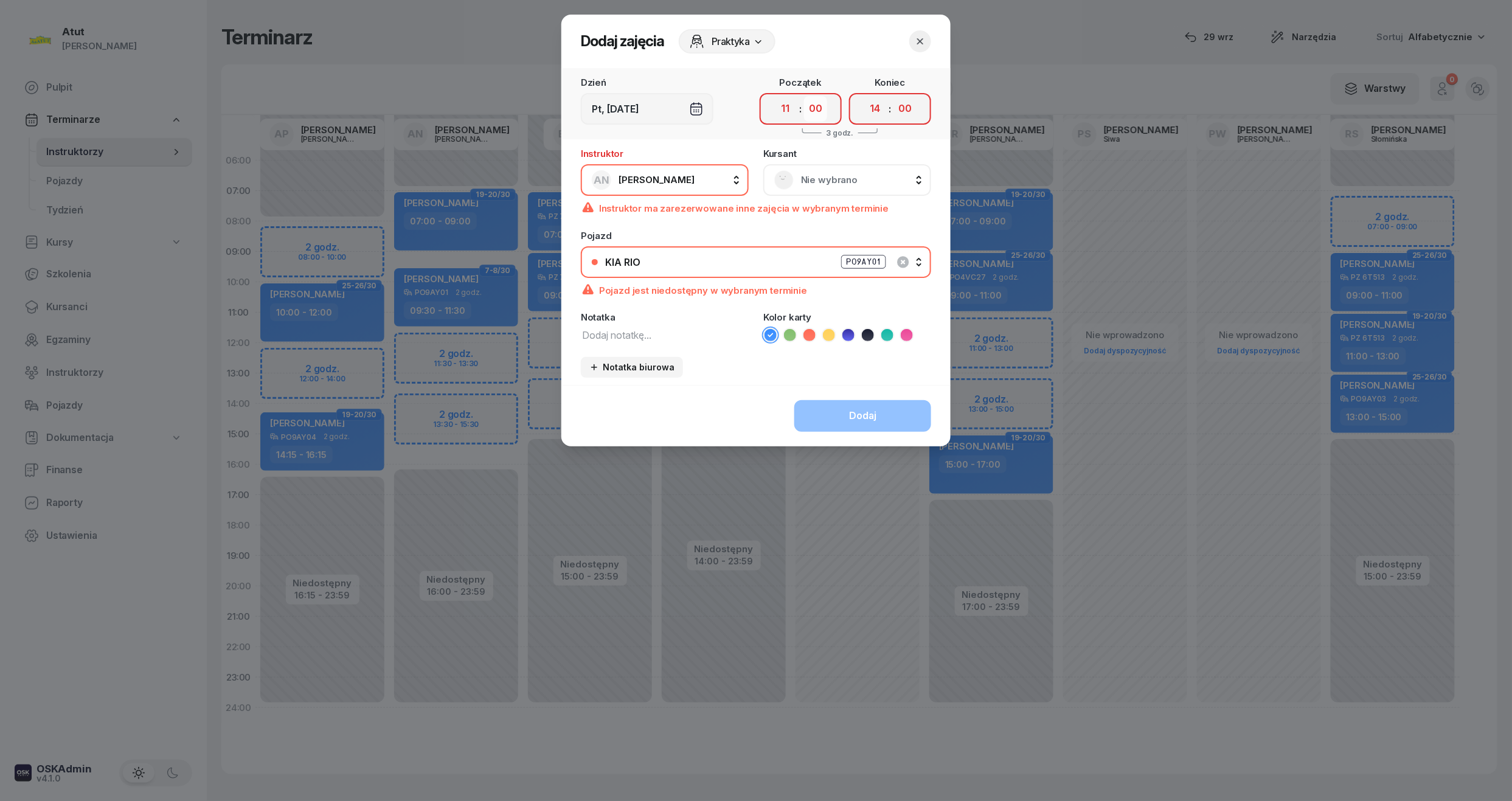
click at [821, 112] on select "00 05 10 15 20 25 30 35 40 45 50 55" at bounding box center [815, 109] width 23 height 26
select select "45"
click at [804, 96] on select "00 05 10 15 20 25 30 35 40 45 50 55" at bounding box center [815, 109] width 23 height 26
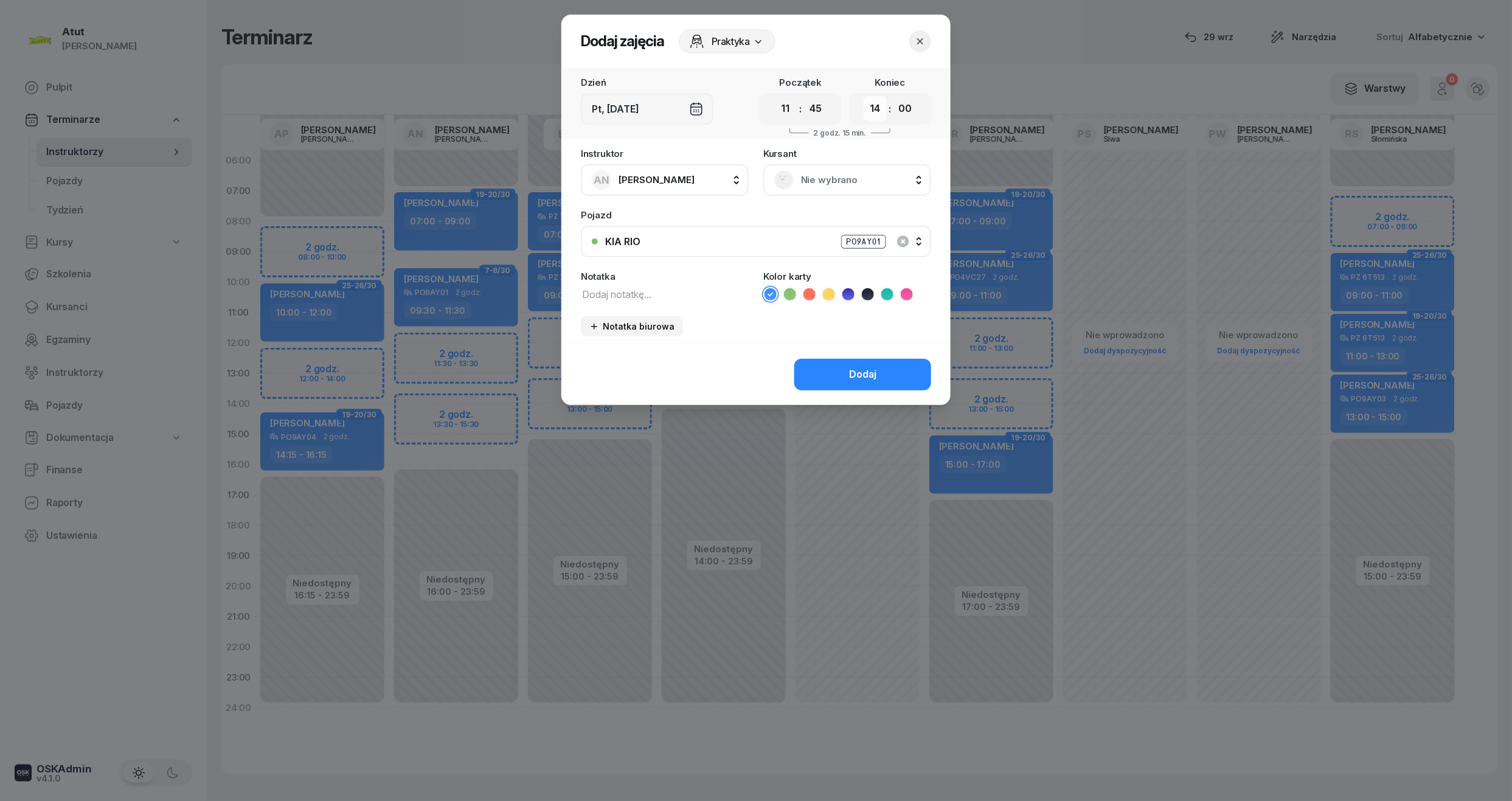
click at [879, 108] on select "00 01 02 03 04 05 06 07 08 09 10 11 12 13 14 15 16 17 18 19 20 21 22 23" at bounding box center [875, 109] width 23 height 26
select select "13"
click at [864, 96] on select "00 01 02 03 04 05 06 07 08 09 10 11 12 13 14 15 16 17 18 19 20 21 22 23" at bounding box center [875, 109] width 23 height 26
click at [902, 115] on select "00 05 10 15 20 25 30 35 40 45 50 55" at bounding box center [904, 109] width 23 height 26
select select "45"
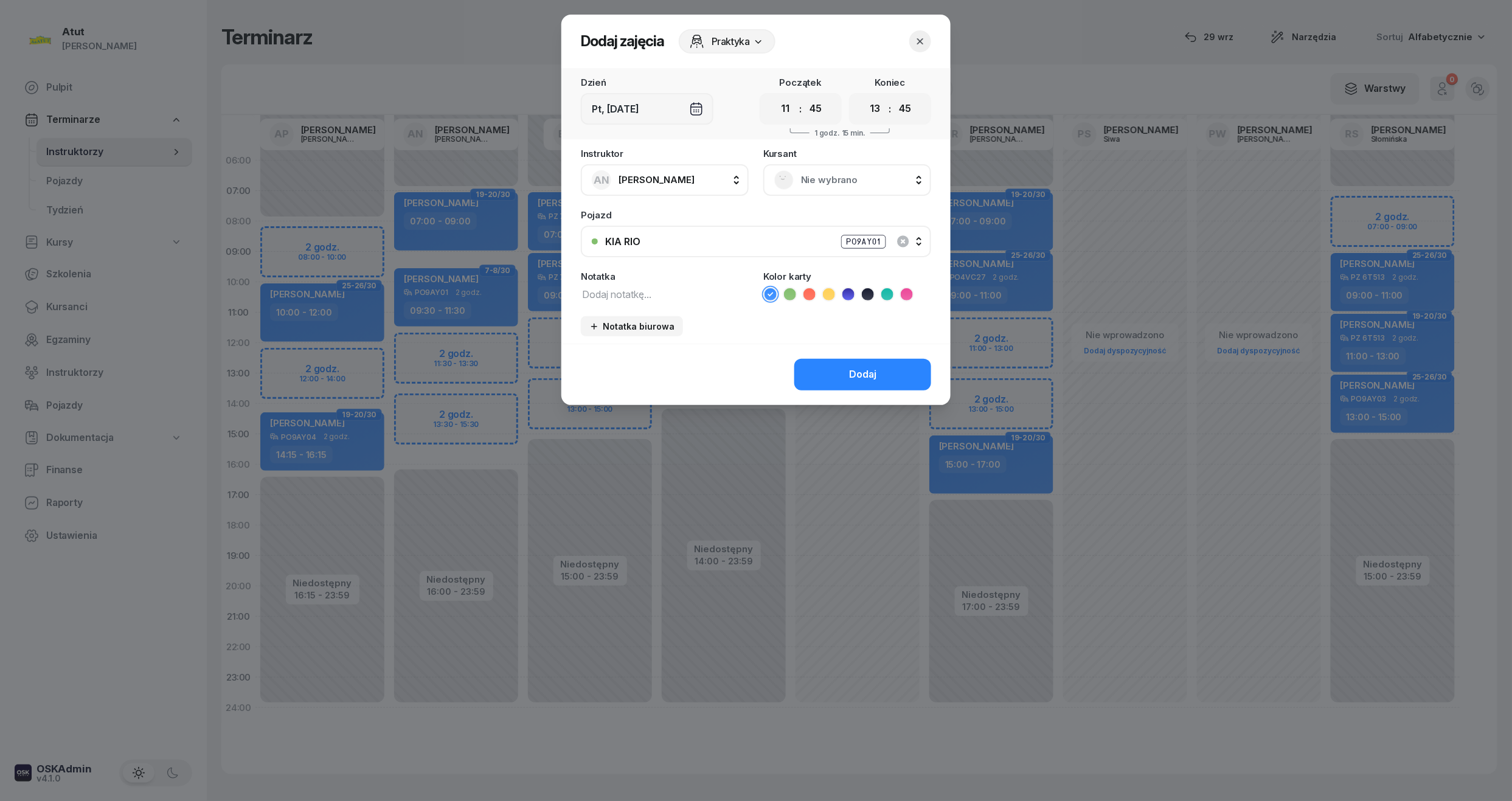
click at [894, 96] on select "00 05 10 15 20 25 30 35 40 45 50 55" at bounding box center [904, 109] width 23 height 26
click at [840, 181] on span "Nie wybrano" at bounding box center [861, 180] width 119 height 16
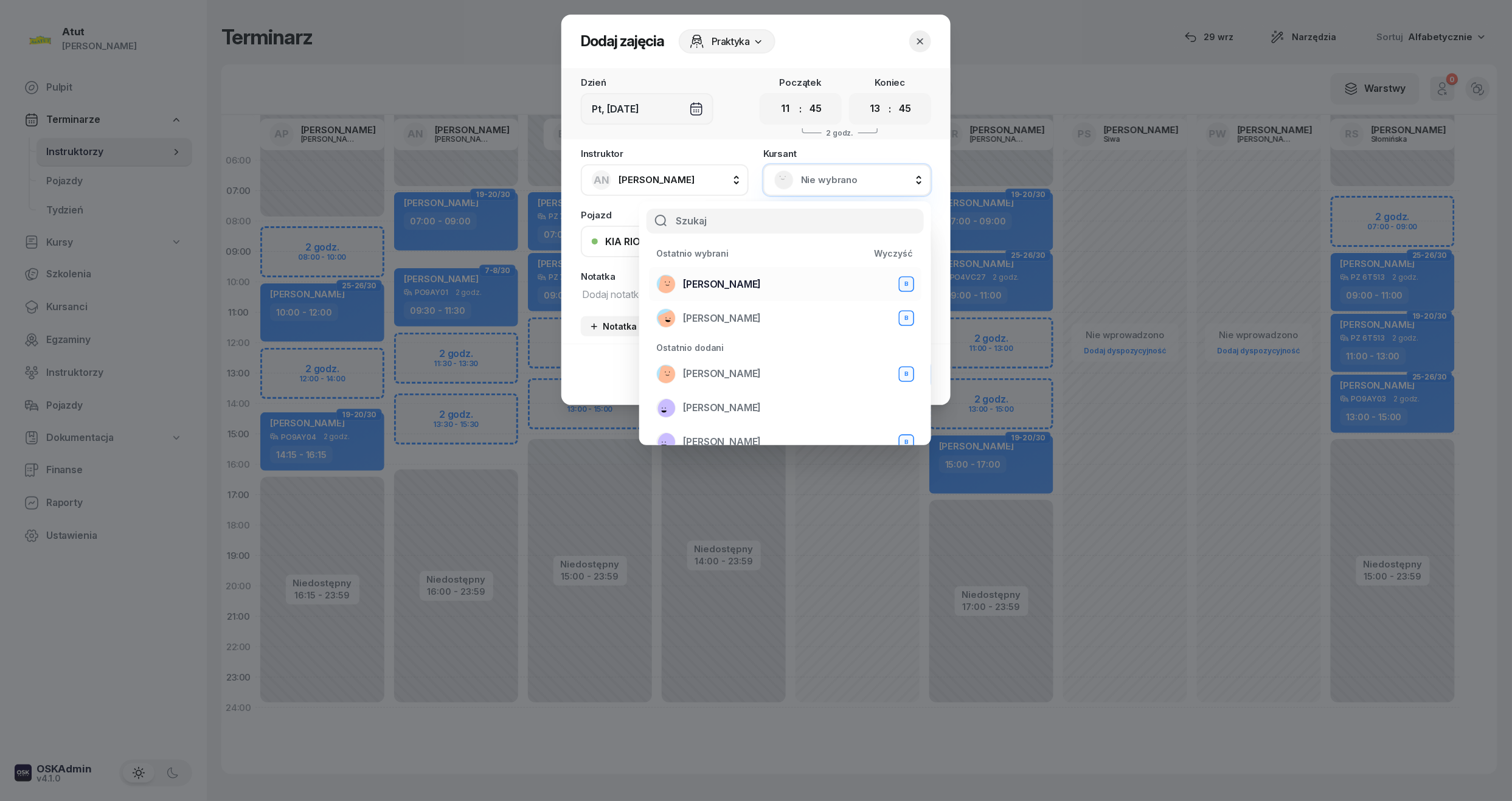
click at [715, 283] on span "Mateusz Rudny" at bounding box center [721, 284] width 78 height 16
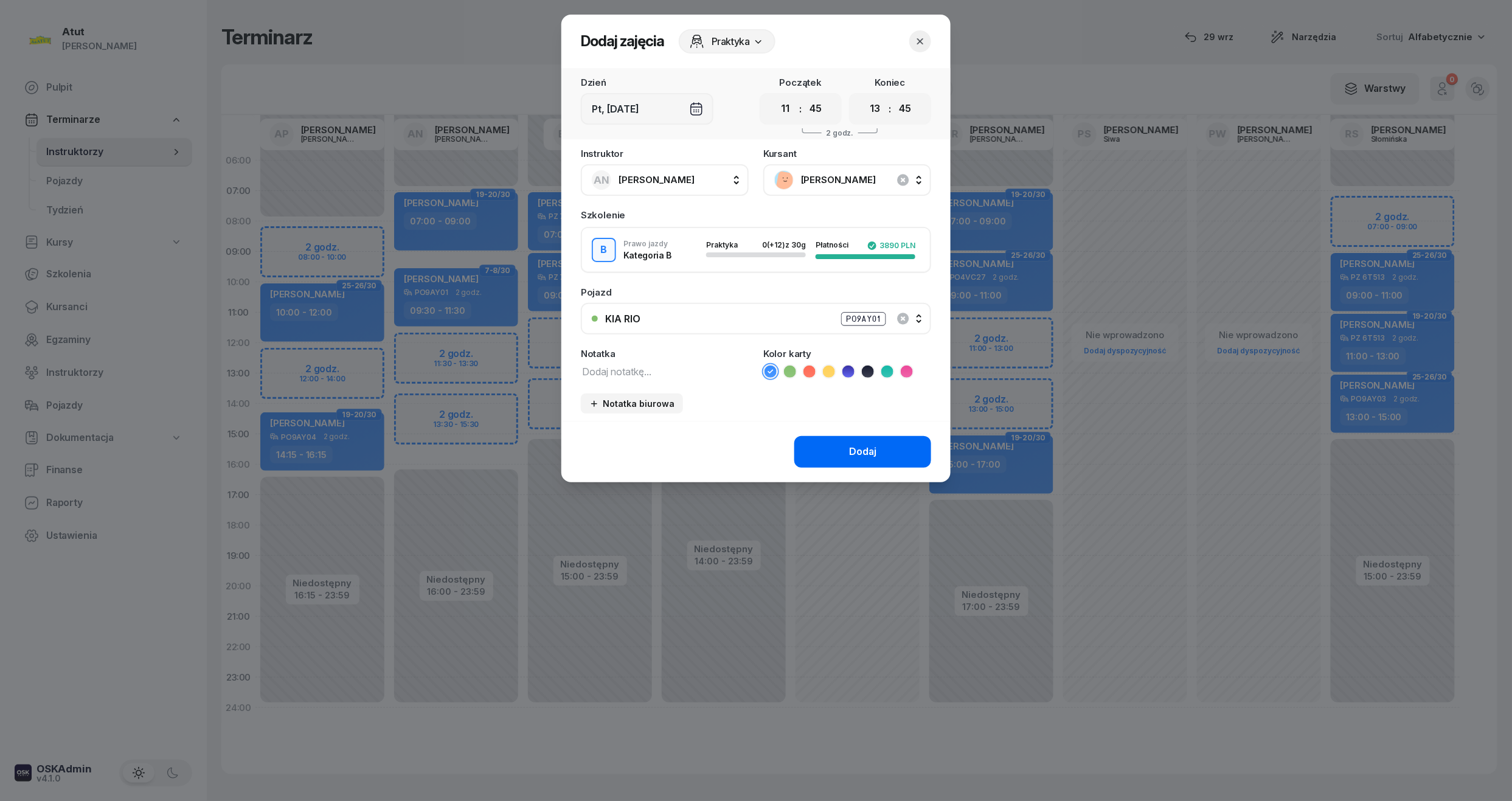
click at [880, 456] on button "Dodaj" at bounding box center [863, 452] width 137 height 32
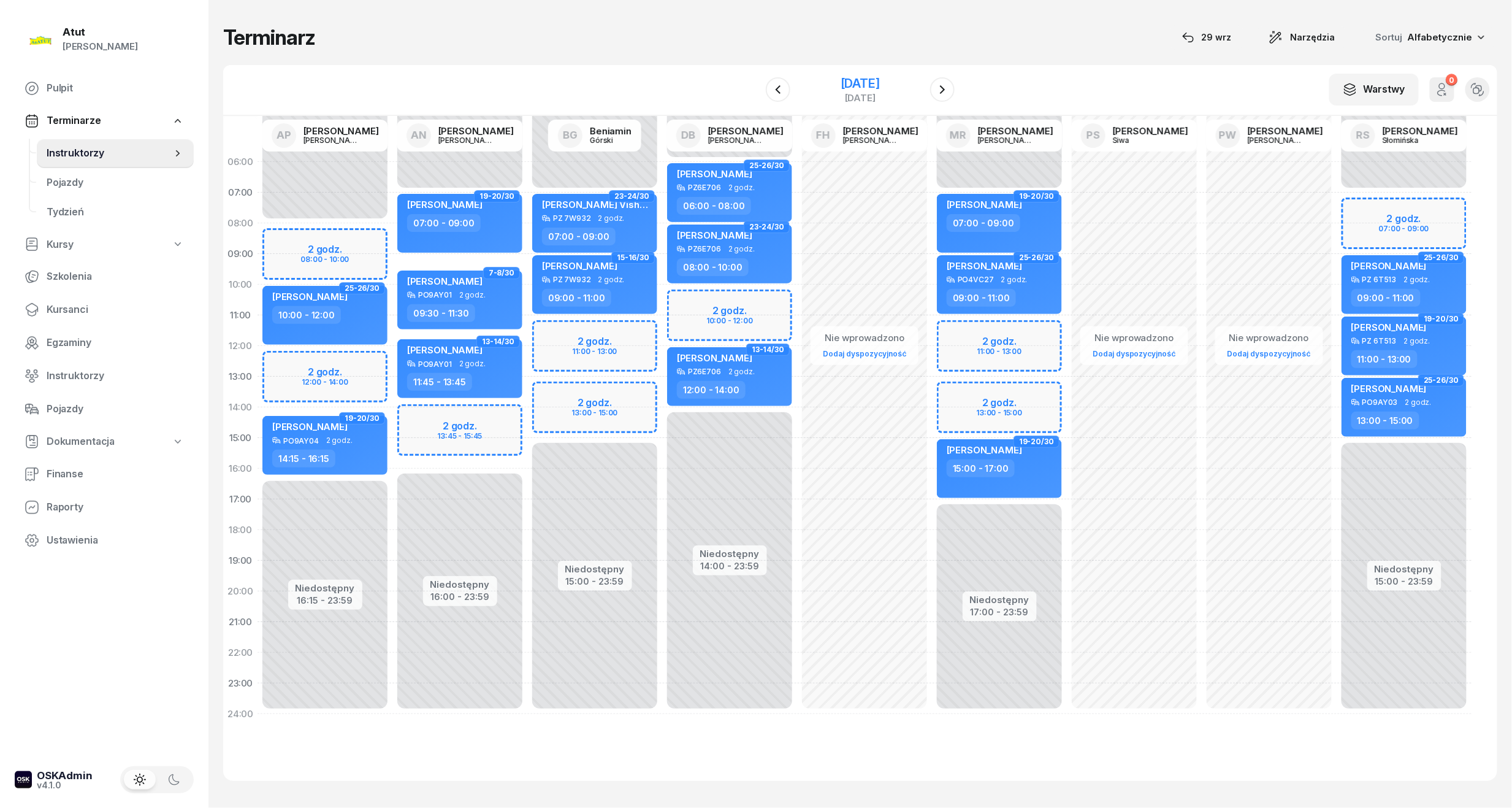
click at [845, 77] on div "21 listopada 2025" at bounding box center [860, 84] width 39 height 12
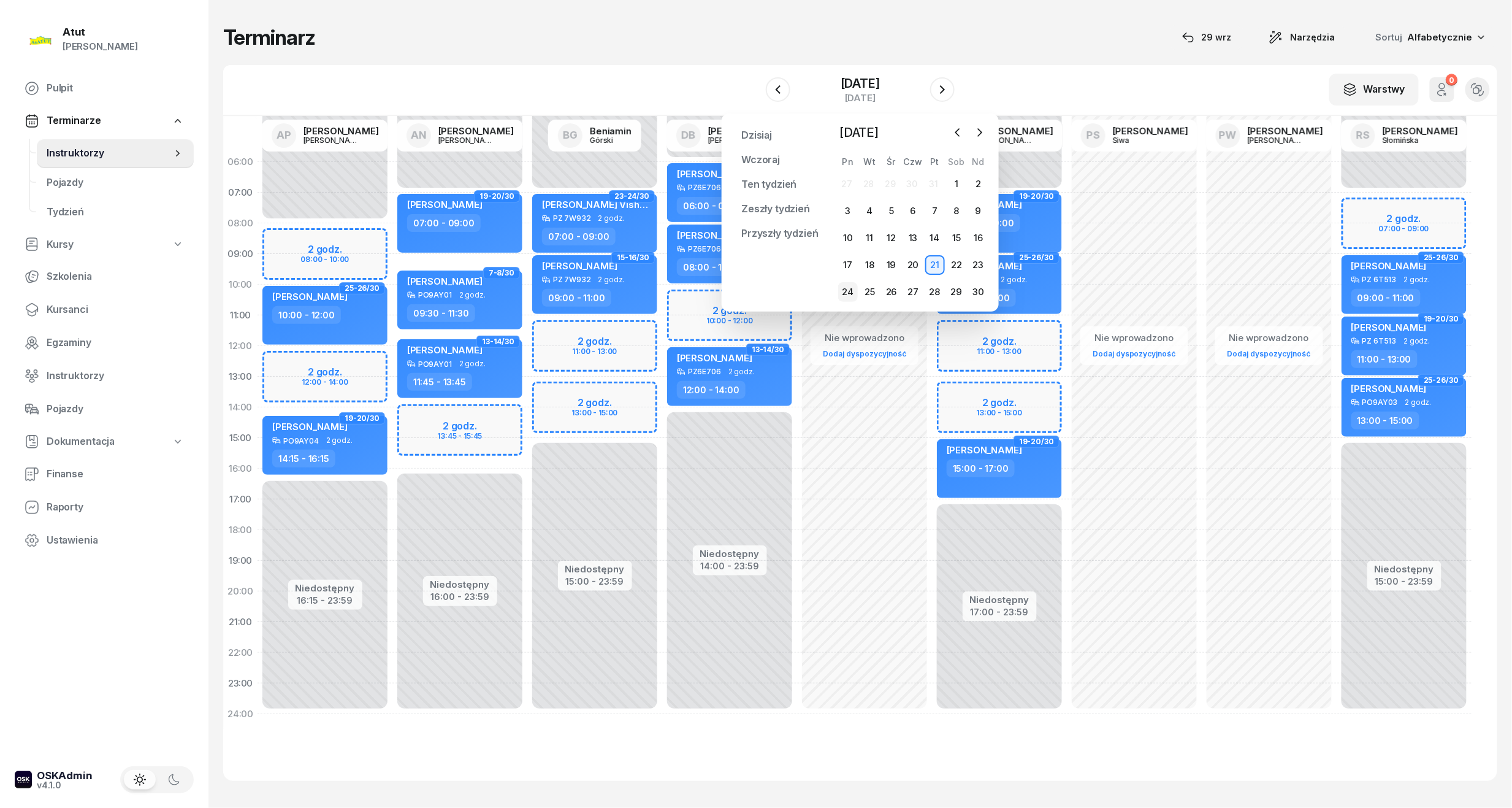
click at [846, 289] on div "24" at bounding box center [848, 292] width 20 height 20
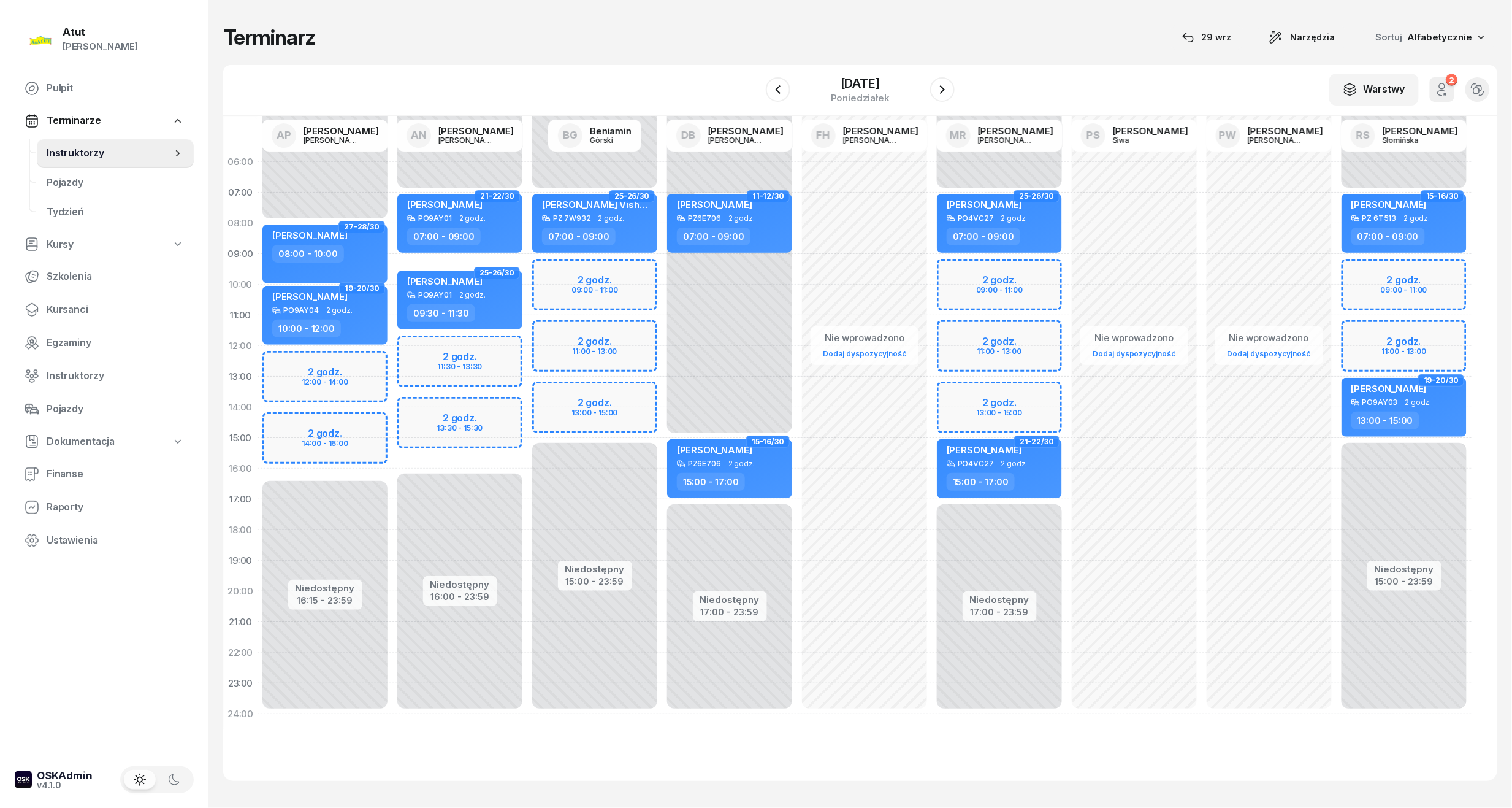
click at [418, 365] on div "Niedostępny 00:00 - 07:00 Niedostępny 16:00 - 23:59 2 godz. 11:30 - 13:30 2 god…" at bounding box center [460, 437] width 135 height 582
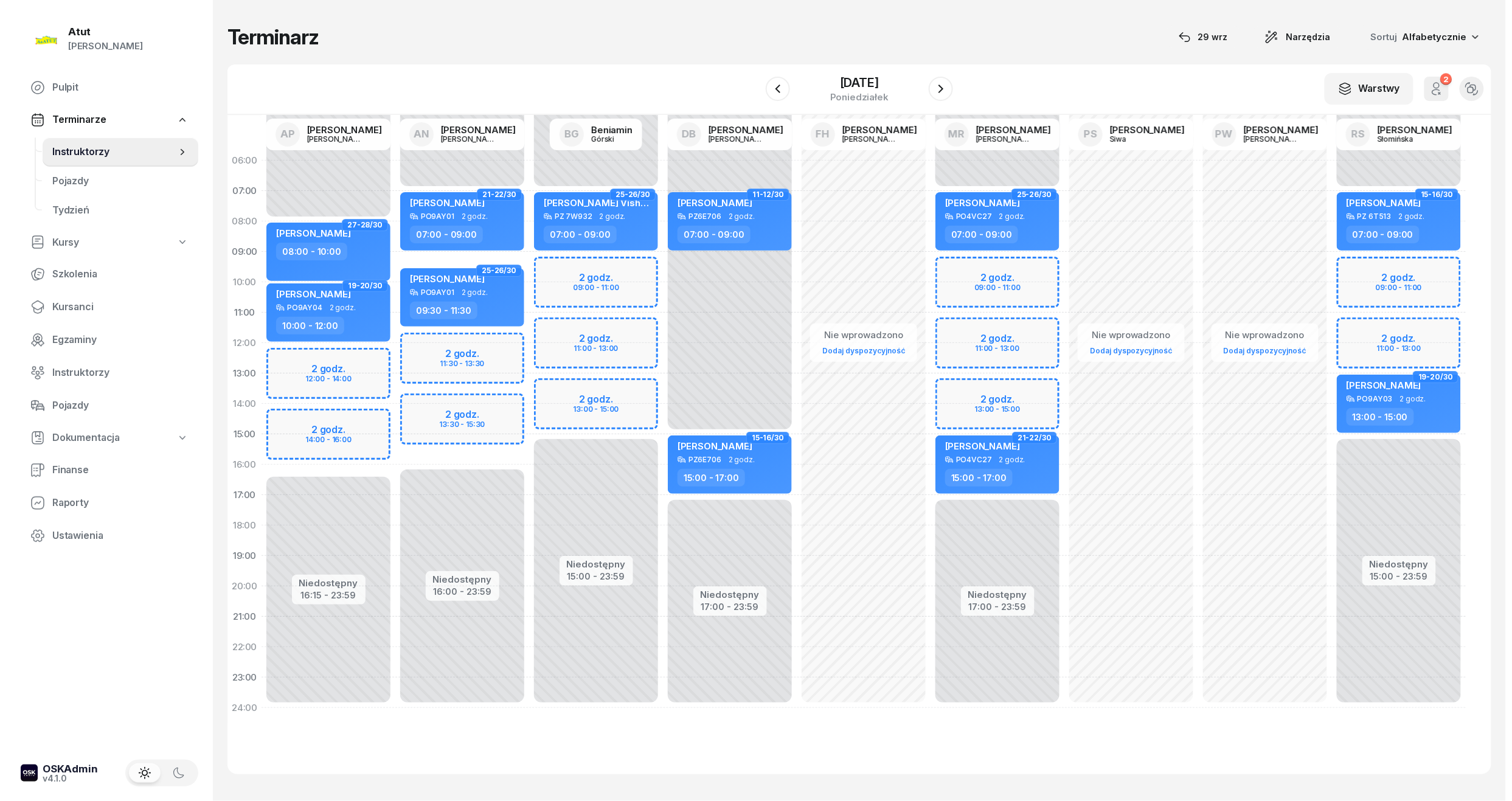
select select "12"
select select "14"
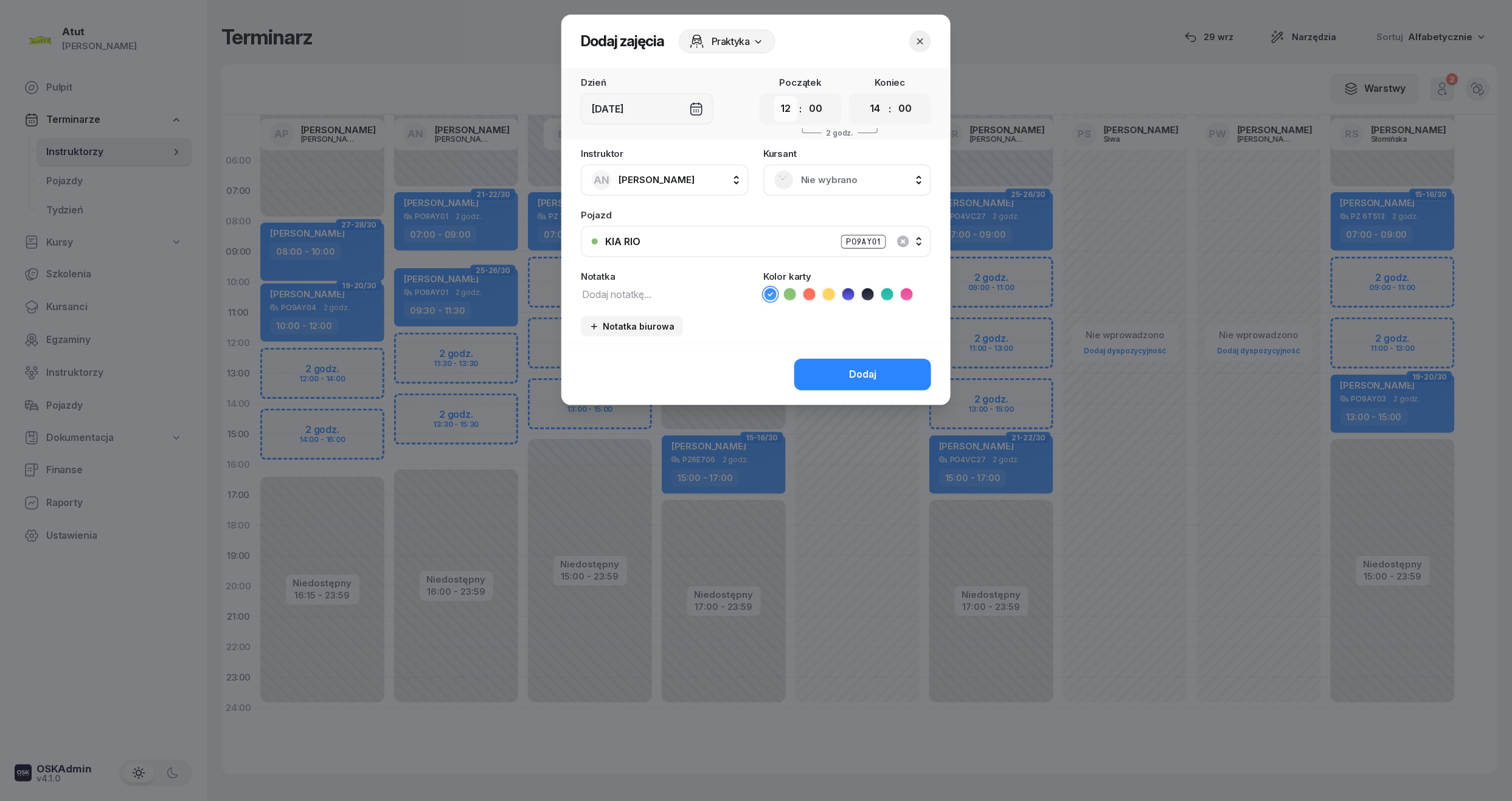
click at [791, 106] on select "00 01 02 03 04 05 06 07 08 09 10 11 12 13 14 15 16 17 18 19 20 21 22 23" at bounding box center [785, 109] width 23 height 26
select select "11"
click at [774, 96] on select "00 01 02 03 04 05 06 07 08 09 10 11 12 13 14 15 16 17 18 19 20 21 22 23" at bounding box center [785, 109] width 23 height 26
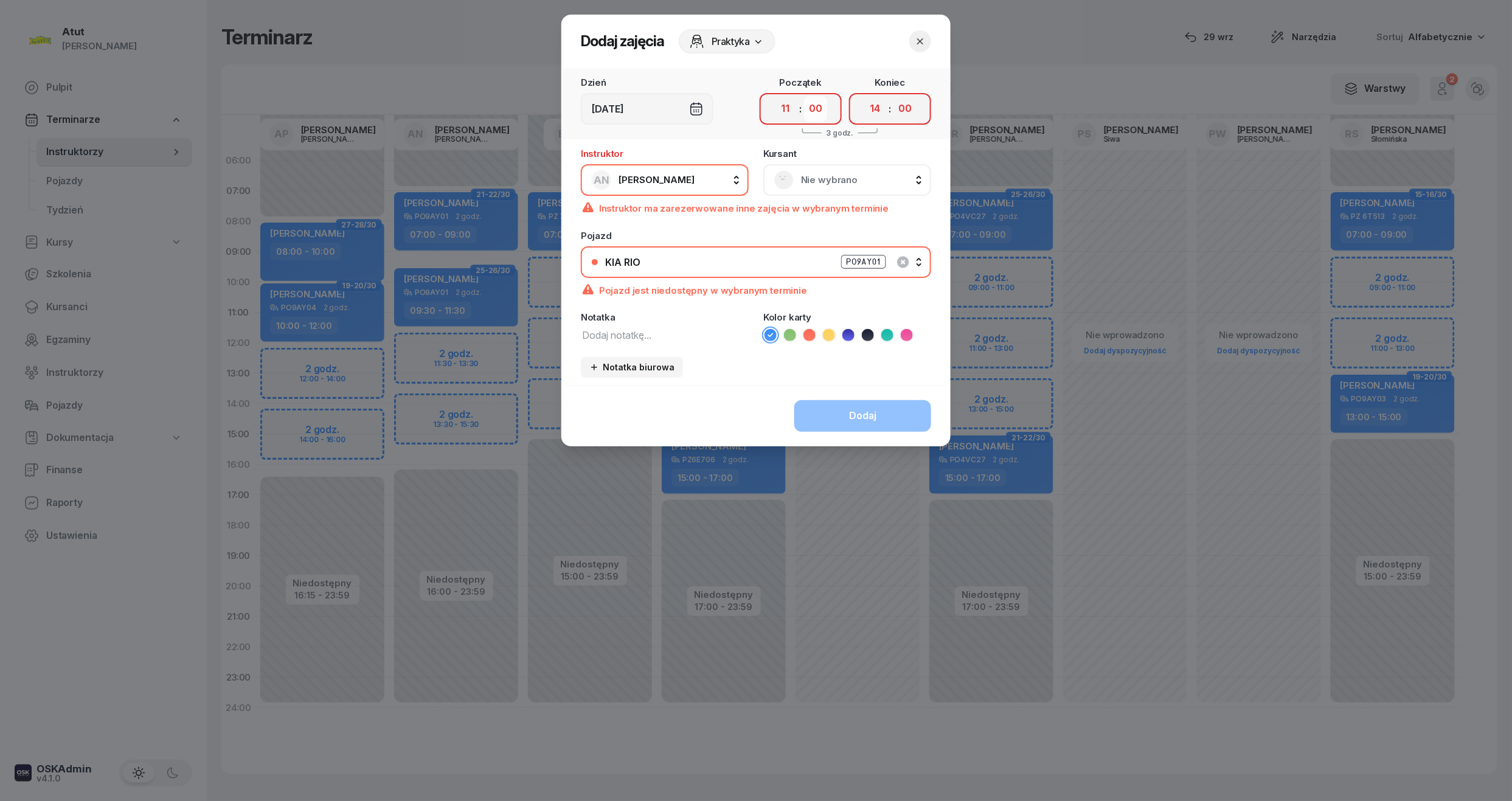
click at [823, 108] on select "00 05 10 15 20 25 30 35 40 45 50 55" at bounding box center [815, 109] width 23 height 26
select select "45"
click at [804, 96] on select "00 05 10 15 20 25 30 35 40 45 50 55" at bounding box center [815, 109] width 23 height 26
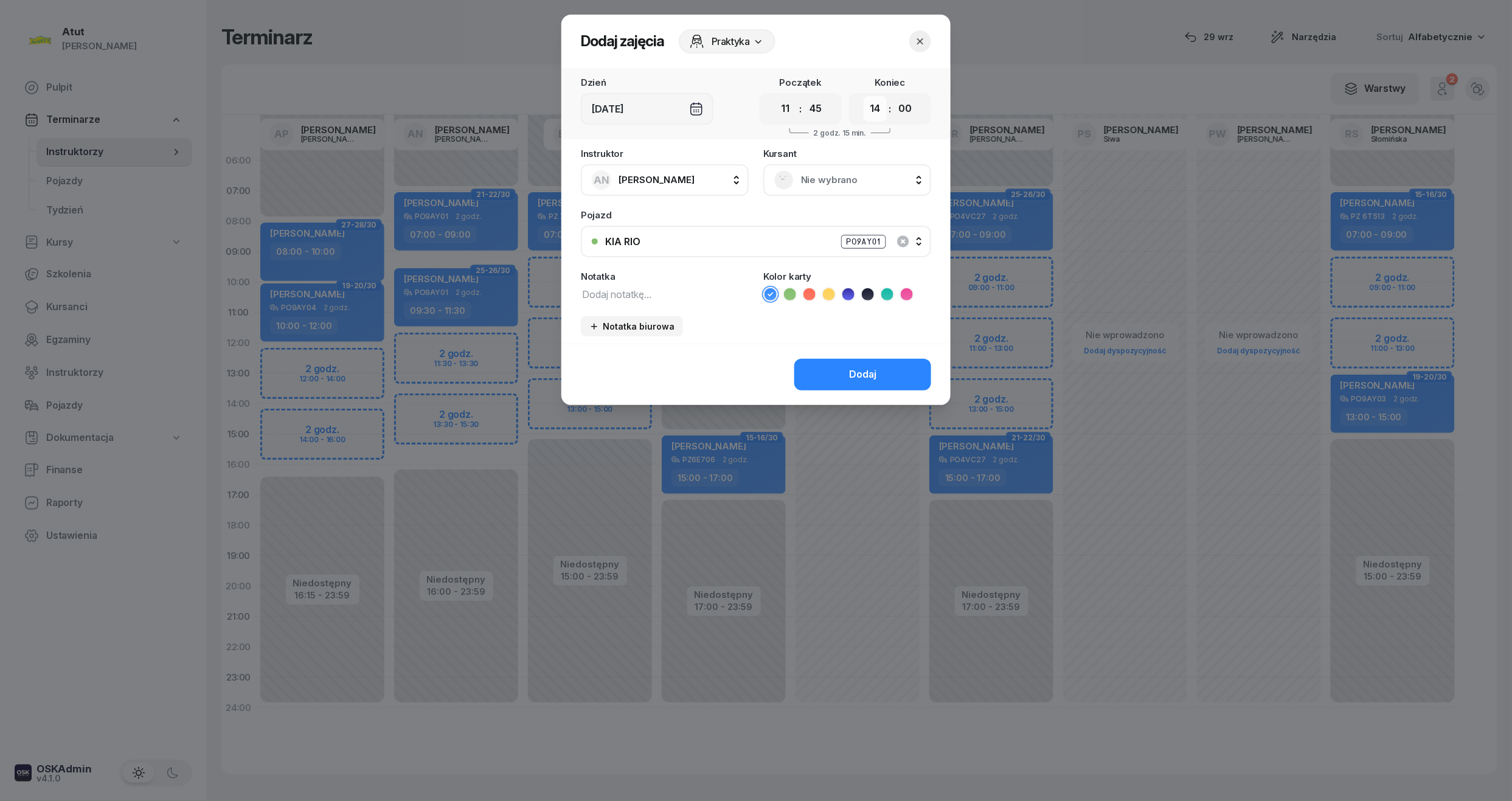
click at [874, 99] on select "00 01 02 03 04 05 06 07 08 09 10 11 12 13 14 15 16 17 18 19 20 21 22 23" at bounding box center [875, 109] width 23 height 26
select select "13"
click at [864, 96] on select "00 01 02 03 04 05 06 07 08 09 10 11 12 13 14 15 16 17 18 19 20 21 22 23" at bounding box center [875, 109] width 23 height 26
drag, startPoint x: 912, startPoint y: 105, endPoint x: 904, endPoint y: 120, distance: 17.0
click at [912, 105] on select "00 05 10 15 20 25 30 35 40 45 50 55" at bounding box center [904, 109] width 23 height 26
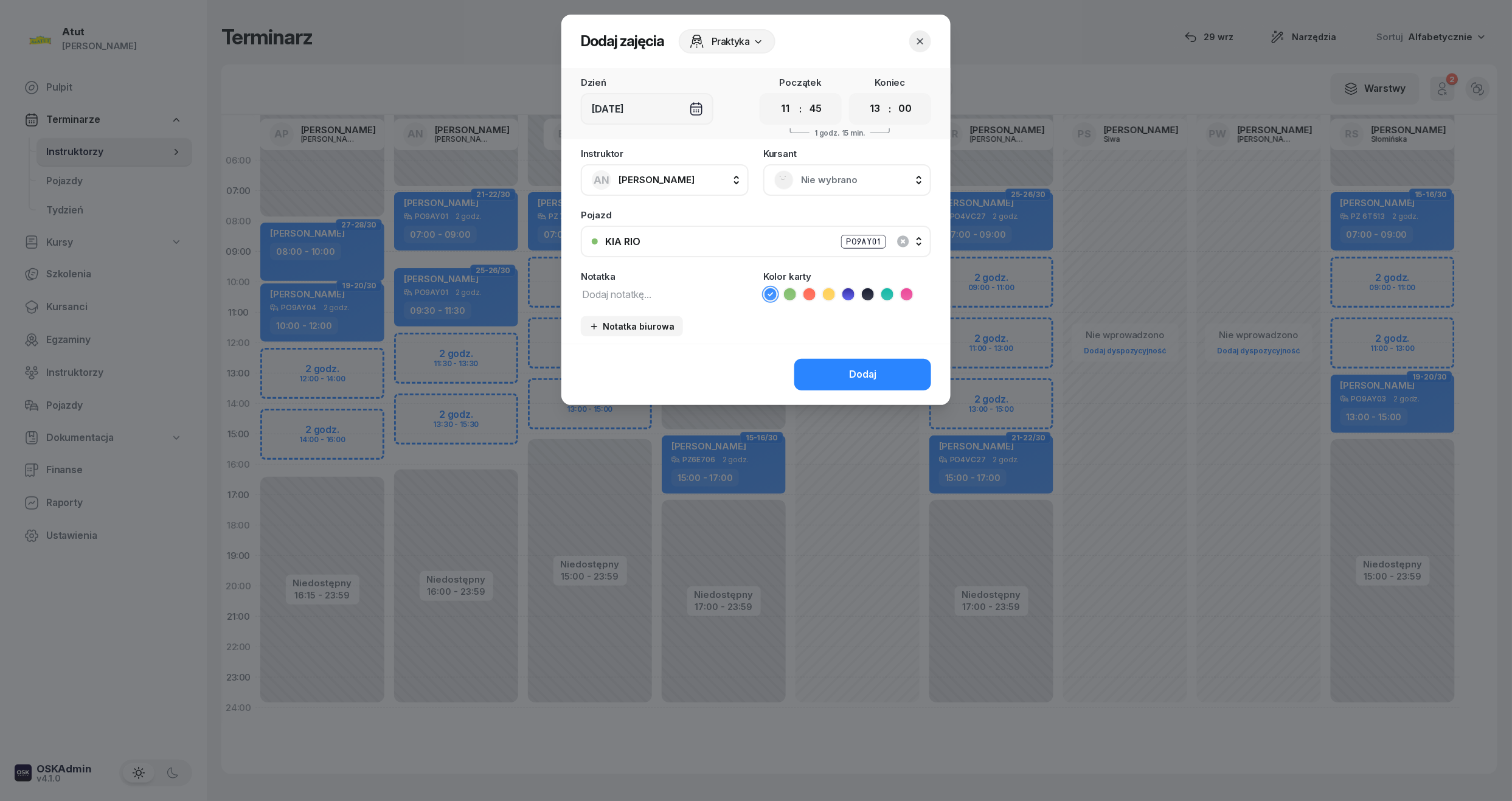
select select "45"
click at [894, 96] on select "00 05 10 15 20 25 30 35 40 45 50 55" at bounding box center [904, 109] width 23 height 26
click at [818, 173] on span "Nie wybrano" at bounding box center [861, 180] width 119 height 16
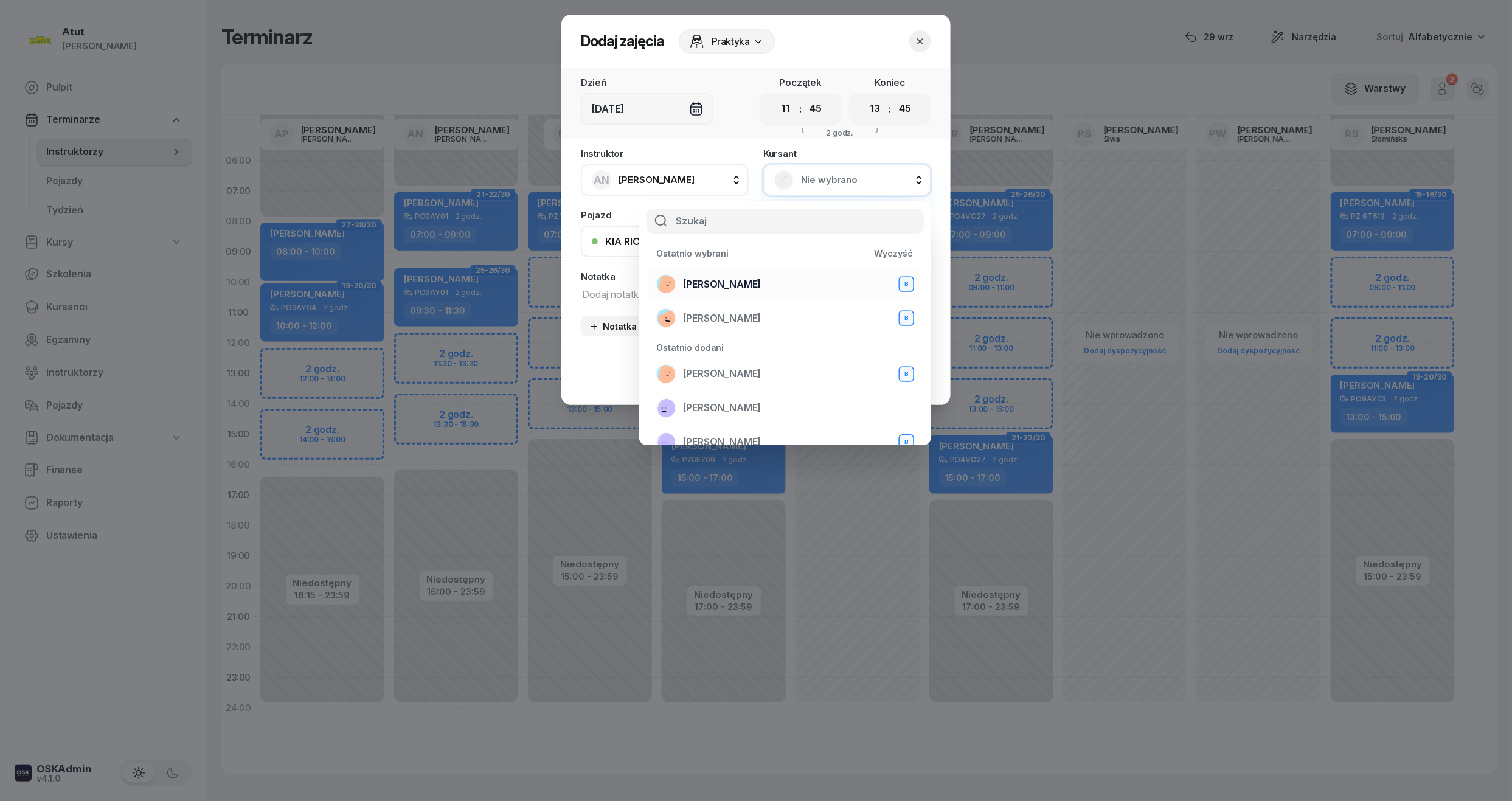
click at [733, 285] on span "Mateusz Rudny" at bounding box center [721, 284] width 78 height 16
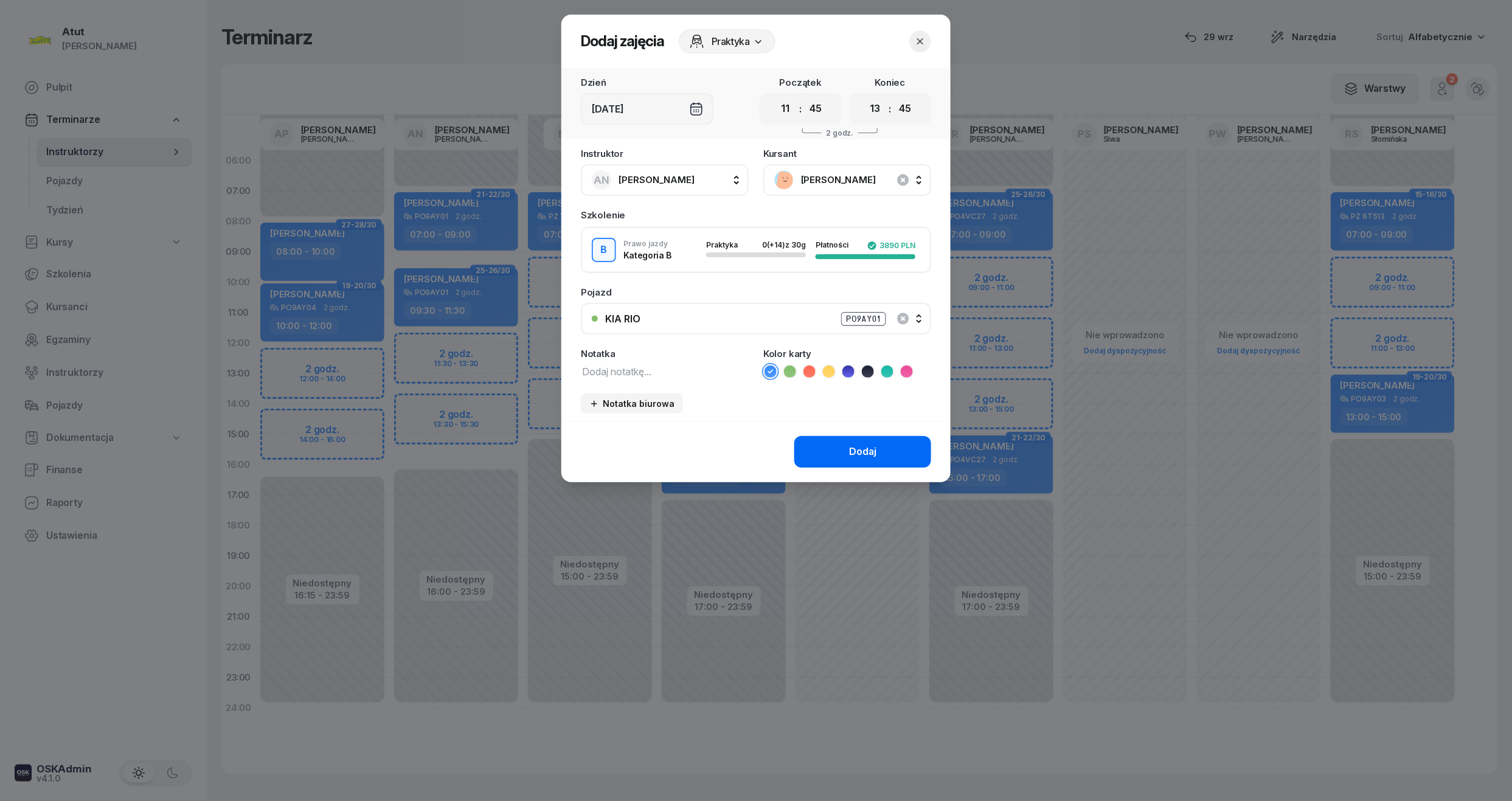
drag, startPoint x: 886, startPoint y: 450, endPoint x: 872, endPoint y: 449, distance: 14.0
click at [886, 450] on button "Dodaj" at bounding box center [863, 452] width 137 height 32
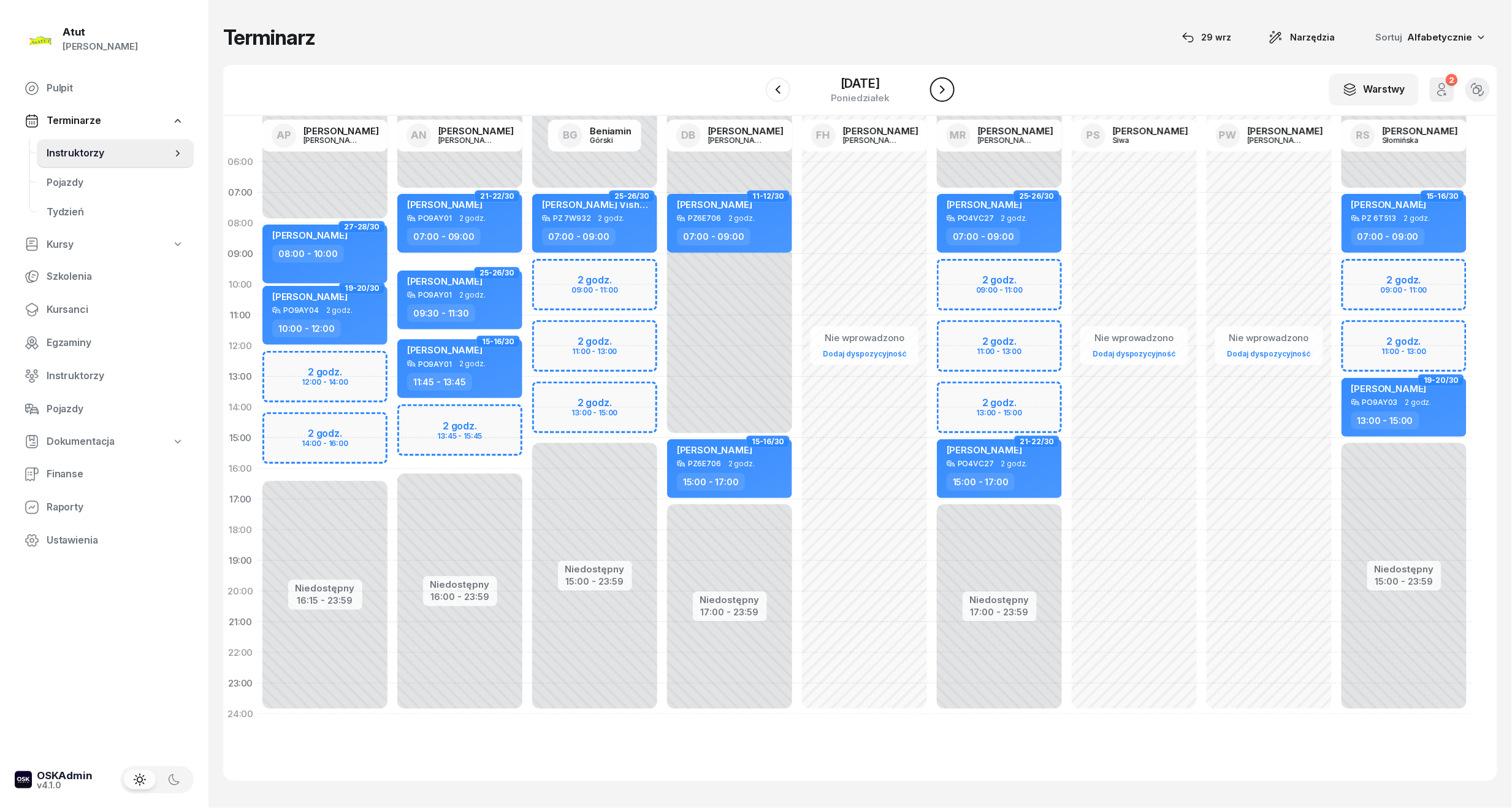
click at [950, 82] on icon "button" at bounding box center [942, 89] width 14 height 14
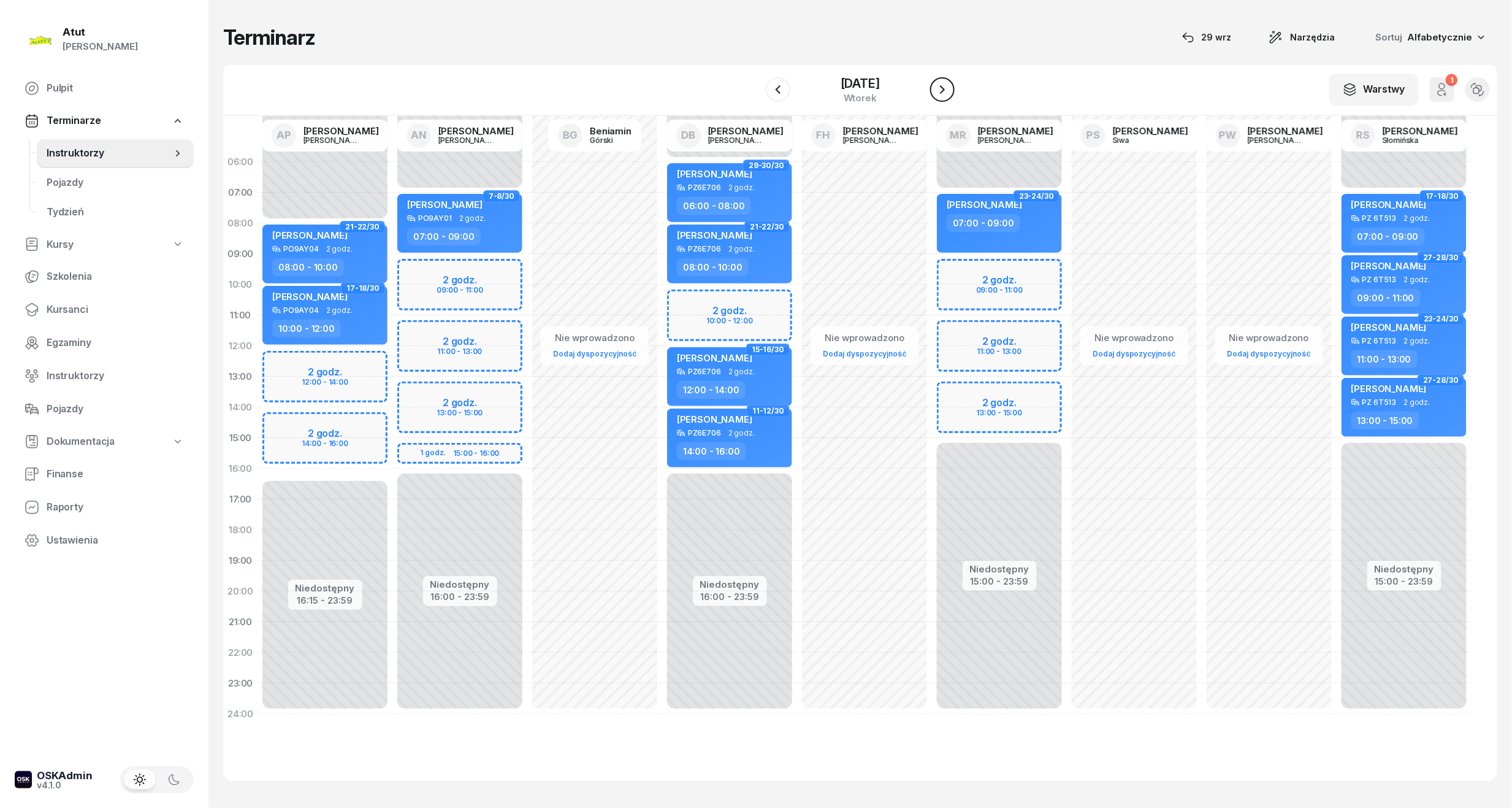
click at [945, 86] on icon "button" at bounding box center [942, 89] width 5 height 8
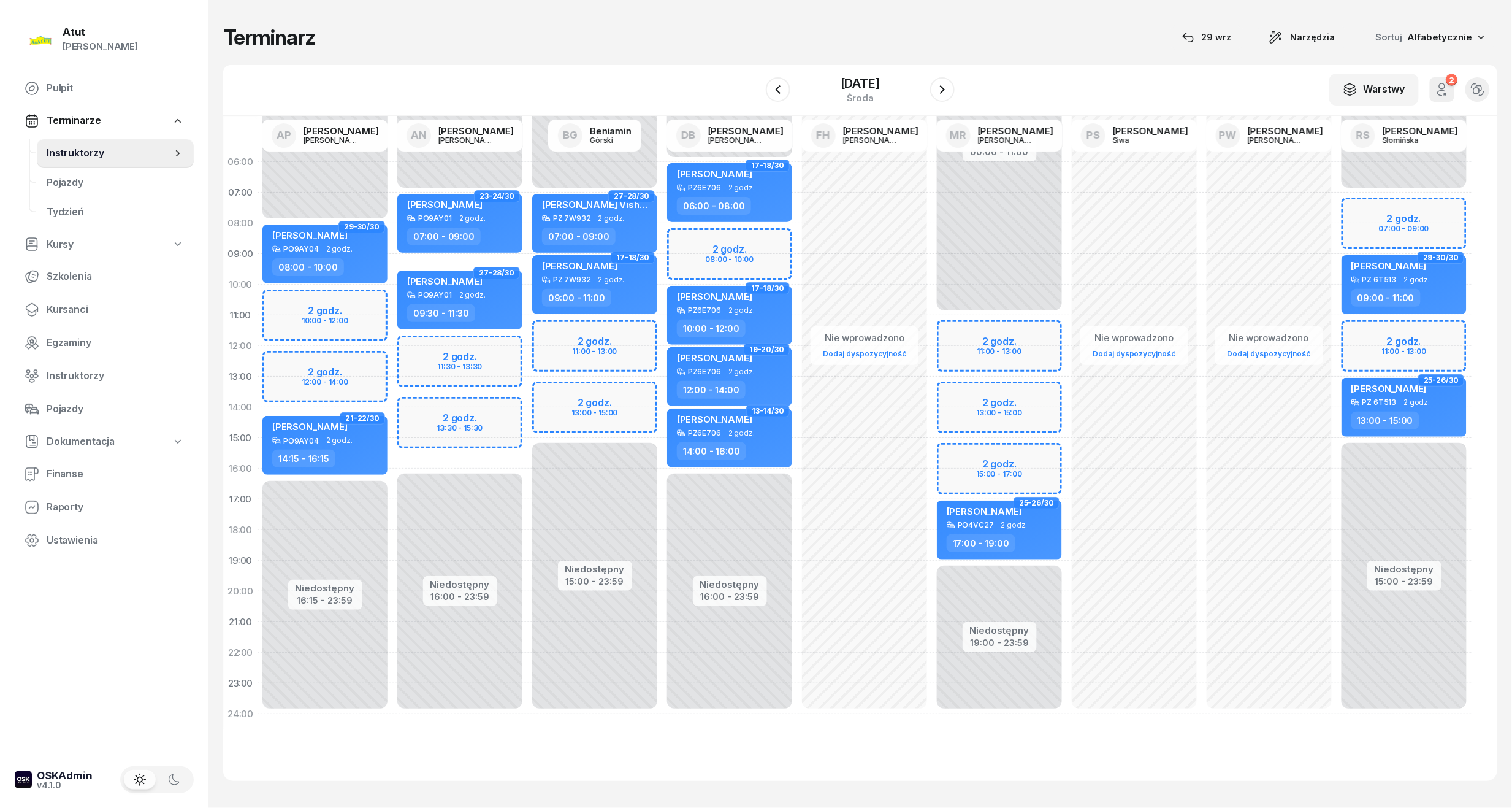
click at [417, 361] on div "Niedostępny 00:00 - 07:00 Niedostępny 16:00 - 23:59 2 godz. 11:30 - 13:30 2 god…" at bounding box center [460, 437] width 135 height 582
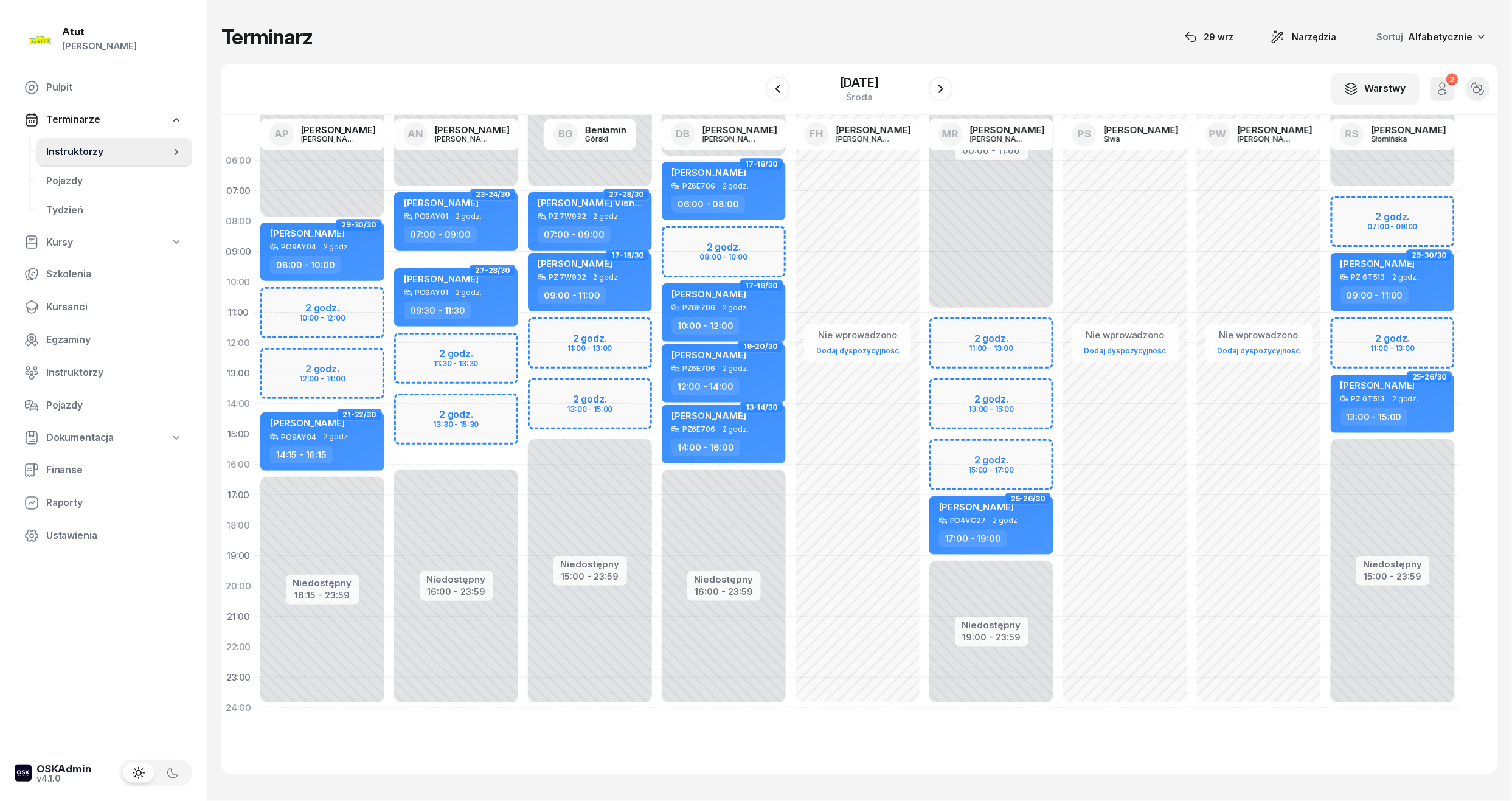
select select "12"
select select "14"
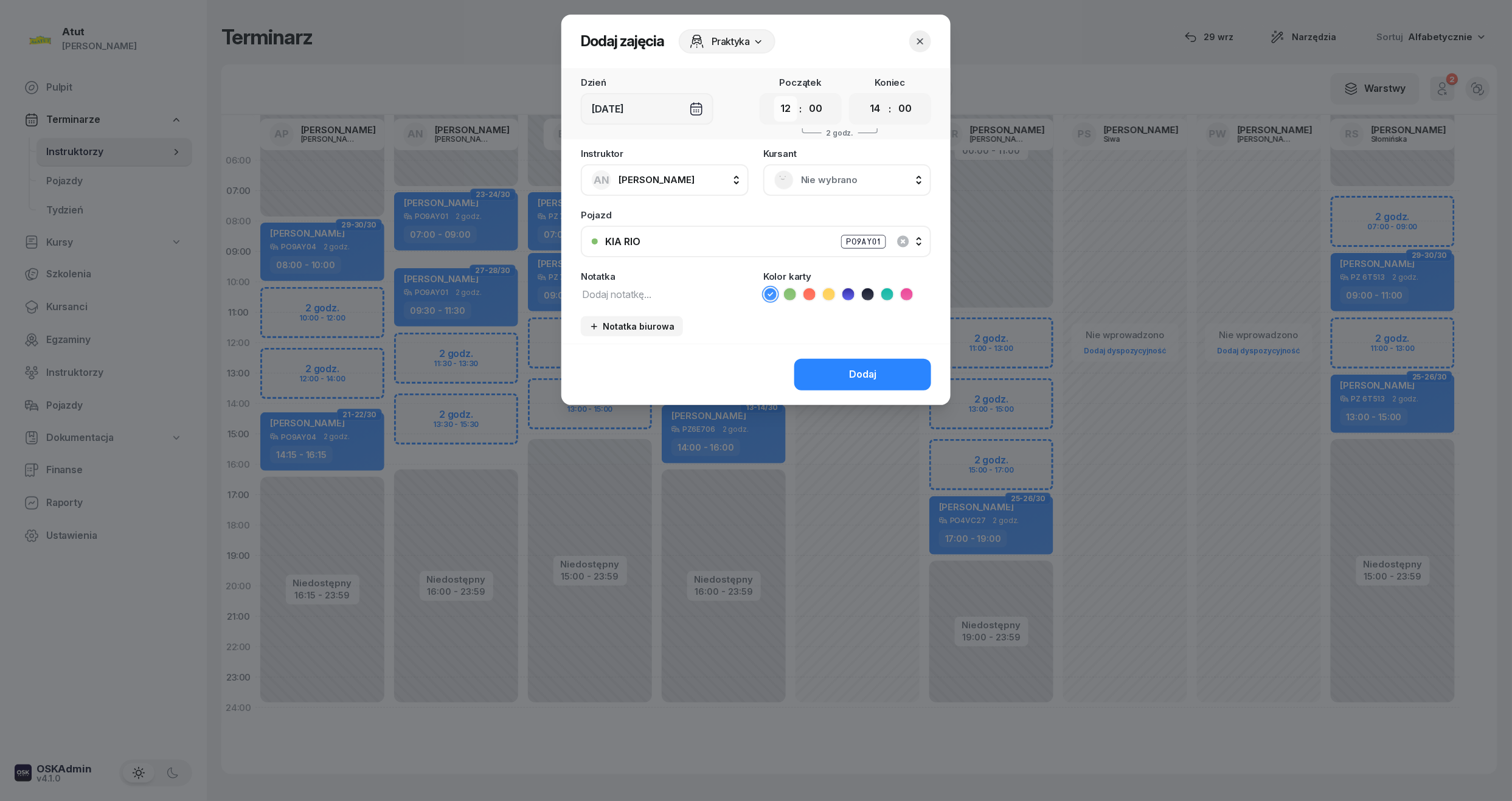
click at [779, 115] on select "00 01 02 03 04 05 06 07 08 09 10 11 12 13 14 15 16 17 18 19 20 21 22 23" at bounding box center [785, 109] width 23 height 26
select select "11"
click at [774, 96] on select "00 01 02 03 04 05 06 07 08 09 10 11 12 13 14 15 16 17 18 19 20 21 22 23" at bounding box center [785, 109] width 23 height 26
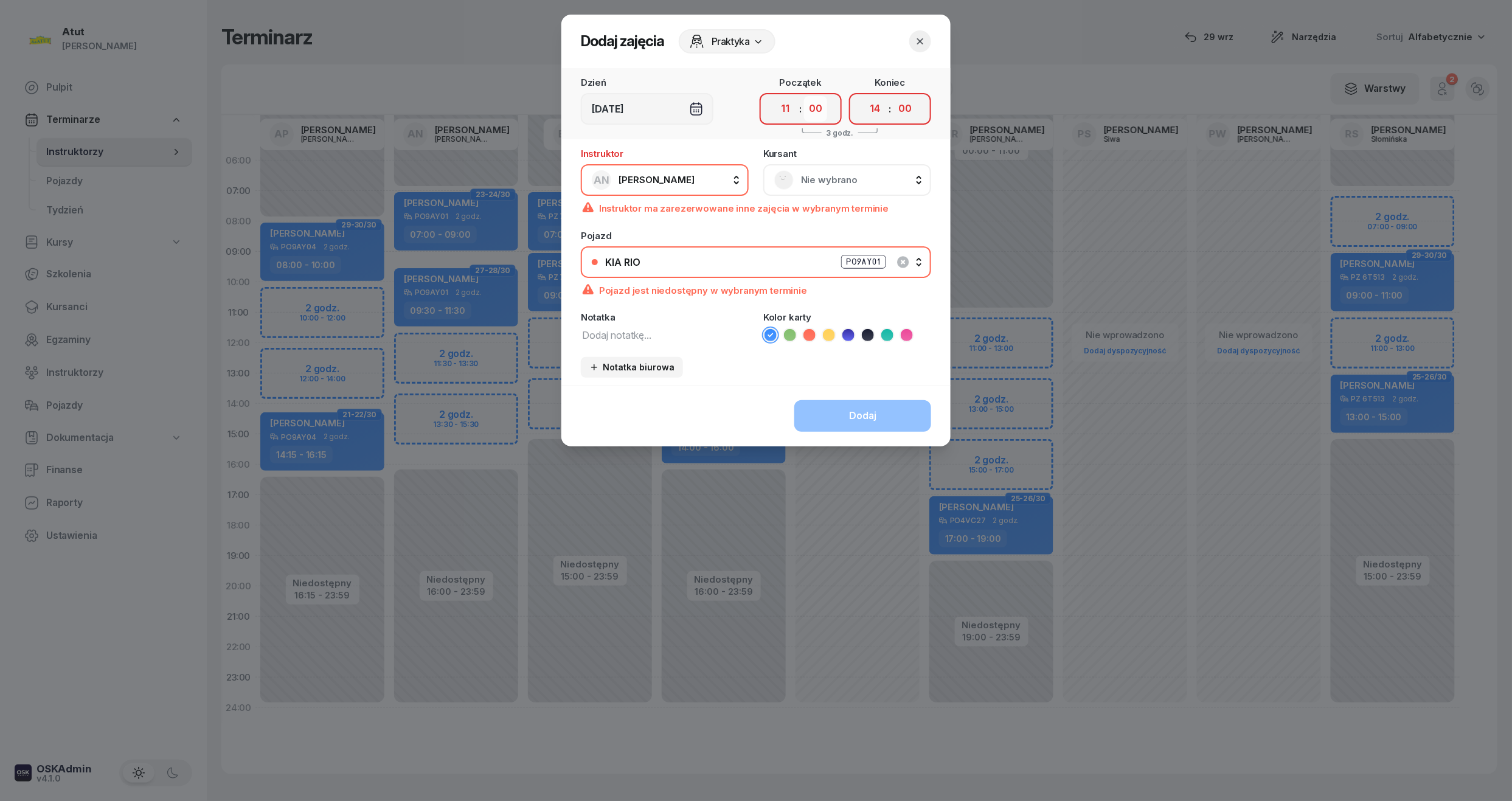
drag, startPoint x: 815, startPoint y: 108, endPoint x: 815, endPoint y: 115, distance: 7.0
click at [815, 108] on select "00 05 10 15 20 25 30 35 40 45 50 55" at bounding box center [815, 109] width 23 height 26
select select "45"
click at [804, 96] on select "00 05 10 15 20 25 30 35 40 45 50 55" at bounding box center [815, 109] width 23 height 26
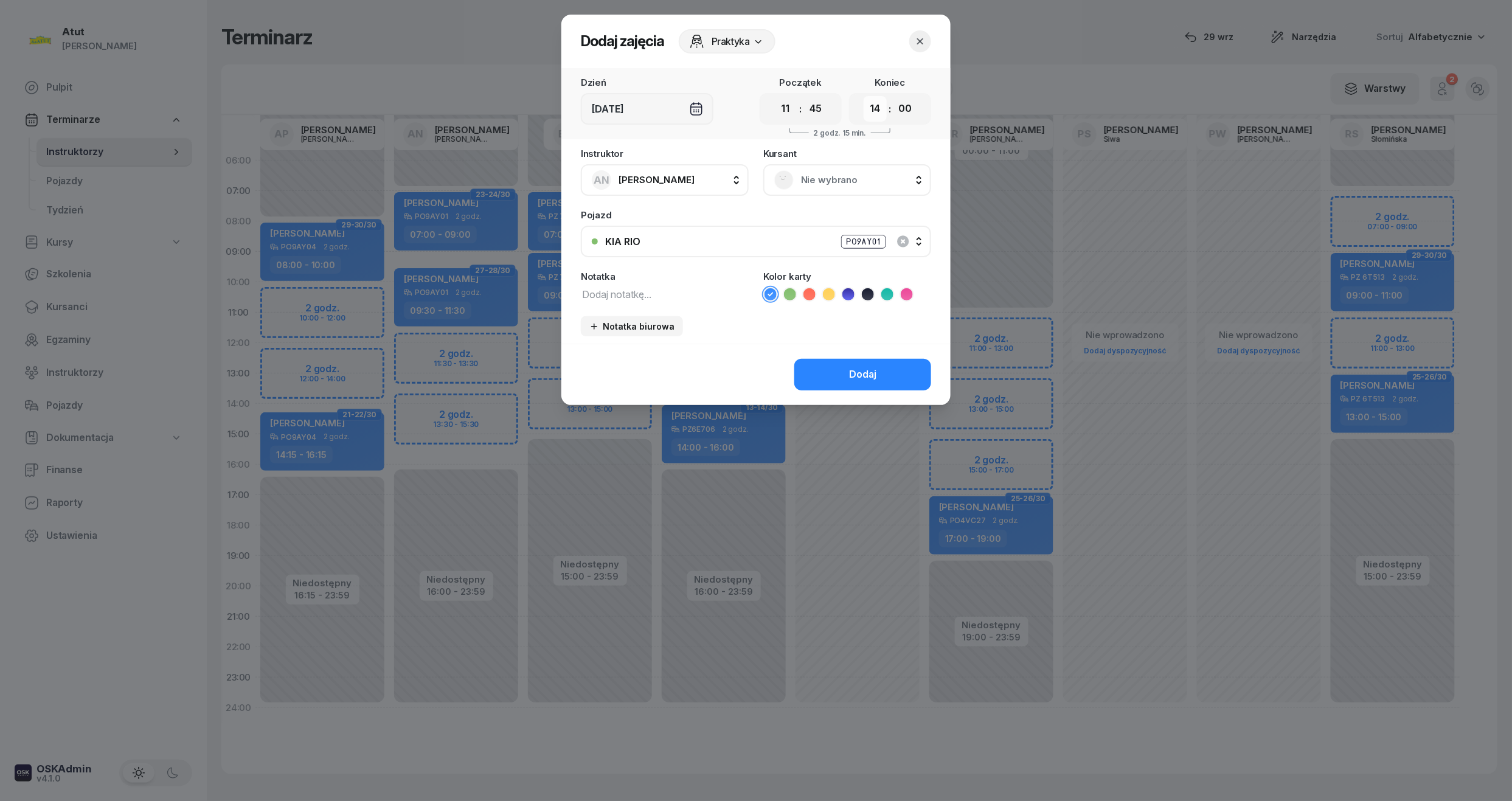
drag, startPoint x: 876, startPoint y: 105, endPoint x: 881, endPoint y: 110, distance: 7.1
click at [876, 105] on select "00 01 02 03 04 05 06 07 08 09 10 11 12 13 14 15 16 17 18 19 20 21 22 23" at bounding box center [875, 109] width 23 height 26
select select "13"
click at [864, 96] on select "00 01 02 03 04 05 06 07 08 09 10 11 12 13 14 15 16 17 18 19 20 21 22 23" at bounding box center [875, 109] width 23 height 26
click at [910, 102] on select "00 05 10 15 20 25 30 35 40 45 50 55" at bounding box center [904, 109] width 23 height 26
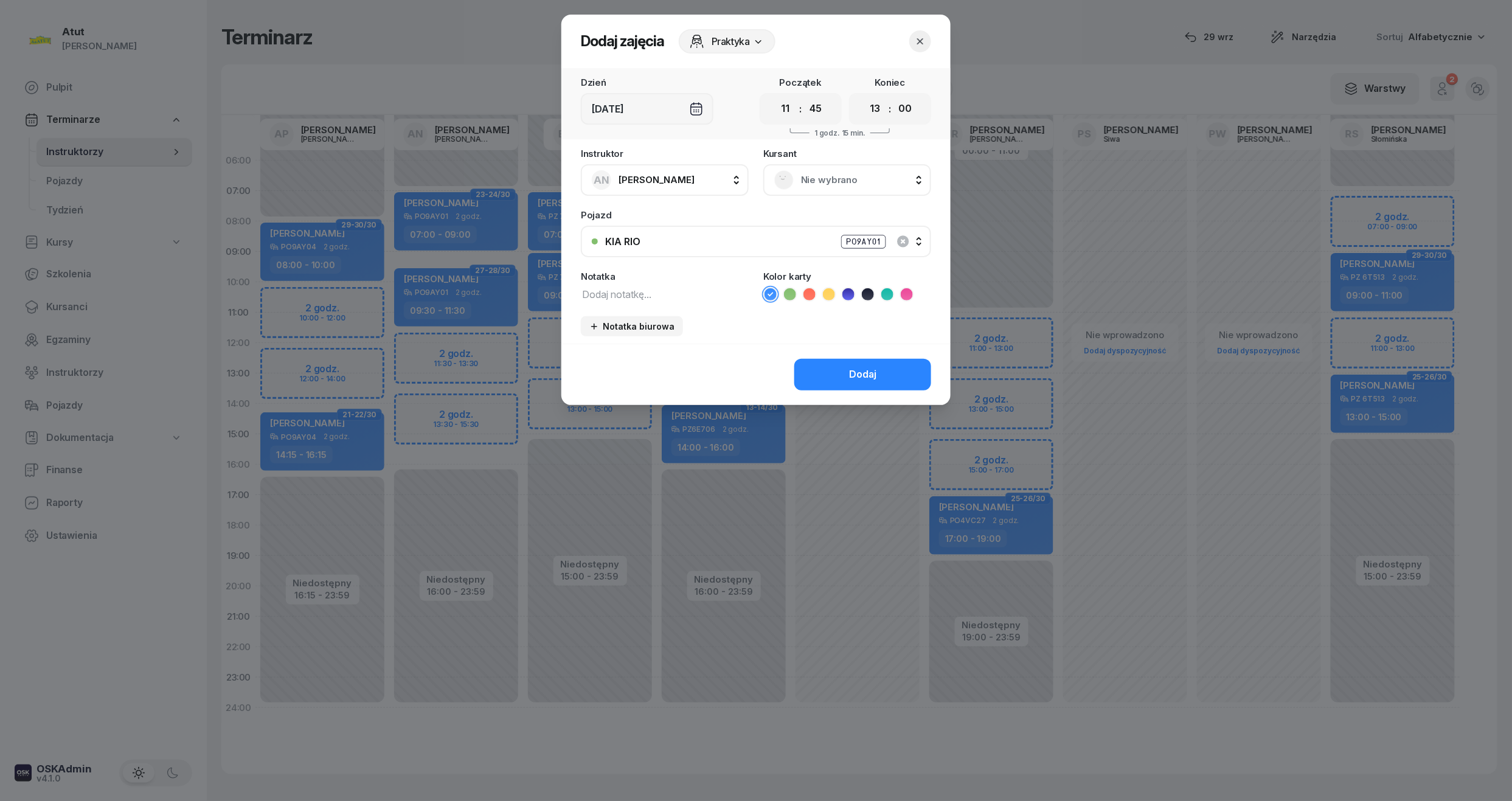
select select "45"
click at [894, 96] on select "00 05 10 15 20 25 30 35 40 45 50 55" at bounding box center [904, 109] width 23 height 26
click at [825, 178] on span "Nie wybrano" at bounding box center [861, 180] width 119 height 16
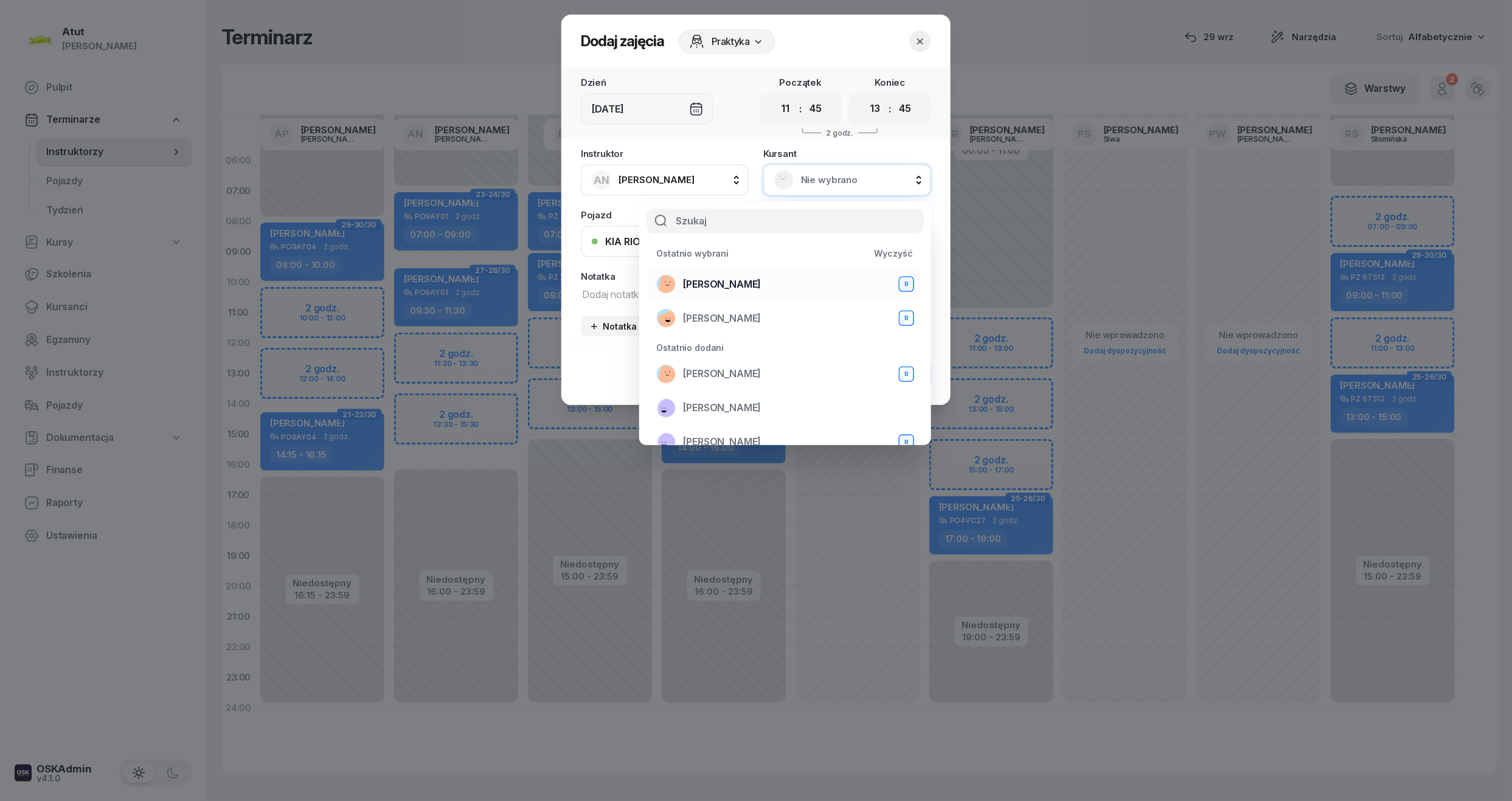
click at [716, 277] on span "Mateusz Rudny" at bounding box center [721, 284] width 78 height 16
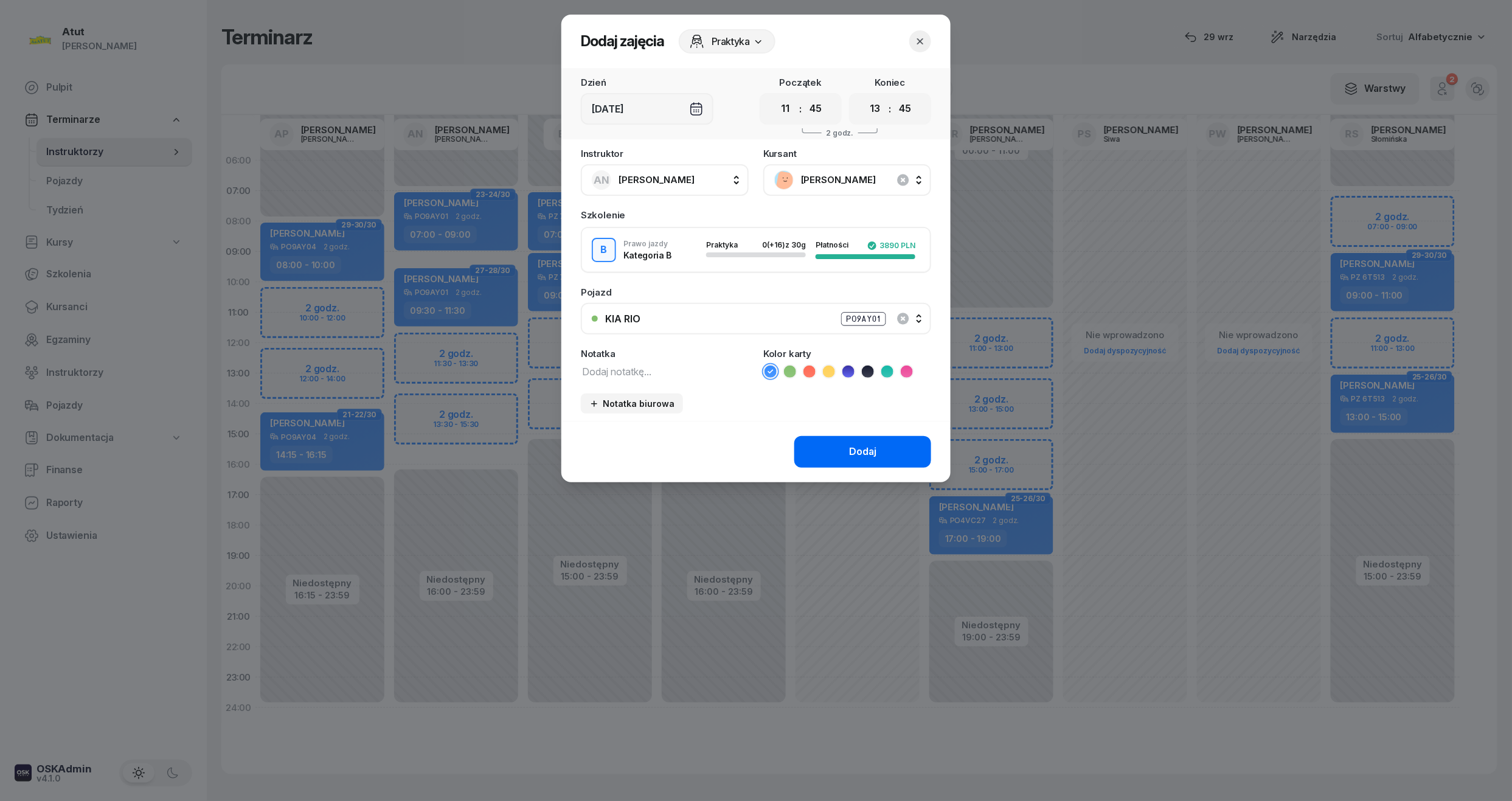
click at [876, 450] on div "Dodaj" at bounding box center [862, 452] width 27 height 16
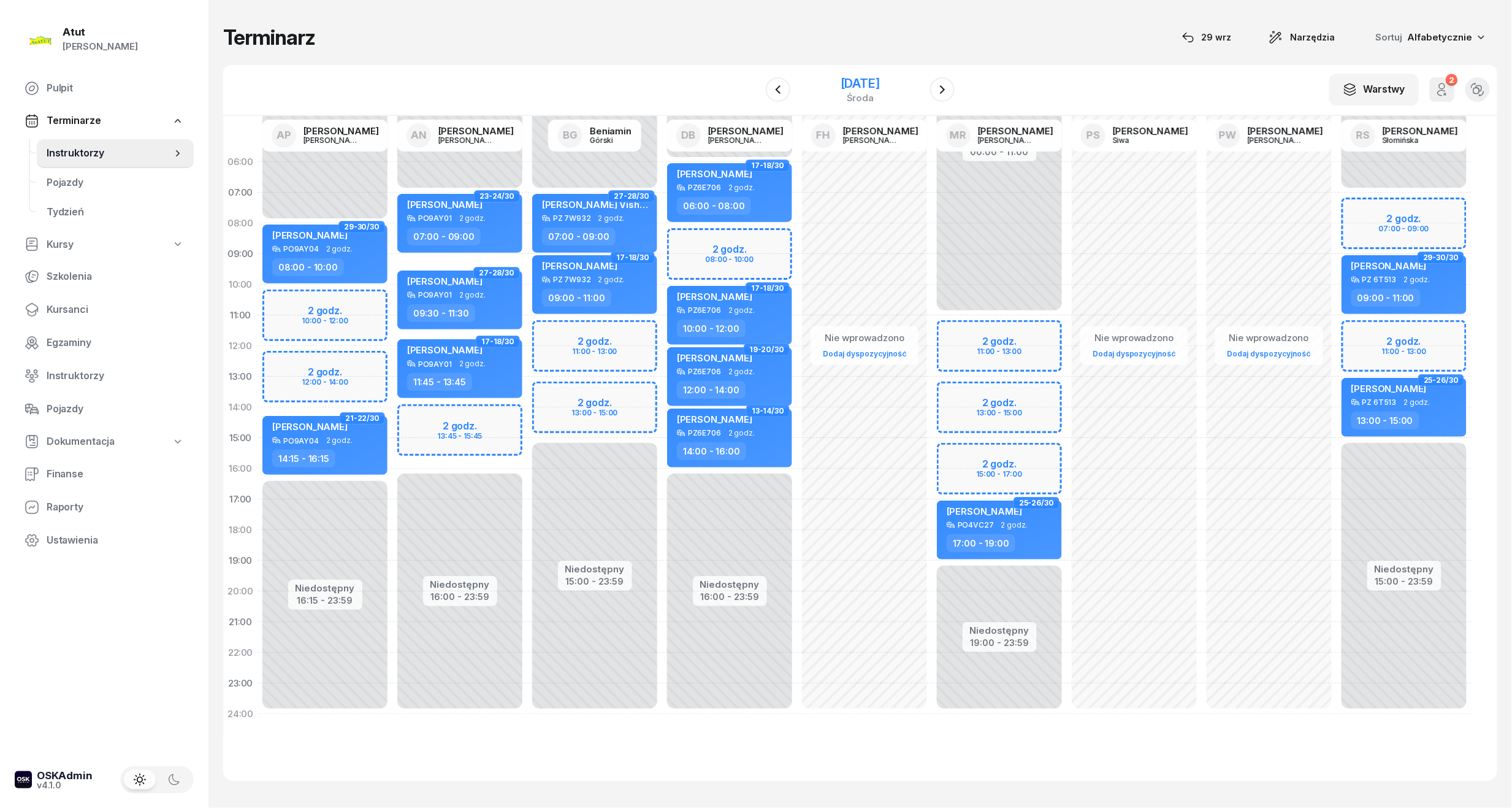
click at [877, 84] on div "26 listopada 2025" at bounding box center [860, 84] width 39 height 12
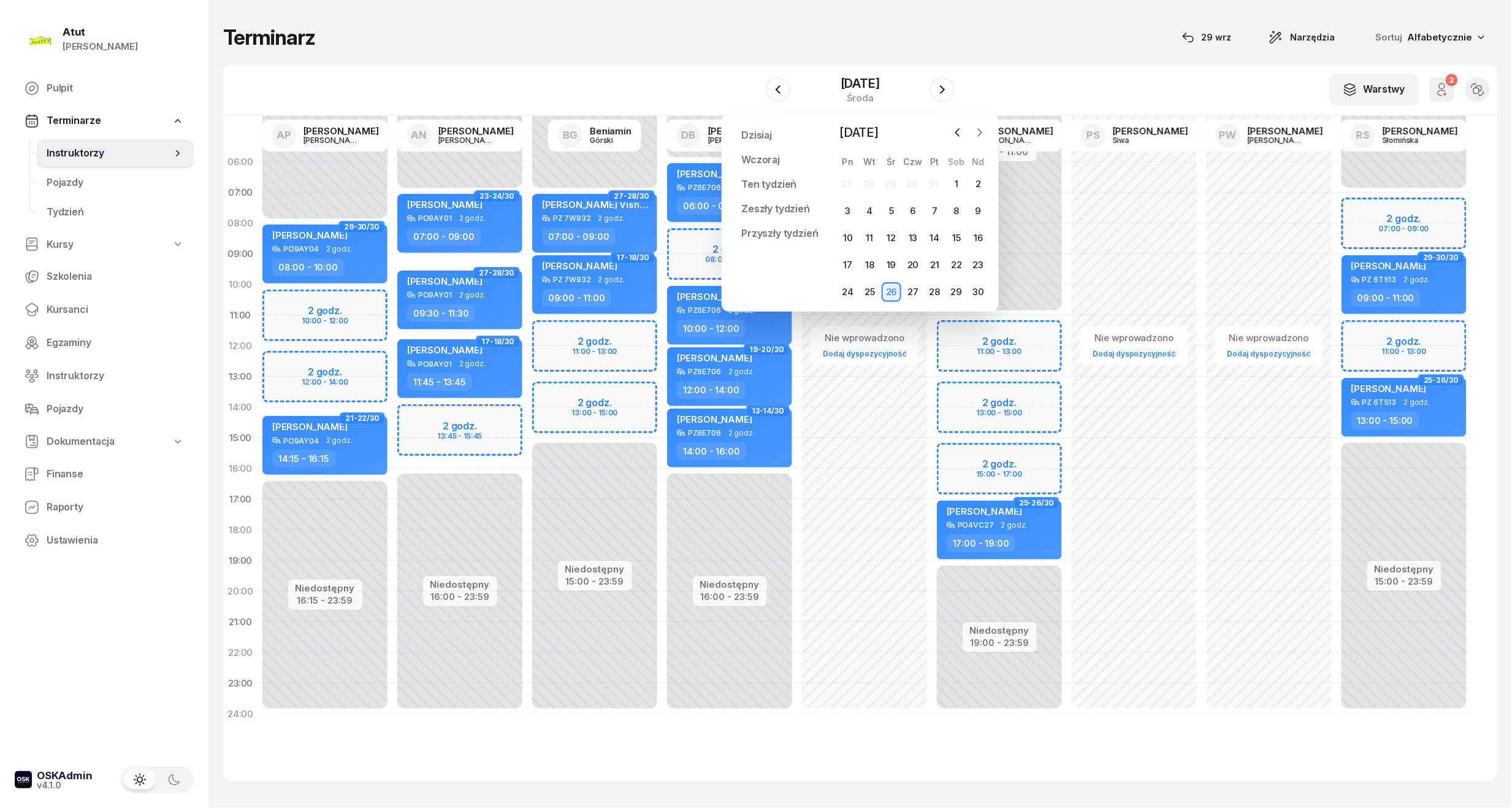
click at [980, 131] on icon "button" at bounding box center [980, 132] width 12 height 12
click at [853, 171] on div "Pn Wt Śr Czw Pt Sob Nd 1 2 3 4 5 6 7 8 9 10 11 12 13 14 15 16 17 18 19 20 21 22…" at bounding box center [913, 229] width 152 height 145
click at [847, 183] on div "1" at bounding box center [848, 184] width 20 height 20
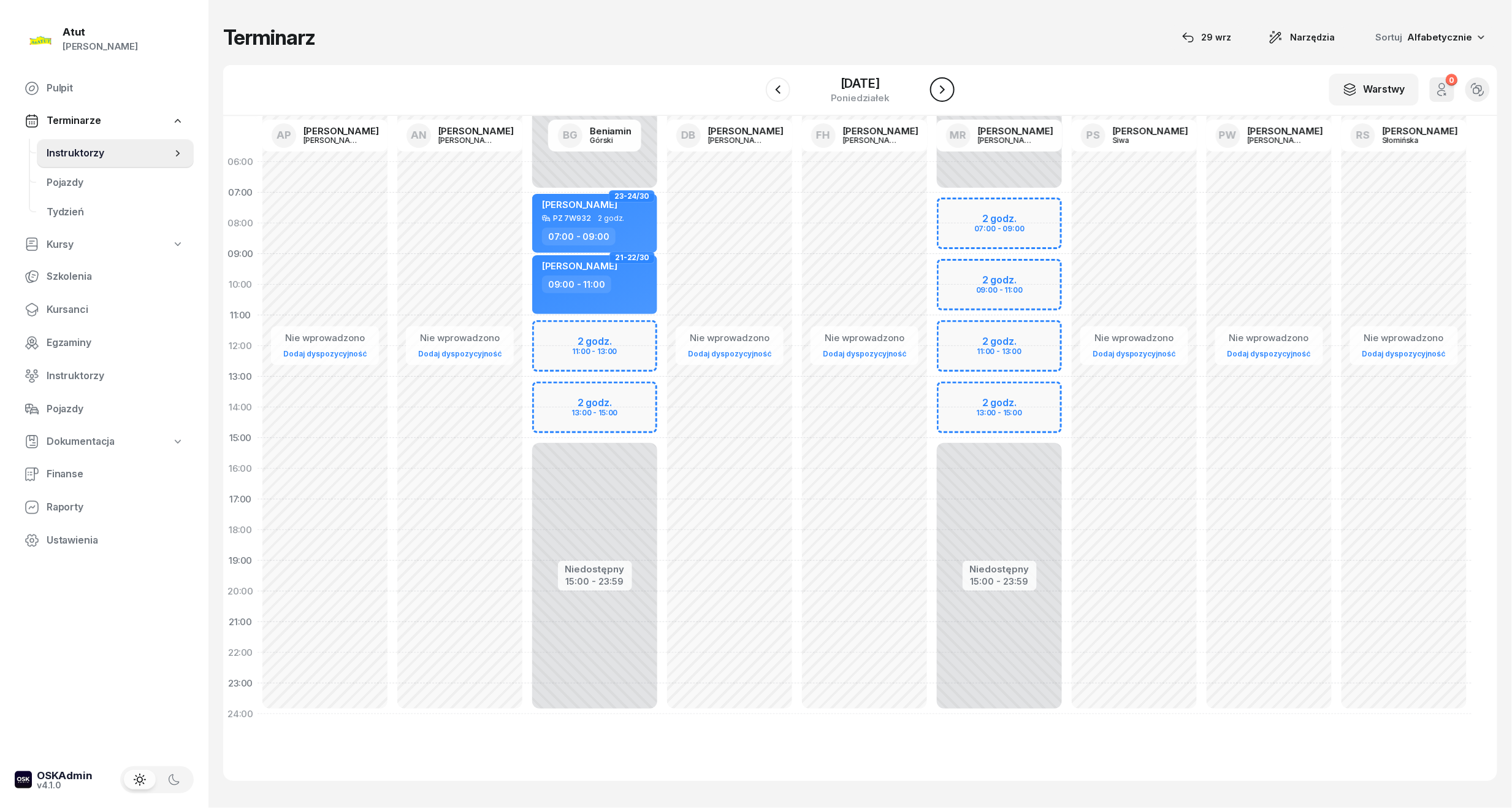
click at [942, 84] on icon "button" at bounding box center [942, 89] width 14 height 14
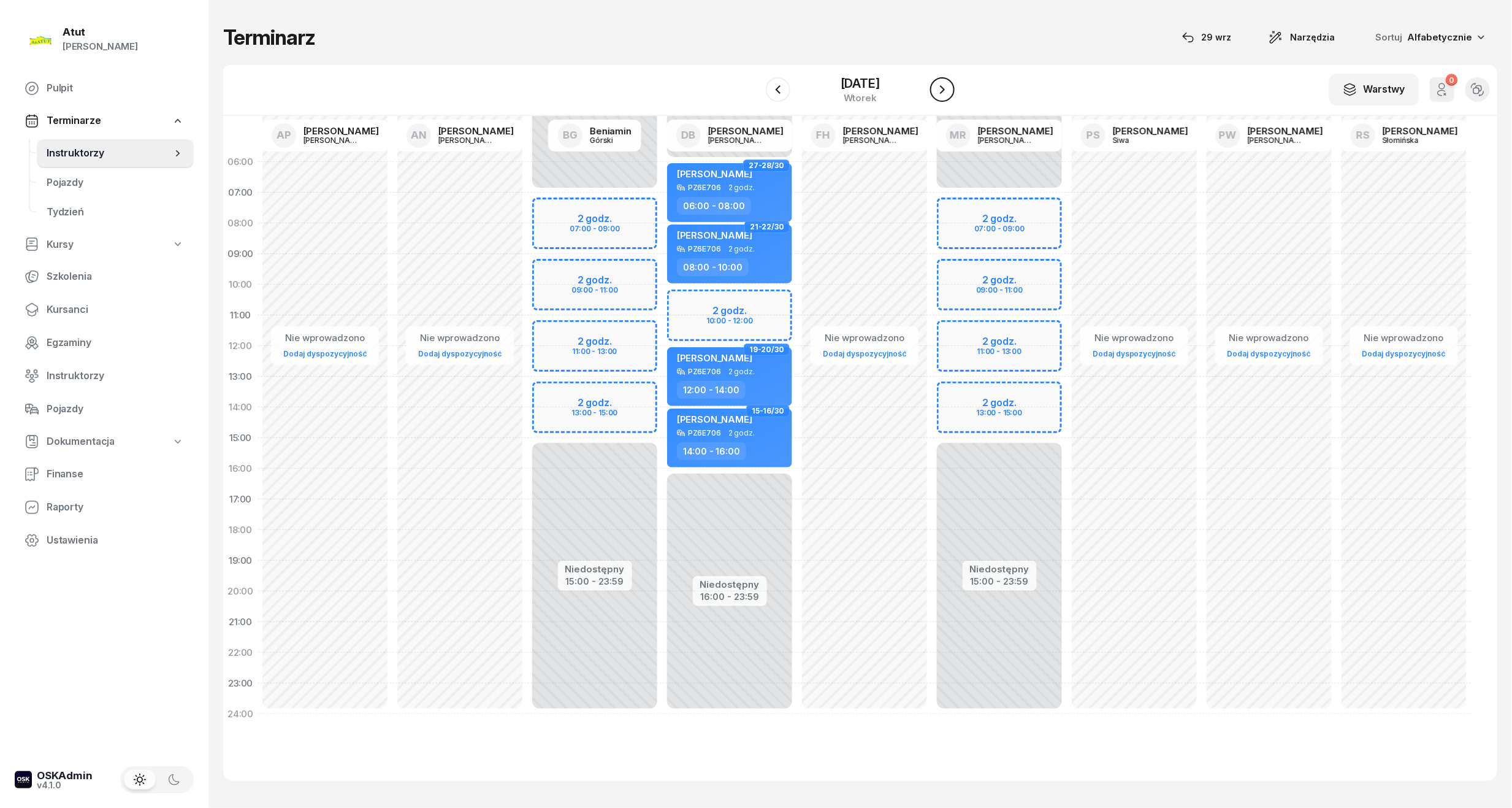
click at [945, 87] on icon "button" at bounding box center [942, 89] width 14 height 14
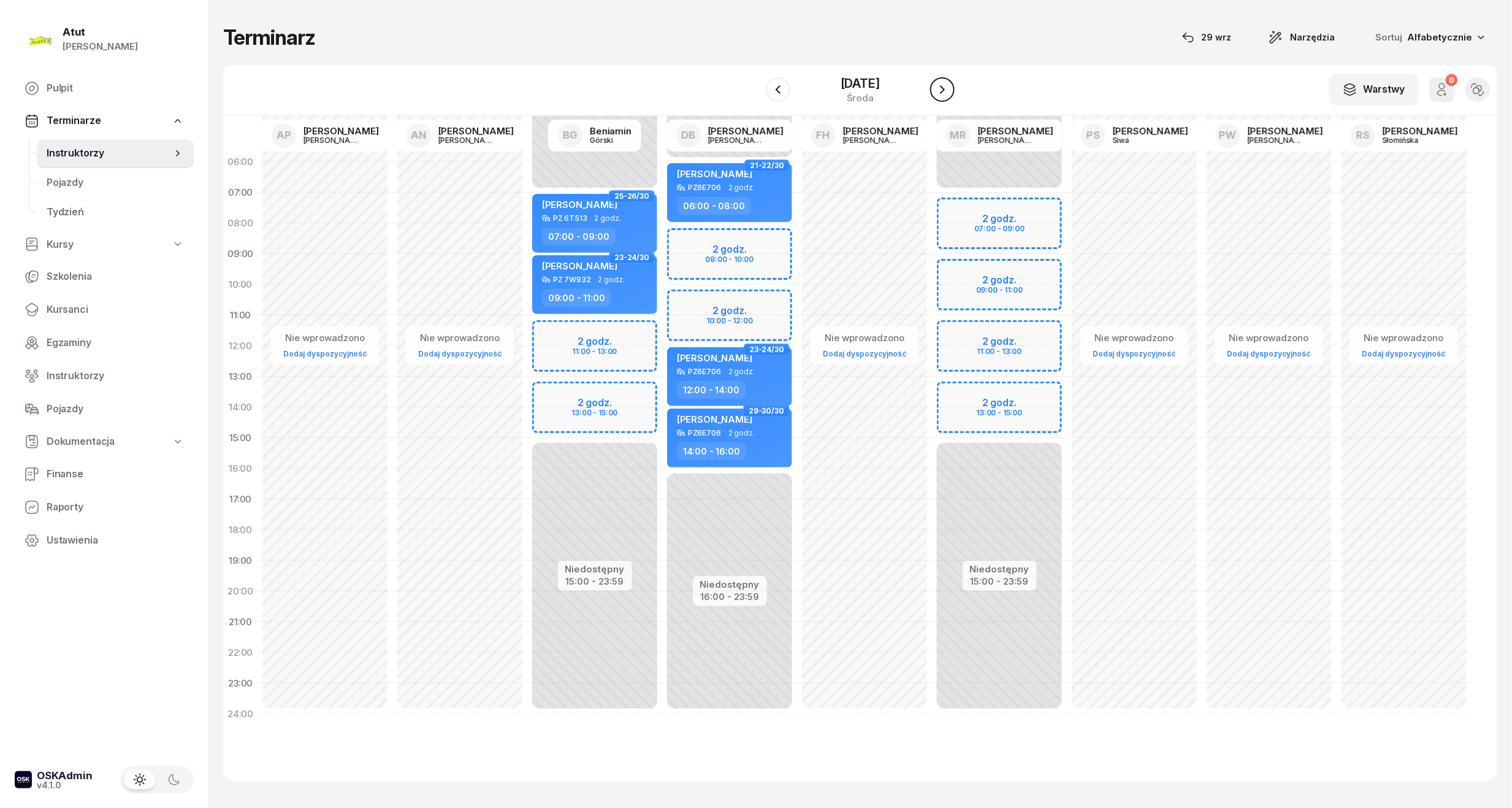
click at [945, 87] on icon "button" at bounding box center [942, 89] width 14 height 14
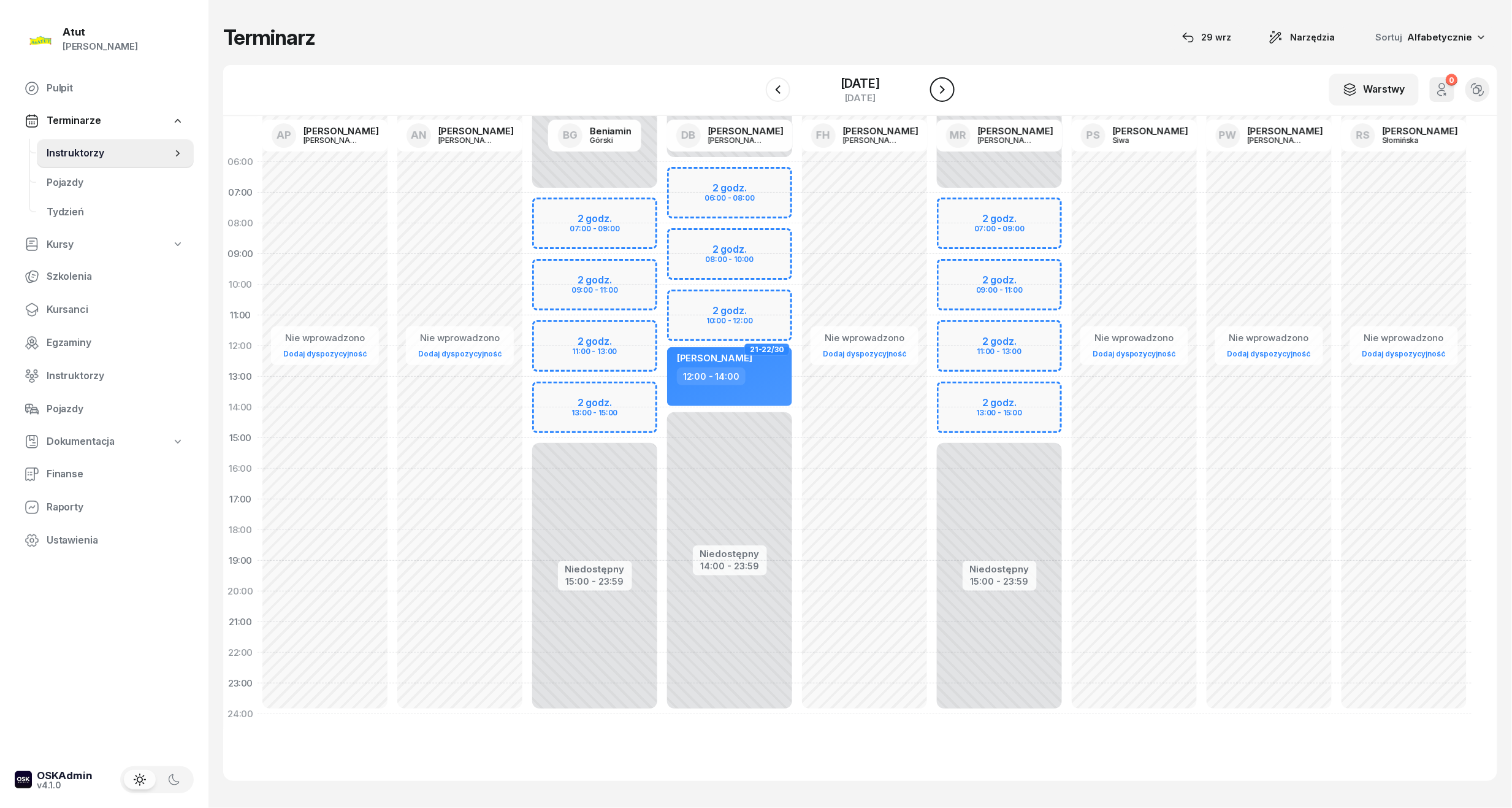
click at [945, 87] on icon "button" at bounding box center [942, 89] width 14 height 14
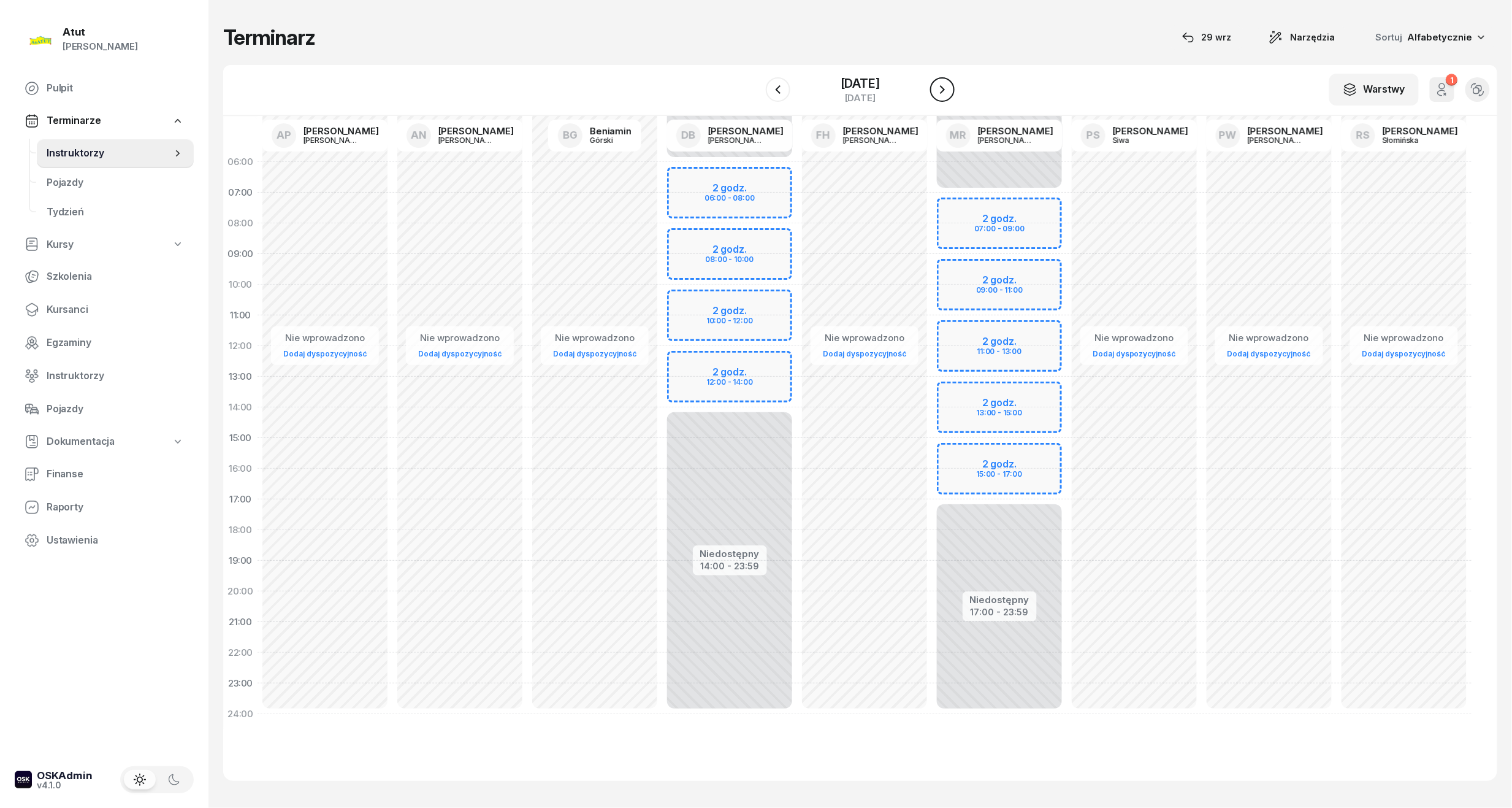
click at [945, 87] on icon "button" at bounding box center [942, 89] width 14 height 14
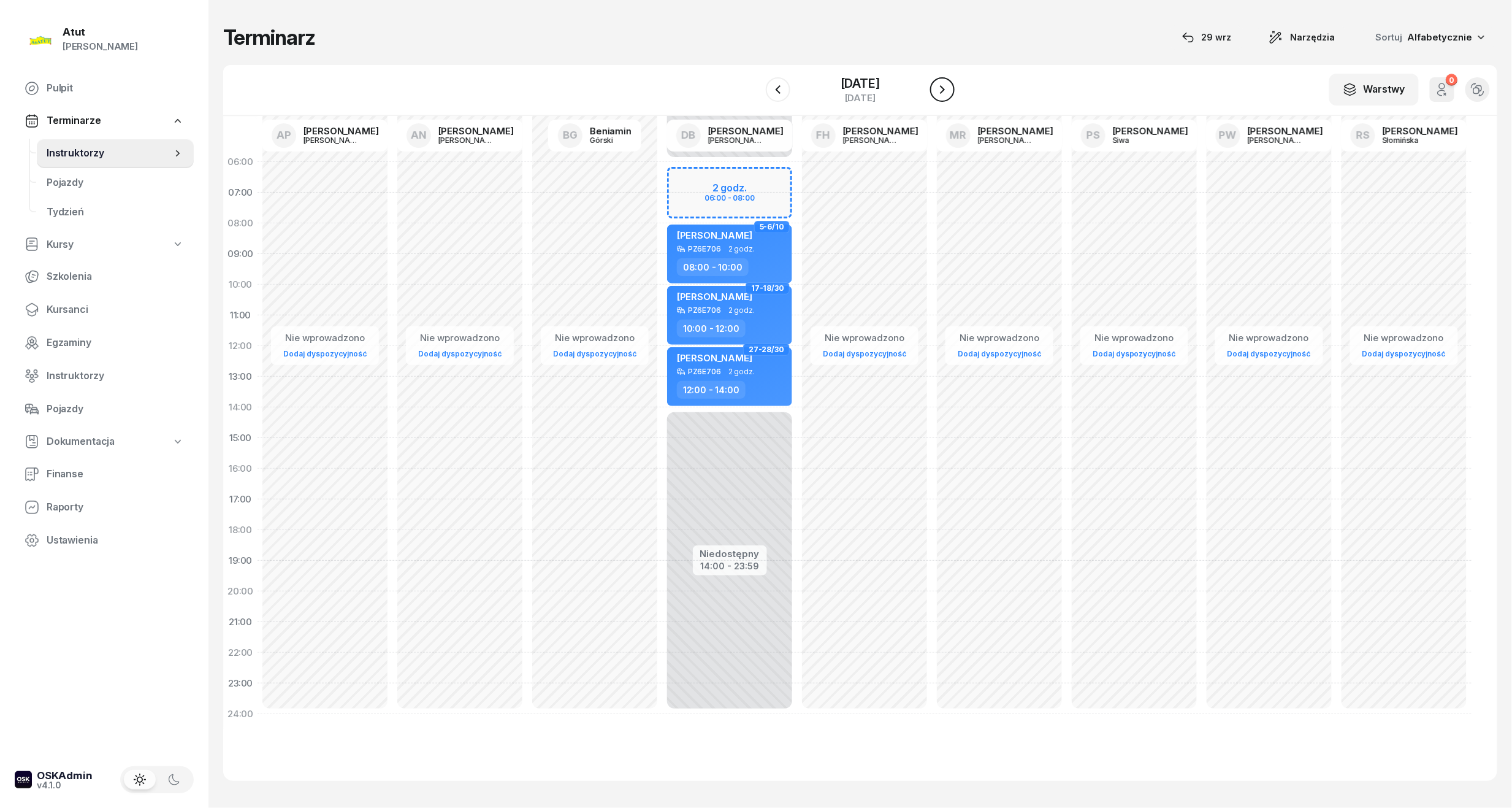
click at [945, 87] on icon "button" at bounding box center [942, 89] width 14 height 14
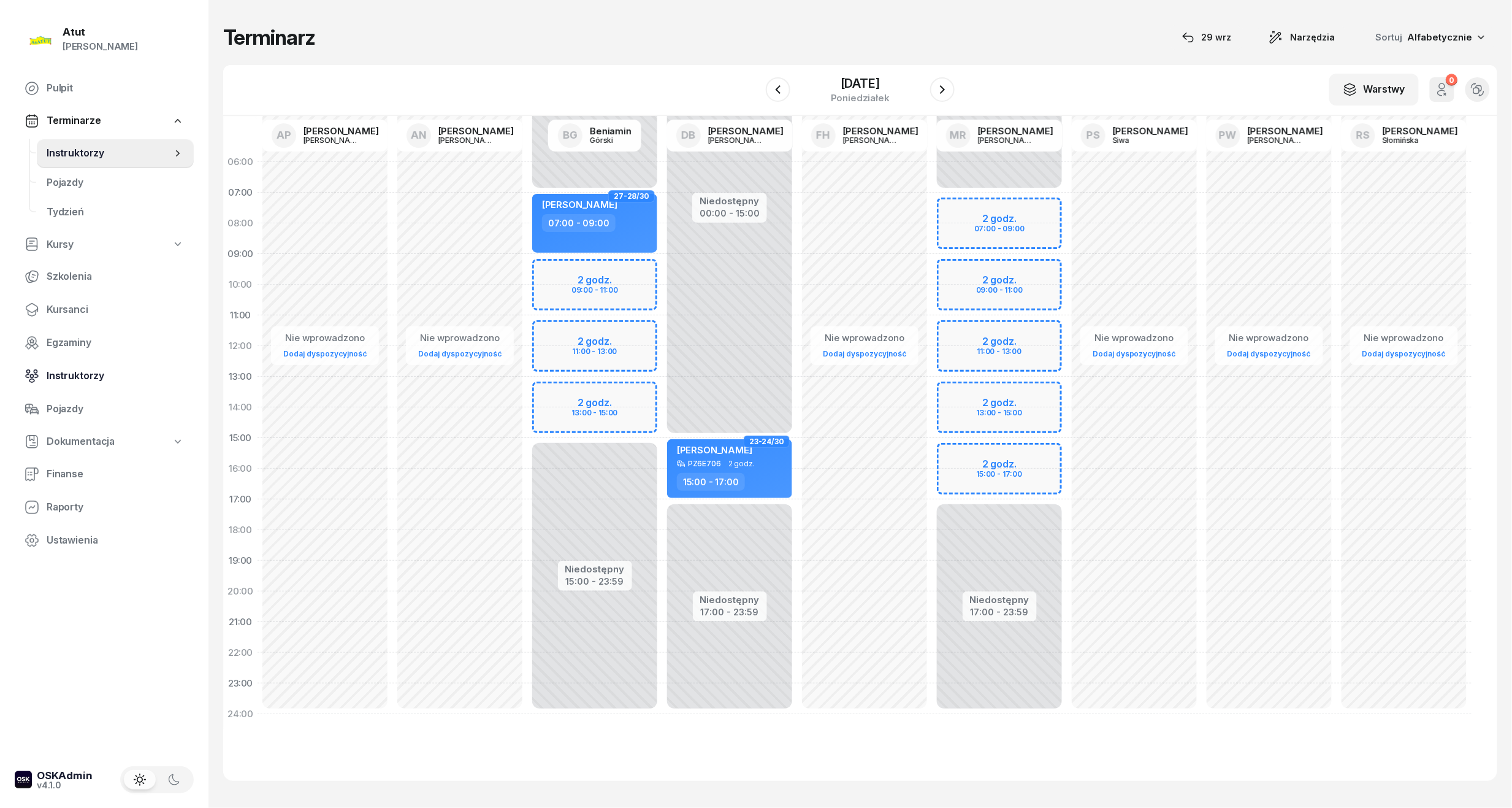
click at [74, 374] on span "Instruktorzy" at bounding box center [115, 376] width 137 height 16
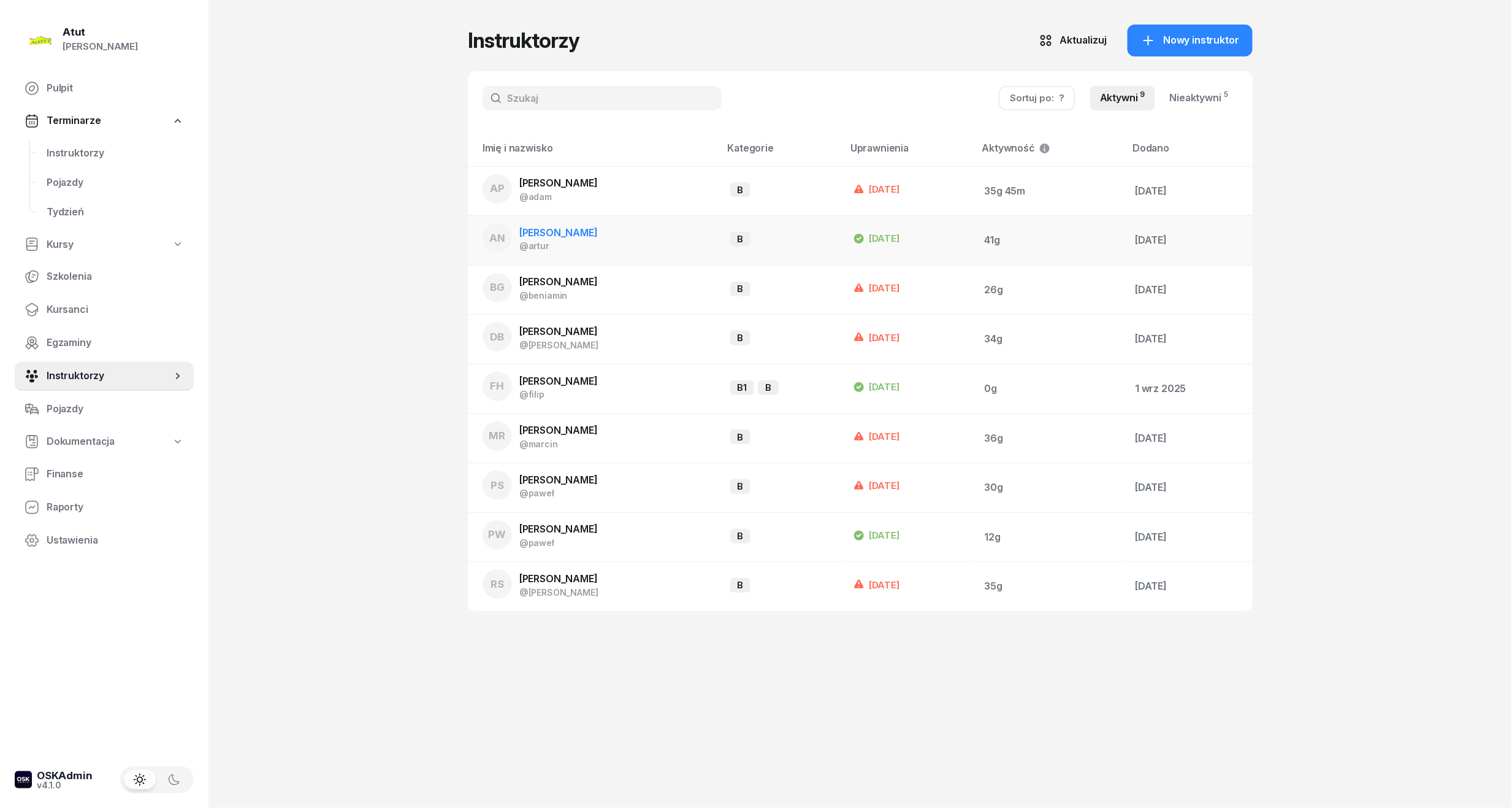
click at [552, 228] on span "[PERSON_NAME]" at bounding box center [558, 232] width 78 height 12
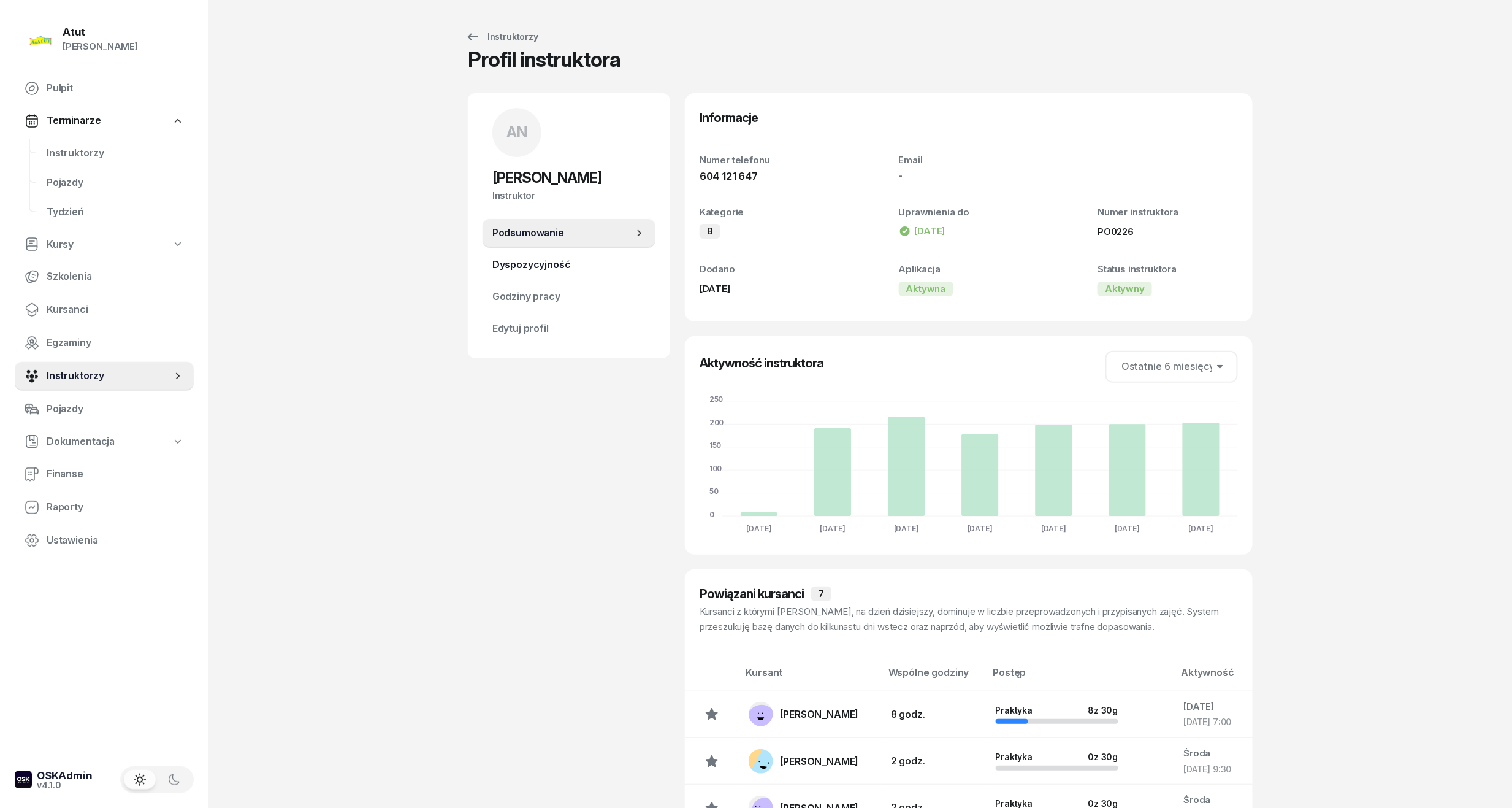
click at [523, 260] on span "Dyspozycyjność" at bounding box center [569, 264] width 153 height 16
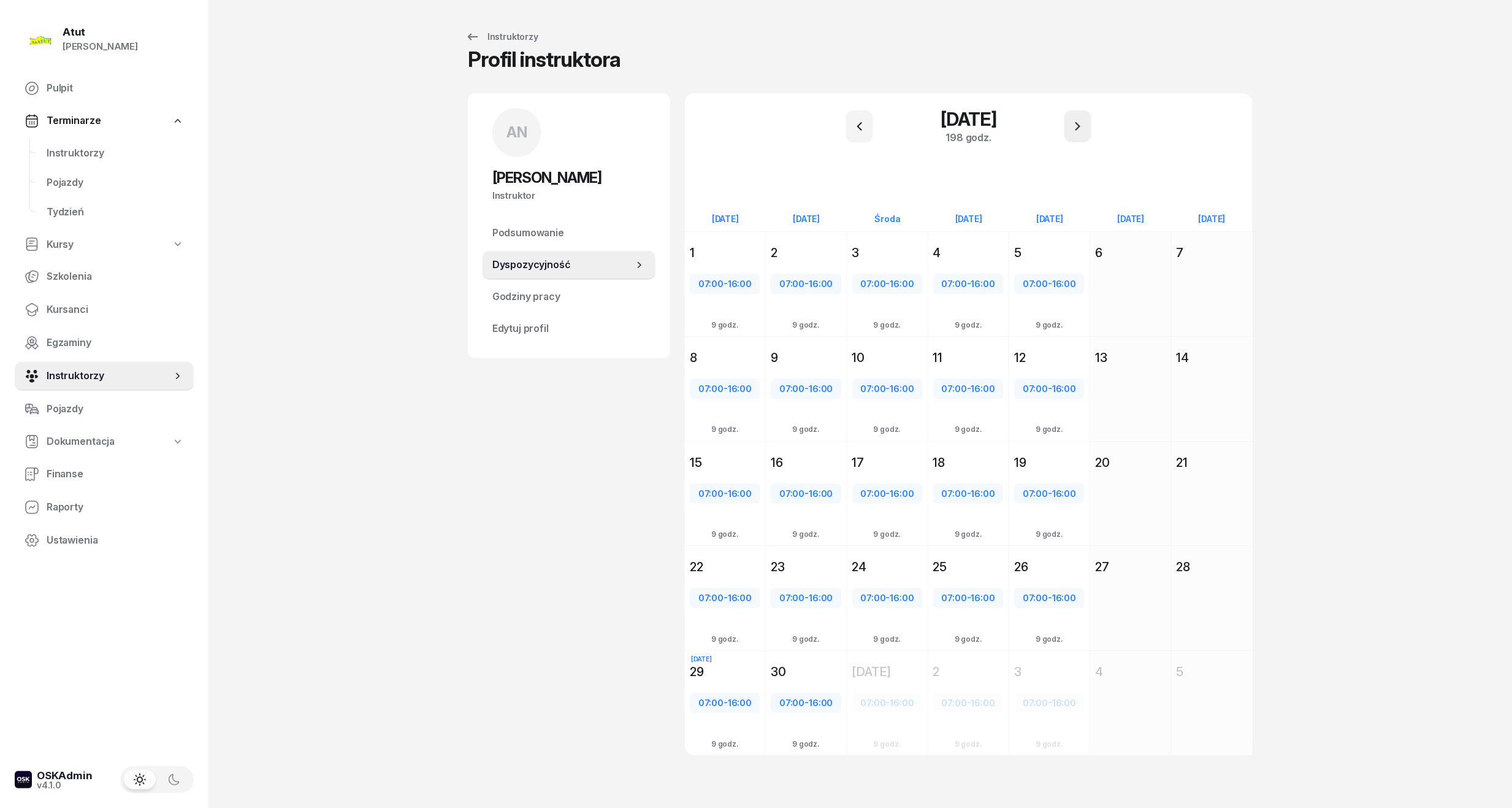
click at [1069, 134] on button "button" at bounding box center [1078, 126] width 27 height 32
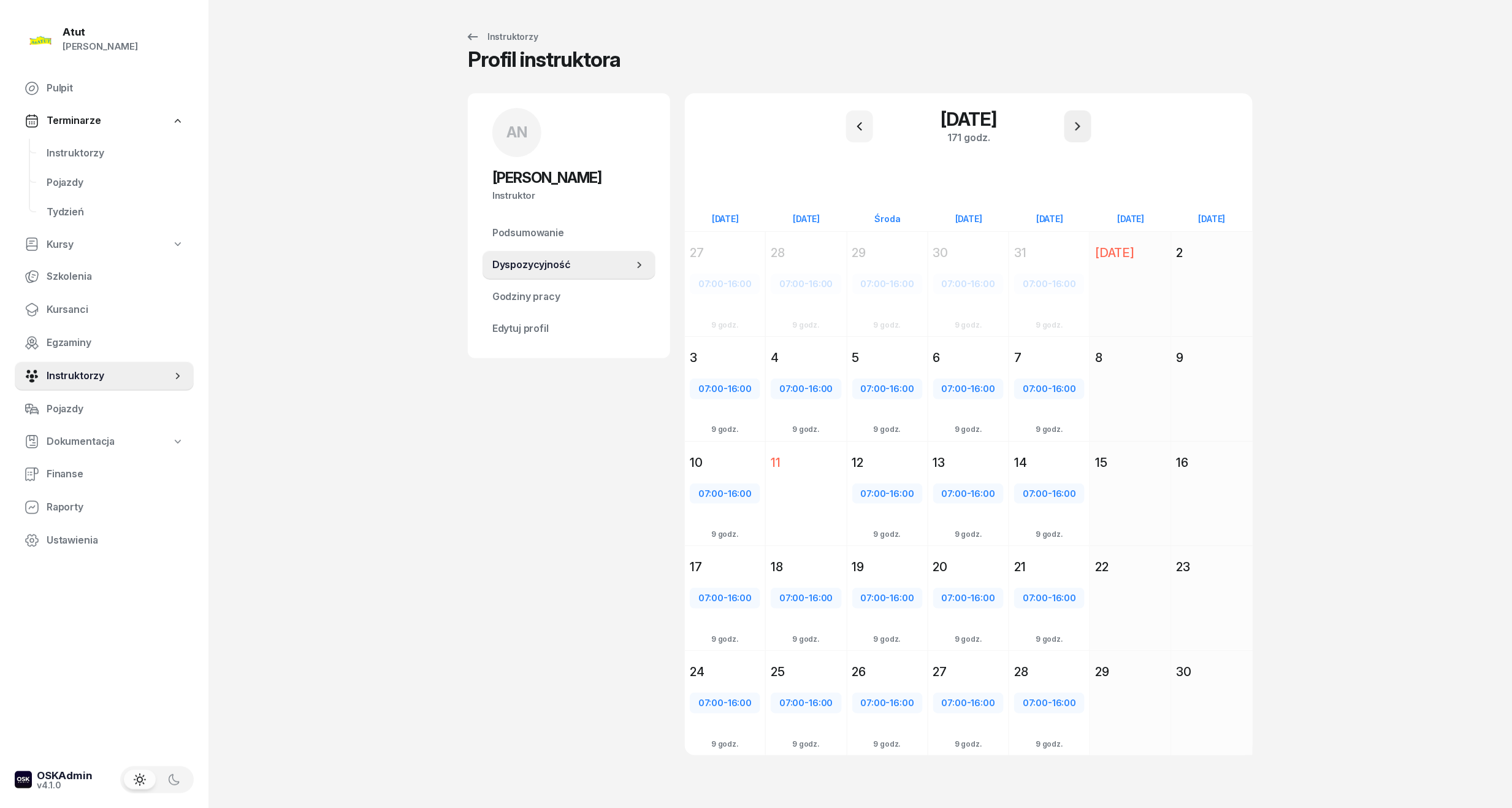
click at [1069, 134] on button "button" at bounding box center [1078, 126] width 27 height 32
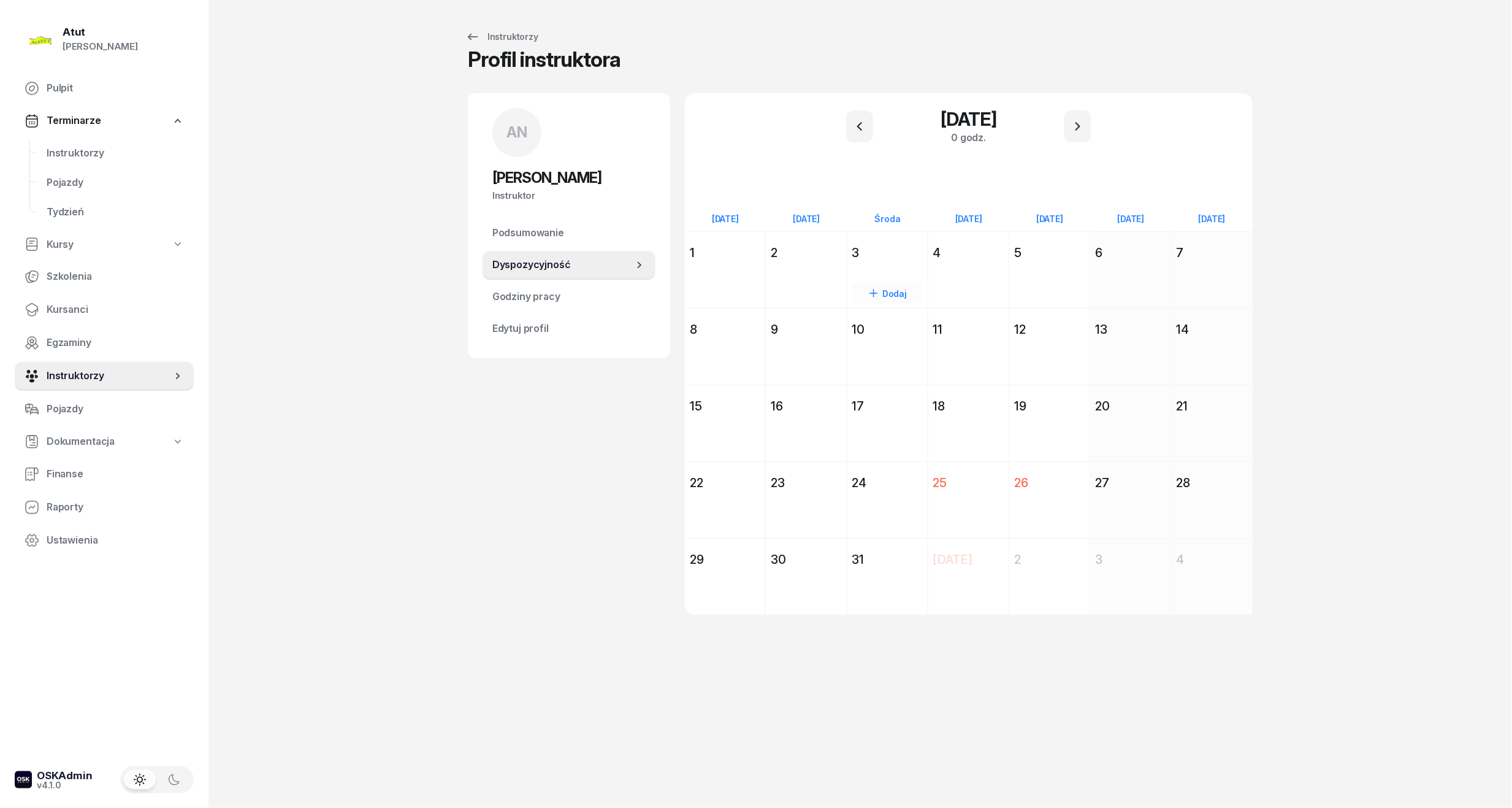
drag, startPoint x: 715, startPoint y: 253, endPoint x: 923, endPoint y: 257, distance: 208.0
click at [722, 253] on div "1" at bounding box center [725, 252] width 71 height 17
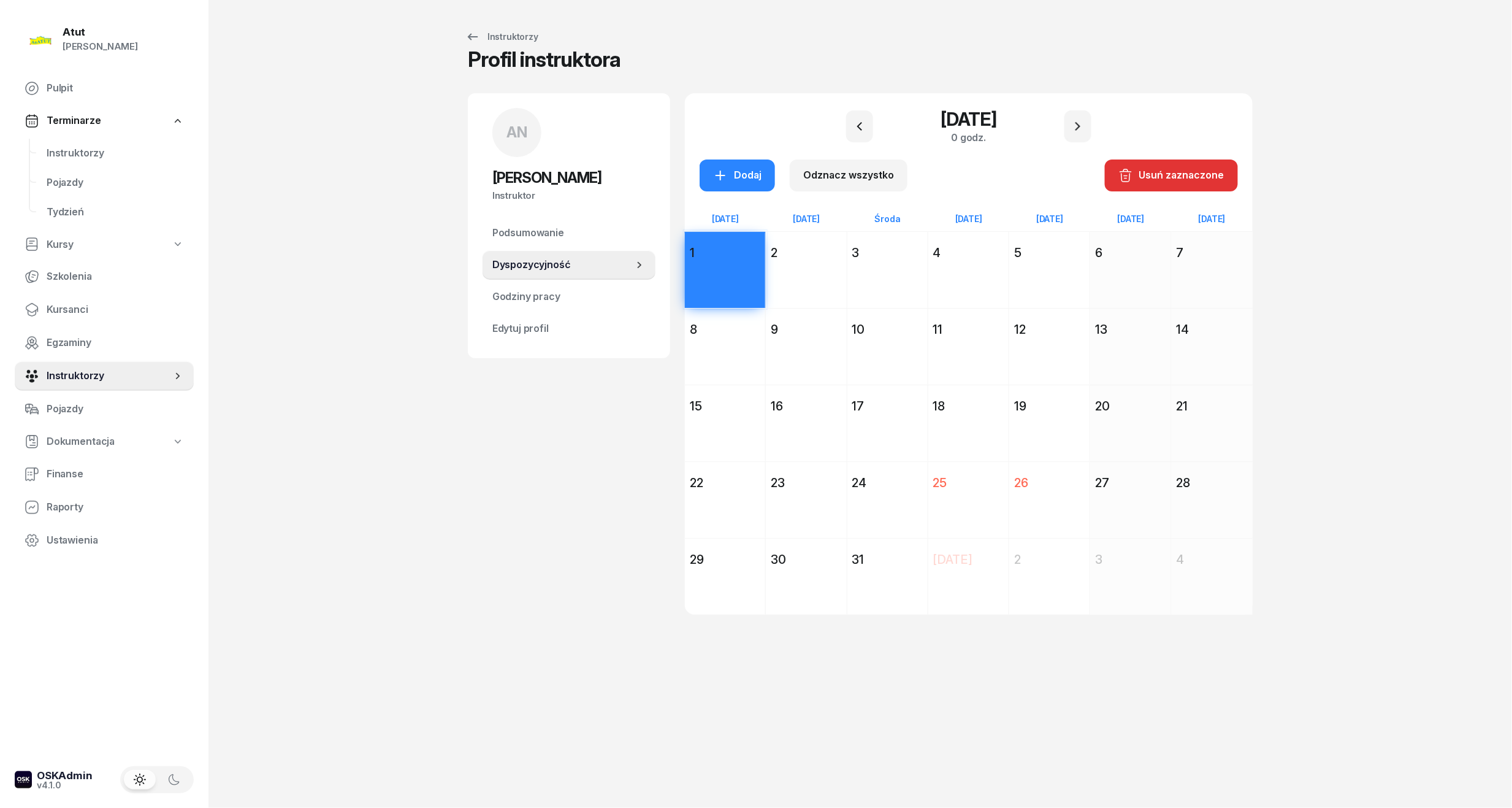
drag, startPoint x: 773, startPoint y: 263, endPoint x: 957, endPoint y: 270, distance: 184.1
click at [791, 265] on div "2 grudnia 2025 Wt wtorek 2 Dodaj" at bounding box center [807, 269] width 81 height 77
click at [867, 266] on div "Dodaj" at bounding box center [888, 292] width 80 height 56
click at [957, 266] on div "Dodaj" at bounding box center [969, 292] width 80 height 56
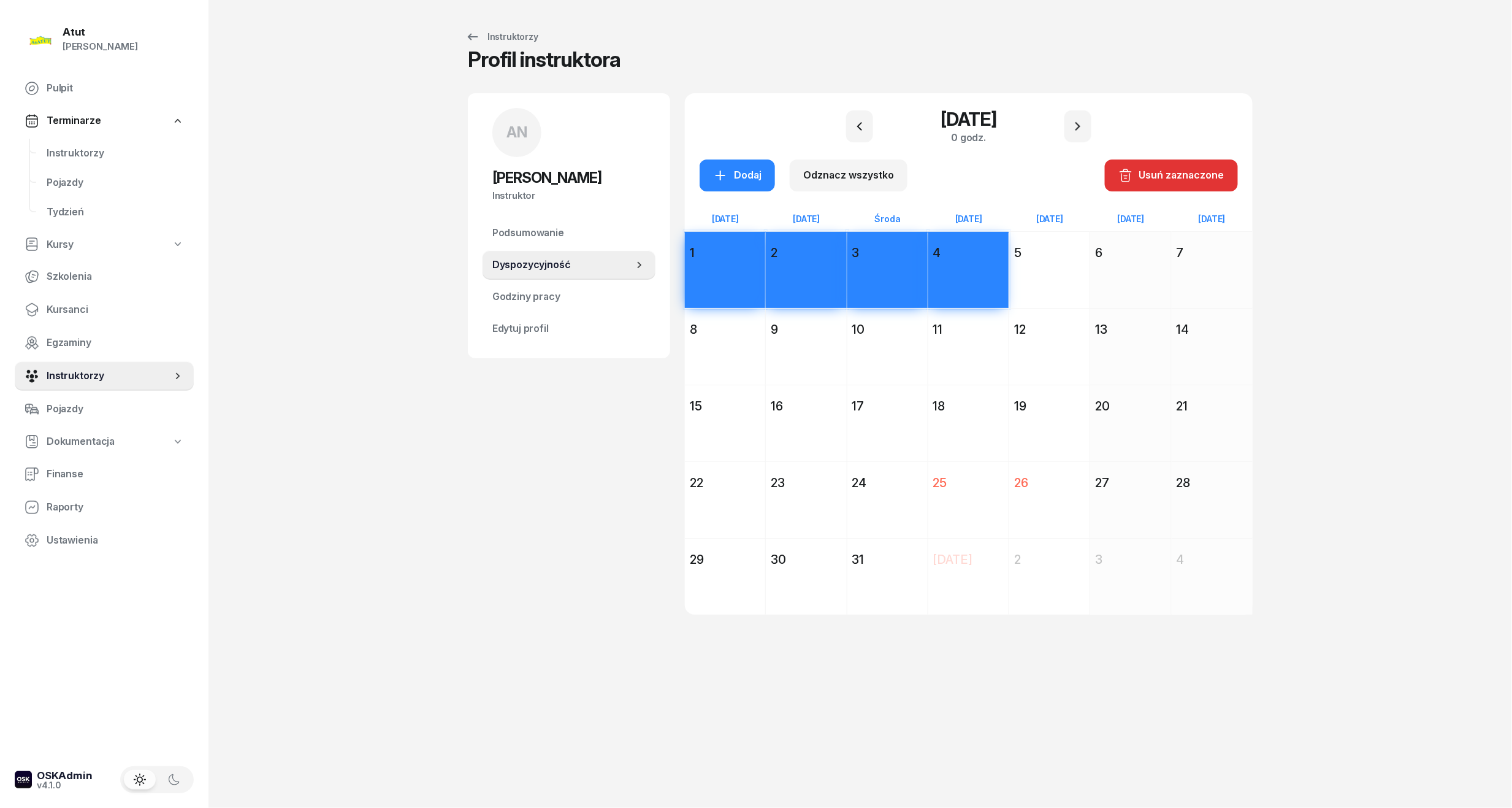
click at [1039, 266] on div "Dodaj" at bounding box center [1050, 292] width 80 height 56
click at [1028, 351] on div "Dodaj" at bounding box center [1050, 368] width 80 height 56
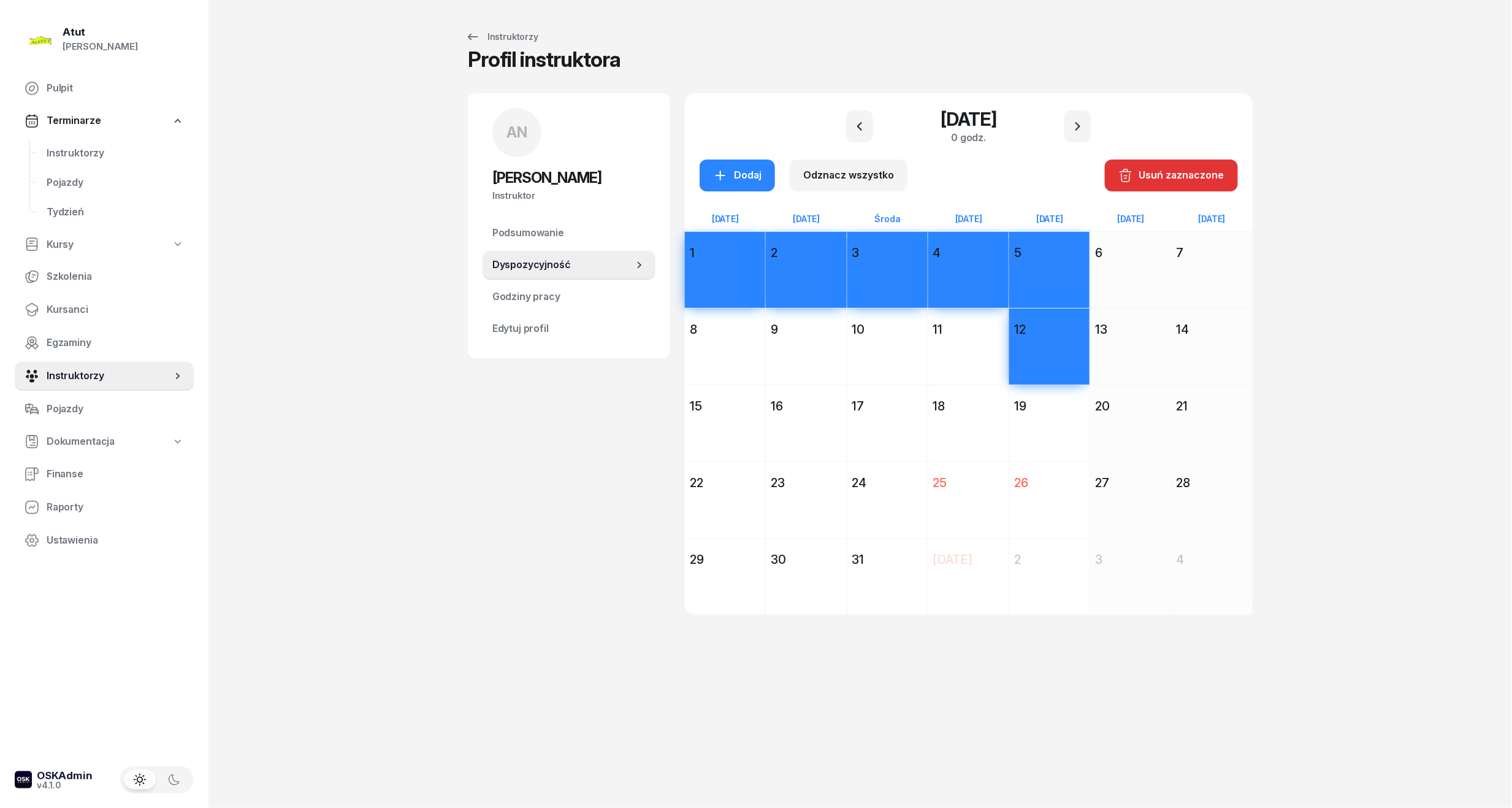
click at [952, 349] on div "Dodaj" at bounding box center [969, 368] width 80 height 56
click at [886, 347] on div "Dodaj" at bounding box center [888, 368] width 80 height 56
click at [785, 343] on div "Dodaj" at bounding box center [807, 368] width 80 height 56
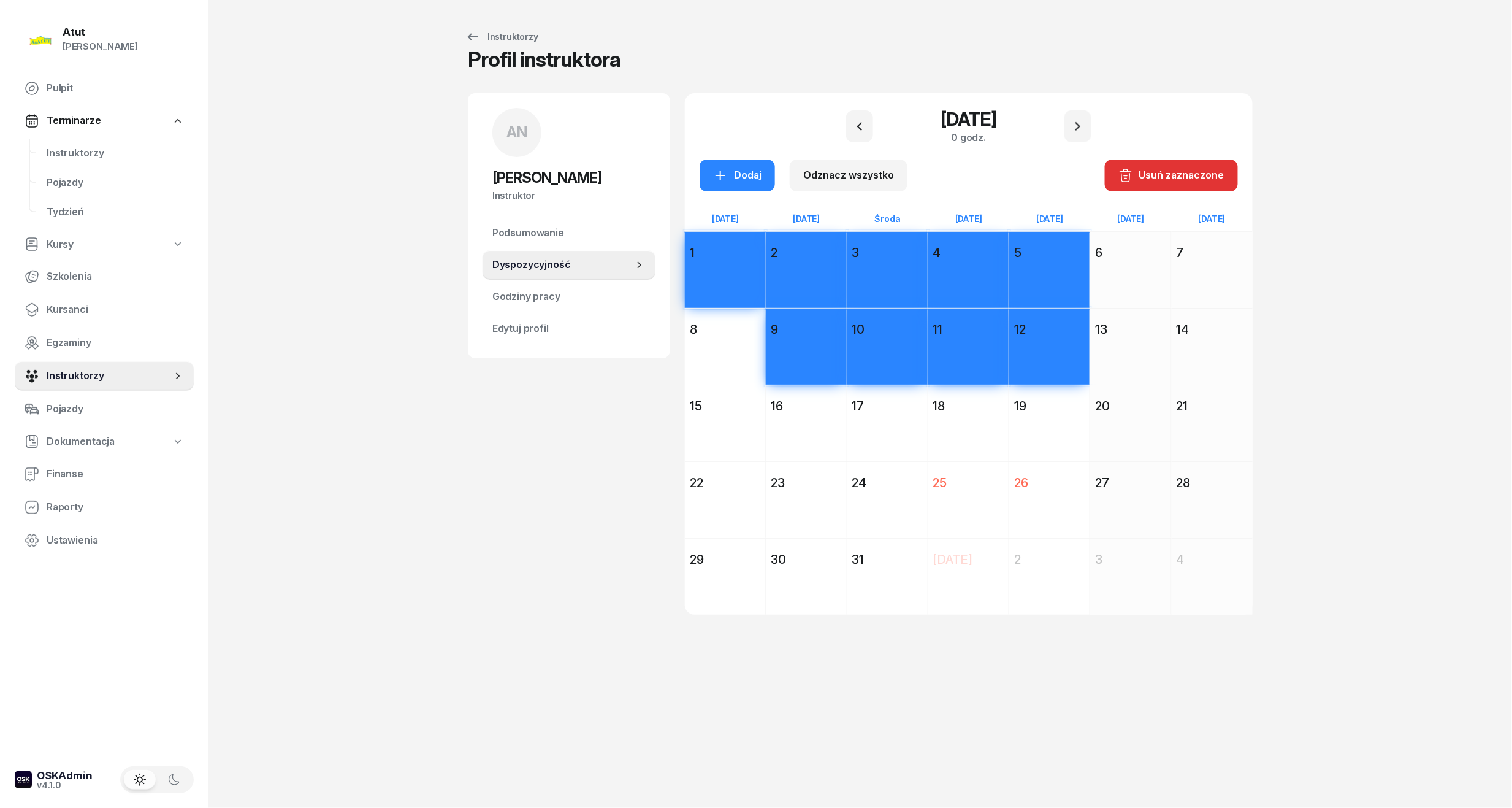
click at [712, 349] on div "Dodaj" at bounding box center [725, 368] width 80 height 56
click at [704, 432] on div "Dodaj" at bounding box center [725, 445] width 80 height 56
click at [812, 413] on div "16" at bounding box center [806, 406] width 71 height 17
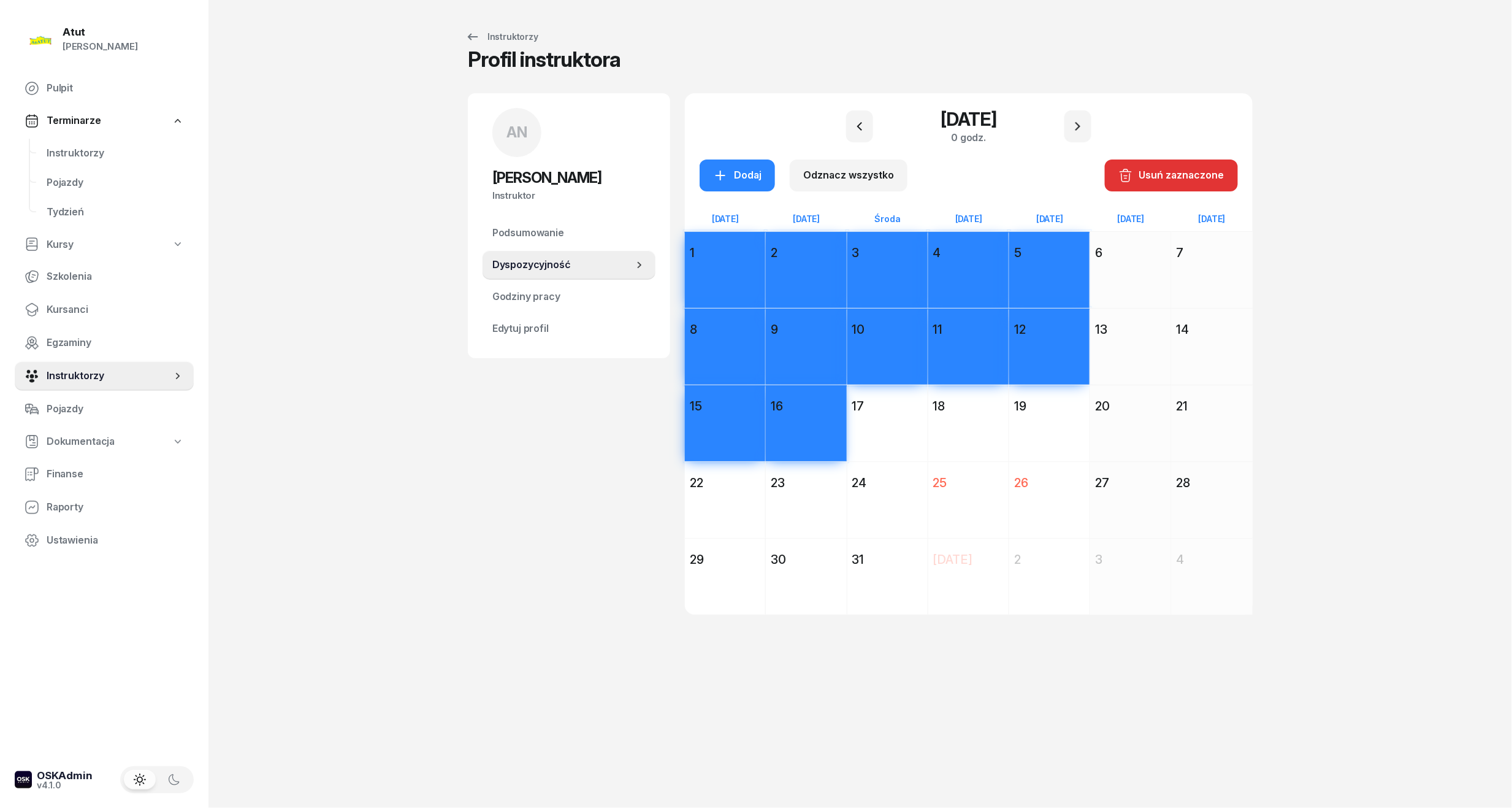
click at [898, 409] on div "17" at bounding box center [888, 406] width 71 height 17
click at [986, 411] on div "18" at bounding box center [968, 406] width 71 height 17
click at [1053, 425] on div "Dodaj" at bounding box center [1050, 445] width 80 height 56
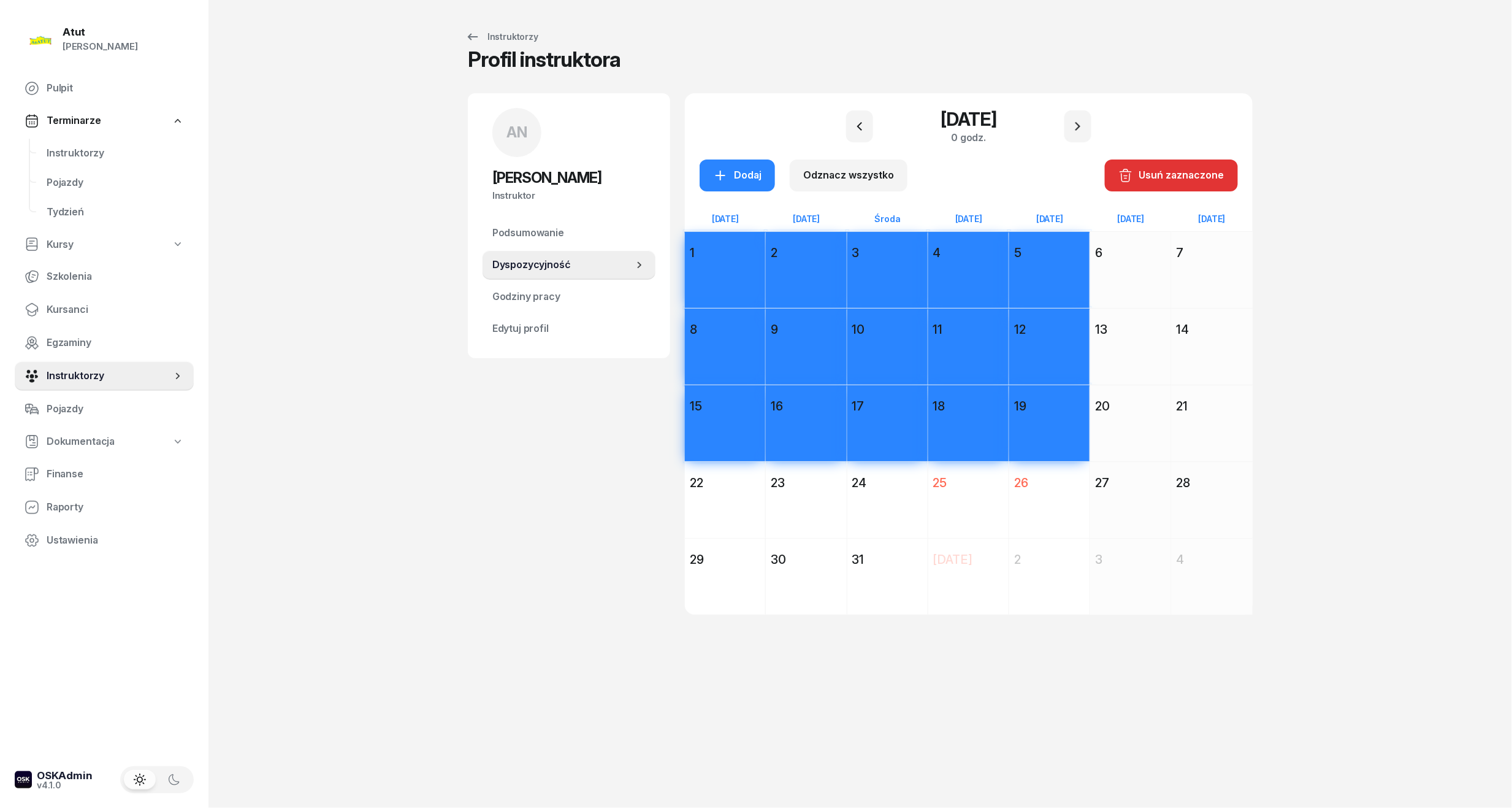
drag, startPoint x: 699, startPoint y: 572, endPoint x: 878, endPoint y: 577, distance: 179.1
click at [699, 572] on div "Dodaj" at bounding box center [725, 598] width 80 height 56
click at [818, 579] on div "Dodaj" at bounding box center [807, 598] width 80 height 56
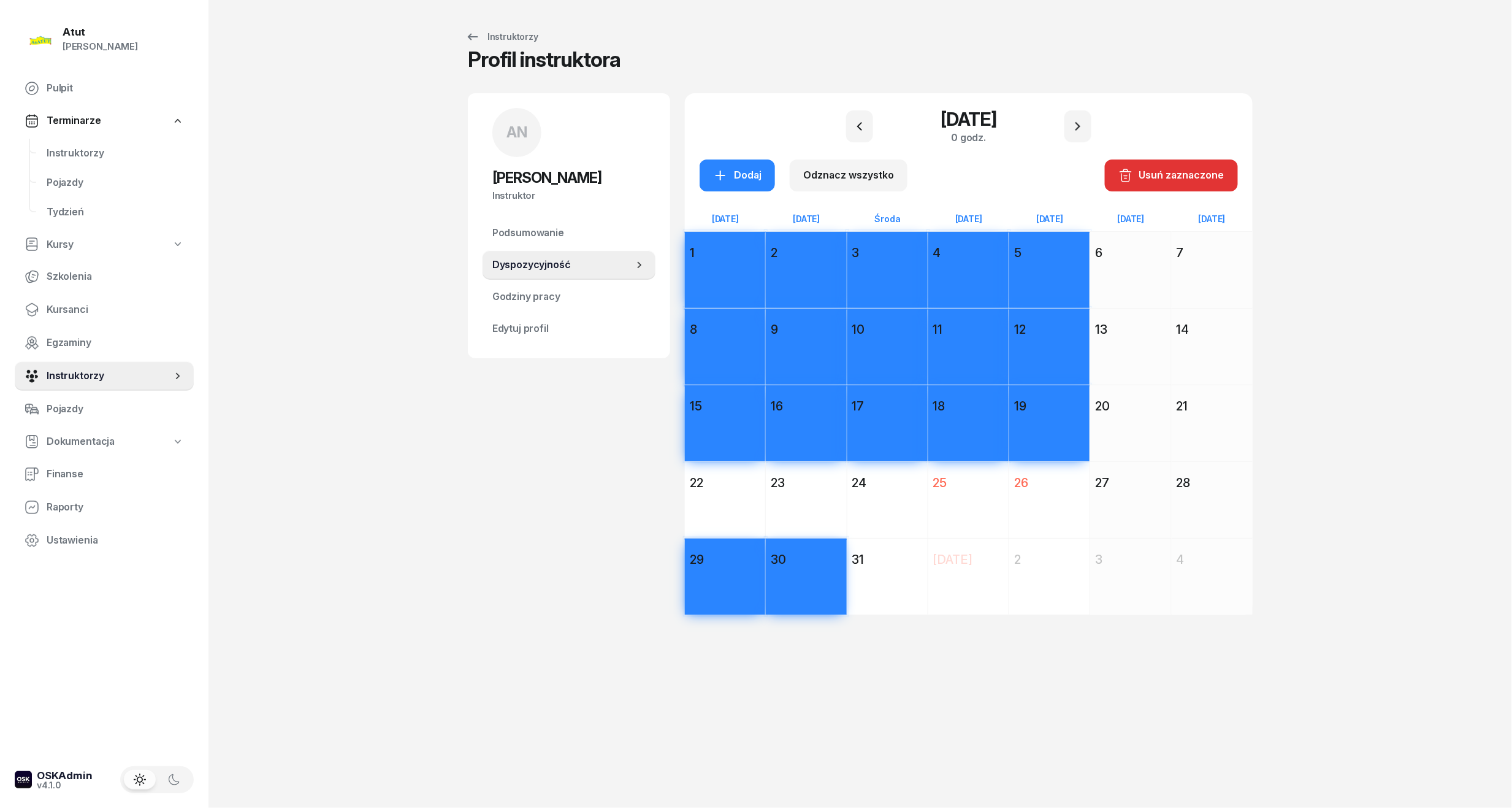
click at [887, 579] on div "Dodaj" at bounding box center [888, 598] width 80 height 56
click at [885, 592] on div "Dodaj" at bounding box center [888, 598] width 80 height 56
click at [891, 572] on div "Dodaj" at bounding box center [888, 598] width 80 height 56
click at [734, 175] on div "Dodaj" at bounding box center [737, 175] width 49 height 16
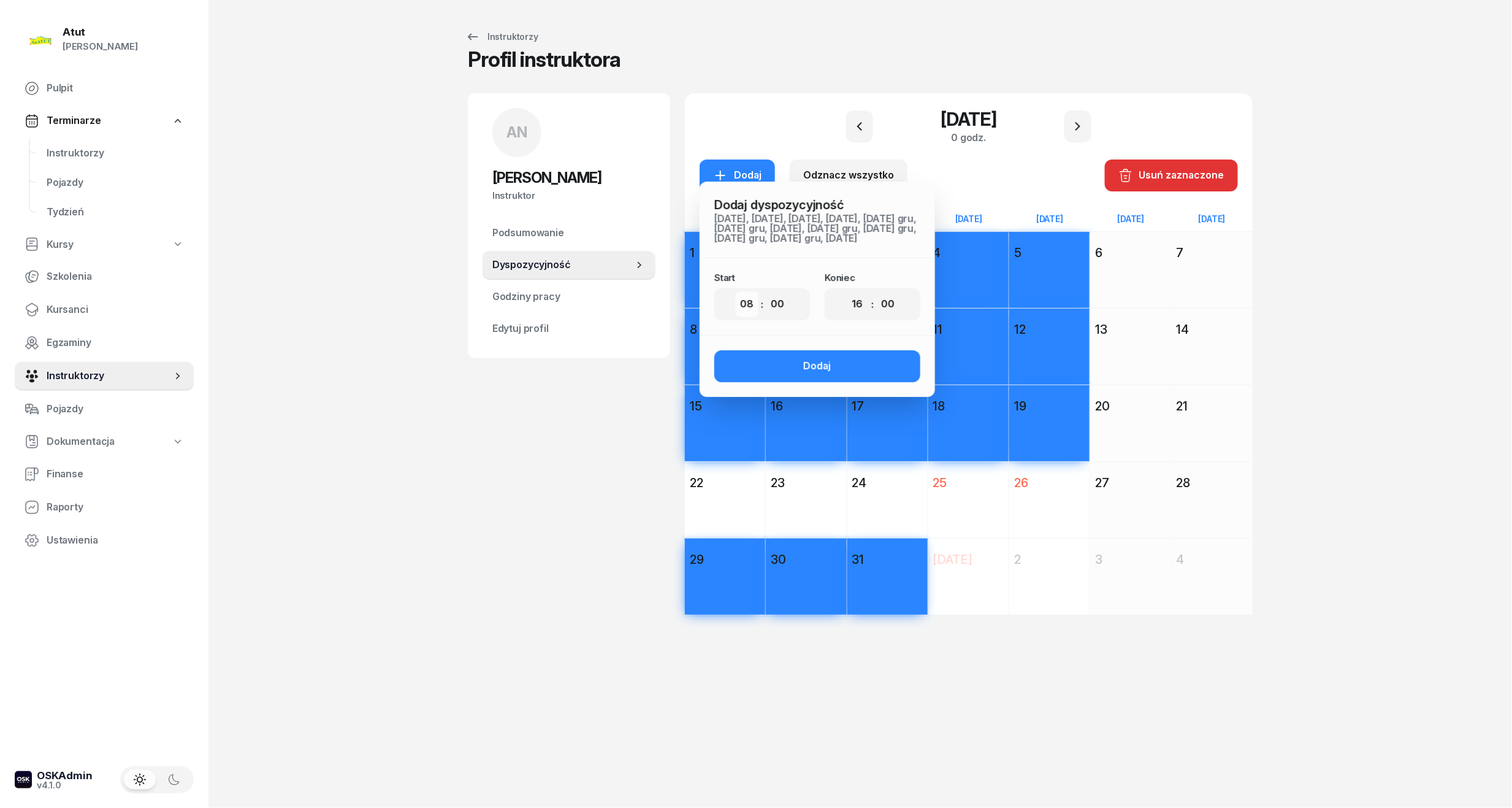
drag, startPoint x: 742, startPoint y: 303, endPoint x: 748, endPoint y: 311, distance: 10.0
click at [742, 303] on select "00 01 02 03 04 05 06 07 08 09 10 11 12 13 14 15 16 17 18 19 20 21 22 23" at bounding box center [747, 305] width 24 height 26
select select "07"
click at [735, 292] on select "00 01 02 03 04 05 06 07 08 09 10 11 12 13 14 15 16 17 18 19 20 21 22 23" at bounding box center [747, 305] width 24 height 26
click at [849, 364] on button "Dodaj" at bounding box center [817, 366] width 206 height 32
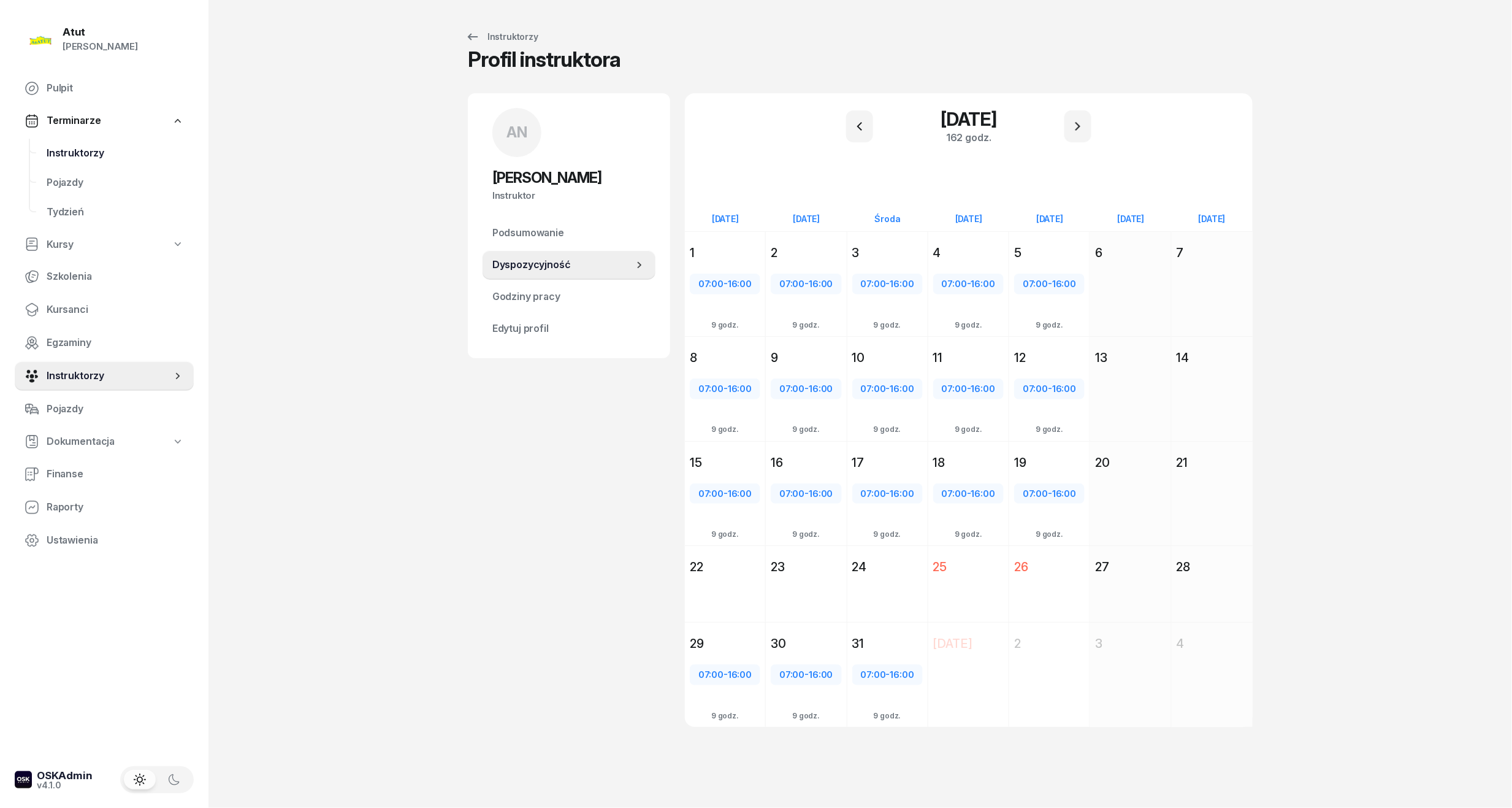
click at [74, 155] on span "Instruktorzy" at bounding box center [115, 153] width 137 height 16
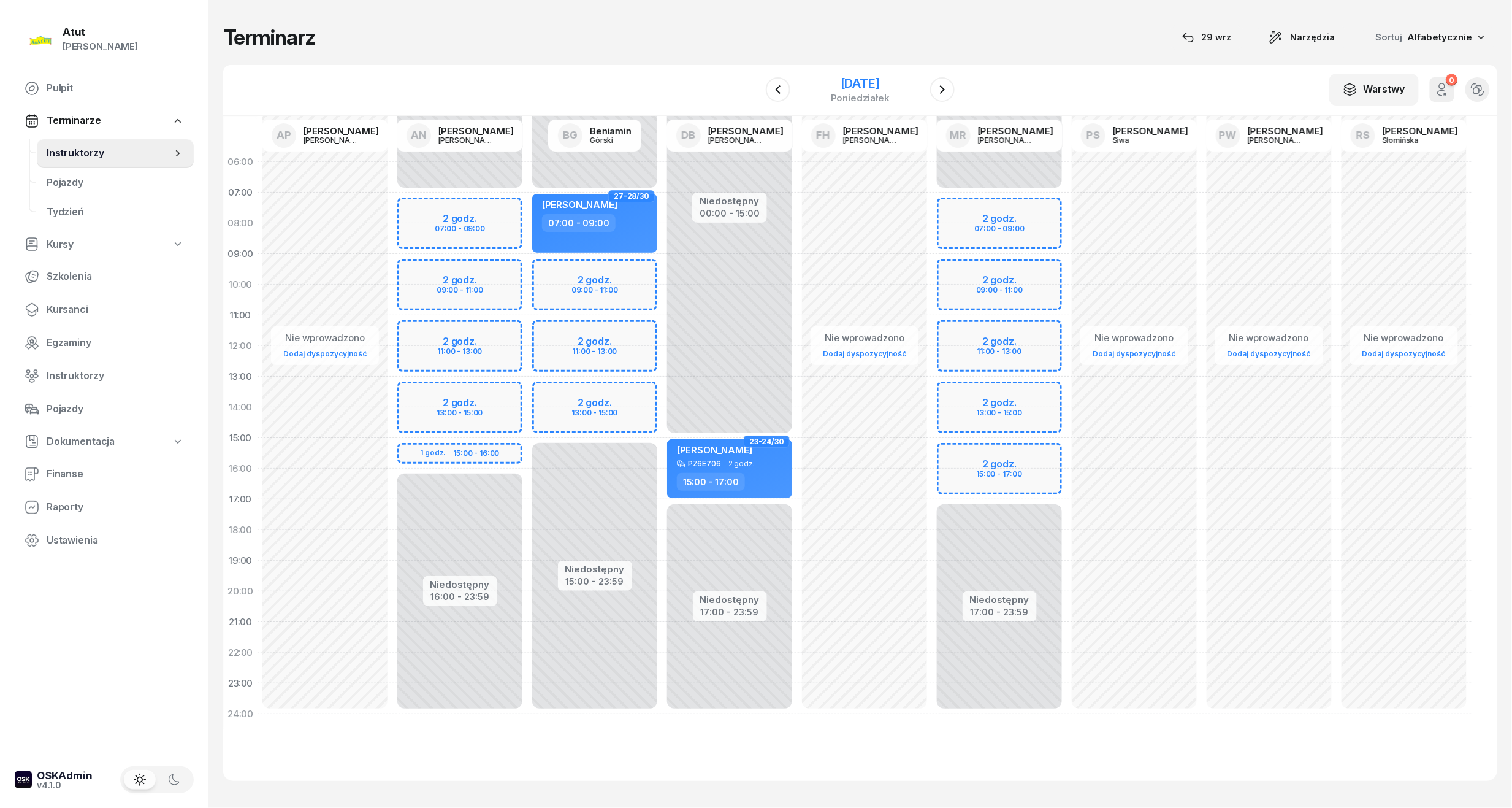
click at [846, 99] on div "poniedziałek" at bounding box center [860, 98] width 59 height 9
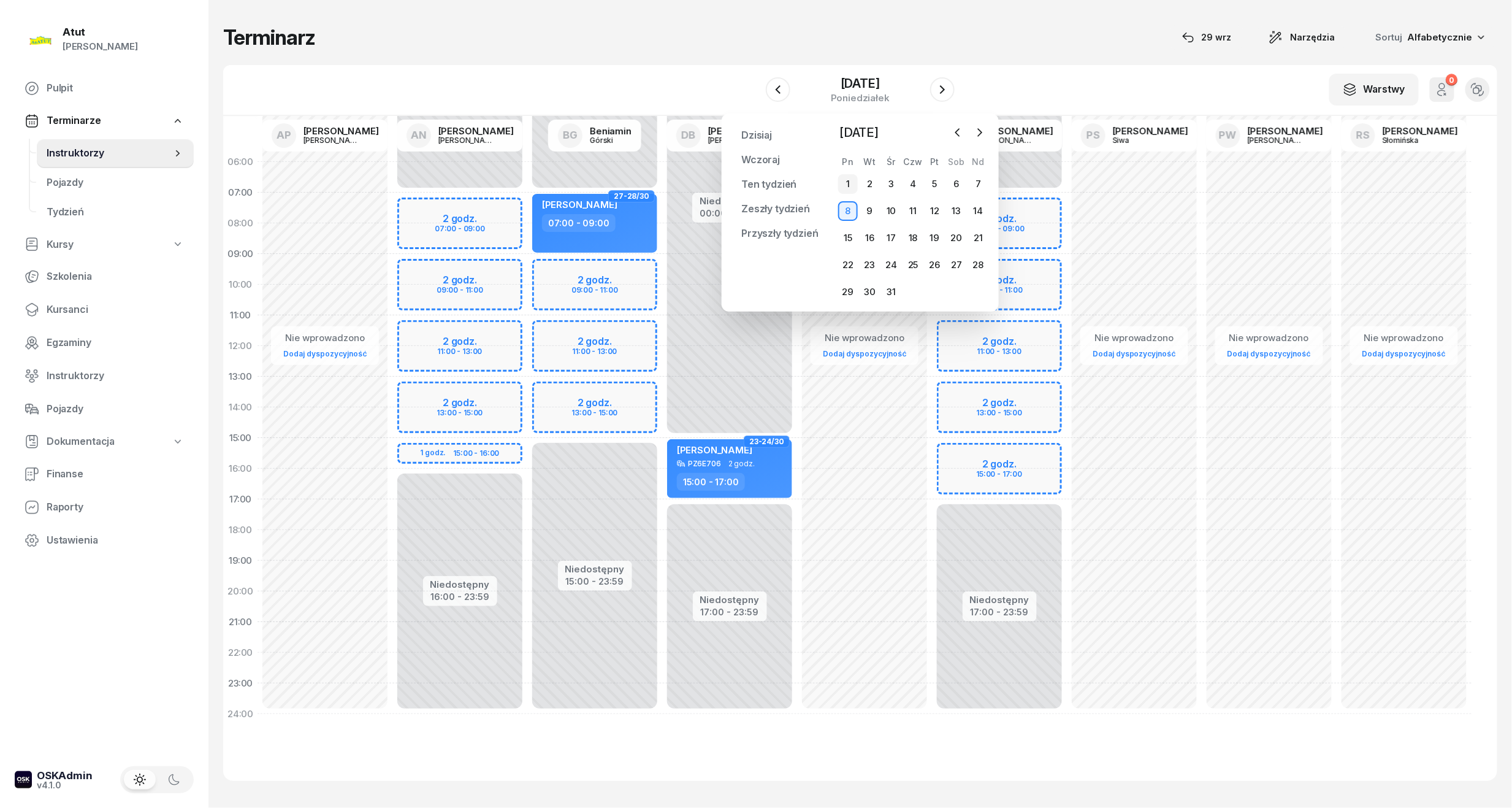
click at [847, 179] on div "1" at bounding box center [848, 184] width 20 height 20
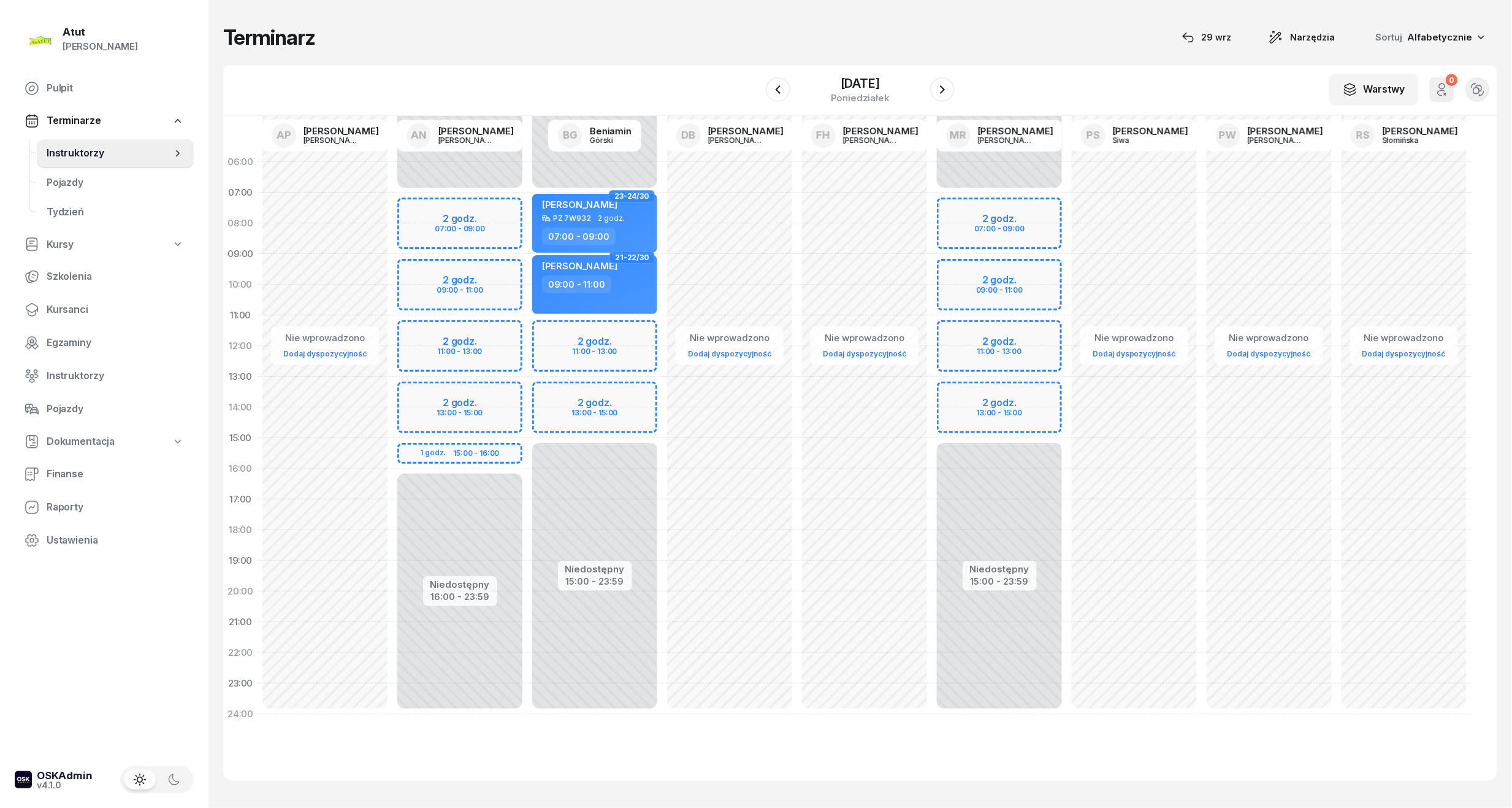
click at [439, 286] on div "Niedostępny 00:00 - 07:00 Niedostępny 16:00 - 23:59 2 godz. 07:00 - 09:00 2 god…" at bounding box center [460, 437] width 135 height 582
select select "10"
select select "12"
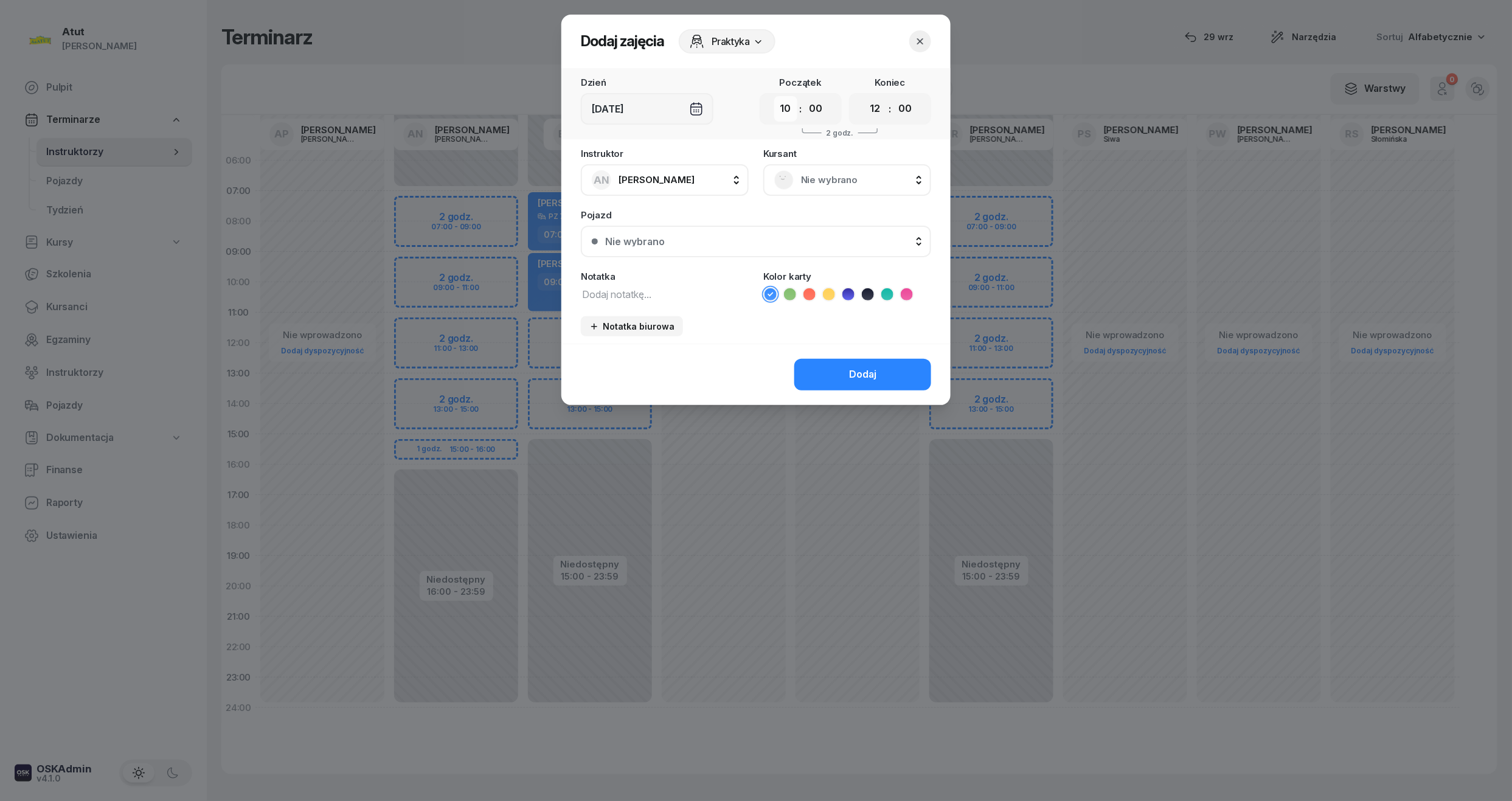
drag, startPoint x: 786, startPoint y: 111, endPoint x: 786, endPoint y: 120, distance: 9.0
click at [786, 111] on select "00 01 02 03 04 05 06 07 08 09 10 11 12 13 14 15 16 17 18 19 20 21 22 23" at bounding box center [785, 109] width 23 height 26
select select "09"
click at [774, 96] on select "00 01 02 03 04 05 06 07 08 09 10 11 12 13 14 15 16 17 18 19 20 21 22 23" at bounding box center [785, 109] width 23 height 26
click at [818, 113] on select "00 05 10 15 20 25 30 35 40 45 50 55" at bounding box center [815, 109] width 23 height 26
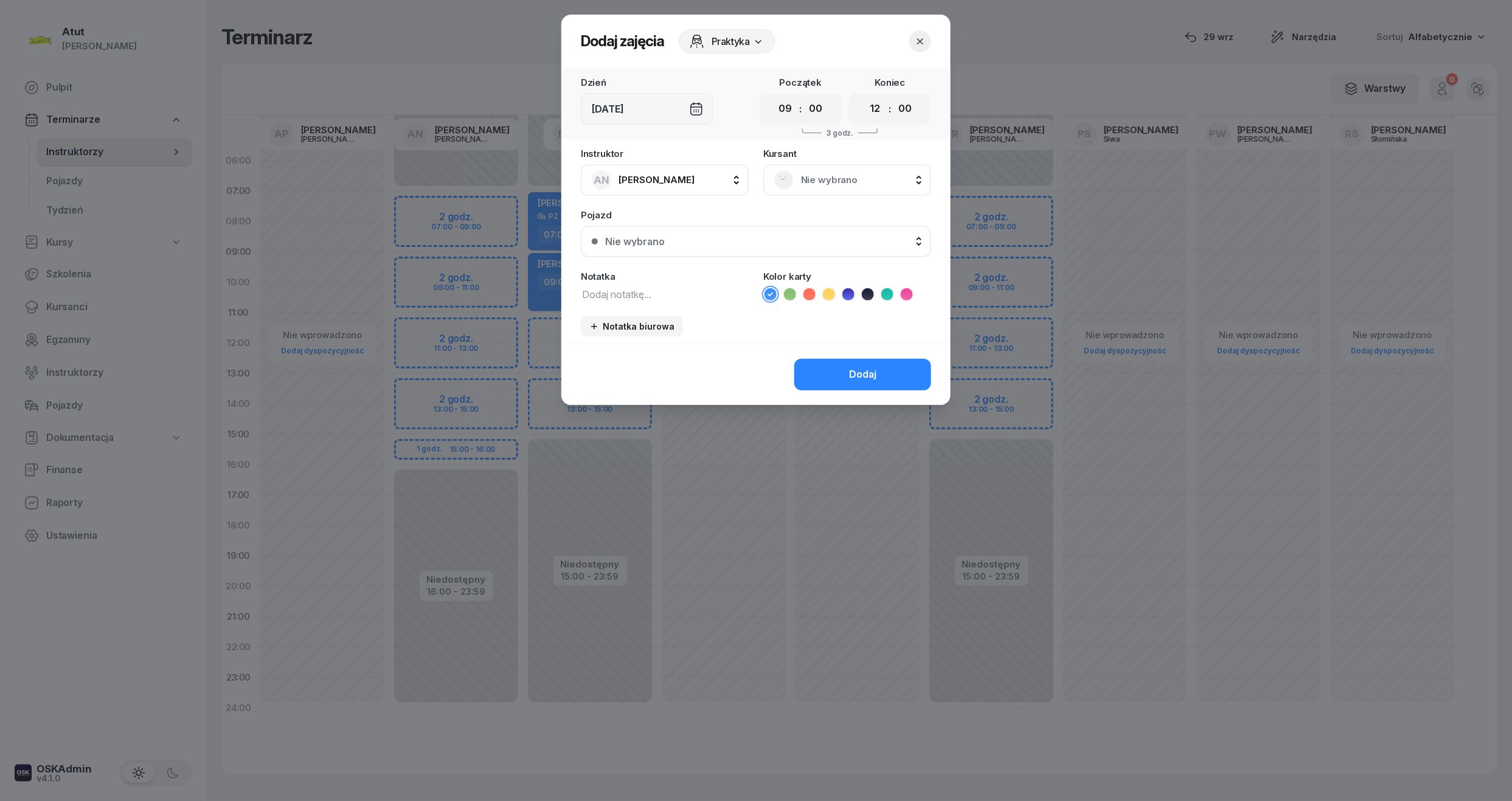
select select "30"
click at [804, 96] on select "00 05 10 15 20 25 30 35 40 45 50 55" at bounding box center [815, 109] width 23 height 26
drag, startPoint x: 872, startPoint y: 113, endPoint x: 848, endPoint y: 150, distance: 44.1
click at [872, 113] on select "00 01 02 03 04 05 06 07 08 09 10 11 12 13 14 15 16 17 18 19 20 21 22 23" at bounding box center [875, 109] width 23 height 26
select select "11"
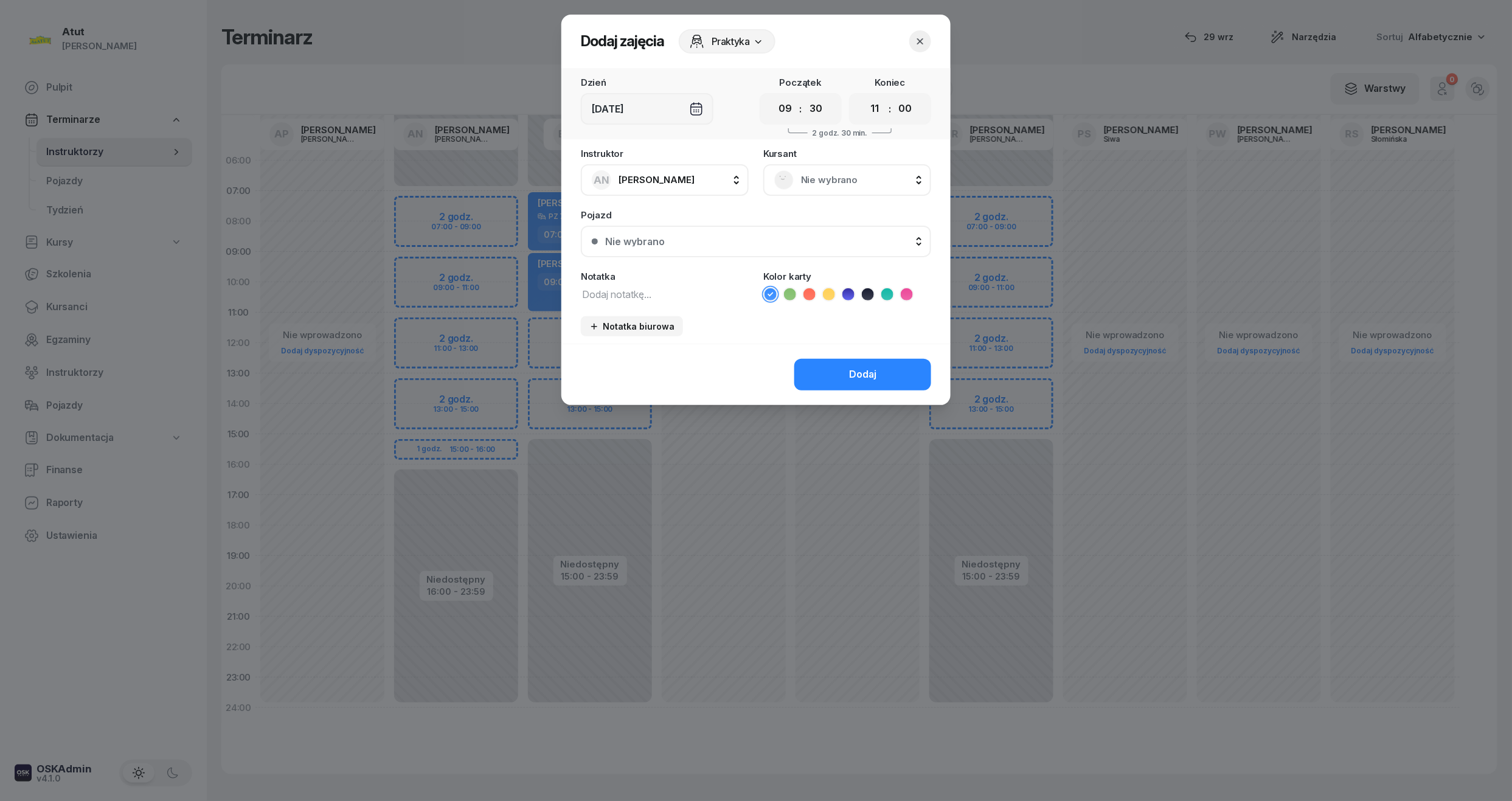
click at [864, 96] on select "00 01 02 03 04 05 06 07 08 09 10 11 12 13 14 15 16 17 18 19 20 21 22 23" at bounding box center [875, 109] width 23 height 26
drag, startPoint x: 912, startPoint y: 108, endPoint x: 918, endPoint y: 112, distance: 7.2
click at [912, 108] on select "00 05 10 15 20 25 30 35 40 45 50 55" at bounding box center [904, 109] width 23 height 26
select select "30"
click at [894, 96] on select "00 05 10 15 20 25 30 35 40 45 50 55" at bounding box center [904, 109] width 23 height 26
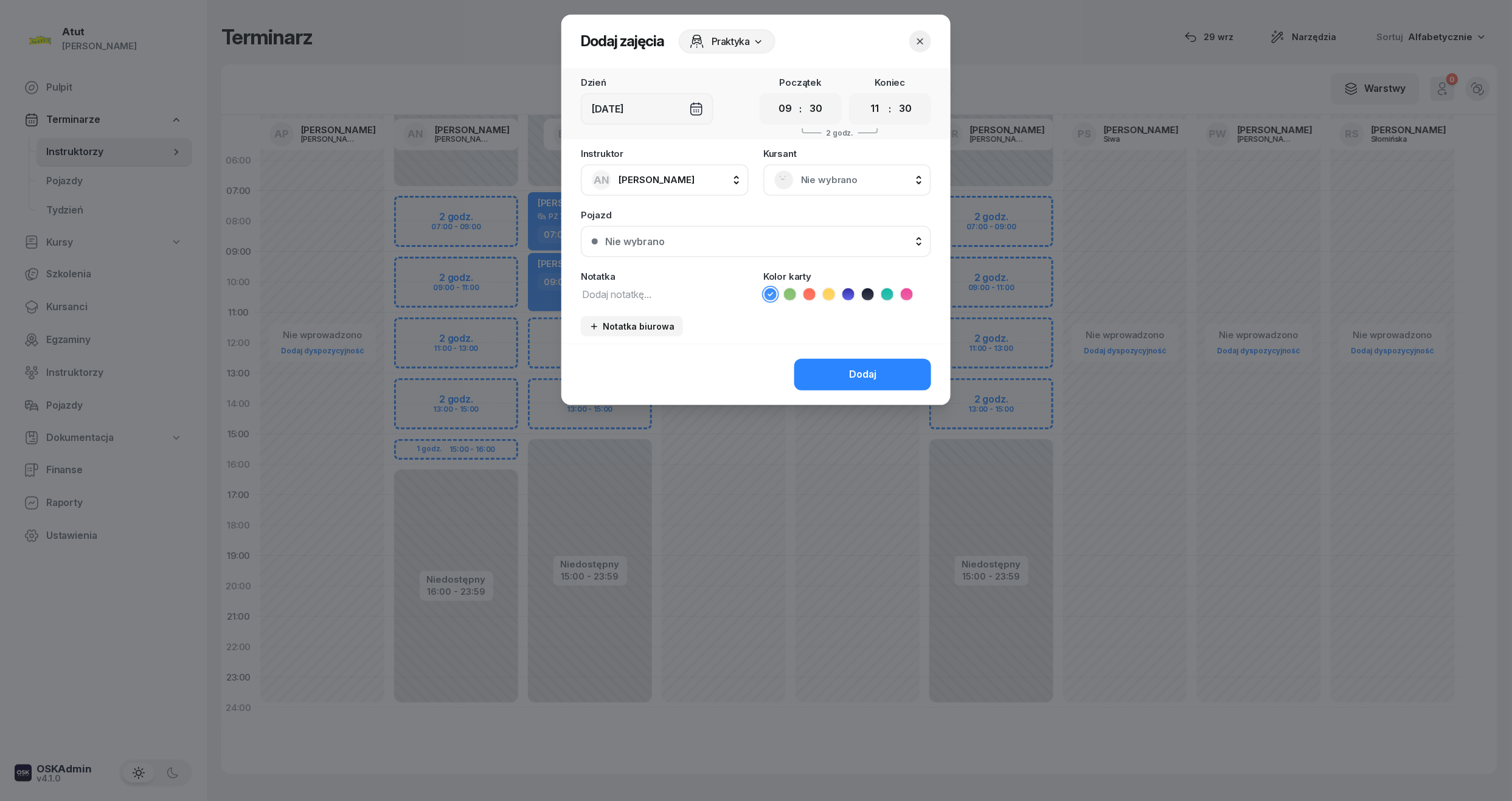
click at [838, 172] on span "Nie wybrano" at bounding box center [861, 180] width 119 height 16
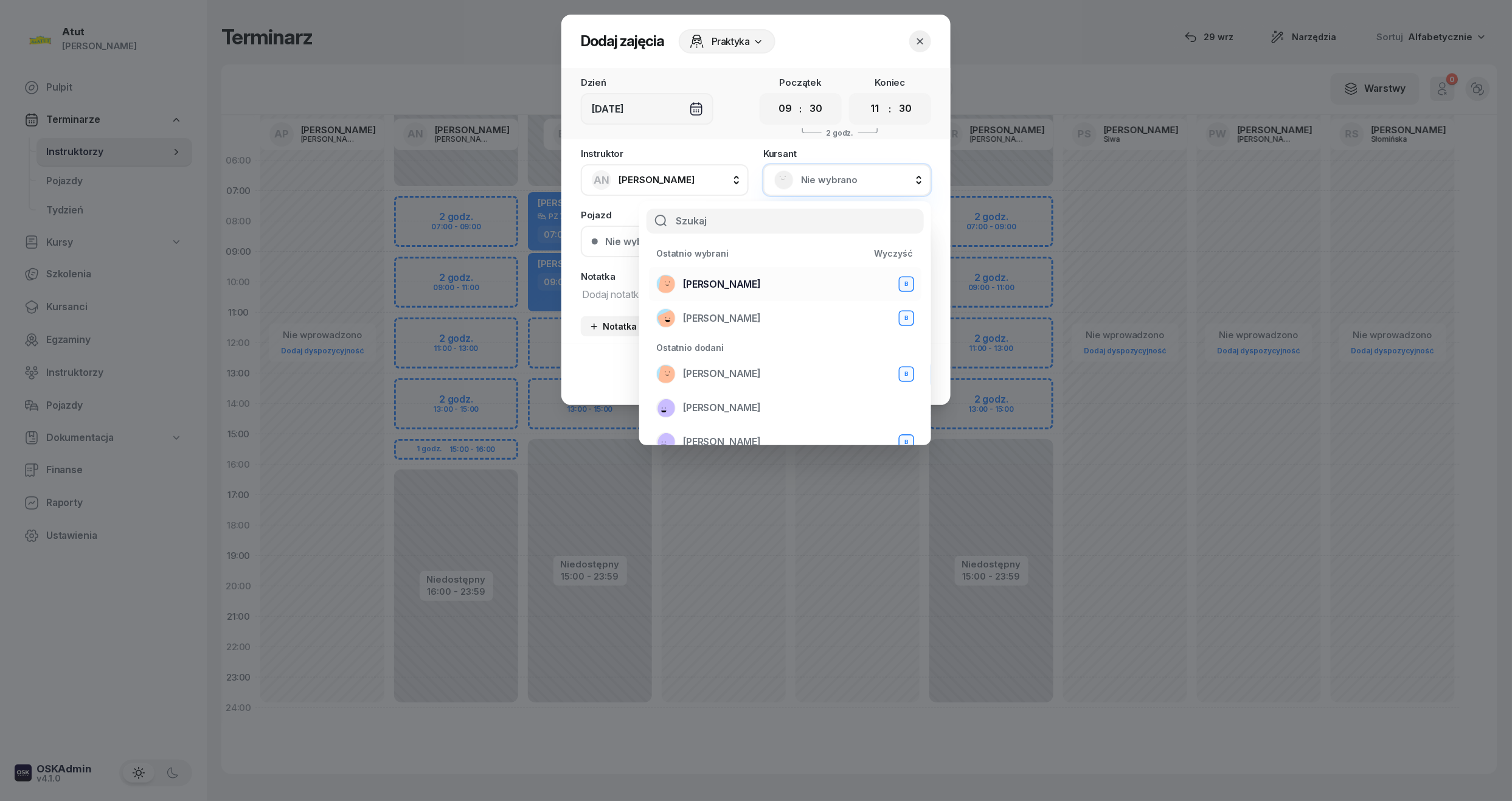
click at [731, 283] on span "Mateusz Rudny" at bounding box center [721, 284] width 78 height 16
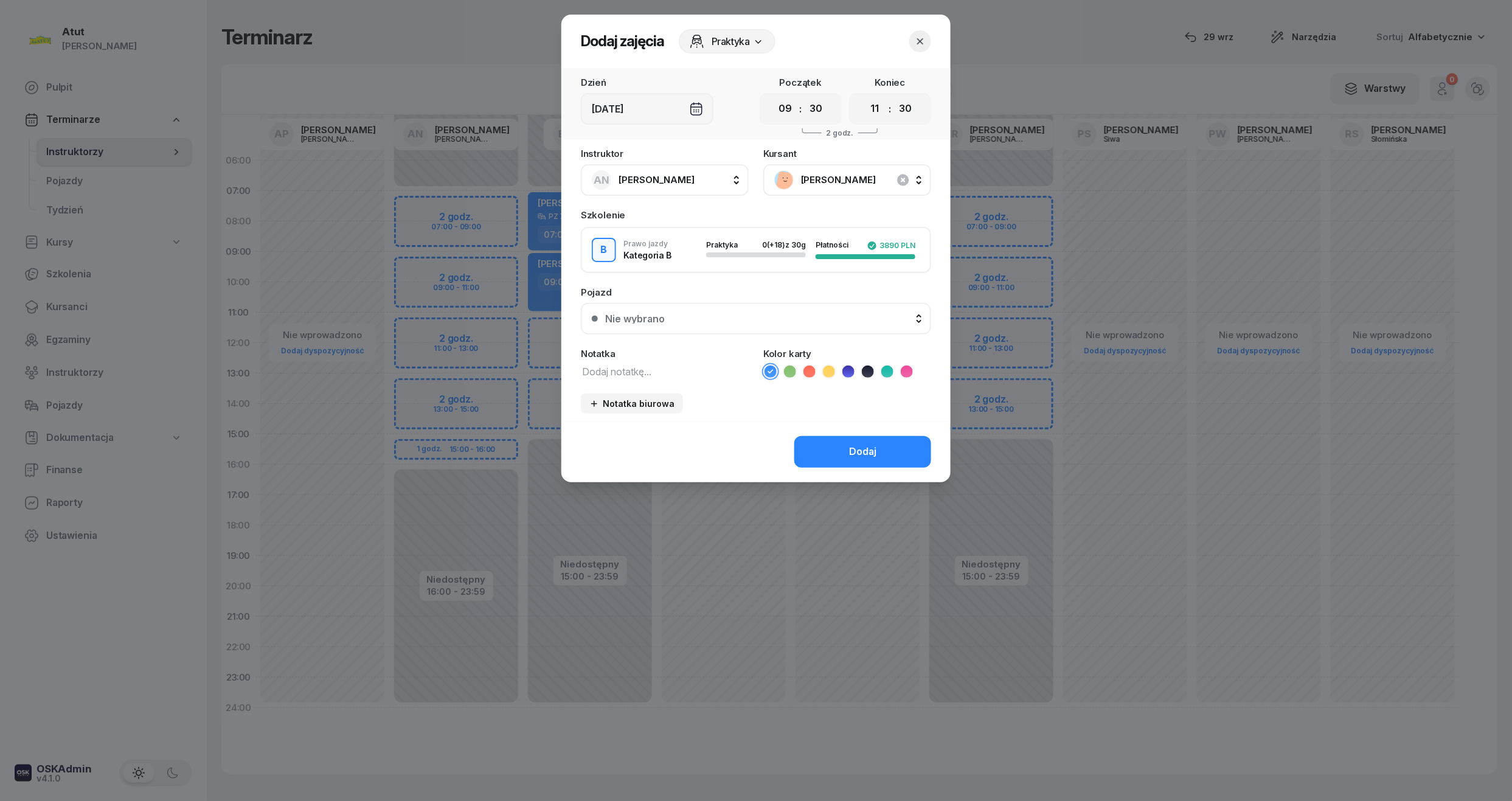
click at [624, 309] on button "Nie wybrano" at bounding box center [755, 318] width 350 height 32
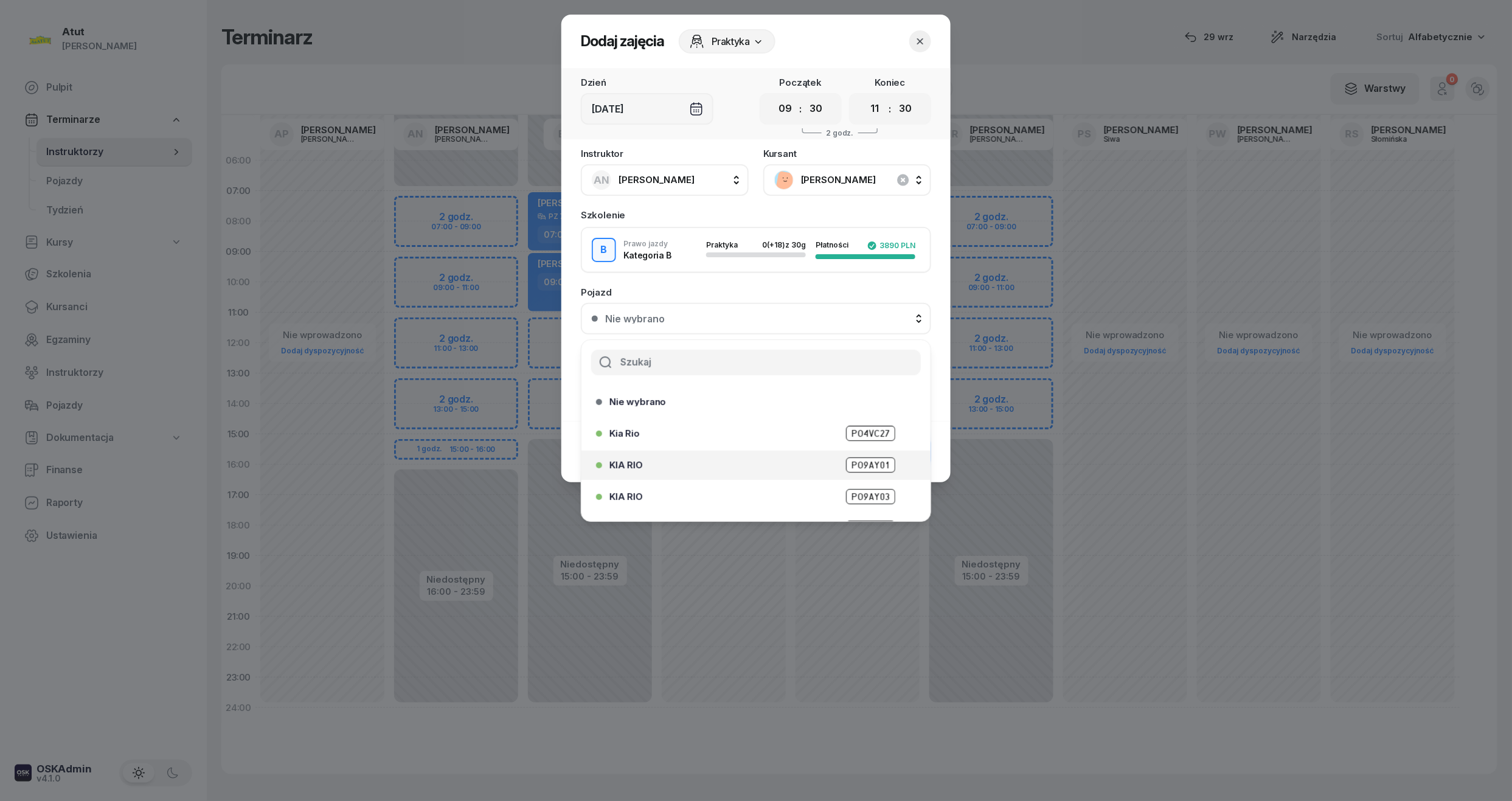
click at [846, 458] on span "PO9AY01" at bounding box center [870, 464] width 49 height 15
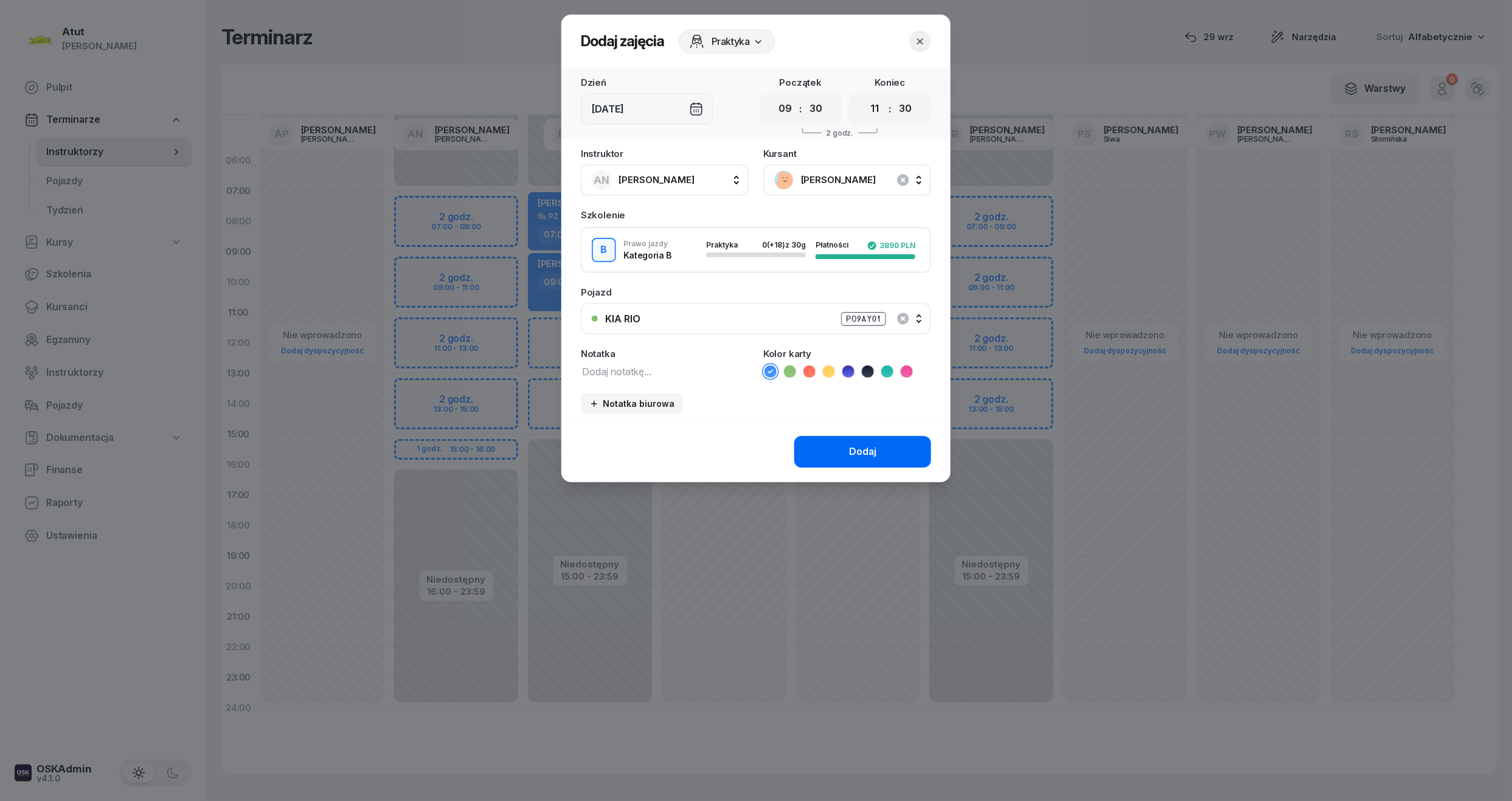
click at [823, 448] on button "Dodaj" at bounding box center [863, 452] width 137 height 32
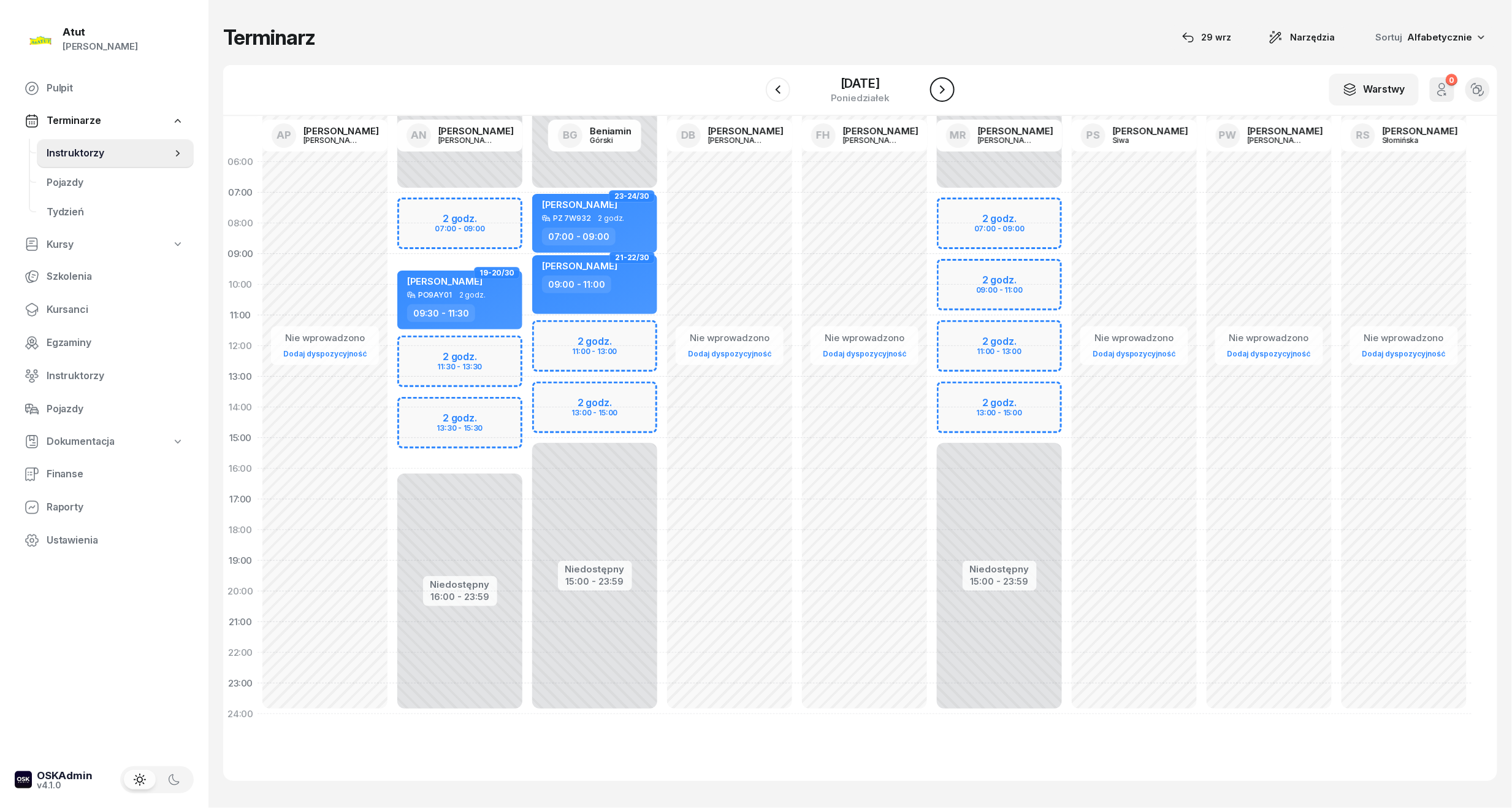
click at [945, 91] on icon "button" at bounding box center [942, 89] width 5 height 8
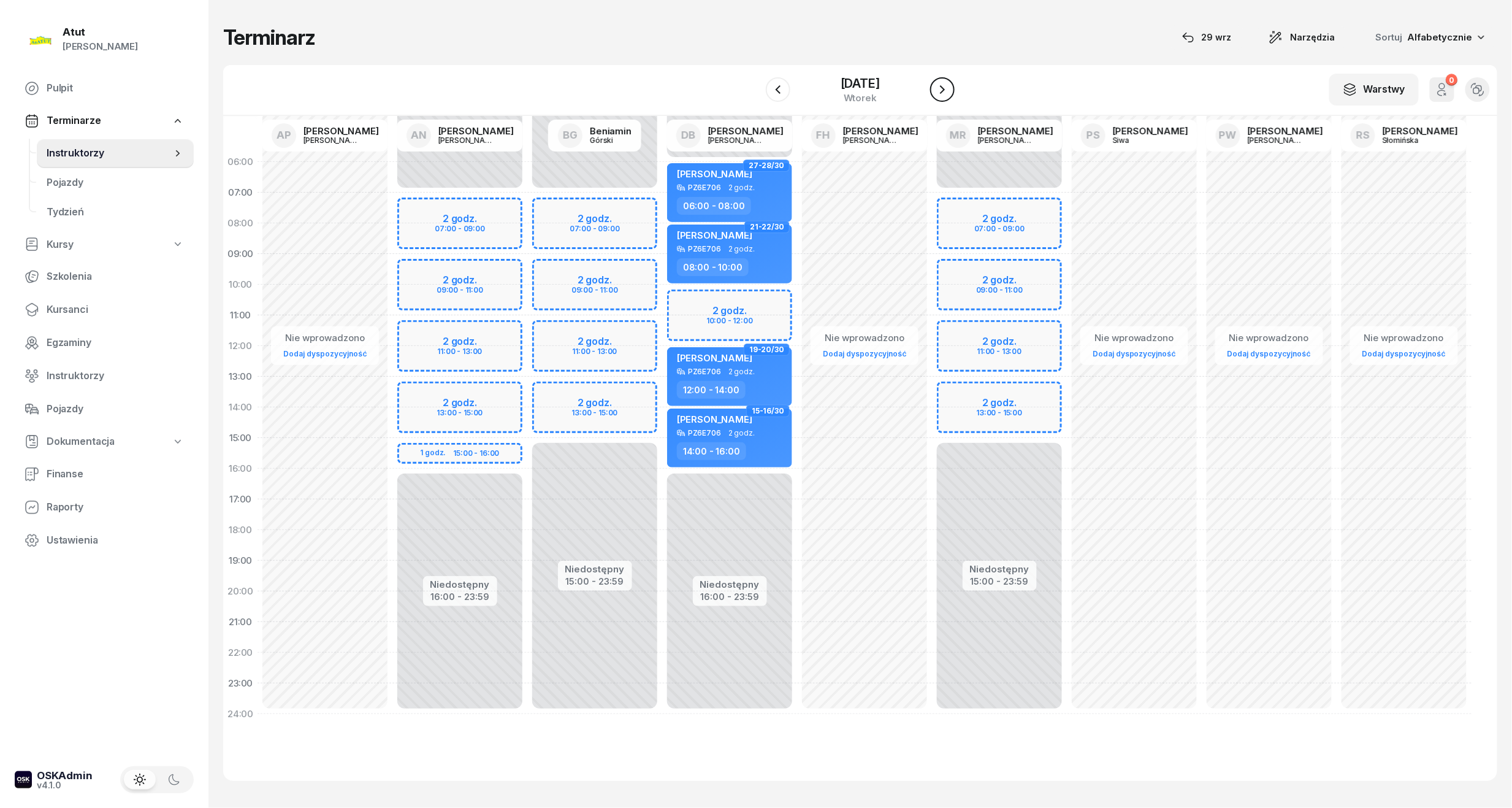
click at [940, 89] on icon "button" at bounding box center [942, 89] width 14 height 14
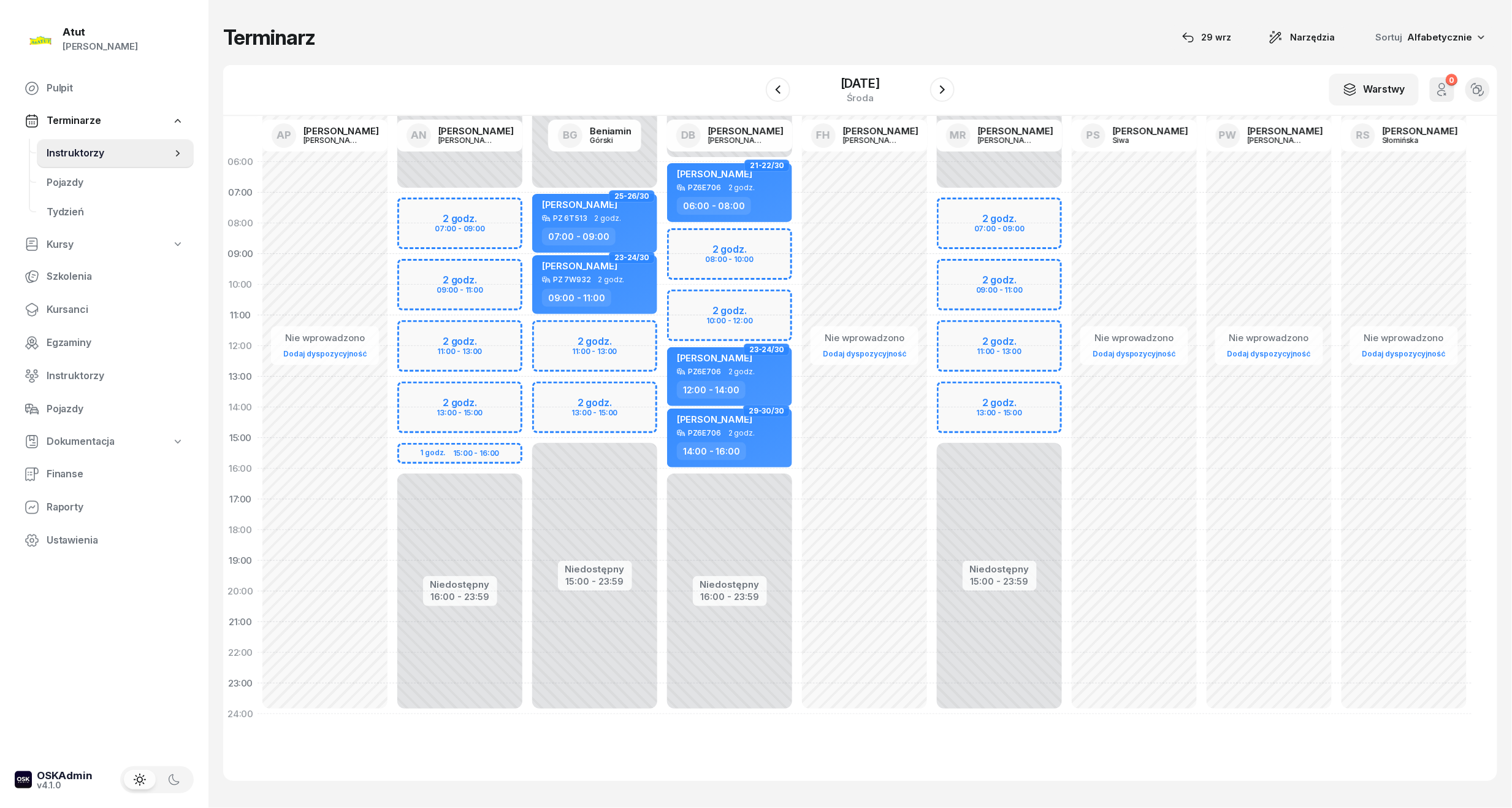
click at [488, 282] on div "Niedostępny 00:00 - 07:00 Niedostępny 16:00 - 23:59 2 godz. 07:00 - 09:00 2 god…" at bounding box center [460, 437] width 135 height 582
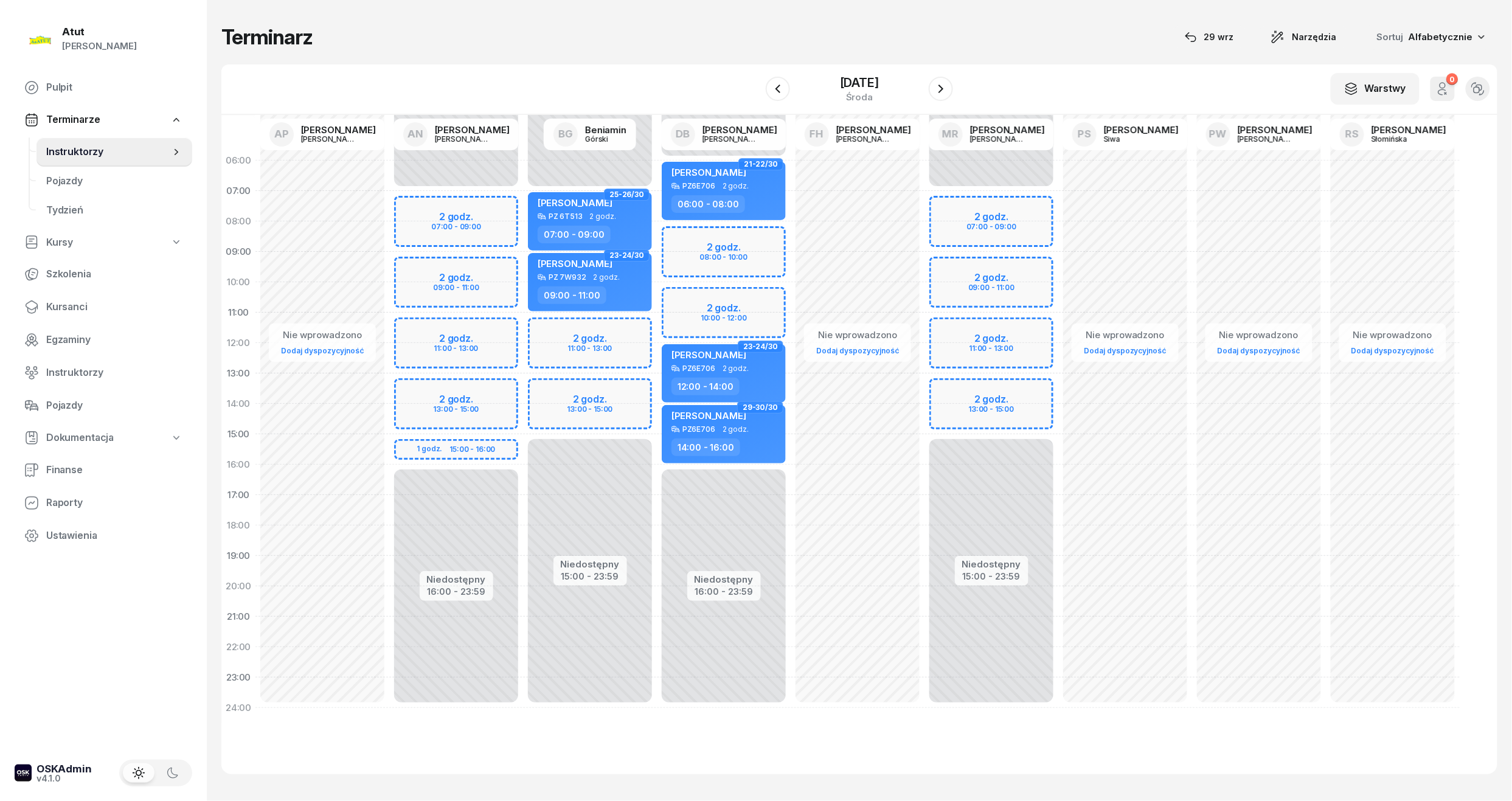
select select "09"
select select "11"
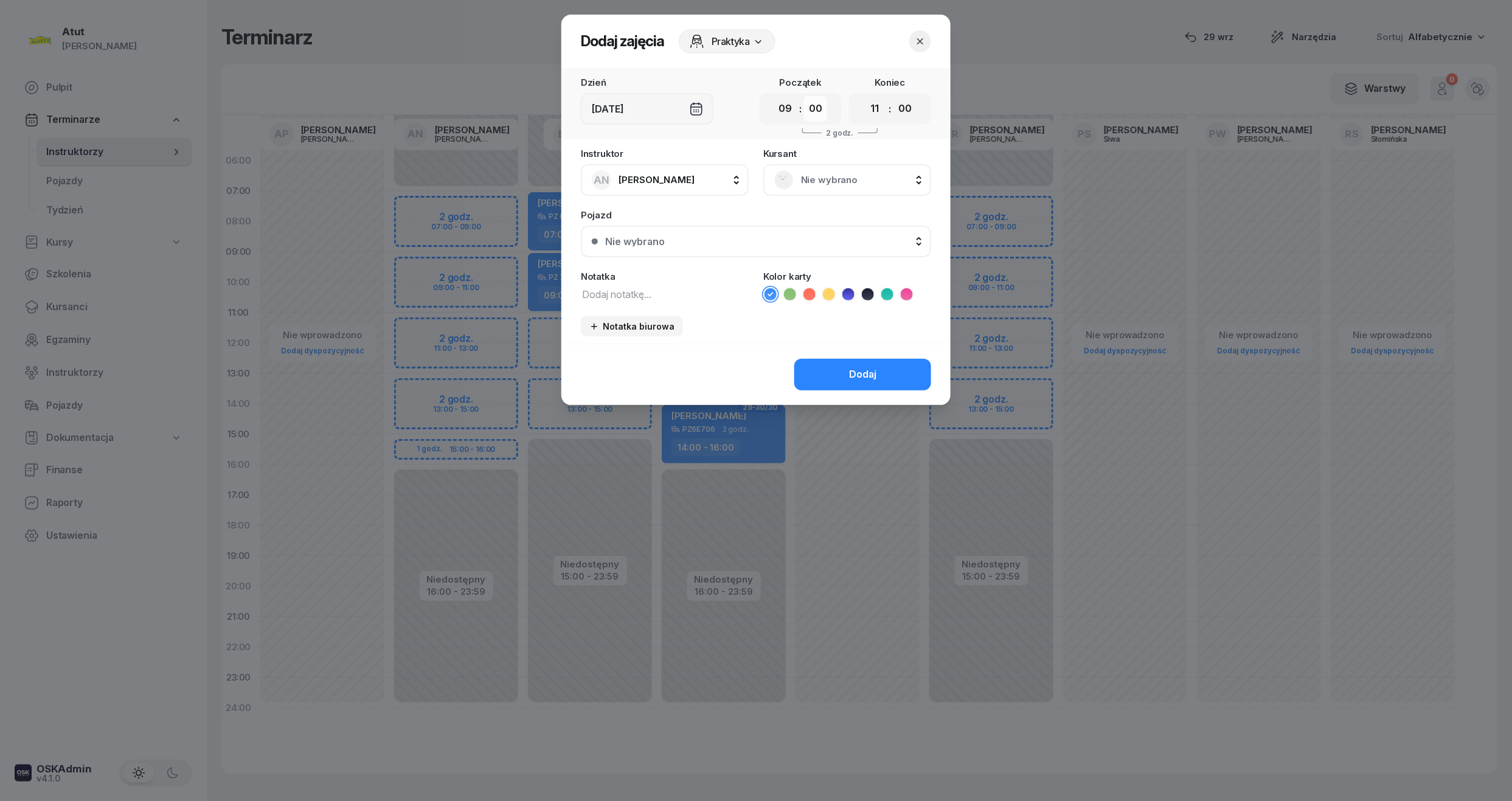
click at [810, 114] on select "00 05 10 15 20 25 30 35 40 45 50 55" at bounding box center [815, 109] width 23 height 26
select select "30"
click at [804, 96] on select "00 05 10 15 20 25 30 35 40 45 50 55" at bounding box center [815, 109] width 23 height 26
click at [908, 102] on select "00 05 10 15 20 25 30 35 40 45 50 55" at bounding box center [904, 109] width 23 height 26
select select "30"
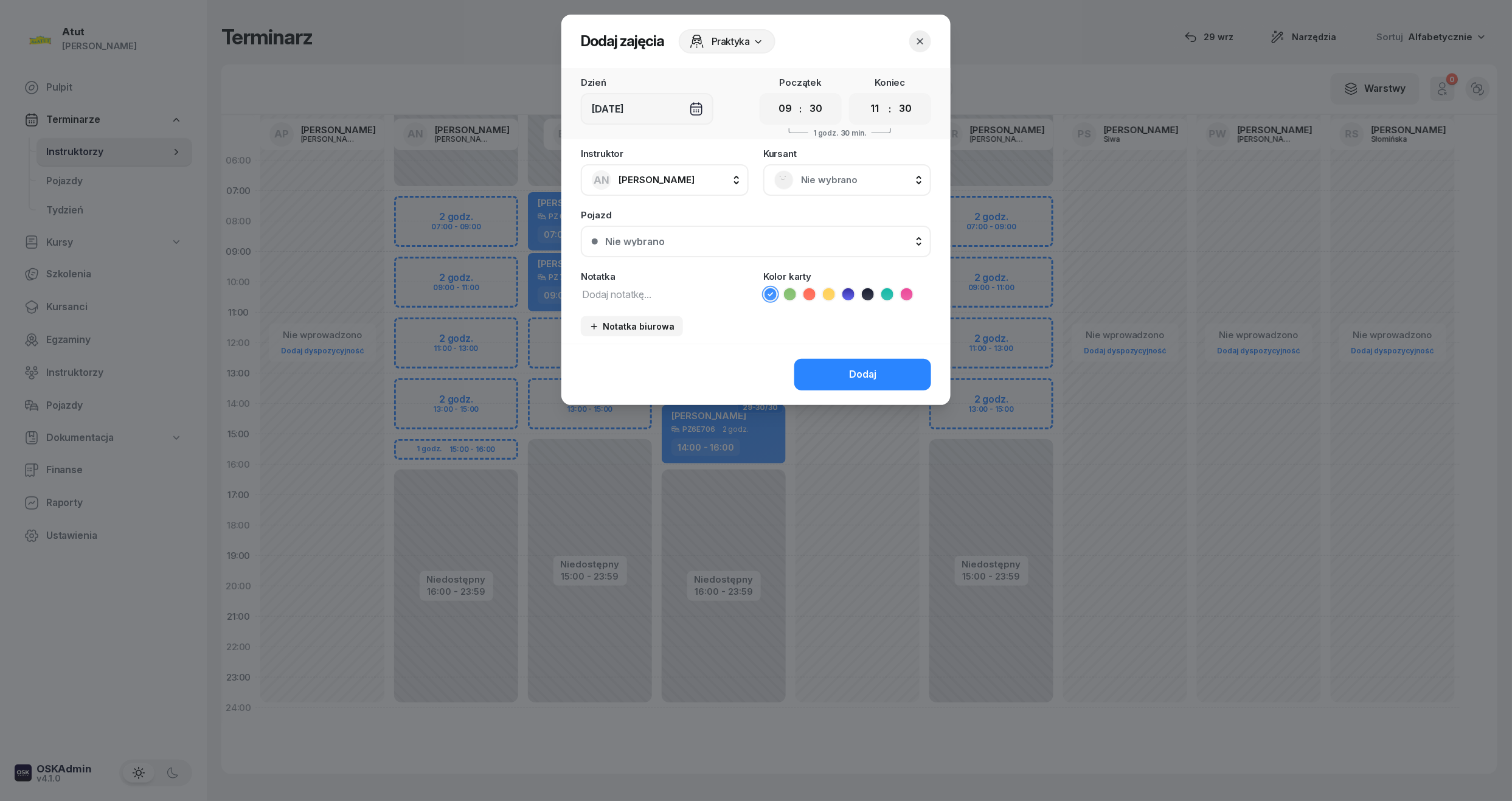
click at [894, 96] on select "00 05 10 15 20 25 30 35 40 45 50 55" at bounding box center [904, 109] width 23 height 26
click at [844, 178] on span "Nie wybrano" at bounding box center [861, 180] width 119 height 16
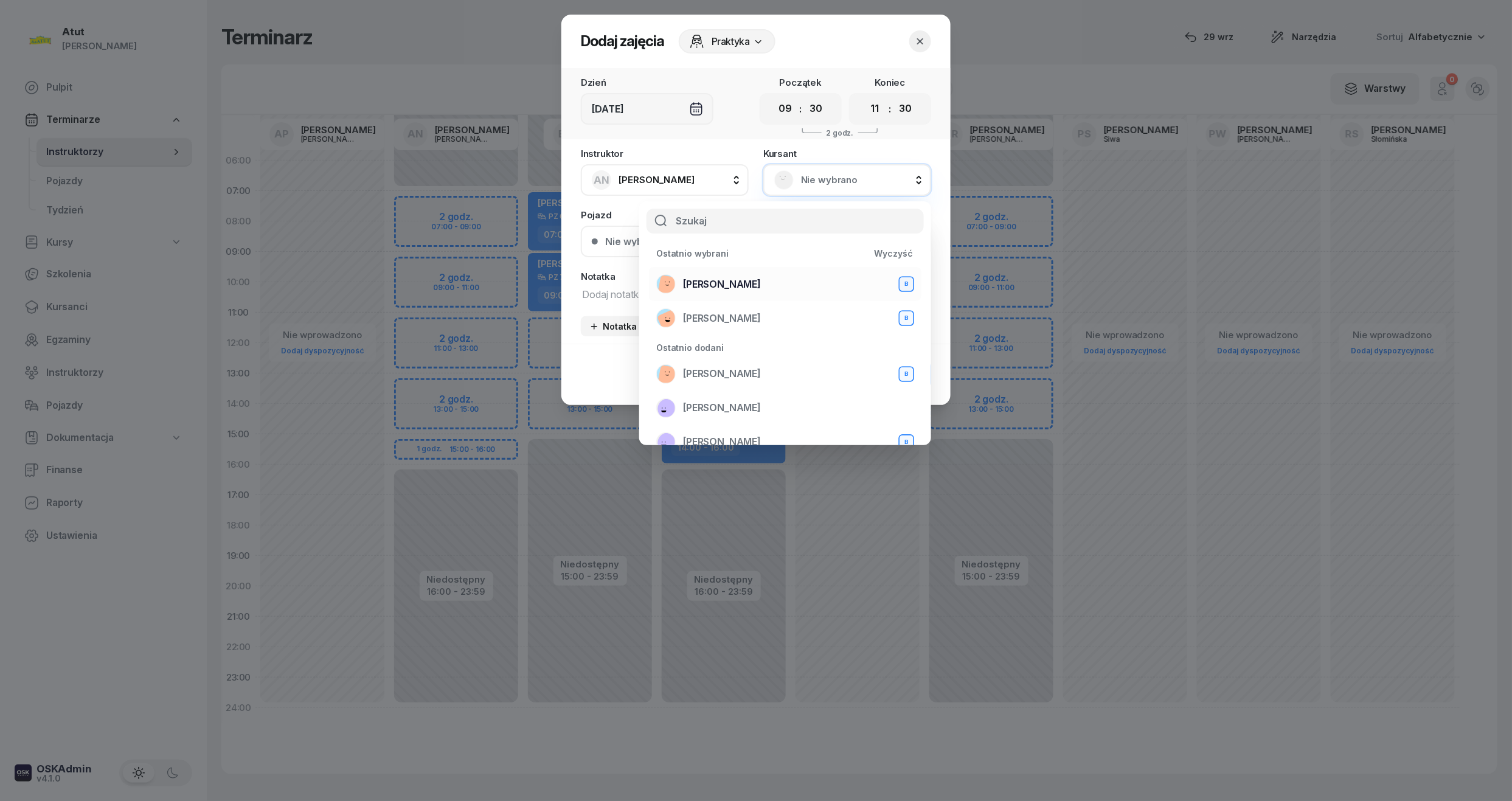
click at [711, 283] on span "Mateusz Rudny" at bounding box center [721, 284] width 78 height 16
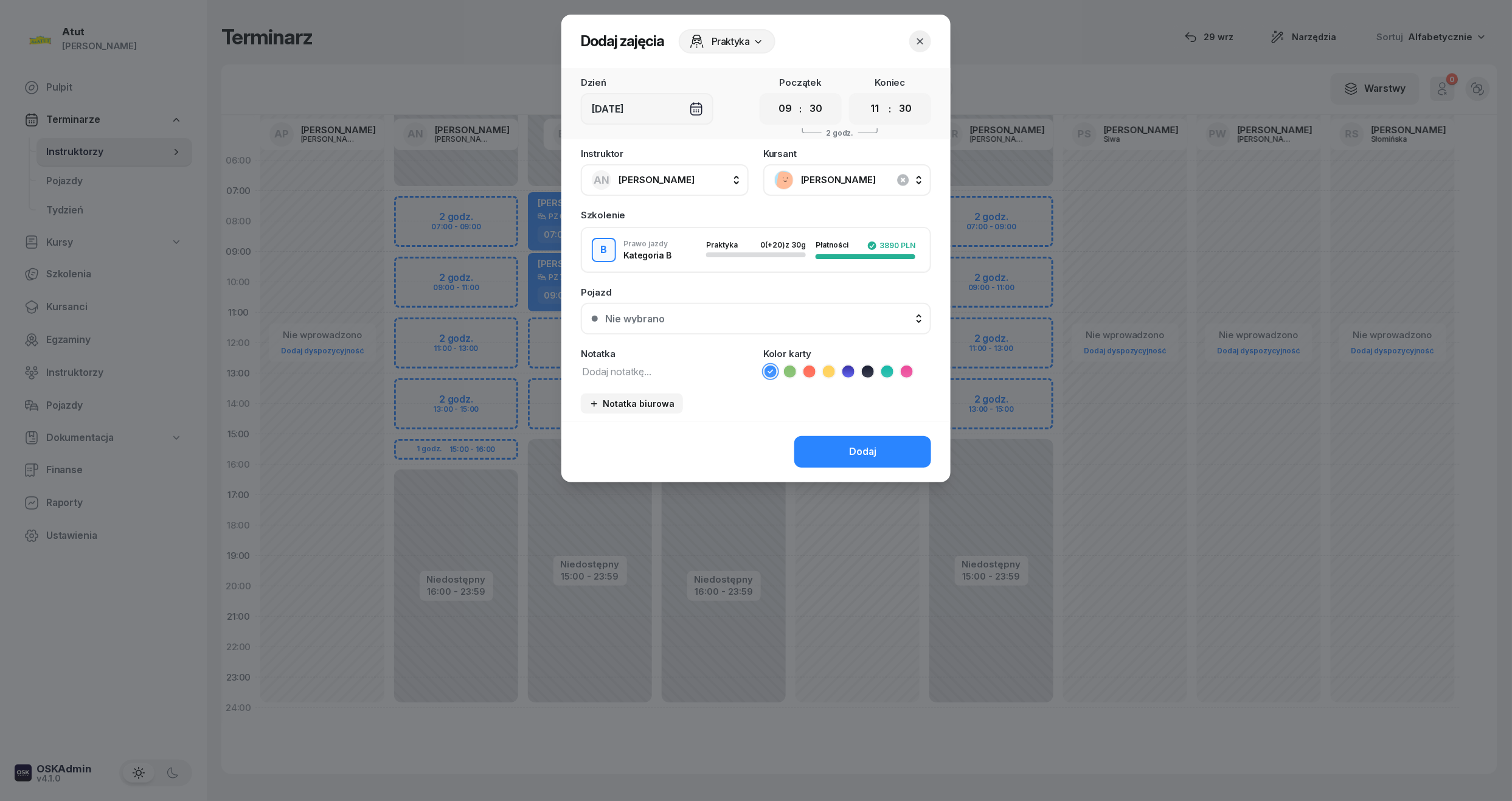
click at [689, 311] on button "Nie wybrano" at bounding box center [755, 318] width 350 height 32
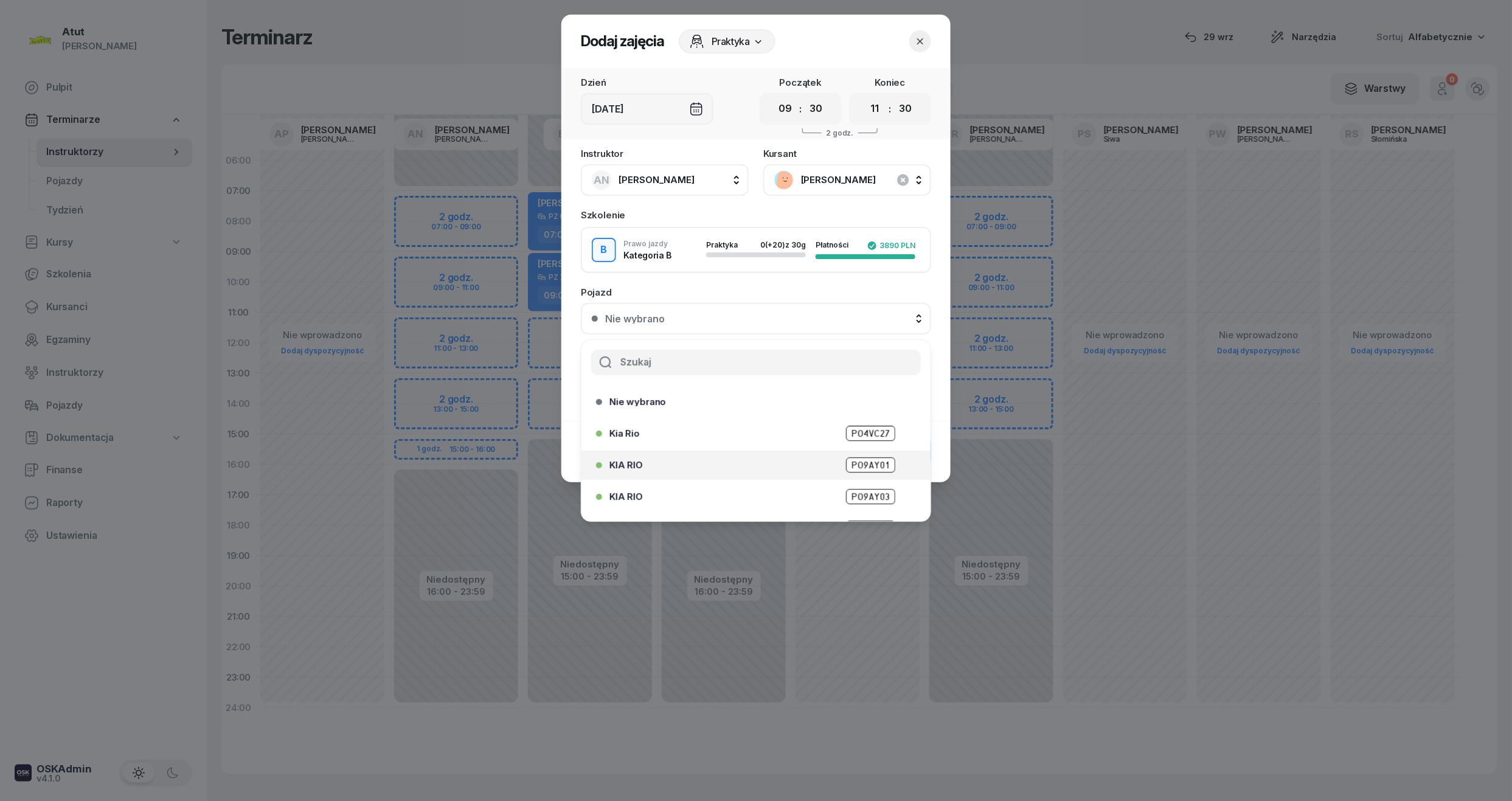
click at [867, 468] on span "PO9AY01" at bounding box center [870, 464] width 49 height 15
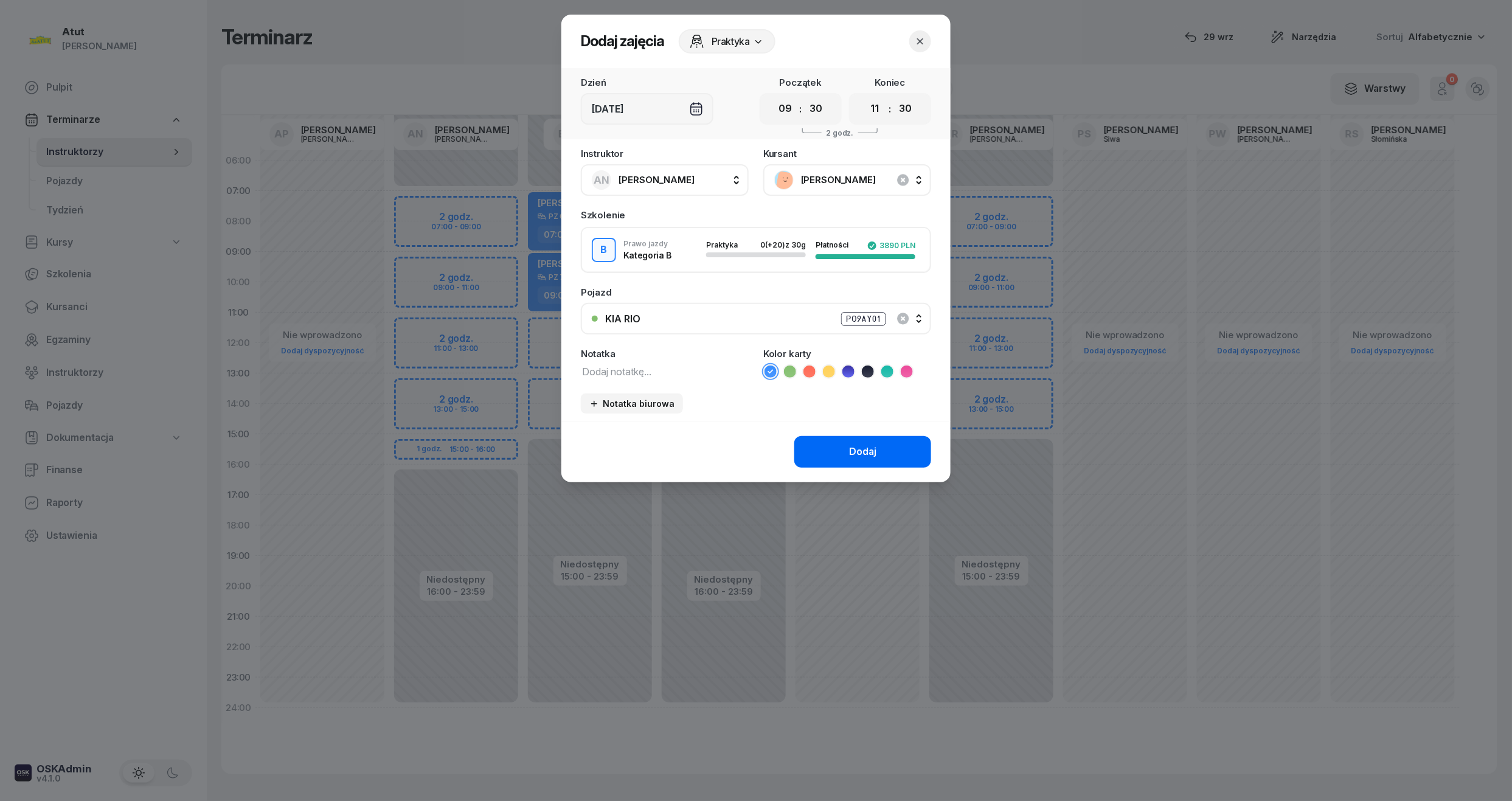
click at [872, 453] on div "Dodaj" at bounding box center [862, 452] width 27 height 16
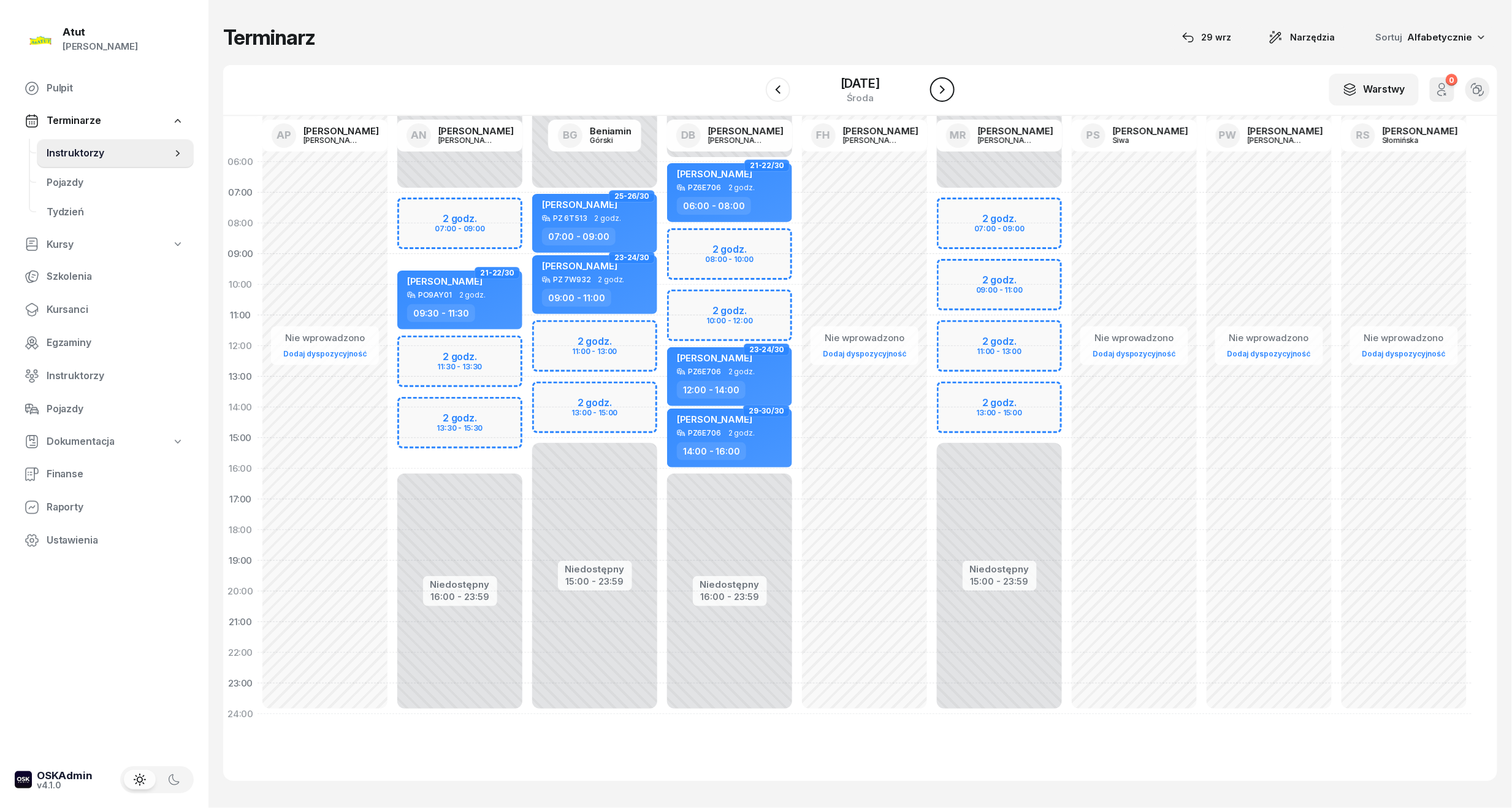
click at [936, 82] on icon "button" at bounding box center [942, 89] width 14 height 14
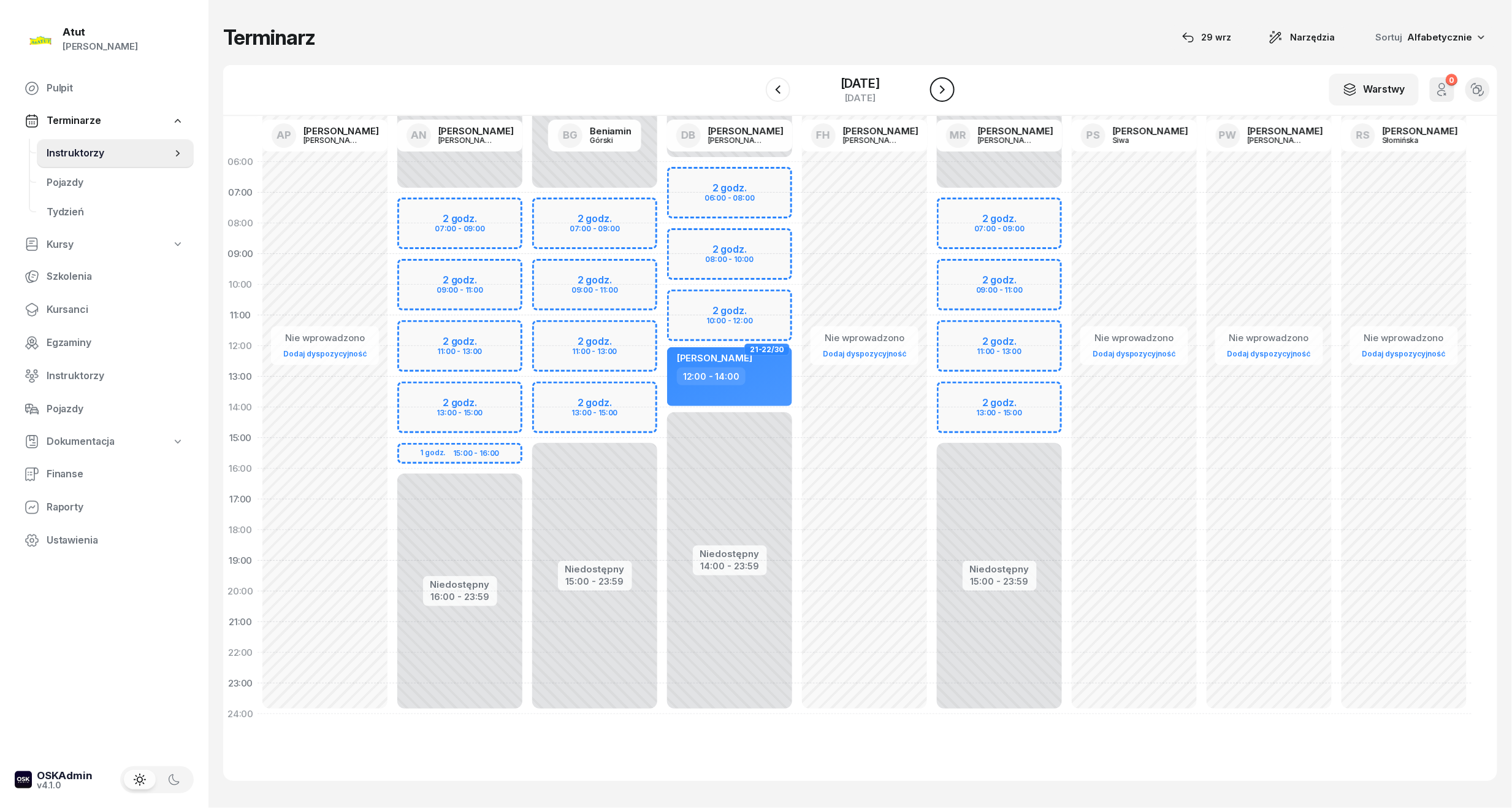
click at [942, 84] on icon "button" at bounding box center [942, 89] width 14 height 14
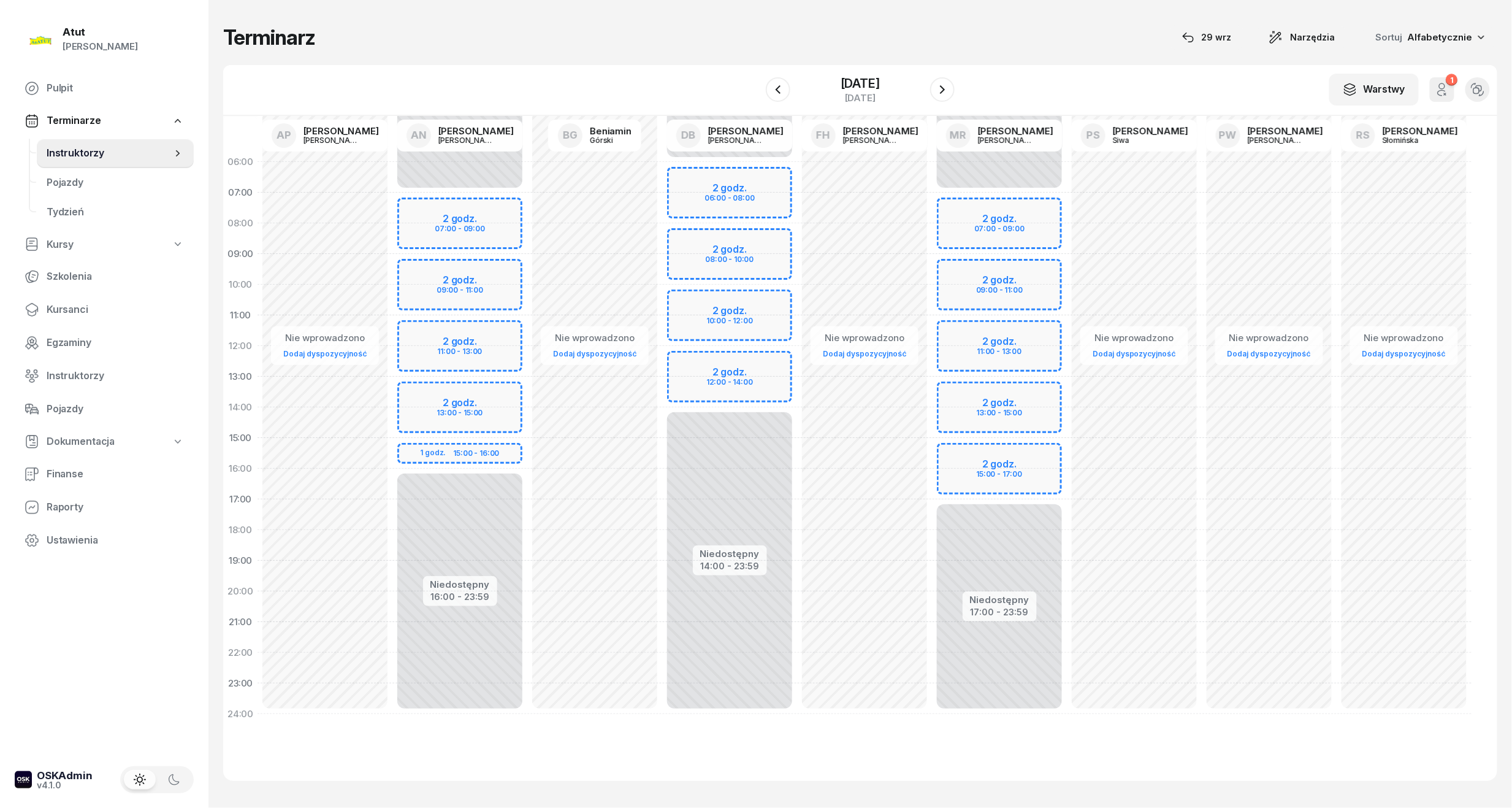
click at [469, 271] on div "Niedostępny 00:00 - 07:00 Niedostępny 16:00 - 23:59 2 godz. 07:00 - 09:00 2 god…" at bounding box center [460, 437] width 135 height 582
select select "09"
select select "11"
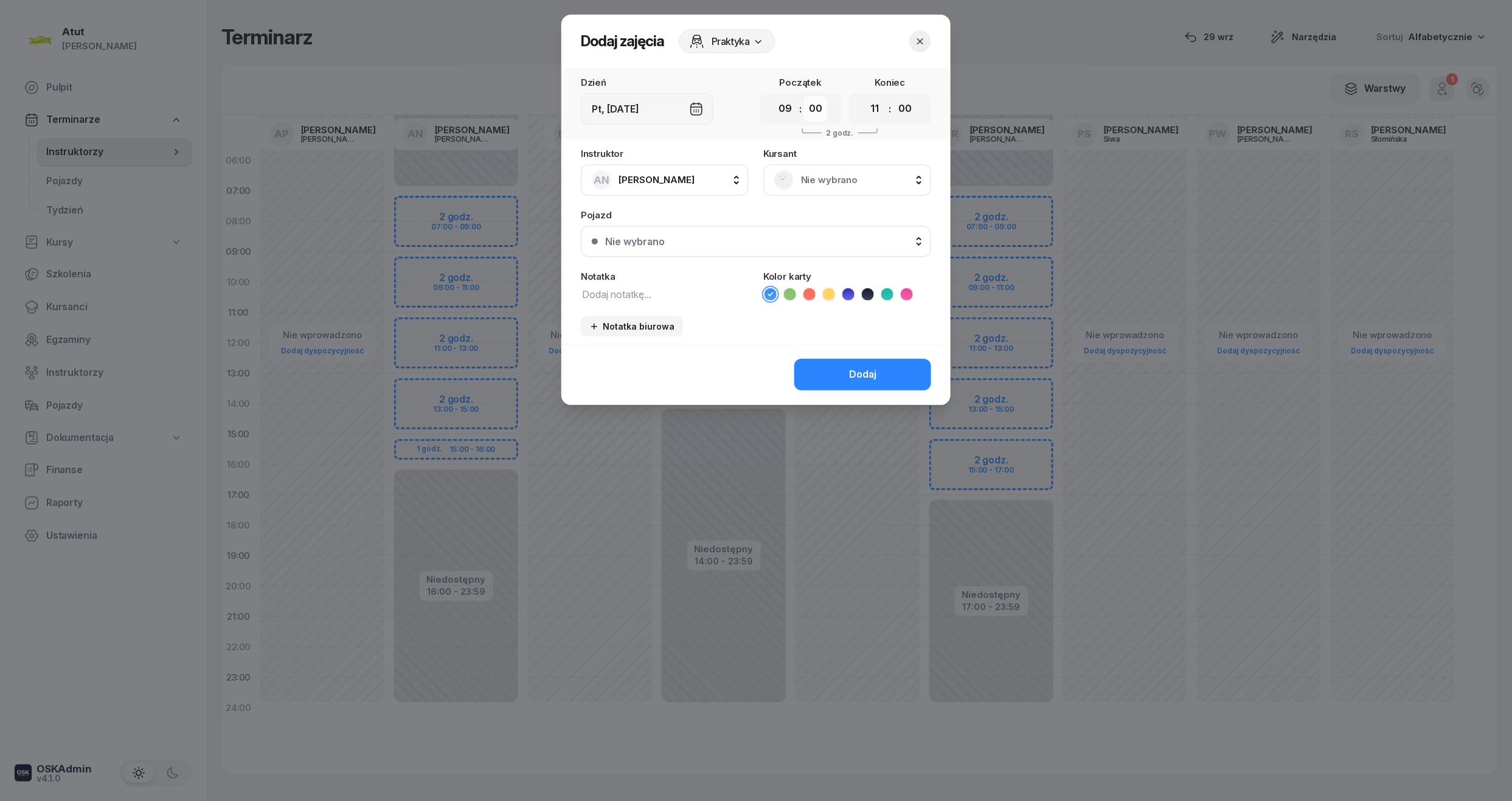
drag, startPoint x: 818, startPoint y: 112, endPoint x: 818, endPoint y: 120, distance: 8.0
click at [818, 112] on select "00 05 10 15 20 25 30 35 40 45 50 55" at bounding box center [815, 109] width 23 height 26
select select "30"
click at [804, 96] on select "00 05 10 15 20 25 30 35 40 45 50 55" at bounding box center [815, 109] width 23 height 26
drag, startPoint x: 894, startPoint y: 112, endPoint x: 900, endPoint y: 113, distance: 6.1
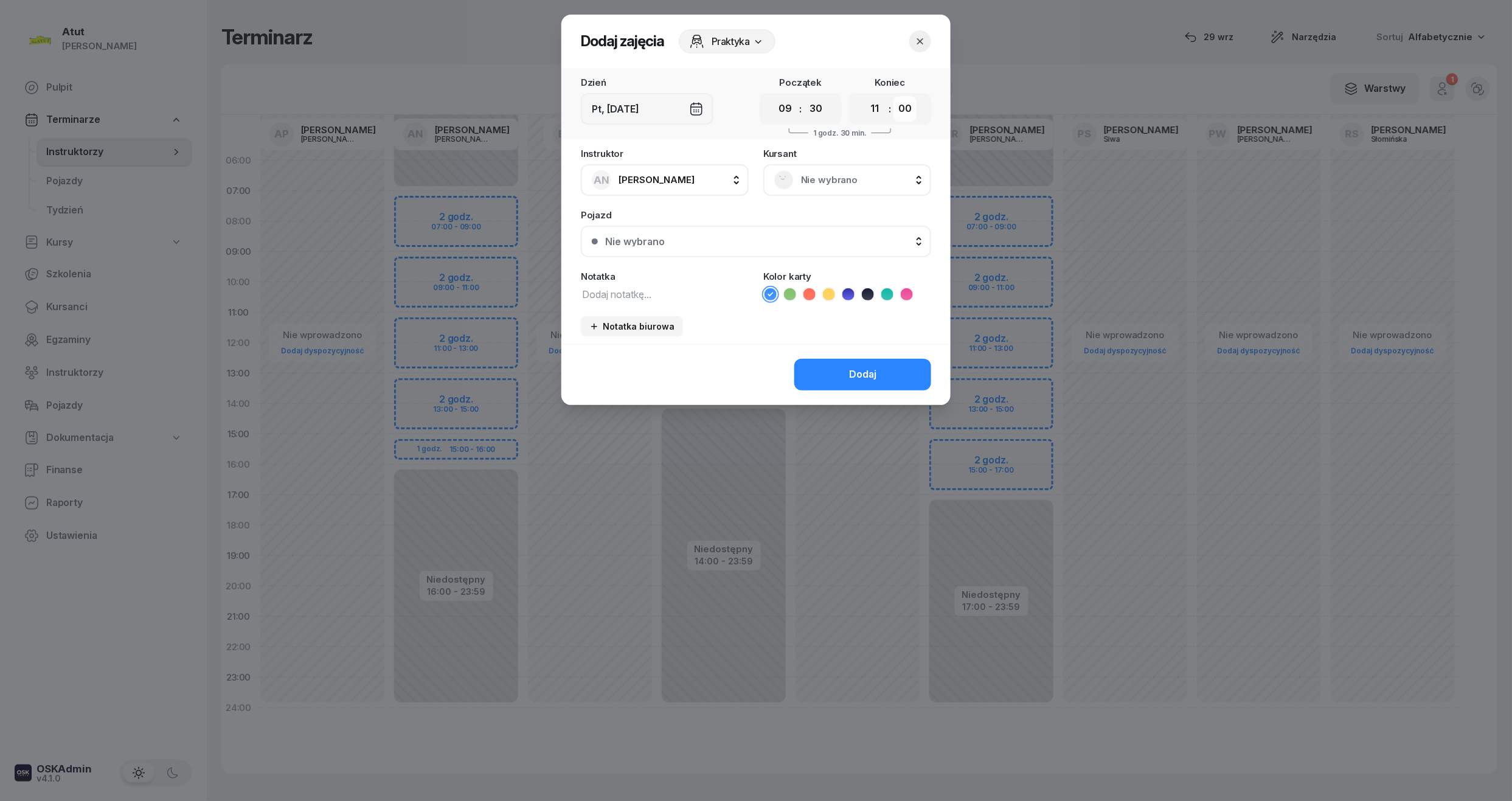
click at [894, 112] on select "00 05 10 15 20 25 30 35 40 45 50 55" at bounding box center [904, 109] width 23 height 26
select select "30"
click at [894, 96] on select "00 05 10 15 20 25 30 35 40 45 50 55" at bounding box center [904, 109] width 23 height 26
click at [848, 176] on span "Nie wybrano" at bounding box center [861, 180] width 119 height 16
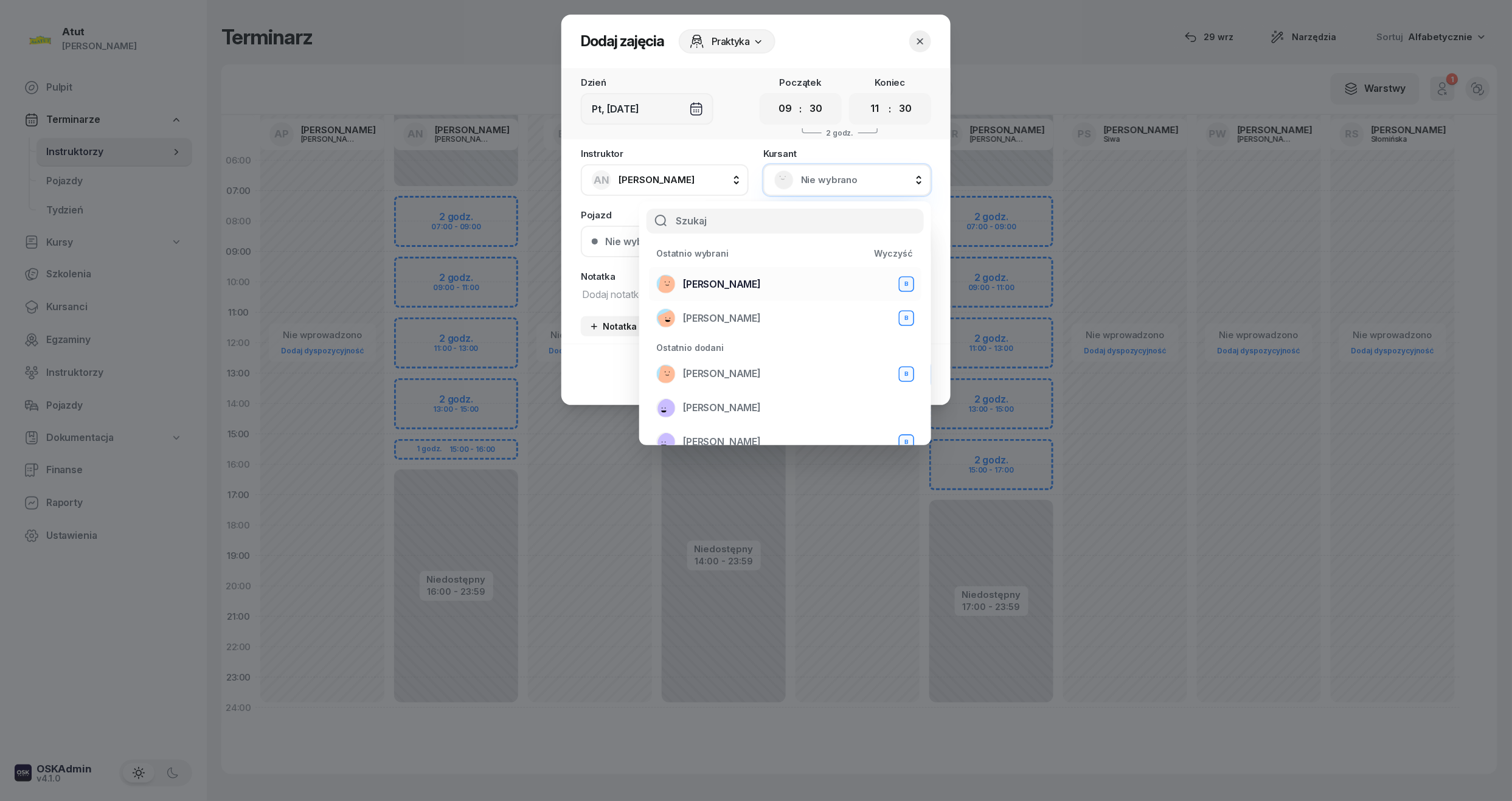
click at [736, 274] on div "Mateusz Rudny B" at bounding box center [785, 284] width 258 height 20
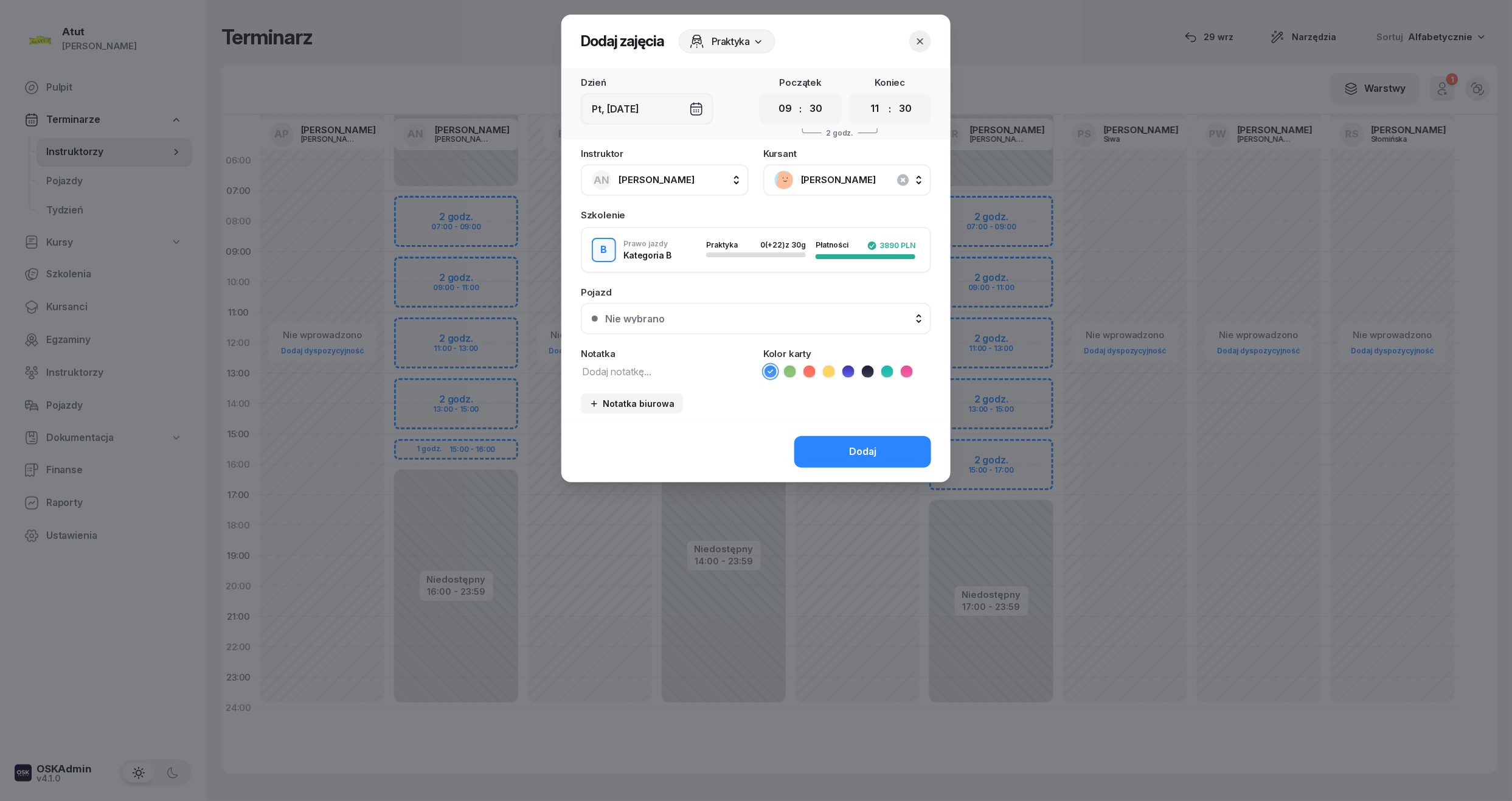
click at [649, 310] on button "Nie wybrano" at bounding box center [755, 318] width 350 height 32
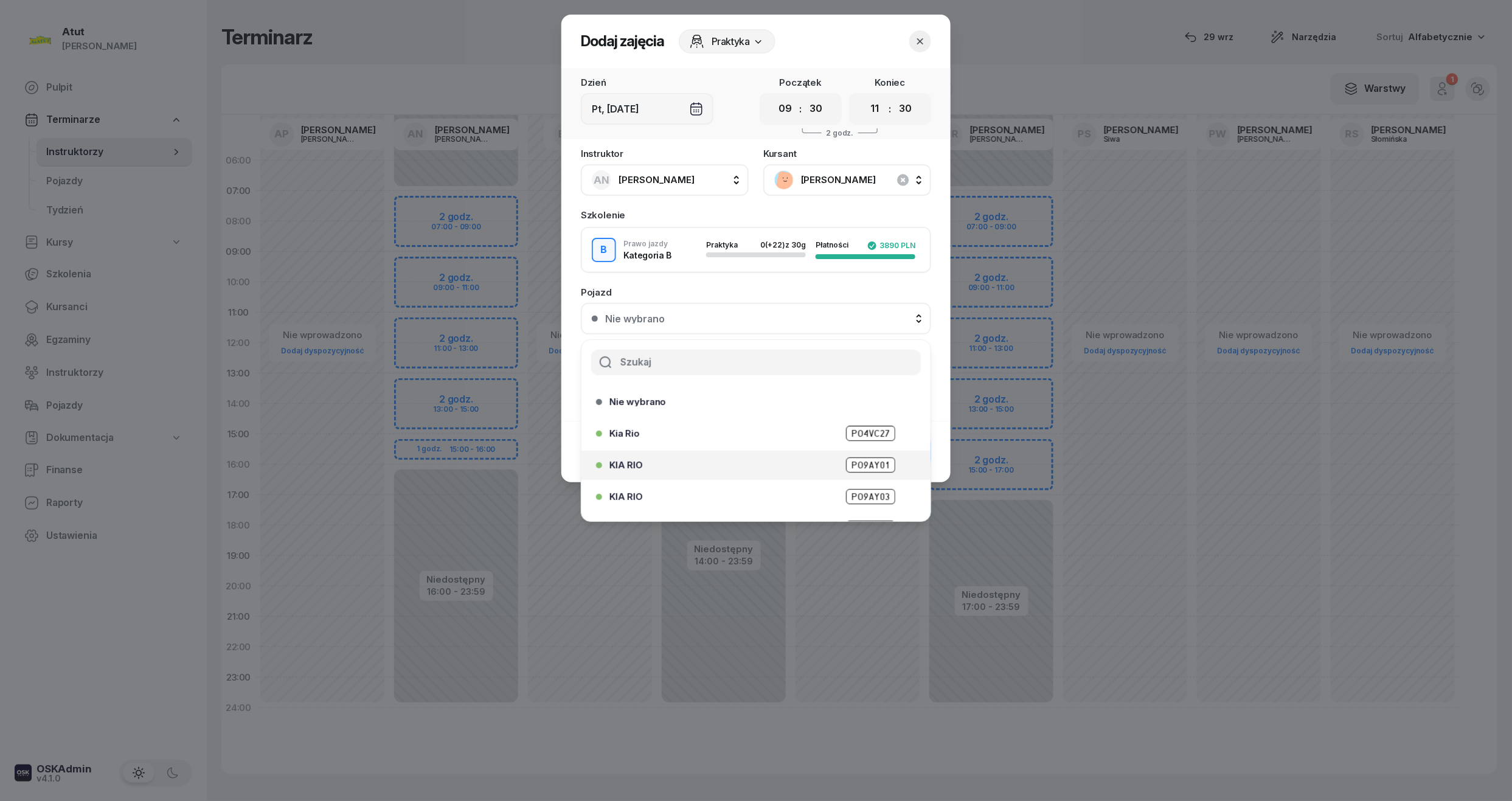
click at [872, 465] on span "PO9AY01" at bounding box center [870, 464] width 49 height 15
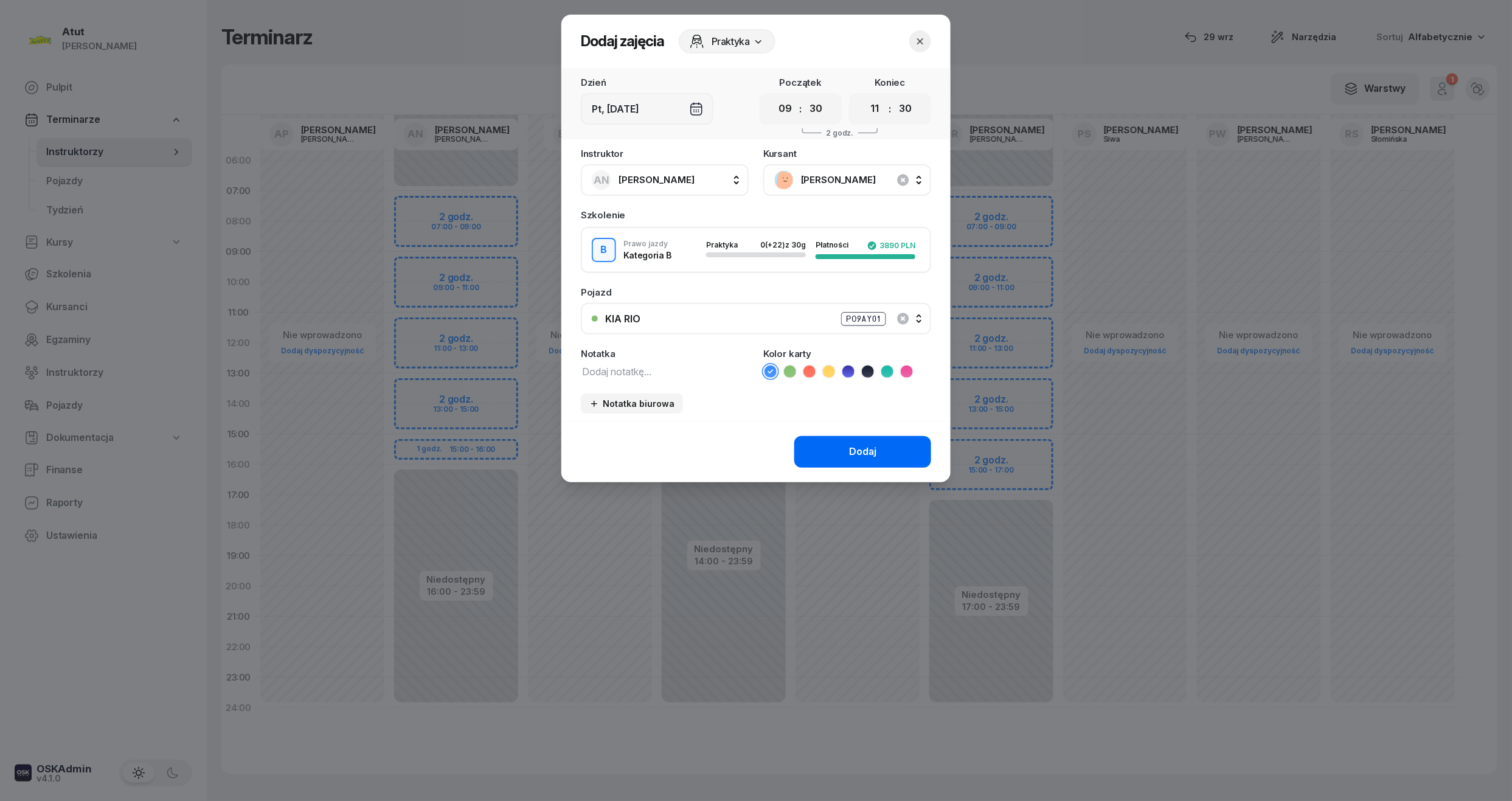
click at [872, 460] on button "Dodaj" at bounding box center [863, 452] width 137 height 32
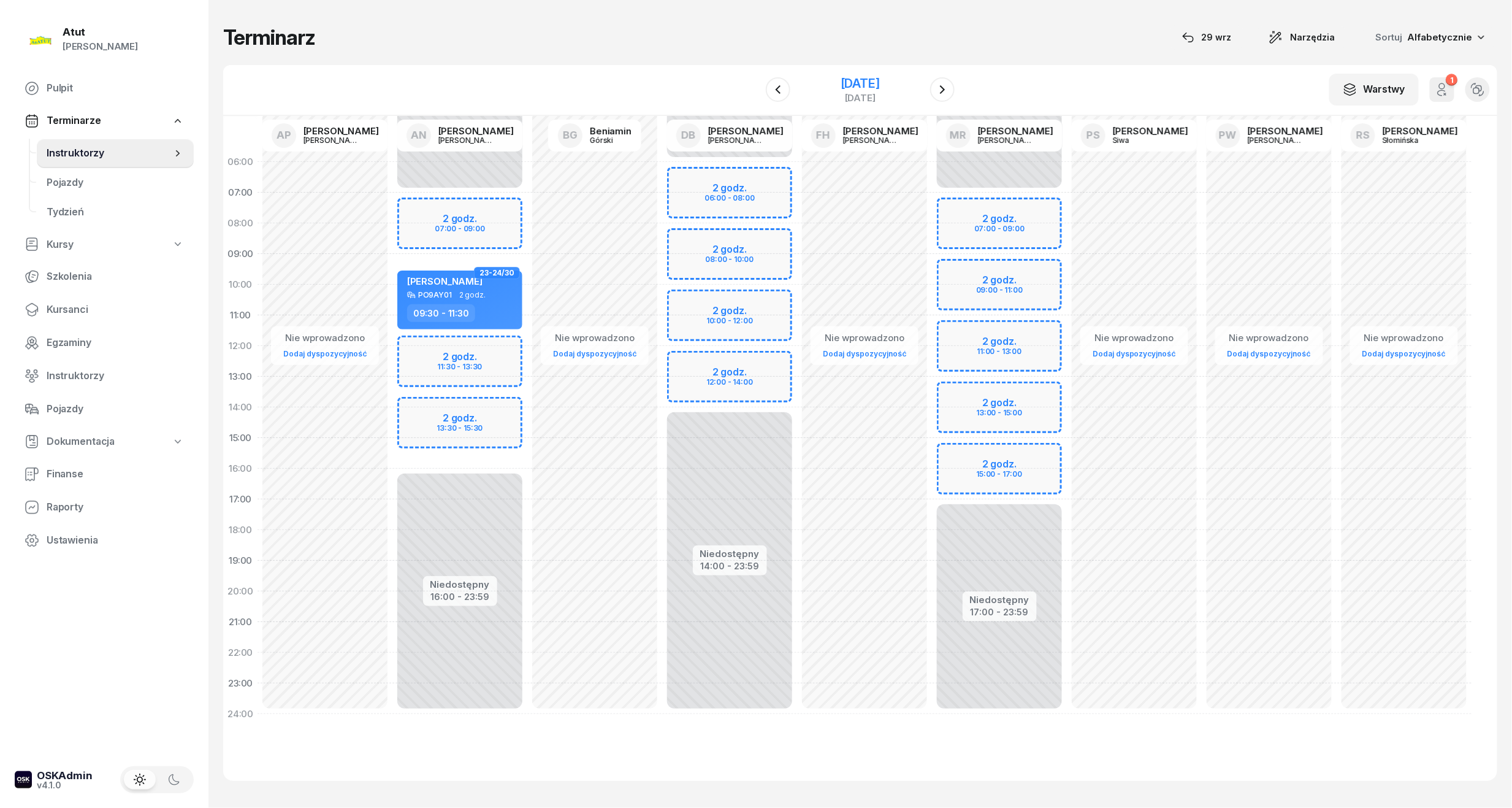
click at [857, 86] on div "5 grudnia 2025" at bounding box center [860, 84] width 39 height 12
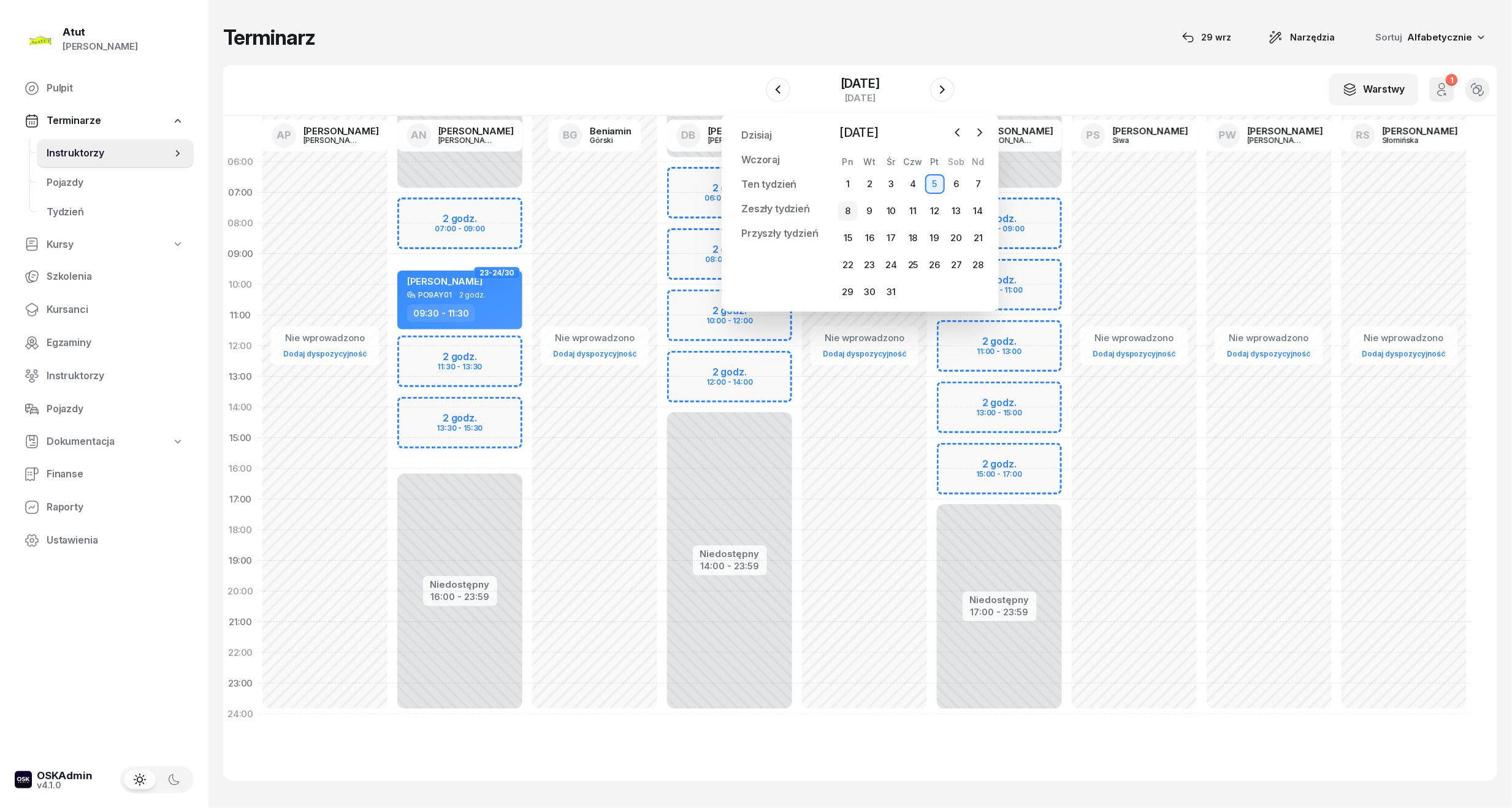
click at [843, 215] on div "8" at bounding box center [848, 211] width 20 height 20
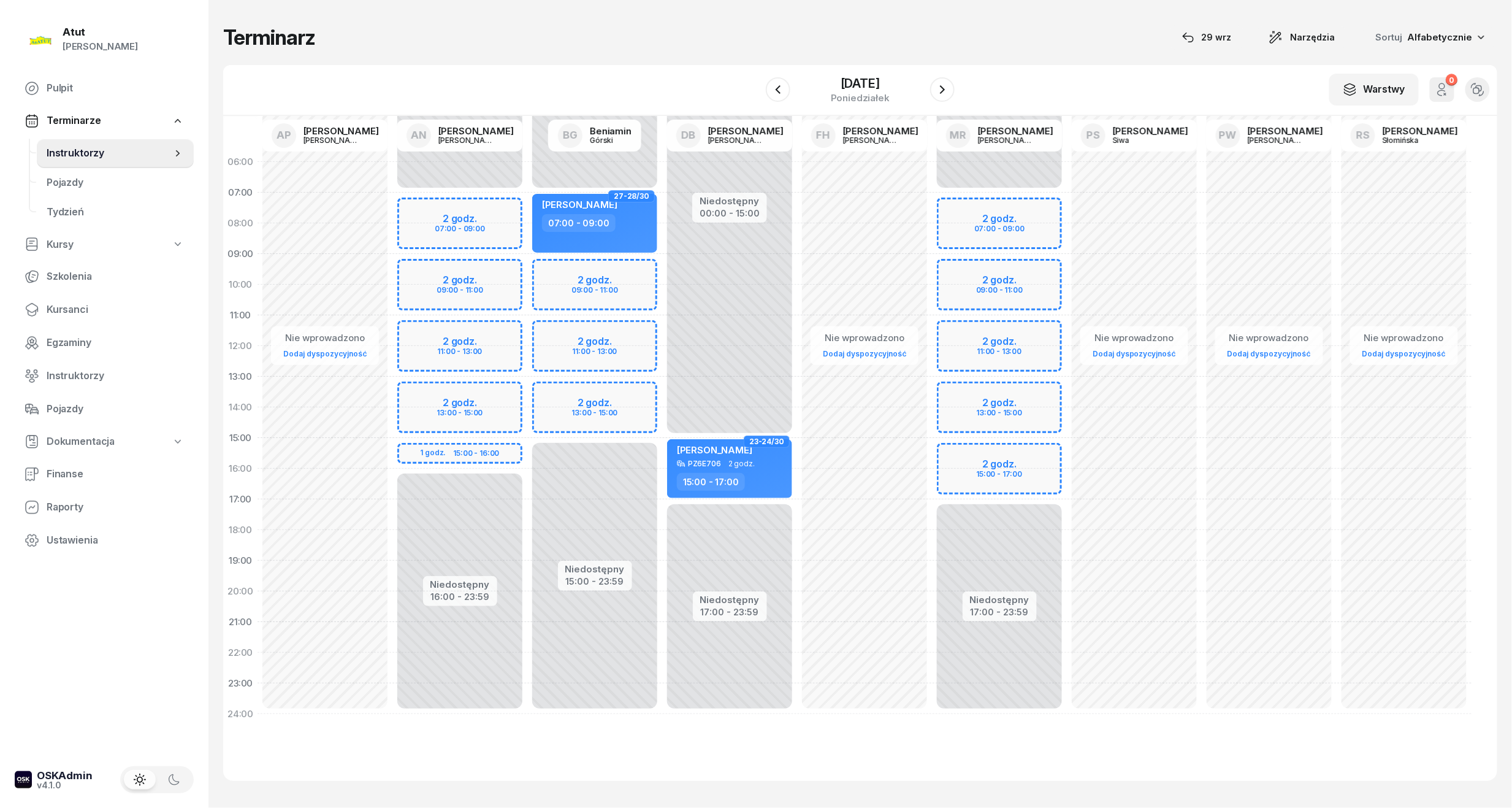
click at [457, 298] on div "Niedostępny 00:00 - 07:00 Niedostępny 16:00 - 23:59 2 godz. 07:00 - 09:00 2 god…" at bounding box center [460, 437] width 135 height 582
select select "10"
select select "12"
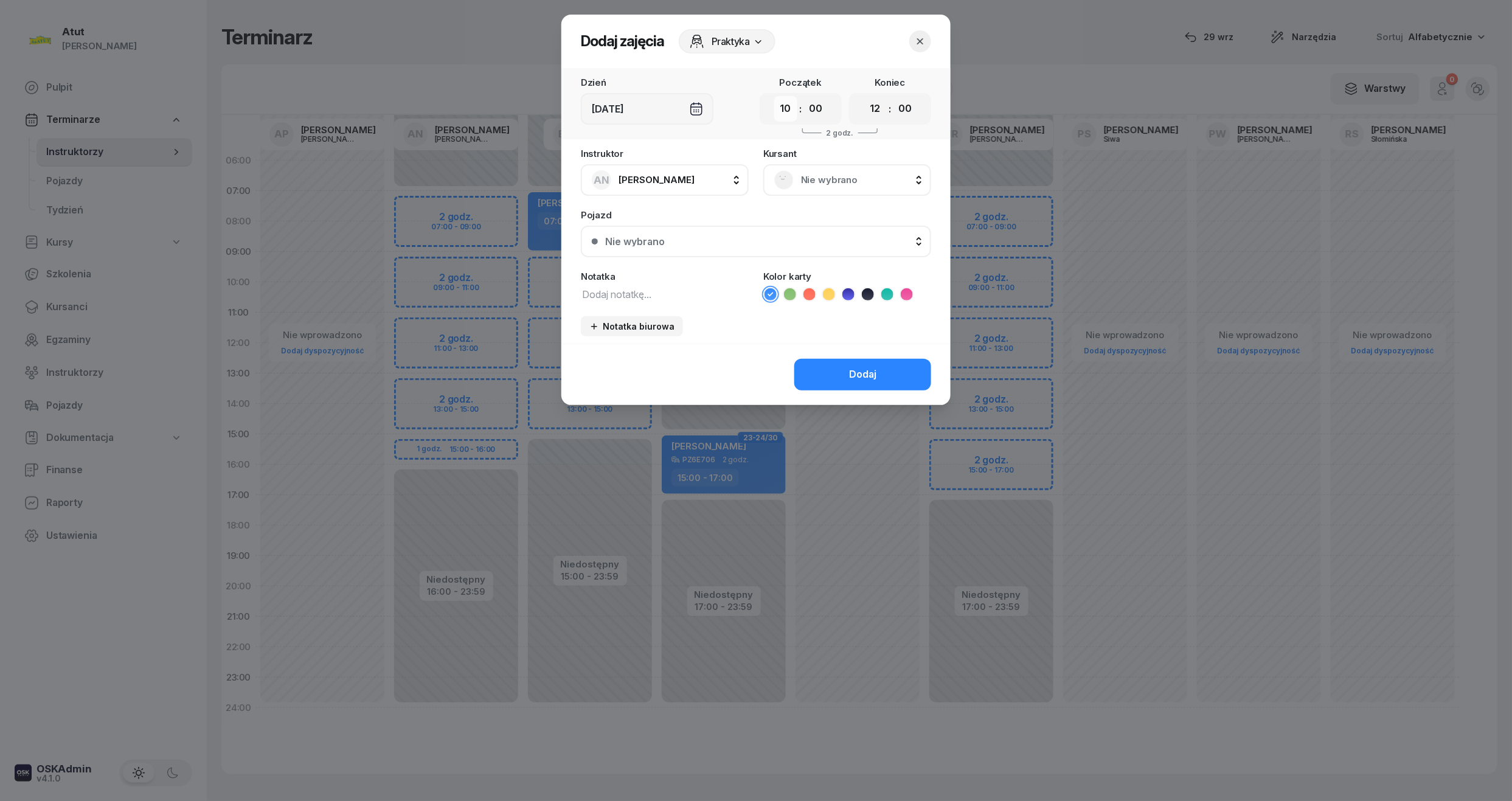
drag, startPoint x: 783, startPoint y: 109, endPoint x: 782, endPoint y: 120, distance: 11.0
click at [783, 109] on select "00 01 02 03 04 05 06 07 08 09 10 11 12 13 14 15 16 17 18 19 20 21 22 23" at bounding box center [785, 109] width 23 height 26
select select "09"
click at [774, 96] on select "00 01 02 03 04 05 06 07 08 09 10 11 12 13 14 15 16 17 18 19 20 21 22 23" at bounding box center [785, 109] width 23 height 26
drag, startPoint x: 816, startPoint y: 112, endPoint x: 815, endPoint y: 123, distance: 11.0
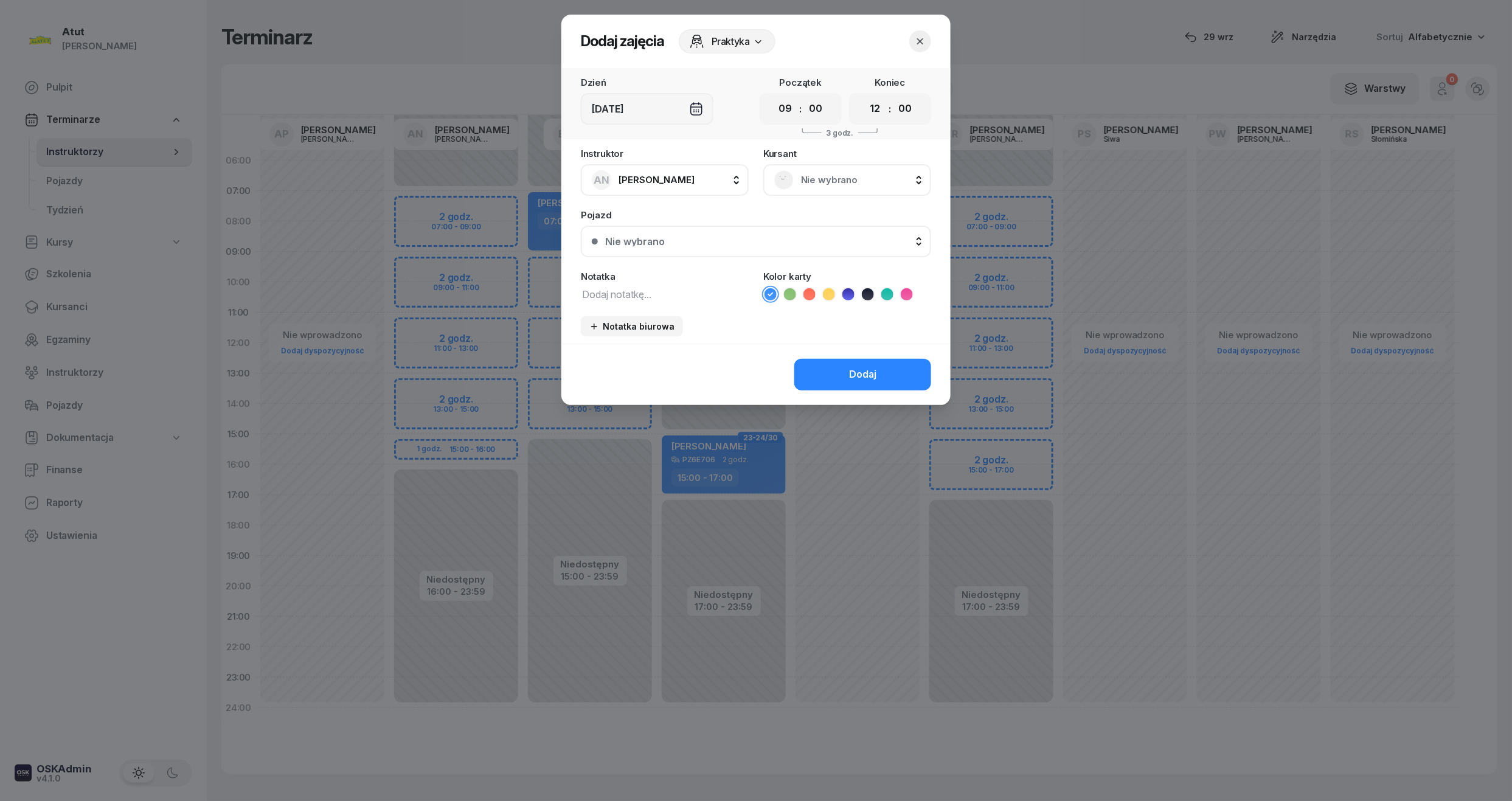
click at [816, 112] on select "00 05 10 15 20 25 30 35 40 45 50 55" at bounding box center [815, 109] width 23 height 26
select select "30"
click at [804, 96] on select "00 05 10 15 20 25 30 35 40 45 50 55" at bounding box center [815, 109] width 23 height 26
click at [879, 111] on select "00 01 02 03 04 05 06 07 08 09 10 11 12 13 14 15 16 17 18 19 20 21 22 23" at bounding box center [875, 109] width 23 height 26
select select "11"
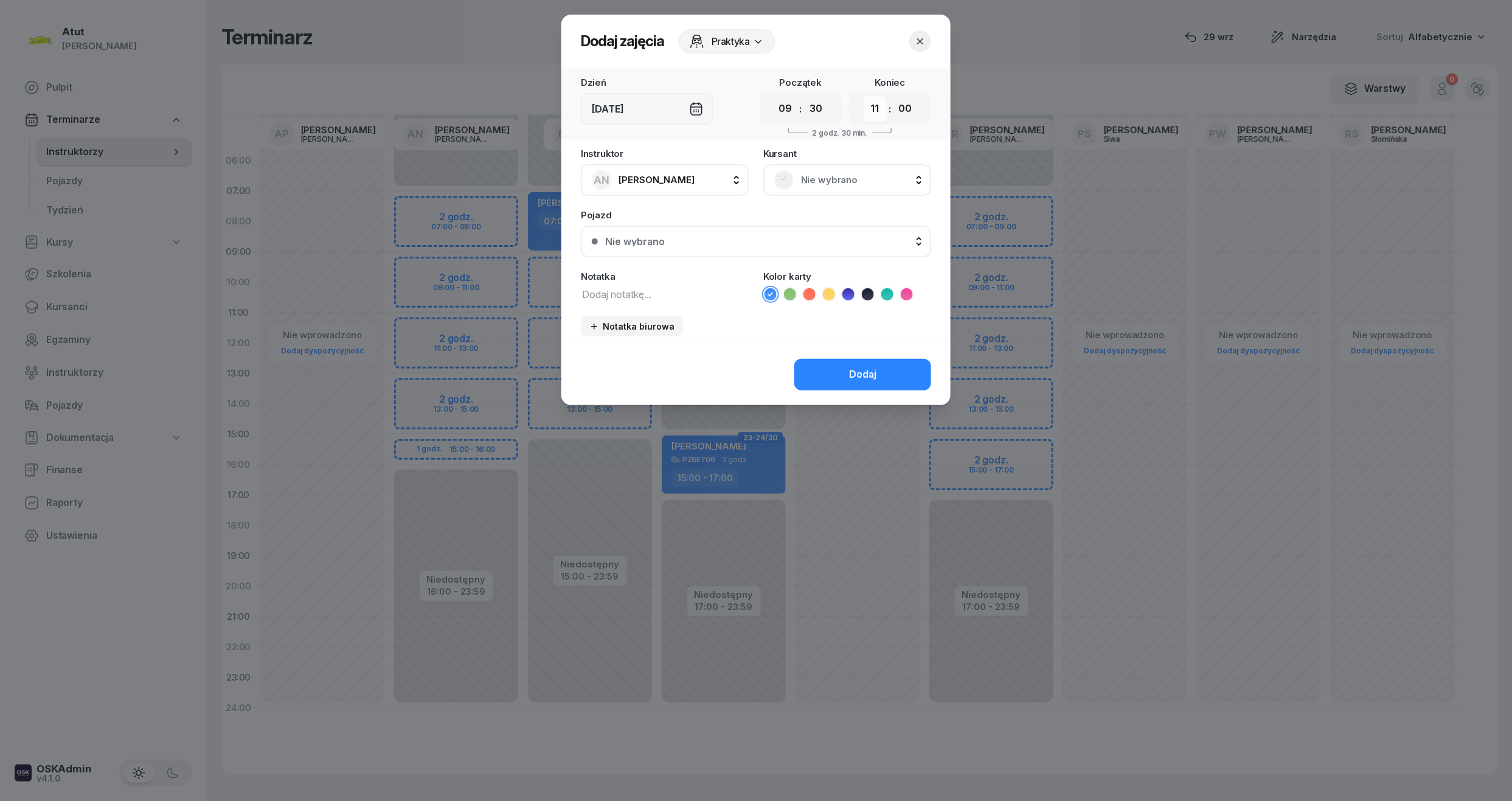
click at [864, 96] on select "00 01 02 03 04 05 06 07 08 09 10 11 12 13 14 15 16 17 18 19 20 21 22 23" at bounding box center [875, 109] width 23 height 26
drag, startPoint x: 898, startPoint y: 112, endPoint x: 908, endPoint y: 123, distance: 14.9
click at [898, 112] on select "00 05 10 15 20 25 30 35 40 45 50 55" at bounding box center [904, 109] width 23 height 26
select select "30"
click at [894, 96] on select "00 05 10 15 20 25 30 35 40 45 50 55" at bounding box center [904, 109] width 23 height 26
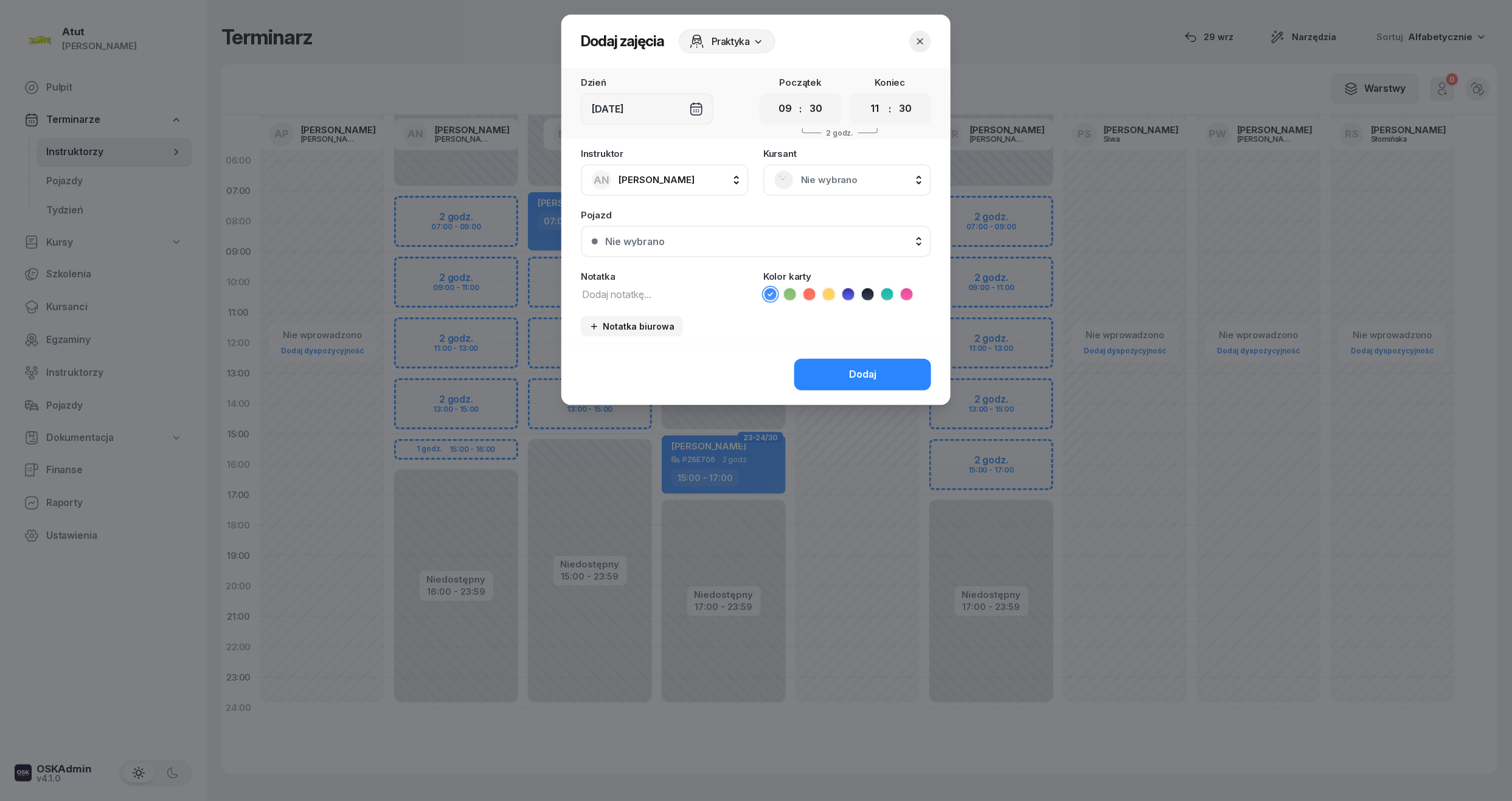
click at [842, 175] on span "Nie wybrano" at bounding box center [861, 180] width 119 height 16
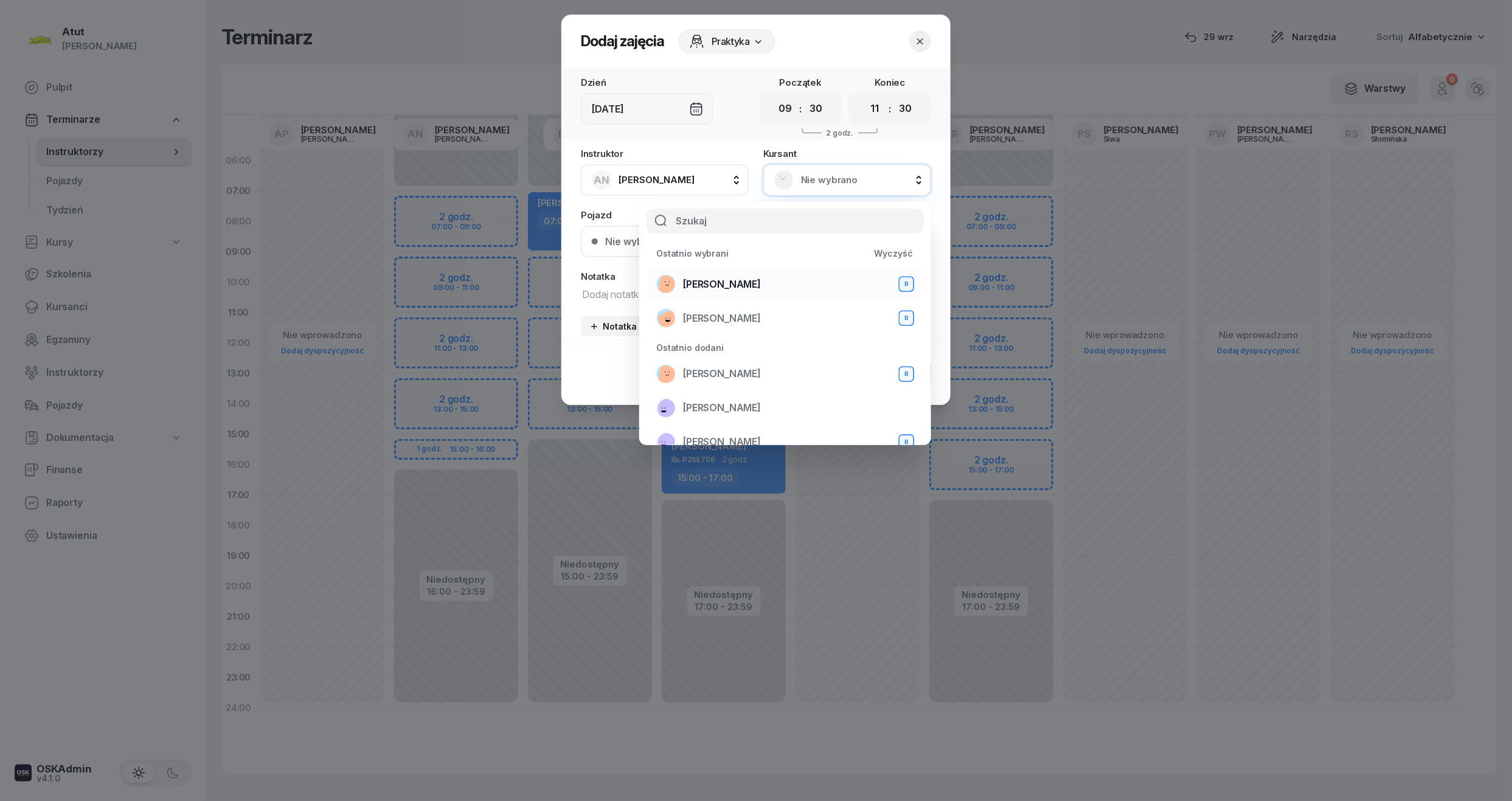
click at [710, 278] on span "Mateusz Rudny" at bounding box center [721, 284] width 78 height 16
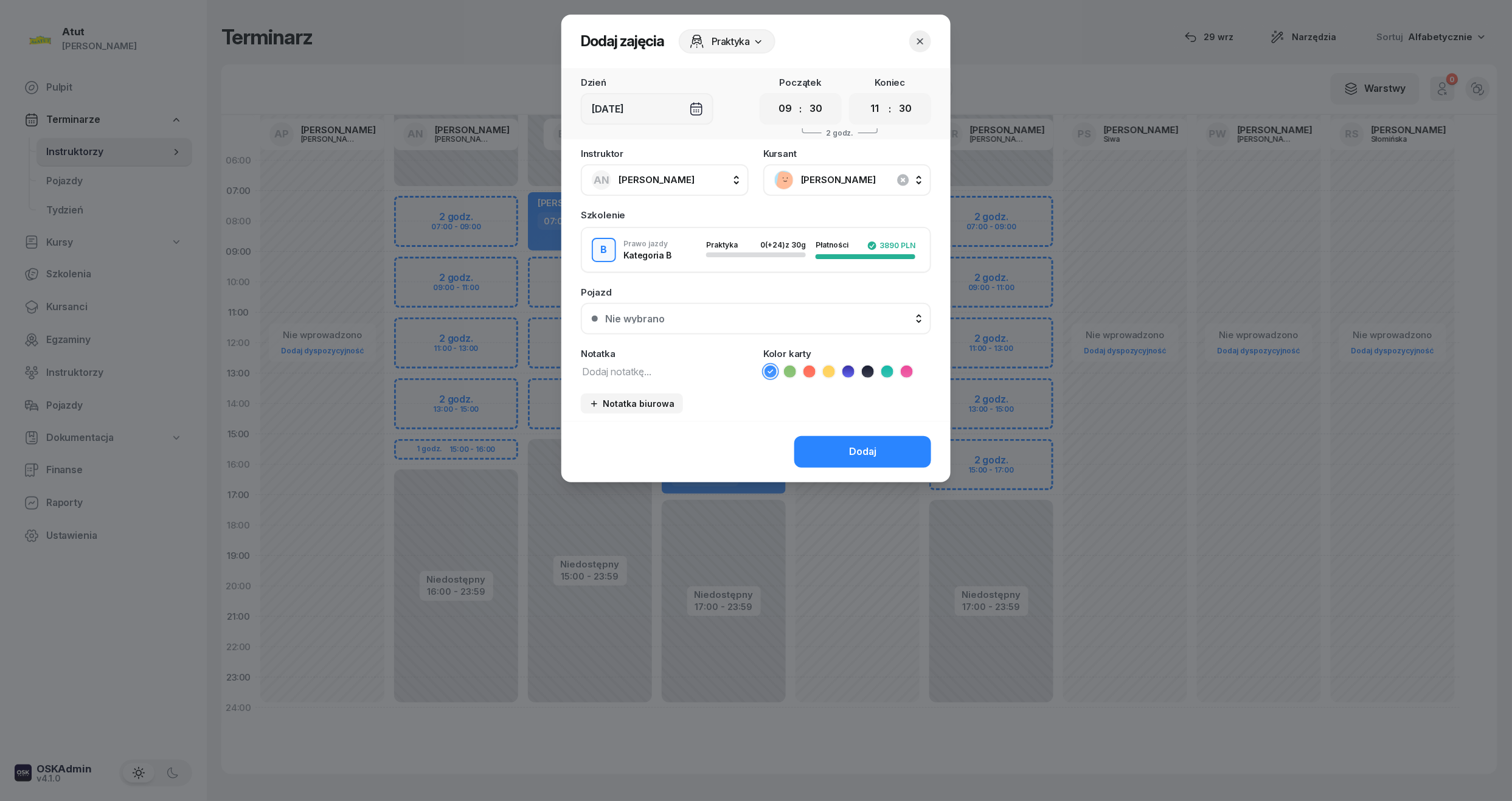
click at [680, 321] on button "Nie wybrano" at bounding box center [755, 318] width 350 height 32
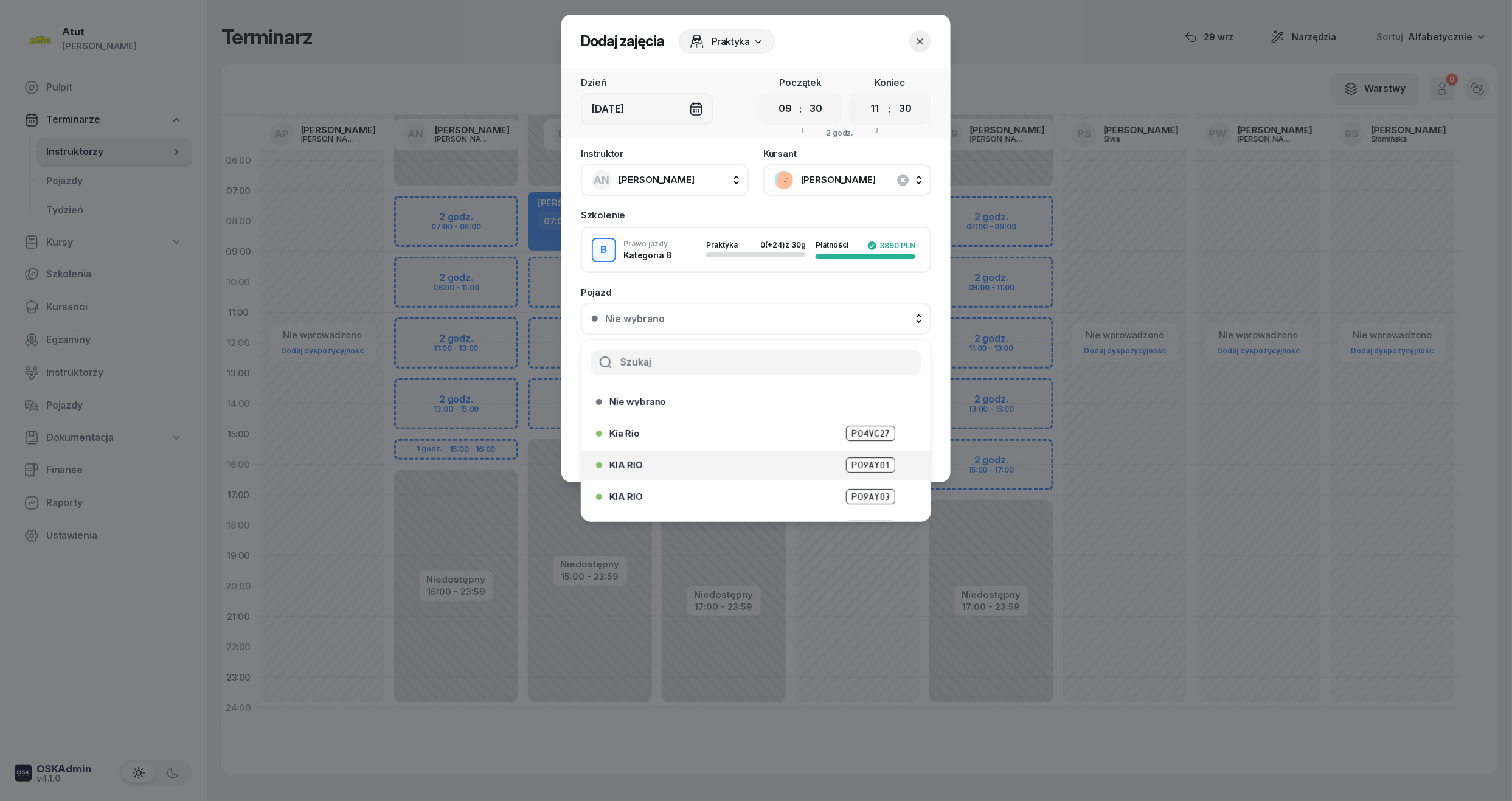
click at [864, 458] on span "PO9AY01" at bounding box center [870, 464] width 49 height 15
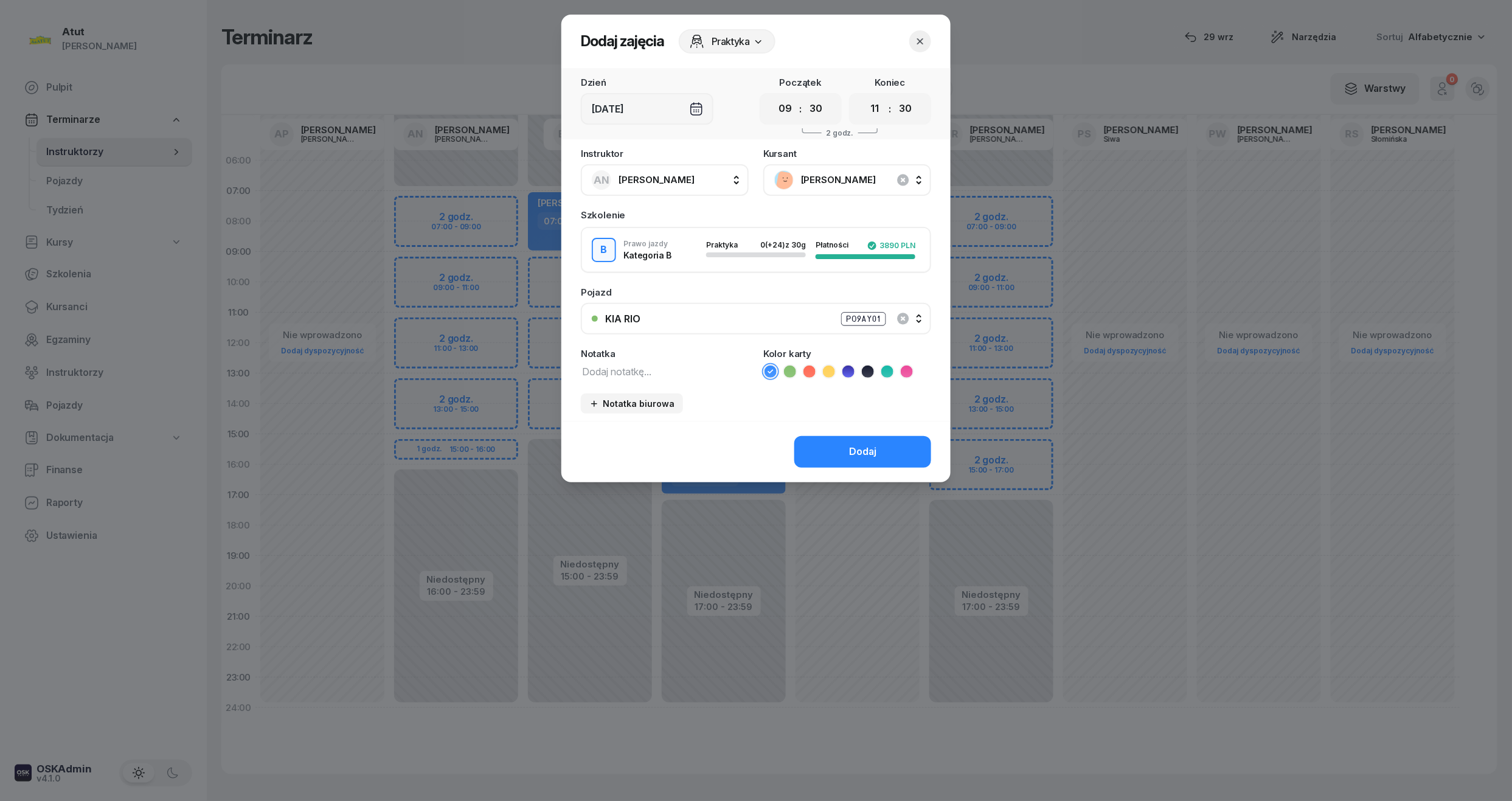
click at [870, 470] on div "Dodaj" at bounding box center [755, 452] width 389 height 62
click at [879, 450] on button "Dodaj" at bounding box center [863, 452] width 137 height 32
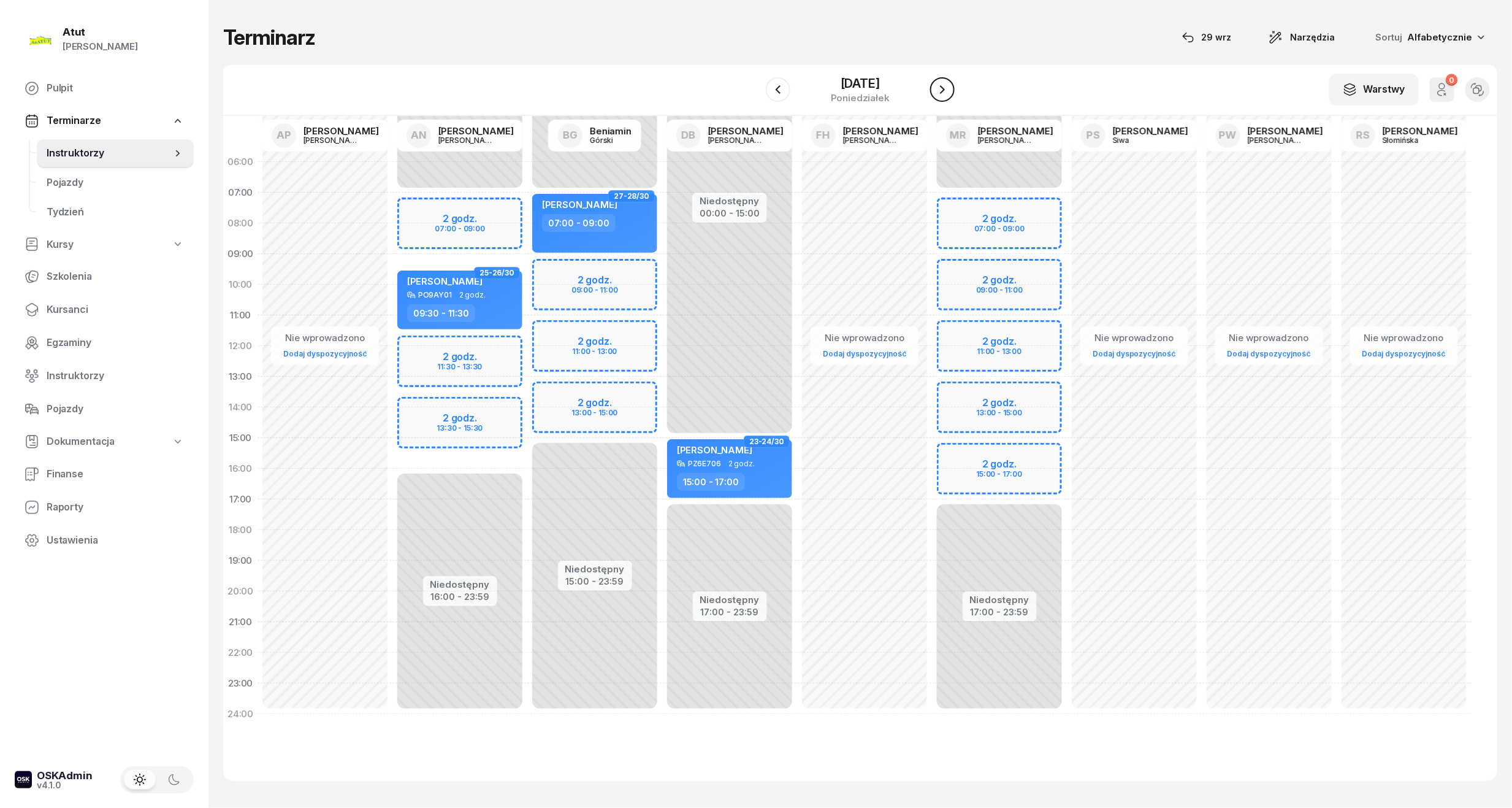
click at [948, 82] on icon "button" at bounding box center [942, 89] width 14 height 14
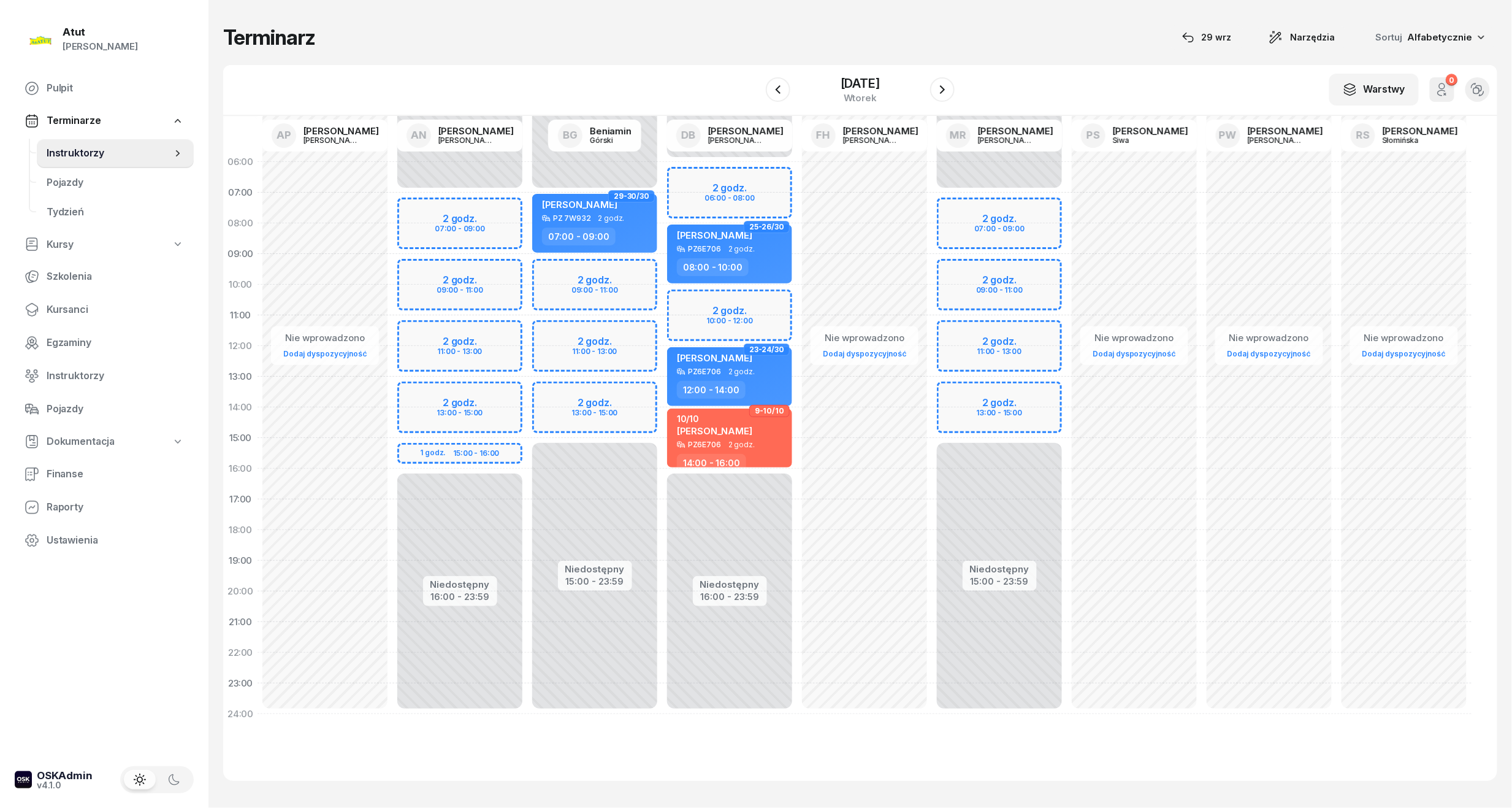
click at [421, 290] on div "Niedostępny 00:00 - 07:00 Niedostępny 16:00 - 23:59 2 godz. 07:00 - 09:00 2 god…" at bounding box center [460, 437] width 135 height 582
select select "10"
select select "12"
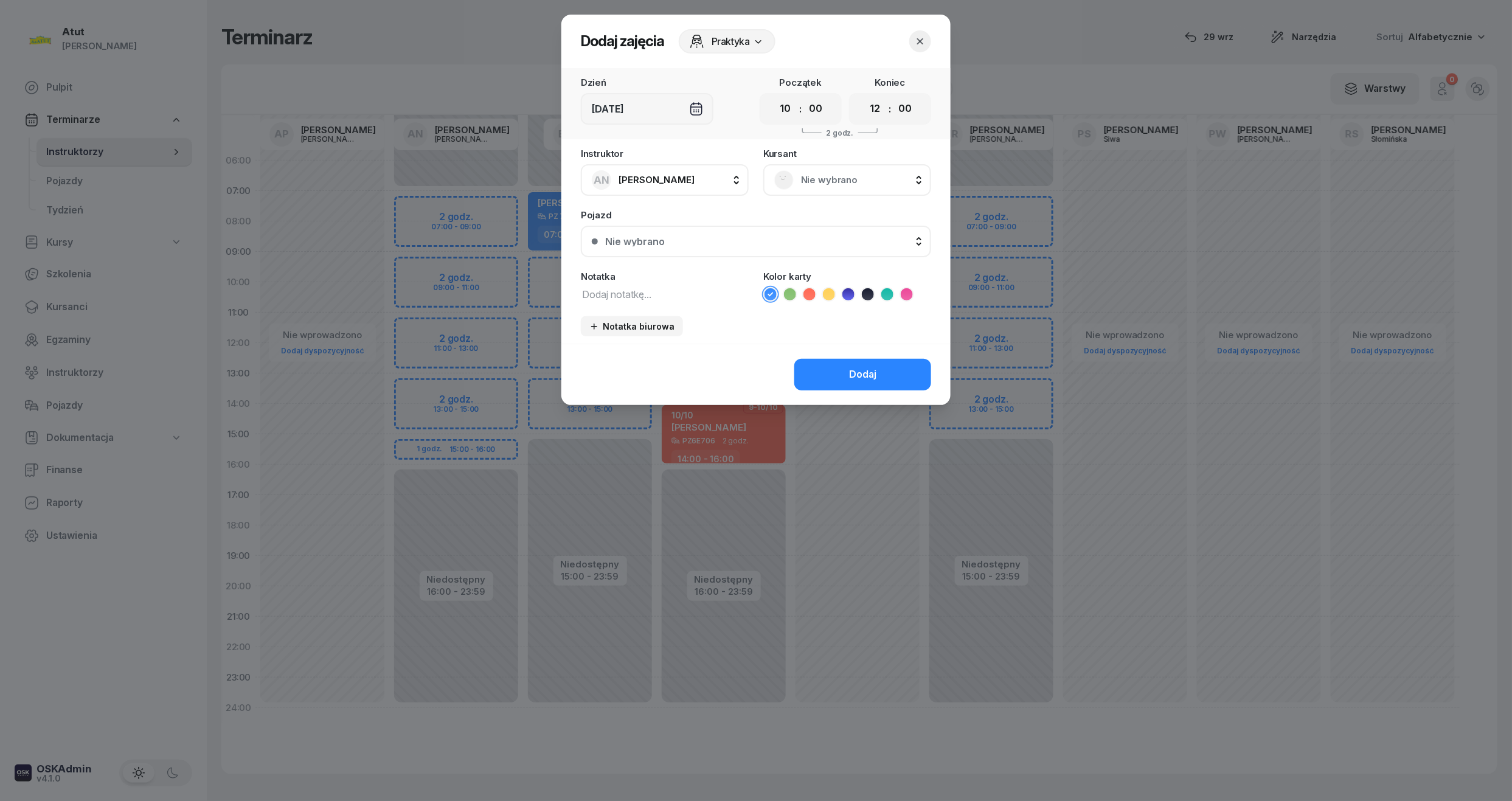
click at [818, 178] on span "Nie wybrano" at bounding box center [861, 180] width 119 height 16
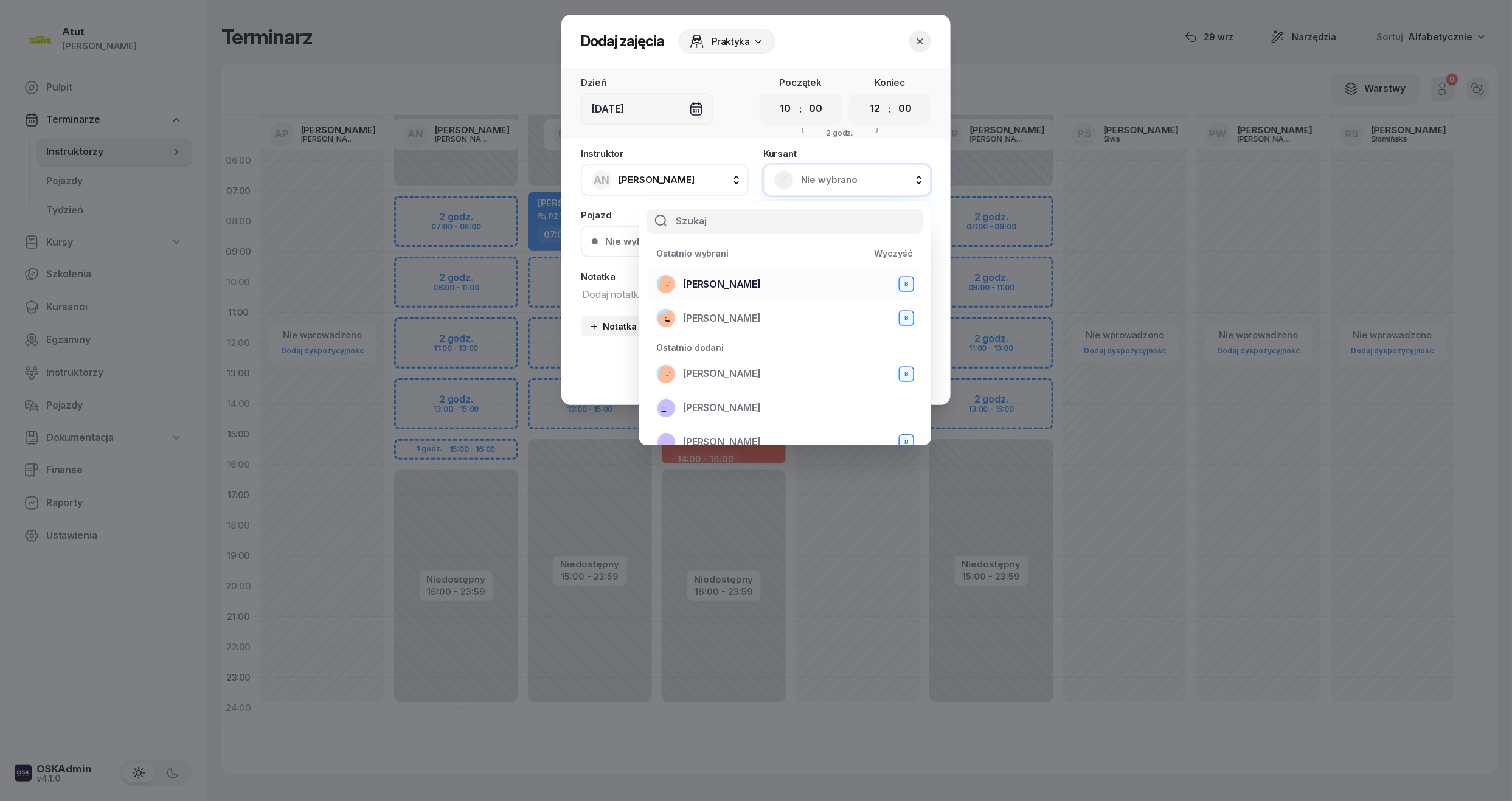
click at [718, 282] on span "Mateusz Rudny" at bounding box center [721, 284] width 78 height 16
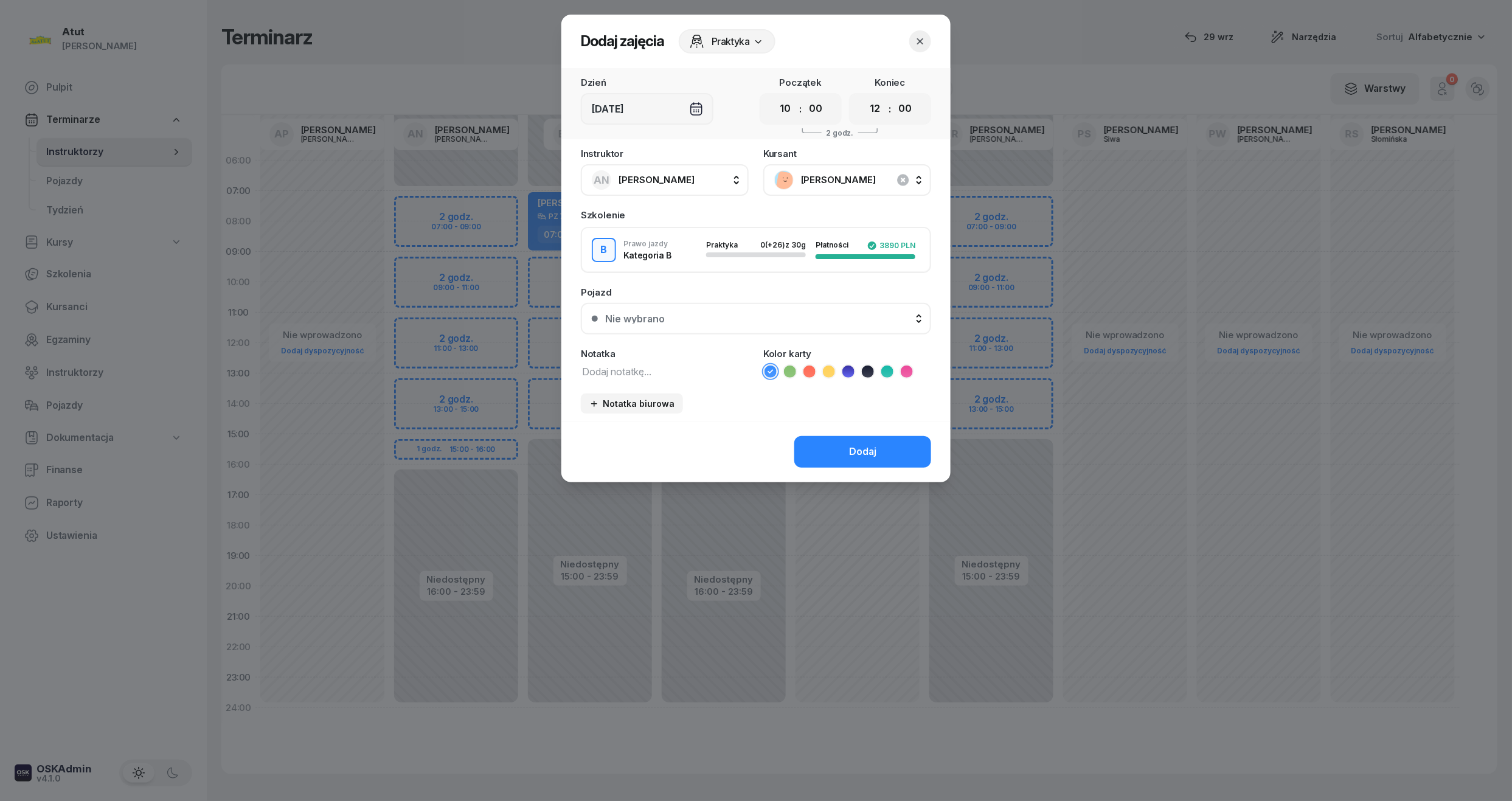
click at [797, 311] on button "Nie wybrano" at bounding box center [755, 318] width 350 height 32
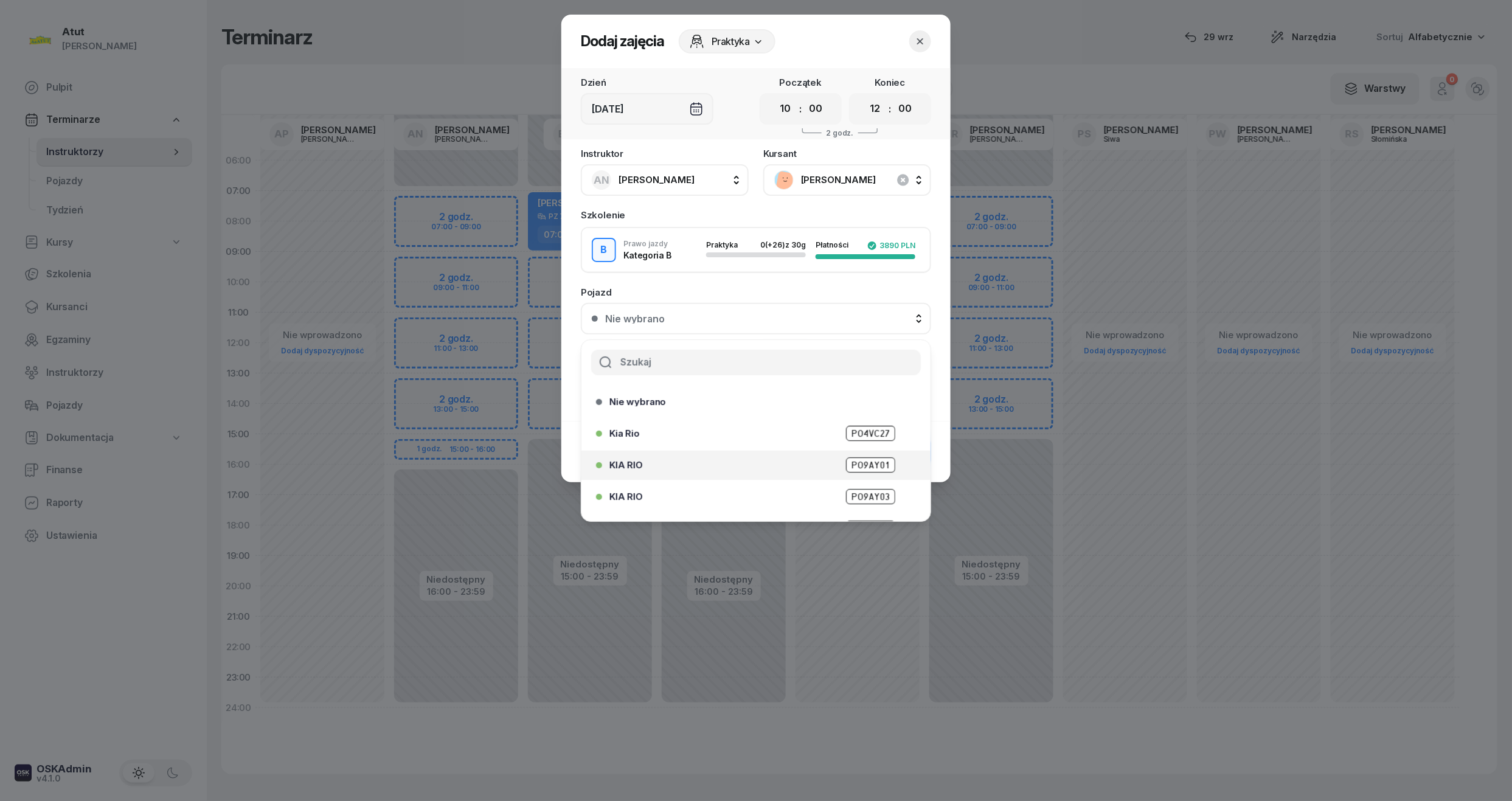
click at [852, 462] on span "PO9AY01" at bounding box center [870, 464] width 49 height 15
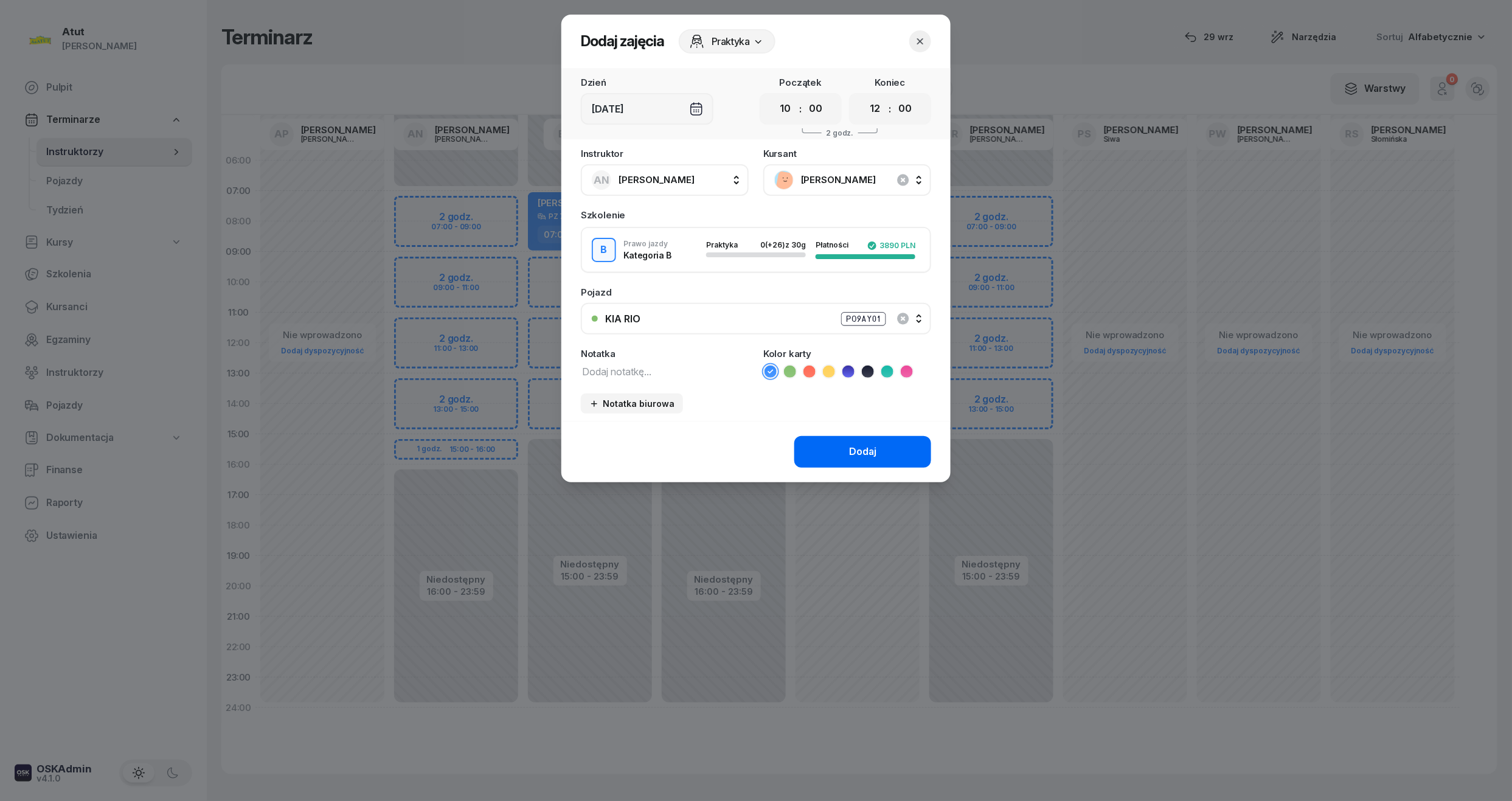
click at [857, 455] on div "Dodaj" at bounding box center [862, 452] width 27 height 16
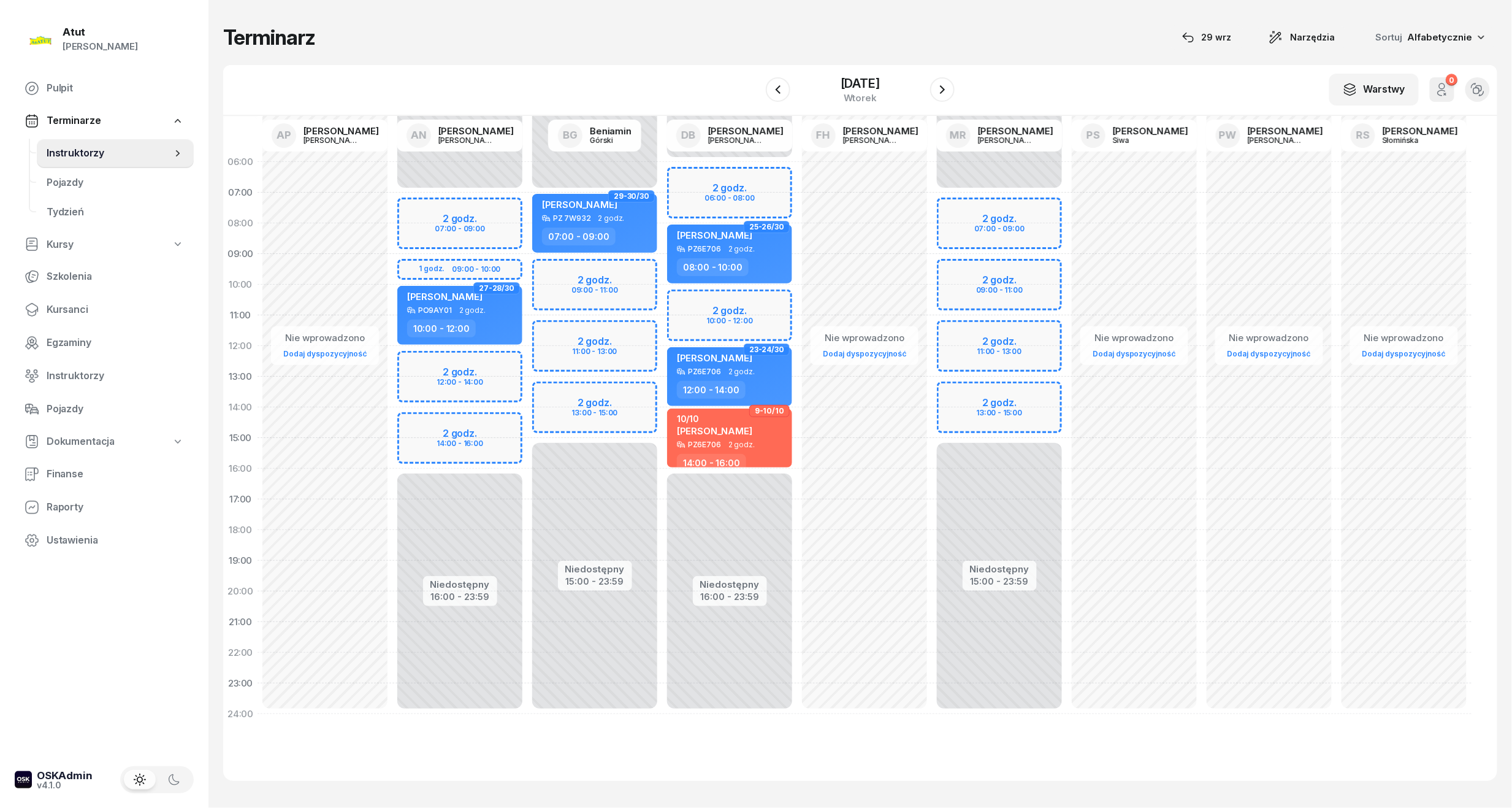
click at [477, 291] on span "27-28/30" at bounding box center [496, 288] width 46 height 12
select select "10"
select select "12"
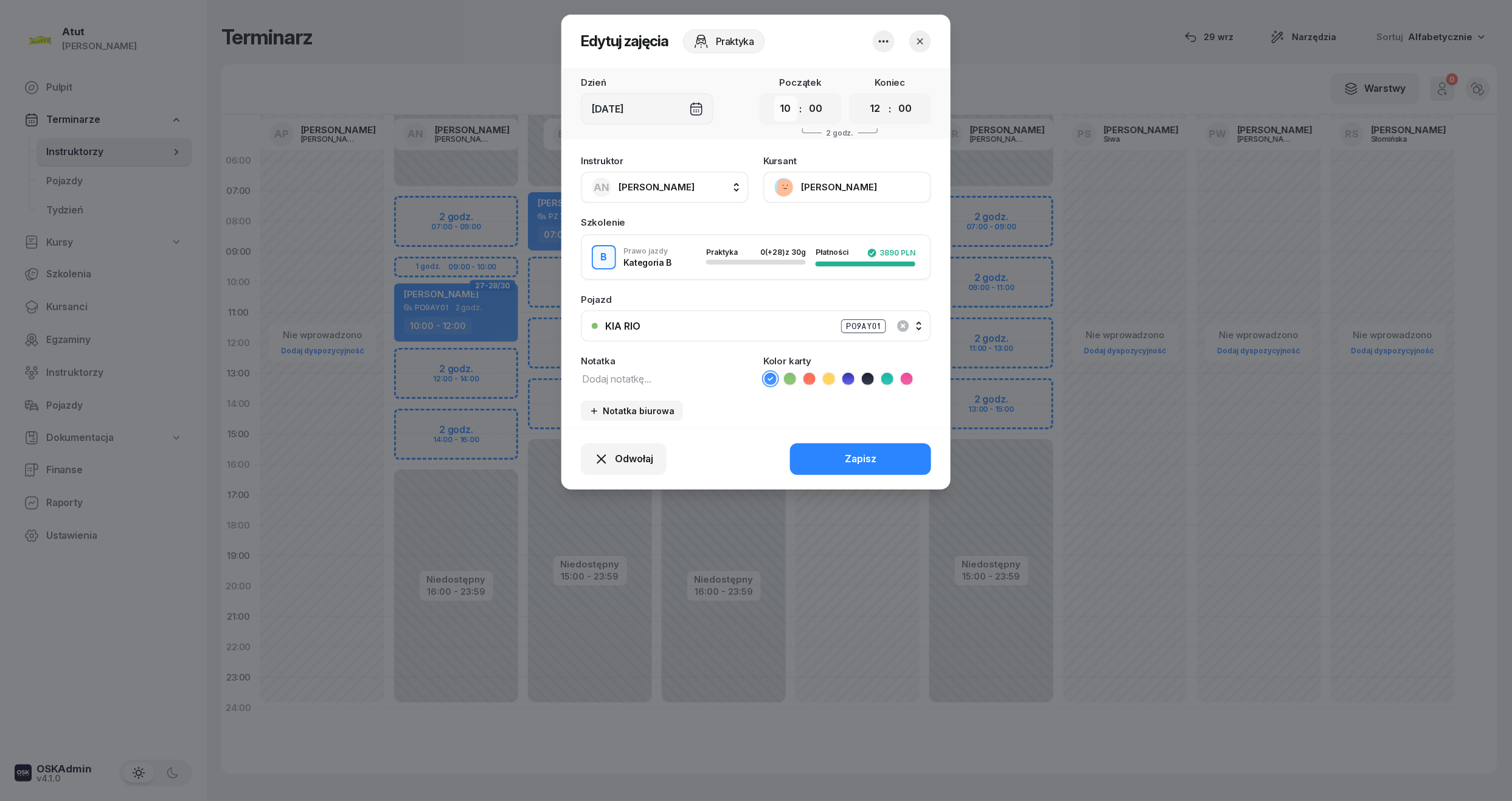
click at [783, 113] on select "00 01 02 03 04 05 06 07 08 09 10 11 12 13 14 15 16 17 18 19 20 21 22 23" at bounding box center [785, 109] width 23 height 26
select select "09"
click at [774, 96] on select "00 01 02 03 04 05 06 07 08 09 10 11 12 13 14 15 16 17 18 19 20 21 22 23" at bounding box center [785, 109] width 23 height 26
click at [818, 115] on select "00 05 10 15 20 25 30 35 40 45 50 55" at bounding box center [815, 109] width 23 height 26
select select "30"
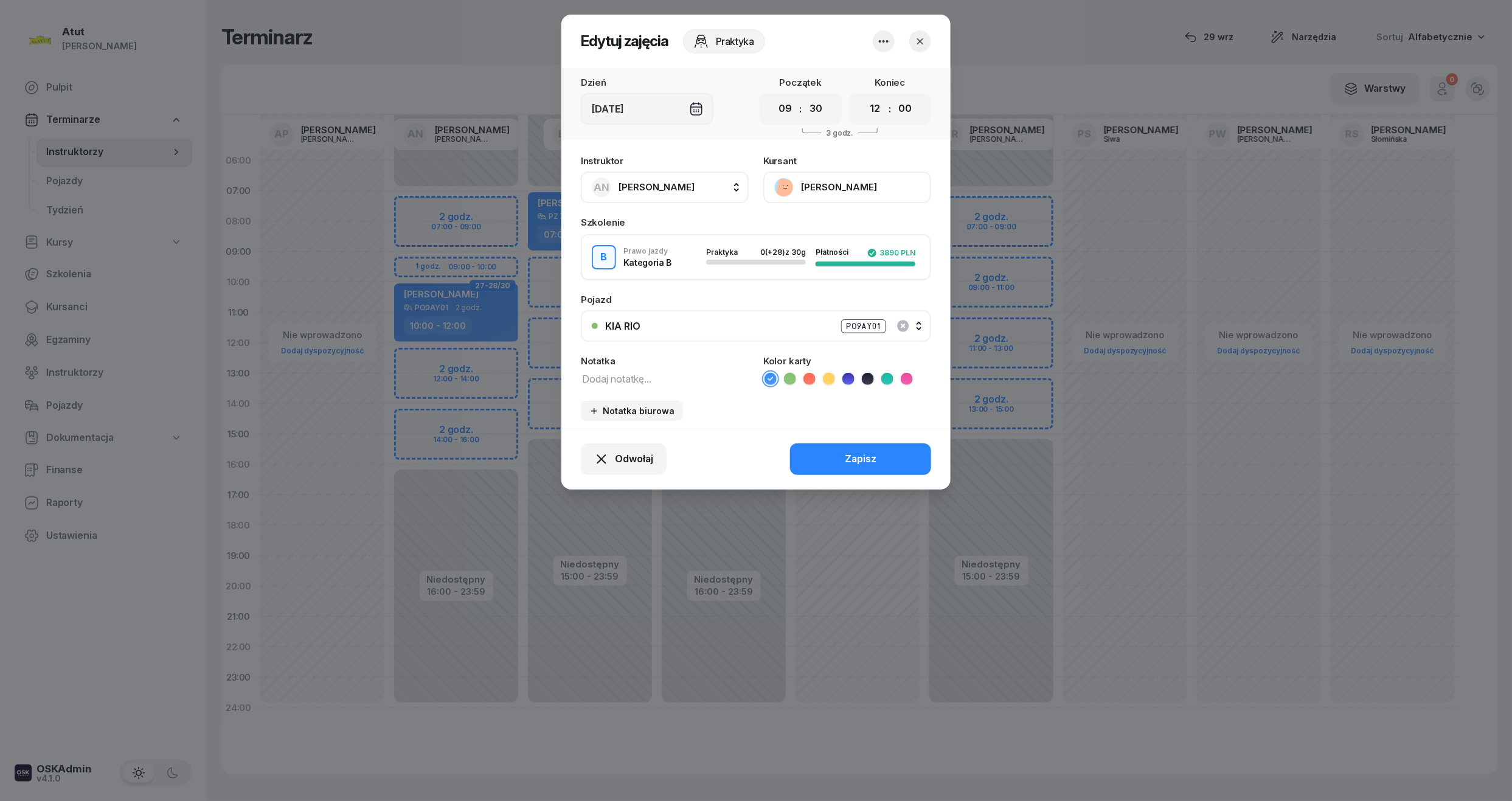
click at [804, 96] on select "00 05 10 15 20 25 30 35 40 45 50 55" at bounding box center [815, 109] width 23 height 26
drag, startPoint x: 873, startPoint y: 111, endPoint x: 870, endPoint y: 120, distance: 9.5
click at [873, 111] on select "00 01 02 03 04 05 06 07 08 09 10 11 12 13 14 15 16 17 18 19 20 21 22 23" at bounding box center [875, 109] width 23 height 26
select select "11"
click at [864, 96] on select "00 01 02 03 04 05 06 07 08 09 10 11 12 13 14 15 16 17 18 19 20 21 22 23" at bounding box center [875, 109] width 23 height 26
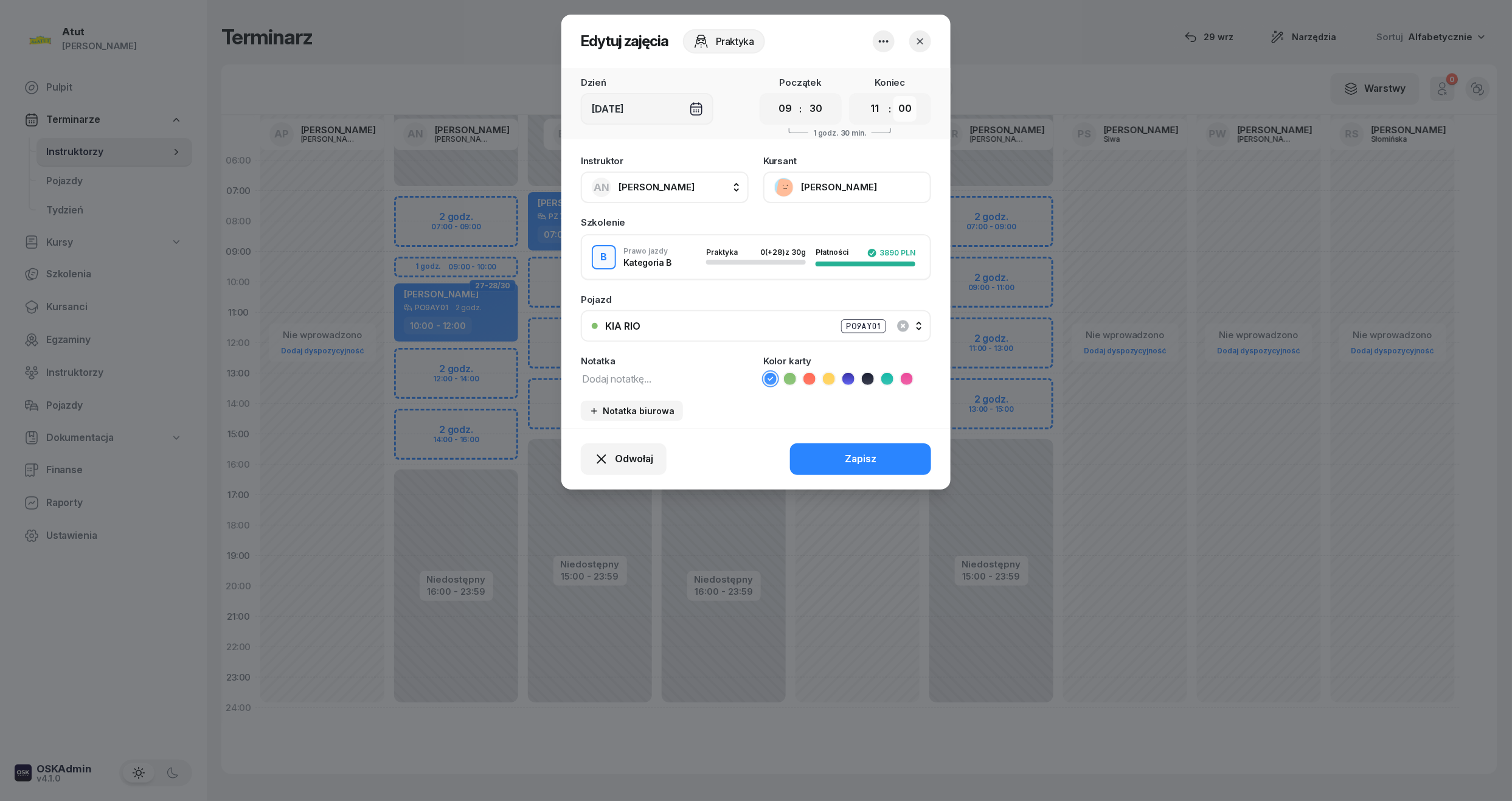
click at [910, 103] on select "00 05 10 15 20 25 30 35 40 45 50 55" at bounding box center [904, 109] width 23 height 26
select select "30"
click at [894, 96] on select "00 05 10 15 20 25 30 35 40 45 50 55" at bounding box center [904, 109] width 23 height 26
click at [862, 439] on div "Odwołaj Zapisz" at bounding box center [755, 459] width 389 height 62
click at [850, 458] on div "Zapisz" at bounding box center [861, 458] width 32 height 16
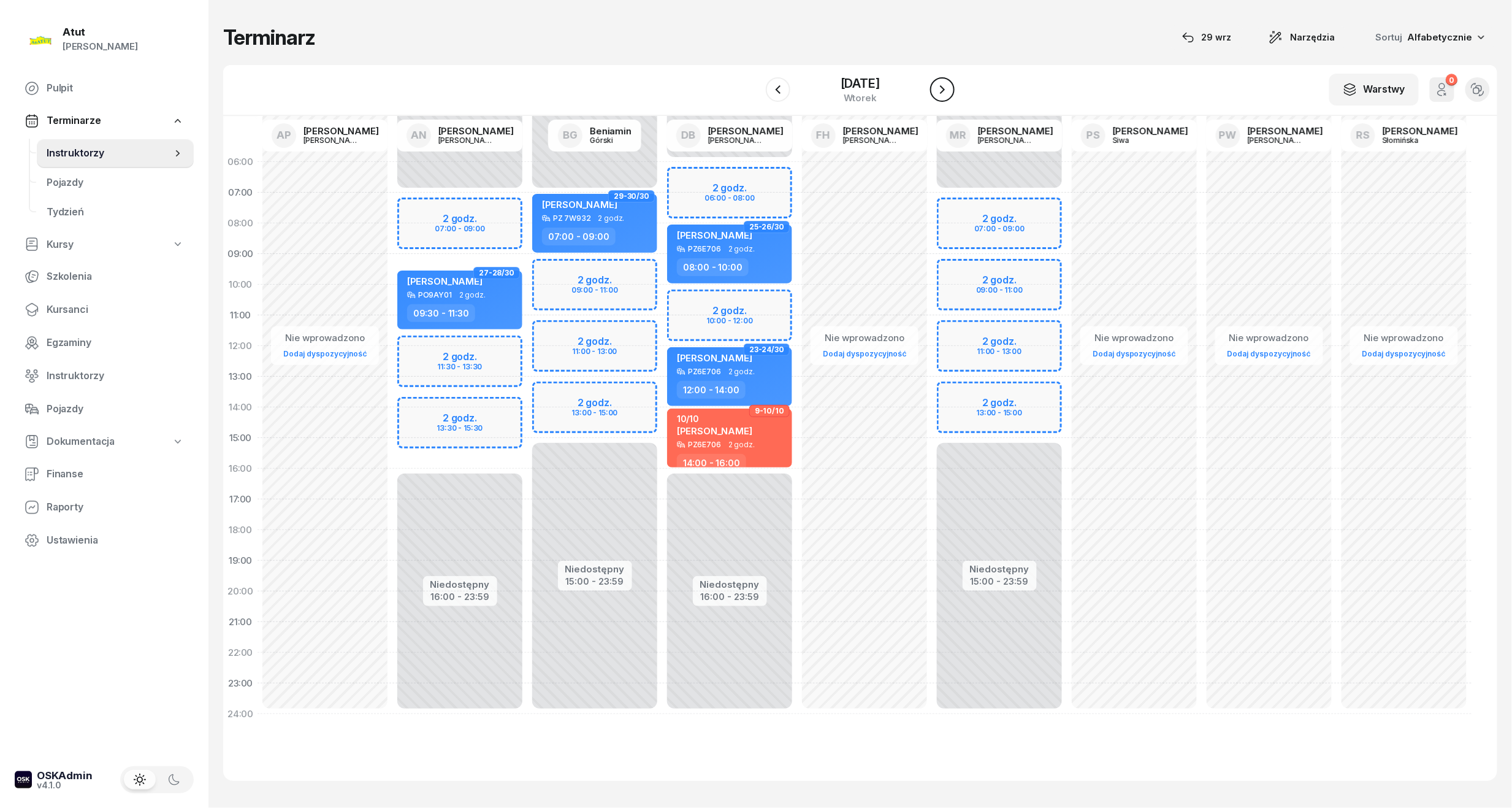
click at [945, 89] on icon "button" at bounding box center [942, 89] width 5 height 8
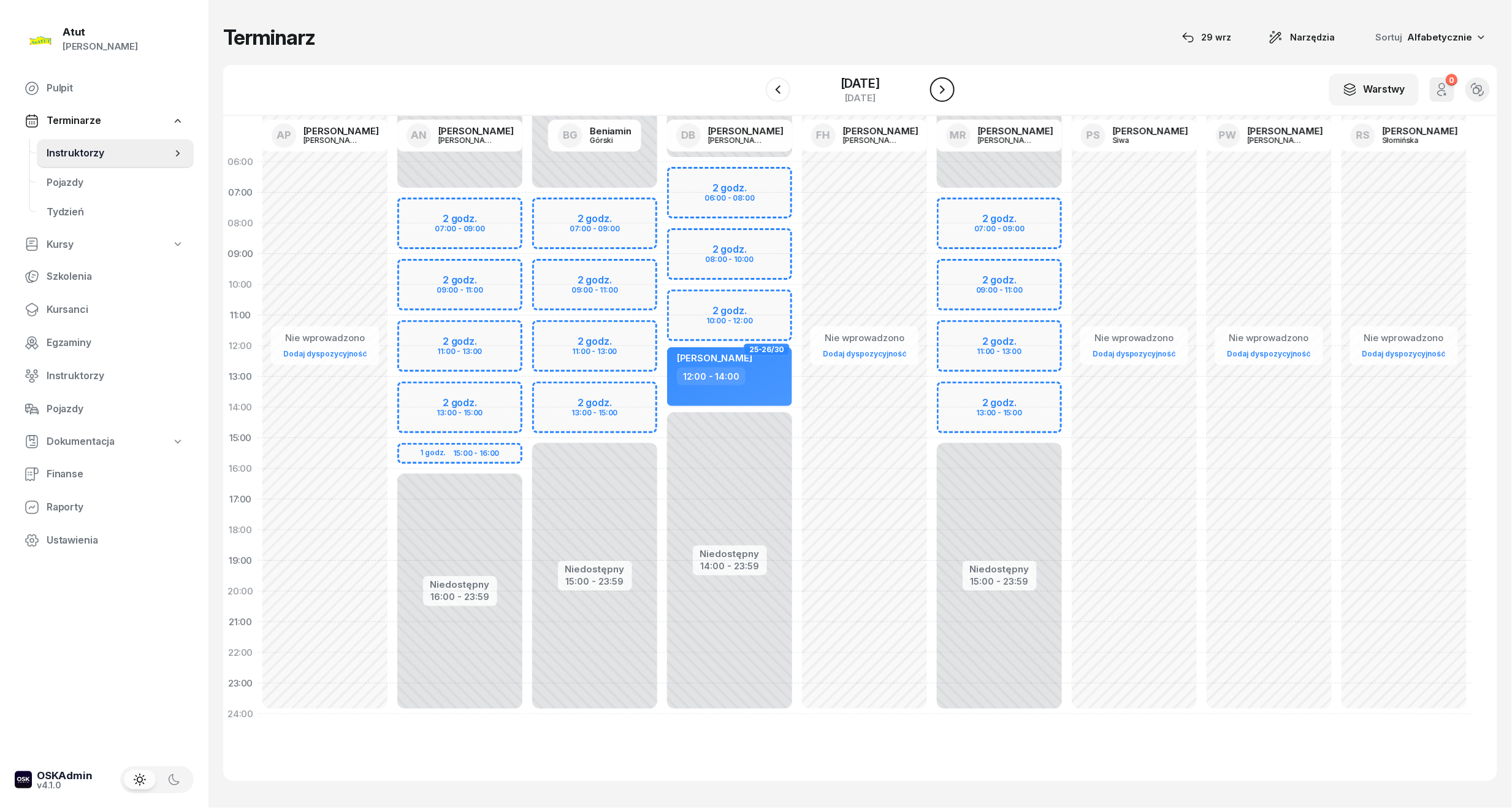
drag, startPoint x: 923, startPoint y: 94, endPoint x: 950, endPoint y: 94, distance: 27.0
click at [923, 94] on div "11 grudnia 2025 czwartek" at bounding box center [860, 90] width 189 height 35
click at [469, 275] on div "Niedostępny 00:00 - 07:00 Niedostępny 16:00 - 23:59 2 godz. 07:00 - 09:00 2 god…" at bounding box center [460, 437] width 135 height 582
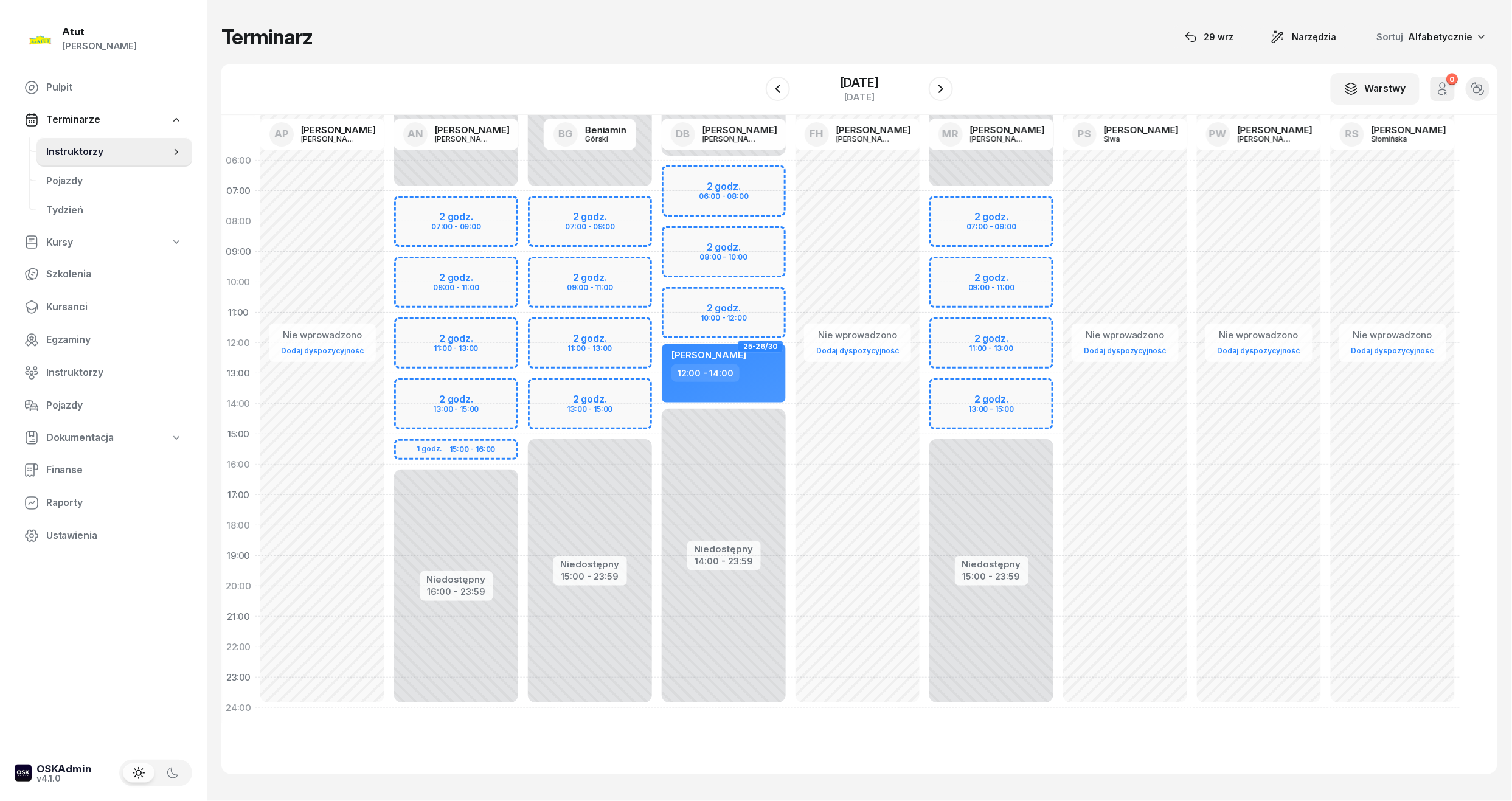
select select "09"
select select "11"
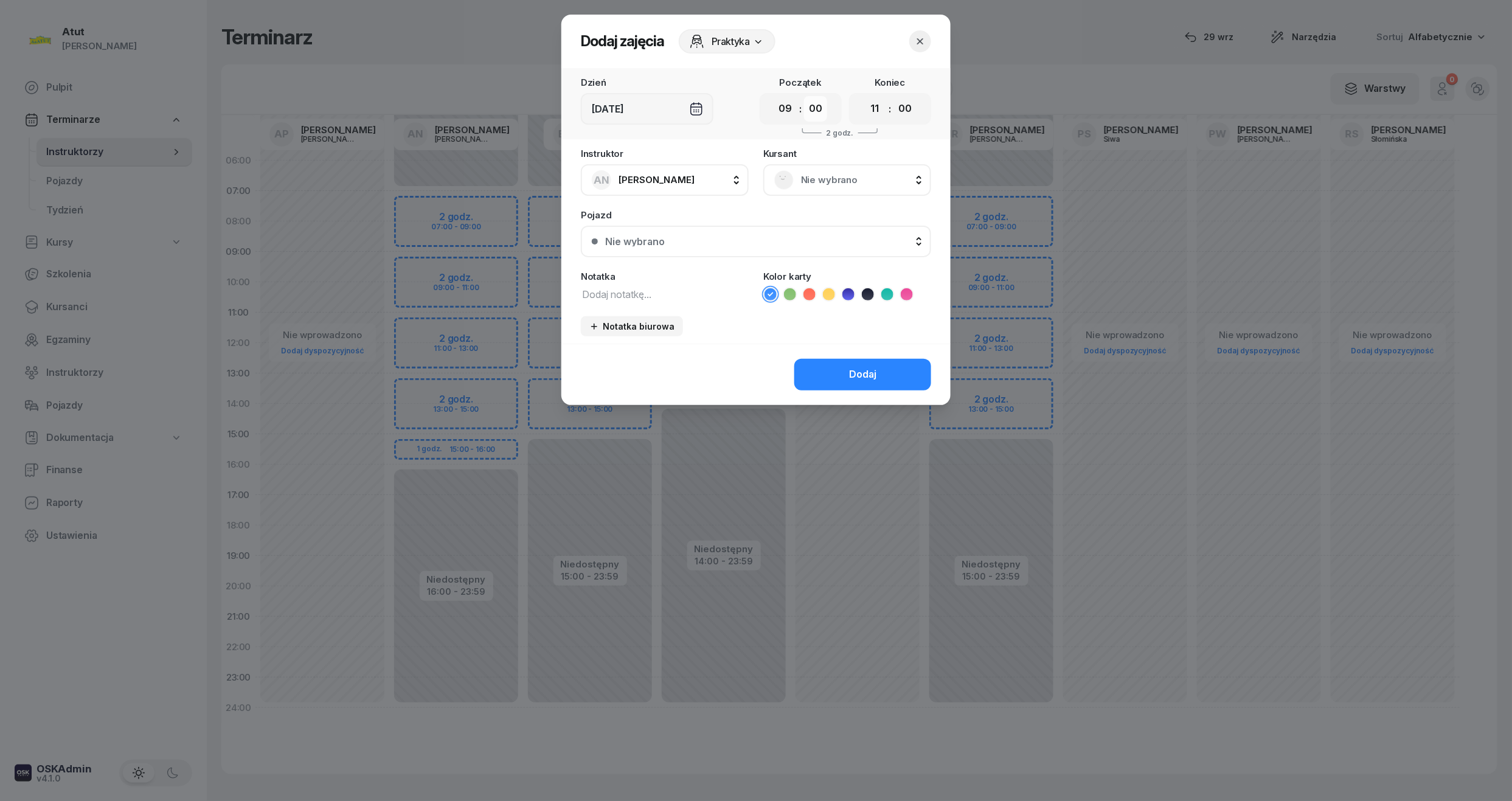
click at [818, 111] on select "00 05 10 15 20 25 30 35 40 45 50 55" at bounding box center [815, 109] width 23 height 26
select select "30"
click at [804, 96] on select "00 05 10 15 20 25 30 35 40 45 50 55" at bounding box center [815, 109] width 23 height 26
click at [905, 118] on select "00 05 10 15 20 25 30 35 40 45 50 55" at bounding box center [904, 109] width 23 height 26
select select "30"
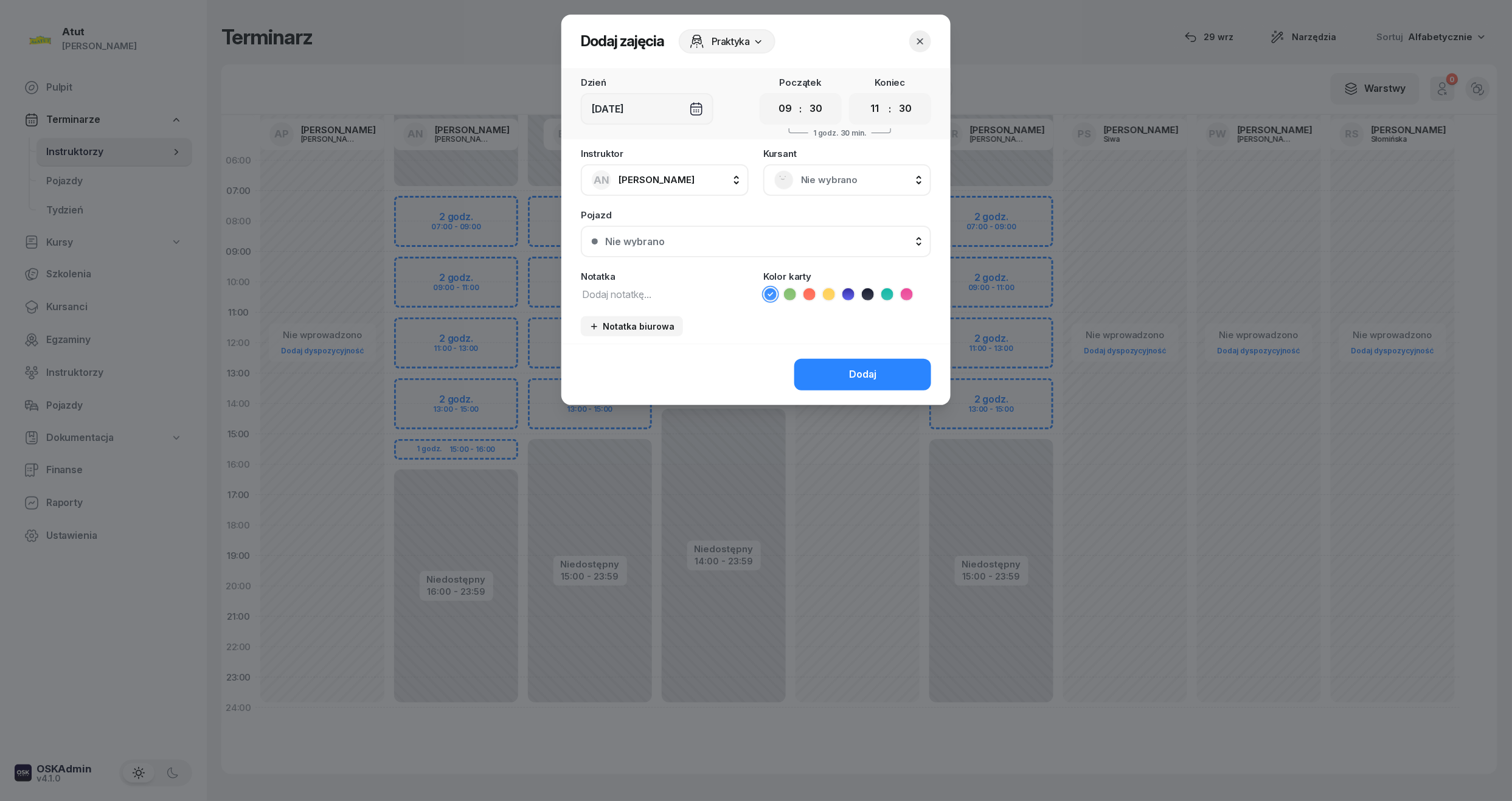
click at [894, 96] on select "00 05 10 15 20 25 30 35 40 45 50 55" at bounding box center [904, 109] width 23 height 26
click at [842, 175] on span "Nie wybrano" at bounding box center [861, 180] width 119 height 16
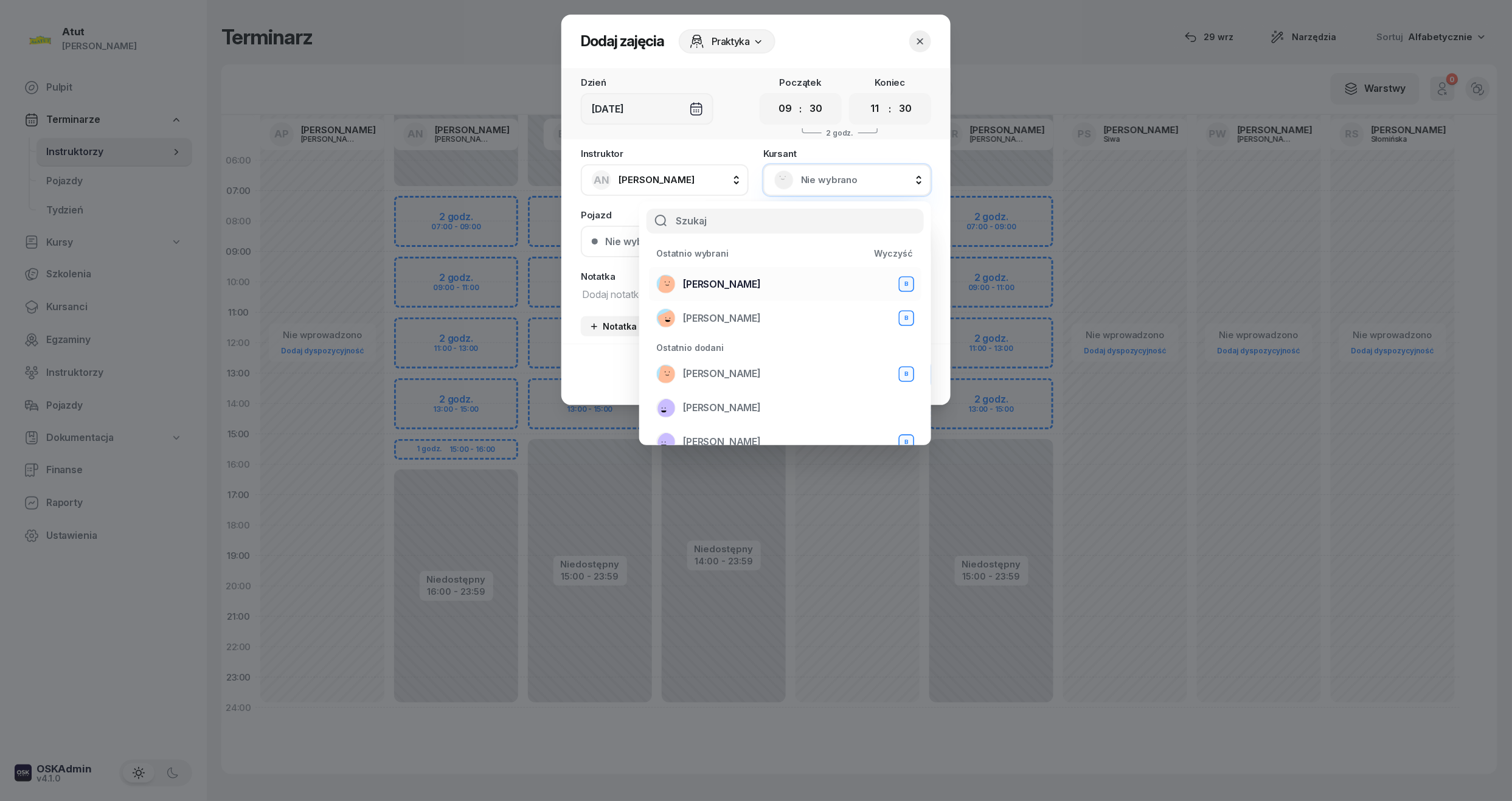
drag, startPoint x: 752, startPoint y: 278, endPoint x: 758, endPoint y: 273, distance: 7.8
click at [752, 276] on span "Mateusz Rudny" at bounding box center [721, 284] width 78 height 16
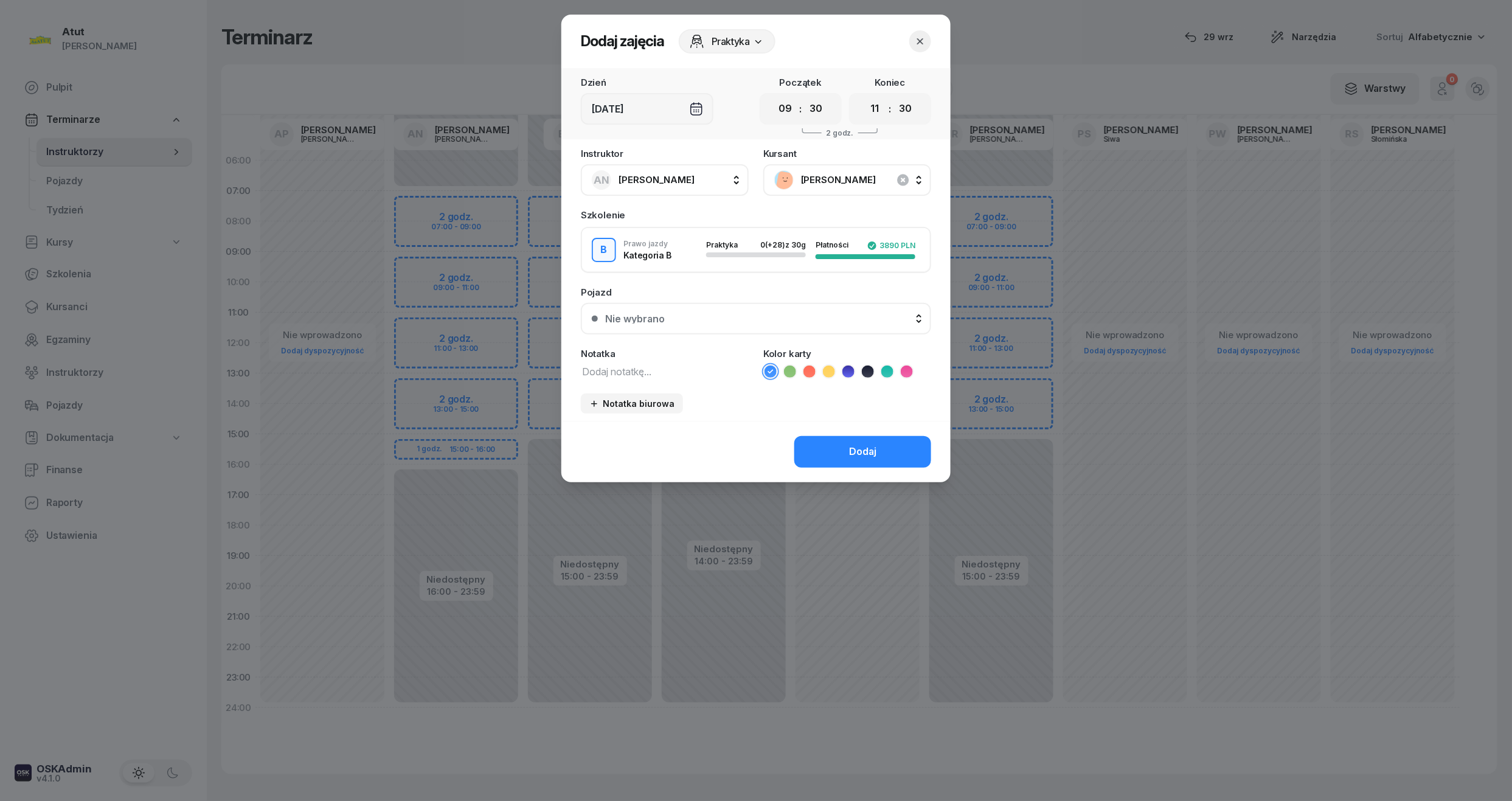
click at [733, 304] on button "Nie wybrano" at bounding box center [755, 318] width 350 height 32
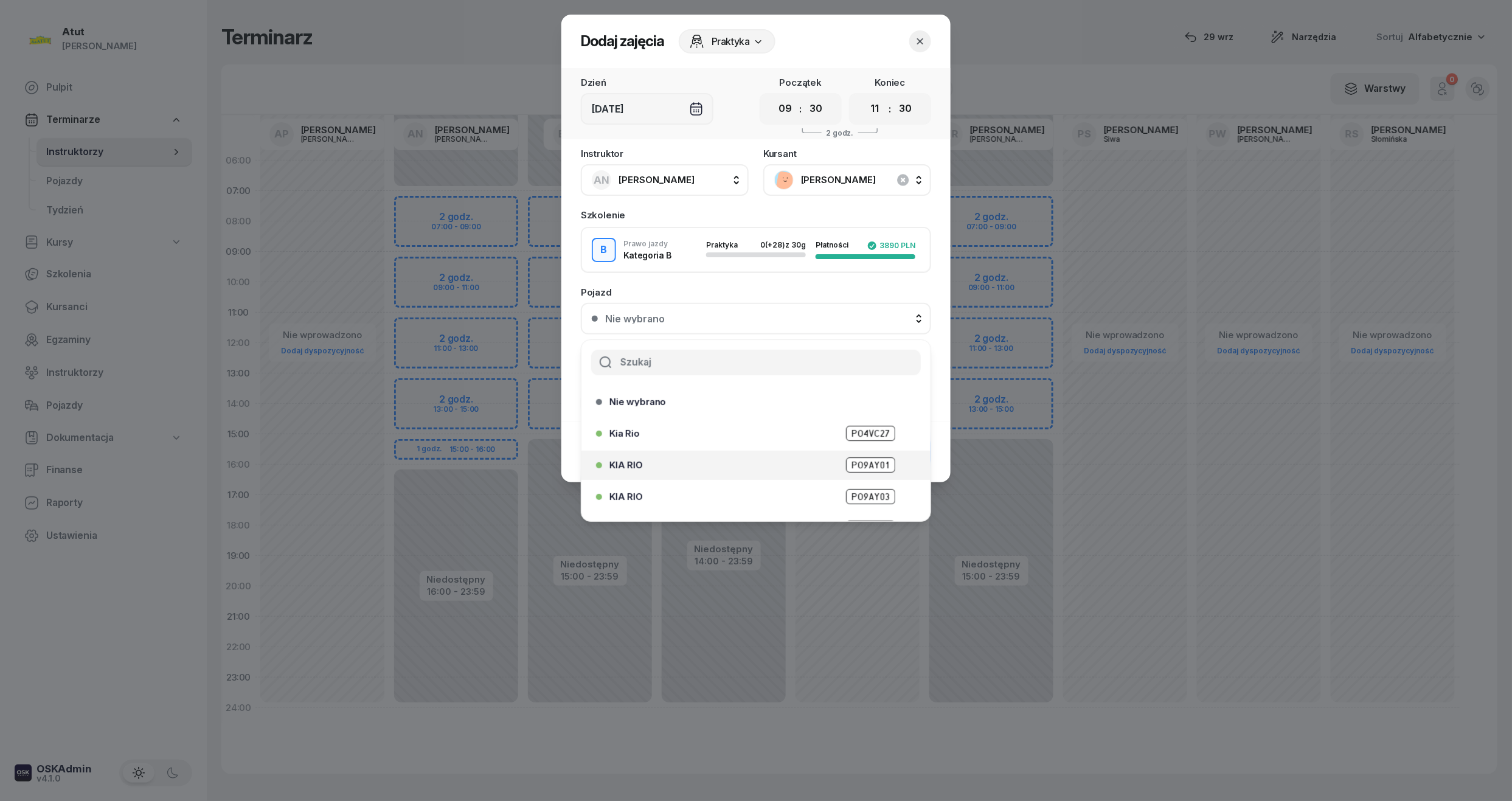
click at [846, 458] on span "PO9AY01" at bounding box center [870, 464] width 49 height 15
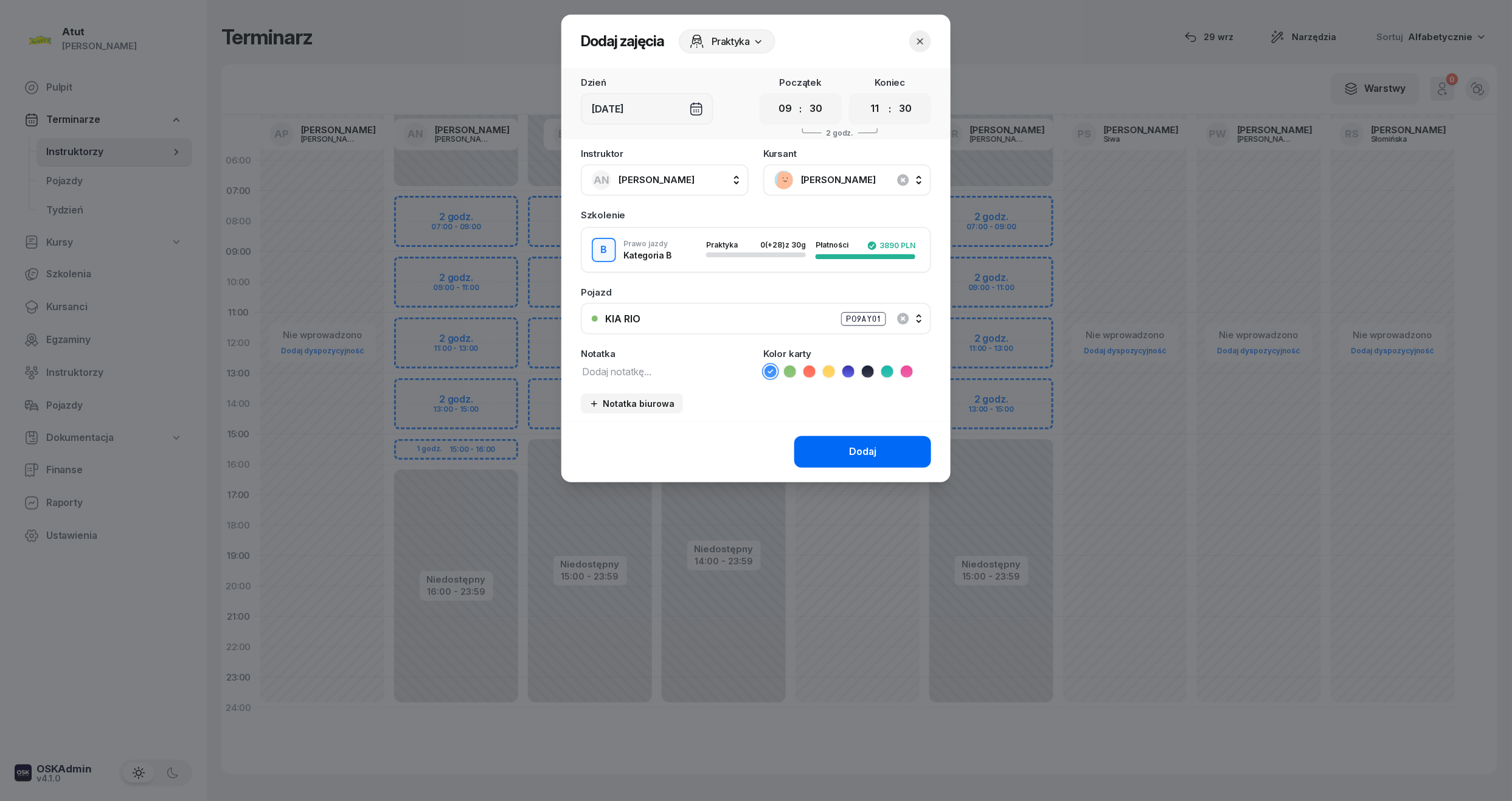
click at [850, 444] on div "Dodaj" at bounding box center [862, 452] width 27 height 16
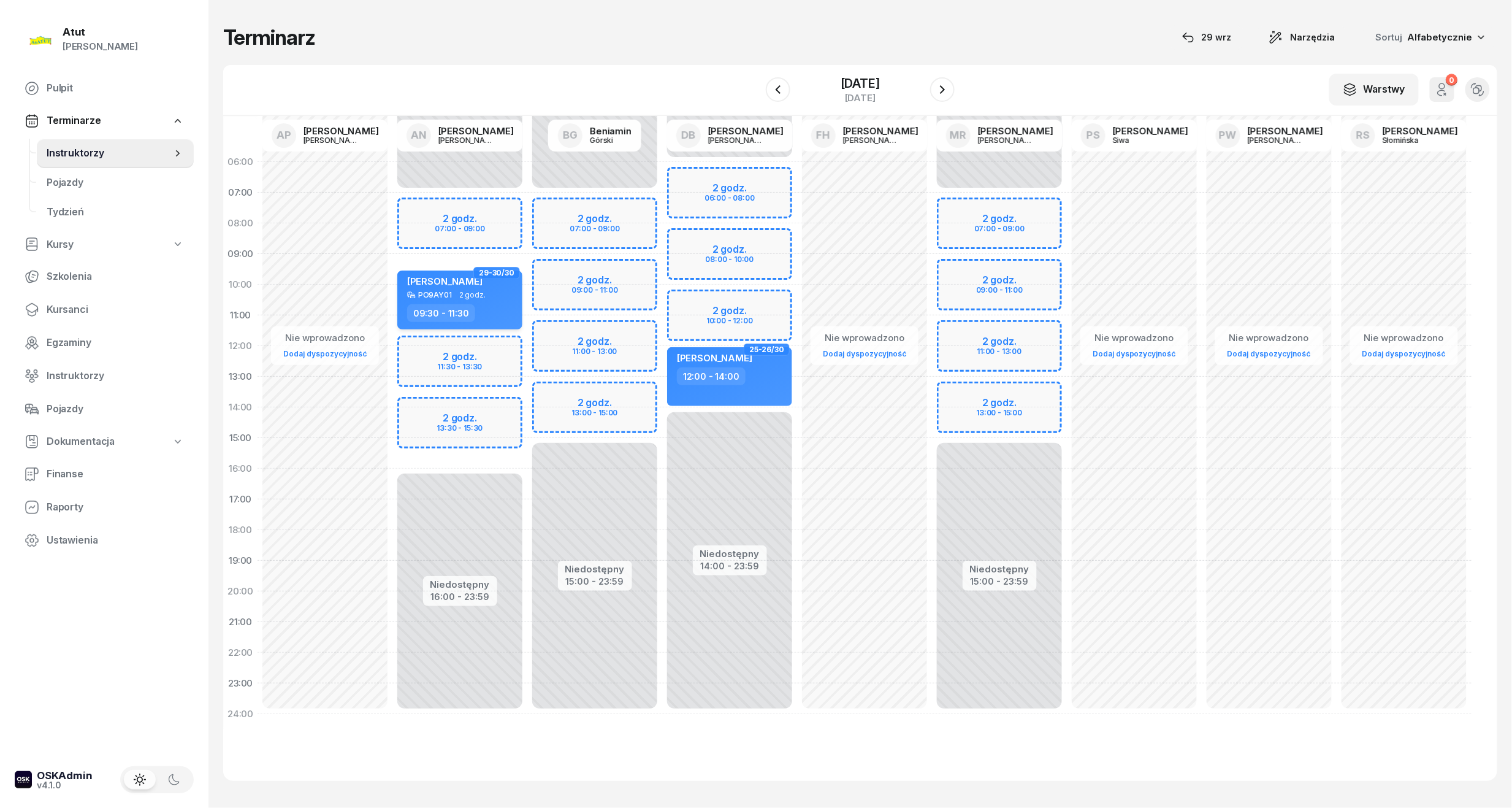
click at [516, 300] on div "Mateusz Rudny PO9AY01 2 godz. 09:30 - 11:30" at bounding box center [459, 300] width 125 height 59
select select "09"
select select "30"
select select "11"
select select "30"
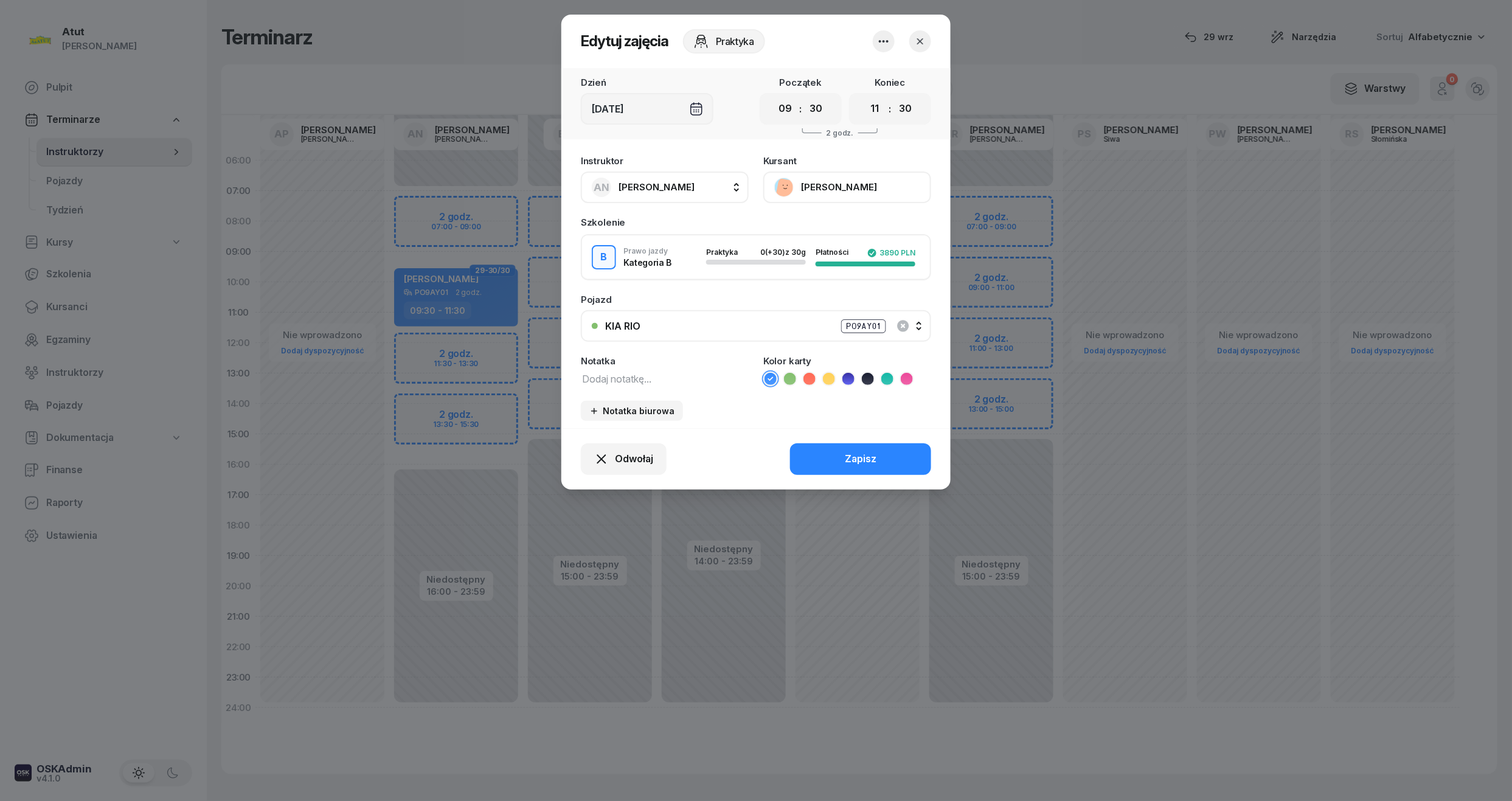
click at [835, 185] on button "Mateusz Rudny" at bounding box center [846, 187] width 168 height 32
click at [798, 233] on div "Otwórz profil" at bounding box center [802, 228] width 59 height 16
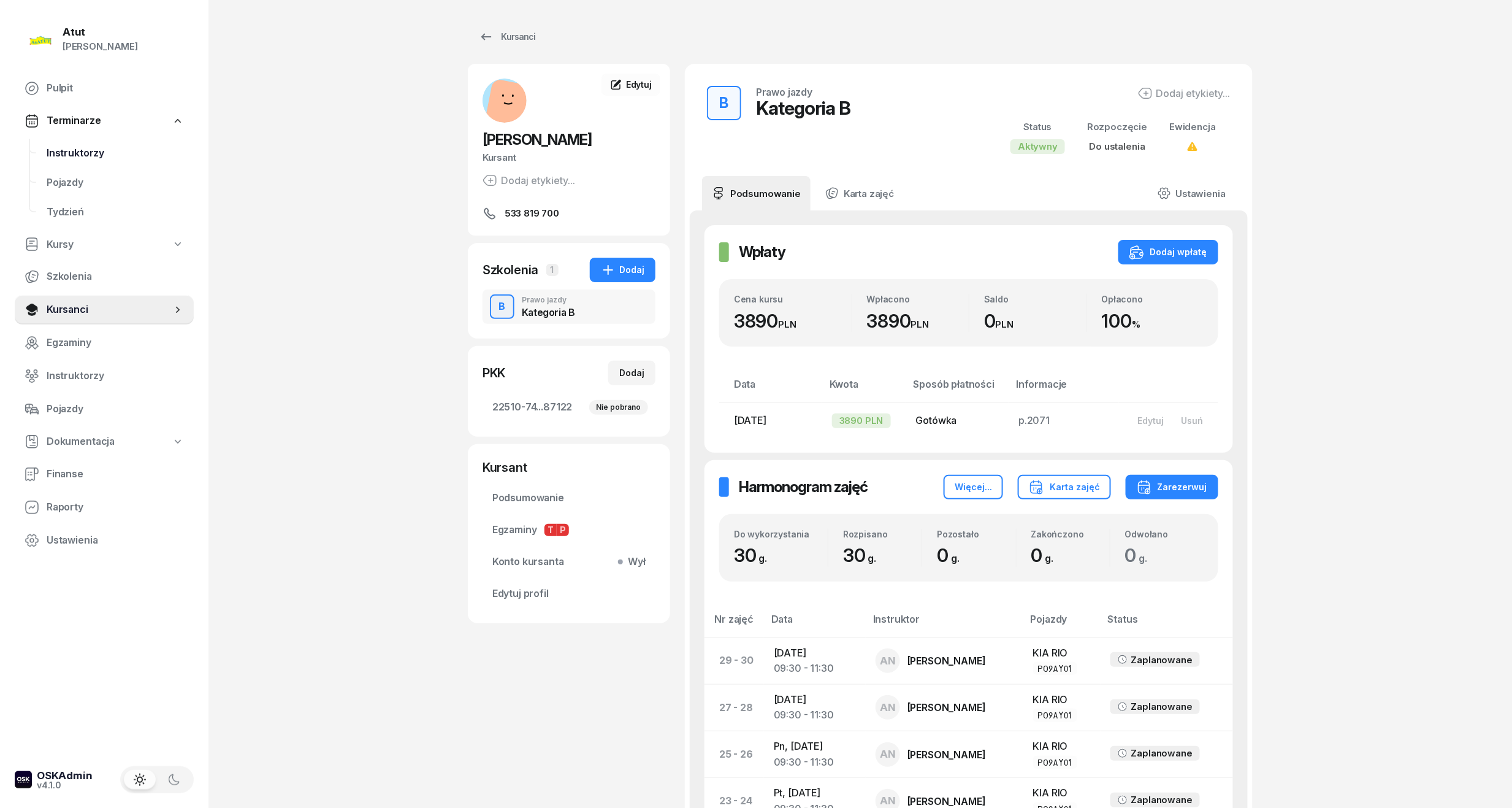
click at [71, 153] on span "Instruktorzy" at bounding box center [115, 153] width 137 height 16
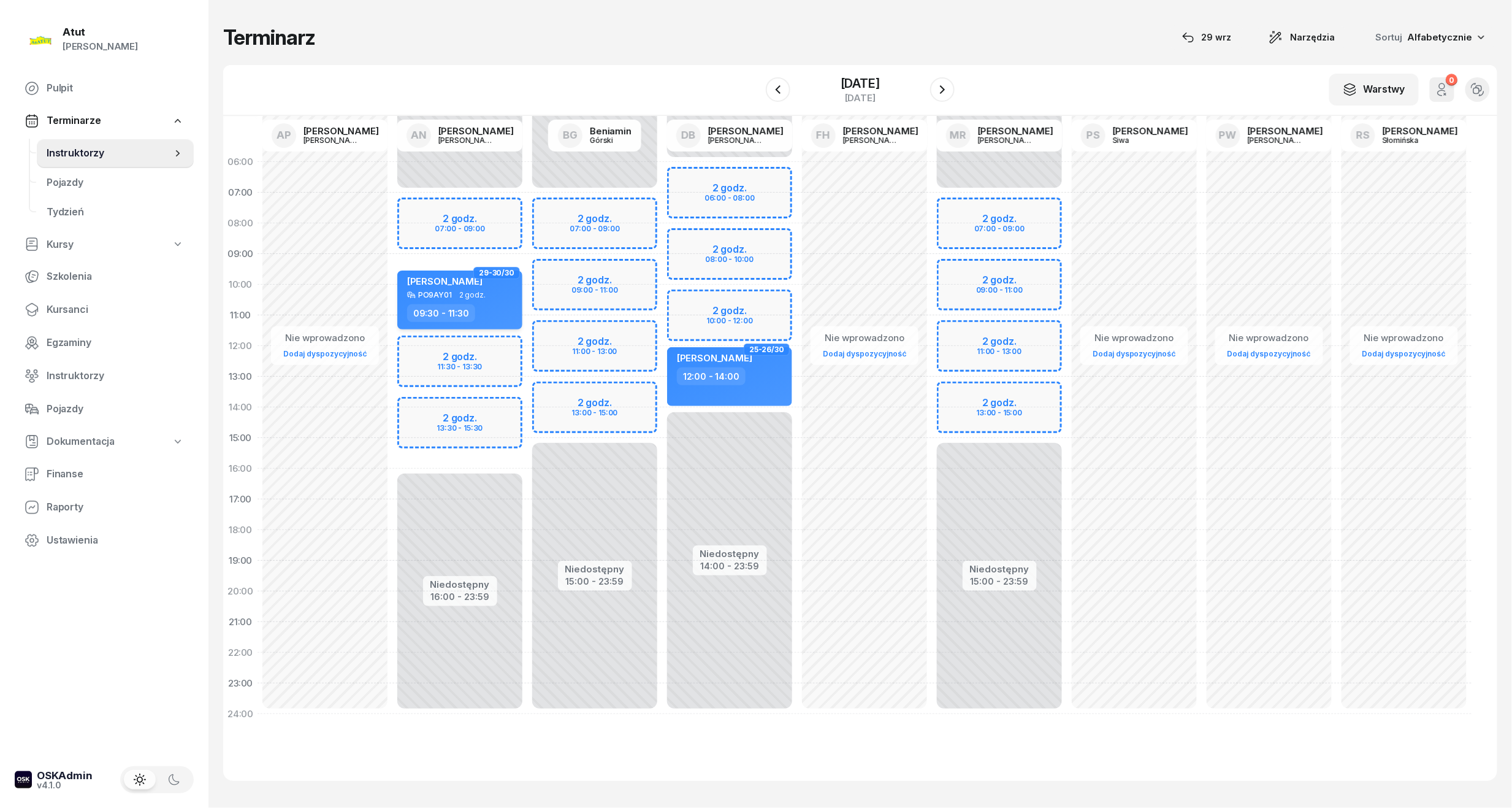
click at [462, 292] on span "2 godz." at bounding box center [472, 295] width 27 height 8
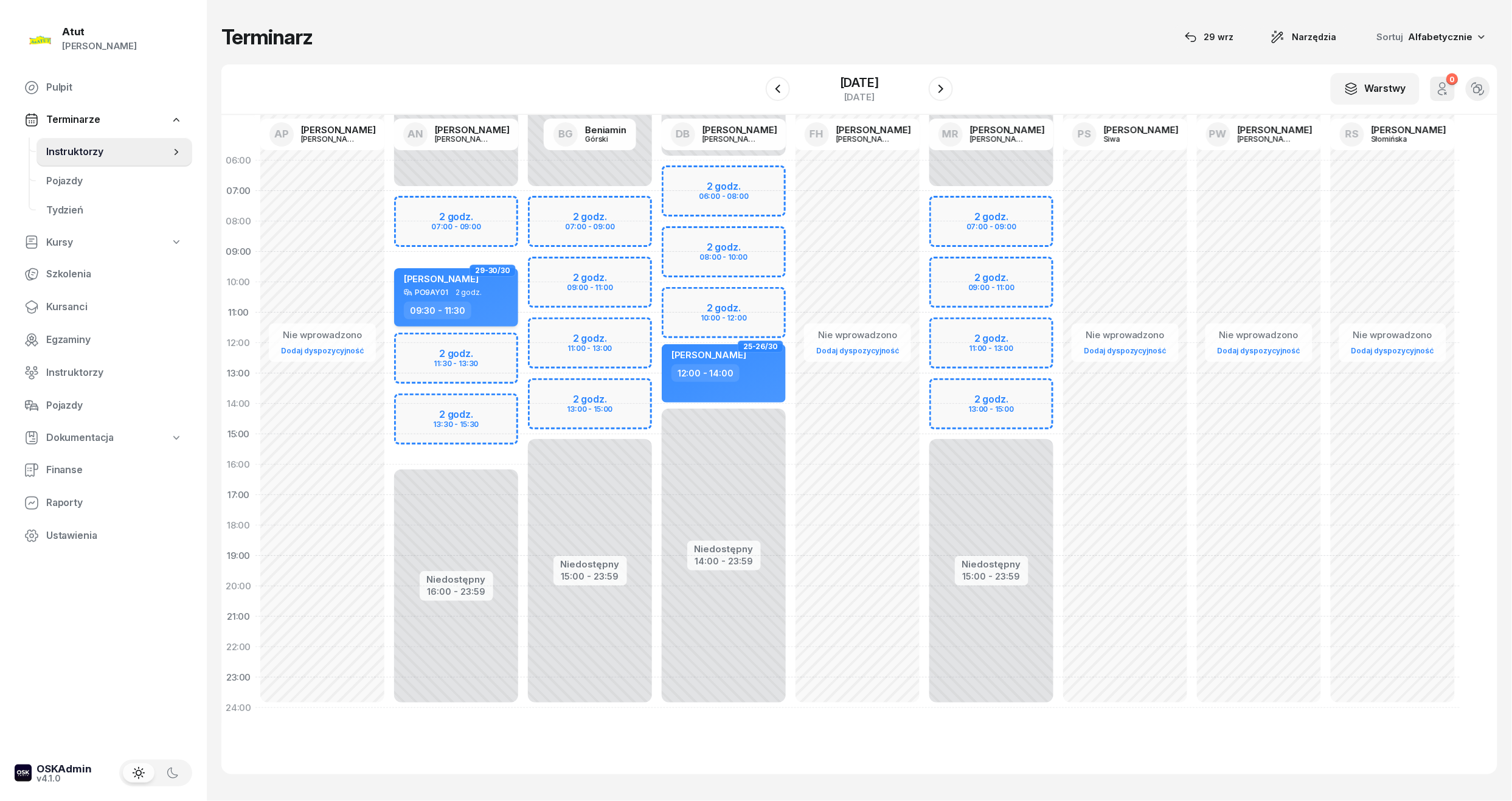
select select "09"
select select "30"
select select "11"
select select "30"
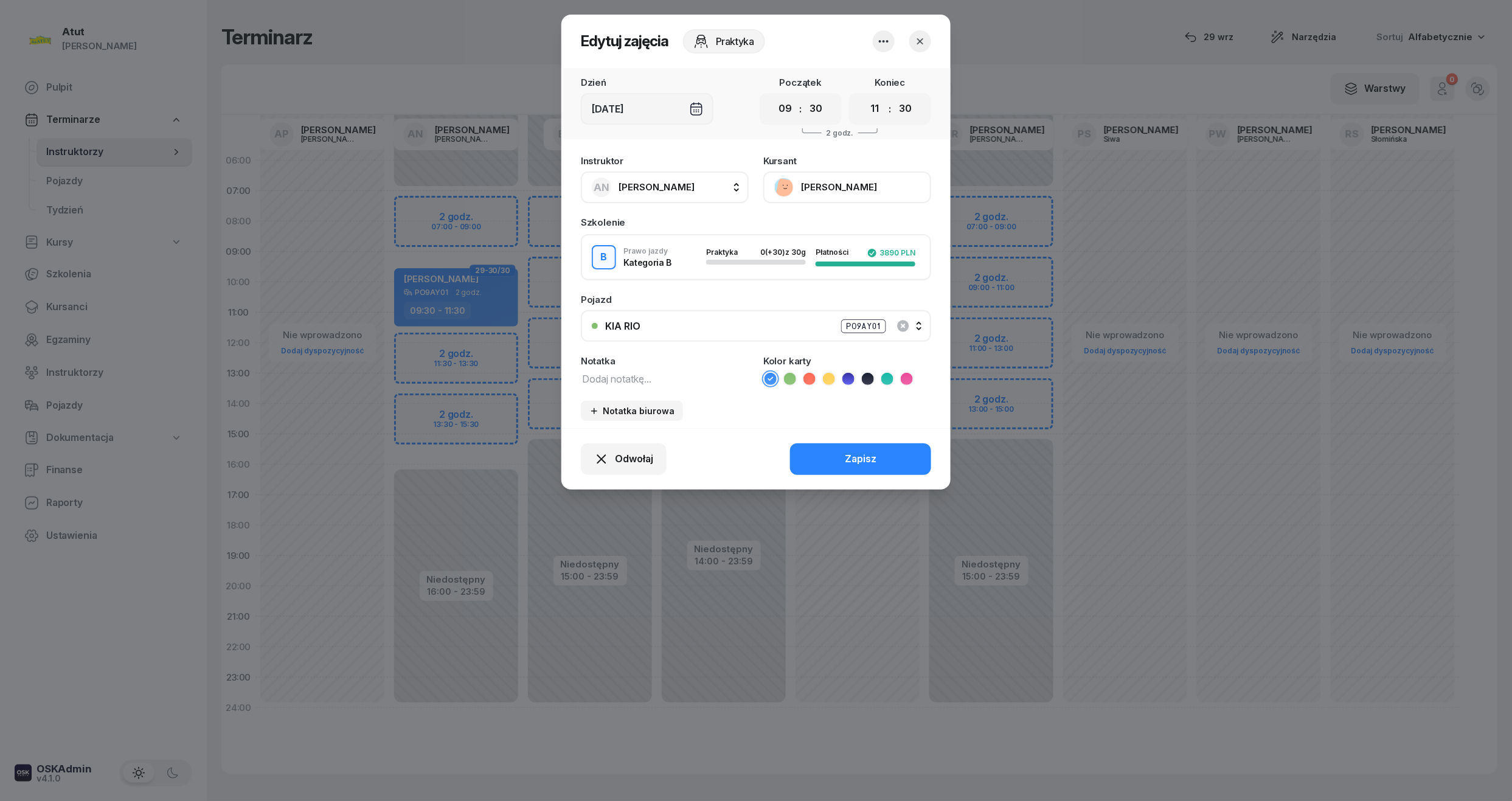
click at [832, 183] on button "Mateusz Rudny" at bounding box center [846, 187] width 168 height 32
click at [821, 222] on div "Otwórz profil" at bounding box center [802, 228] width 59 height 16
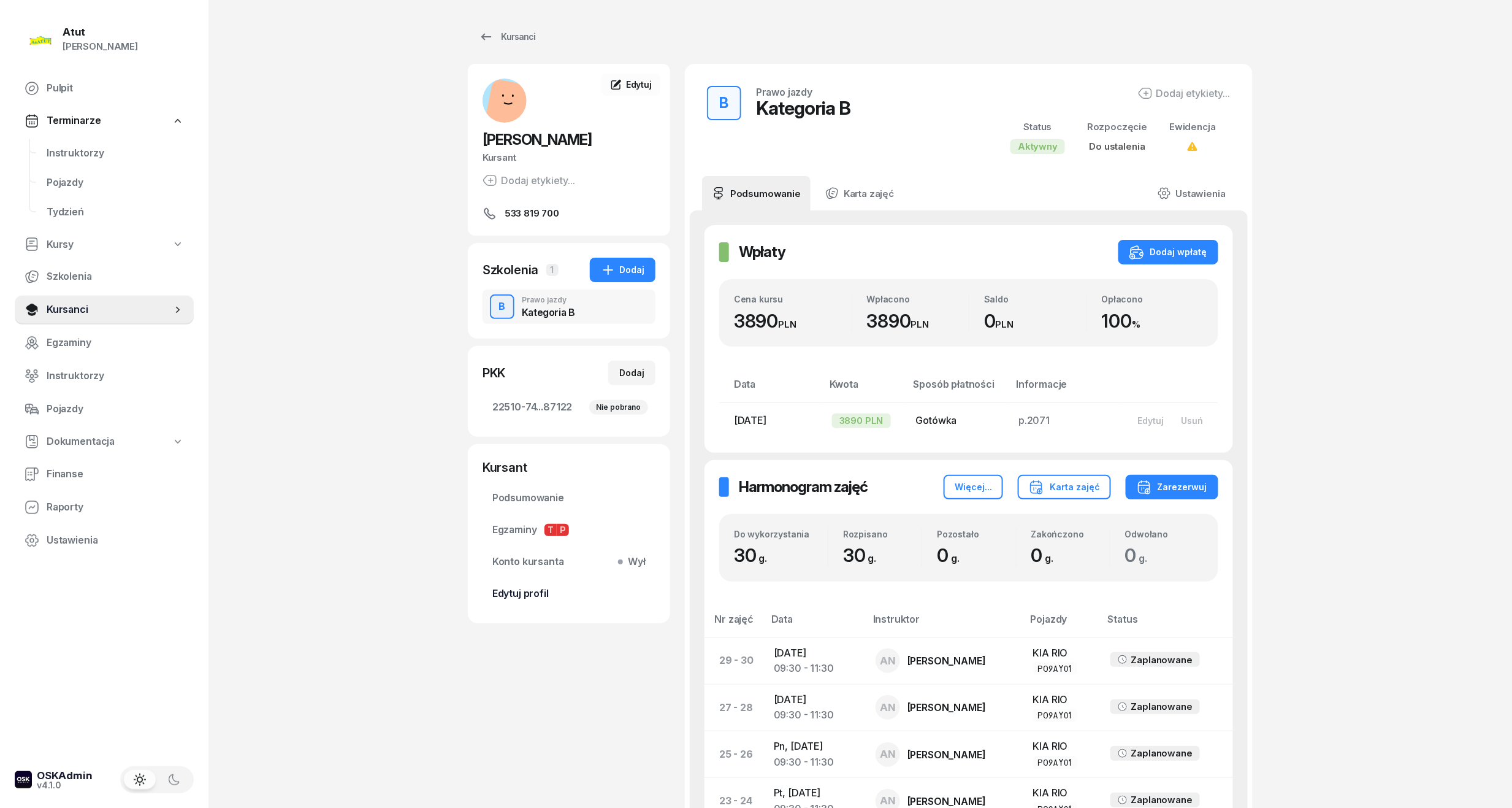
click at [501, 585] on link "Edytuj profil" at bounding box center [570, 593] width 173 height 30
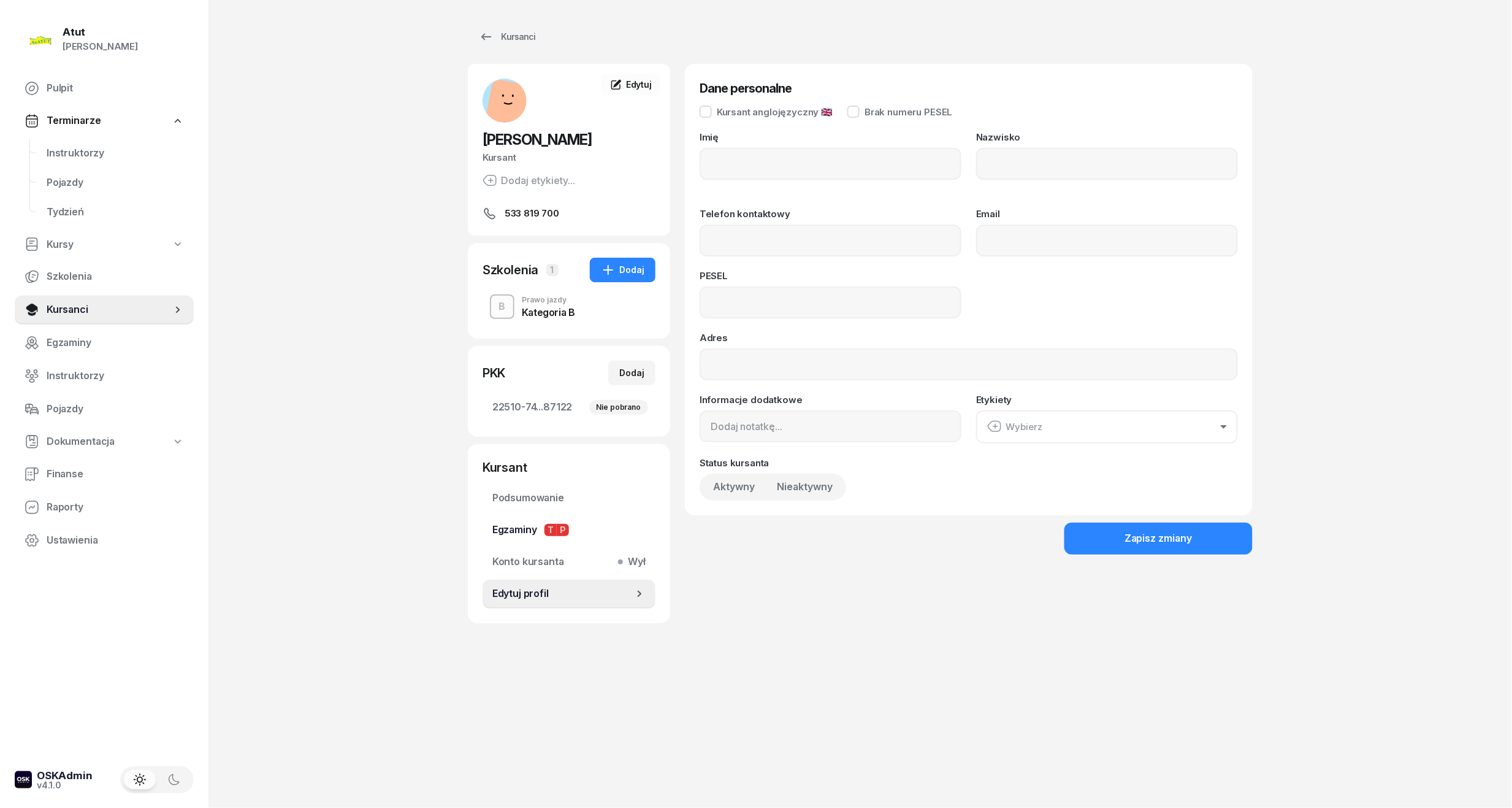
type input "Mateusz"
type input "Rudny"
type input "533819700"
type input "06232401497"
click at [602, 559] on span "Konto kursanta Wył" at bounding box center [569, 561] width 153 height 16
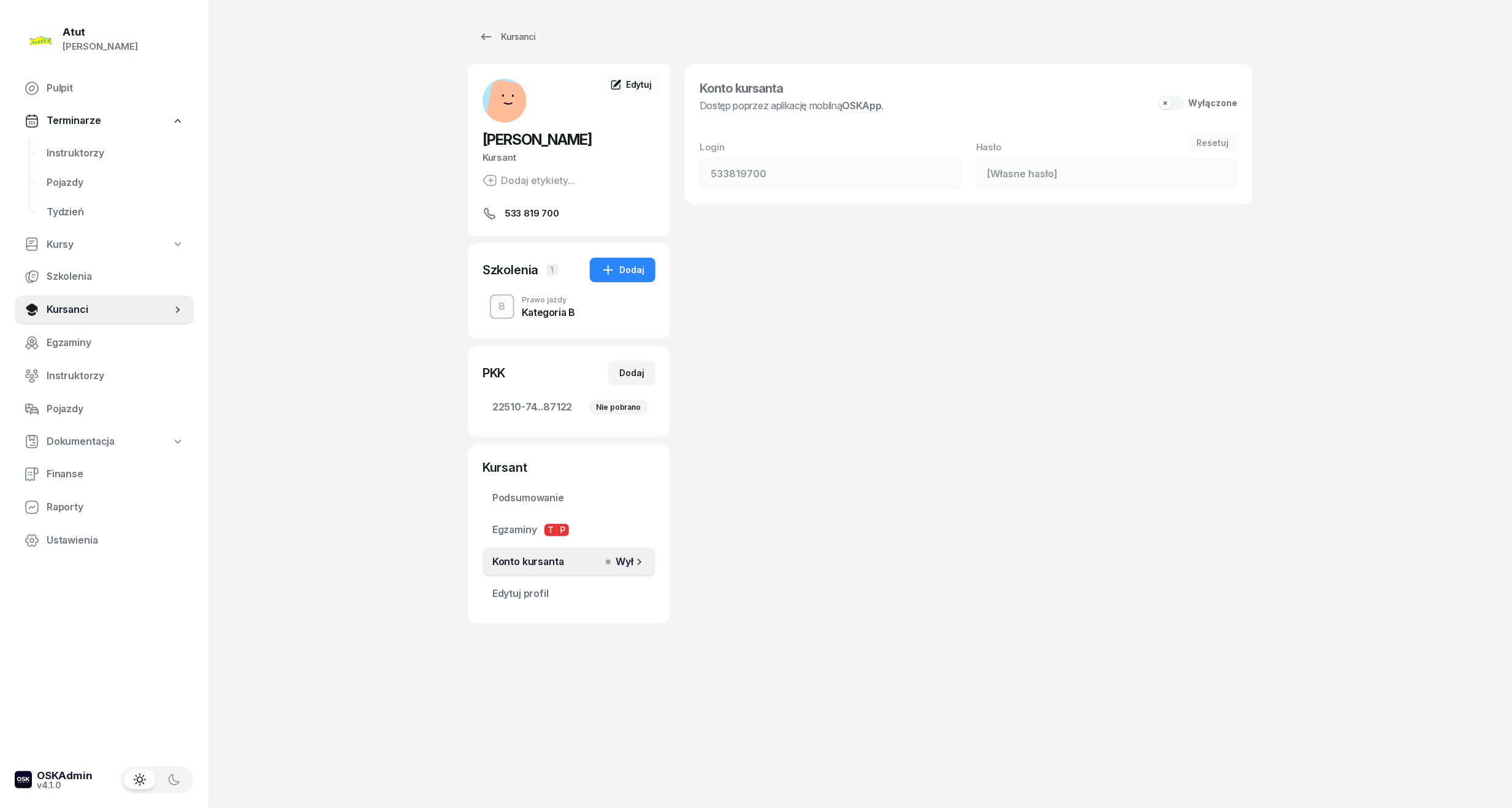
click at [1191, 103] on div "Wyłączone" at bounding box center [1214, 103] width 49 height 11
type input "06232401497"
click at [80, 309] on span "Kursanci" at bounding box center [109, 309] width 125 height 16
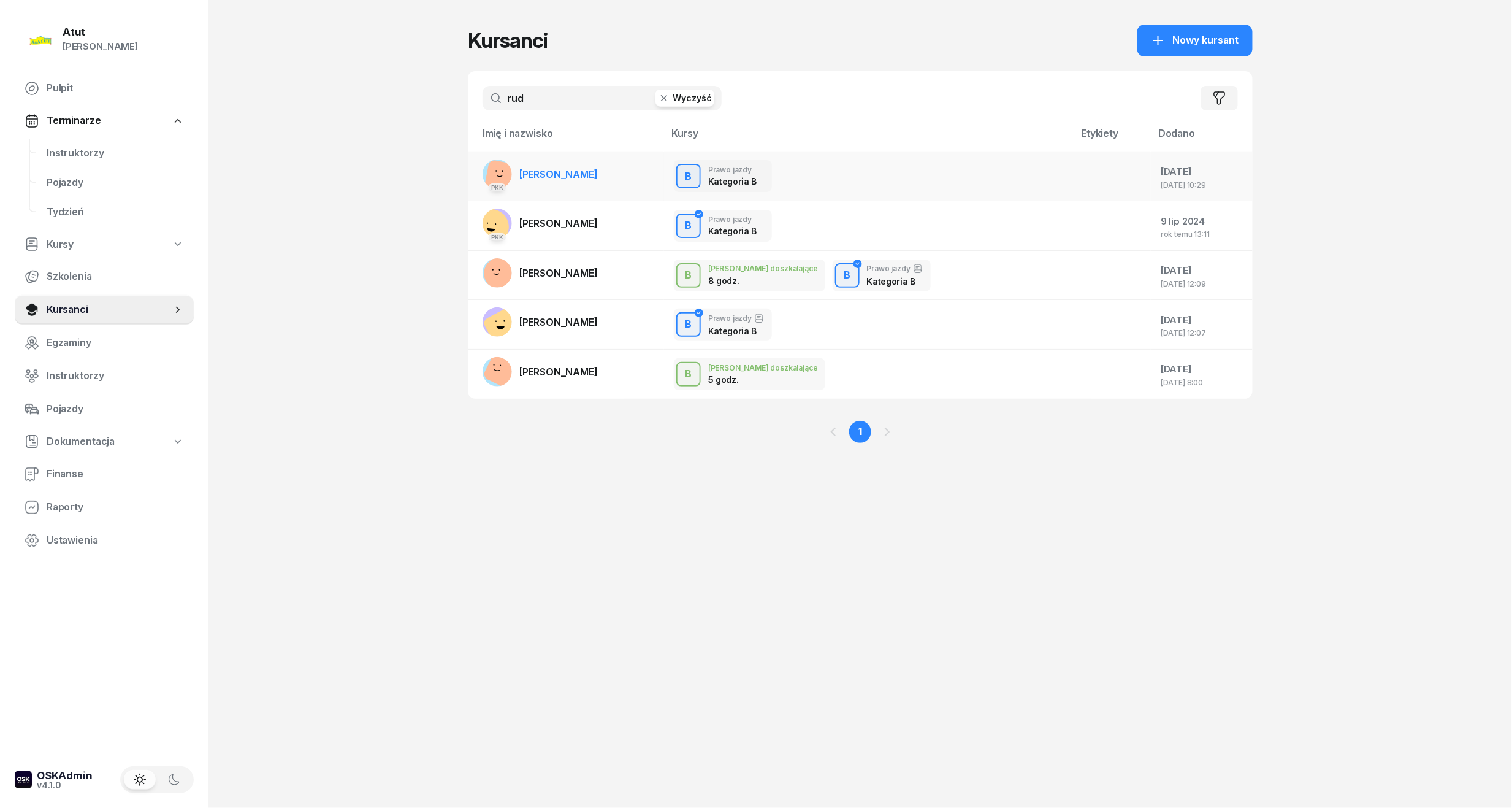
click at [560, 174] on span "Mateusz Rudny" at bounding box center [558, 174] width 78 height 12
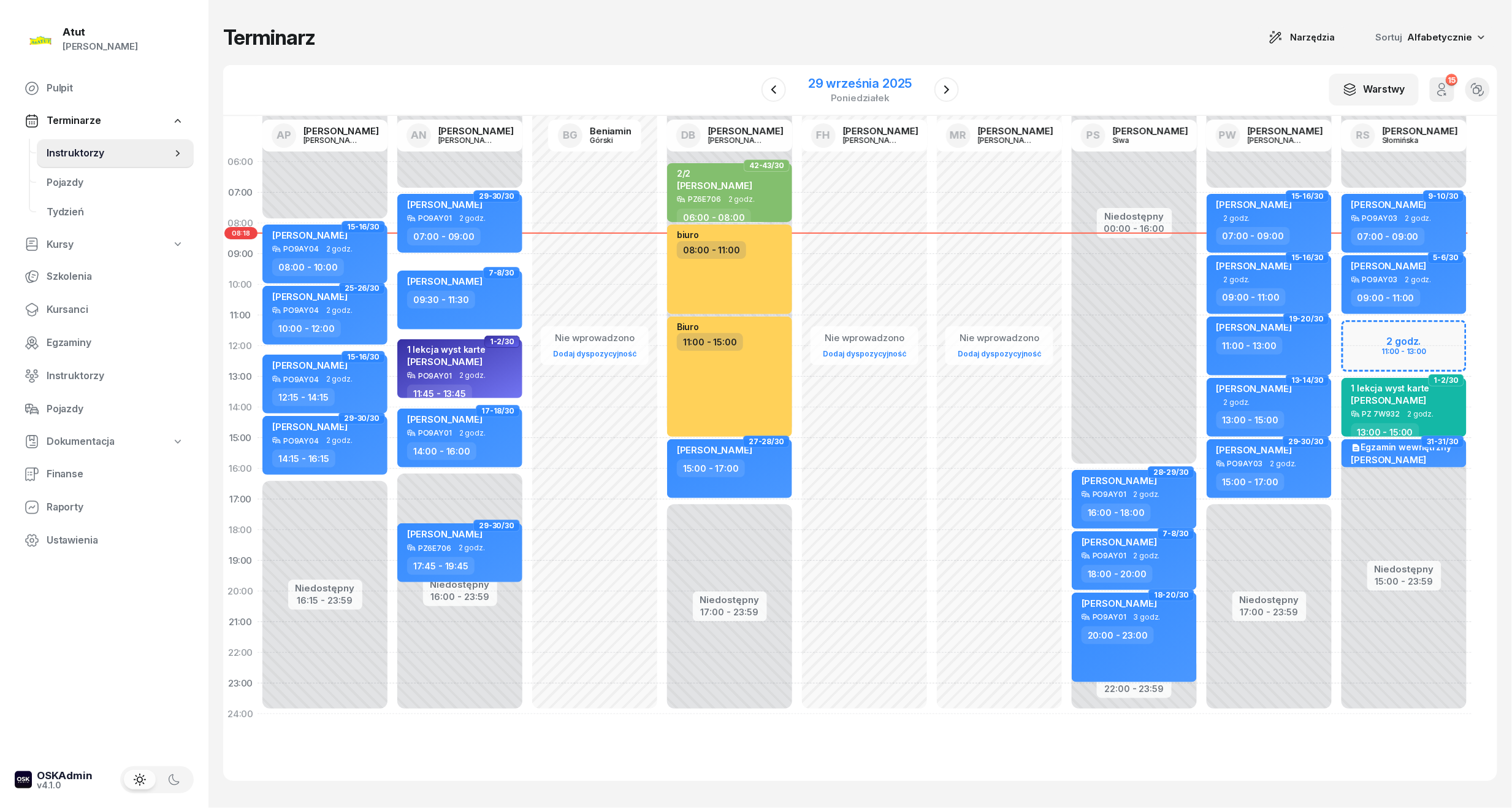
click at [823, 79] on div "29 września 2025" at bounding box center [860, 84] width 103 height 12
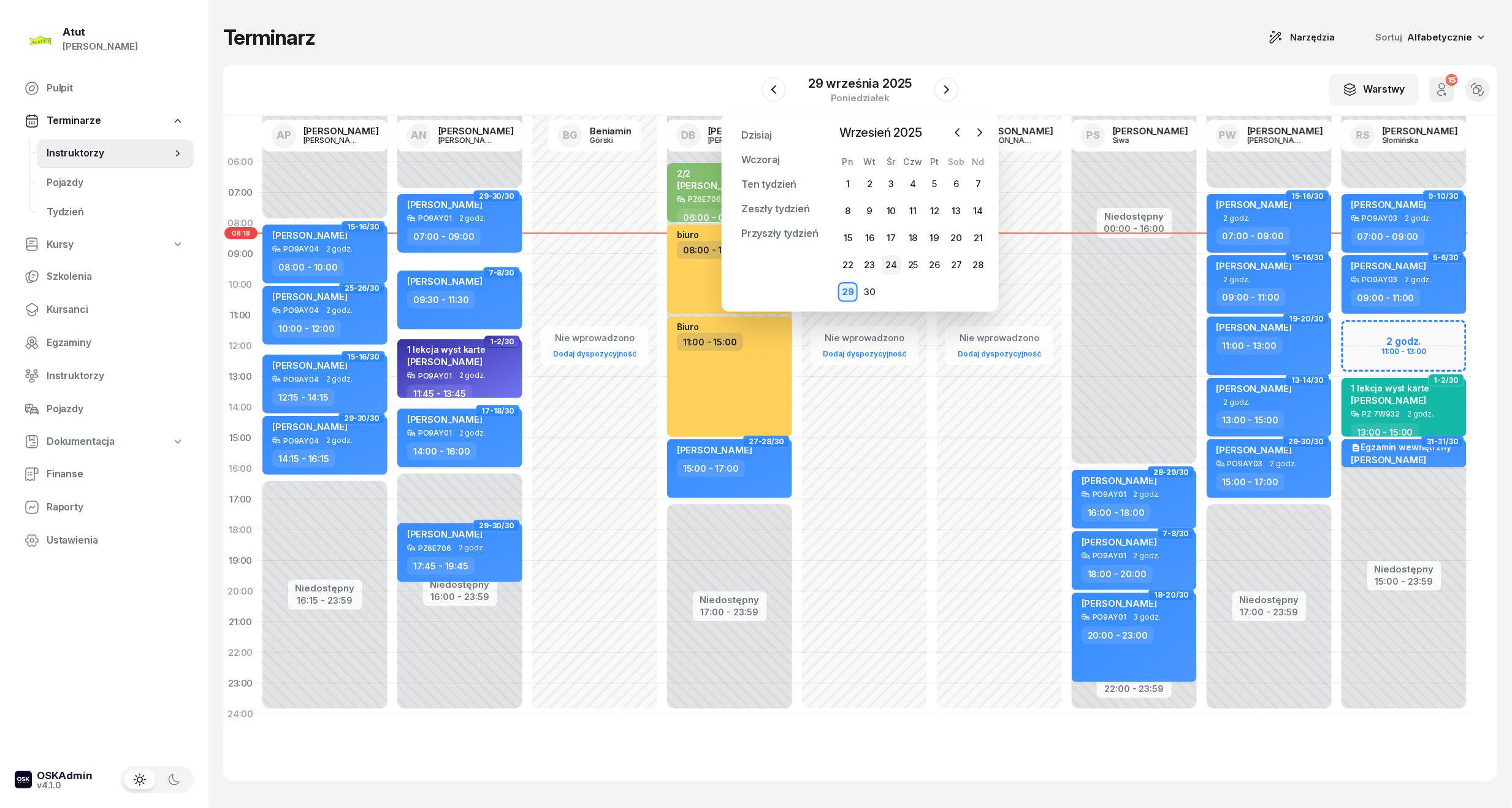
click at [891, 263] on div "24" at bounding box center [892, 265] width 20 height 20
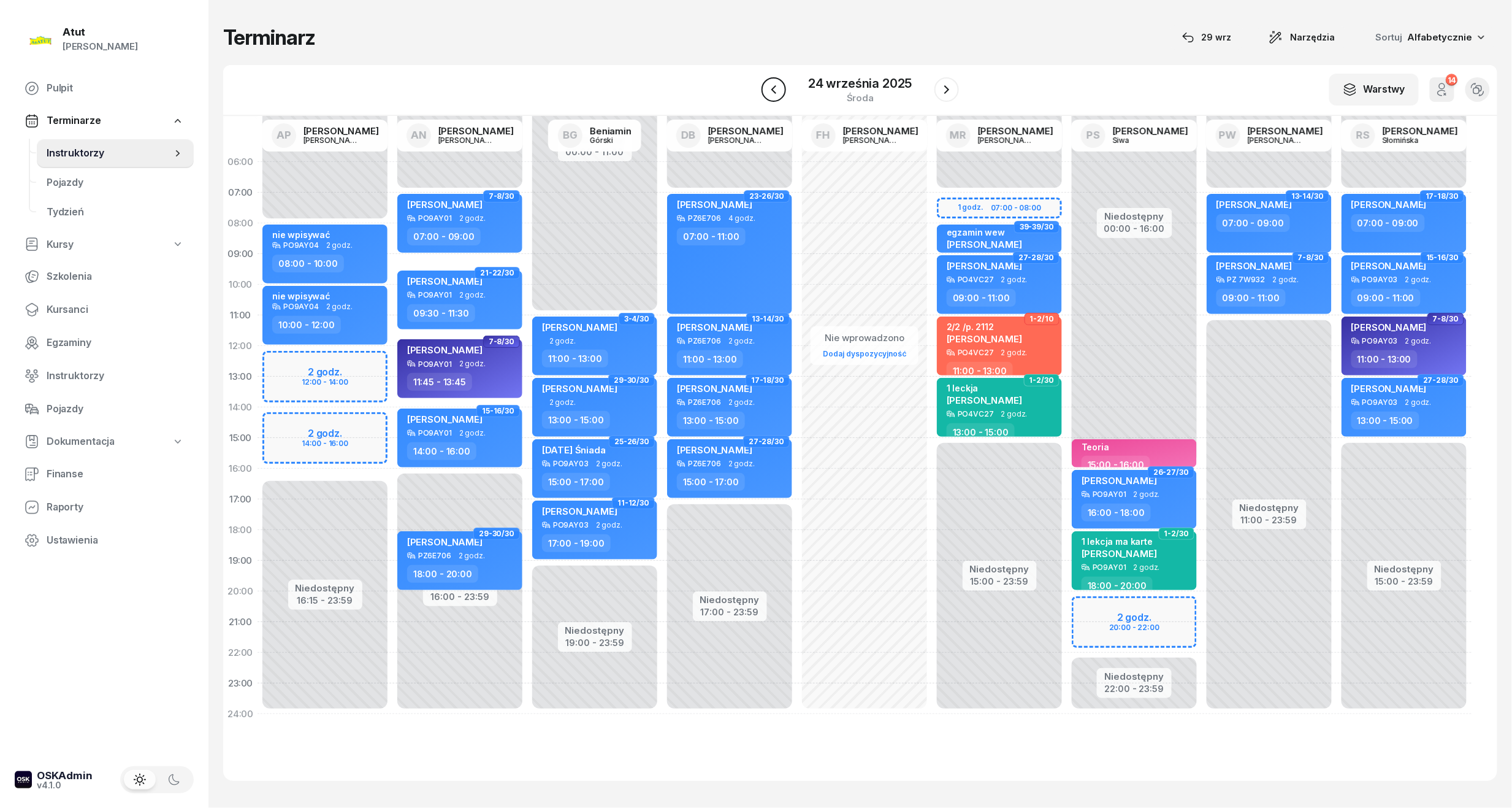
click at [785, 96] on button "button" at bounding box center [774, 90] width 24 height 24
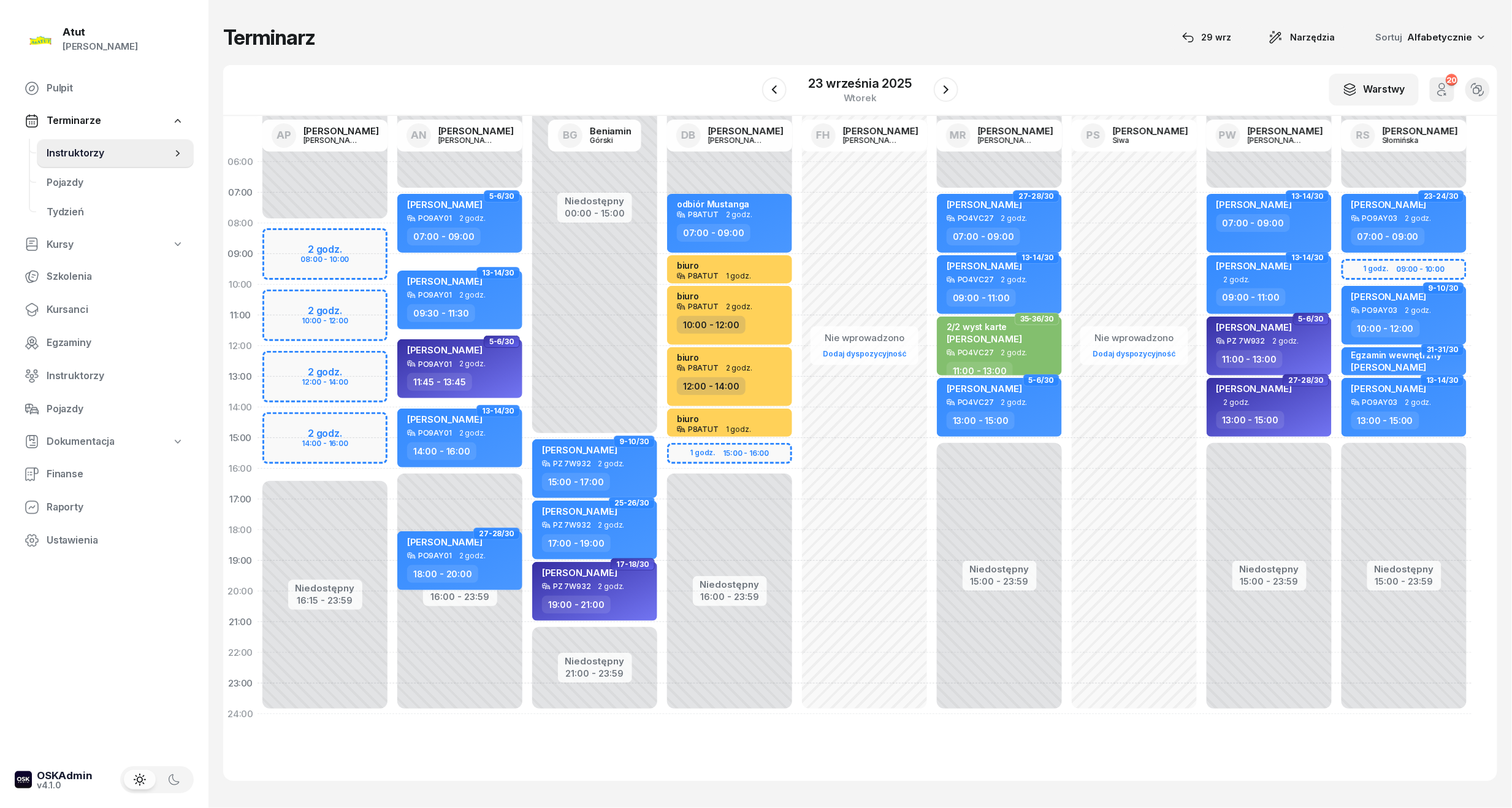
click at [682, 448] on div "Niedostępny 00:00 - 08:00 Niedostępny 16:00 - 23:59 1 godz. 15:00 - 16:00 odbió…" at bounding box center [730, 437] width 135 height 582
select select "15"
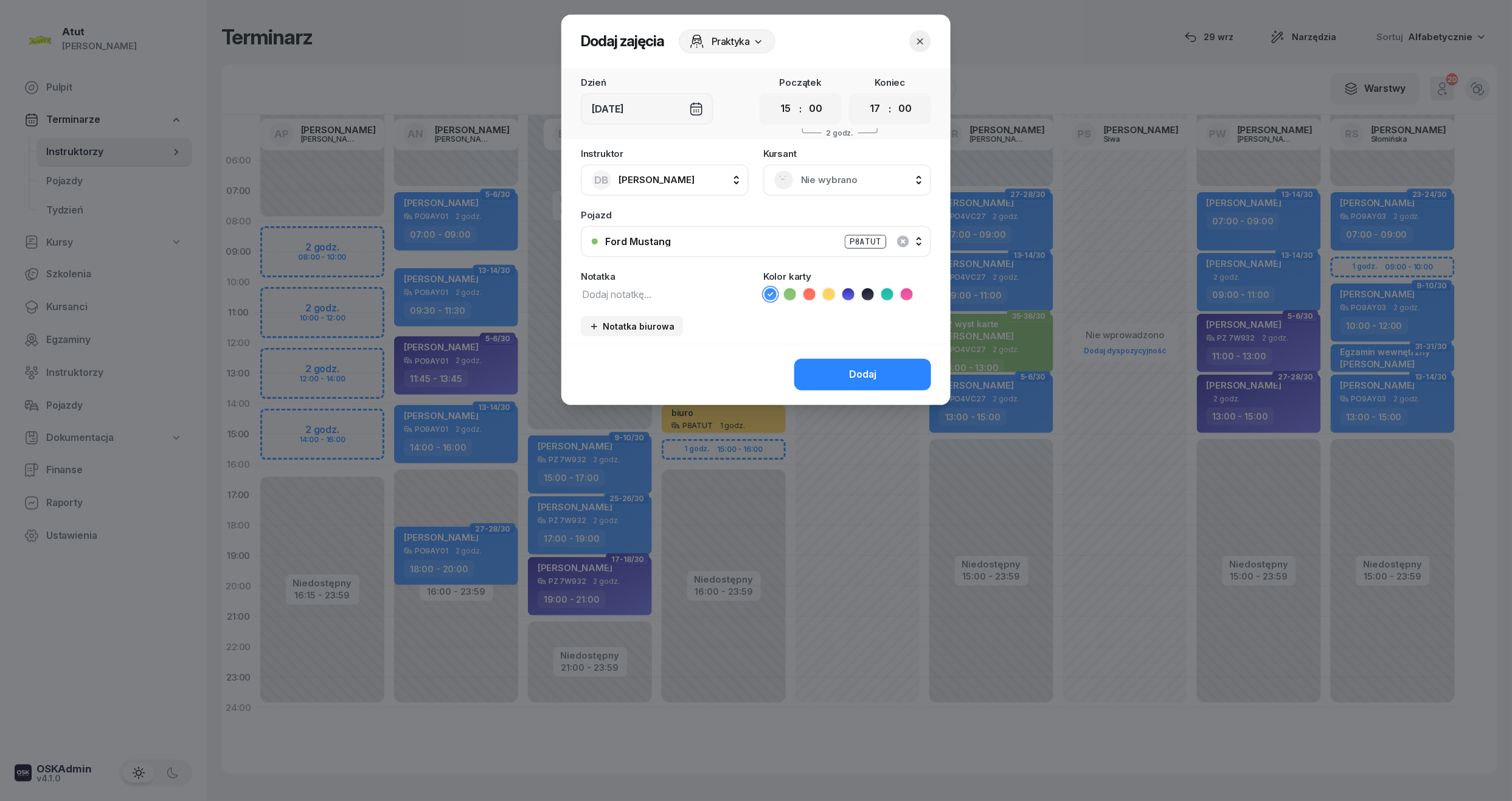
click at [828, 293] on icon at bounding box center [829, 294] width 12 height 12
click at [874, 107] on select "00 01 02 03 04 05 06 07 08 09 10 11 12 13 14 15 16 17 18 19 20 21 22 23" at bounding box center [875, 109] width 23 height 26
select select "16"
click at [864, 96] on select "00 01 02 03 04 05 06 07 08 09 10 11 12 13 14 15 16 17 18 19 20 21 22 23" at bounding box center [875, 109] width 23 height 26
click at [864, 373] on div "Dodaj" at bounding box center [862, 374] width 27 height 16
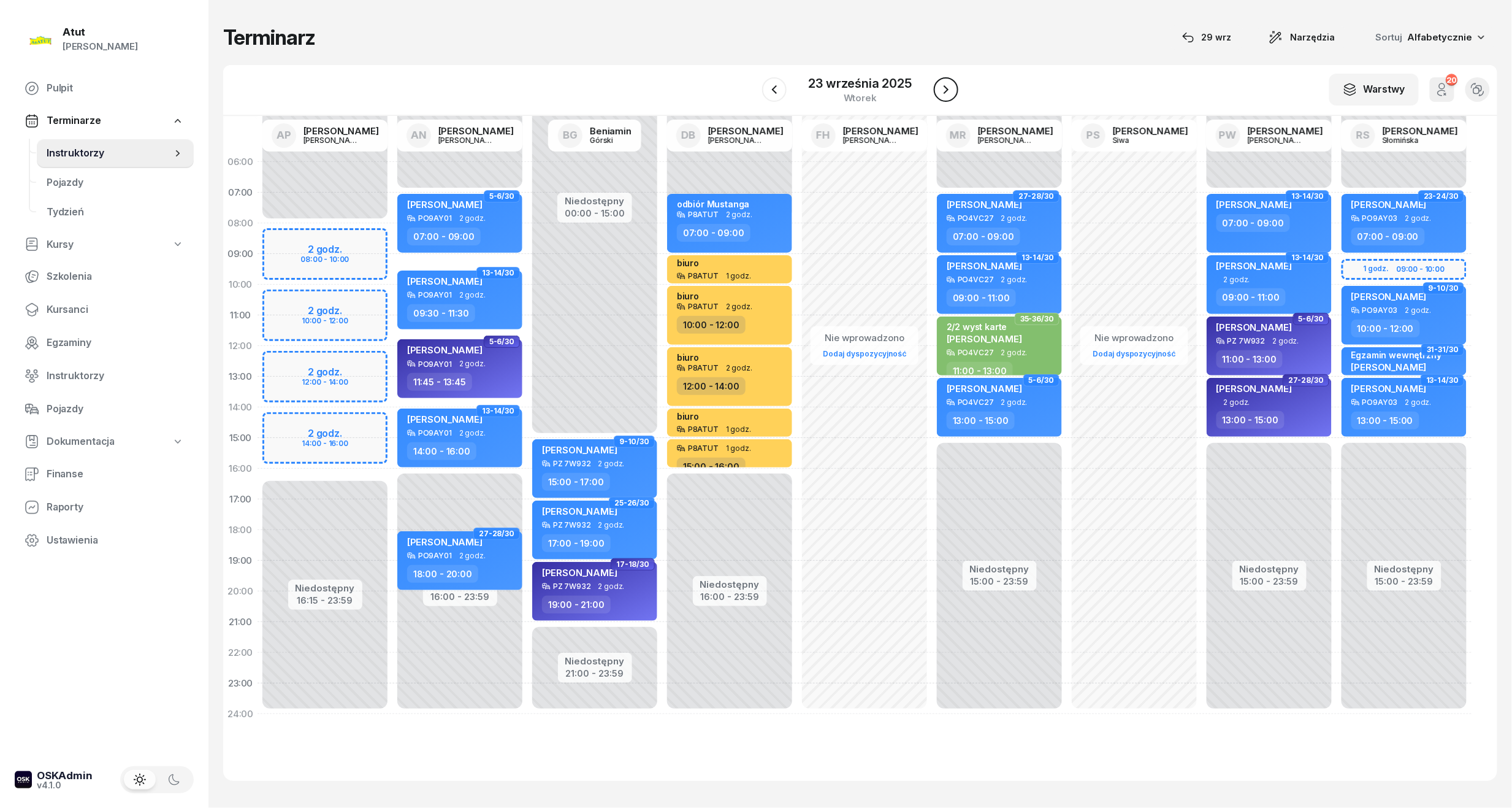
click at [942, 94] on icon "button" at bounding box center [945, 89] width 14 height 14
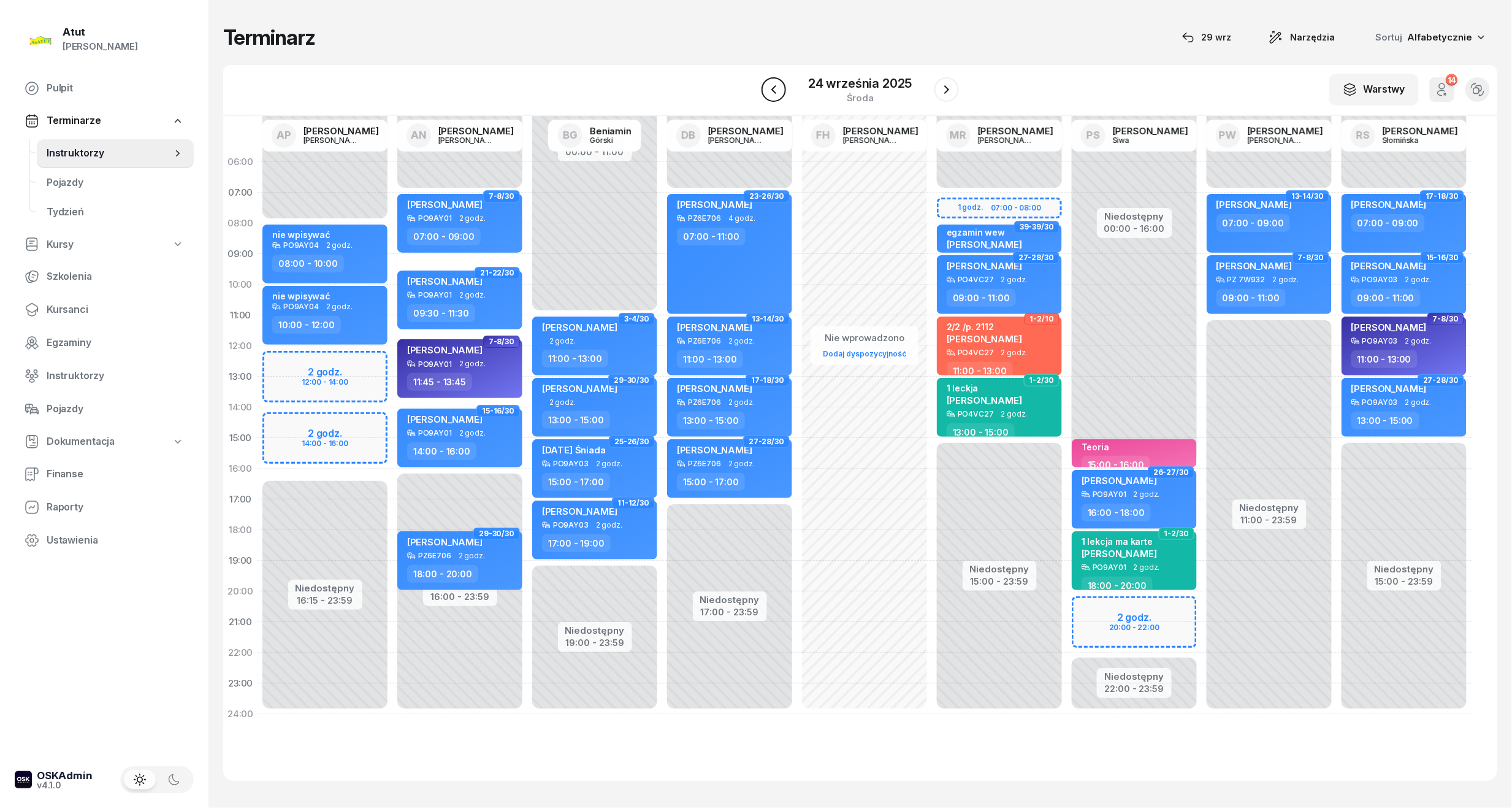
click at [773, 93] on icon "button" at bounding box center [773, 89] width 14 height 14
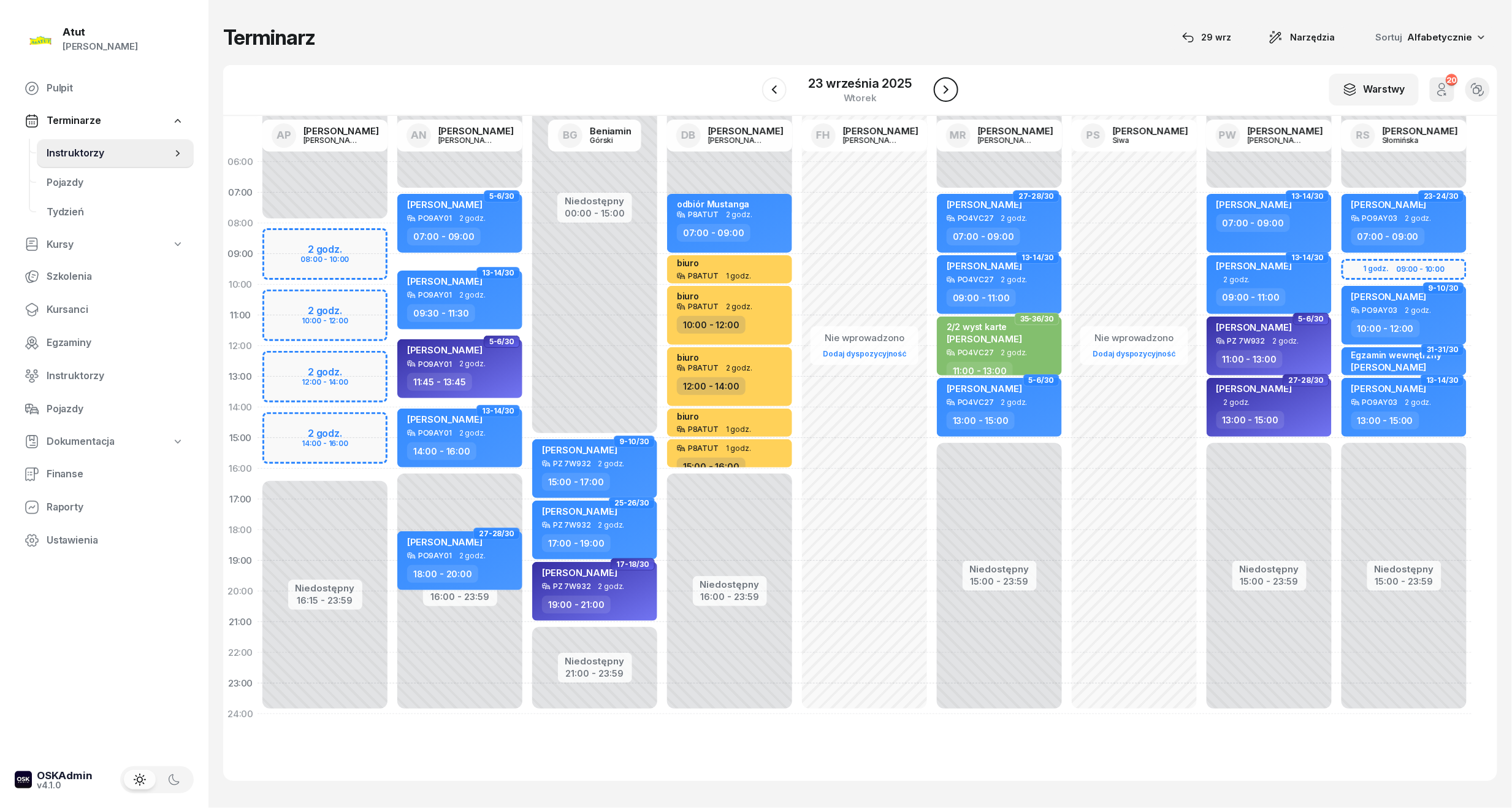
click at [942, 90] on icon "button" at bounding box center [945, 89] width 14 height 14
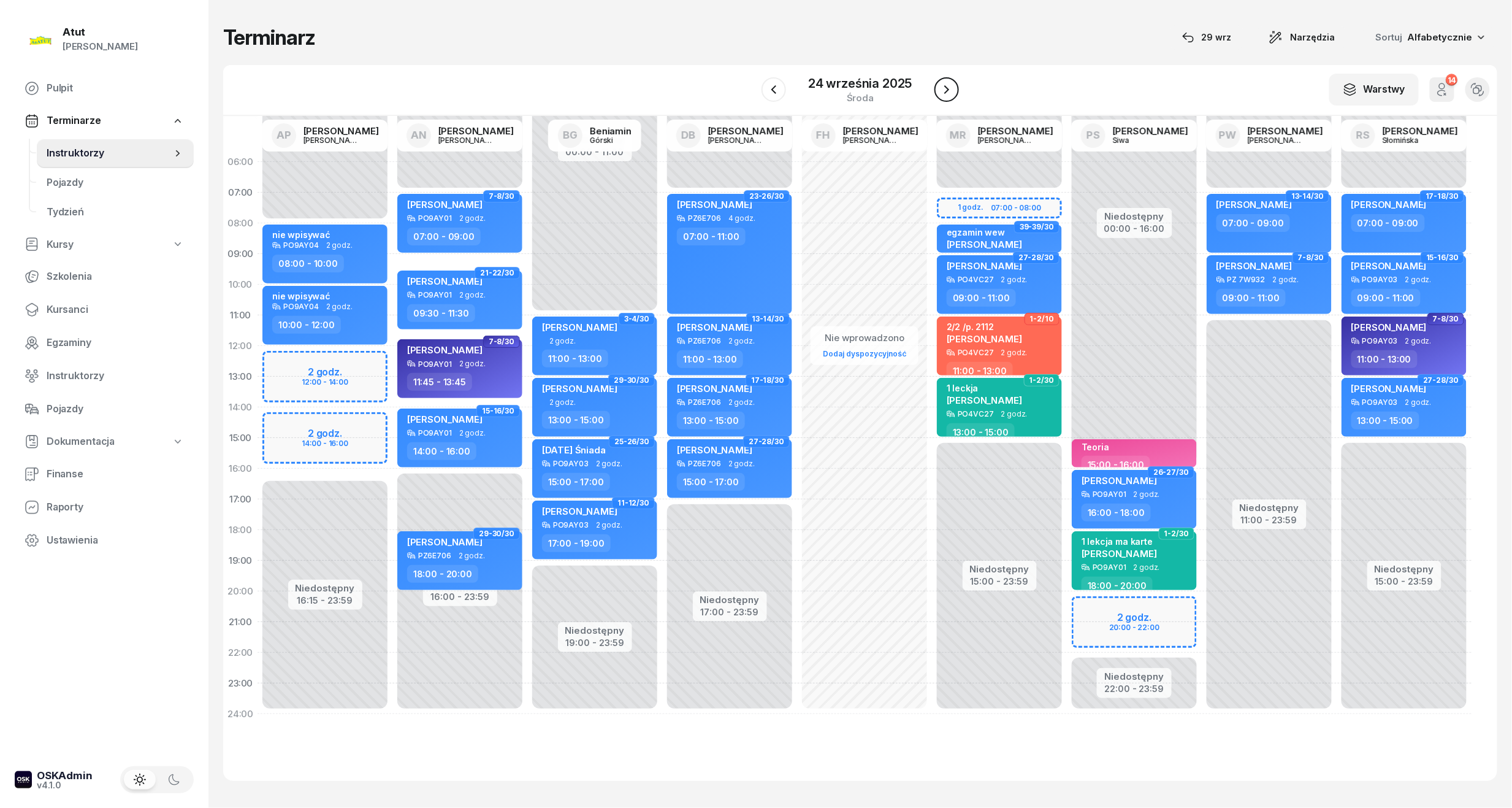
click at [949, 91] on icon "button" at bounding box center [946, 89] width 14 height 14
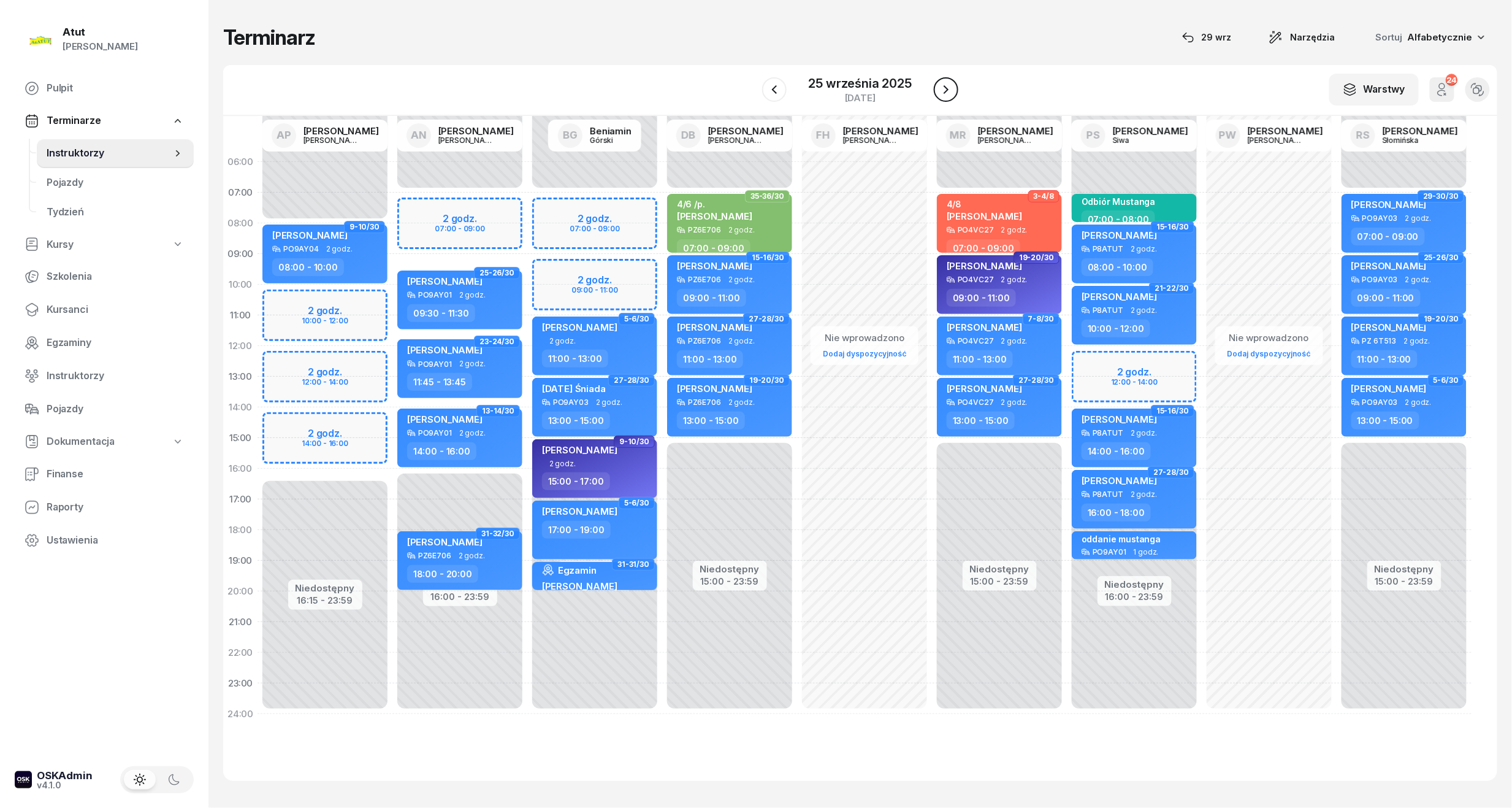
click at [949, 91] on icon "button" at bounding box center [945, 89] width 14 height 14
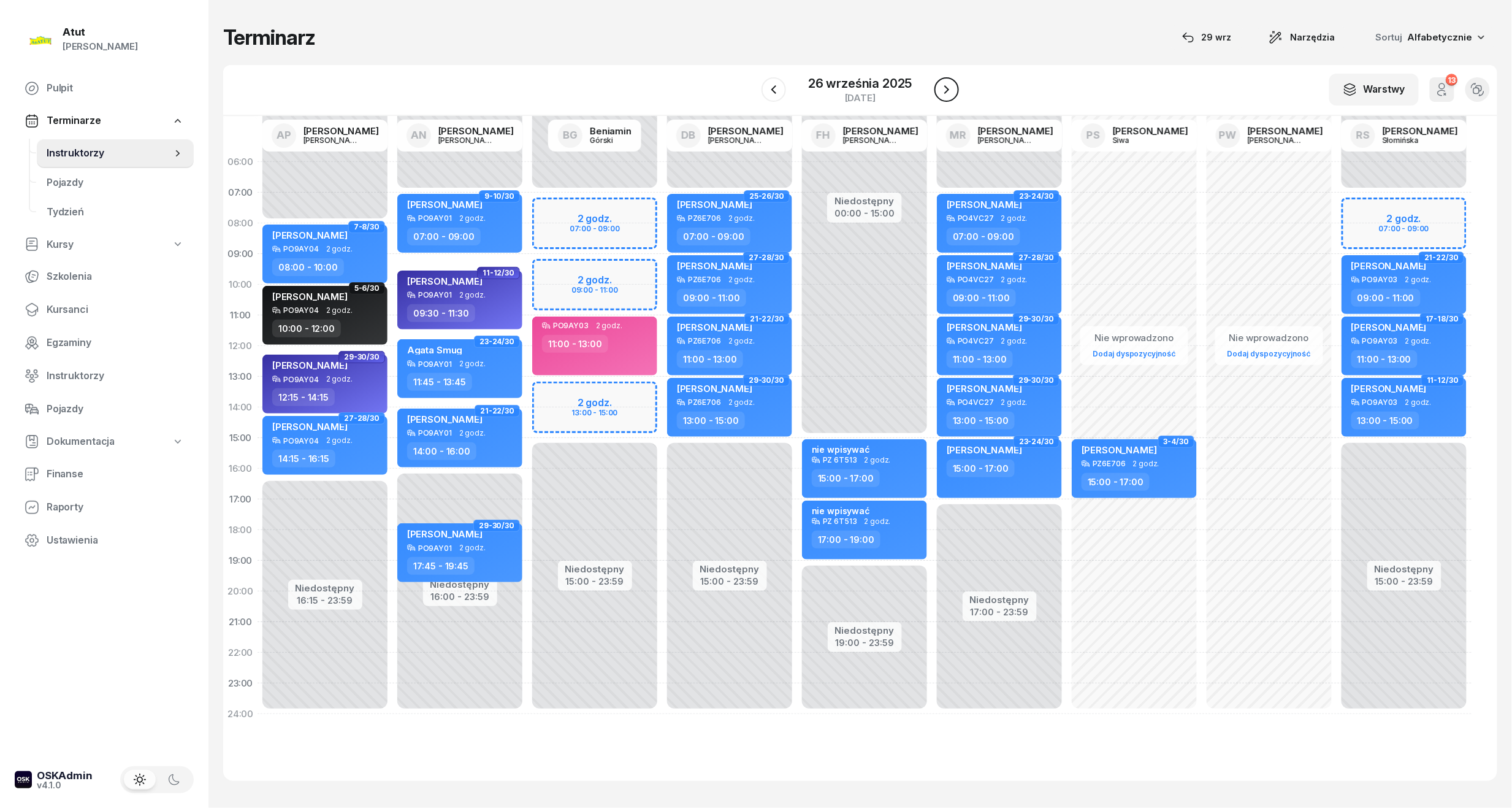
click at [949, 91] on icon "button" at bounding box center [946, 89] width 14 height 14
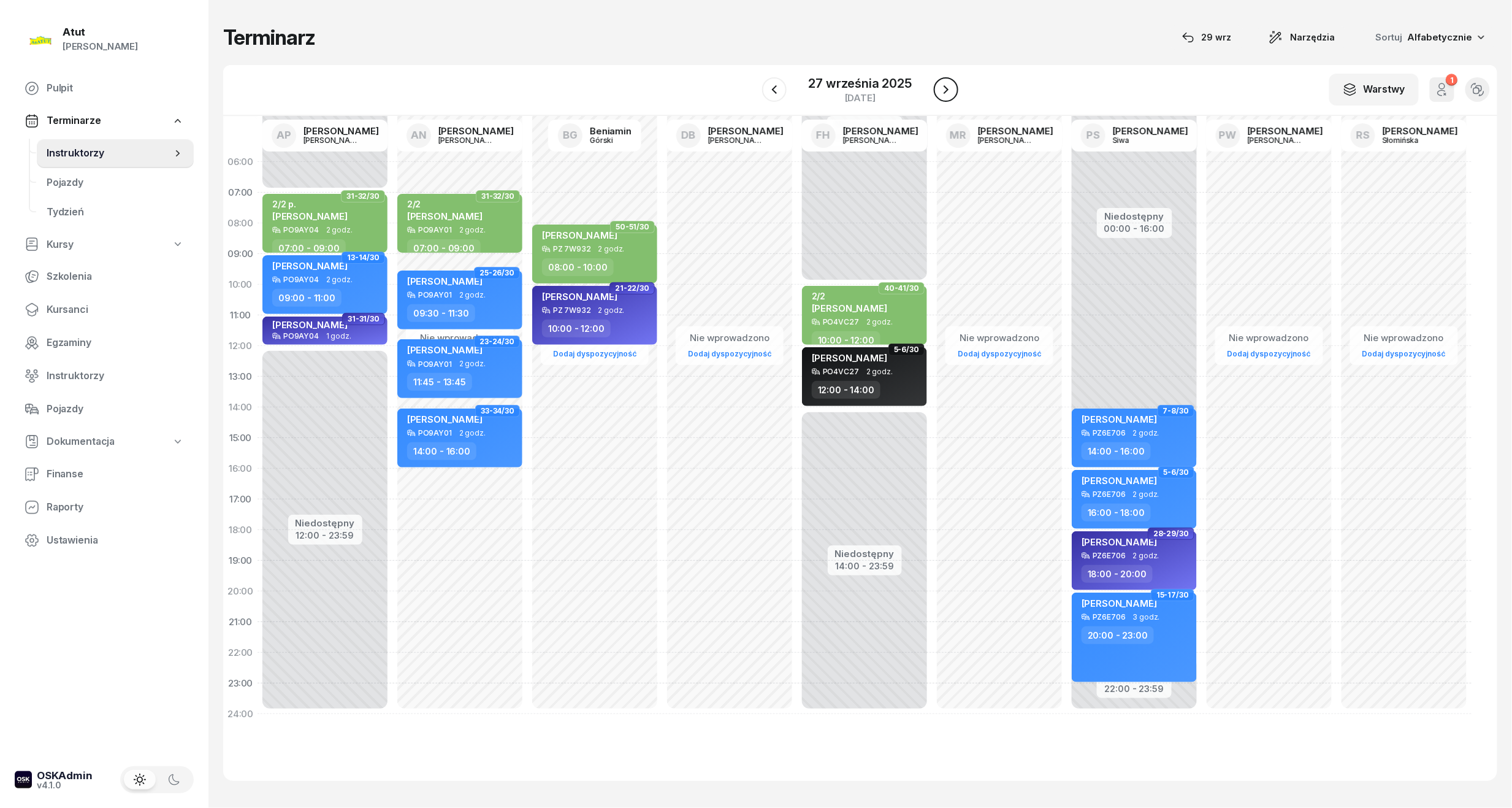
click at [949, 91] on icon "button" at bounding box center [945, 89] width 14 height 14
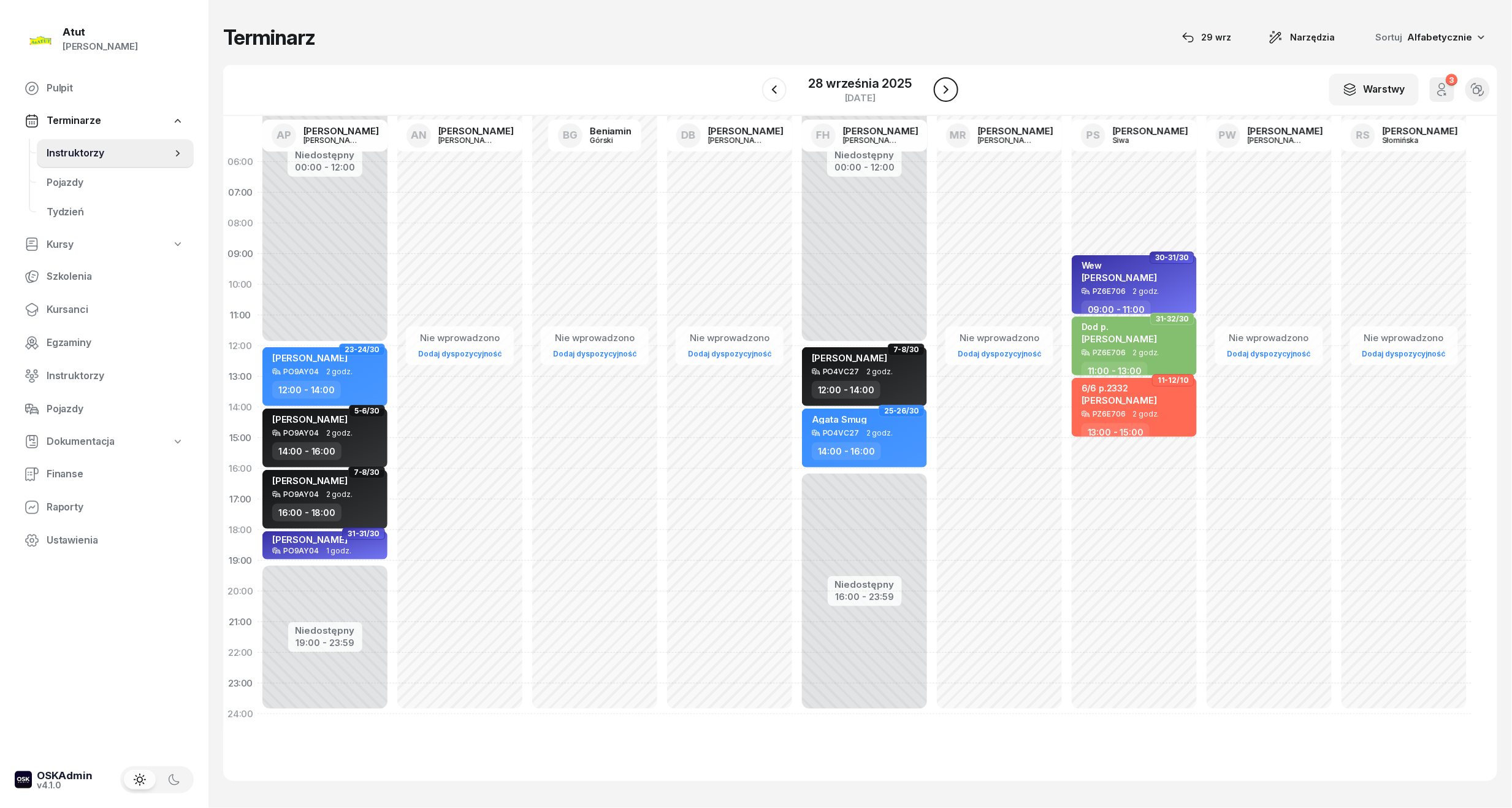
click at [949, 91] on icon "button" at bounding box center [945, 89] width 14 height 14
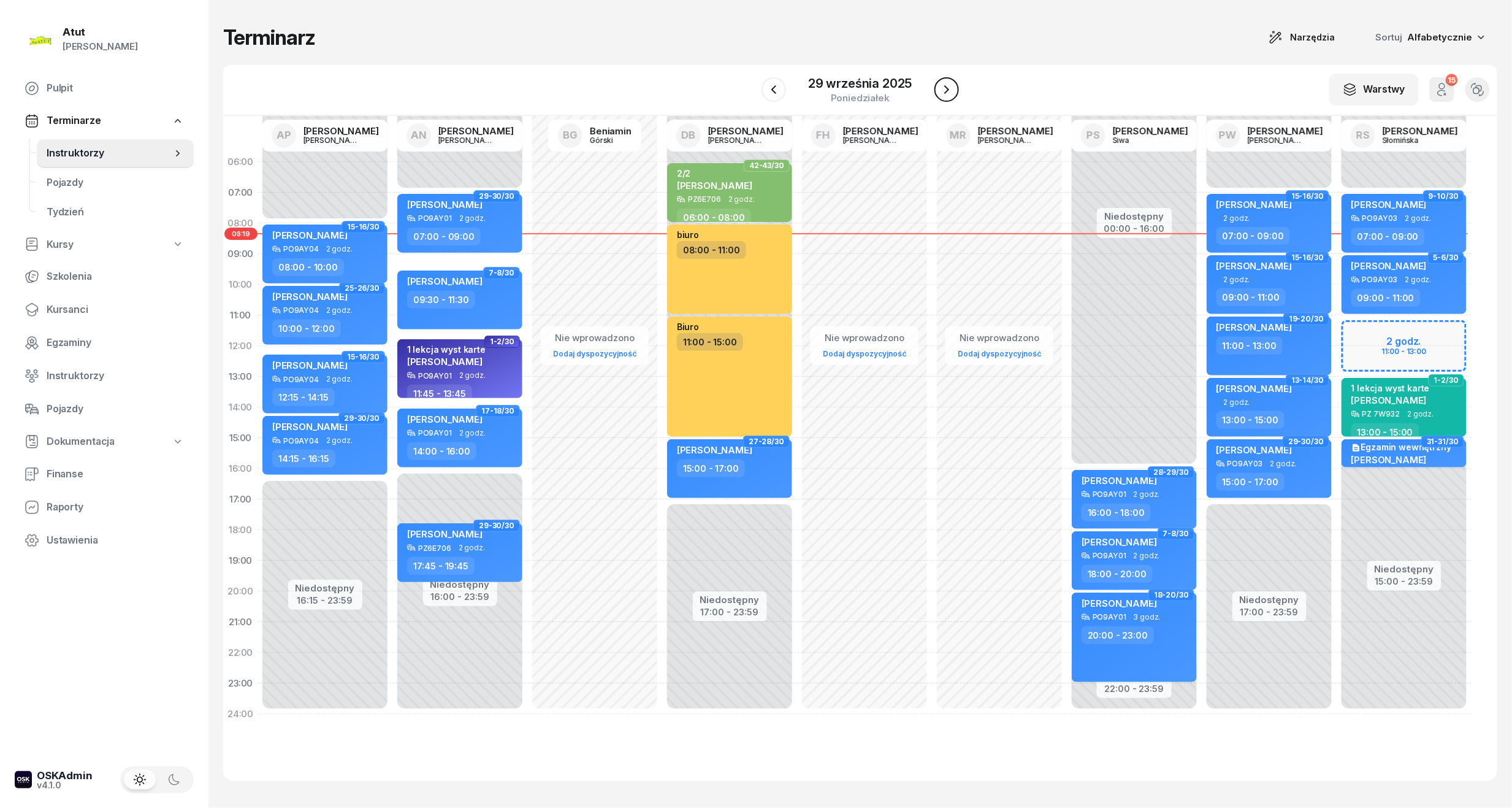
click at [949, 91] on icon "button" at bounding box center [946, 89] width 14 height 14
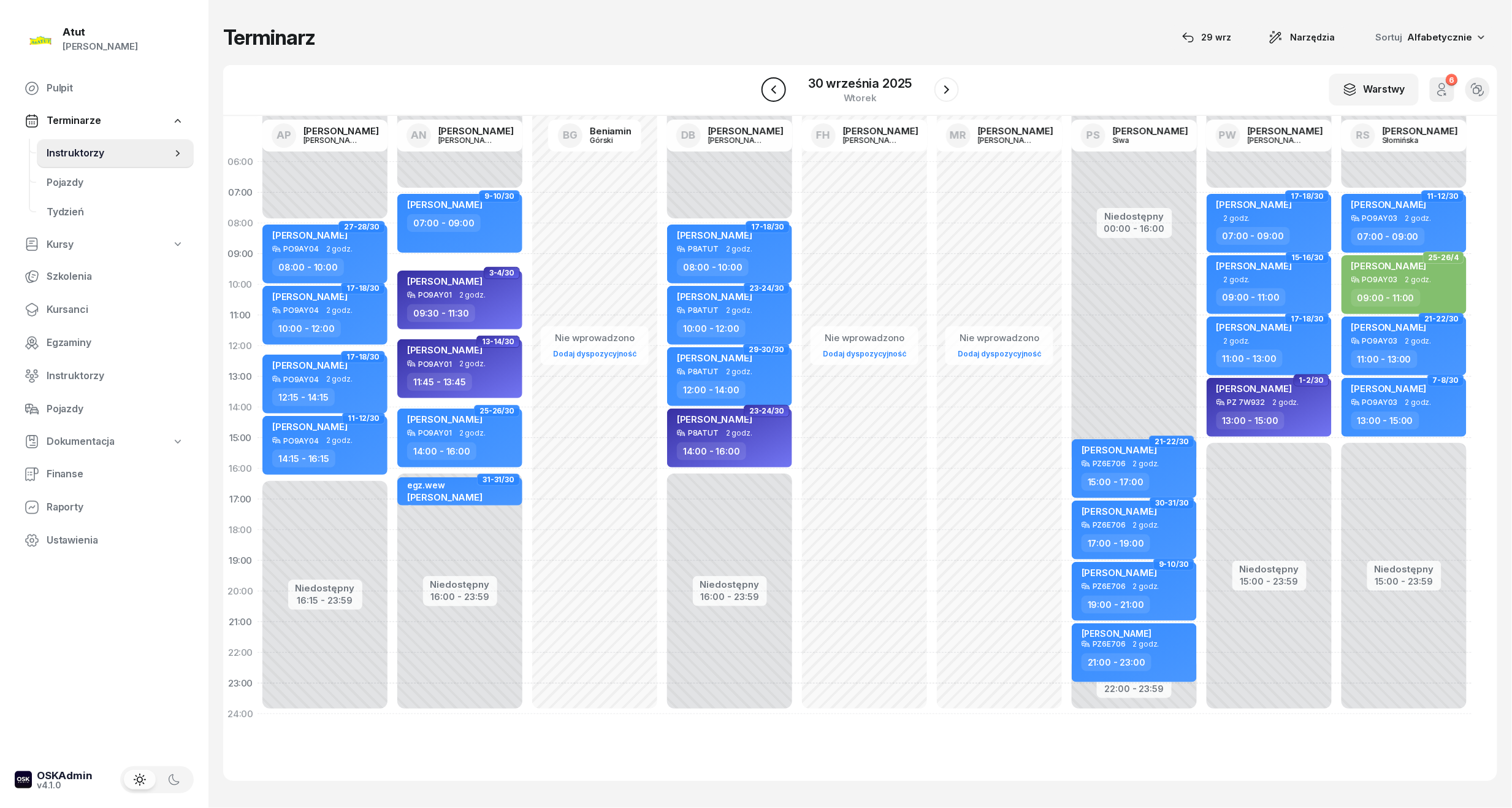
click at [781, 90] on icon "button" at bounding box center [773, 89] width 14 height 14
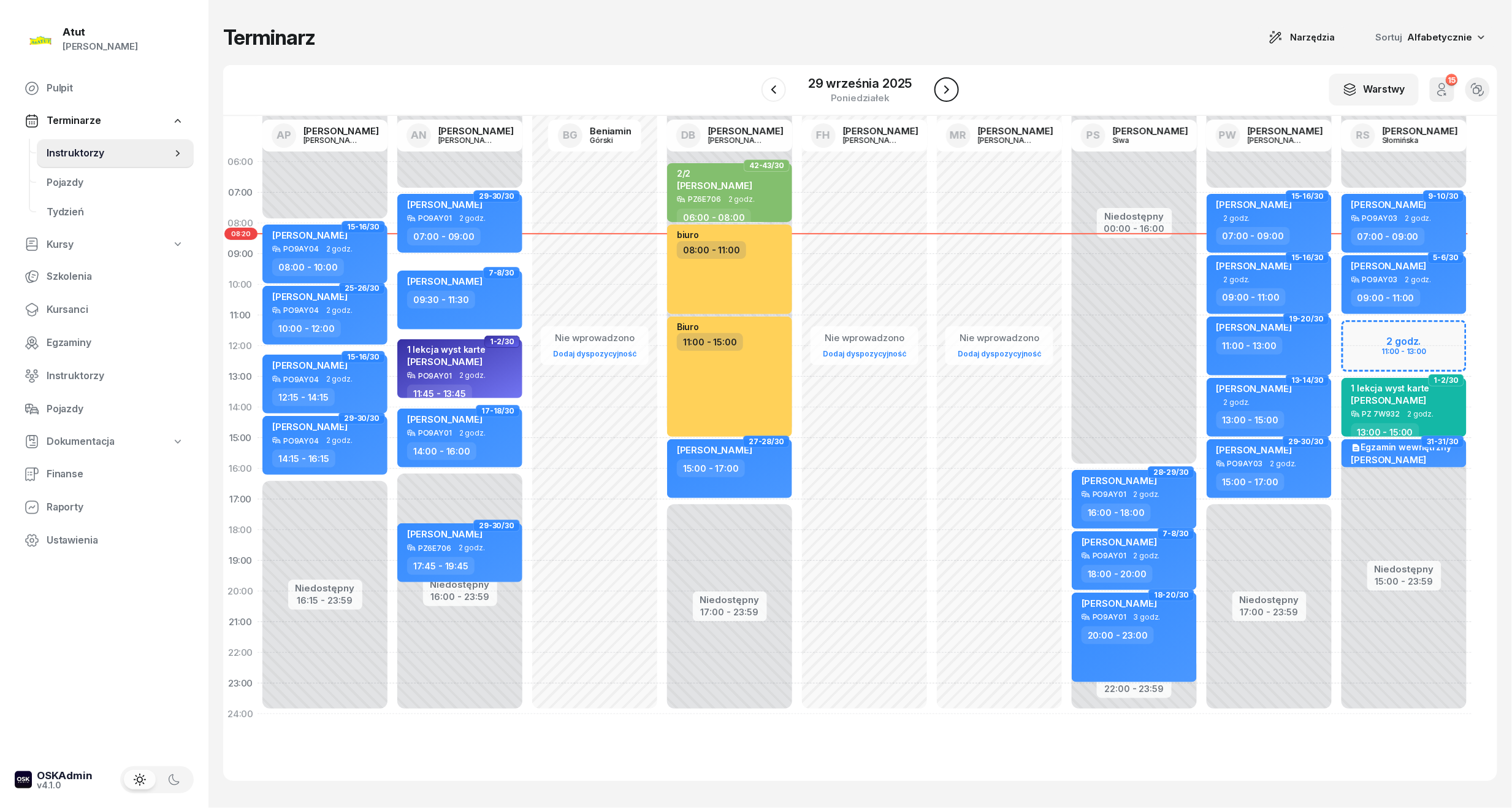
click at [947, 96] on icon "button" at bounding box center [946, 89] width 14 height 14
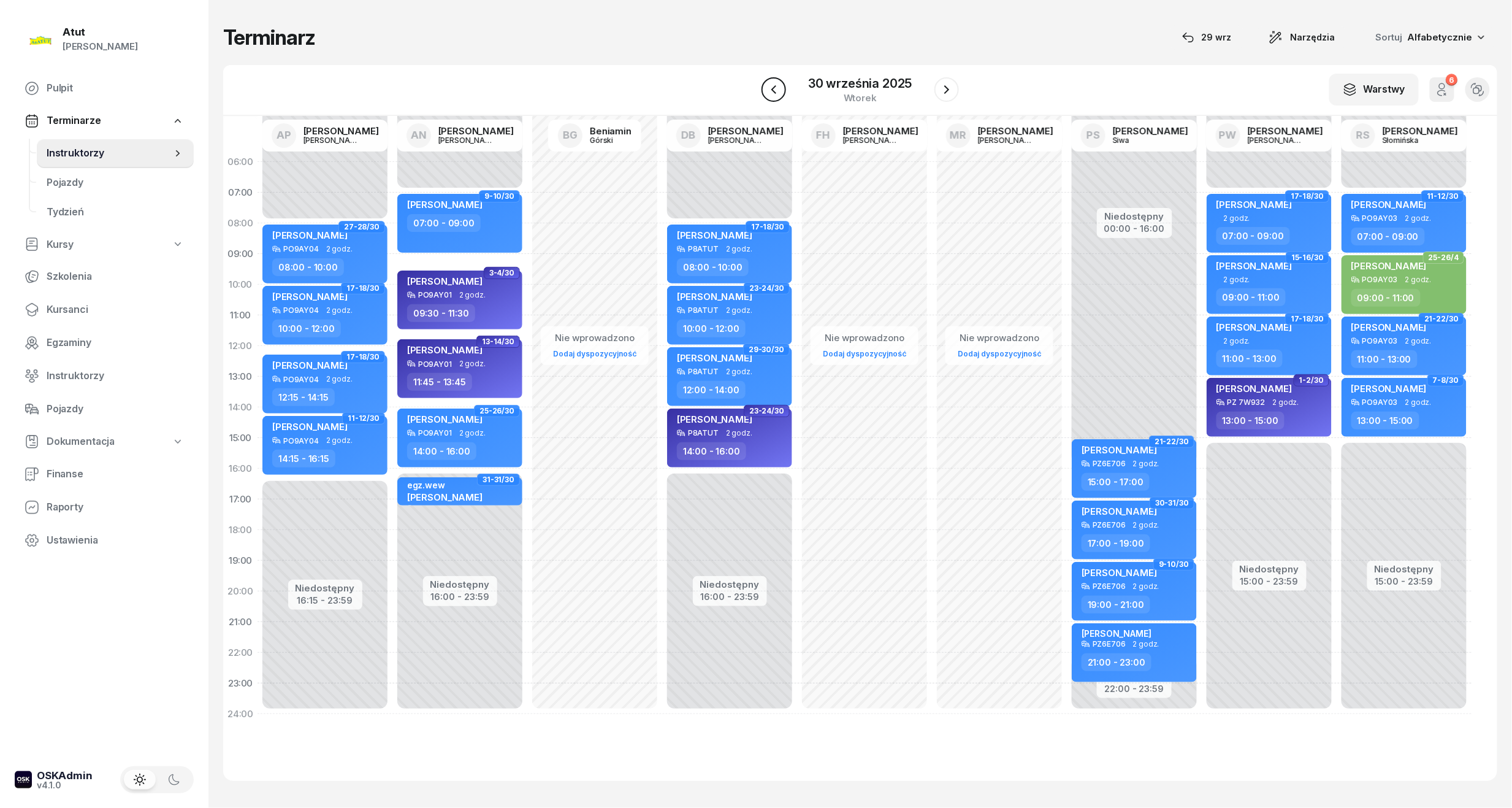
click at [771, 90] on icon "button" at bounding box center [773, 89] width 14 height 14
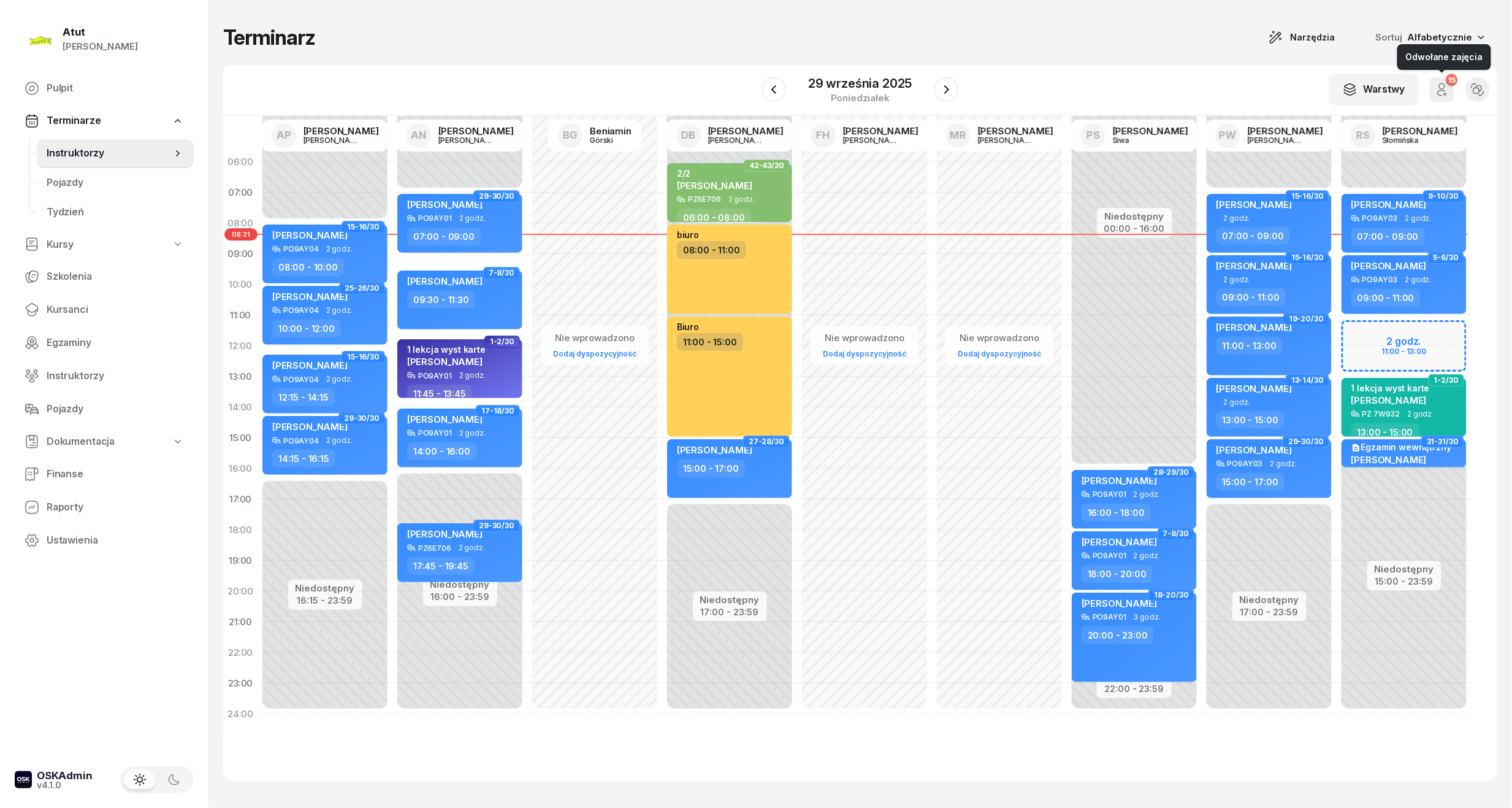
click at [1451, 88] on button "15" at bounding box center [1442, 90] width 24 height 24
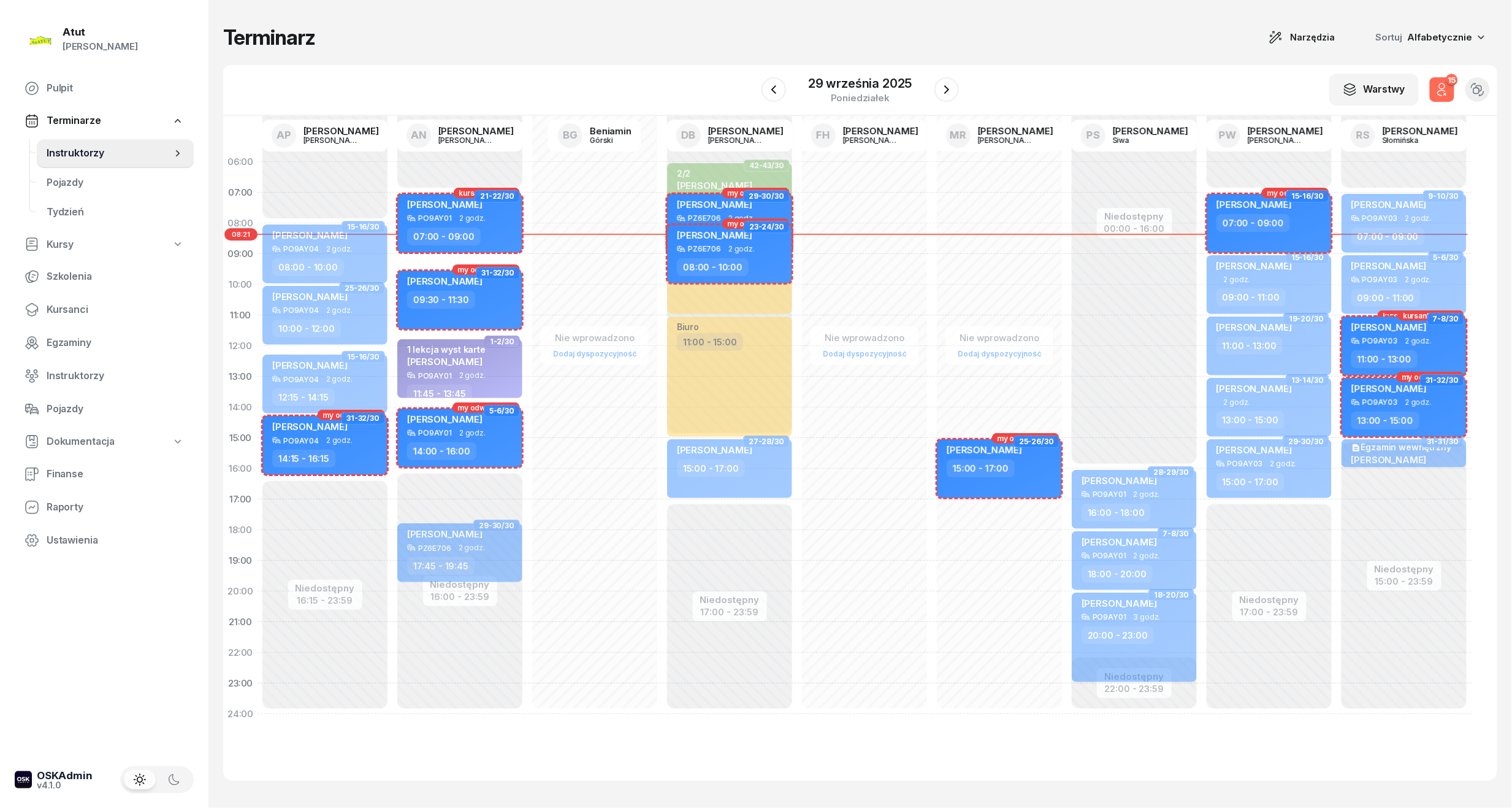
click at [1451, 88] on button "15" at bounding box center [1442, 90] width 24 height 24
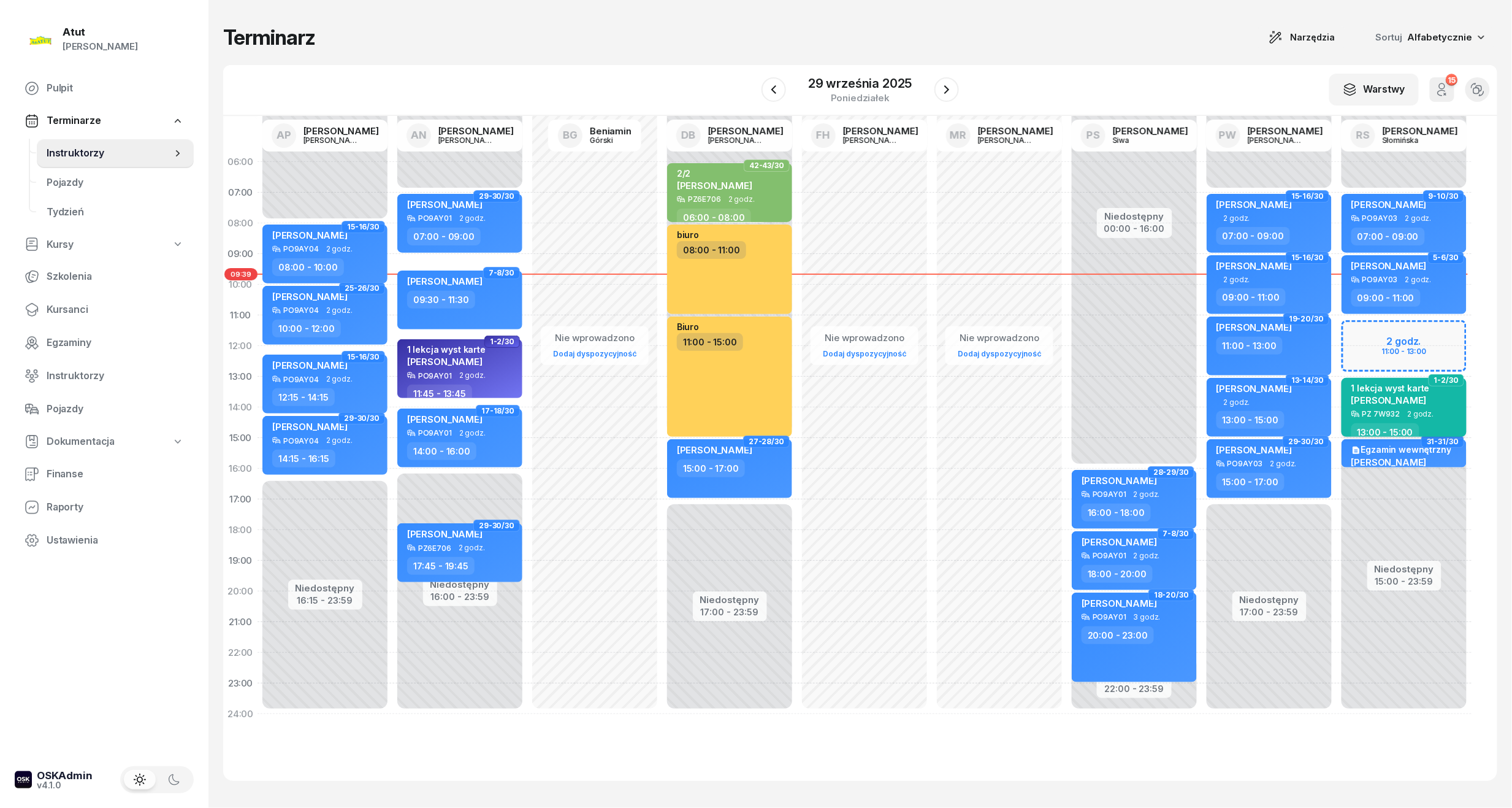
click at [1399, 401] on span "[PERSON_NAME]" at bounding box center [1389, 399] width 75 height 11
select select "13"
select select "15"
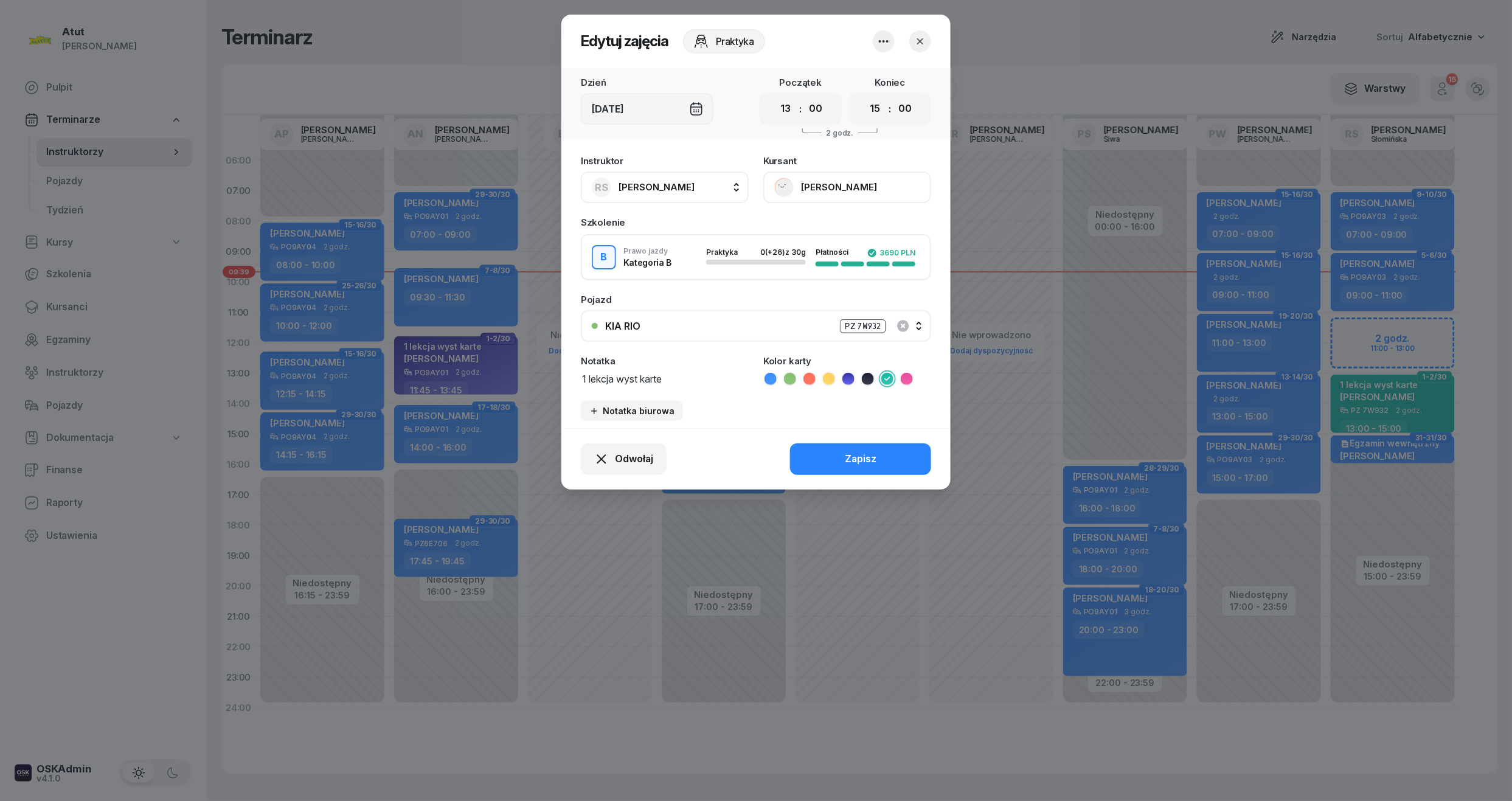
click at [925, 41] on icon "button" at bounding box center [920, 41] width 12 height 12
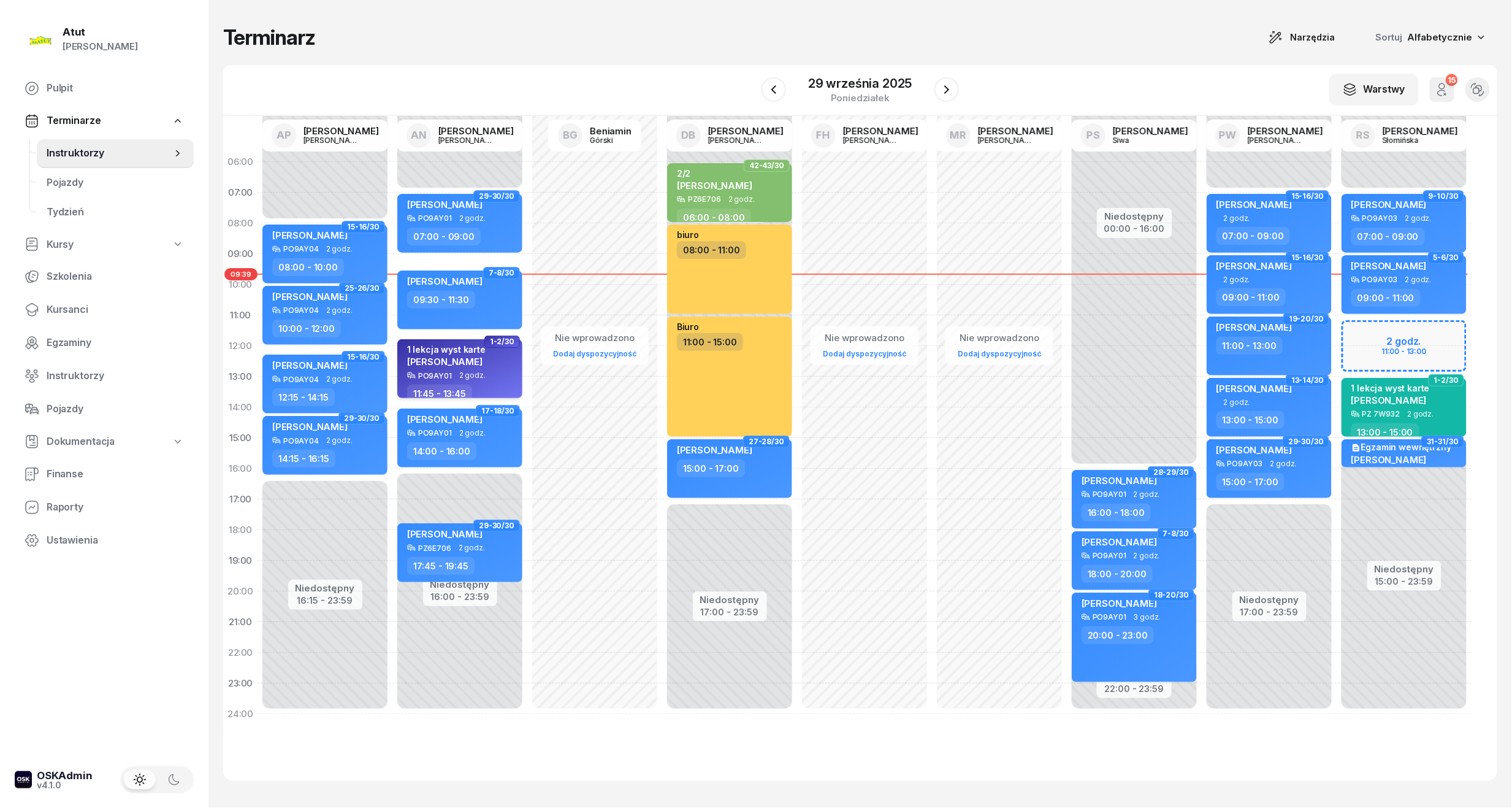
click at [477, 361] on span "[PERSON_NAME]" at bounding box center [444, 361] width 75 height 11
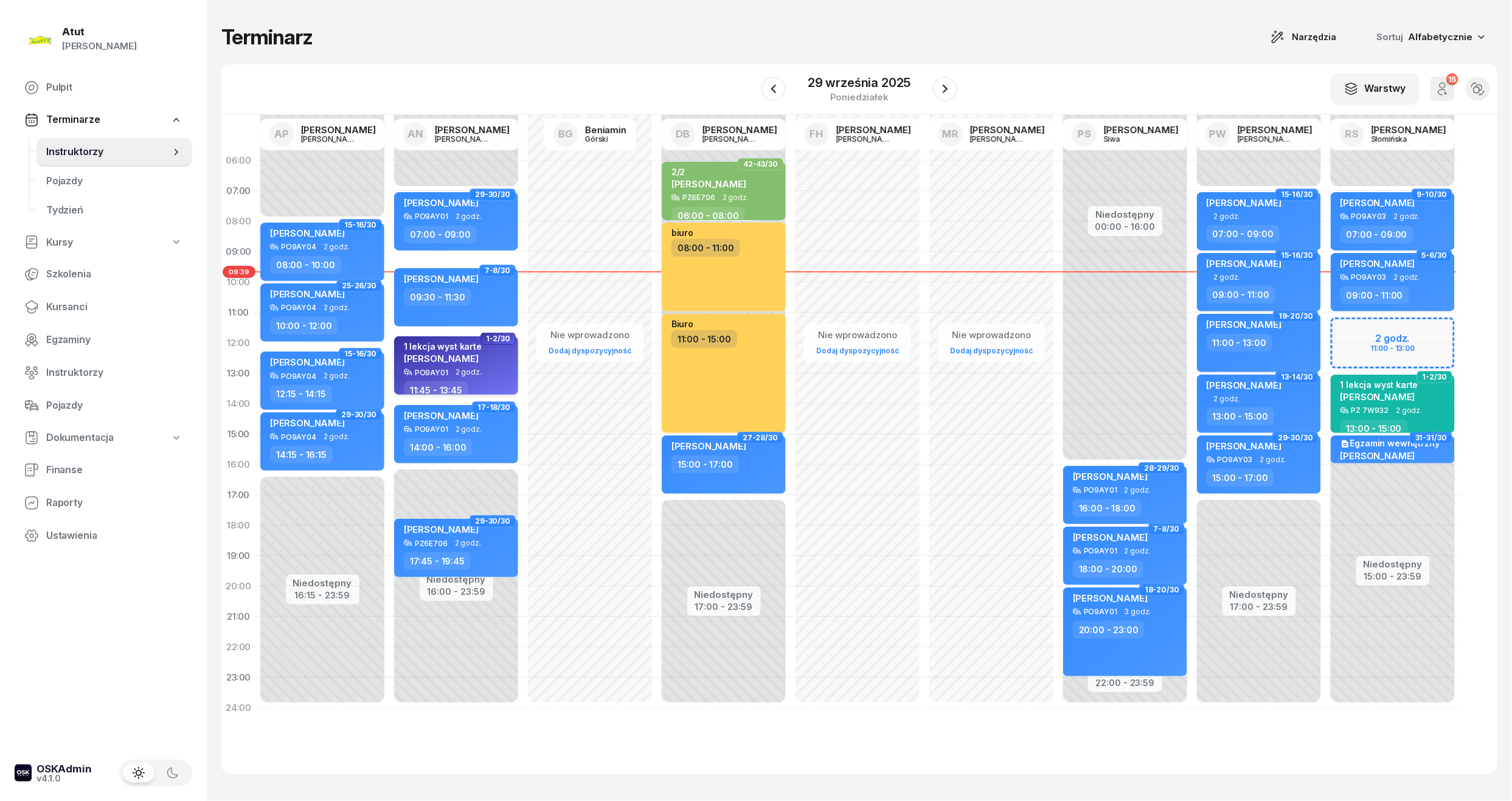
select select "11"
select select "45"
select select "13"
select select "45"
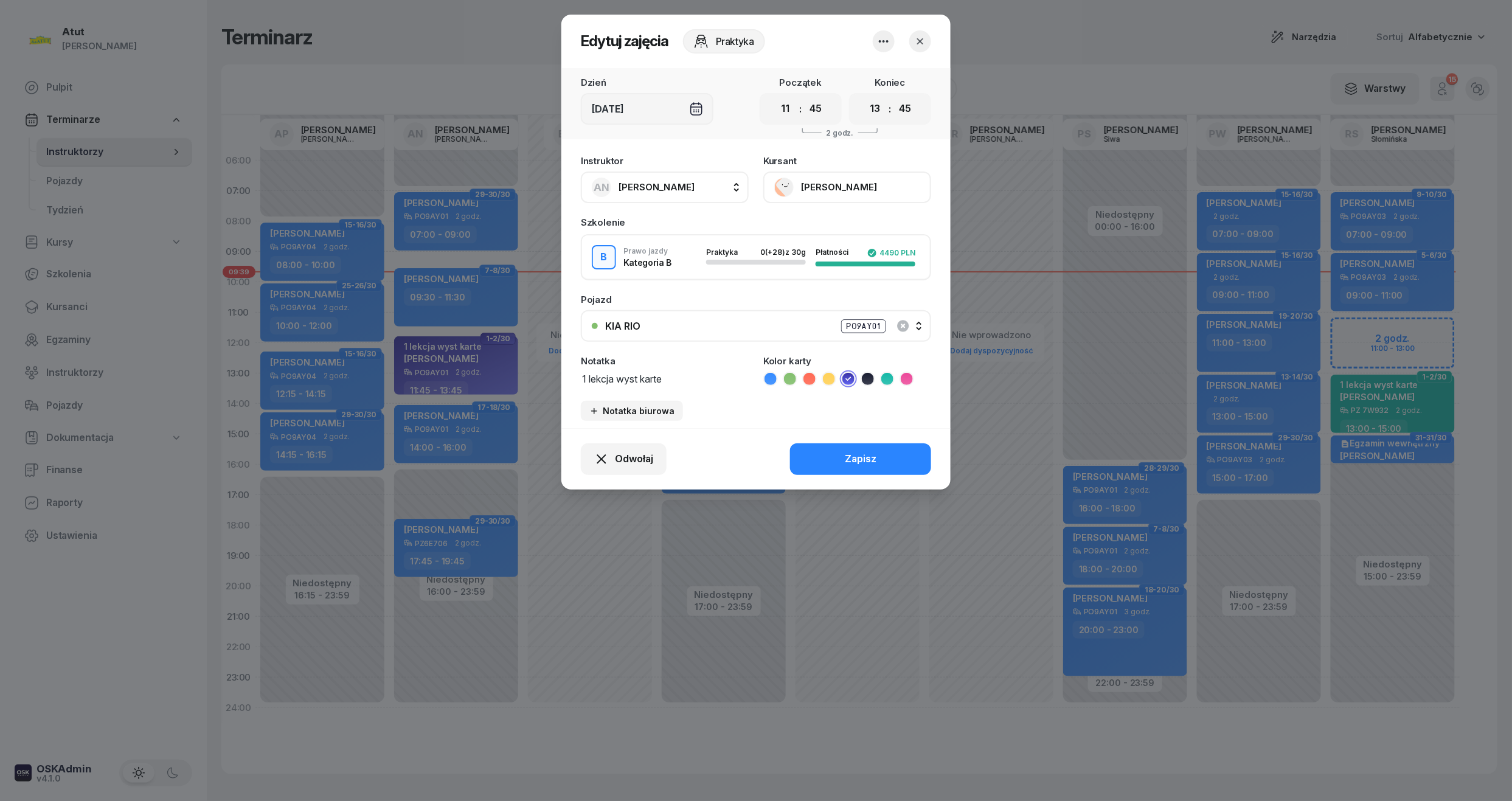
click at [846, 190] on button "[PERSON_NAME]" at bounding box center [846, 187] width 168 height 32
click at [826, 224] on div "Otwórz profil" at bounding box center [802, 228] width 59 height 16
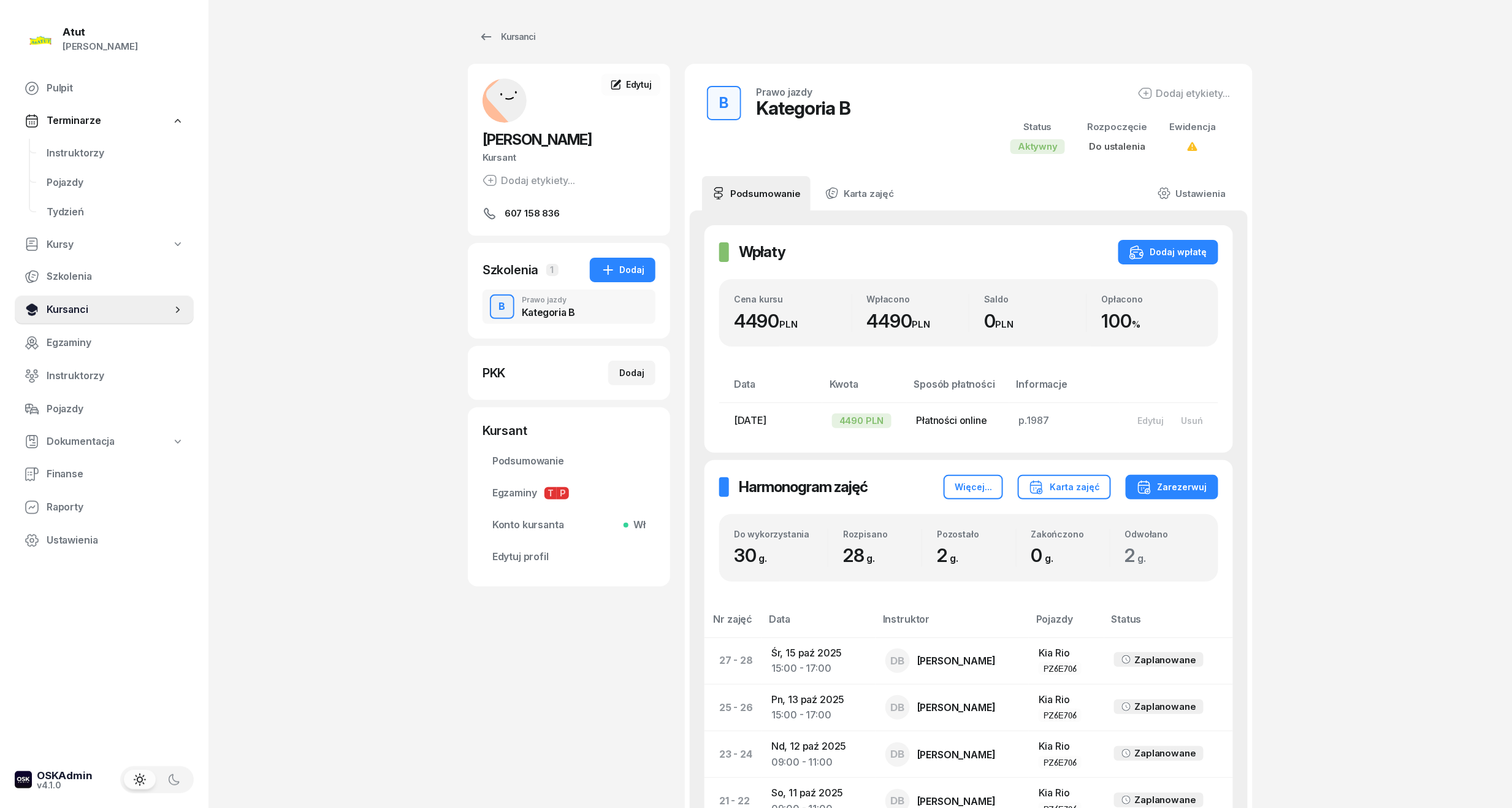
click at [86, 302] on span "Kursanci" at bounding box center [109, 309] width 125 height 16
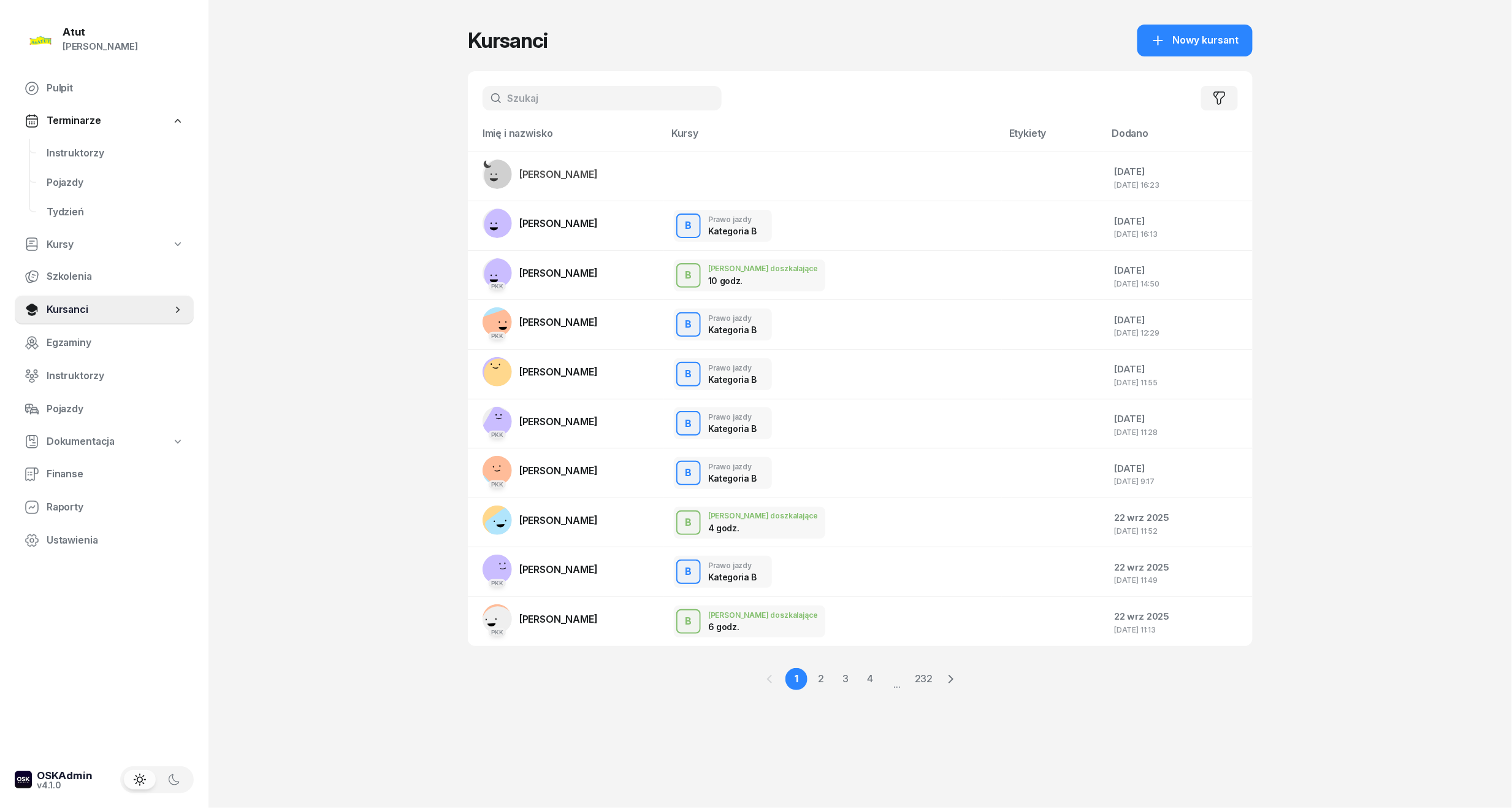
click at [533, 111] on div "Filtruj" at bounding box center [860, 98] width 785 height 54
click at [573, 97] on input "text" at bounding box center [602, 98] width 239 height 24
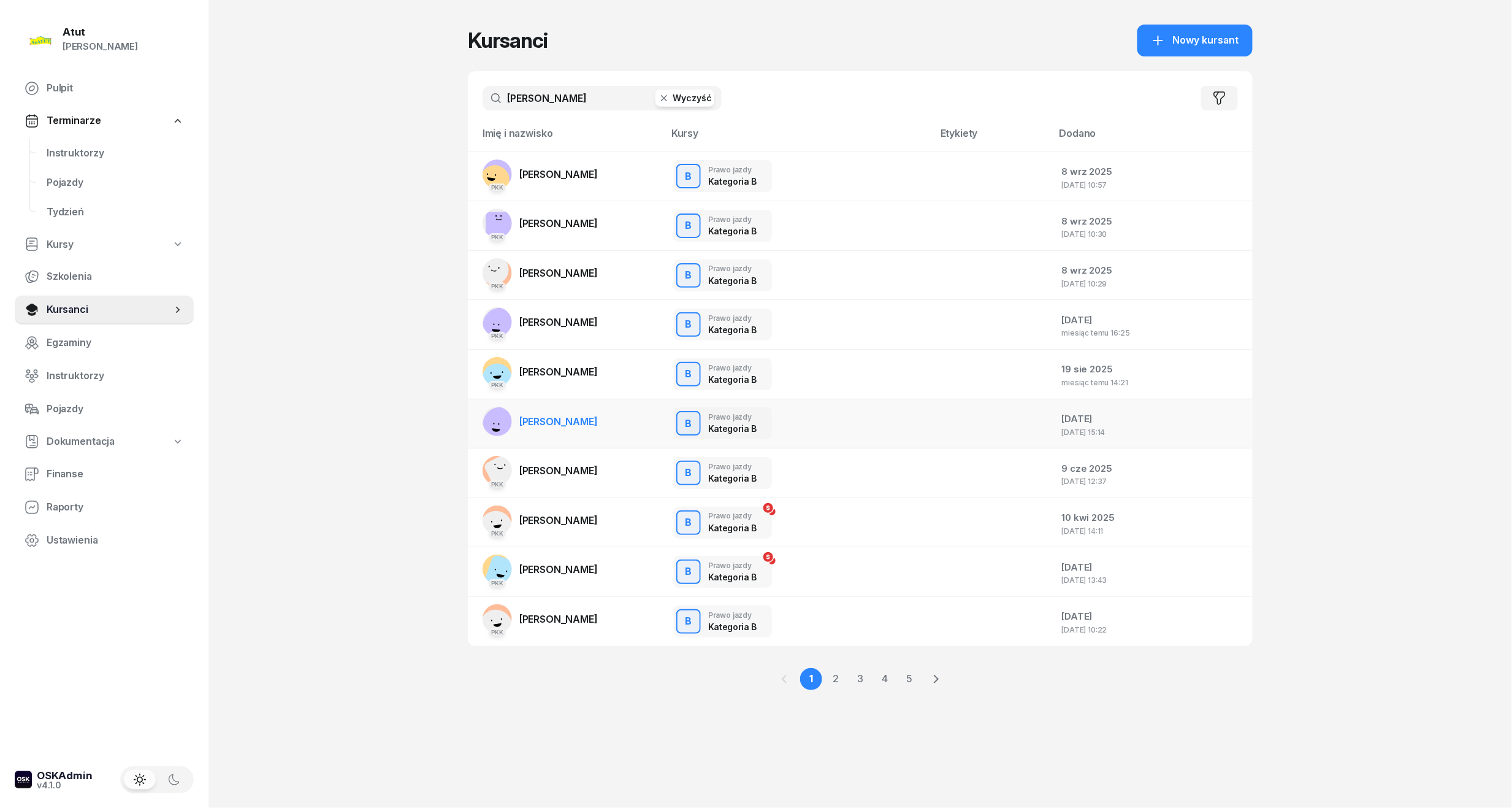
type input "[PERSON_NAME]"
click at [562, 422] on span "[PERSON_NAME]" at bounding box center [558, 421] width 78 height 12
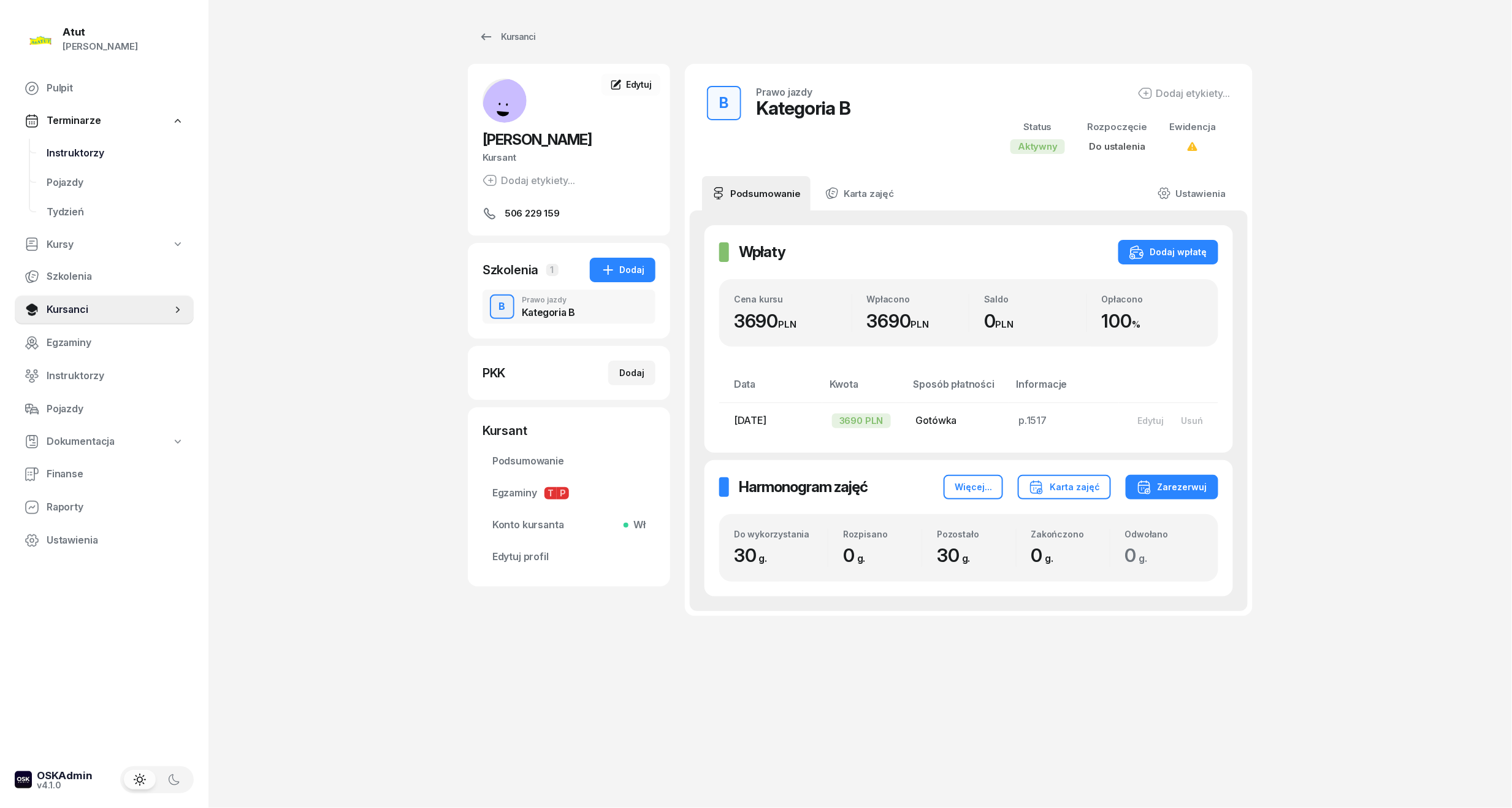
click at [79, 150] on span "Instruktorzy" at bounding box center [115, 153] width 137 height 16
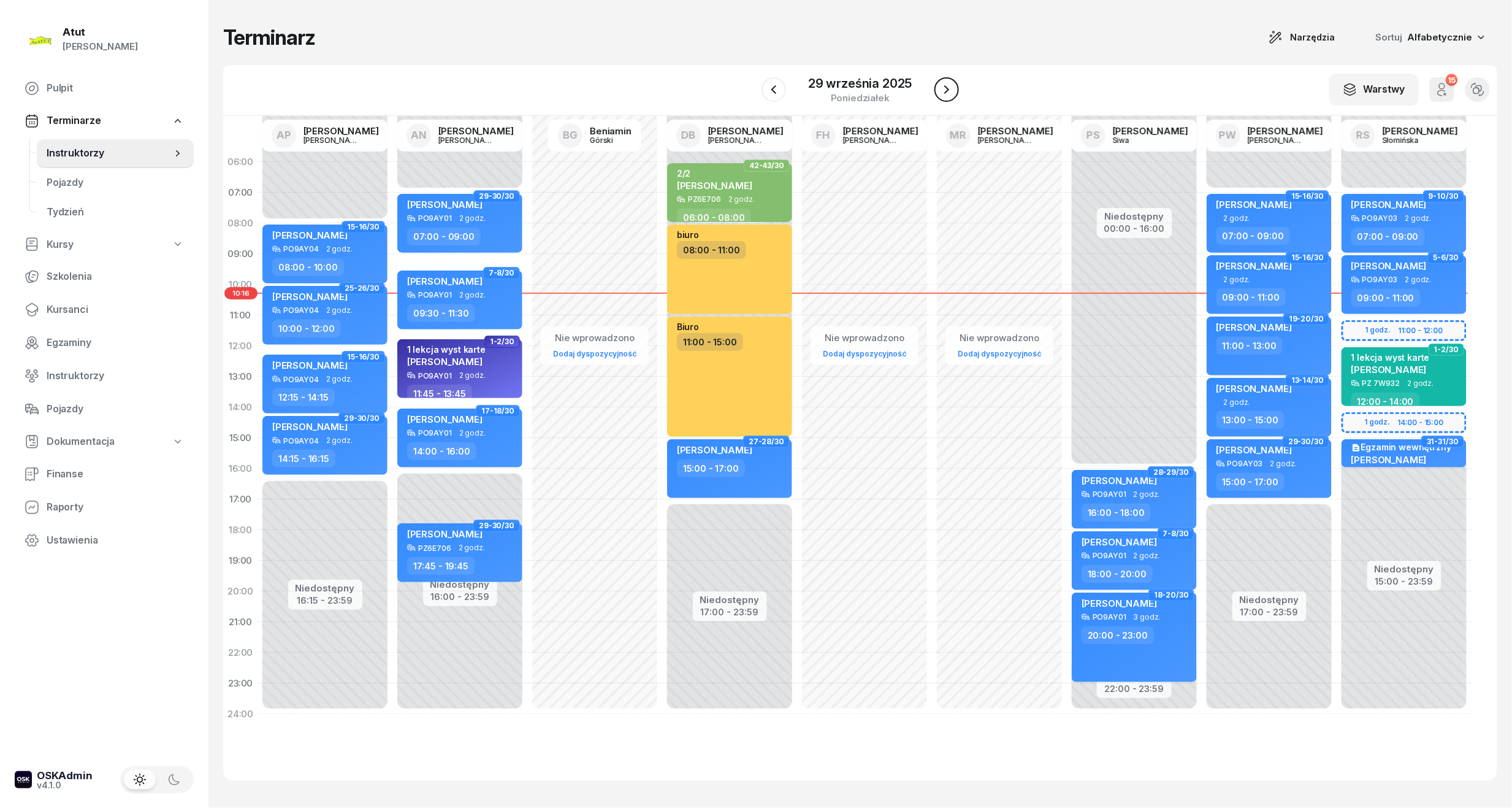
click at [948, 87] on icon "button" at bounding box center [946, 89] width 14 height 14
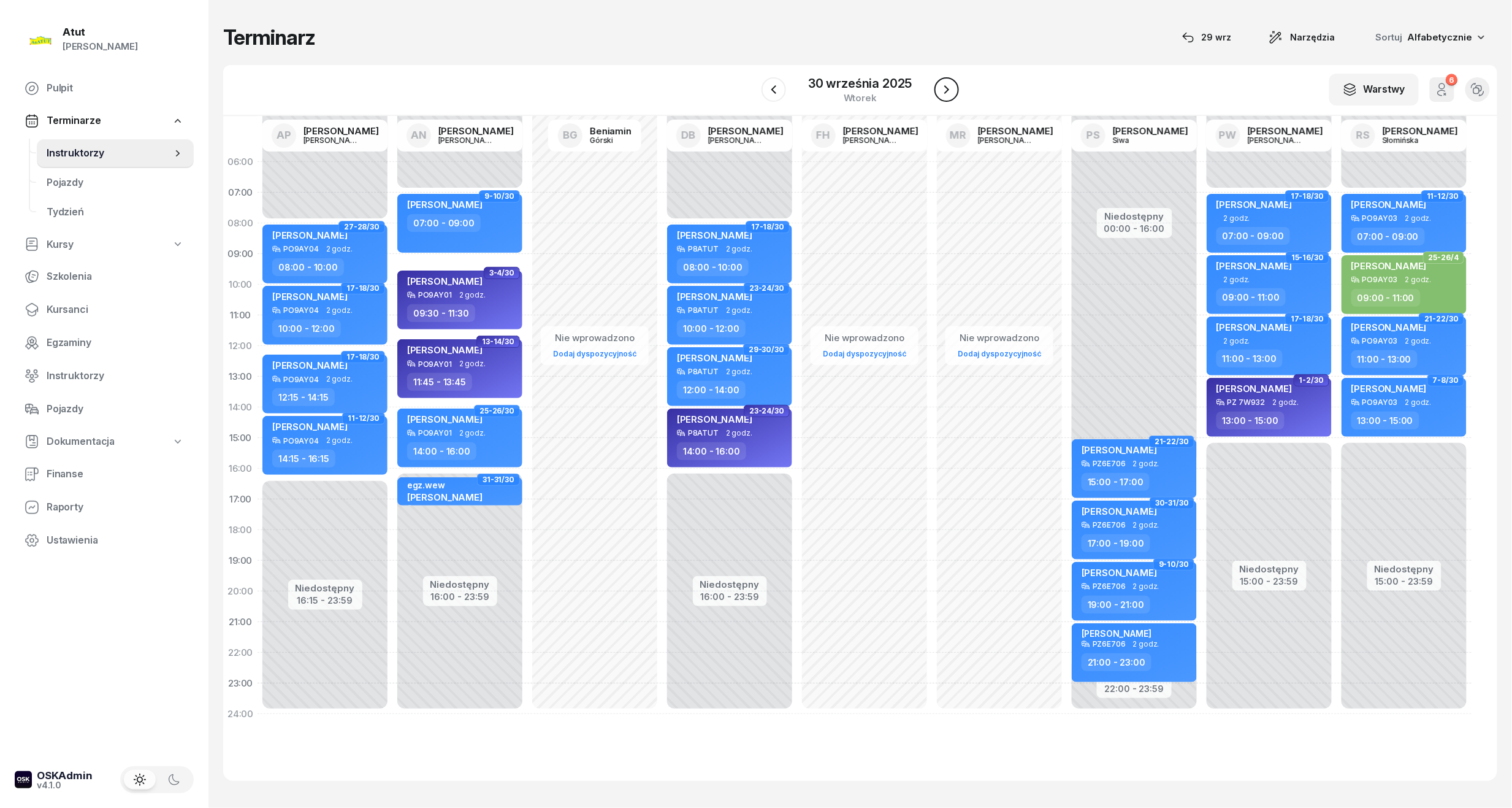
click at [948, 87] on icon "button" at bounding box center [946, 89] width 14 height 14
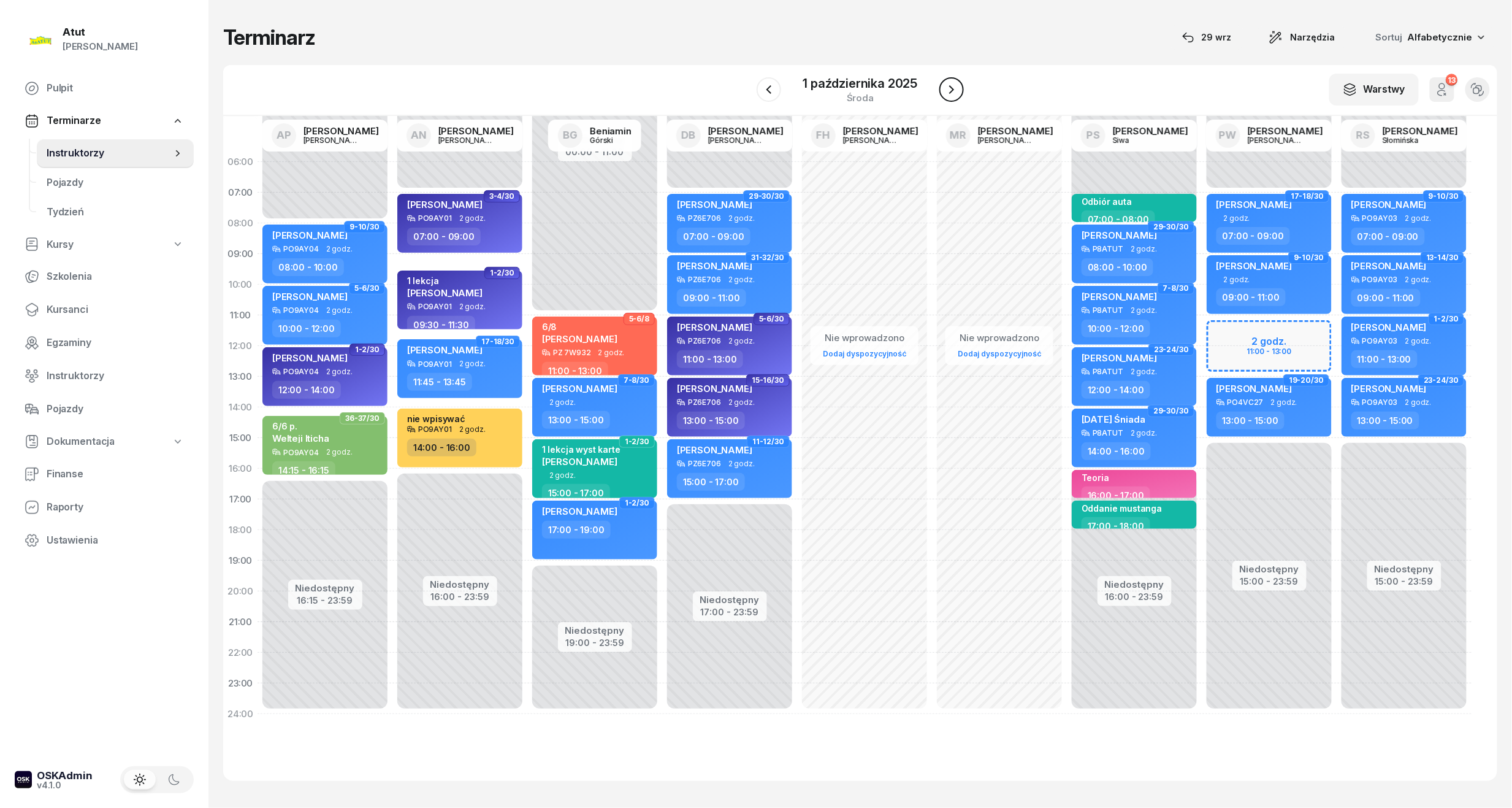
click at [948, 87] on icon "button" at bounding box center [952, 89] width 14 height 14
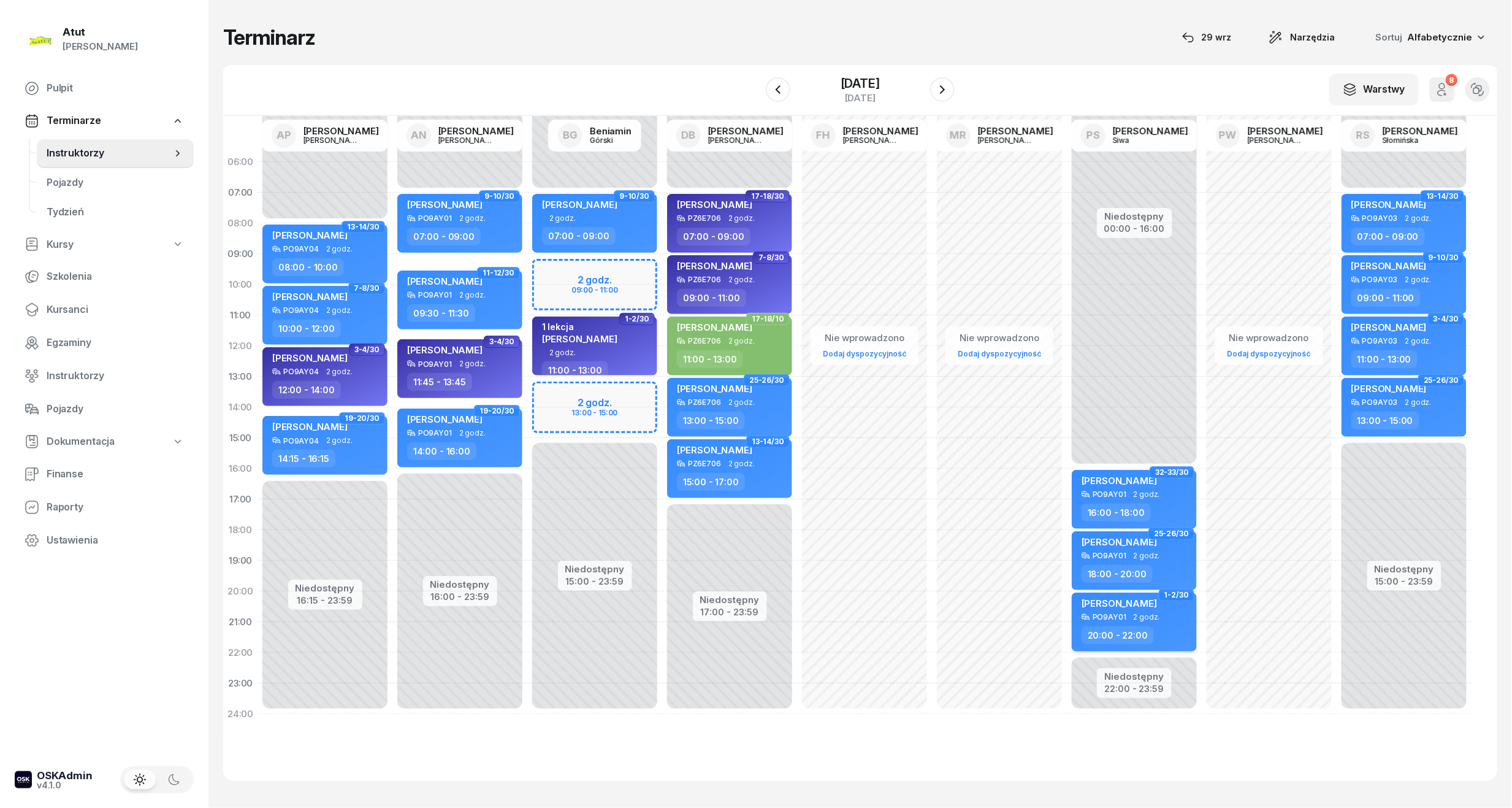
click at [1158, 628] on div "20:00 - 22:00" at bounding box center [1136, 635] width 108 height 17
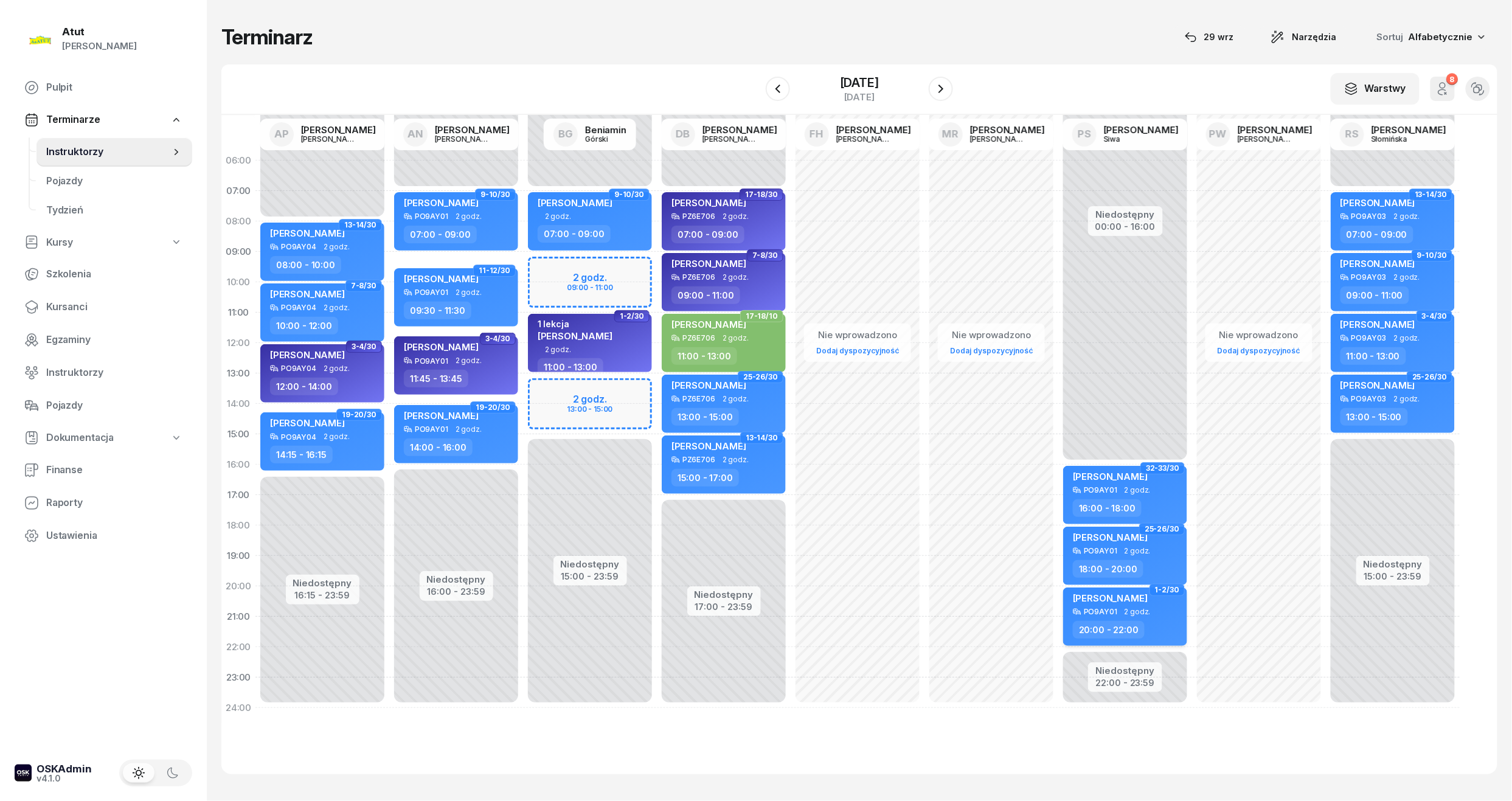
select select "20"
select select "22"
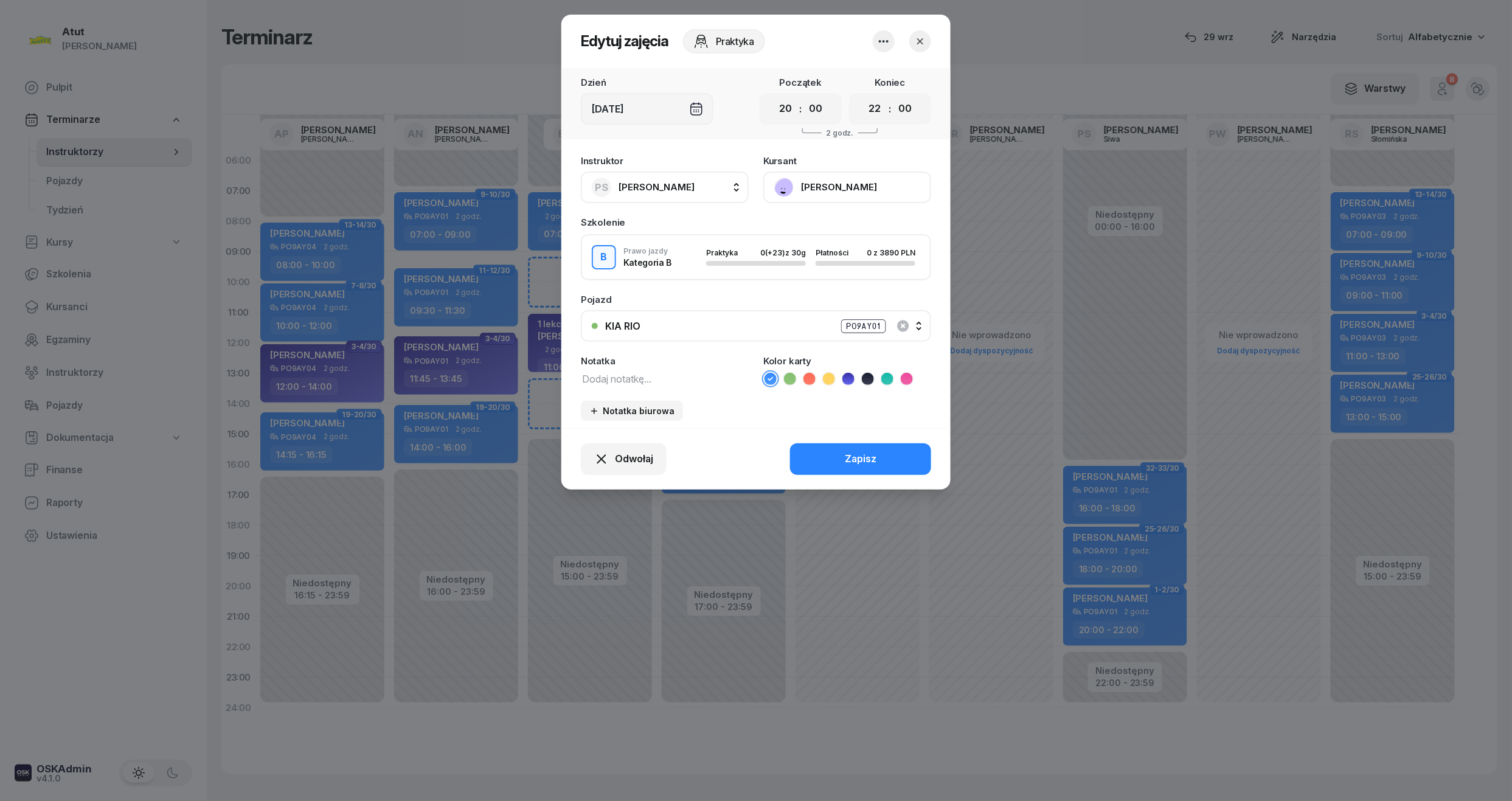
click at [800, 178] on button "[PERSON_NAME]" at bounding box center [846, 187] width 168 height 32
click at [825, 223] on div "Otwórz profil" at bounding box center [802, 228] width 59 height 16
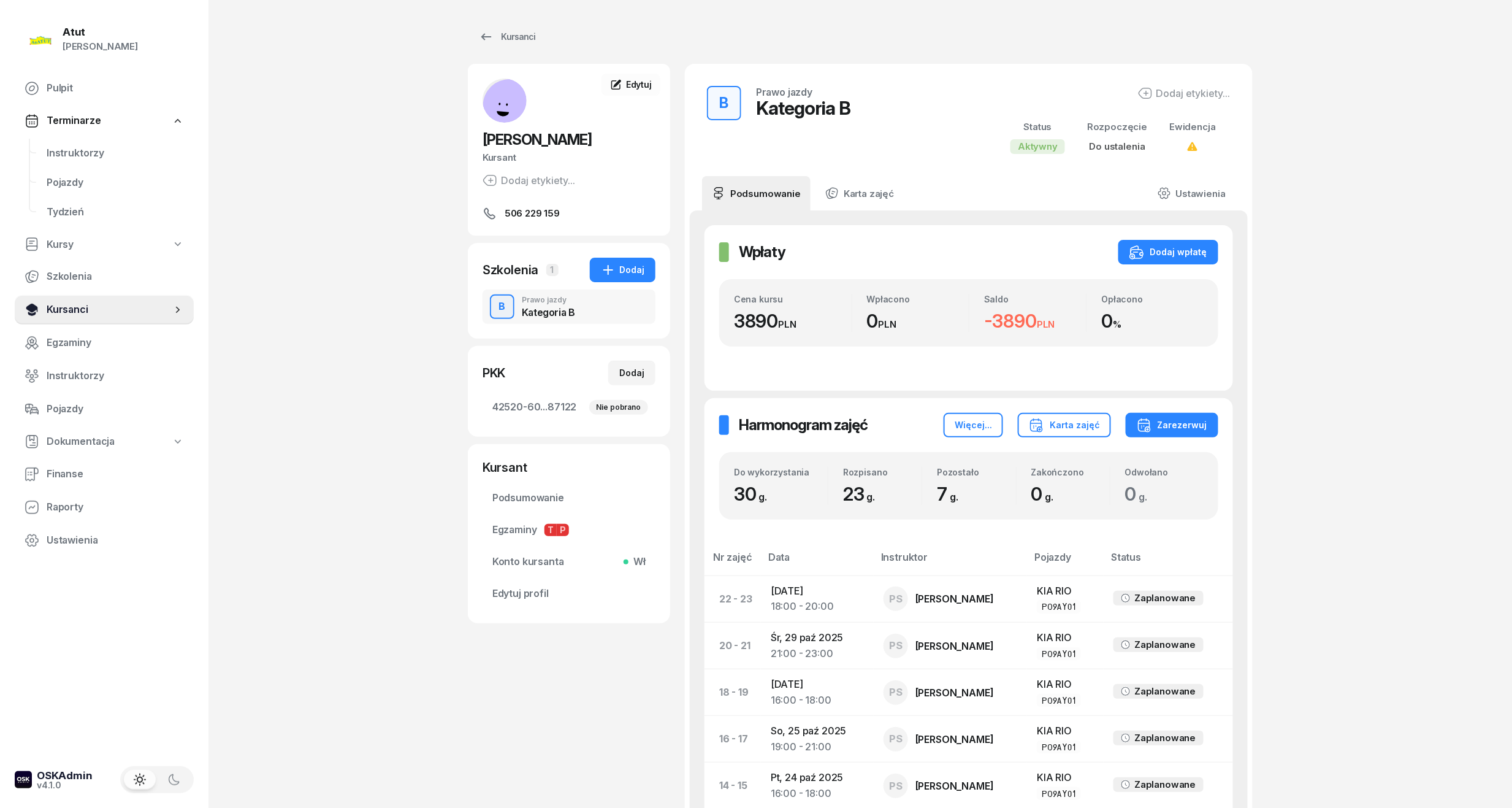
click at [52, 298] on link "Kursanci" at bounding box center [104, 309] width 179 height 30
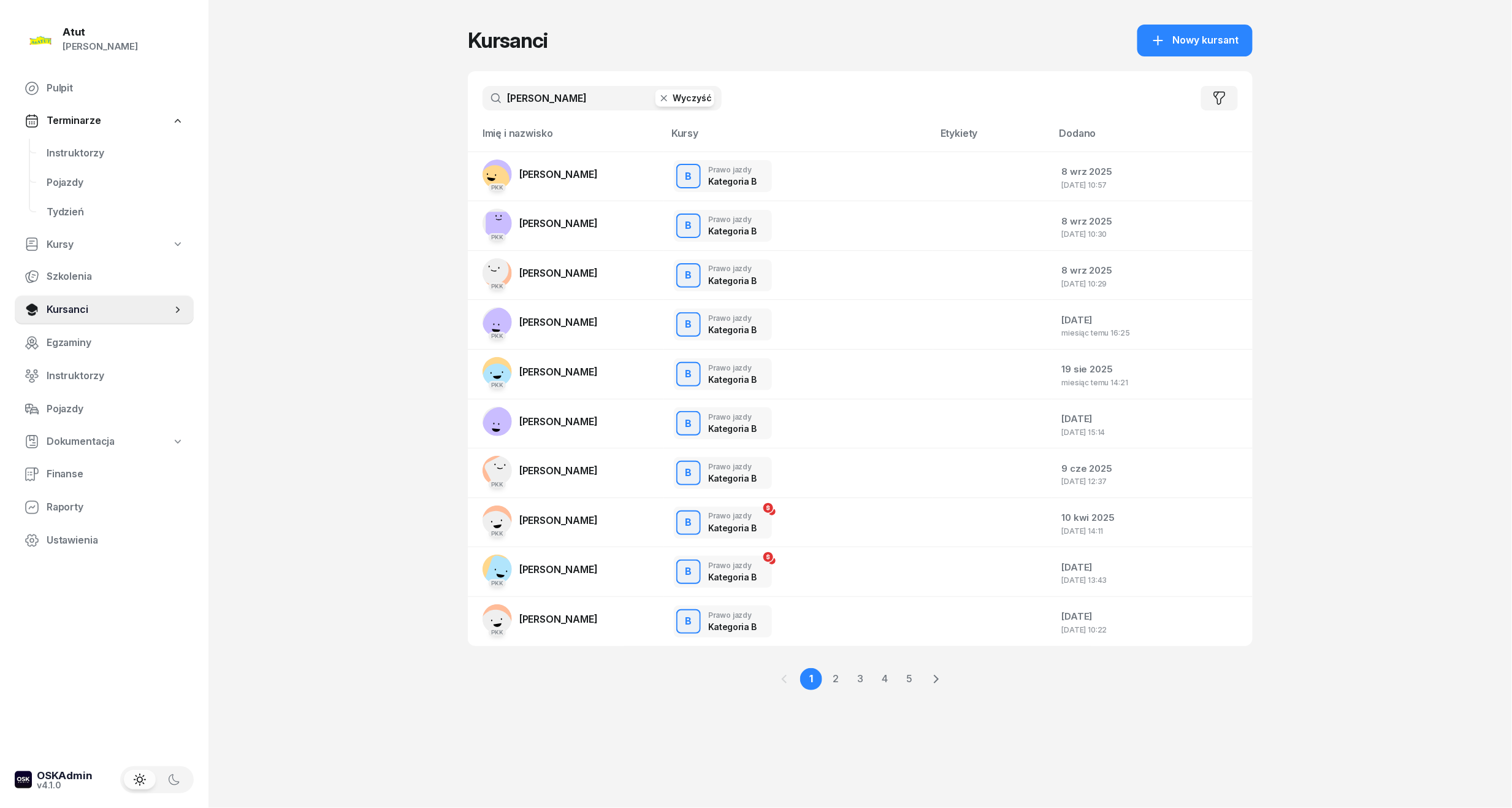
drag, startPoint x: 579, startPoint y: 99, endPoint x: 14, endPoint y: 98, distance: 565.0
click at [14, 98] on div "Atut [PERSON_NAME] Pulpit Terminarze Instruktorzy Pojazdy Tydzień Kursy Szkolen…" at bounding box center [756, 404] width 1512 height 808
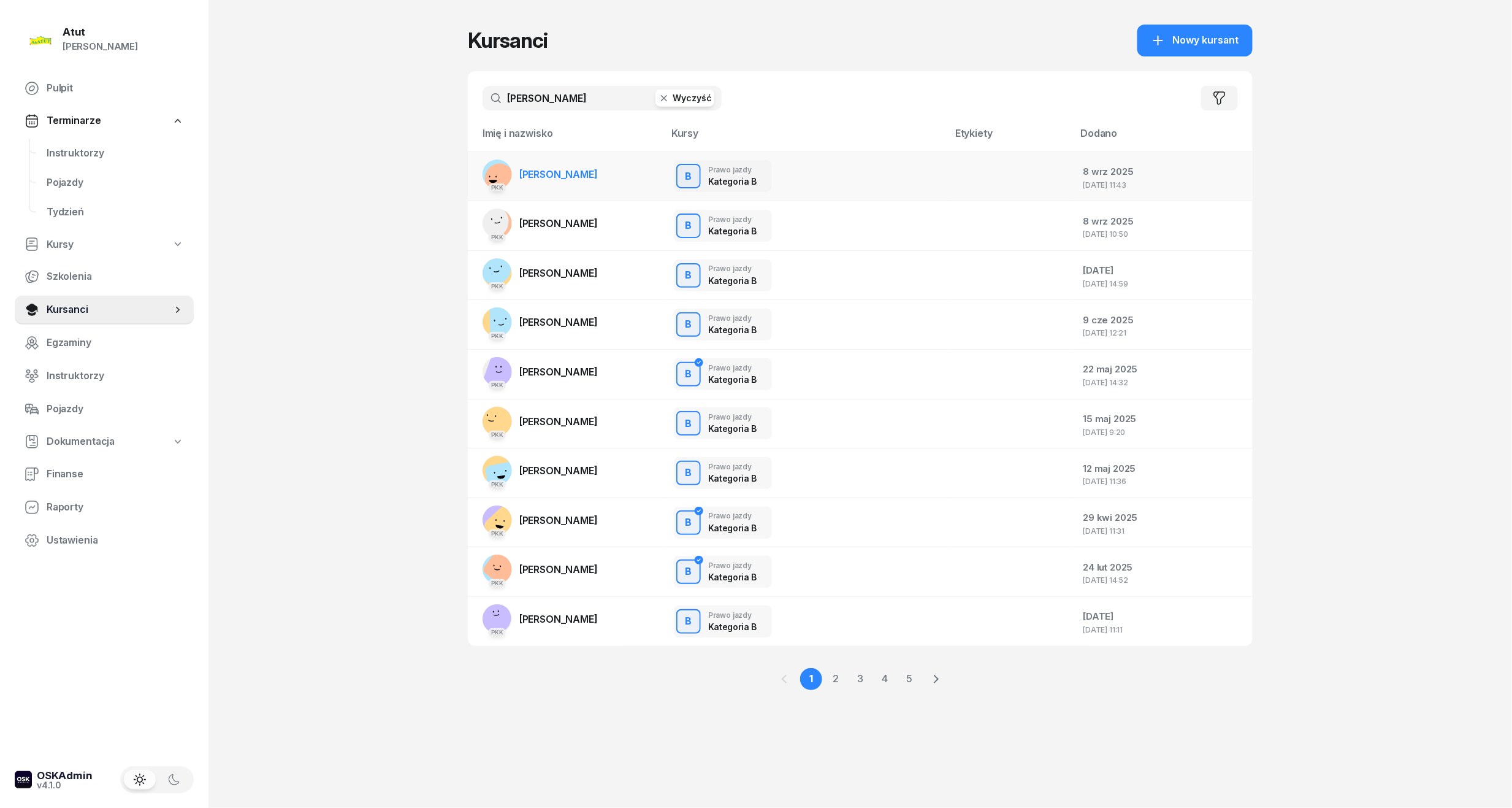
type input "[PERSON_NAME]"
click at [587, 179] on span "[PERSON_NAME]" at bounding box center [558, 174] width 78 height 12
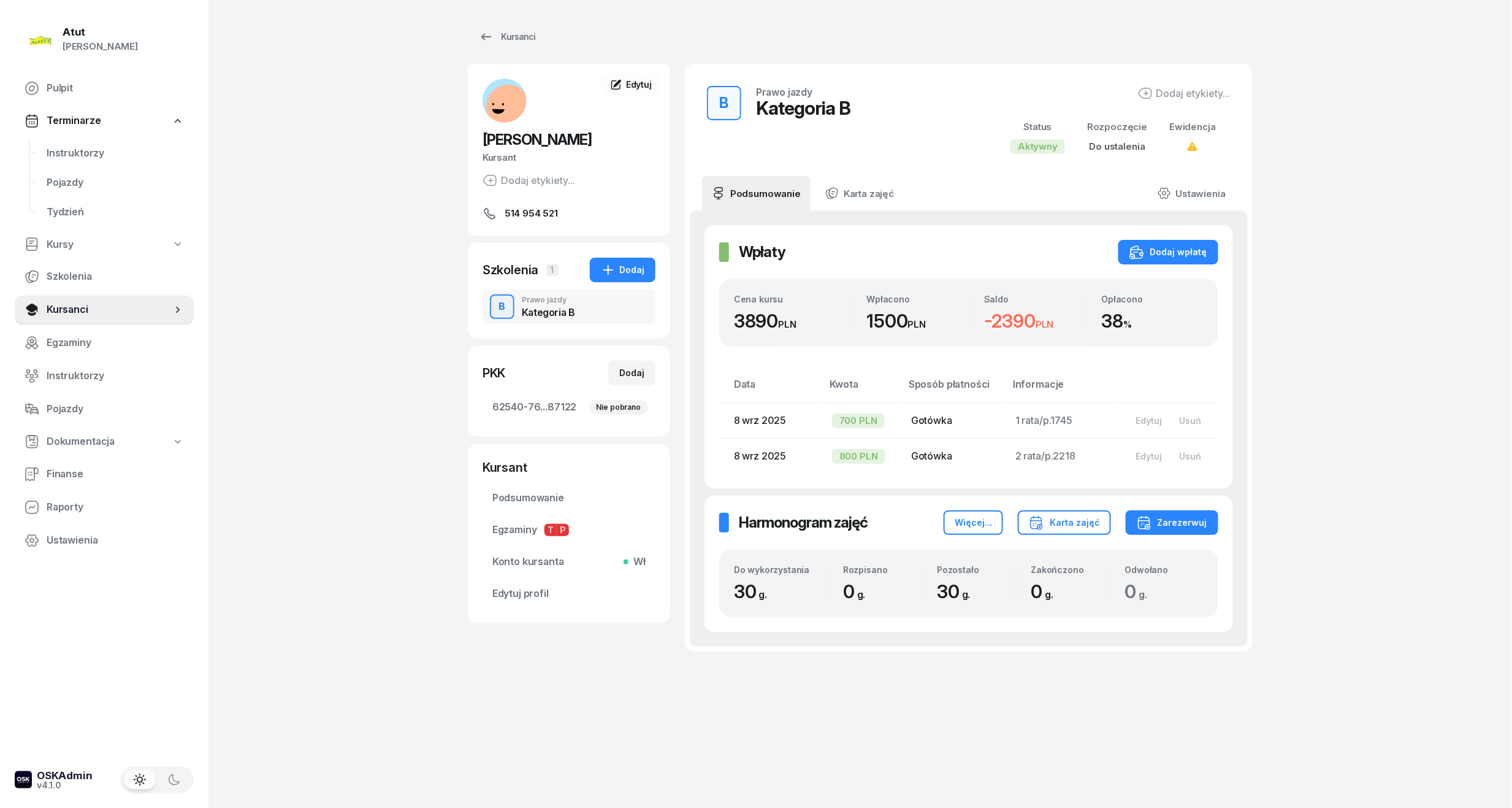
click at [1213, 718] on div "Kursanci [PERSON_NAME] Kursant Dodaj etykiety... 514 954 521 MR [PERSON_NAME] K…" at bounding box center [860, 404] width 785 height 808
